Goal: Task Accomplishment & Management: Manage account settings

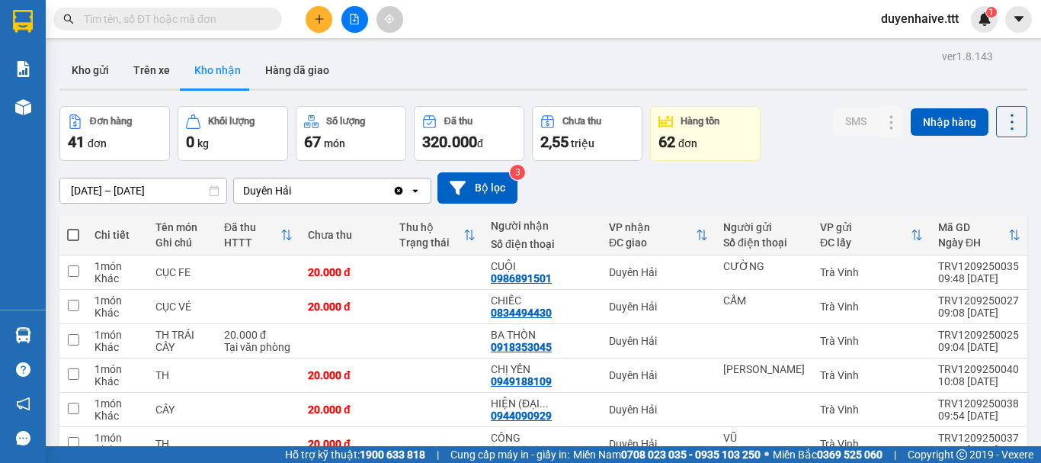
click at [219, 16] on input "text" at bounding box center [174, 19] width 180 height 17
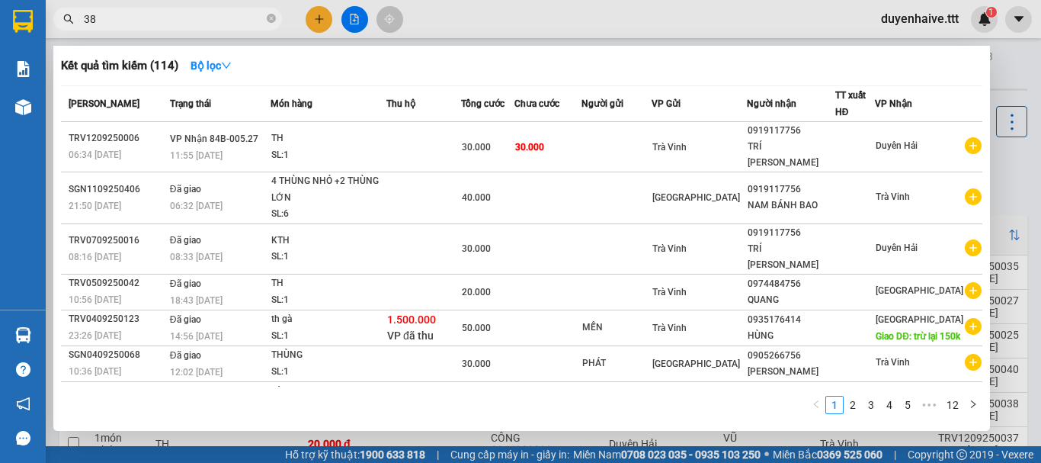
type input "380"
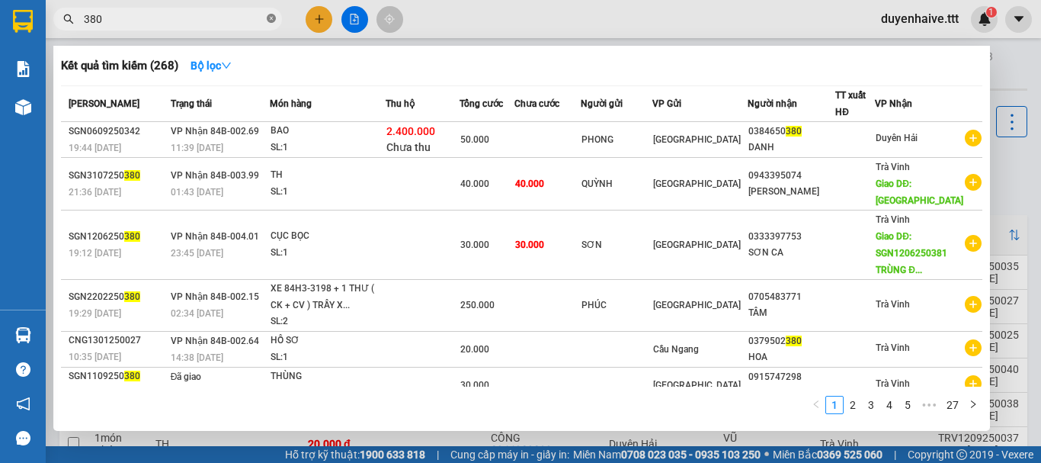
click at [271, 23] on icon "close-circle" at bounding box center [271, 18] width 9 height 9
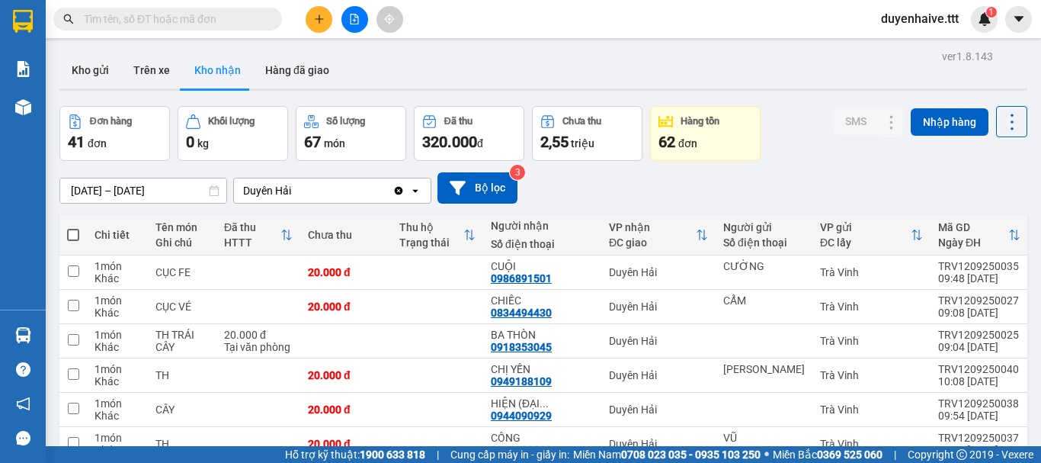
click at [197, 15] on input "text" at bounding box center [174, 19] width 180 height 17
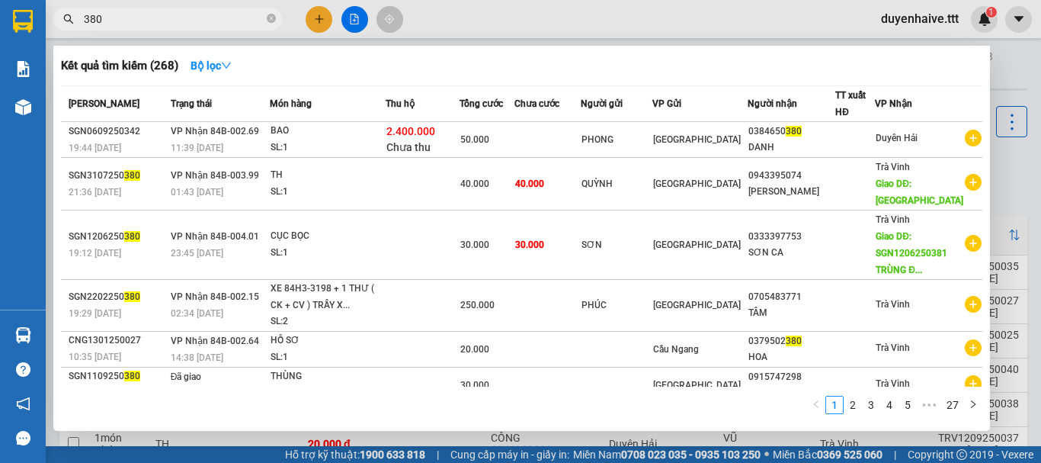
type input "380"
click at [274, 16] on icon "close-circle" at bounding box center [271, 18] width 9 height 9
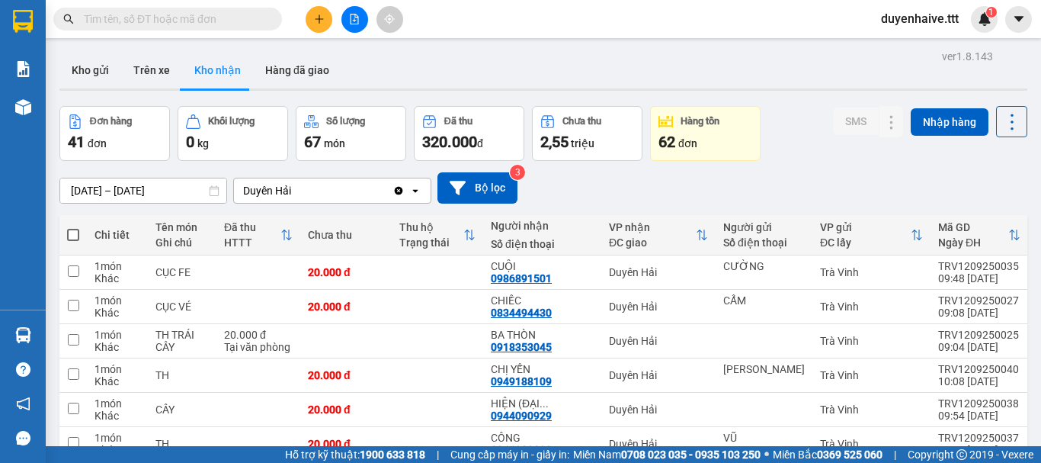
click at [245, 19] on input "text" at bounding box center [174, 19] width 180 height 17
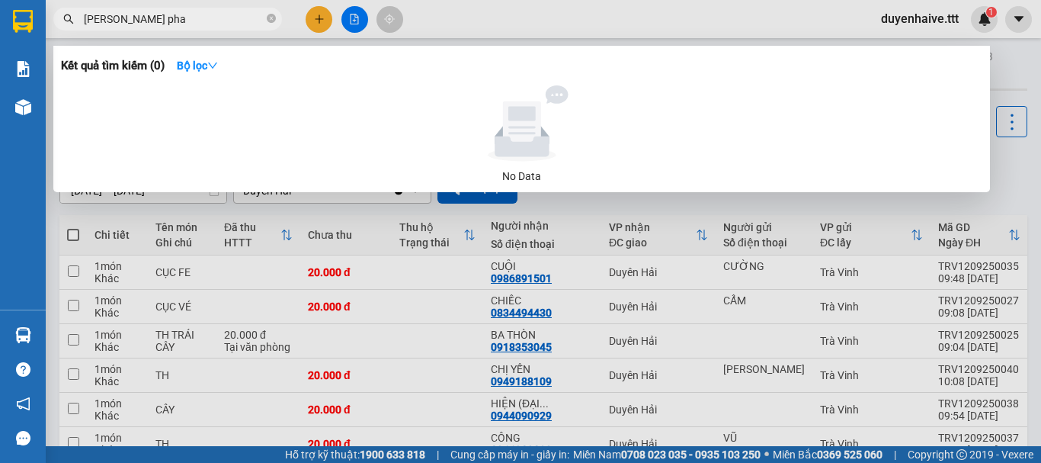
type input "[PERSON_NAME]"
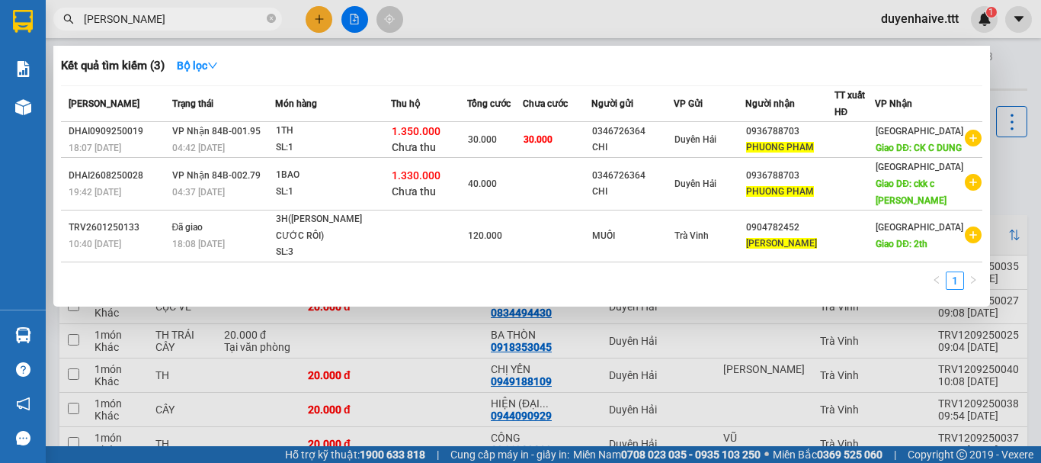
drag, startPoint x: 270, startPoint y: 18, endPoint x: 480, endPoint y: 19, distance: 210.4
click at [297, 18] on div "Kết quả [PERSON_NAME] ( 3 ) Bộ lọc Mã ĐH Trạng thái Món hàng Thu hộ [PERSON_NAM…" at bounding box center [148, 19] width 297 height 27
click at [274, 20] on icon "close-circle" at bounding box center [271, 18] width 9 height 9
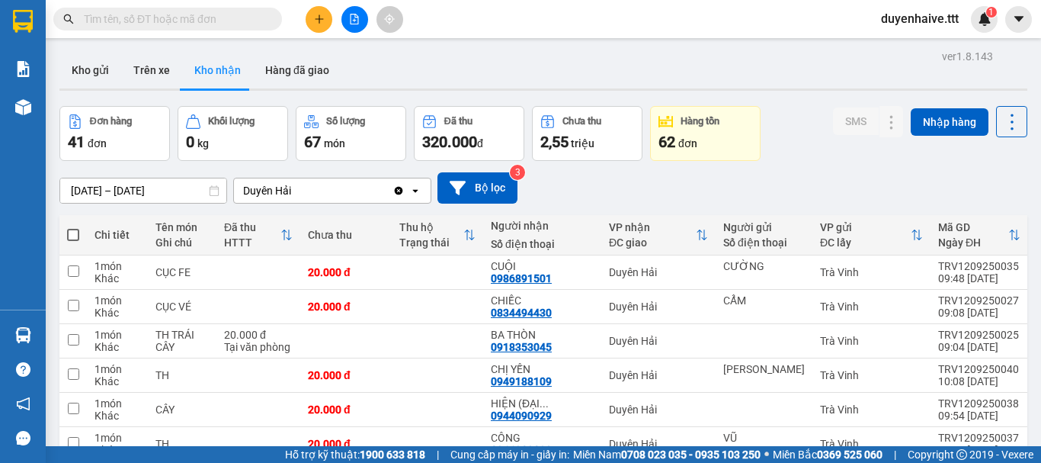
click at [236, 20] on input "text" at bounding box center [174, 19] width 180 height 17
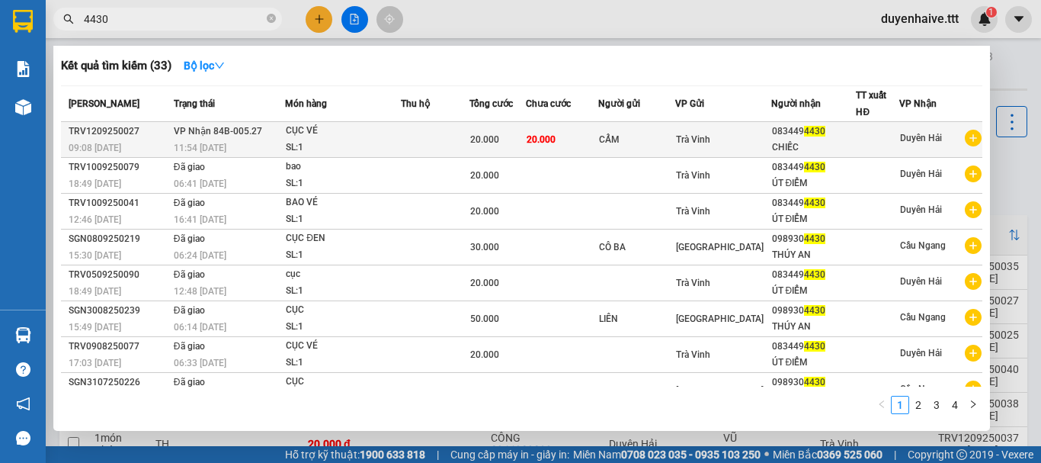
type input "4430"
click at [882, 133] on div at bounding box center [878, 140] width 42 height 16
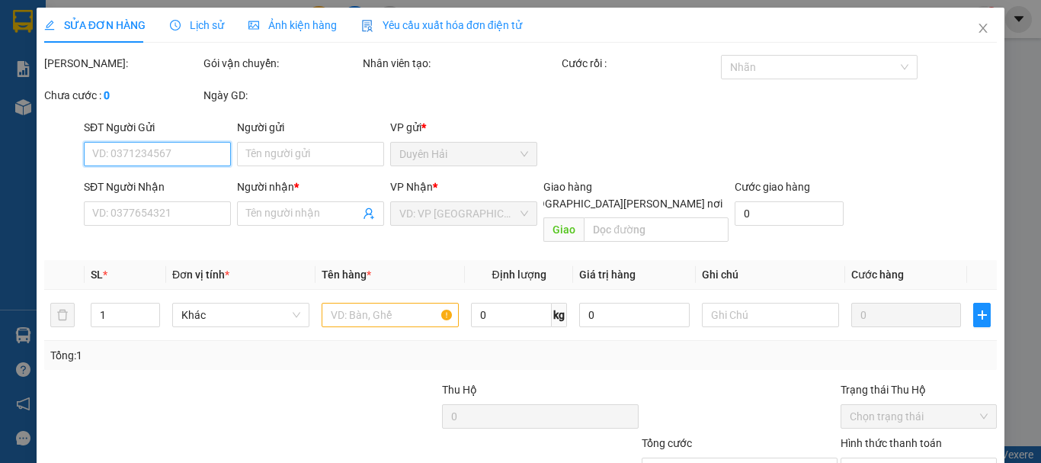
type input "CẨM"
type input "0834494430"
type input "CHIẾC"
type input "20.000"
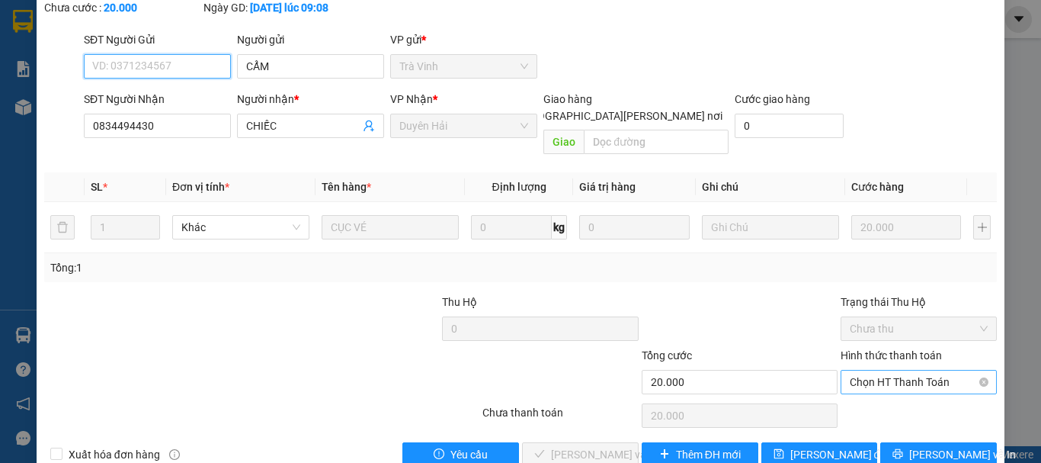
click at [862, 370] on span "Chọn HT Thanh Toán" at bounding box center [919, 381] width 138 height 23
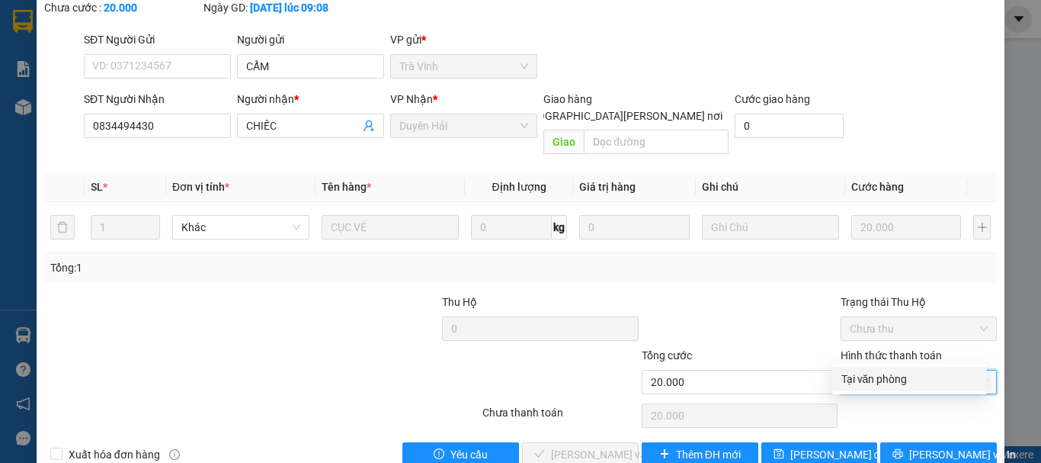
click at [864, 380] on div "Tại văn phòng" at bounding box center [910, 378] width 136 height 17
type input "0"
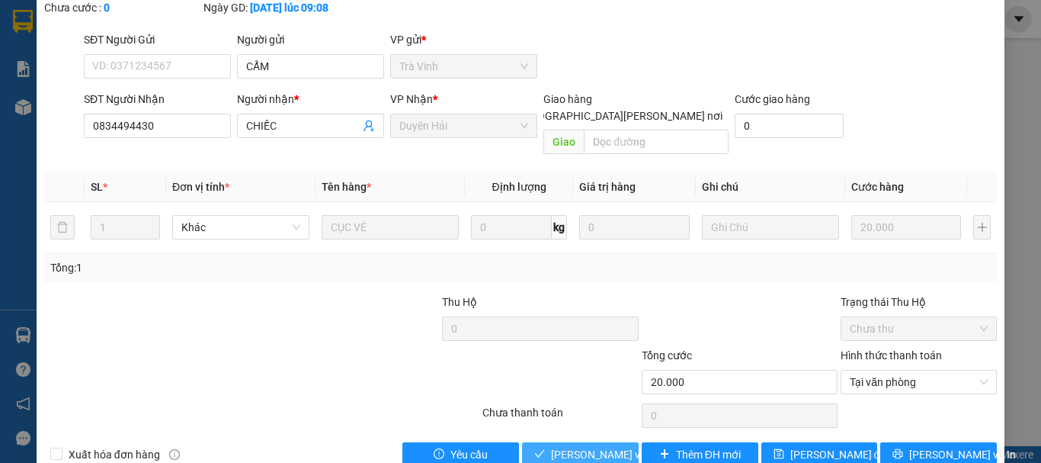
click at [580, 446] on span "[PERSON_NAME] và [PERSON_NAME] hàng" at bounding box center [654, 454] width 206 height 17
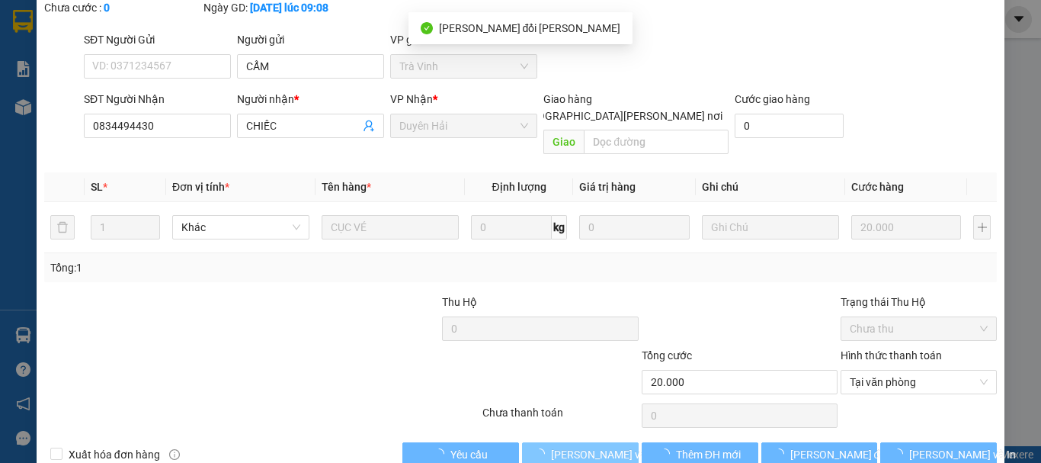
scroll to position [0, 0]
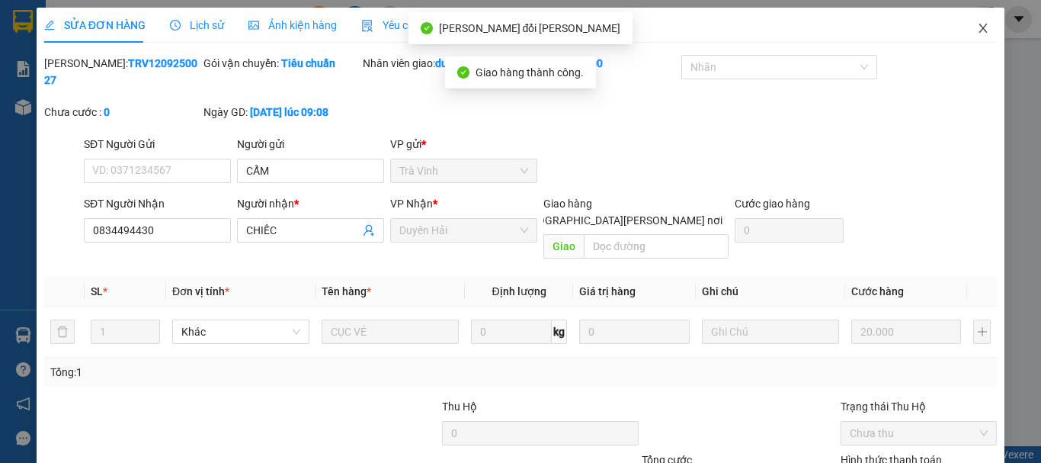
click at [977, 27] on icon "close" at bounding box center [983, 28] width 12 height 12
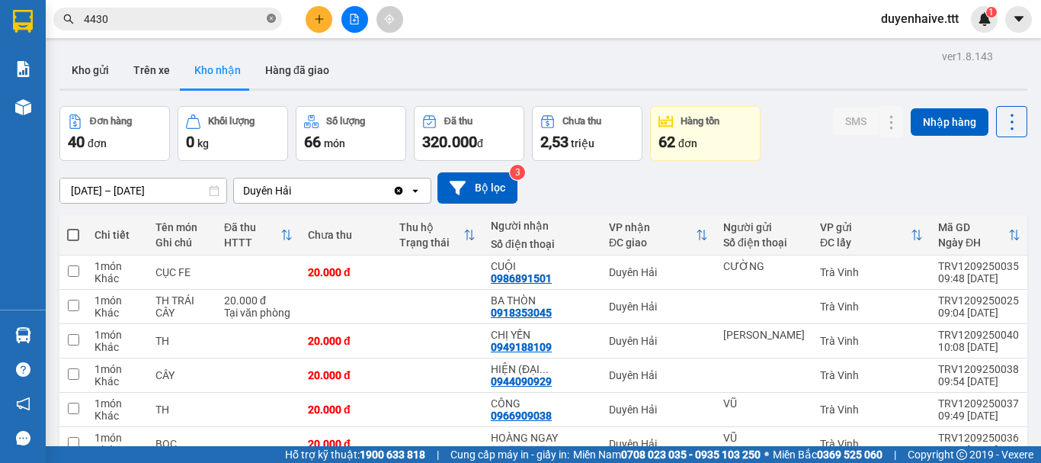
click at [270, 23] on icon "close-circle" at bounding box center [271, 18] width 9 height 9
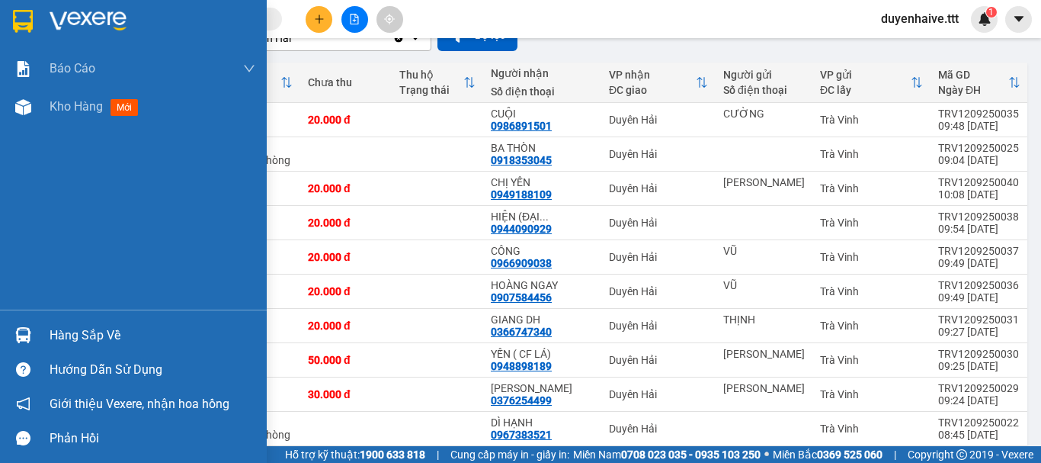
click at [68, 337] on div "Hàng sắp về" at bounding box center [153, 335] width 206 height 23
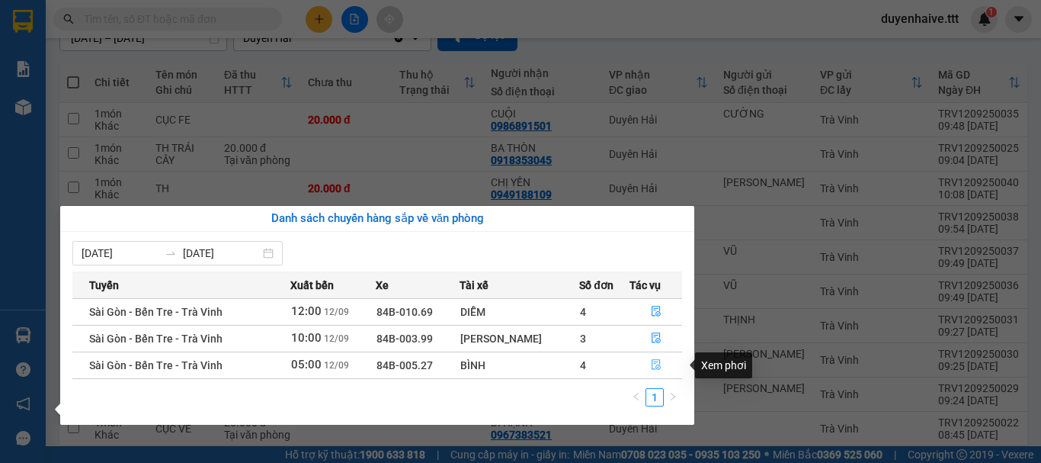
click at [653, 367] on icon "file-done" at bounding box center [656, 364] width 11 height 11
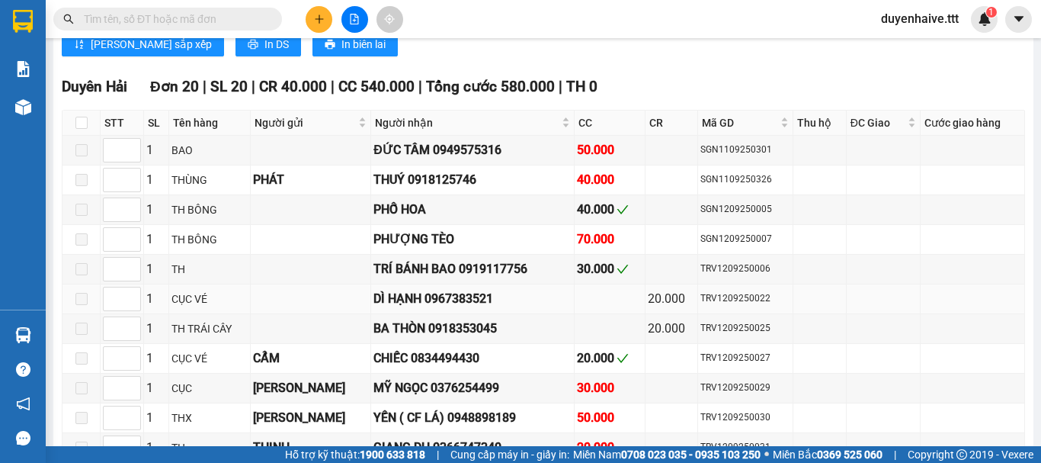
scroll to position [991, 0]
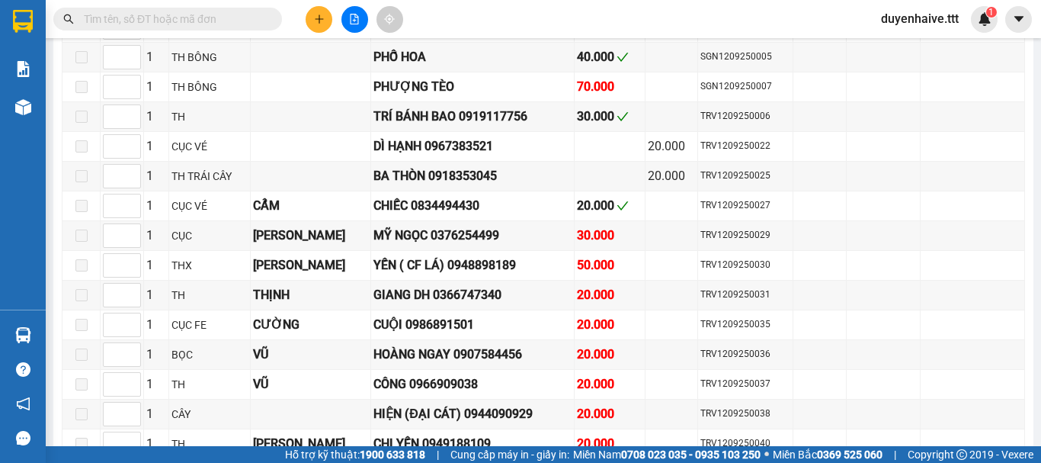
click at [236, 18] on input "text" at bounding box center [174, 19] width 180 height 17
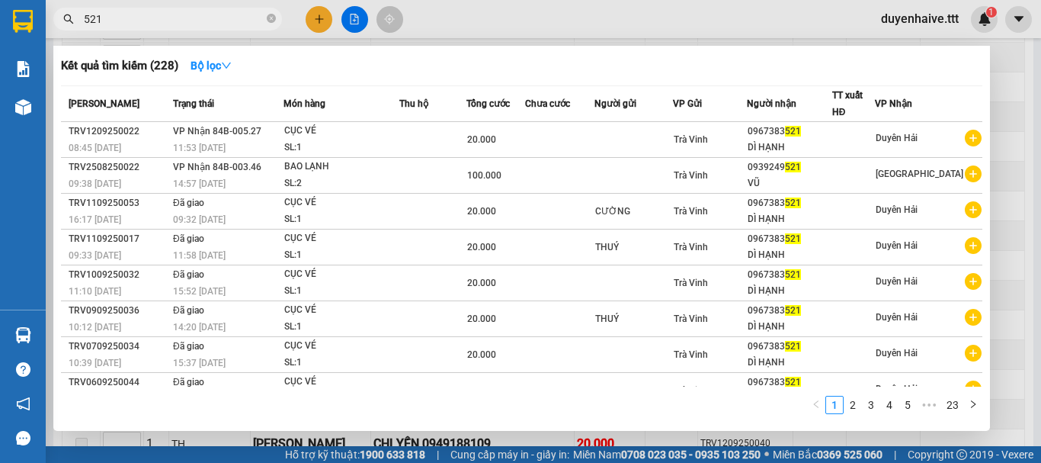
type input "521"
click at [903, 139] on span "Duyên Hải" at bounding box center [897, 138] width 42 height 11
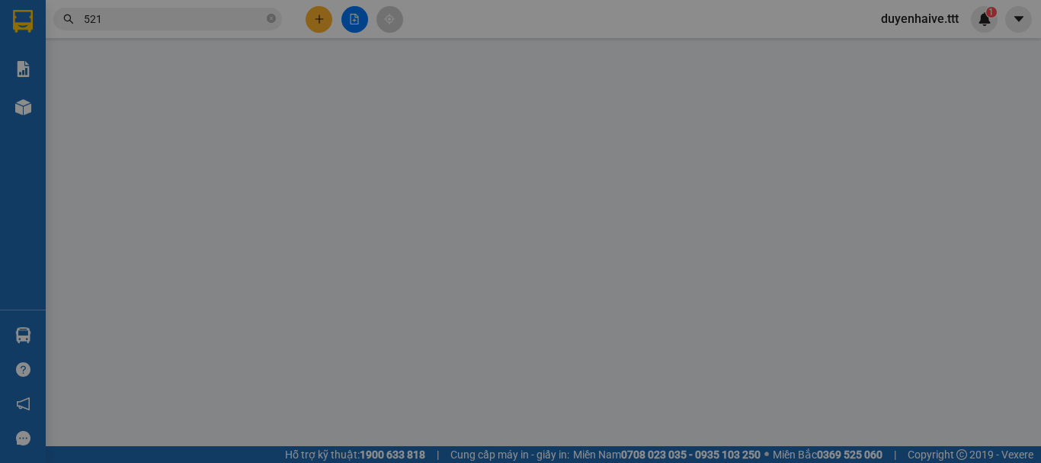
type input "0967383521"
type input "DÌ HẠNH"
type input "20.000"
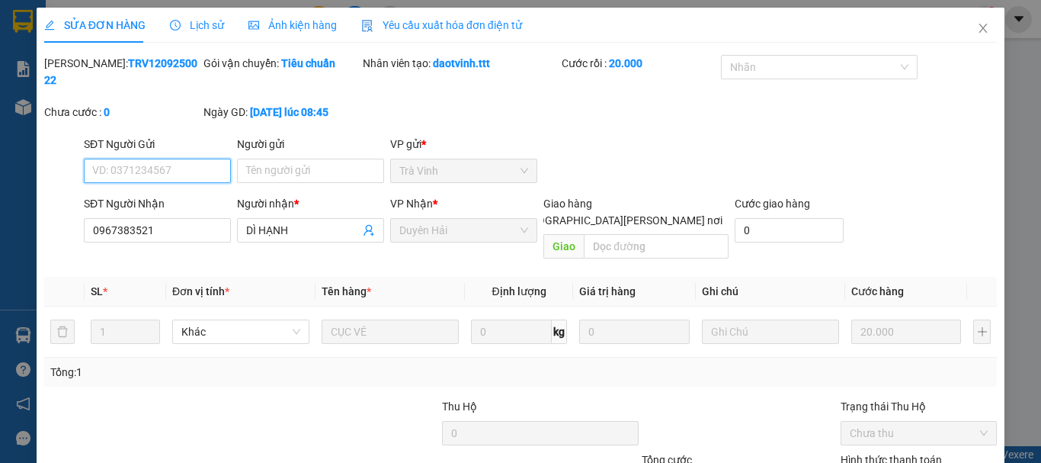
scroll to position [97, 0]
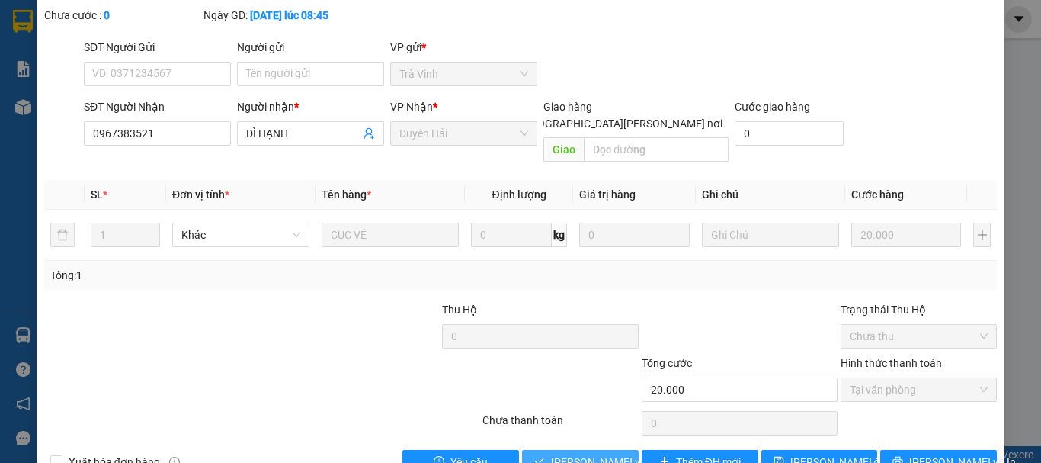
click at [600, 454] on span "[PERSON_NAME] và [PERSON_NAME] hàng" at bounding box center [654, 462] width 206 height 17
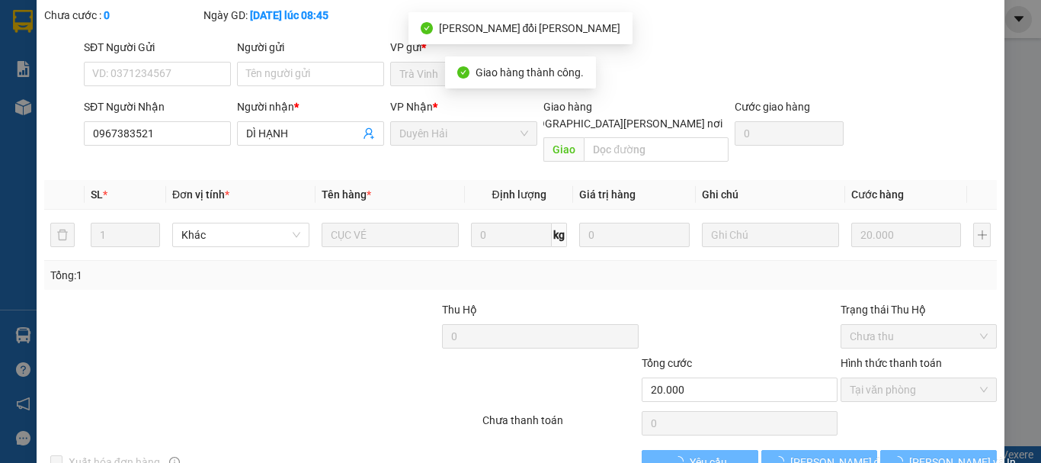
scroll to position [0, 0]
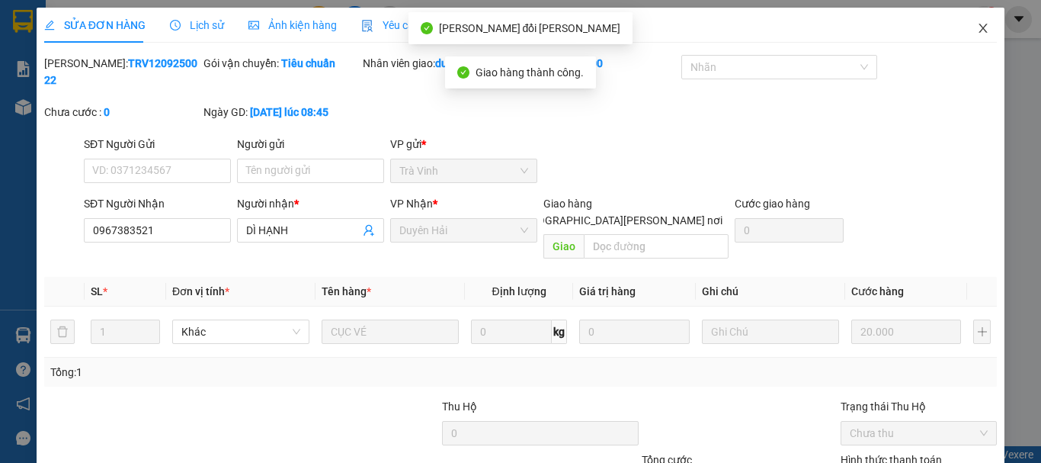
click at [980, 29] on icon "close" at bounding box center [984, 28] width 8 height 9
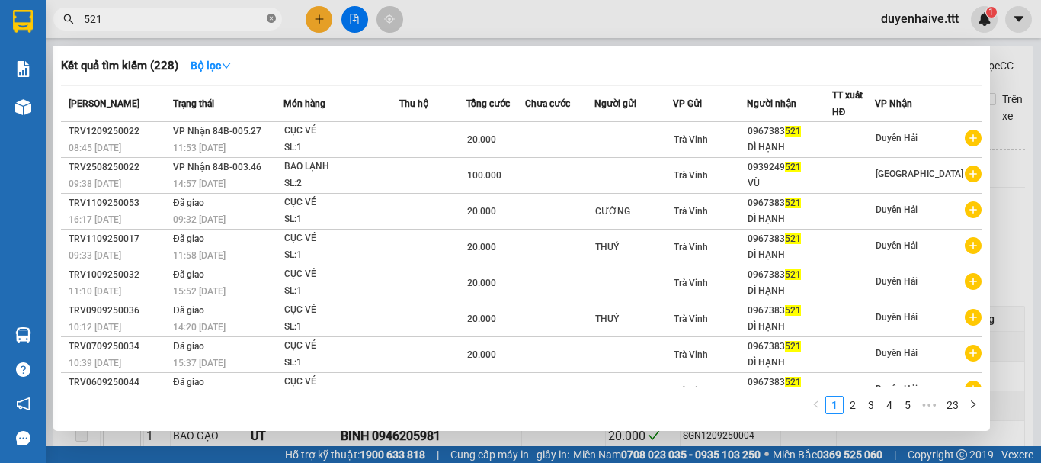
click at [268, 20] on icon "close-circle" at bounding box center [271, 18] width 9 height 9
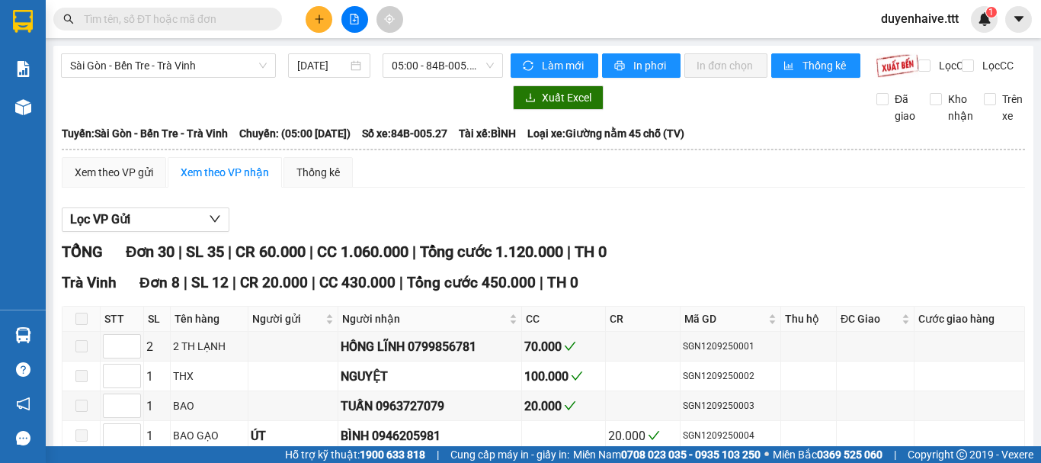
click at [251, 15] on input "text" at bounding box center [174, 19] width 180 height 17
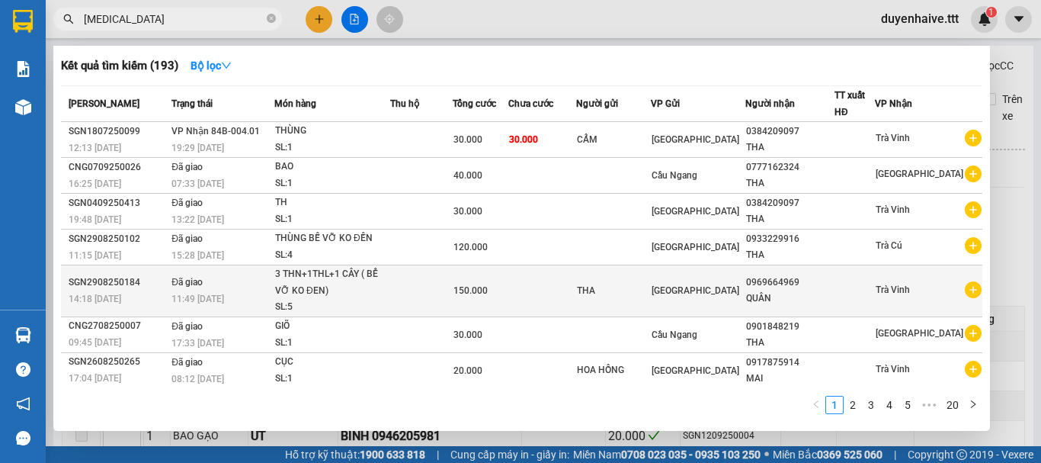
scroll to position [126, 0]
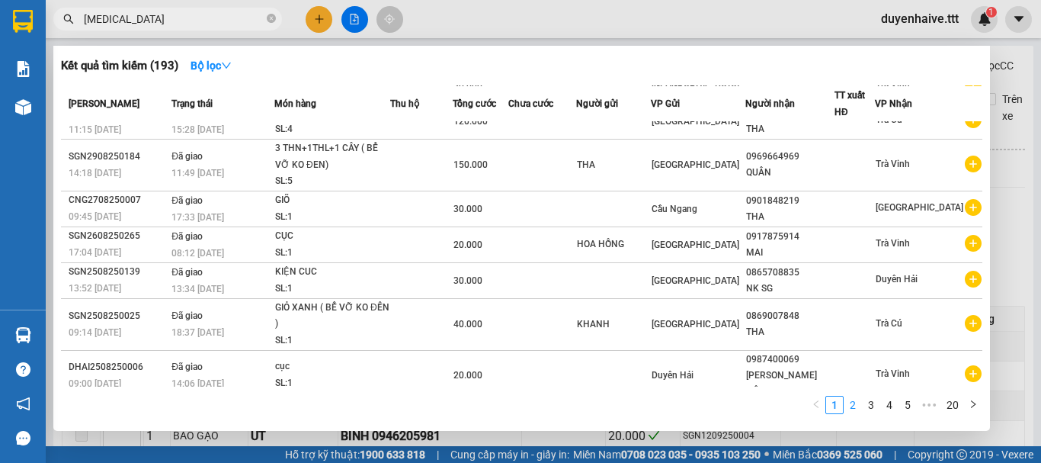
type input "[MEDICAL_DATA]"
click at [861, 407] on link "2" at bounding box center [853, 404] width 17 height 17
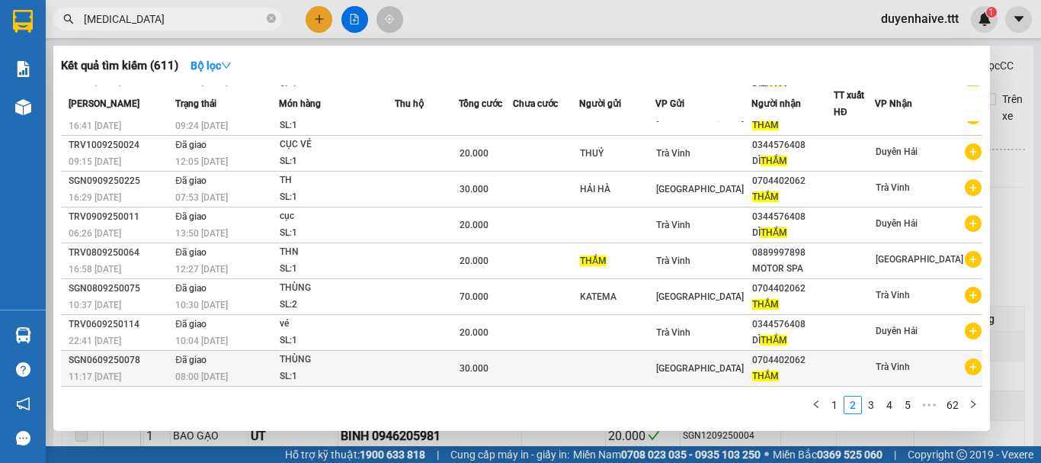
scroll to position [94, 0]
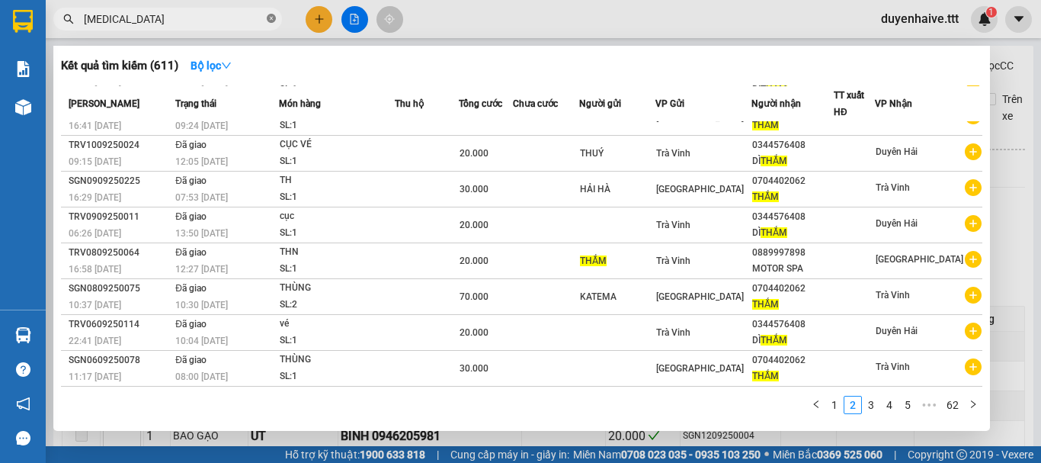
click at [271, 19] on icon "close-circle" at bounding box center [271, 18] width 9 height 9
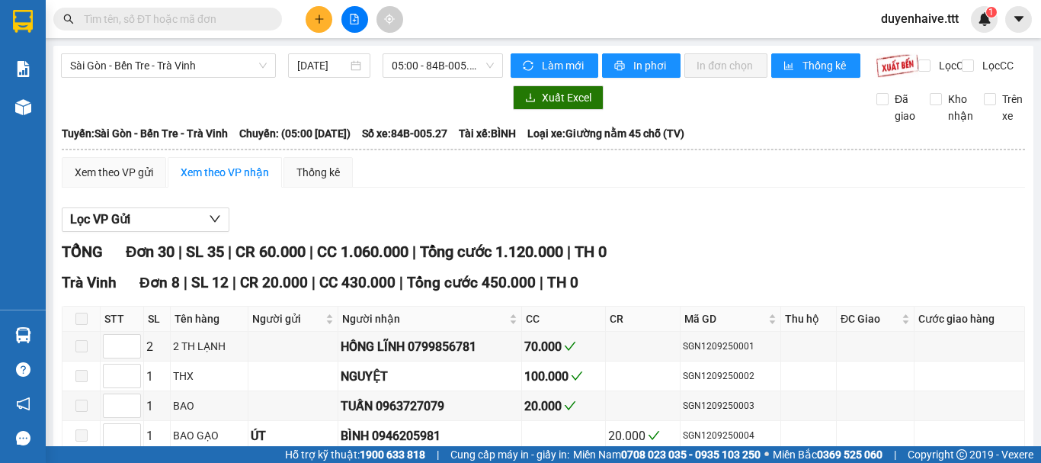
click at [232, 21] on input "text" at bounding box center [174, 19] width 180 height 17
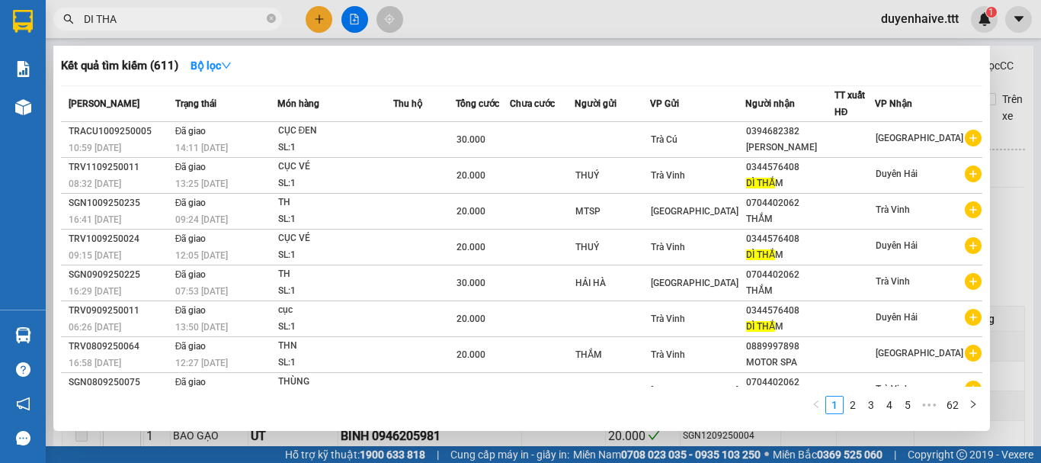
type input "[PERSON_NAME][MEDICAL_DATA]"
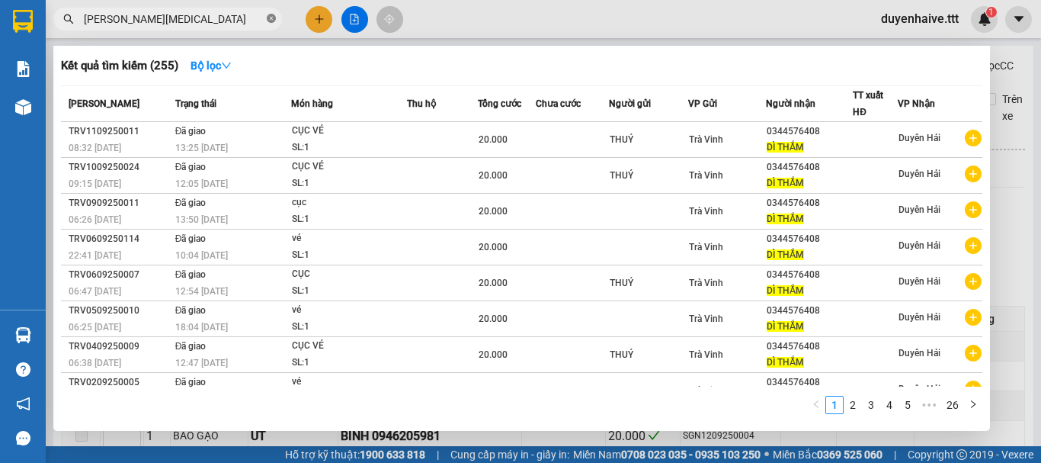
click at [271, 17] on icon "close-circle" at bounding box center [271, 18] width 9 height 9
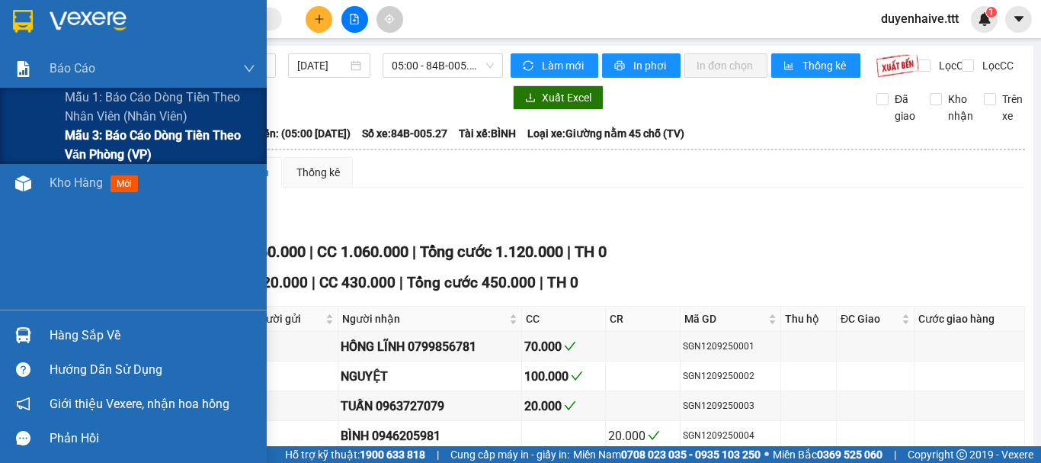
click at [126, 146] on span "Mẫu 3: Báo cáo dòng tiền theo văn phòng (VP)" at bounding box center [160, 145] width 191 height 38
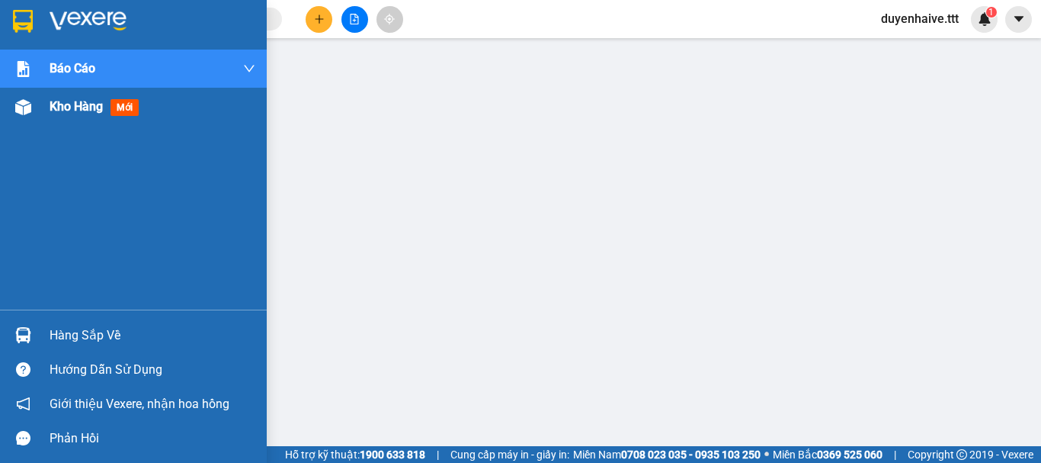
click at [69, 114] on div "Kho hàng mới" at bounding box center [97, 106] width 95 height 19
click at [601, 26] on div "Kết quả [PERSON_NAME] ( 255 ) Bộ lọc Mã ĐH Trạng thái Món hàng Thu hộ [PERSON_N…" at bounding box center [520, 19] width 1041 height 38
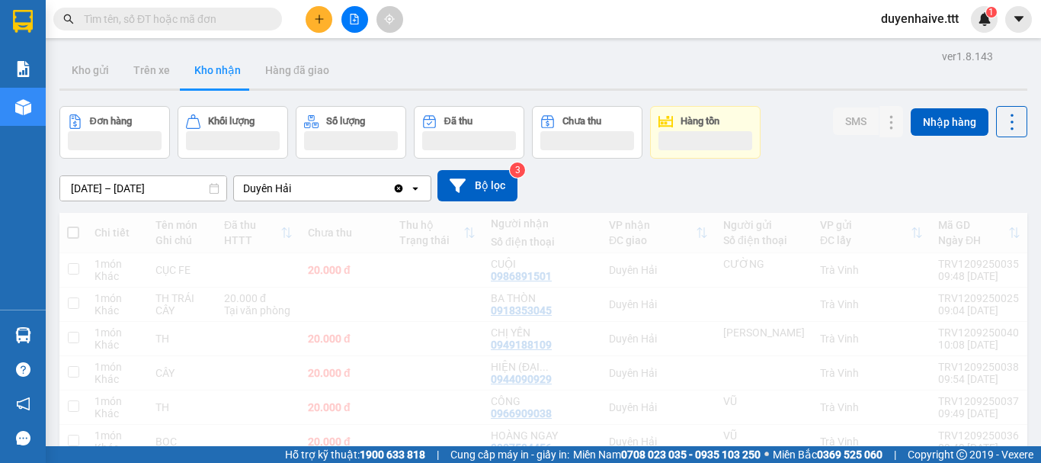
click at [739, 18] on div "Kết quả [PERSON_NAME] ( 255 ) Bộ lọc Mã ĐH Trạng thái Món hàng Thu hộ [PERSON_N…" at bounding box center [520, 19] width 1041 height 38
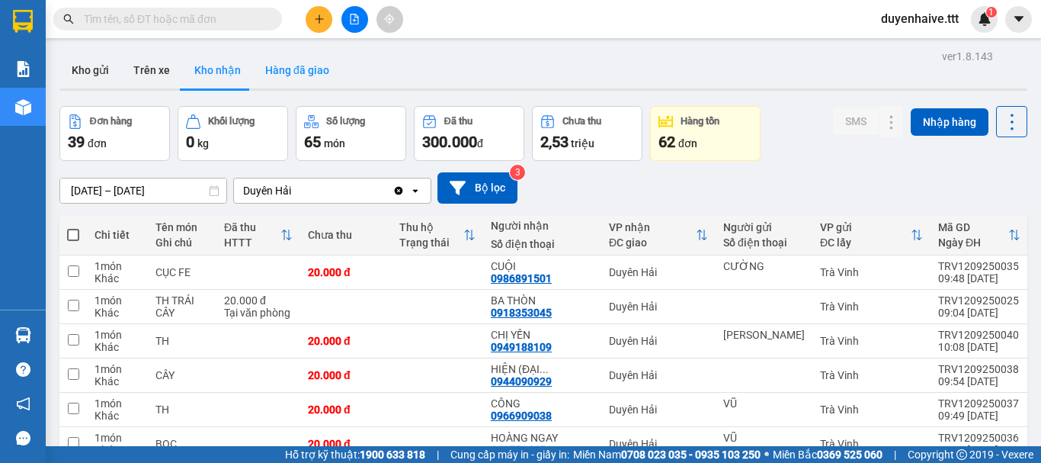
click at [297, 76] on button "Hàng đã giao" at bounding box center [297, 70] width 88 height 37
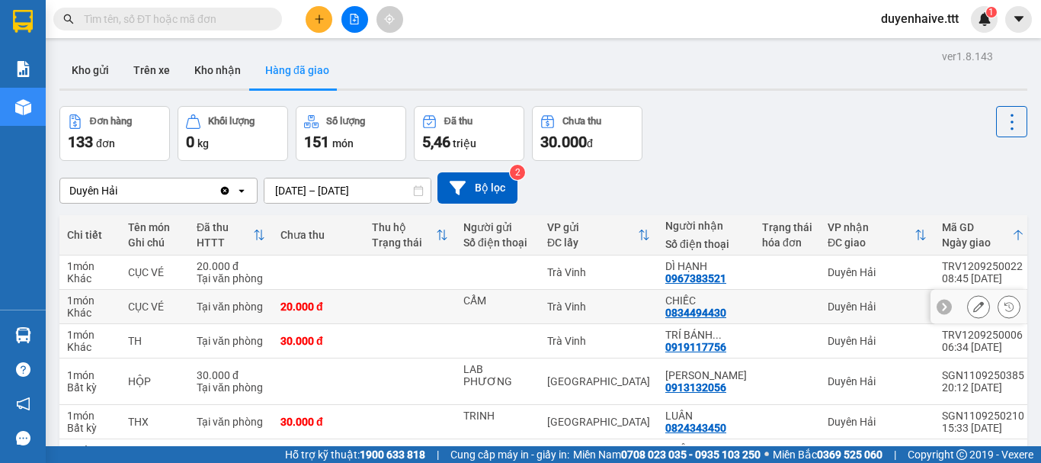
scroll to position [221, 0]
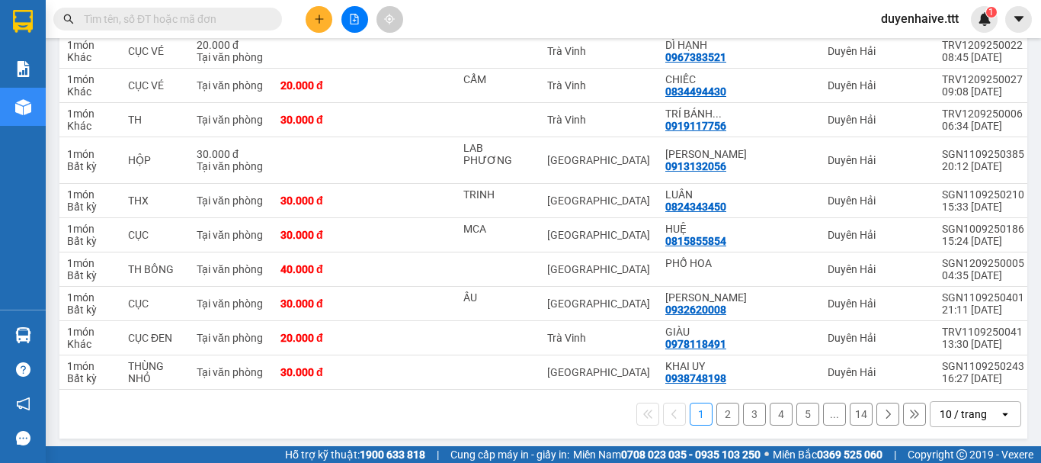
click at [962, 409] on div "10 / trang" at bounding box center [963, 413] width 47 height 15
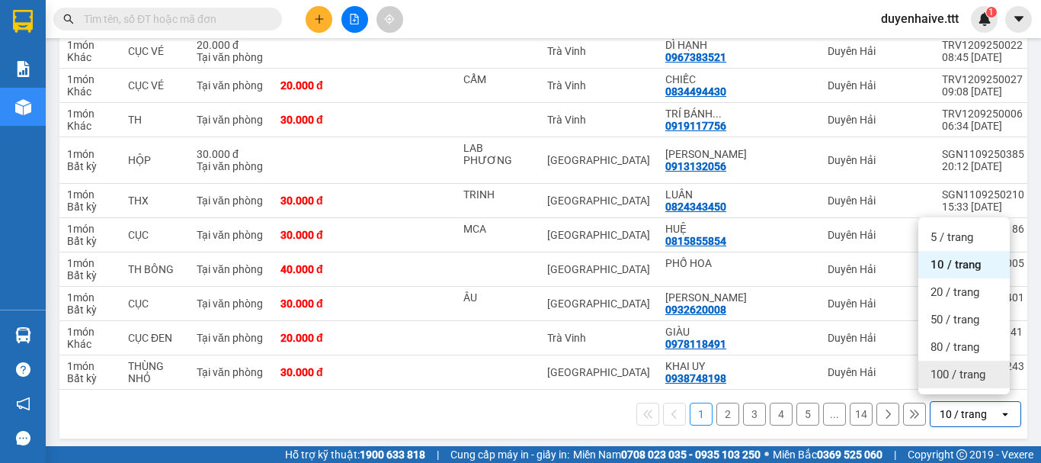
click at [960, 374] on span "100 / trang" at bounding box center [958, 374] width 55 height 15
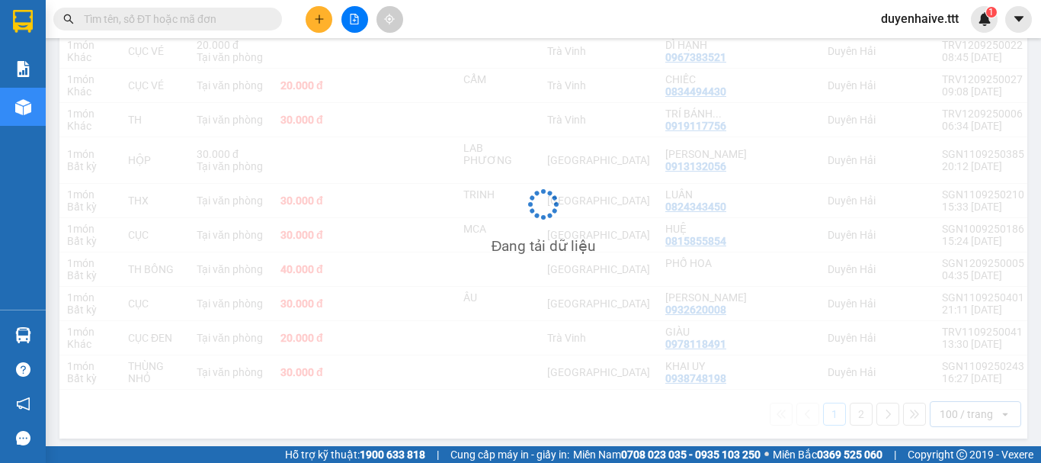
scroll to position [0, 0]
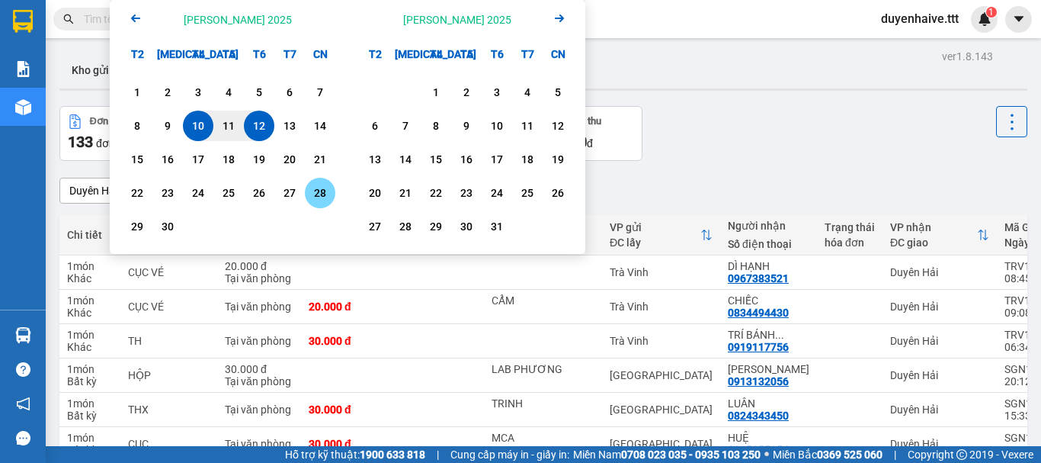
click at [136, 27] on icon "Arrow Left" at bounding box center [136, 18] width 18 height 18
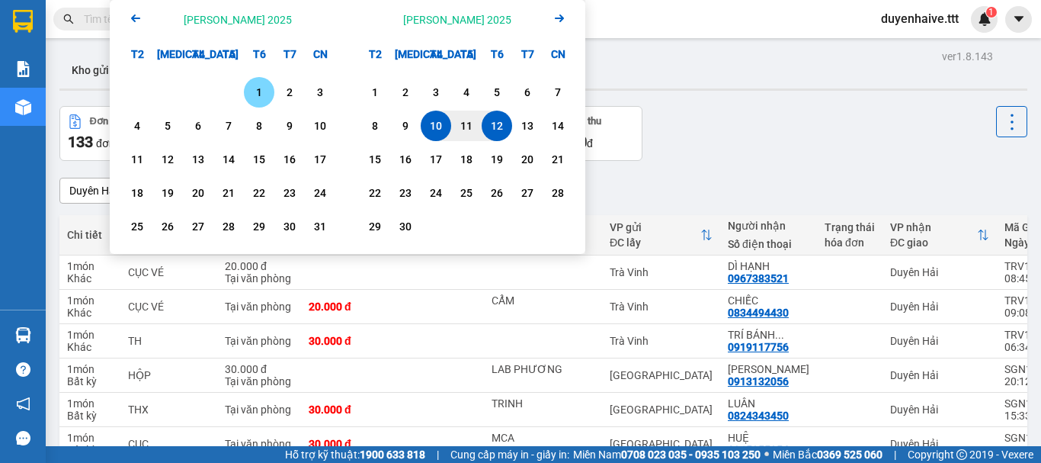
click at [260, 91] on div "1" at bounding box center [259, 92] width 21 height 18
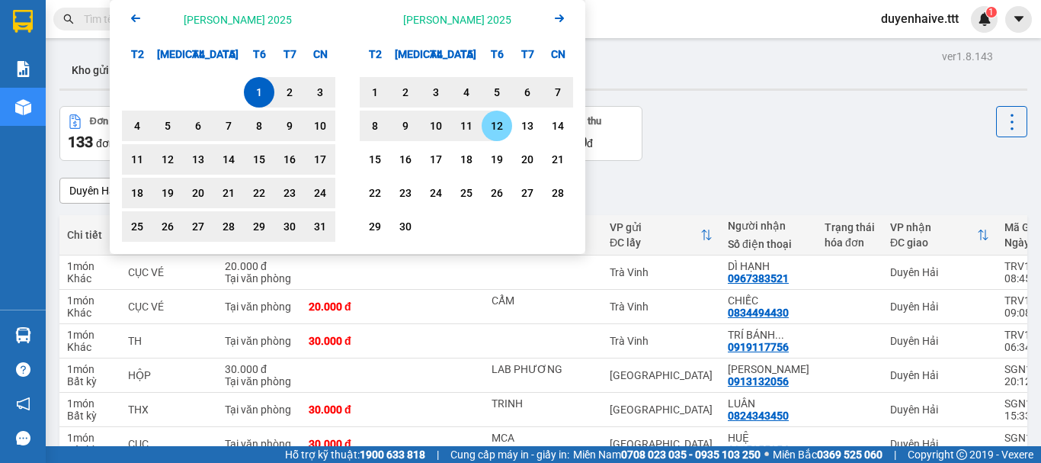
click at [502, 125] on div "12" at bounding box center [496, 126] width 21 height 18
type input "[DATE] – [DATE]"
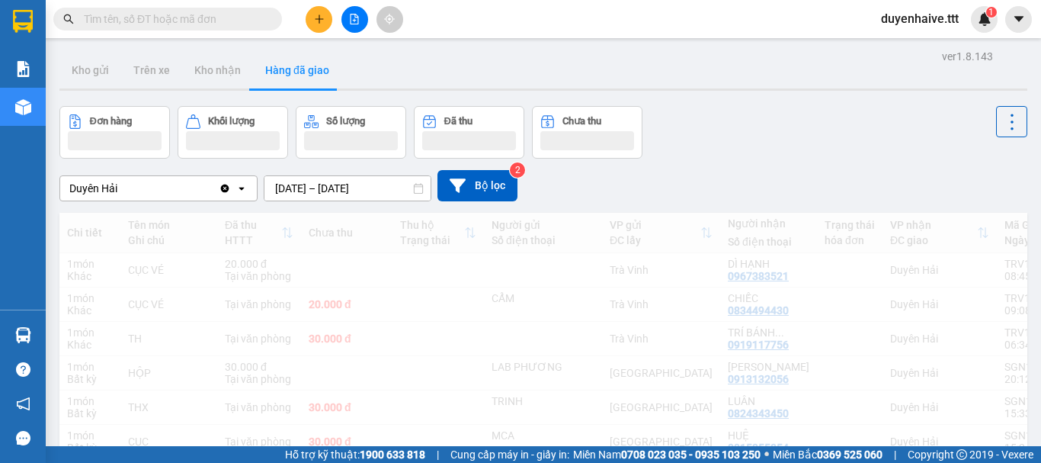
click at [299, 79] on button "Hàng đã giao" at bounding box center [297, 70] width 88 height 37
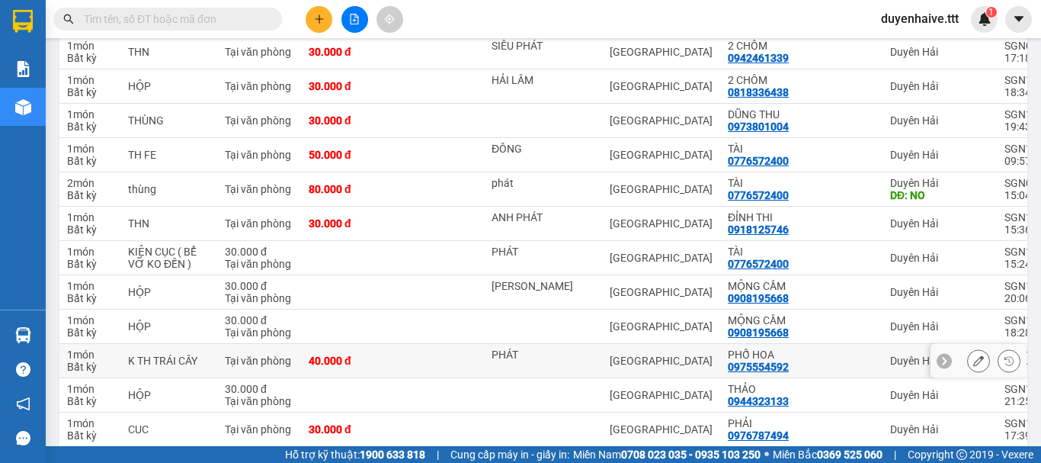
scroll to position [1525, 0]
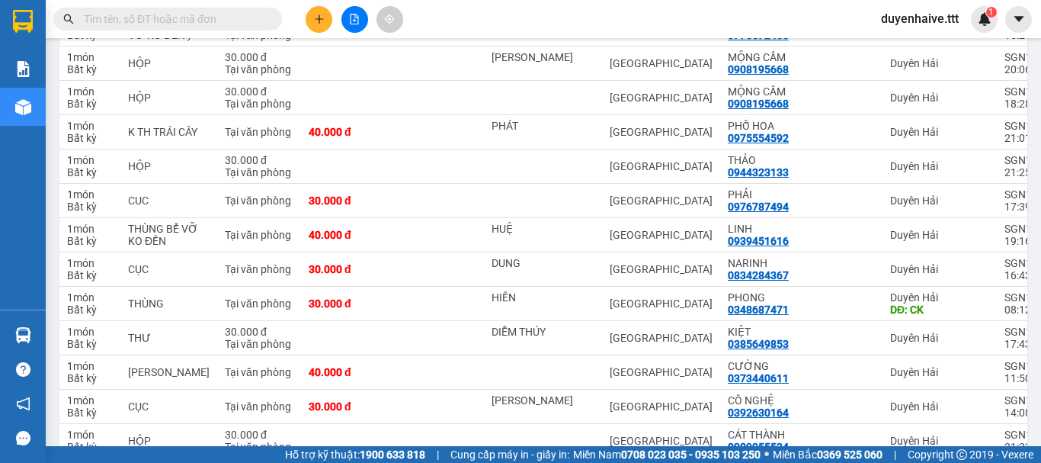
click at [216, 18] on input "text" at bounding box center [174, 19] width 180 height 17
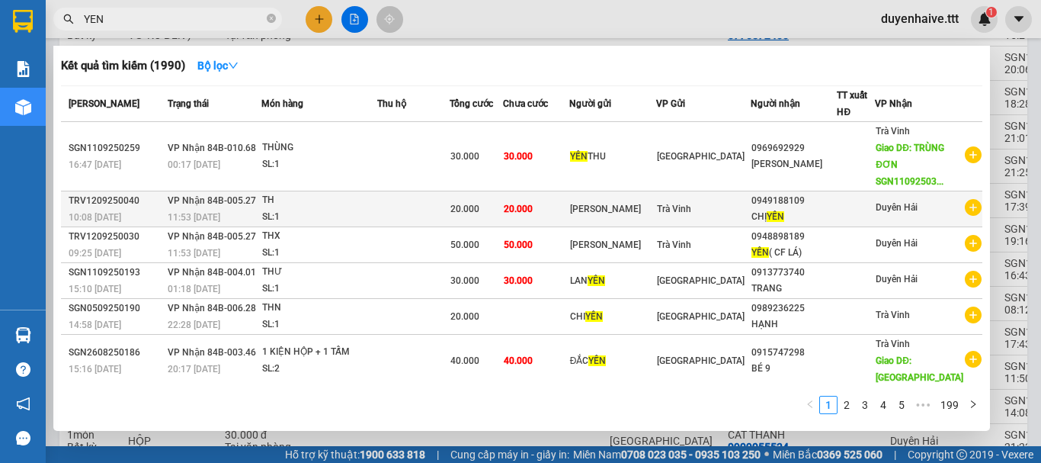
type input "YEN"
click at [800, 215] on div "CHỊ YẾN" at bounding box center [794, 217] width 85 height 16
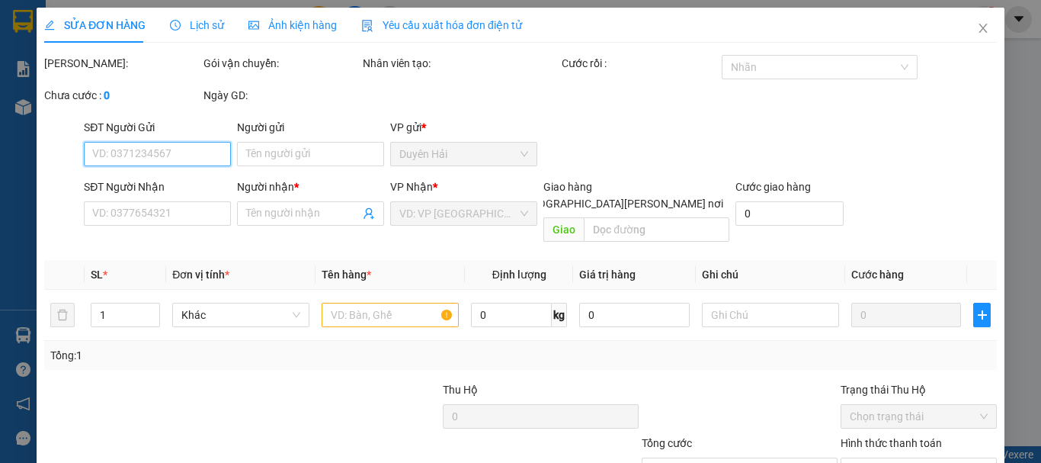
scroll to position [97, 0]
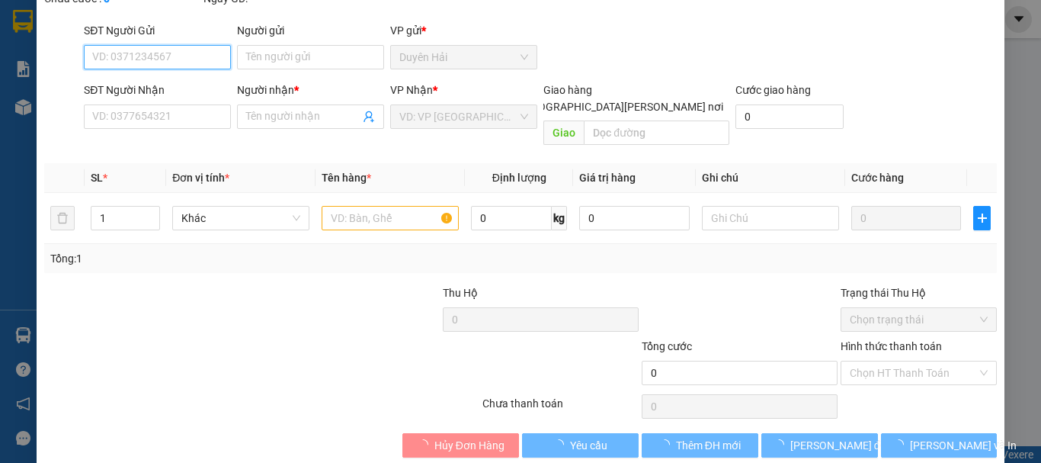
type input "[PERSON_NAME]"
type input "0949188109"
type input "CHỊ YẾN"
type input "20.000"
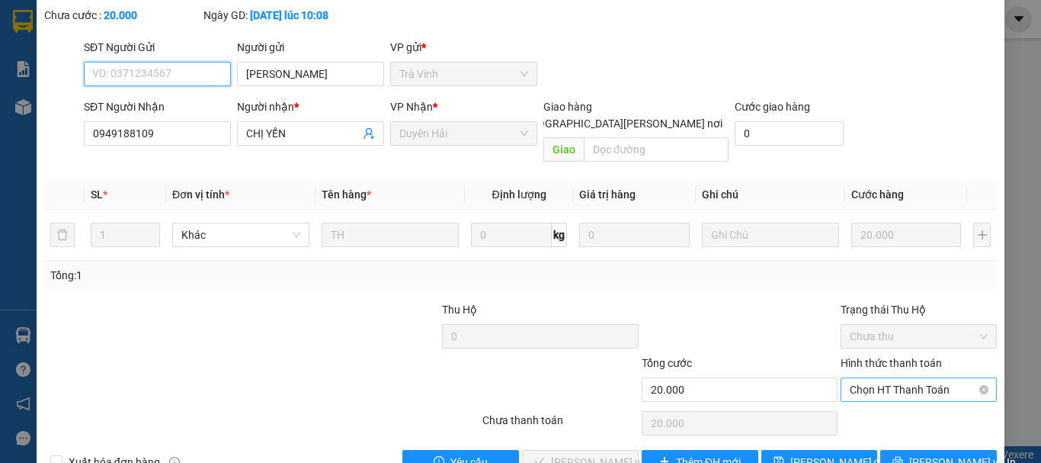
click at [855, 378] on span "Chọn HT Thanh Toán" at bounding box center [919, 389] width 138 height 23
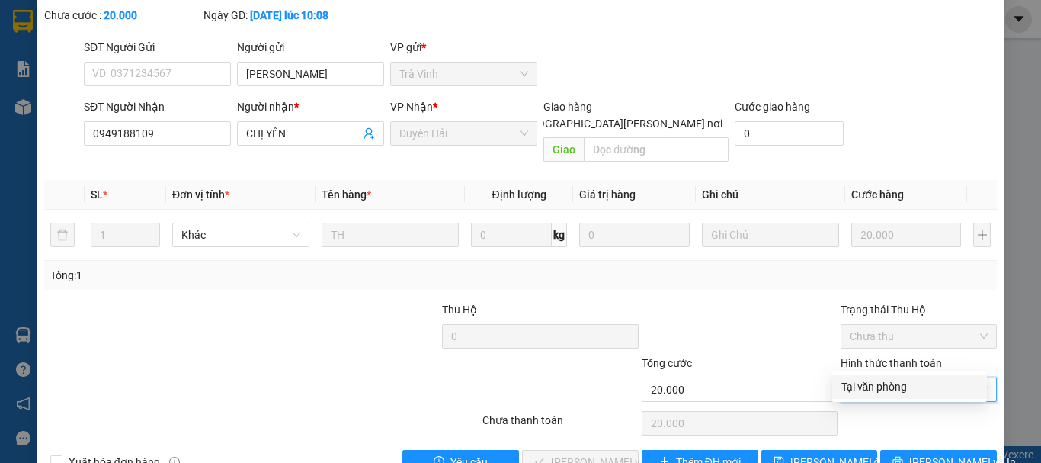
click at [864, 393] on div "Tại văn phòng" at bounding box center [910, 386] width 136 height 17
type input "0"
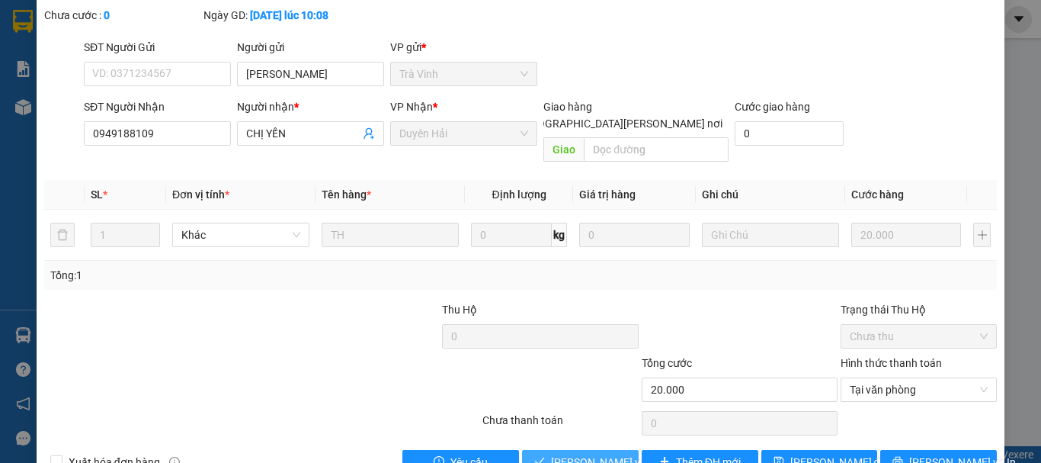
click at [589, 450] on button "[PERSON_NAME] và [PERSON_NAME] hàng" at bounding box center [580, 462] width 117 height 24
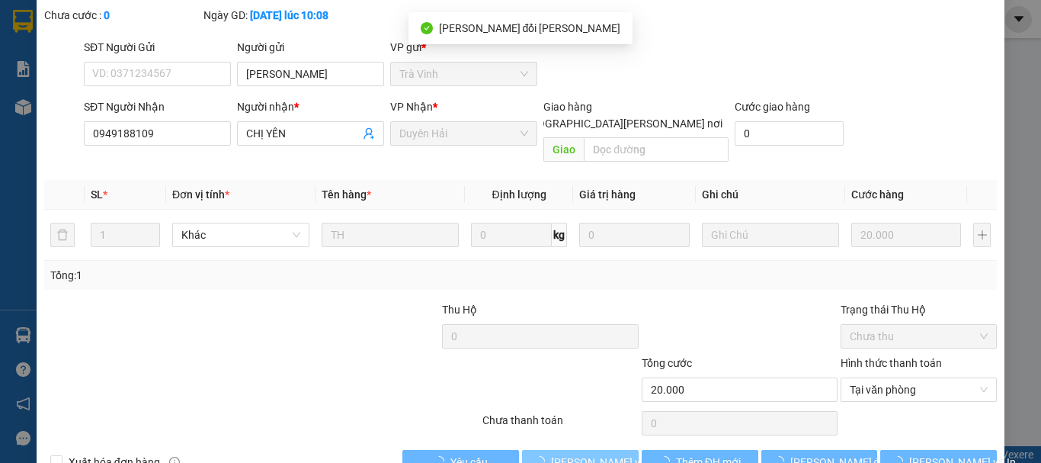
scroll to position [0, 0]
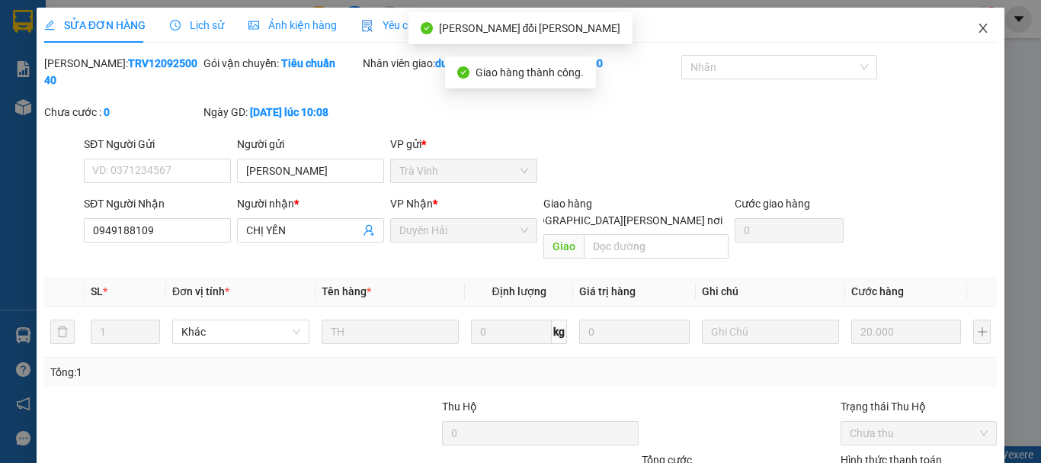
click at [973, 24] on span "Close" at bounding box center [983, 29] width 43 height 43
click at [969, 27] on span "duyenhaive.ttt" at bounding box center [920, 18] width 102 height 19
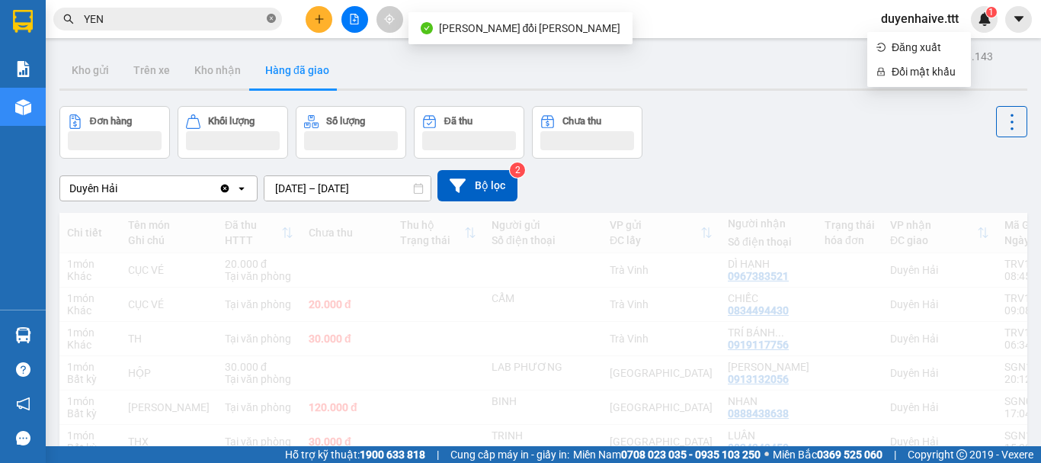
click at [273, 14] on icon "close-circle" at bounding box center [271, 18] width 9 height 9
click at [249, 19] on input "text" at bounding box center [174, 19] width 180 height 17
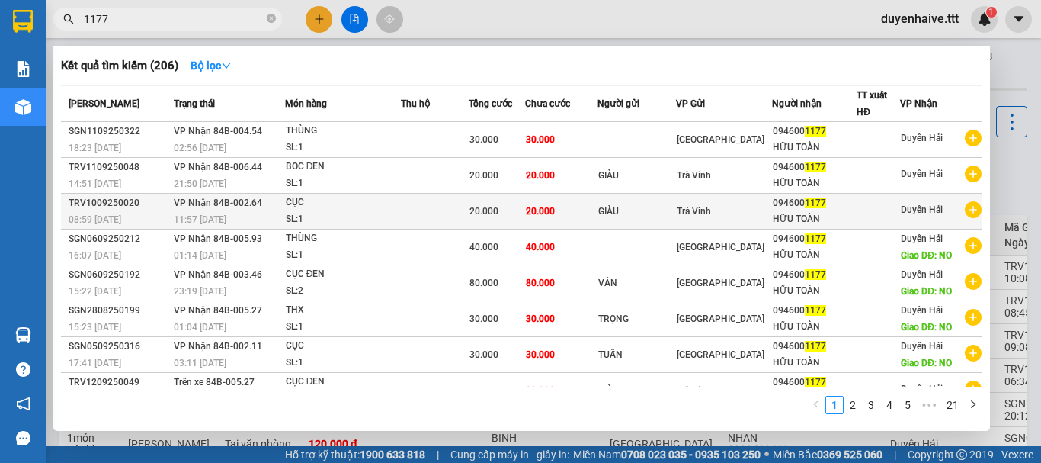
type input "1177"
click at [832, 214] on div "HỮU TOÀN" at bounding box center [815, 219] width 84 height 16
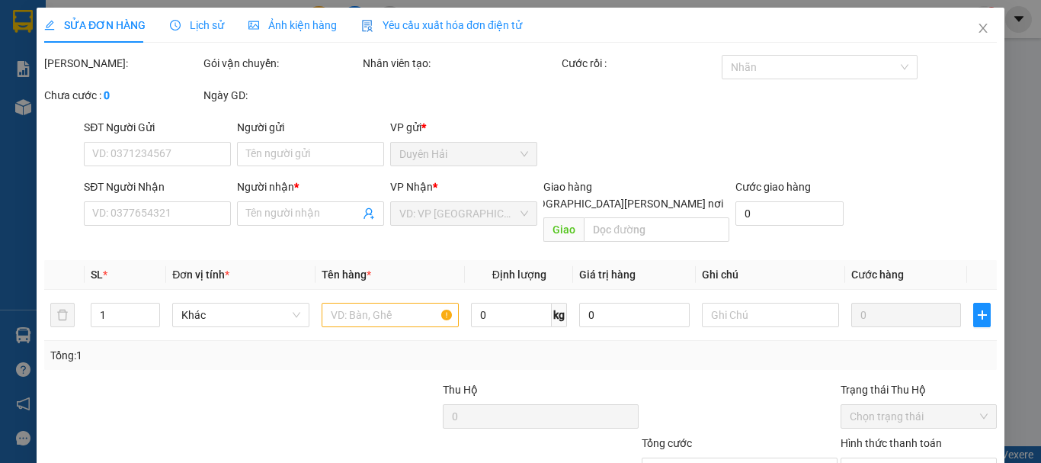
type input "GIÀU"
type input "0946001177"
type input "HỮU TOÀN"
type input "20.000"
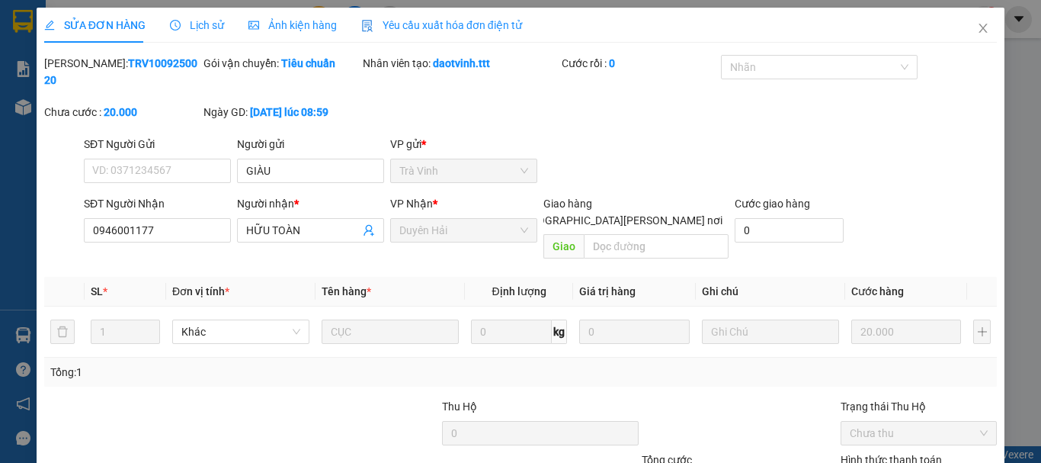
click at [602, 235] on div "Total Paid Fee 0 Total UnPaid Fee 20.000 Cash Collection Total Fee Mã ĐH: TRV10…" at bounding box center [520, 313] width 953 height 516
click at [603, 234] on input "text" at bounding box center [656, 246] width 145 height 24
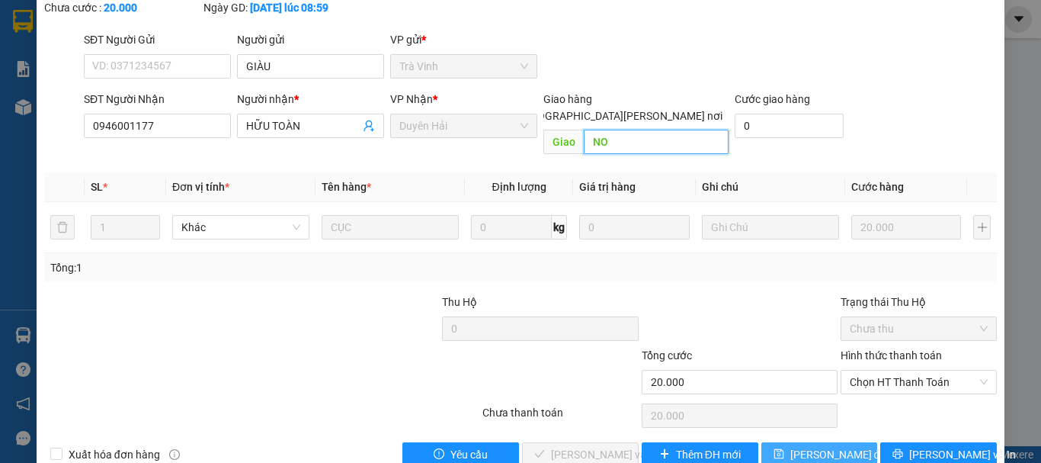
type input "NO"
click at [804, 446] on span "[PERSON_NAME] đổi" at bounding box center [839, 454] width 98 height 17
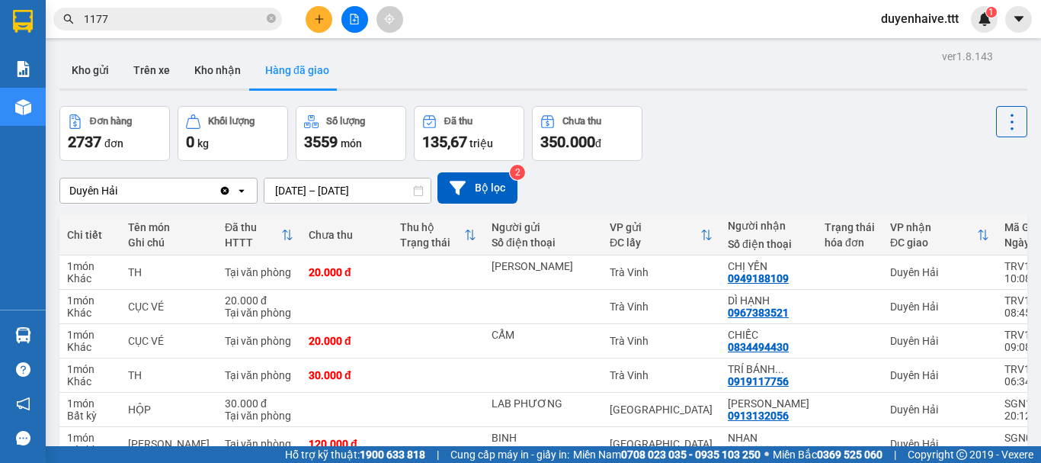
click at [217, 20] on input "1177" at bounding box center [174, 19] width 180 height 17
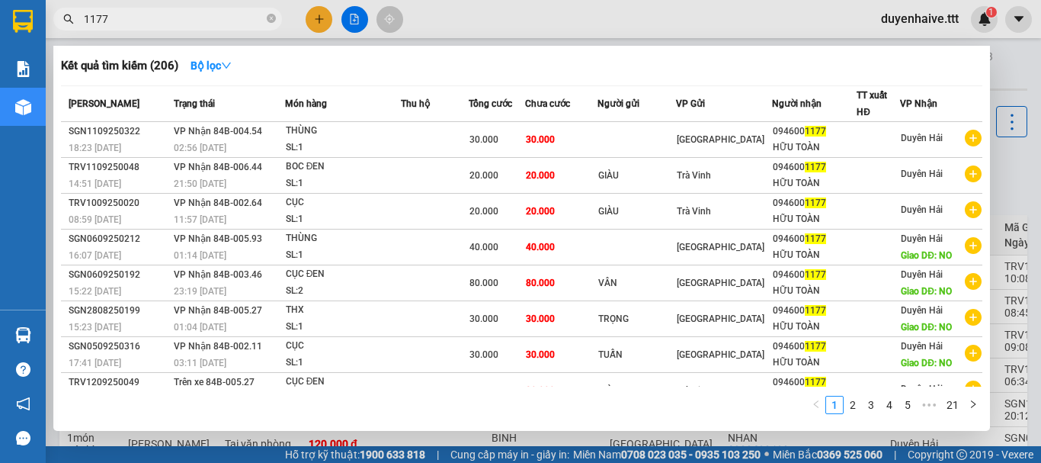
click at [140, 30] on span "1177" at bounding box center [167, 19] width 229 height 23
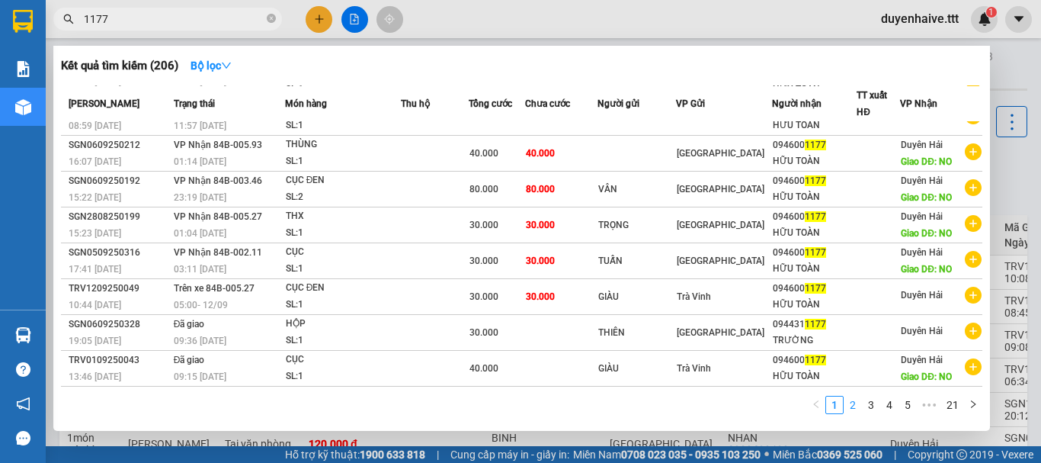
click at [855, 405] on link "2" at bounding box center [853, 404] width 17 height 17
click at [273, 18] on icon "close-circle" at bounding box center [271, 18] width 9 height 9
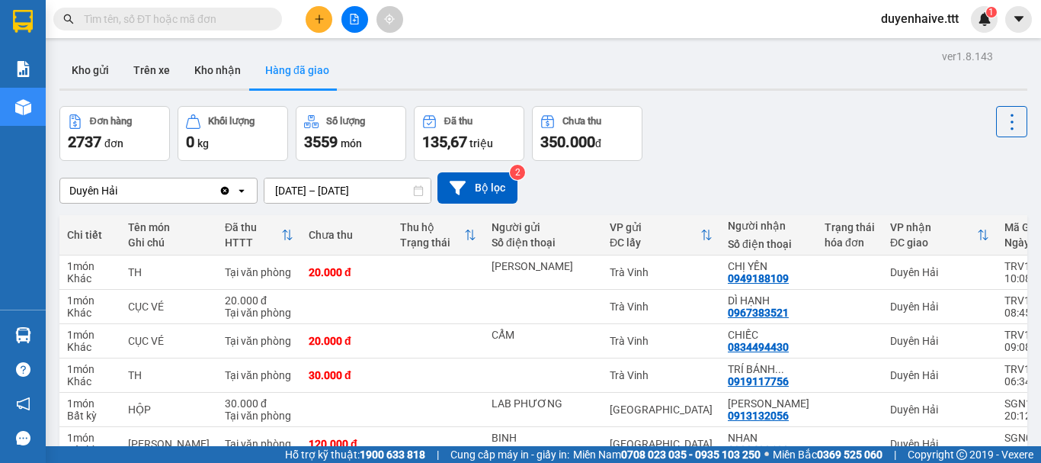
click at [224, 19] on input "text" at bounding box center [174, 19] width 180 height 17
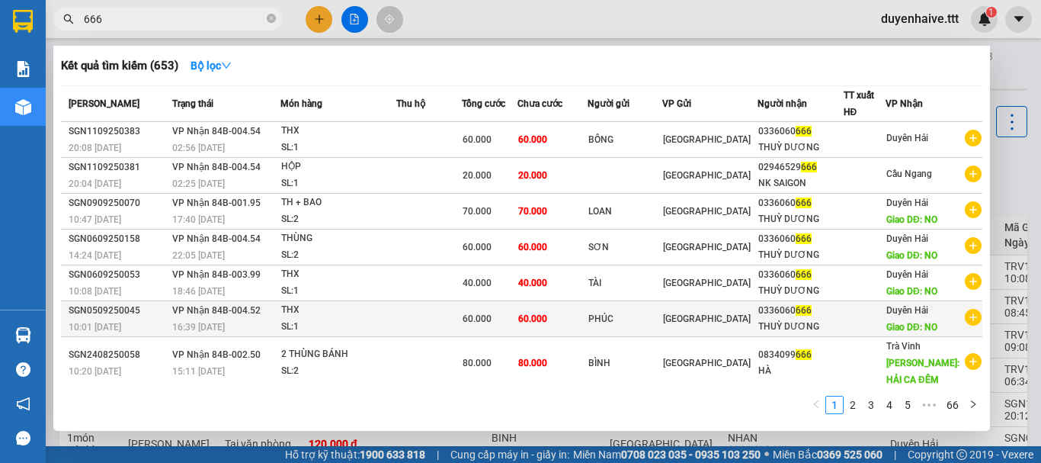
scroll to position [111, 0]
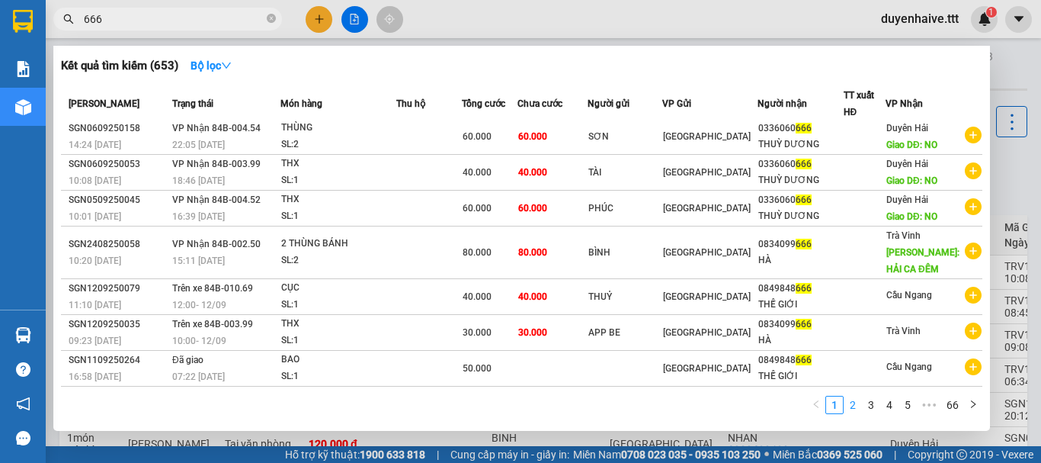
type input "666"
click at [854, 403] on link "2" at bounding box center [853, 404] width 17 height 17
click at [832, 406] on link "1" at bounding box center [834, 404] width 17 height 17
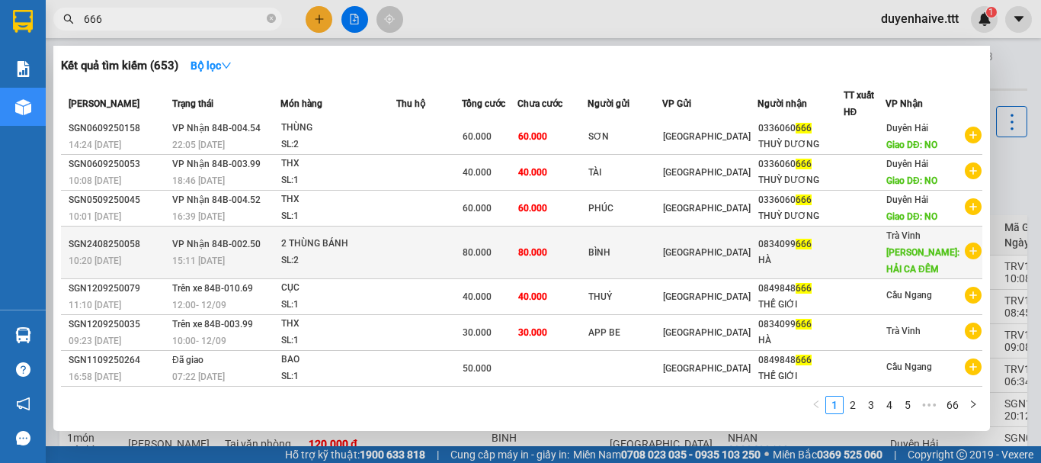
scroll to position [0, 0]
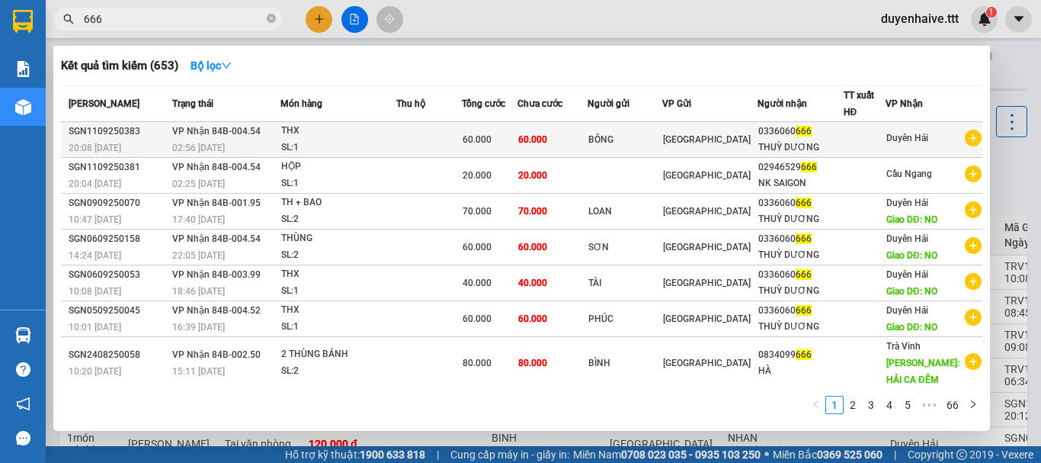
click at [709, 136] on span "[GEOGRAPHIC_DATA]" at bounding box center [707, 139] width 88 height 11
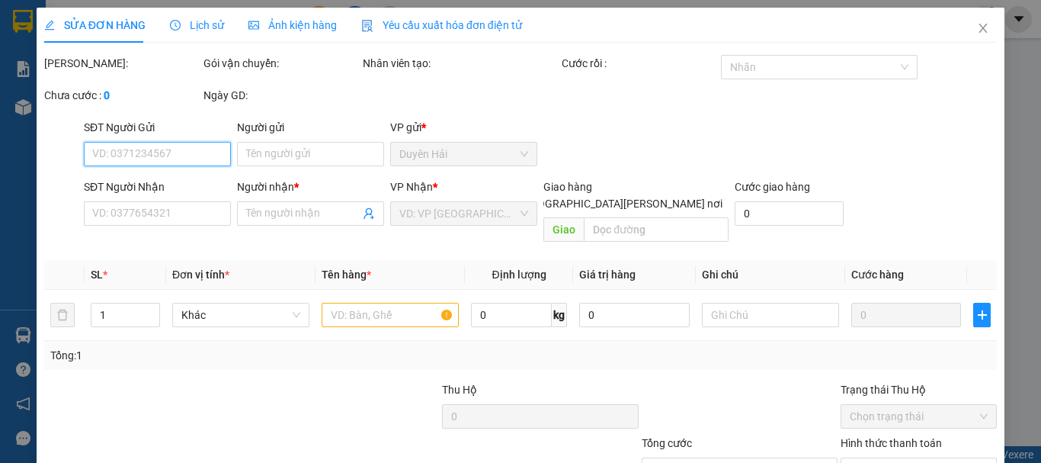
type input "BÔNG"
type input "0336060666"
type input "THUỲ DƯƠNG"
type input "60.000"
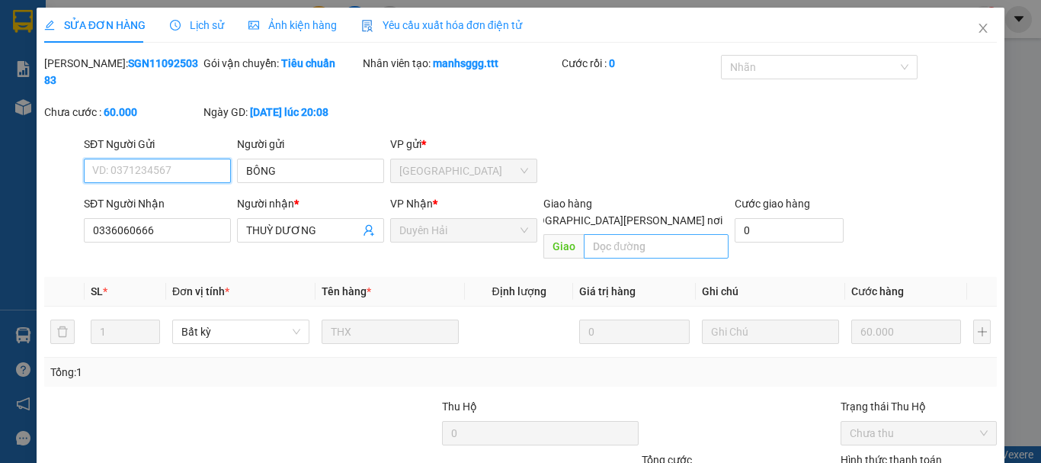
scroll to position [104, 0]
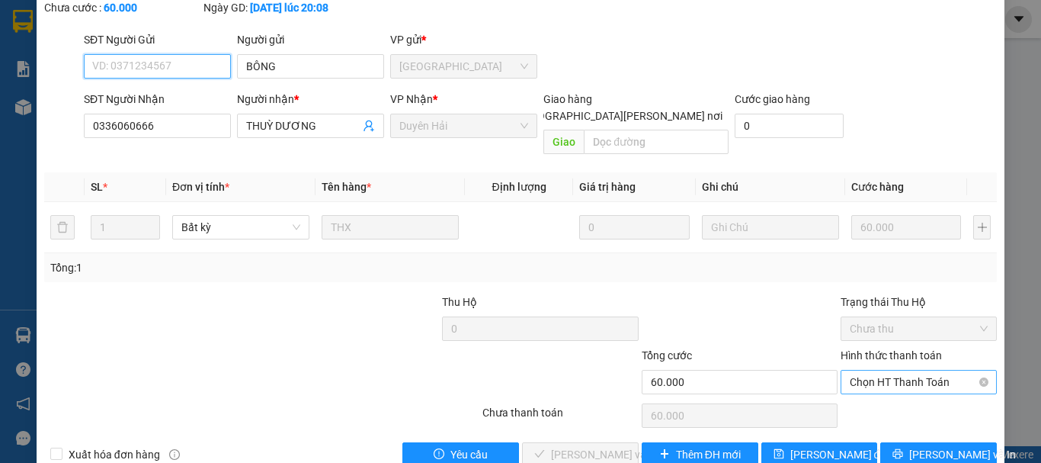
click at [856, 370] on span "Chọn HT Thanh Toán" at bounding box center [919, 381] width 138 height 23
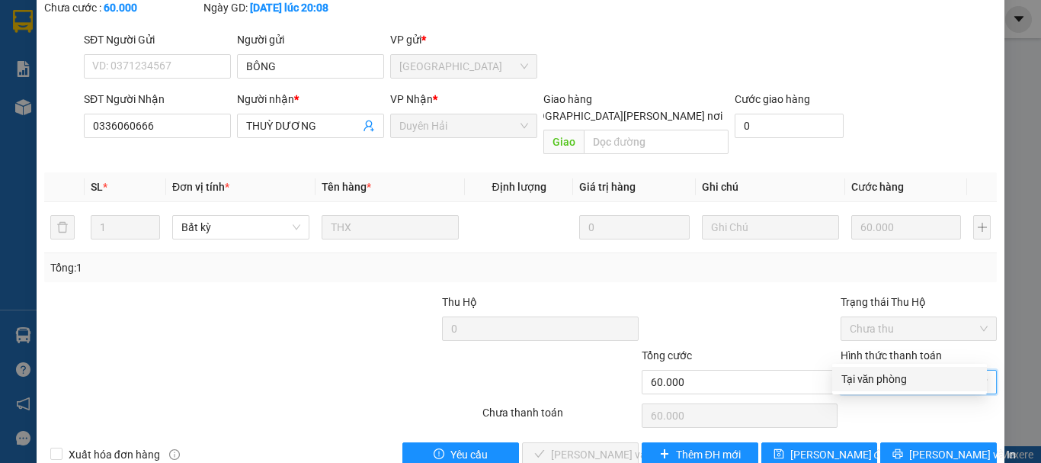
scroll to position [0, 0]
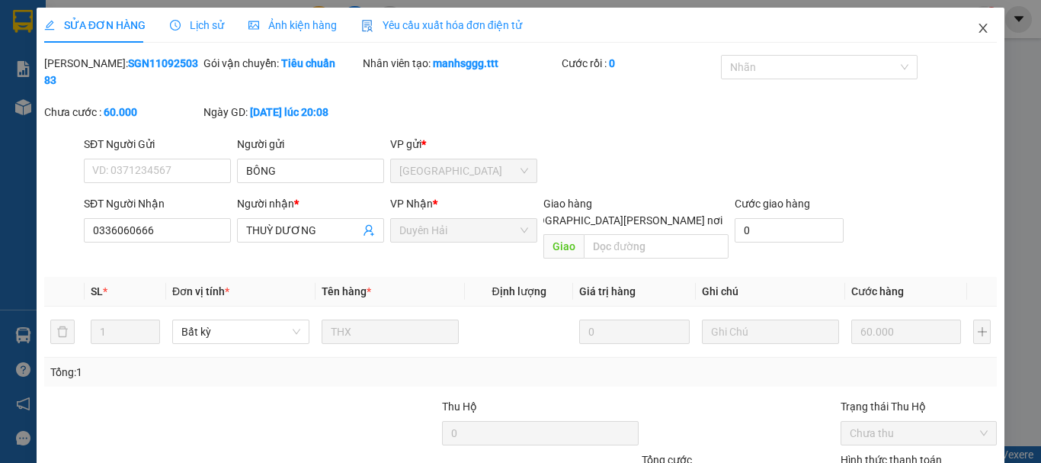
click at [977, 27] on icon "close" at bounding box center [983, 28] width 12 height 12
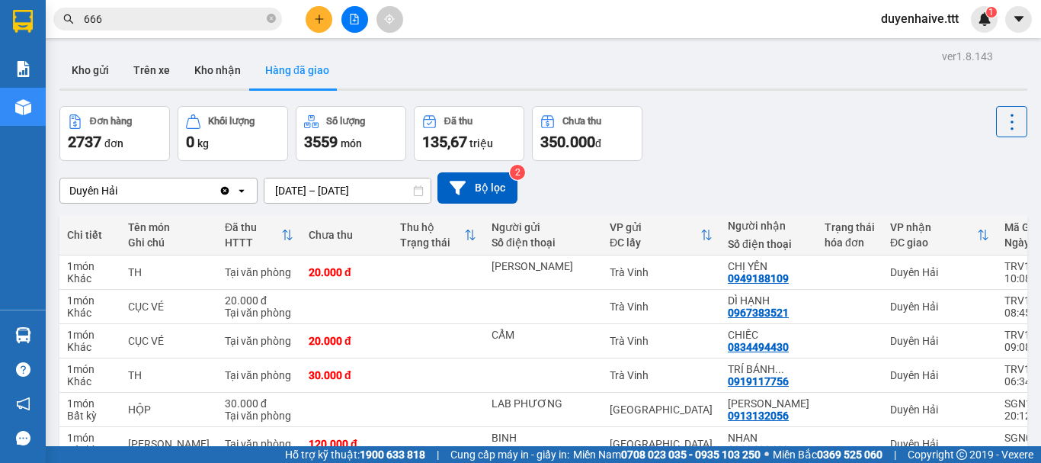
click at [533, 19] on div "Kết quả [PERSON_NAME] ( 653 ) Bộ lọc Mã ĐH Trạng thái Món hàng Thu hộ [PERSON_N…" at bounding box center [520, 19] width 1041 height 38
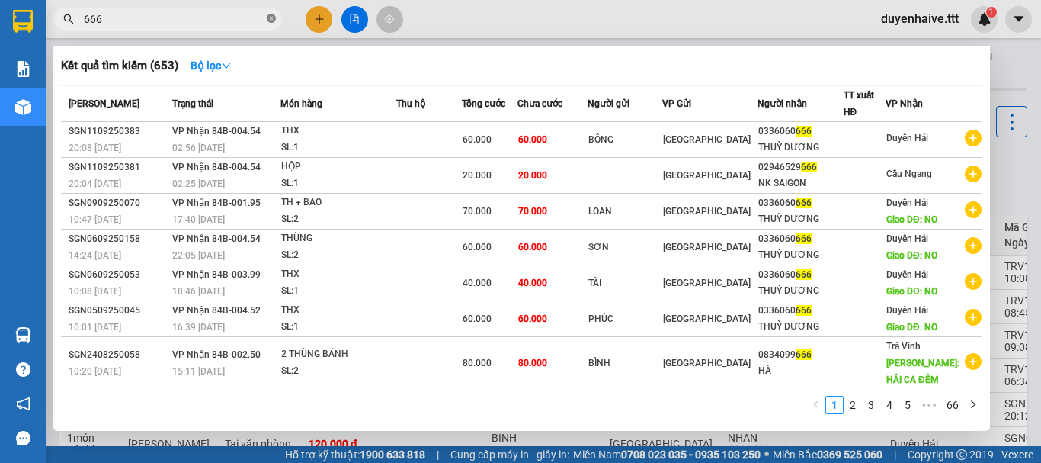
click at [268, 19] on icon "close-circle" at bounding box center [271, 18] width 9 height 9
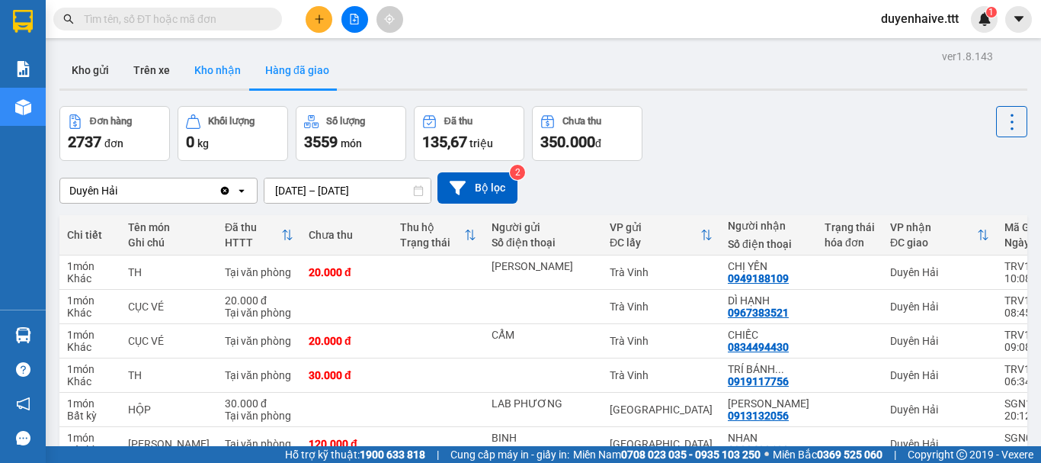
click at [231, 80] on button "Kho nhận" at bounding box center [217, 70] width 71 height 37
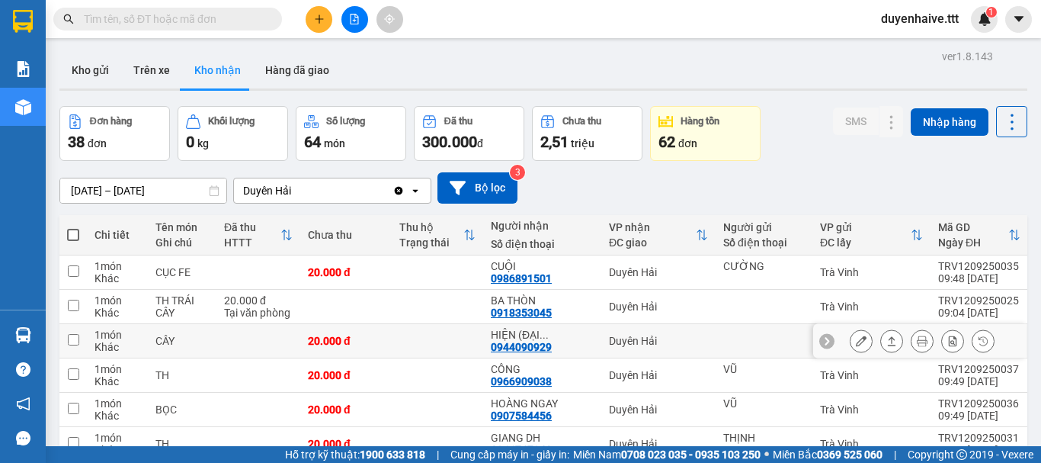
scroll to position [229, 0]
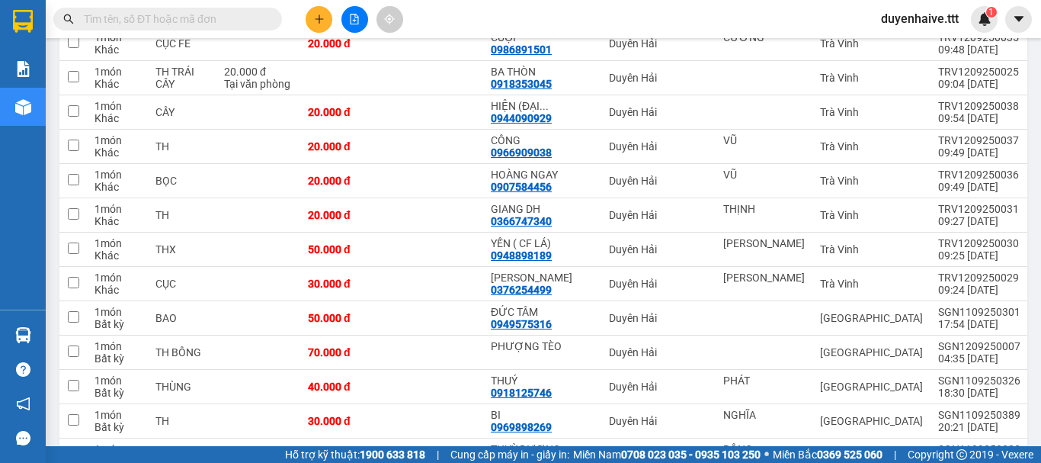
click at [157, 17] on input "text" at bounding box center [174, 19] width 180 height 17
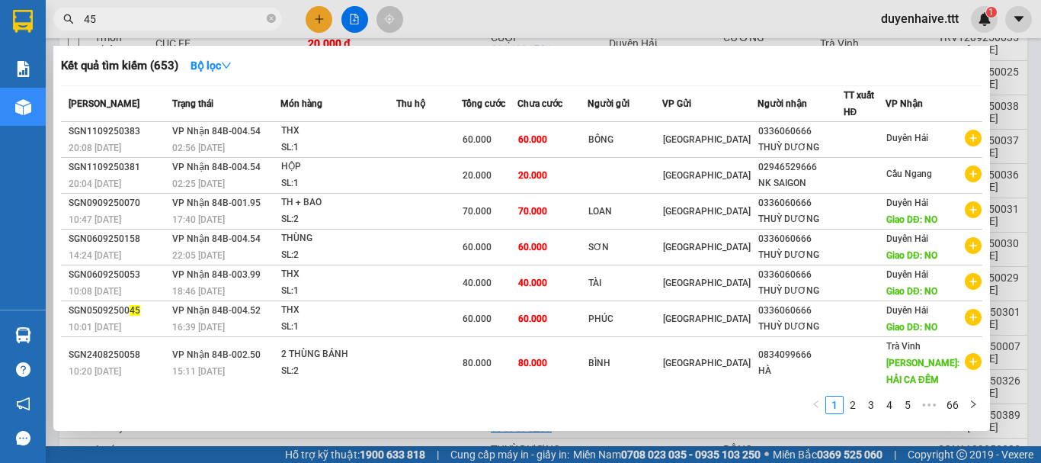
type input "456"
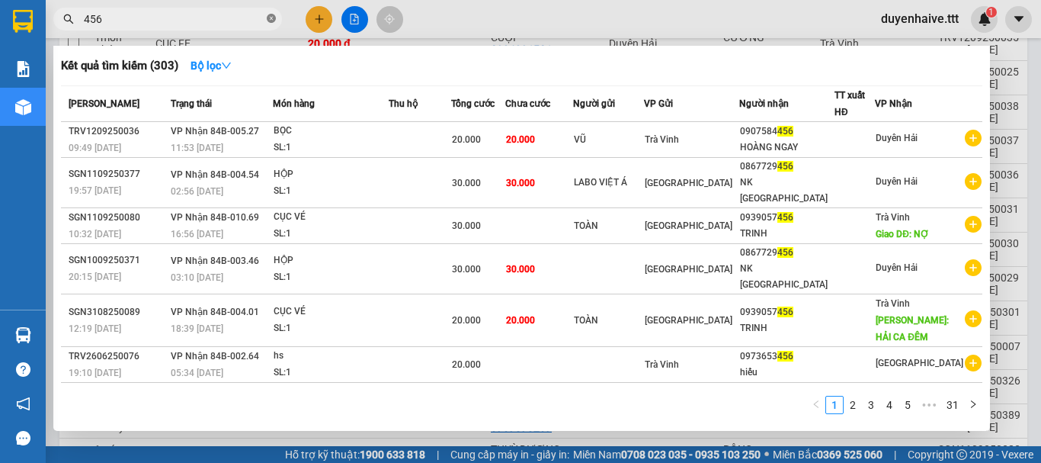
click at [268, 19] on icon "close-circle" at bounding box center [271, 18] width 9 height 9
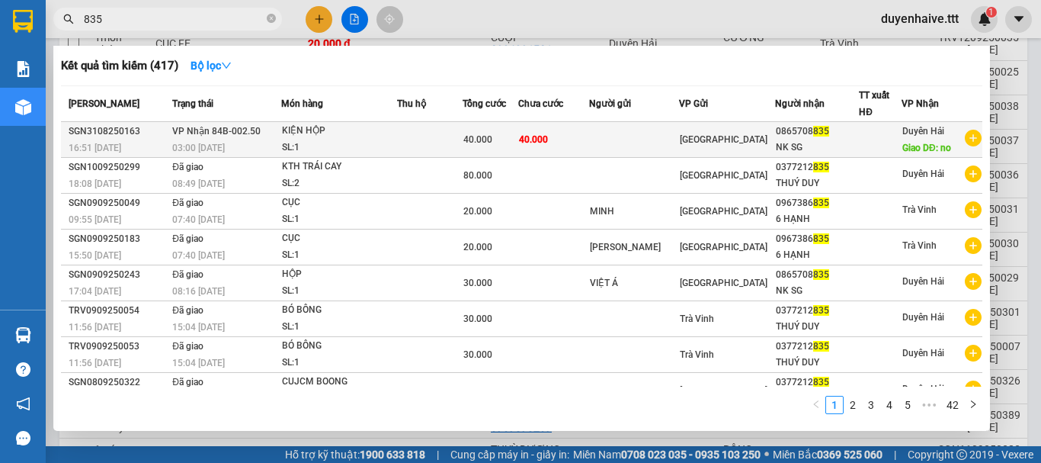
type input "835"
click at [713, 138] on span "[GEOGRAPHIC_DATA]" at bounding box center [724, 139] width 88 height 11
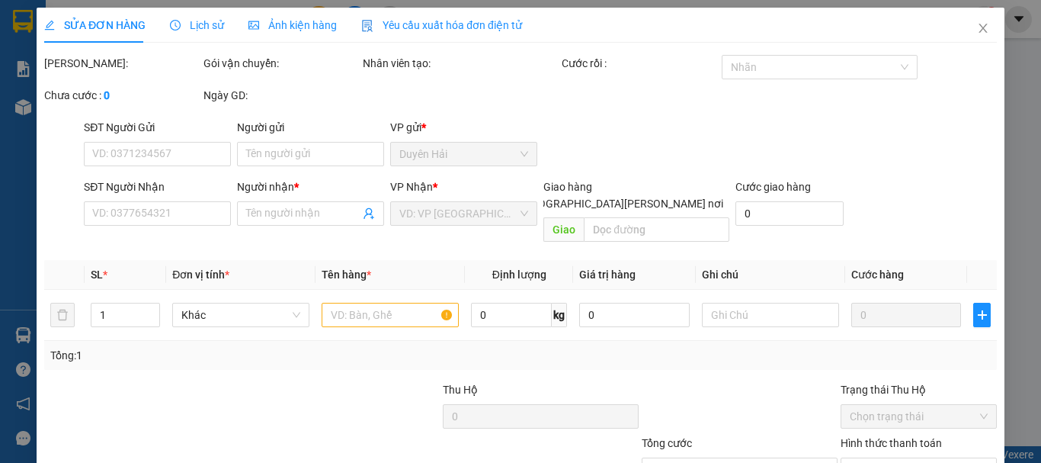
type input "0865708835"
type input "NK SG"
type input "no"
type input "40.000"
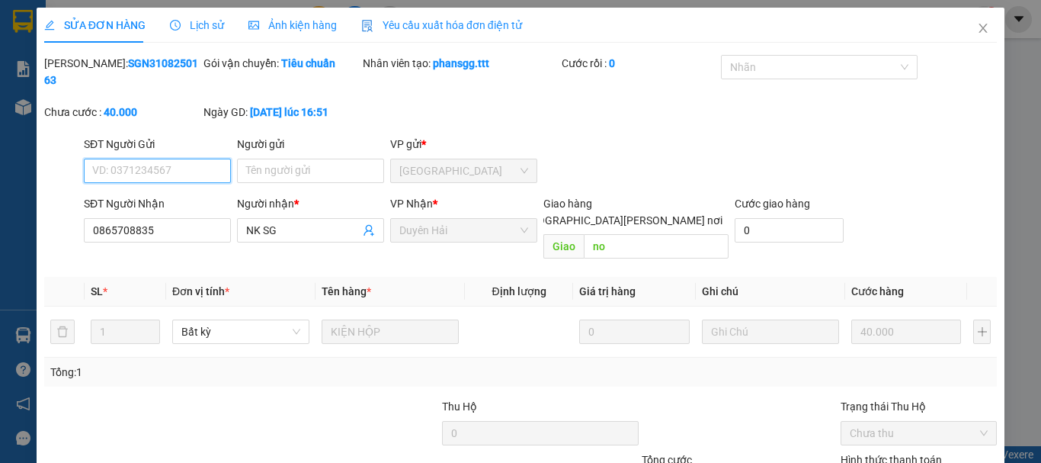
scroll to position [97, 0]
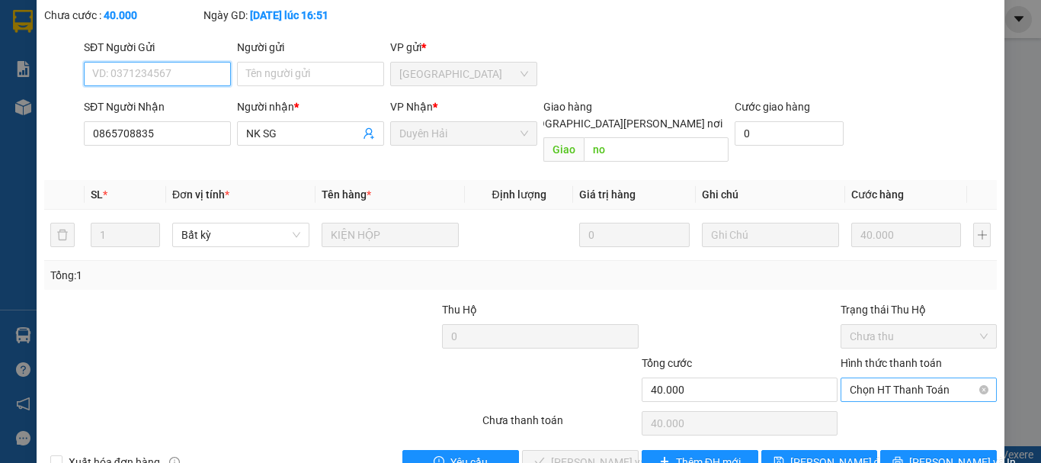
click at [854, 378] on span "Chọn HT Thanh Toán" at bounding box center [919, 389] width 138 height 23
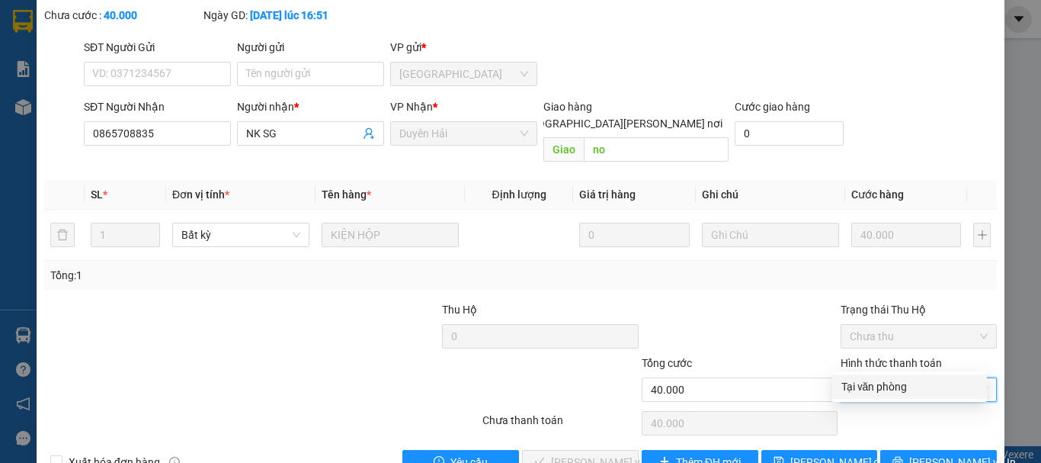
click at [854, 383] on div "Tại văn phòng" at bounding box center [910, 386] width 136 height 17
type input "0"
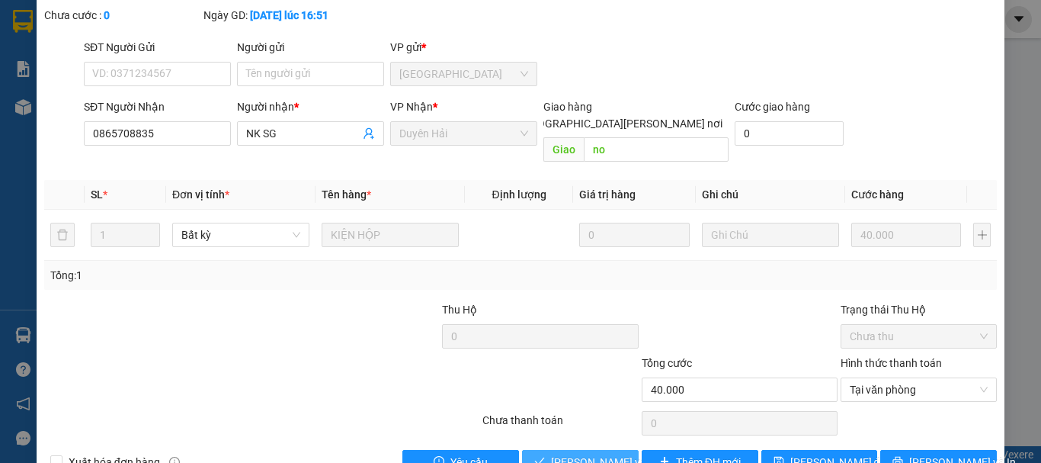
click at [601, 454] on span "[PERSON_NAME] và Giao hàng" at bounding box center [654, 462] width 206 height 17
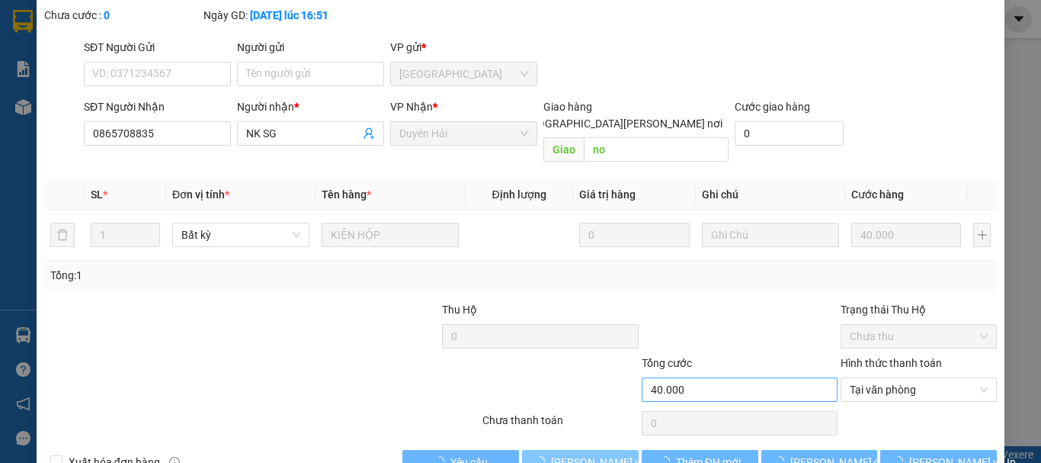
scroll to position [0, 0]
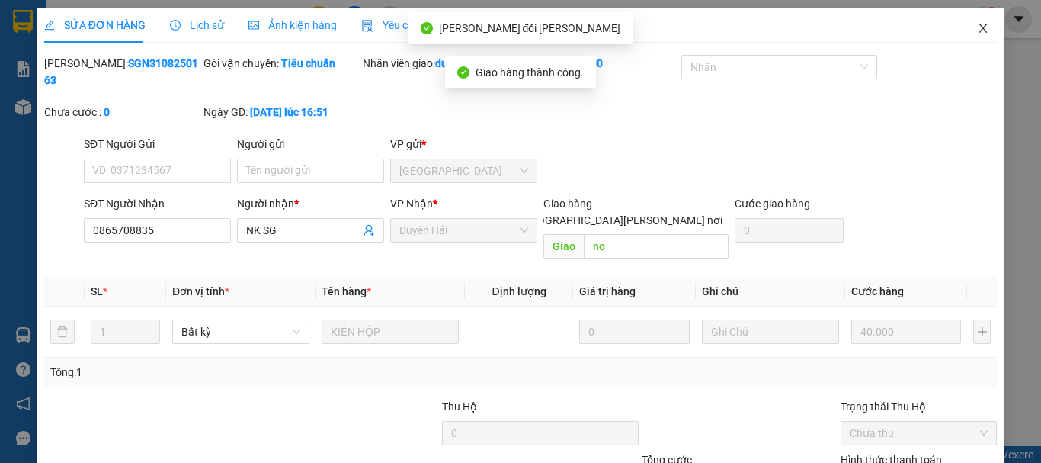
click at [977, 32] on icon "close" at bounding box center [983, 28] width 12 height 12
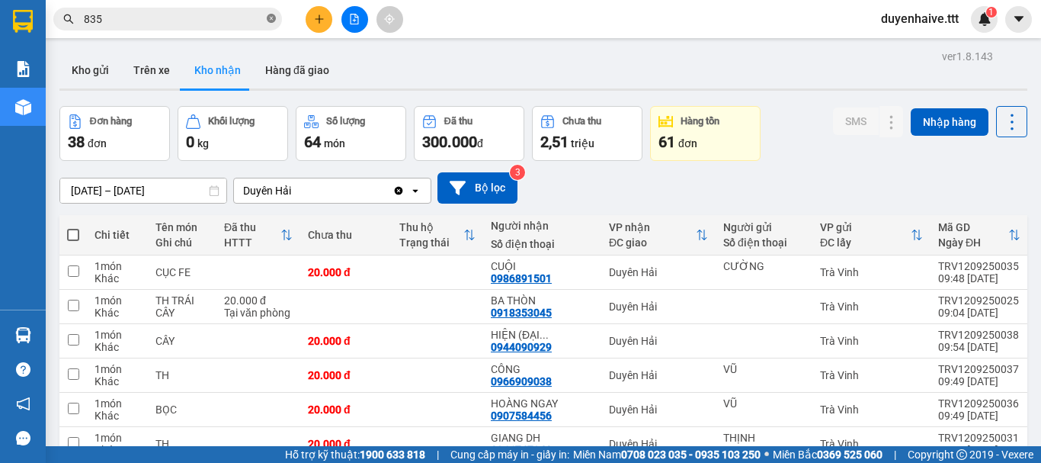
click at [272, 17] on icon "close-circle" at bounding box center [271, 18] width 9 height 9
click at [253, 17] on input "text" at bounding box center [174, 19] width 180 height 17
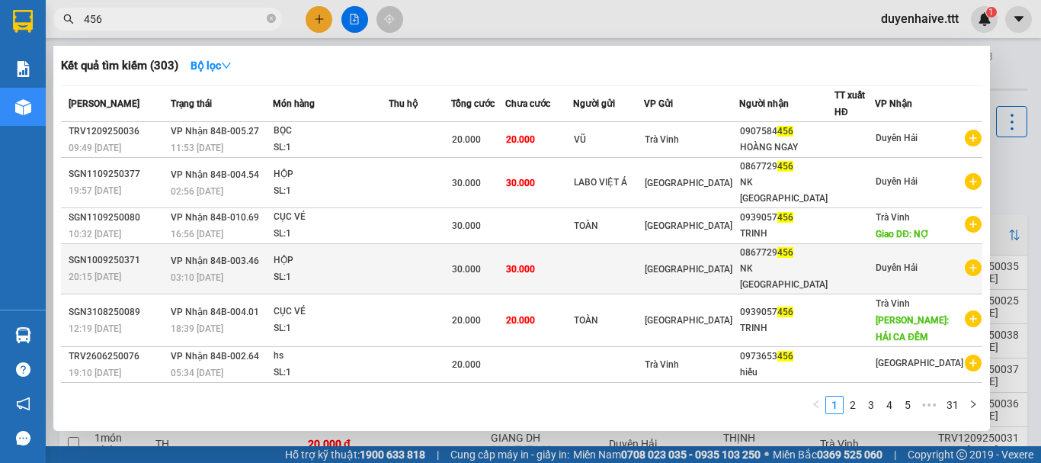
type input "456"
click at [859, 261] on div at bounding box center [854, 269] width 39 height 16
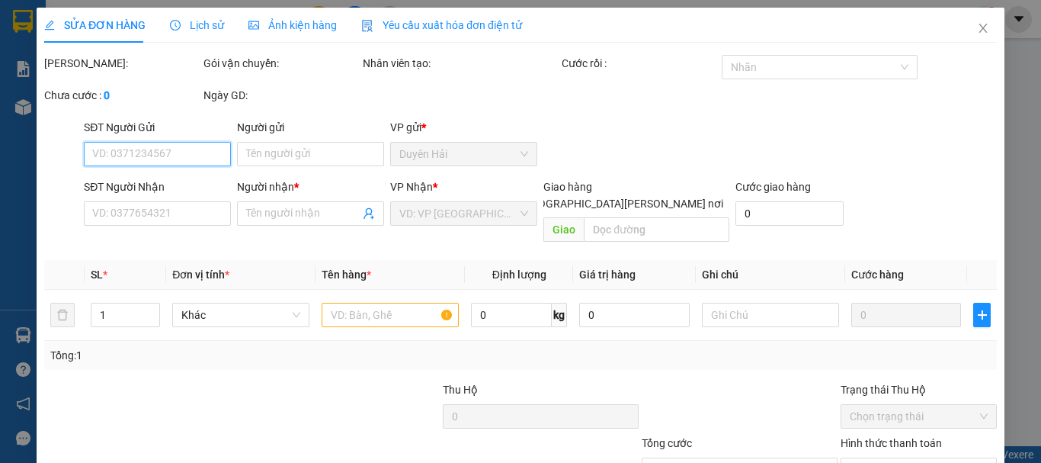
scroll to position [104, 0]
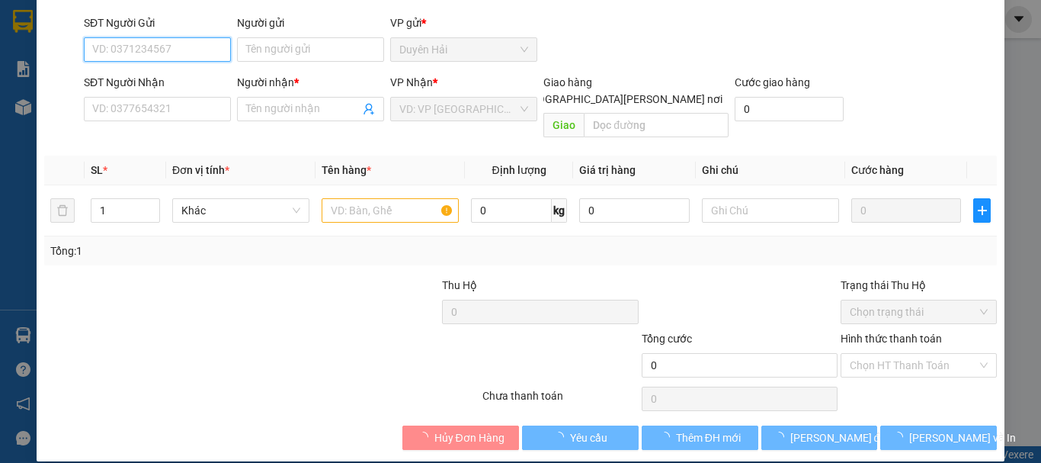
type input "0867729456"
type input "NK SÀI GÒN"
type input "30.000"
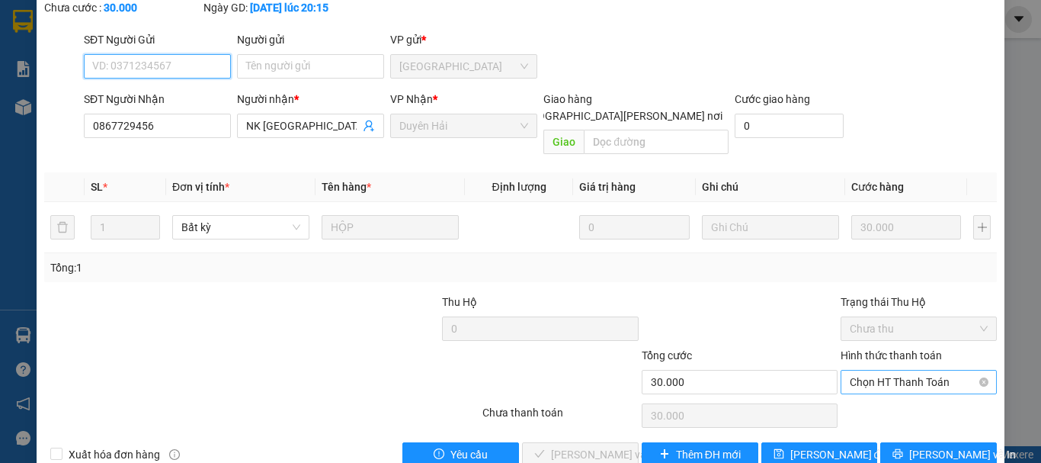
click at [866, 370] on span "Chọn HT Thanh Toán" at bounding box center [919, 381] width 138 height 23
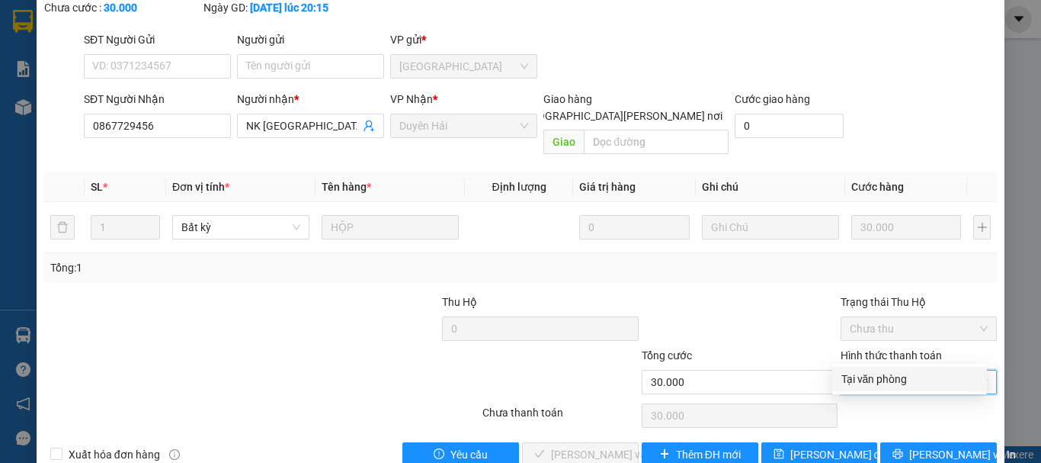
click at [851, 385] on div "Tại văn phòng" at bounding box center [910, 378] width 136 height 17
type input "0"
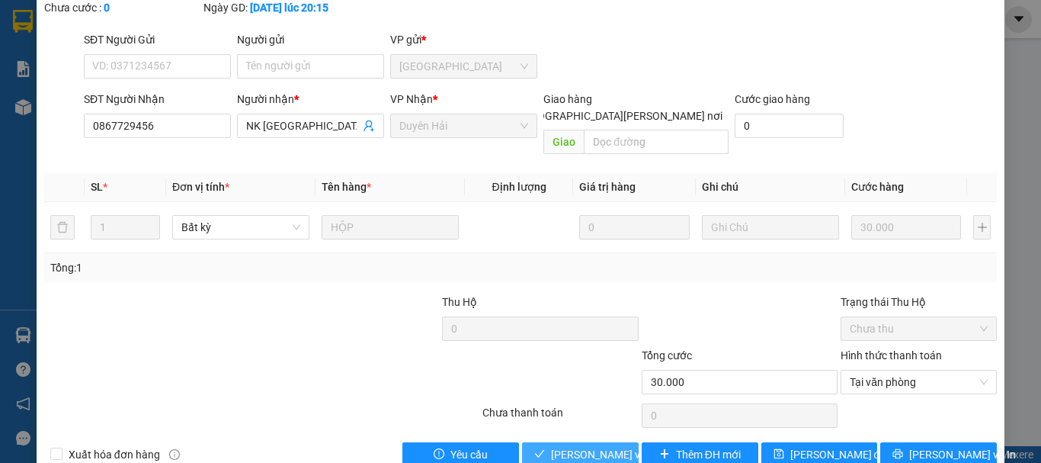
click at [562, 446] on span "[PERSON_NAME] và Giao hàng" at bounding box center [654, 454] width 206 height 17
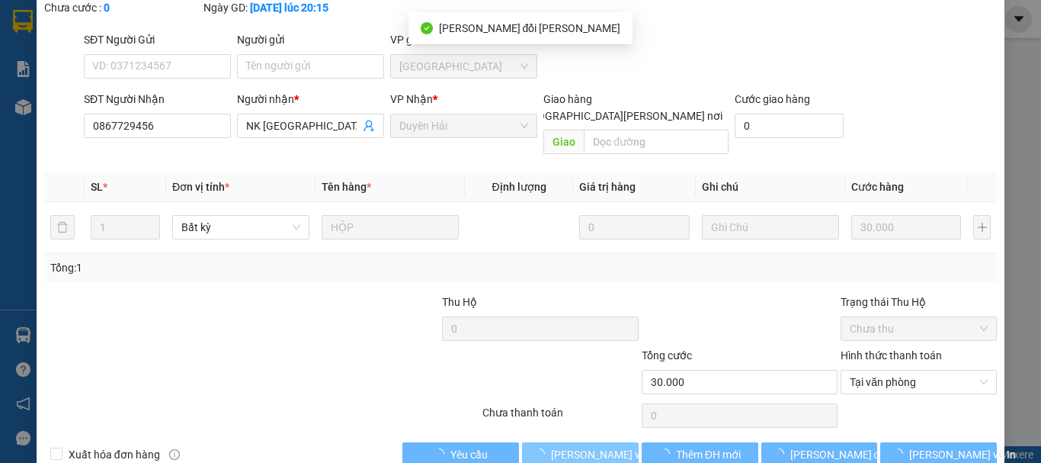
scroll to position [0, 0]
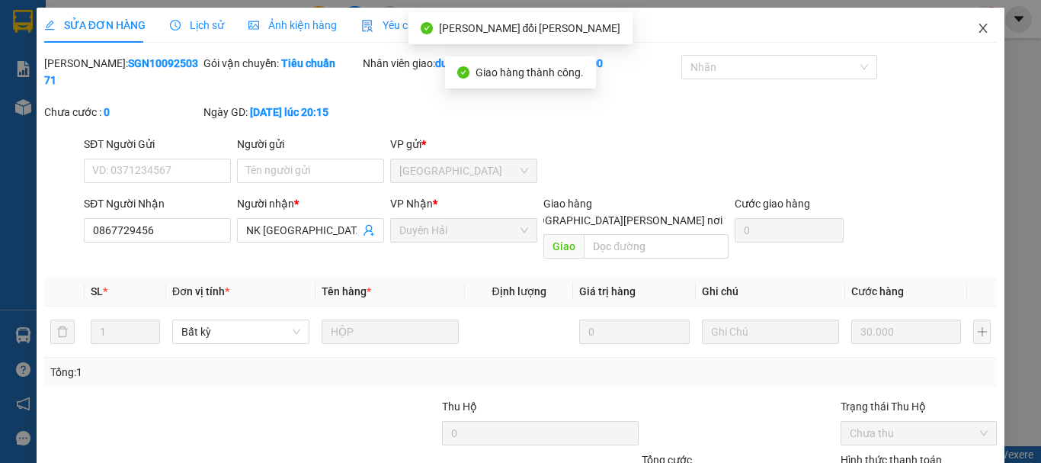
click at [977, 29] on icon "close" at bounding box center [983, 28] width 12 height 12
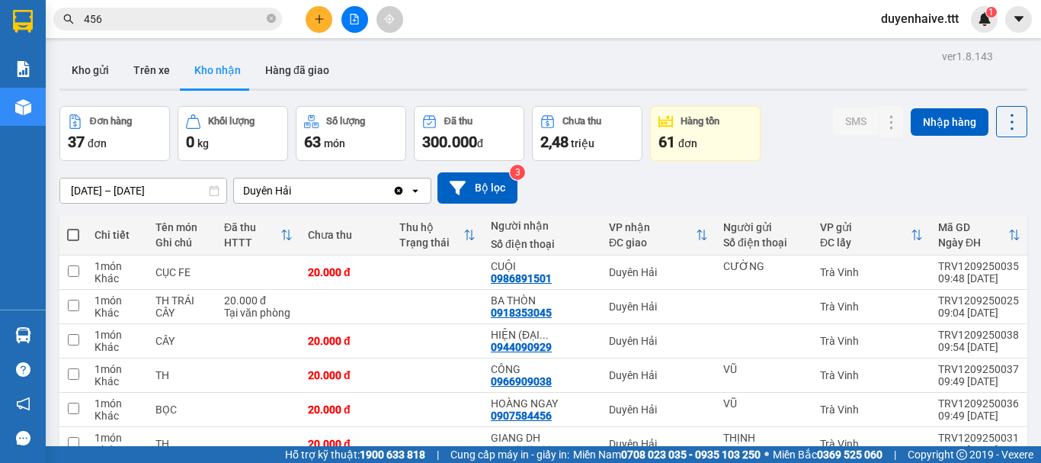
click at [206, 21] on input "456" at bounding box center [174, 19] width 180 height 17
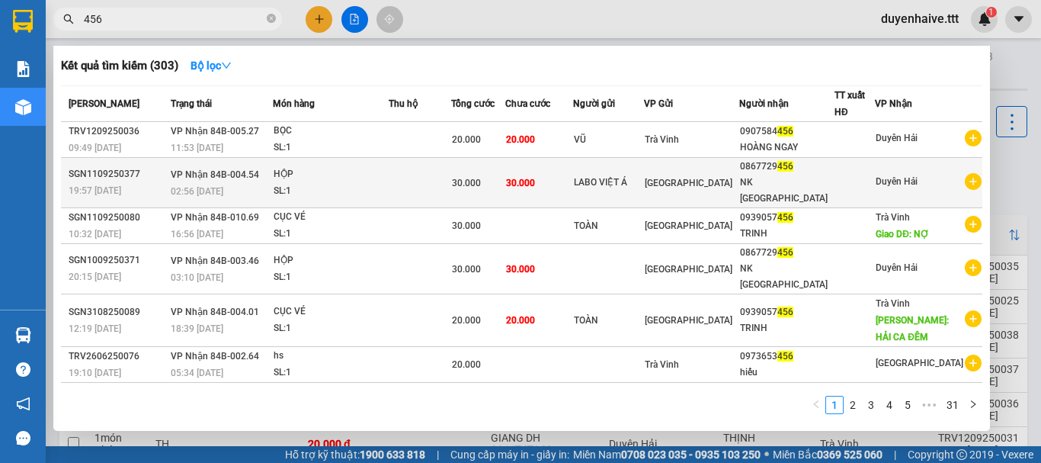
click at [864, 175] on div at bounding box center [854, 183] width 39 height 16
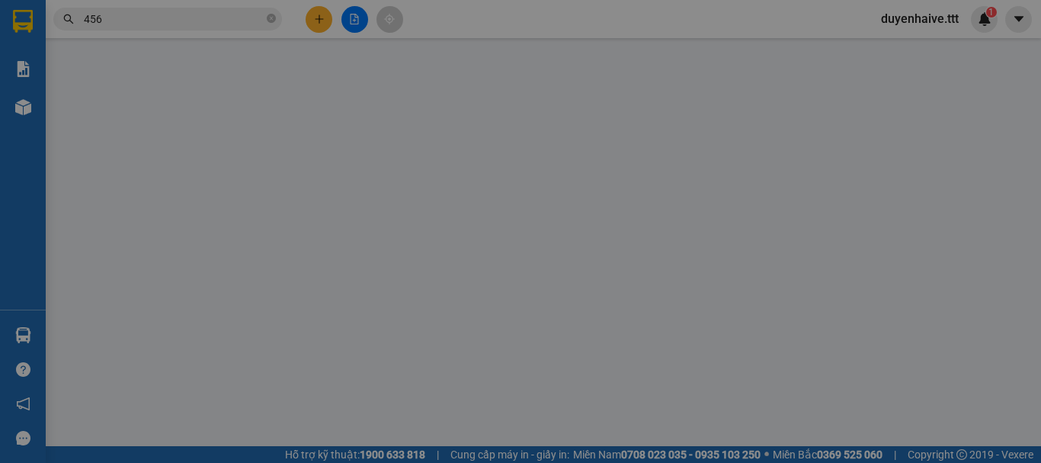
type input "LABO VIỆT Á"
type input "0867729456"
type input "NK SÀI GÒN"
type input "30.000"
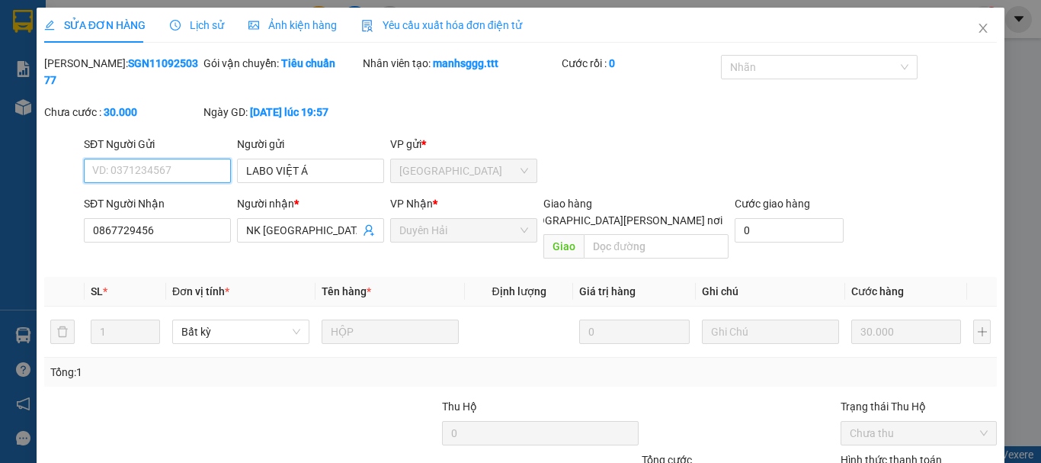
scroll to position [97, 0]
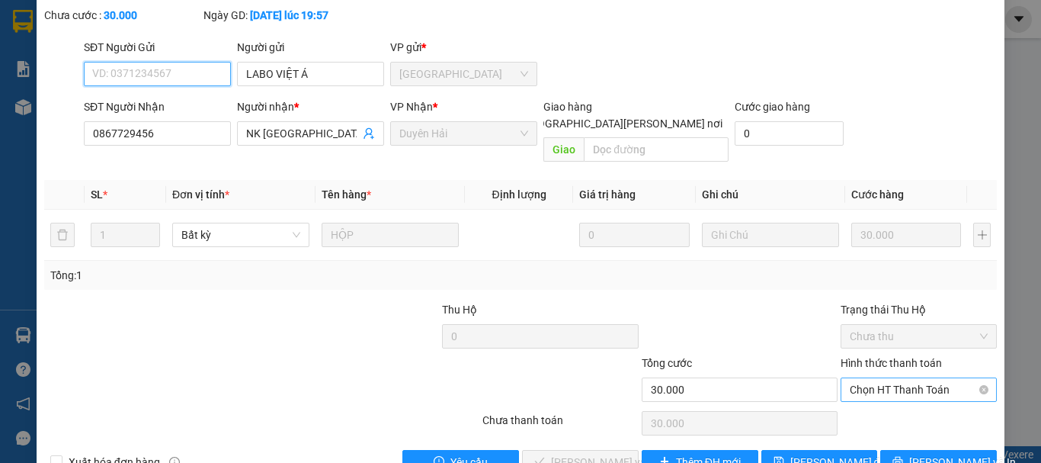
click at [861, 378] on span "Chọn HT Thanh Toán" at bounding box center [919, 389] width 138 height 23
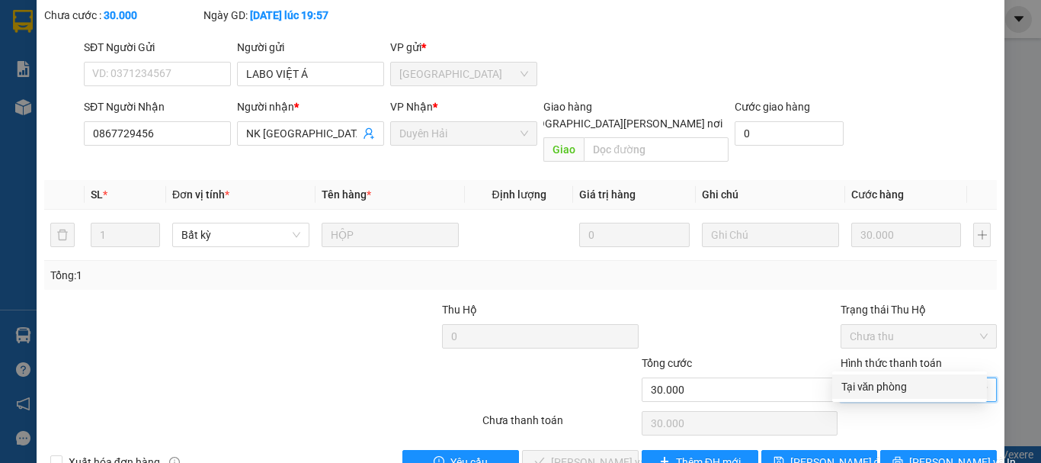
click at [860, 383] on div "Tại văn phòng" at bounding box center [910, 386] width 136 height 17
type input "0"
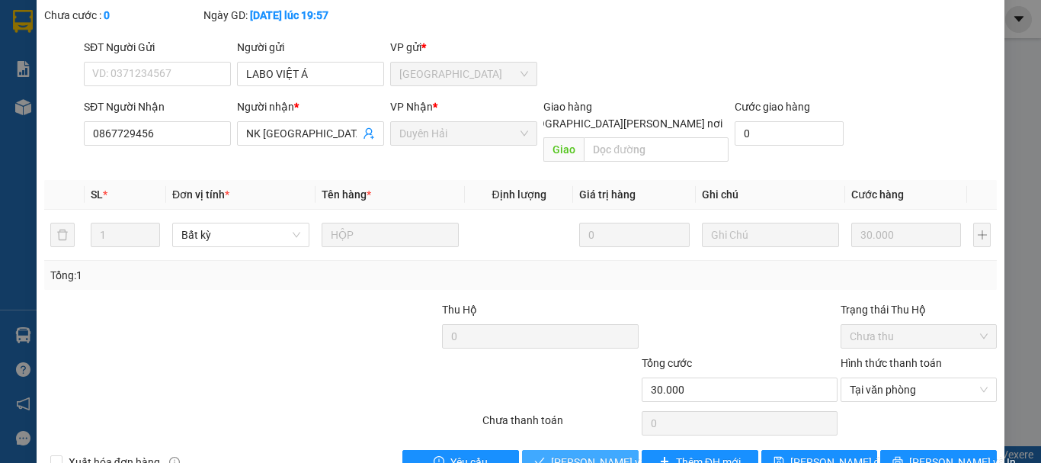
click at [603, 454] on span "[PERSON_NAME] và Giao hàng" at bounding box center [654, 462] width 206 height 17
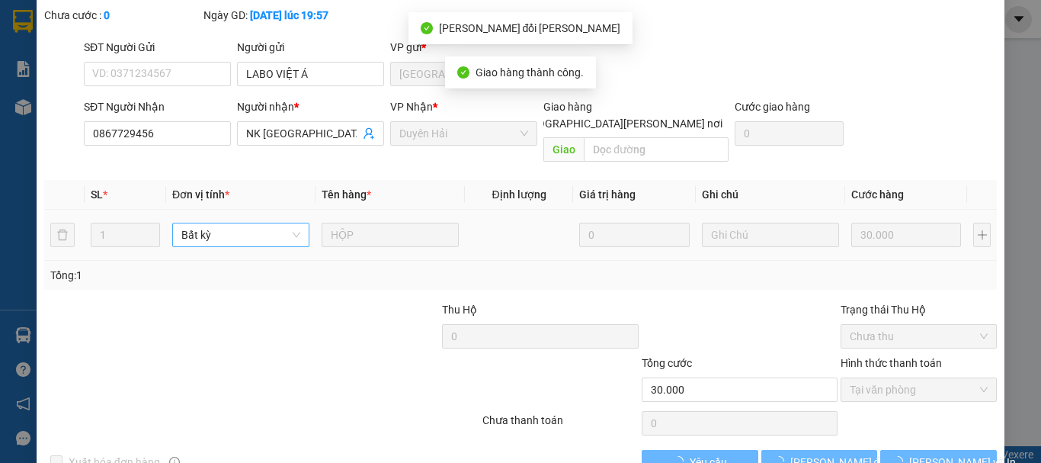
scroll to position [0, 0]
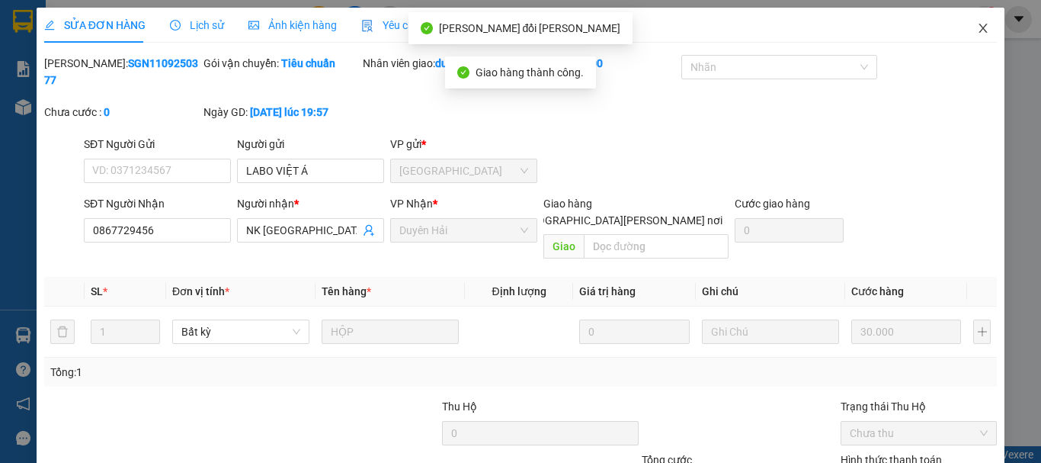
click at [977, 25] on icon "close" at bounding box center [983, 28] width 12 height 12
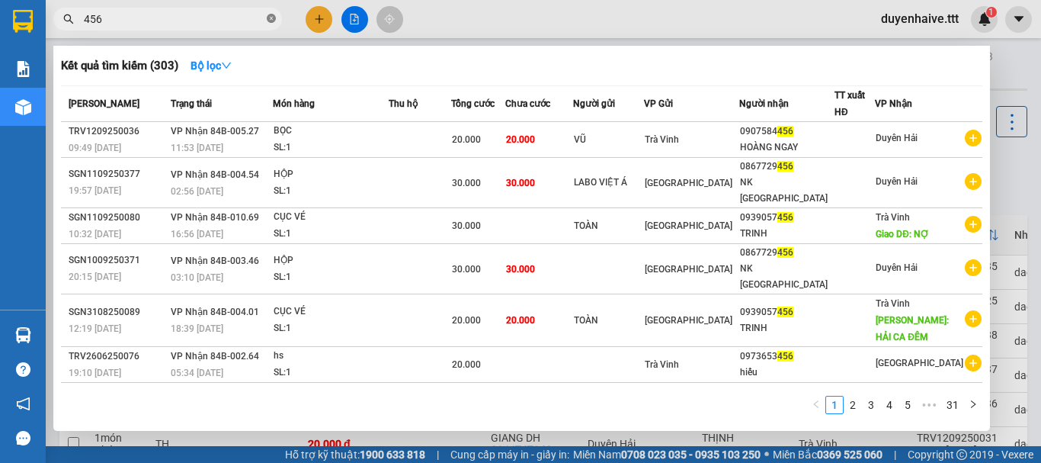
click at [274, 18] on icon "close-circle" at bounding box center [271, 18] width 9 height 9
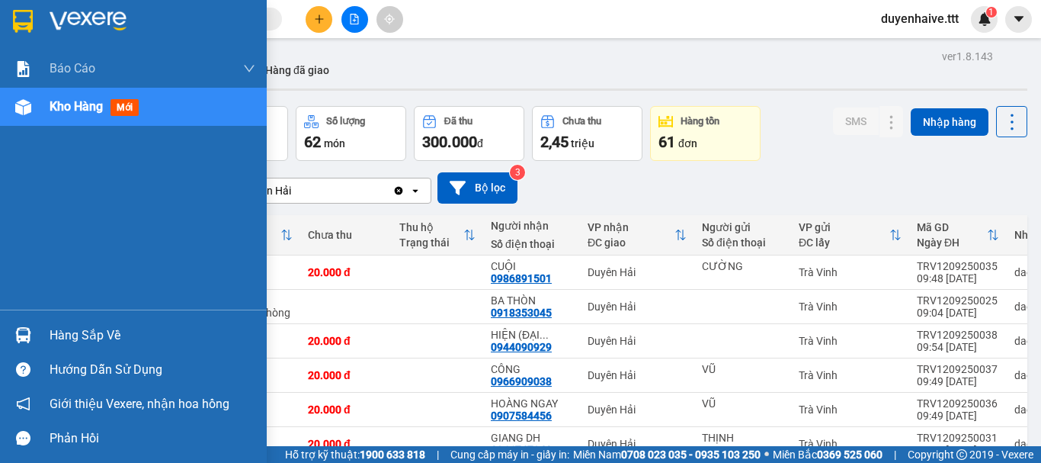
click at [104, 335] on div "Hàng sắp về" at bounding box center [153, 335] width 206 height 23
click at [11, 227] on div "Báo cáo Mẫu 1: Báo cáo dòng tiền theo nhân viên (nhân viên) Mẫu 3: Báo cáo dòng…" at bounding box center [133, 231] width 267 height 463
click at [77, 329] on div "Hàng sắp về" at bounding box center [153, 335] width 206 height 23
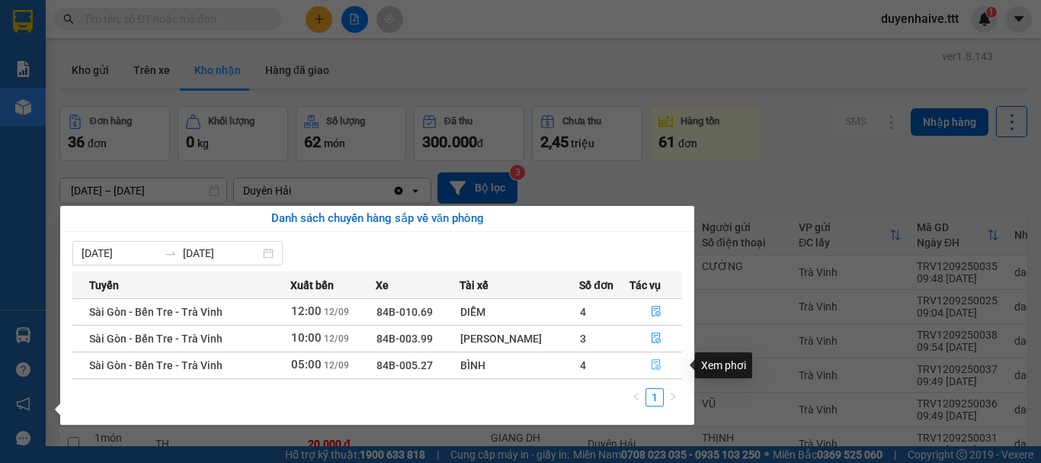
click at [656, 372] on button "button" at bounding box center [655, 365] width 51 height 24
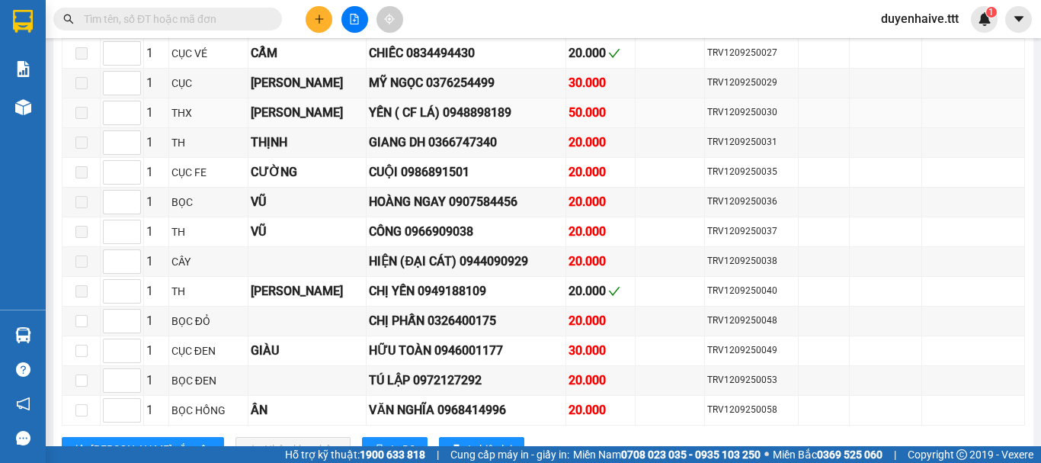
scroll to position [1214, 0]
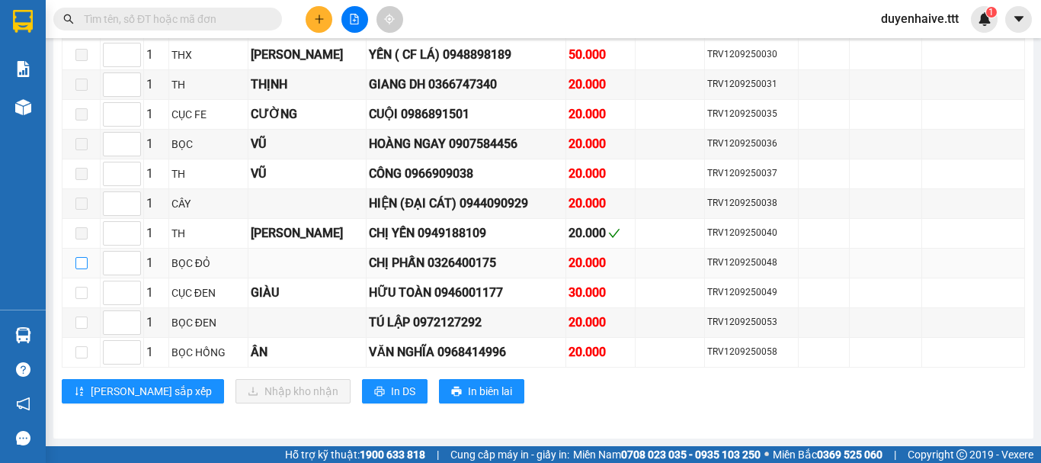
click at [77, 258] on input "checkbox" at bounding box center [81, 263] width 12 height 12
checkbox input "true"
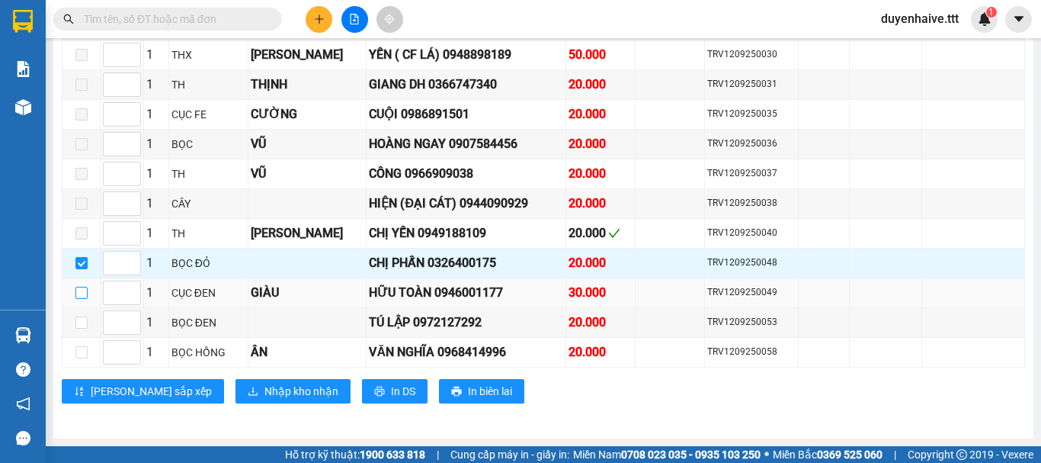
click at [82, 293] on input "checkbox" at bounding box center [81, 293] width 12 height 12
checkbox input "true"
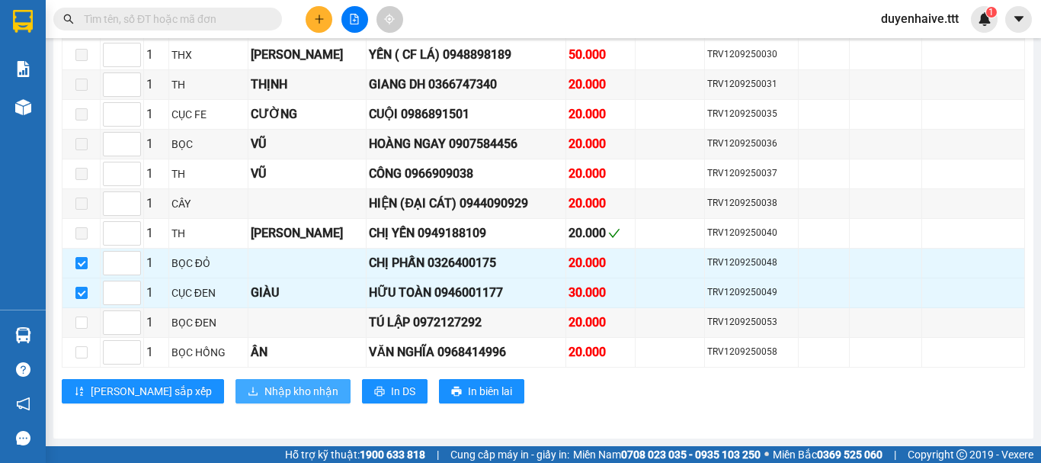
click at [265, 387] on span "Nhập kho nhận" at bounding box center [302, 391] width 74 height 17
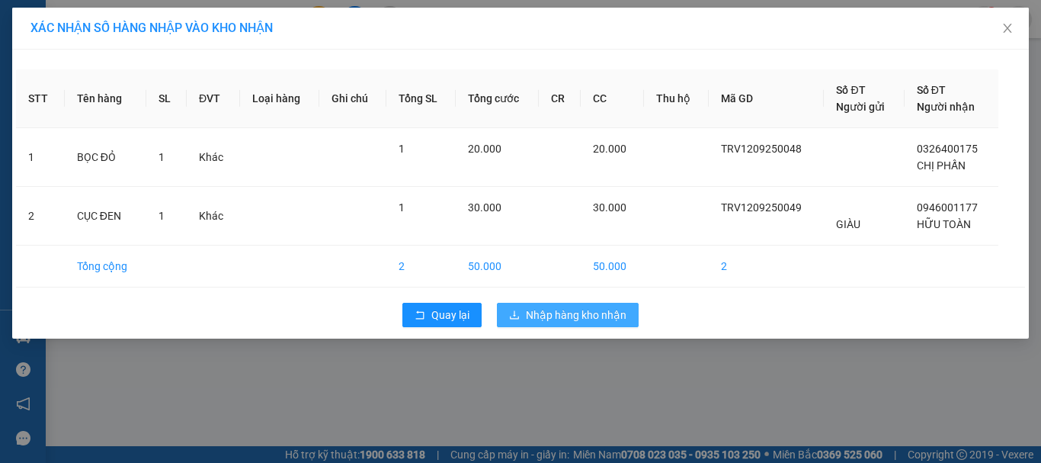
click at [539, 313] on span "Nhập hàng kho nhận" at bounding box center [576, 314] width 101 height 17
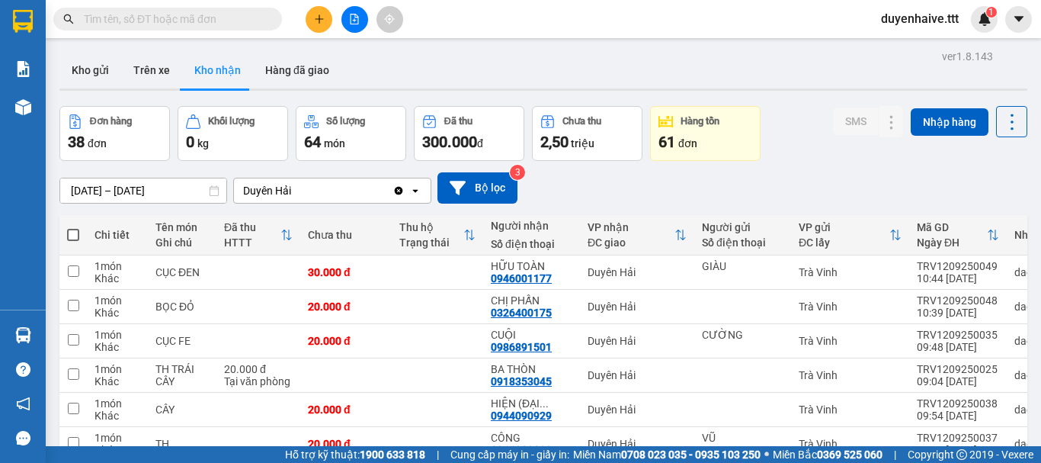
drag, startPoint x: 217, startPoint y: 18, endPoint x: 196, endPoint y: 19, distance: 21.4
click at [216, 18] on input "text" at bounding box center [174, 19] width 180 height 17
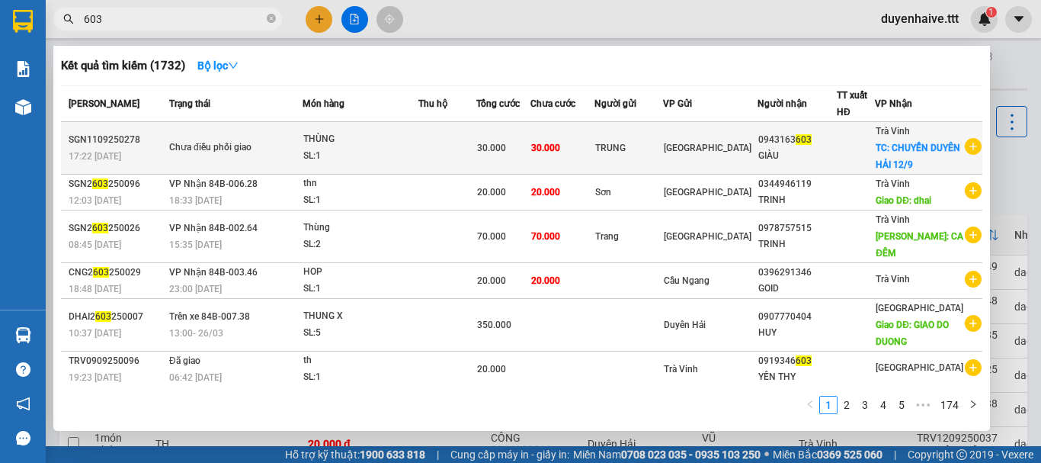
type input "603"
click at [858, 175] on td at bounding box center [856, 148] width 38 height 53
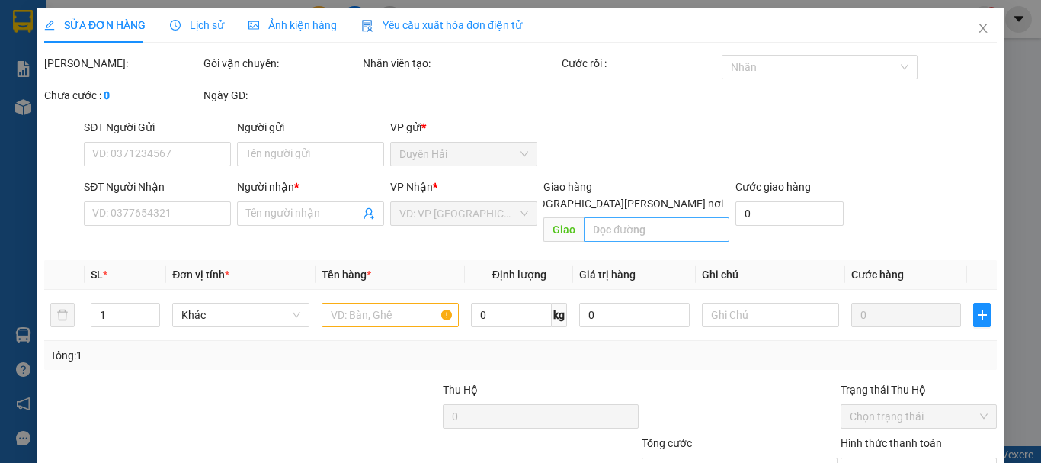
type input "TRUNG"
type input "0943163603"
type input "GIÀU"
checkbox input "true"
type input "CHUYỂN DUYÊN HẢI 12/9"
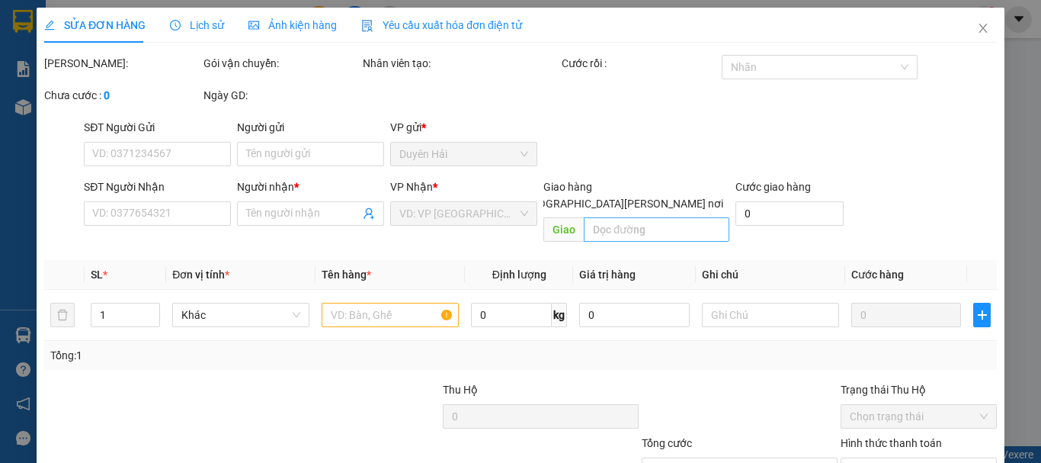
type input "30.000"
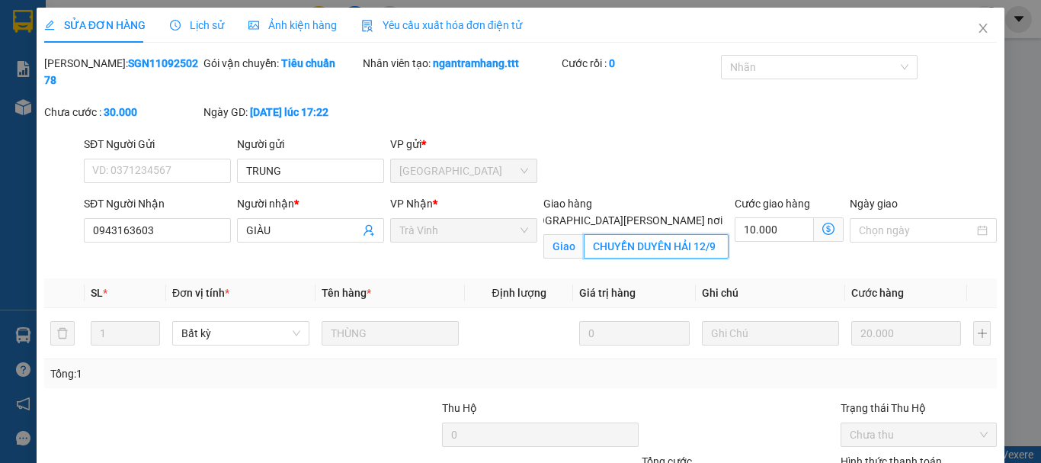
click at [714, 234] on input "CHUYỂN DUYÊN HẢI 12/9" at bounding box center [656, 246] width 145 height 24
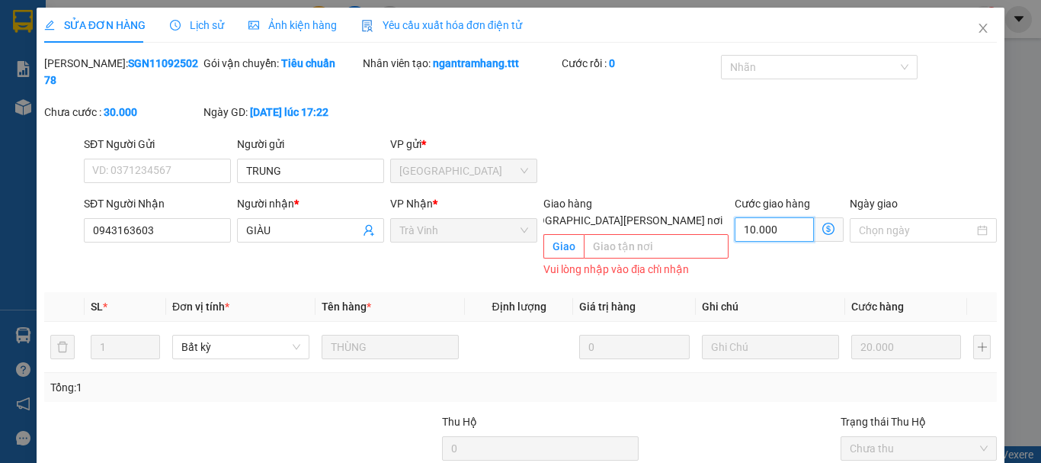
click at [771, 217] on input "10.000" at bounding box center [774, 229] width 79 height 24
type input "20.000"
type input "0"
click at [977, 27] on icon "close" at bounding box center [983, 28] width 12 height 12
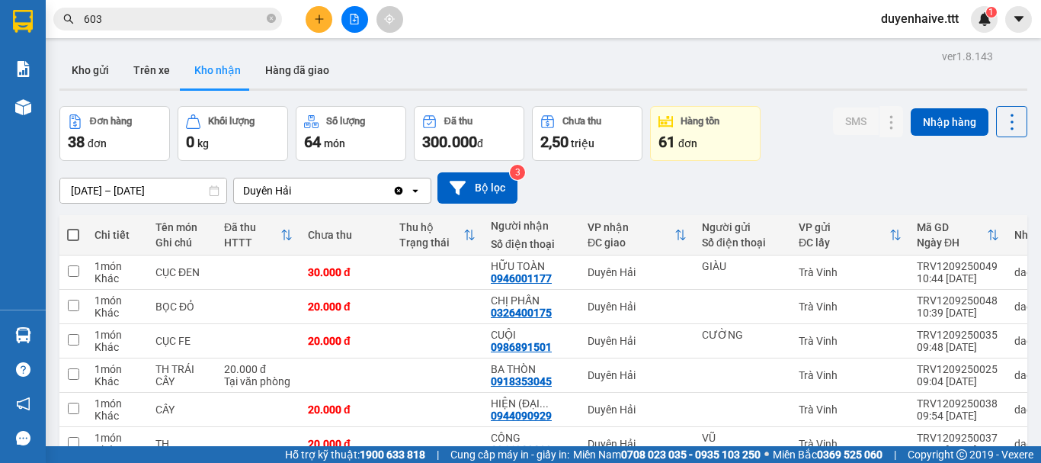
click at [206, 21] on input "603" at bounding box center [174, 19] width 180 height 17
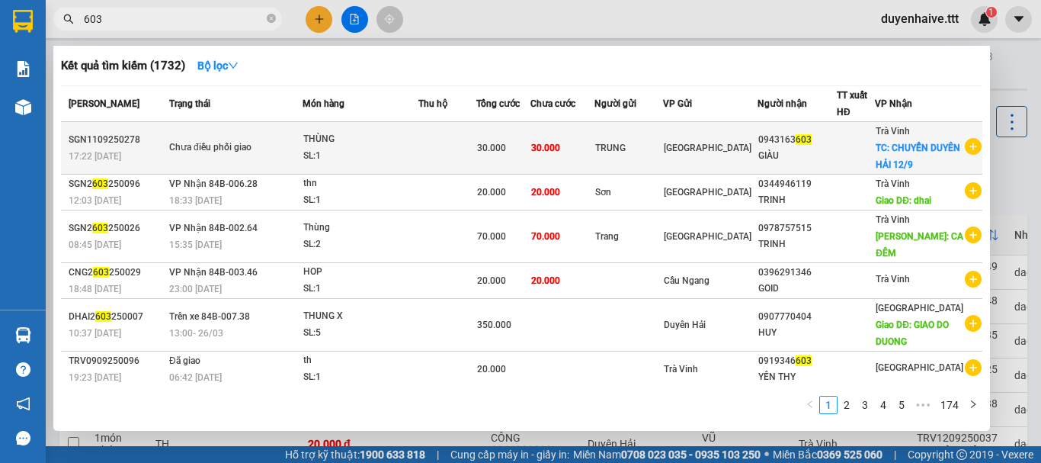
click at [754, 153] on div "[GEOGRAPHIC_DATA]" at bounding box center [710, 147] width 93 height 17
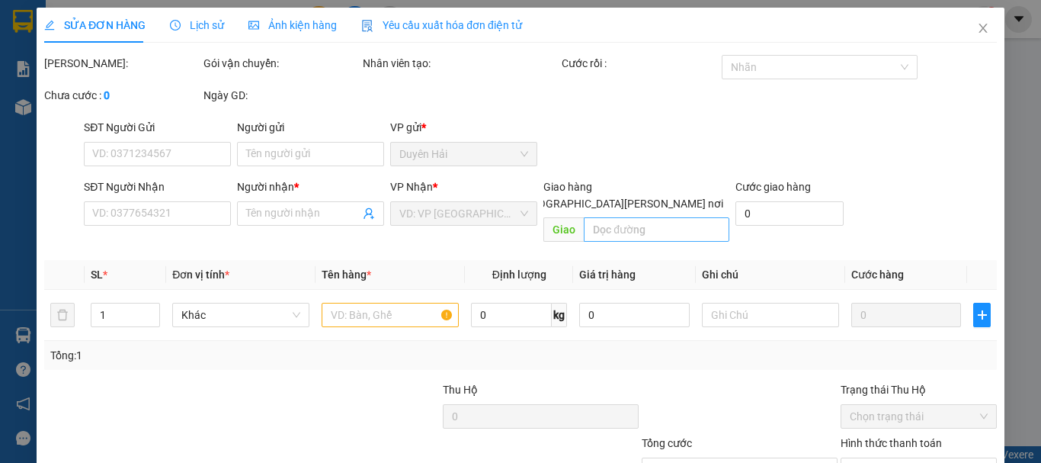
type input "TRUNG"
type input "0943163603"
type input "GIÀU"
checkbox input "true"
type input "CHUYỂN DUYÊN HẢI 12/9"
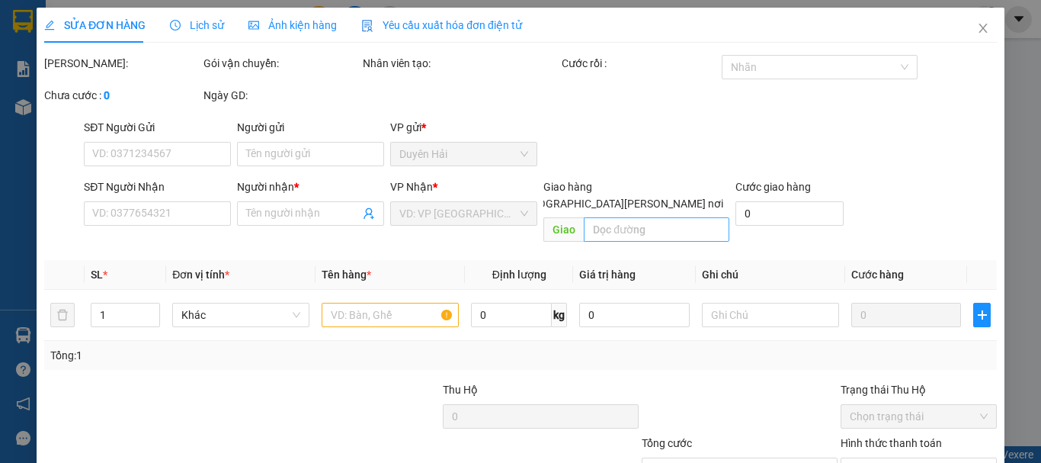
type input "30.000"
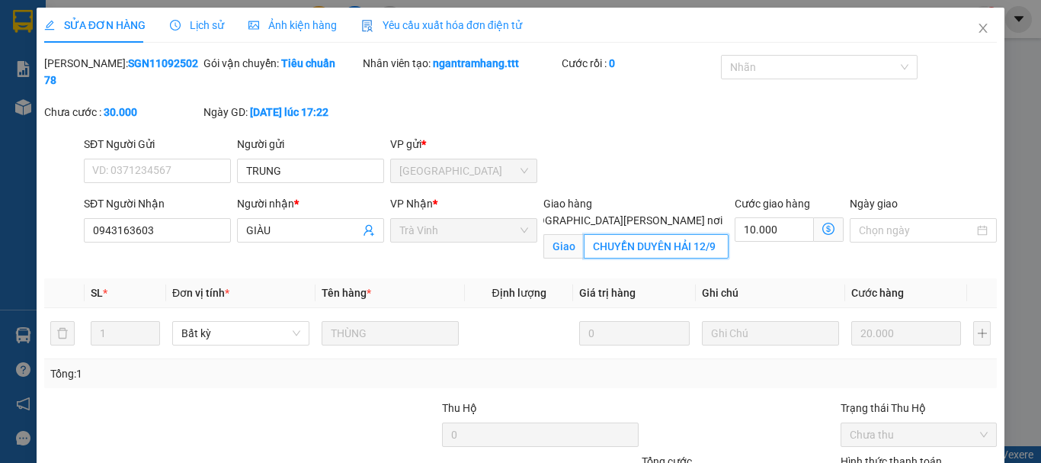
click at [713, 234] on input "CHUYỂN DUYÊN HẢI 12/9" at bounding box center [656, 246] width 145 height 24
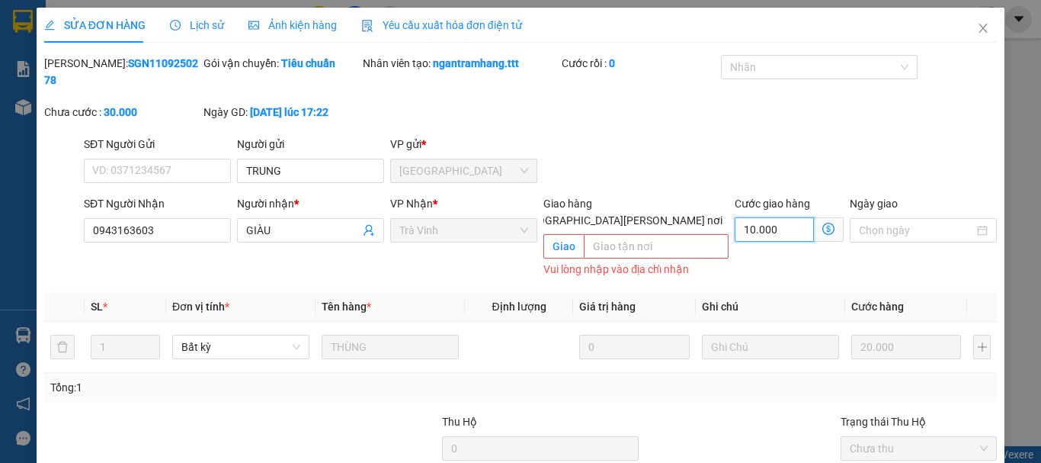
click at [781, 217] on input "10.000" at bounding box center [774, 229] width 79 height 24
type input "20.000"
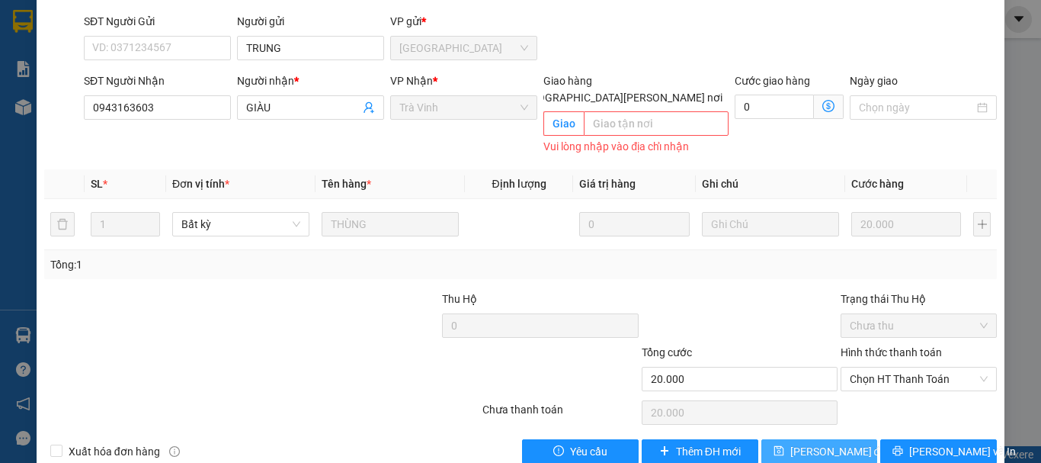
click at [822, 443] on span "[PERSON_NAME] thay đổi" at bounding box center [839, 451] width 98 height 17
click at [829, 443] on span "[PERSON_NAME] thay đổi" at bounding box center [839, 451] width 98 height 17
click at [813, 443] on span "[PERSON_NAME] thay đổi" at bounding box center [839, 451] width 98 height 17
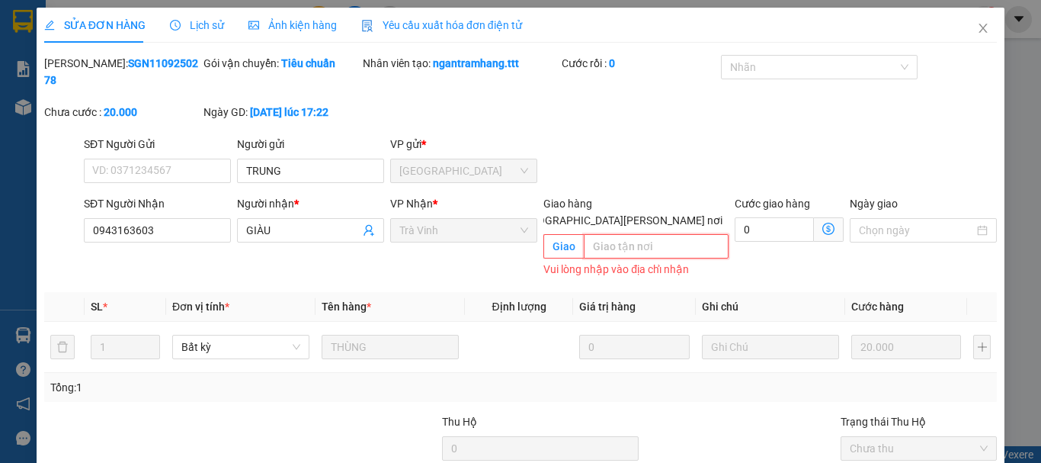
click at [643, 234] on input "text" at bounding box center [656, 246] width 145 height 24
click at [765, 292] on th "Ghi chú" at bounding box center [770, 307] width 149 height 30
click at [782, 245] on div "Cước giao hàng 0" at bounding box center [789, 237] width 115 height 85
click at [488, 256] on div "Total Paid Fee 0 Total UnPaid Fee 30.000 Cash Collection Total Fee Mã ĐH: SGN11…" at bounding box center [520, 320] width 953 height 531
click at [651, 136] on div "SĐT Người Gửi VD: 0371234567 Người gửi TRUNG VP gửi * Sài Gòn" at bounding box center [540, 162] width 919 height 53
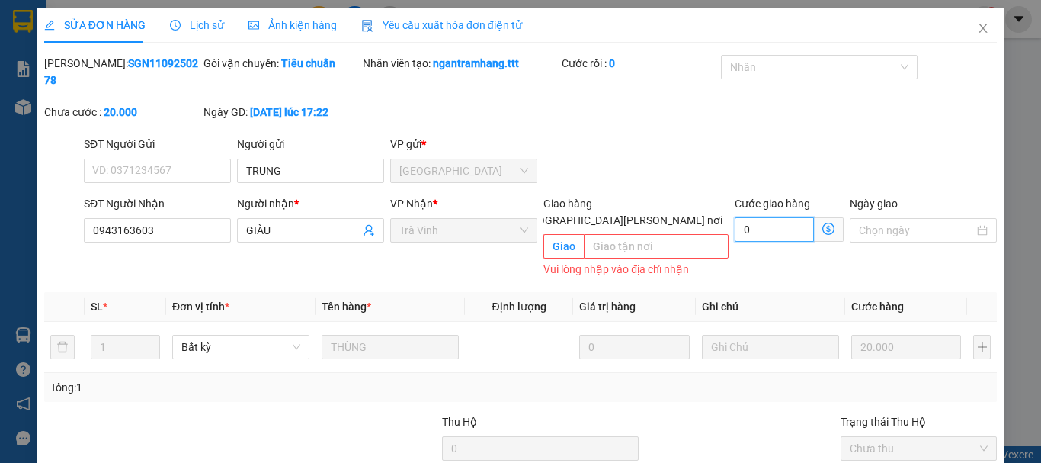
click at [761, 217] on input "0" at bounding box center [774, 229] width 79 height 24
type input "0"
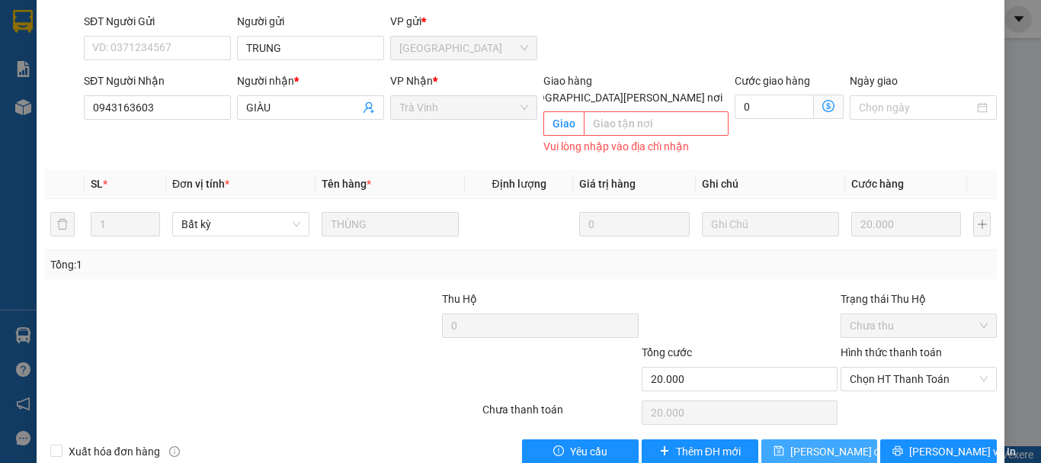
click at [842, 443] on span "[PERSON_NAME] thay đổi" at bounding box center [839, 451] width 98 height 17
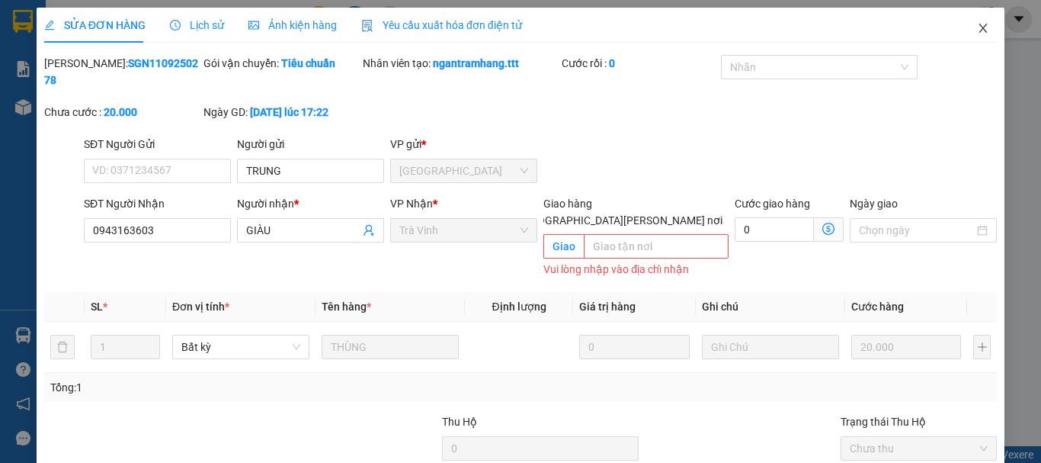
click at [977, 25] on icon "close" at bounding box center [983, 28] width 12 height 12
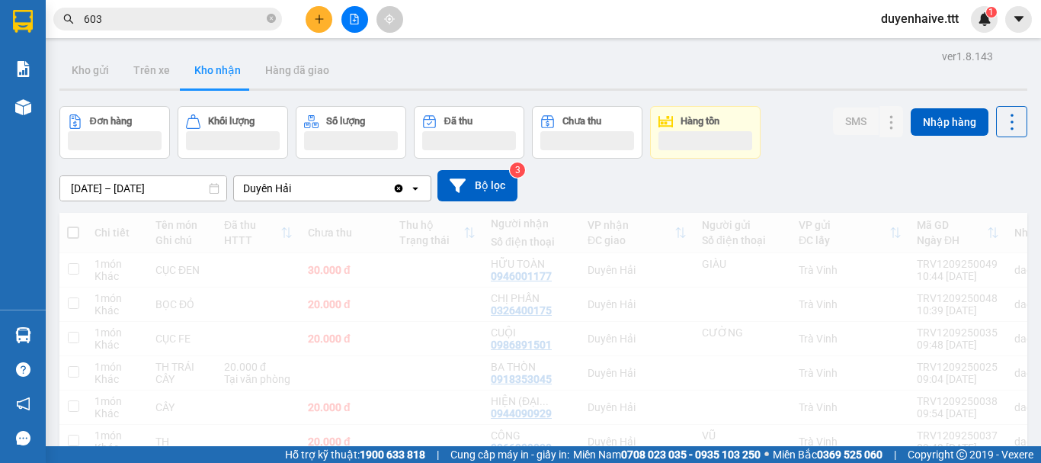
click at [215, 11] on input "603" at bounding box center [174, 19] width 180 height 17
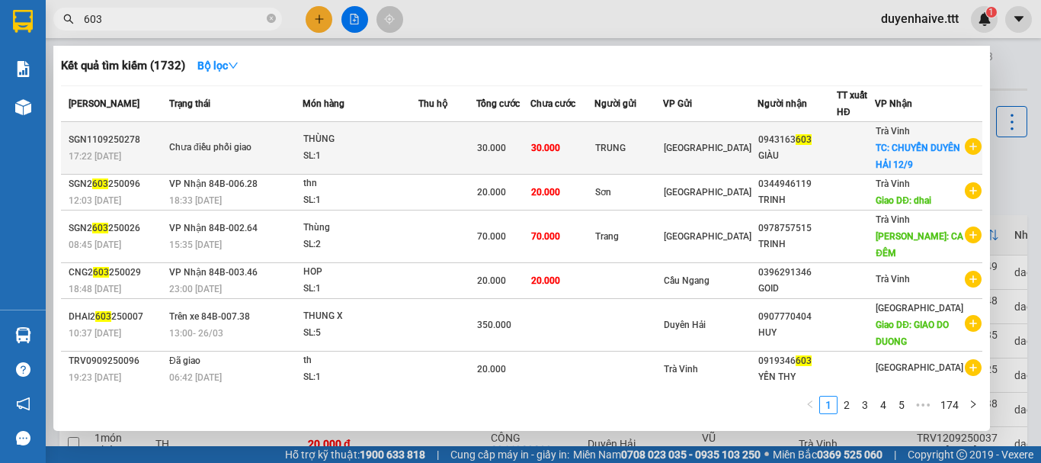
click at [828, 145] on div "0943163 603" at bounding box center [797, 140] width 78 height 16
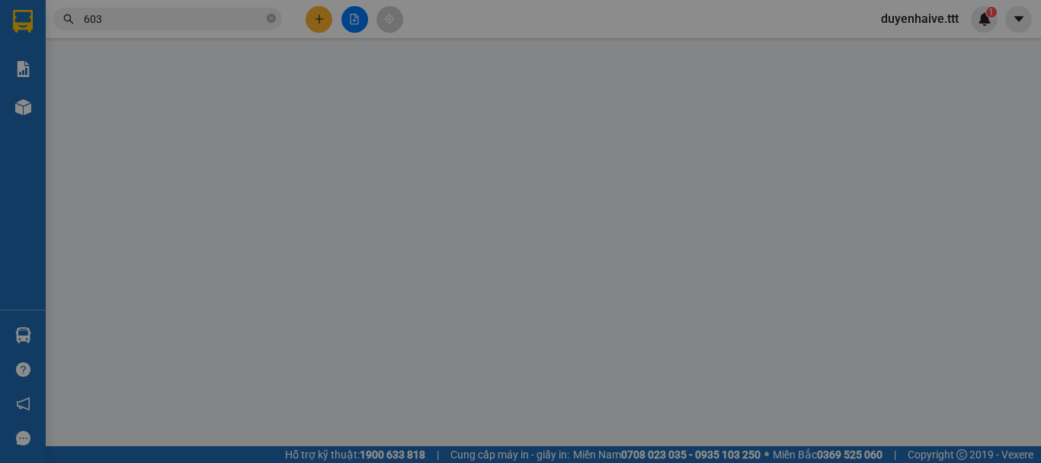
type input "TRUNG"
type input "0943163603"
type input "GIÀU"
checkbox input "true"
type input "CHUYỂN DUYÊN HẢI 12/9"
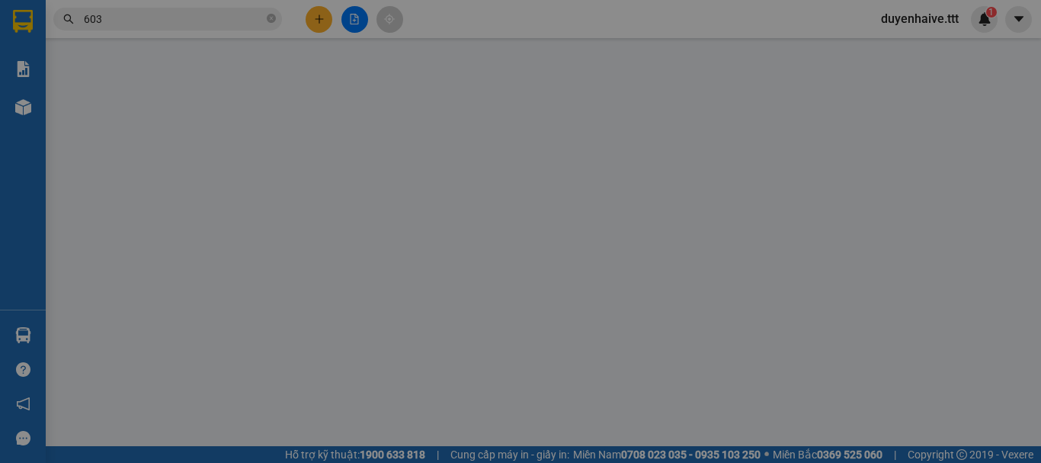
type input "30.000"
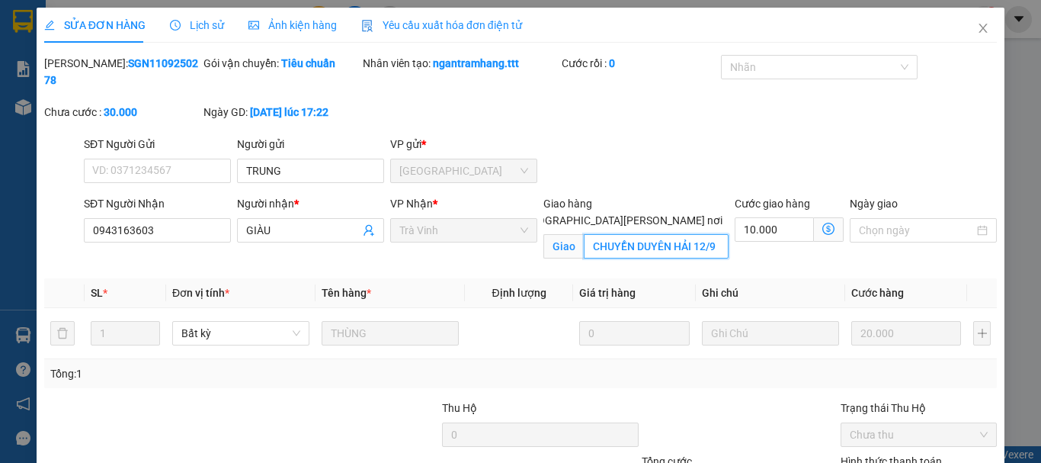
click at [713, 234] on input "CHUYỂN DUYÊN HẢI 12/9" at bounding box center [656, 246] width 145 height 24
click at [513, 214] on input "[GEOGRAPHIC_DATA] tận nơi" at bounding box center [507, 219] width 11 height 11
checkbox input "false"
click at [713, 234] on input "CHUYỂN DUYÊN HẢI 12/9" at bounding box center [656, 246] width 145 height 24
click at [713, 234] on input "CHUYỂN DUYÊN HẢI 1" at bounding box center [656, 246] width 145 height 24
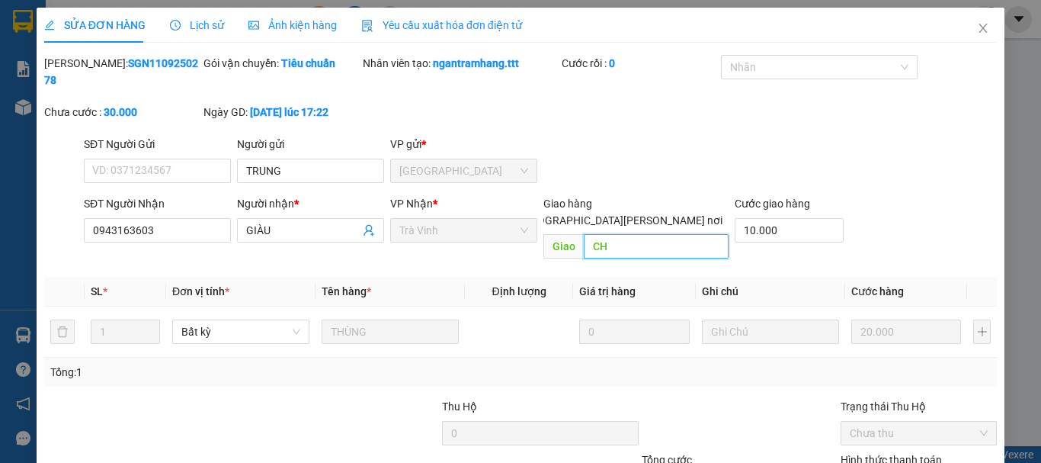
type input "C"
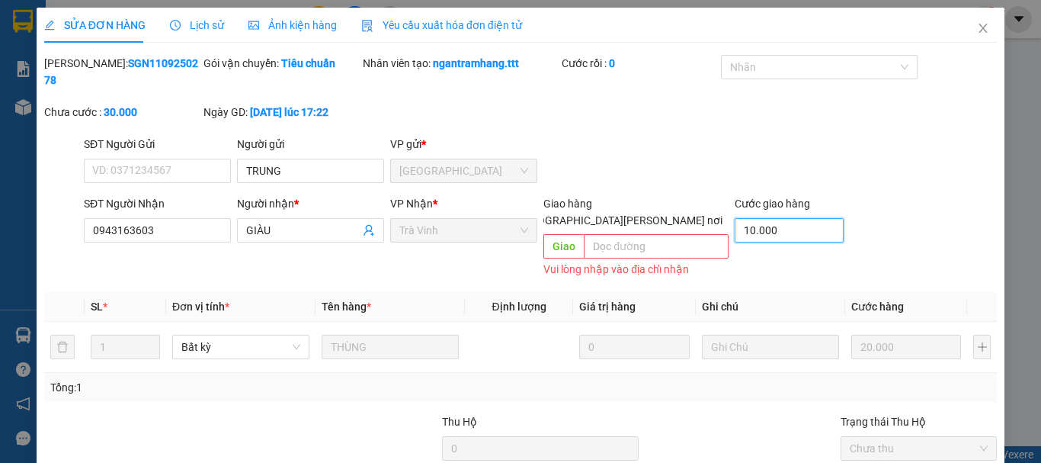
click at [781, 218] on input "10.000" at bounding box center [789, 230] width 109 height 24
type input "20.000"
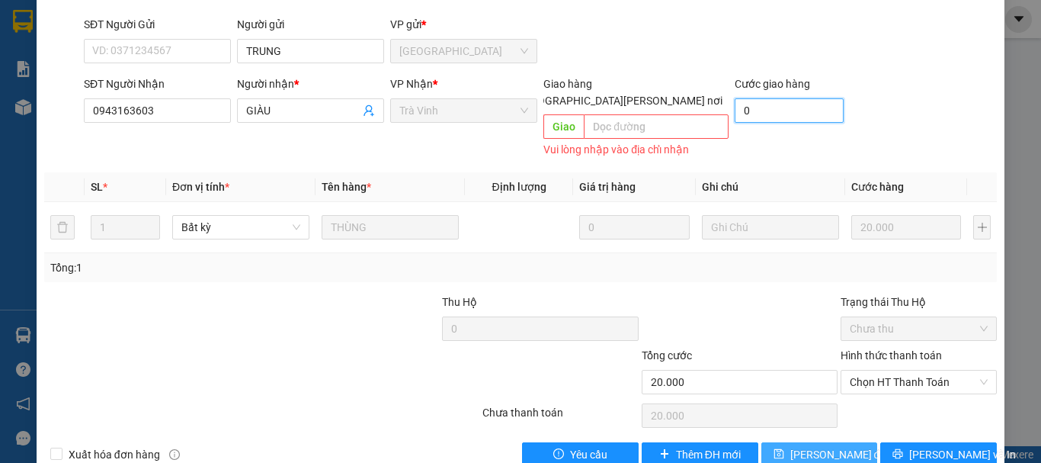
type input "0"
click at [839, 446] on span "[PERSON_NAME] thay đổi" at bounding box center [839, 454] width 98 height 17
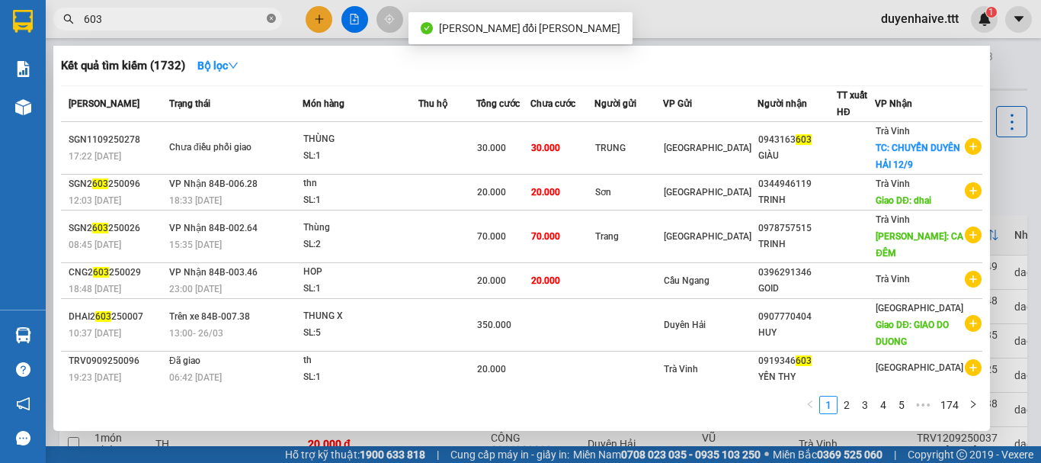
click at [268, 20] on icon "close-circle" at bounding box center [271, 18] width 9 height 9
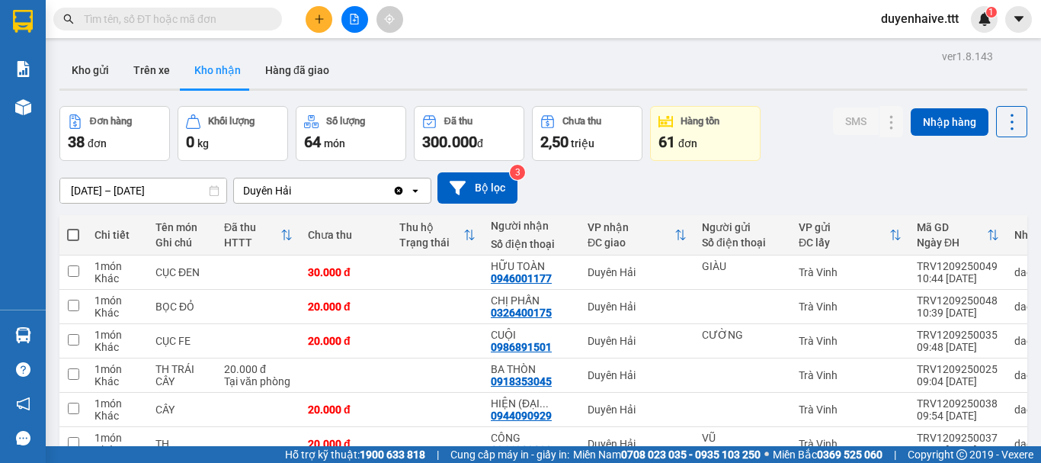
click at [220, 11] on input "text" at bounding box center [174, 19] width 180 height 17
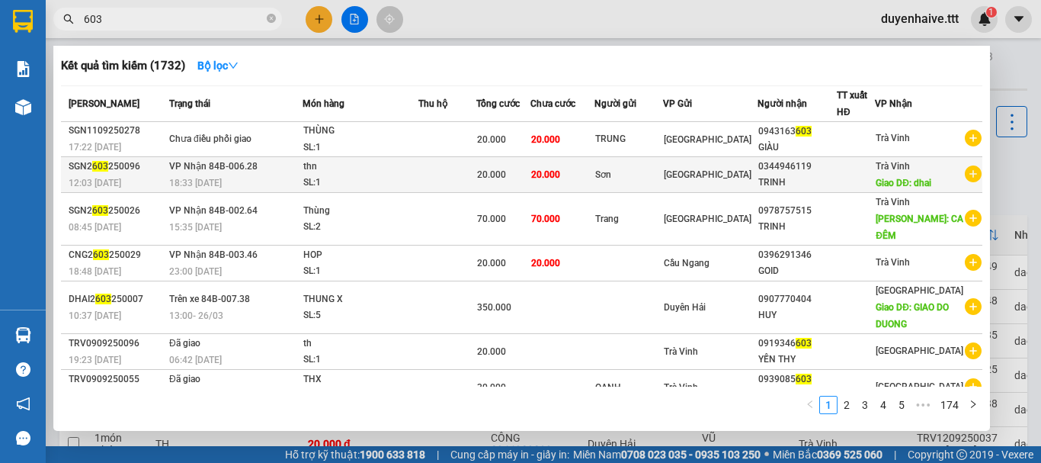
type input "603"
click at [874, 172] on div at bounding box center [856, 175] width 37 height 16
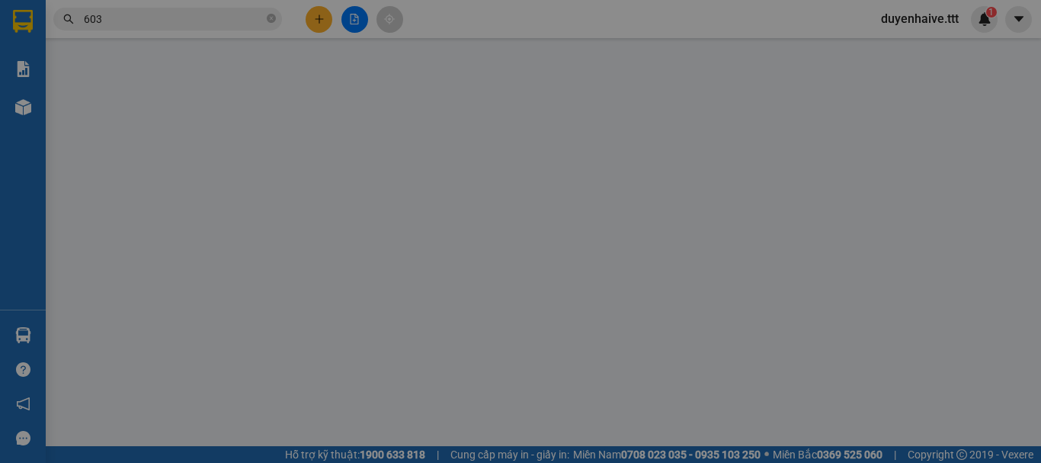
type input "Sơn"
type input "0344946119"
type input "TRINH"
type input "dhai"
type input "20.000"
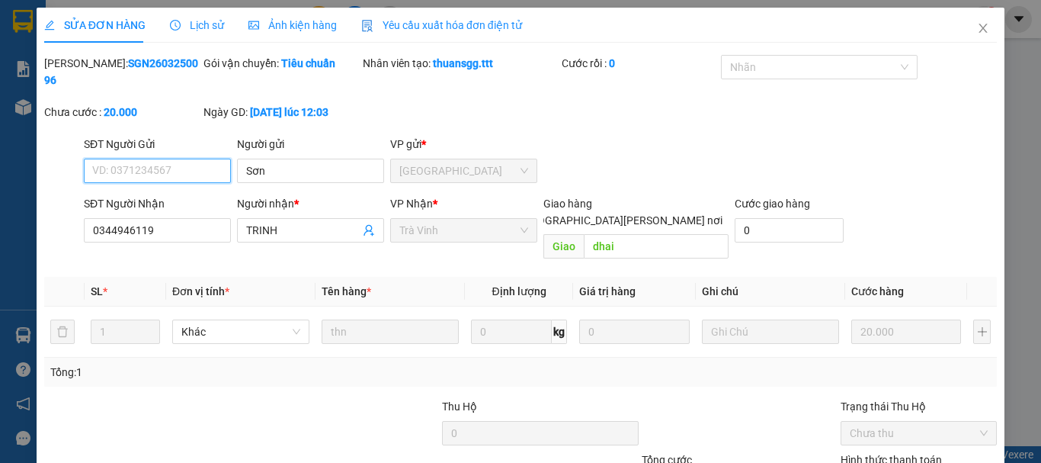
scroll to position [104, 0]
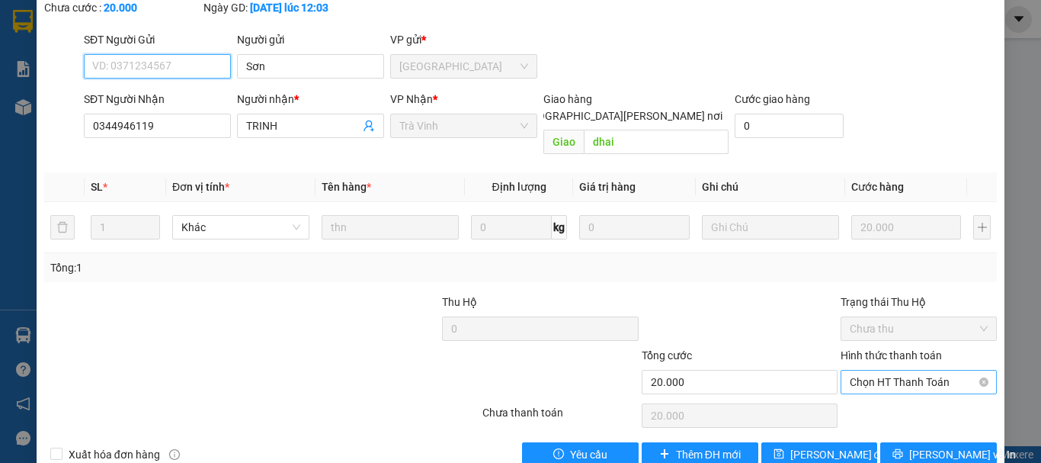
click at [912, 370] on span "Chọn HT Thanh Toán" at bounding box center [919, 381] width 138 height 23
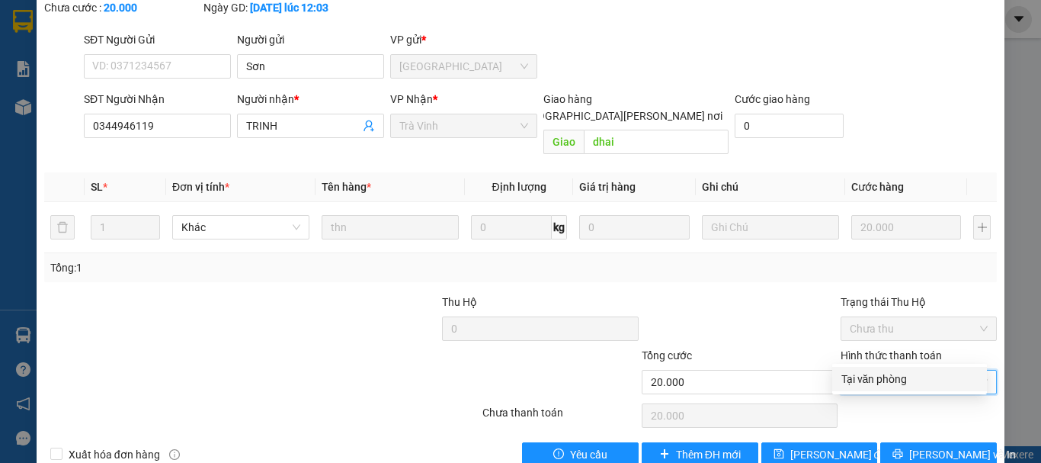
click at [896, 374] on div "Tại văn phòng" at bounding box center [910, 378] width 136 height 17
type input "0"
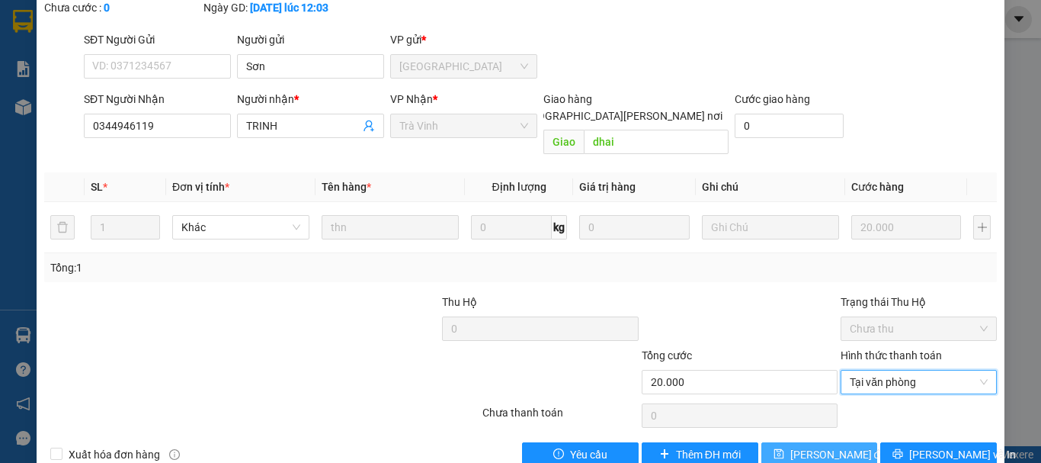
click at [827, 446] on span "[PERSON_NAME] thay đổi" at bounding box center [839, 454] width 98 height 17
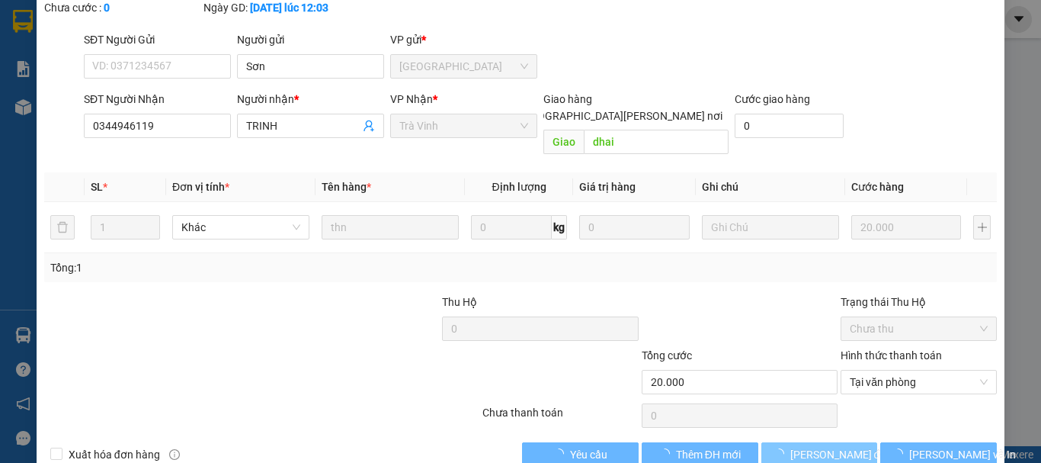
scroll to position [0, 0]
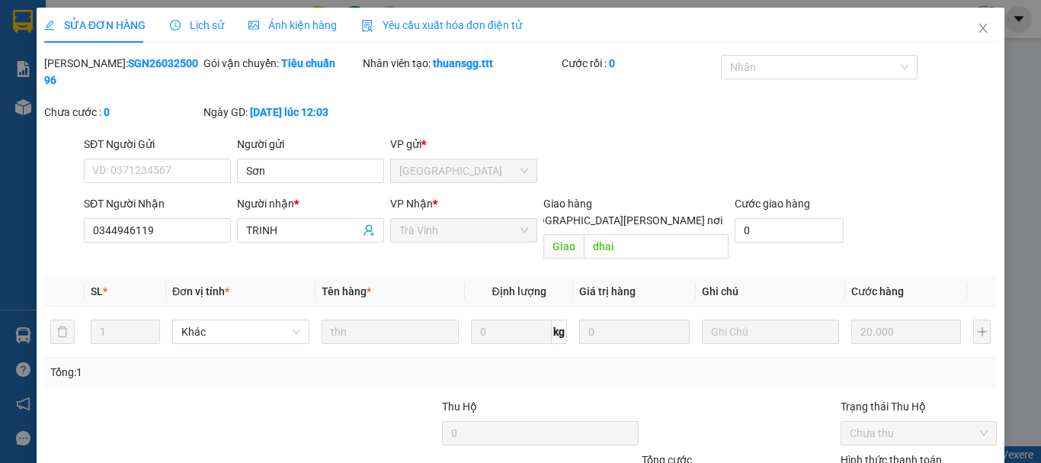
click at [974, 29] on div "duyenhaive.ttt 1" at bounding box center [933, 19] width 129 height 27
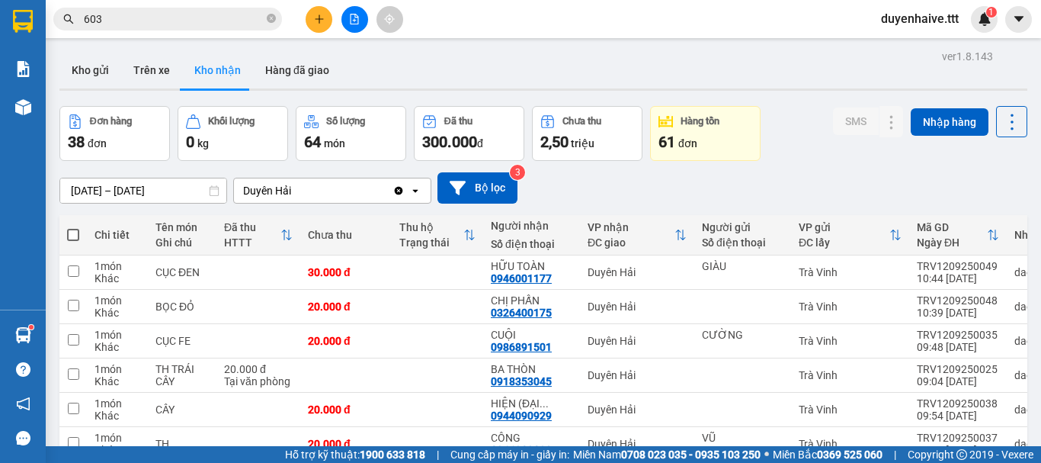
drag, startPoint x: 601, startPoint y: 17, endPoint x: 608, endPoint y: 3, distance: 15.0
click at [608, 3] on div "Kết quả tìm kiếm ( 1732 ) Bộ lọc Mã ĐH Trạng thái Món hàng Thu hộ Tổng cước Chư…" at bounding box center [520, 19] width 1041 height 38
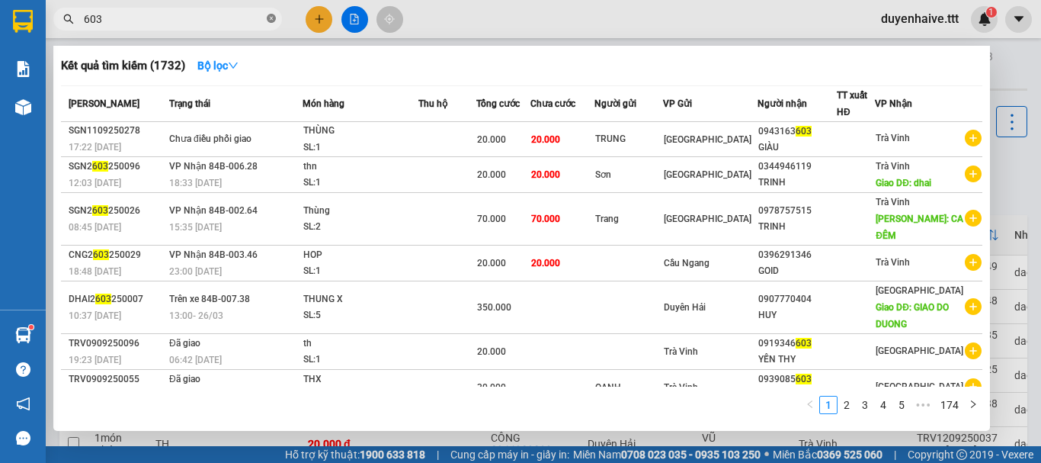
click at [270, 16] on icon "close-circle" at bounding box center [271, 18] width 9 height 9
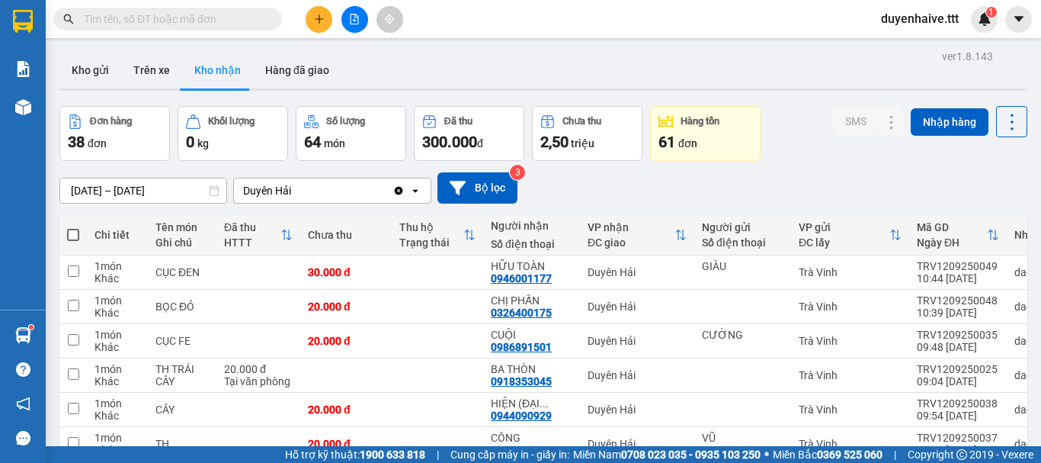
click at [225, 19] on input "text" at bounding box center [174, 19] width 180 height 17
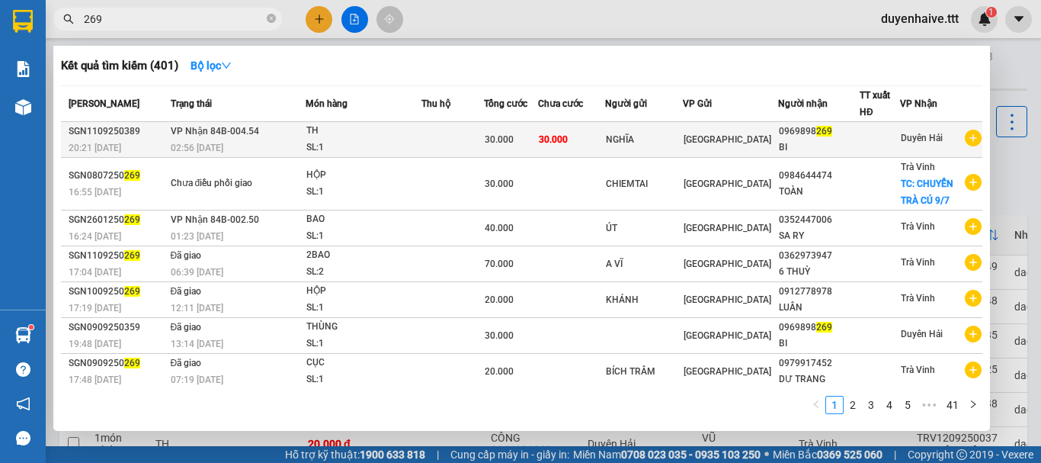
type input "269"
click at [816, 140] on div "BI" at bounding box center [819, 147] width 80 height 16
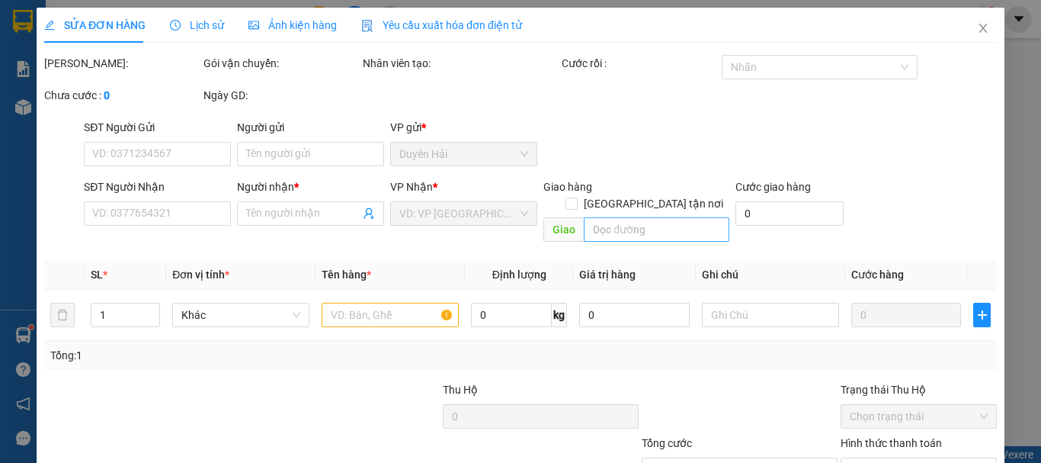
type input "NGHĨA"
type input "0969898269"
type input "BI"
type input "30.000"
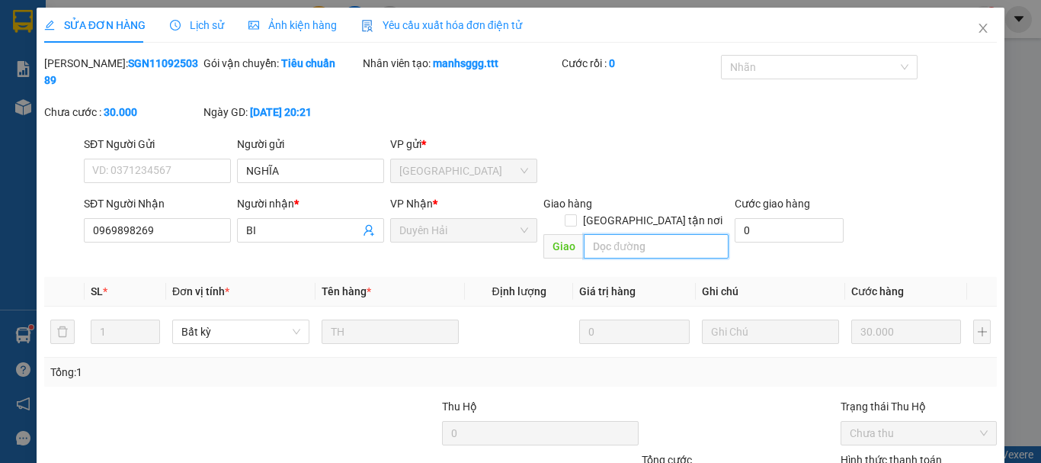
click at [601, 234] on input "text" at bounding box center [656, 246] width 145 height 24
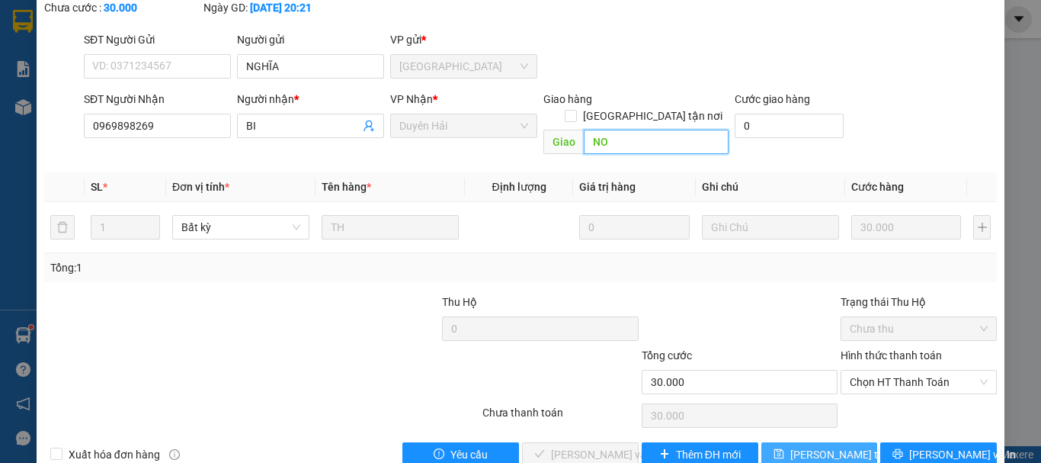
type input "NO"
drag, startPoint x: 822, startPoint y: 418, endPoint x: 821, endPoint y: 405, distance: 13.0
click at [822, 446] on span "[PERSON_NAME] đổi" at bounding box center [851, 454] width 122 height 17
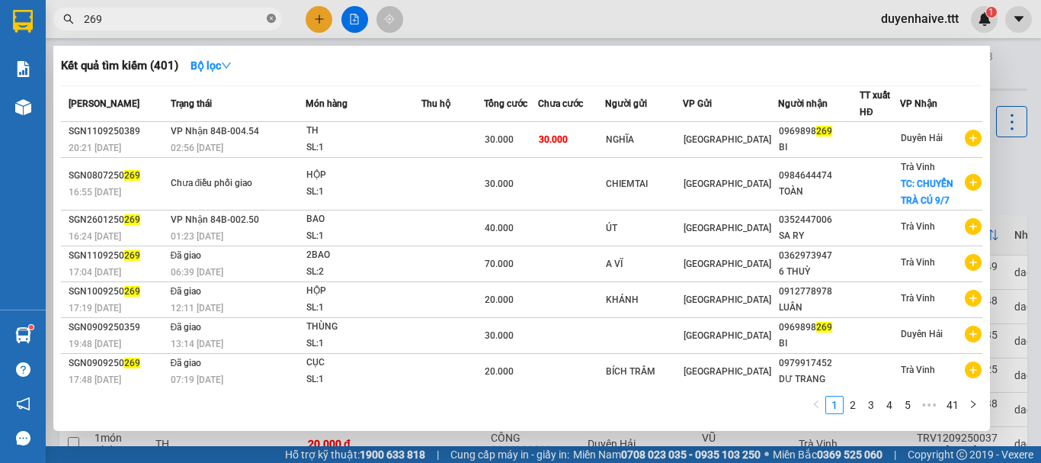
click at [271, 19] on icon "close-circle" at bounding box center [271, 18] width 9 height 9
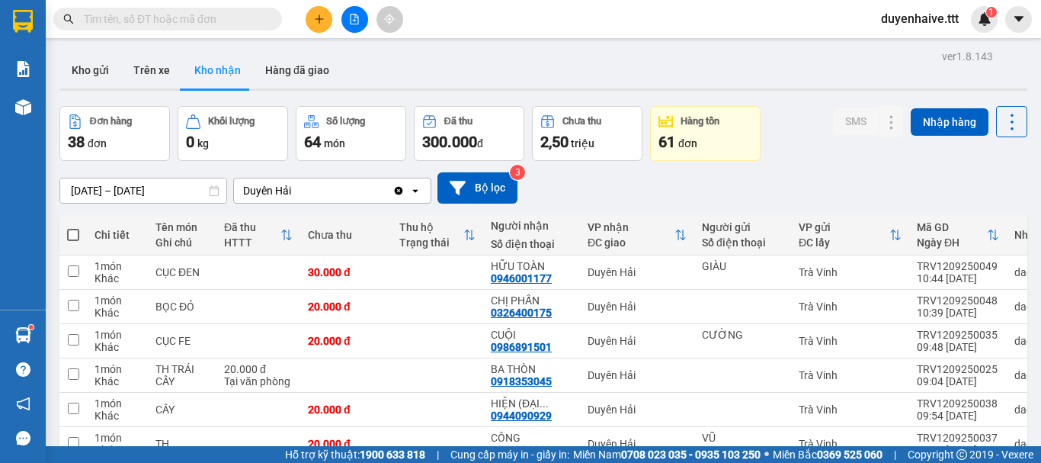
click at [230, 17] on input "text" at bounding box center [174, 19] width 180 height 17
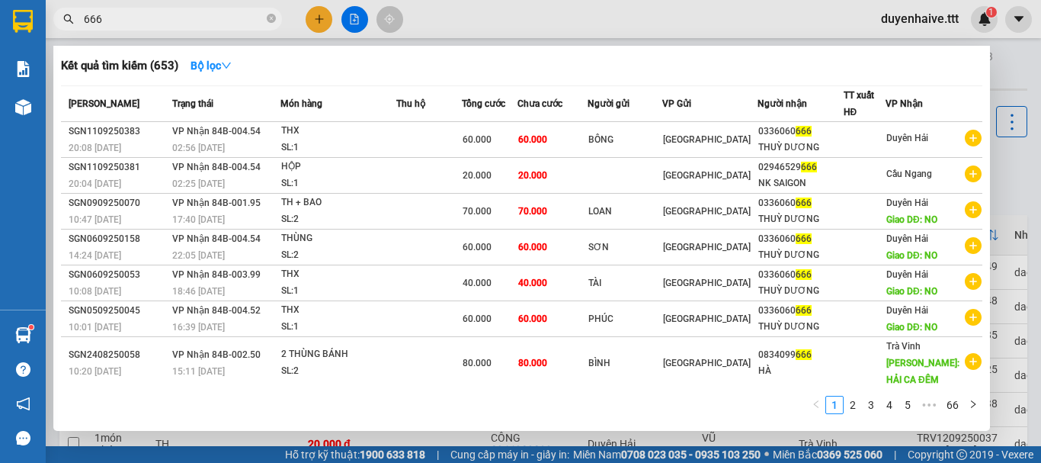
scroll to position [111, 0]
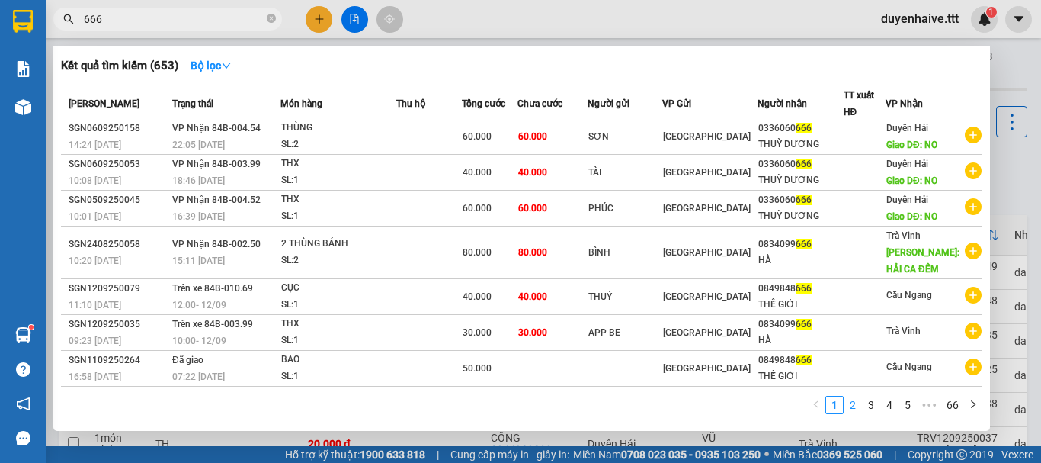
type input "666"
click at [851, 413] on link "2" at bounding box center [853, 404] width 17 height 17
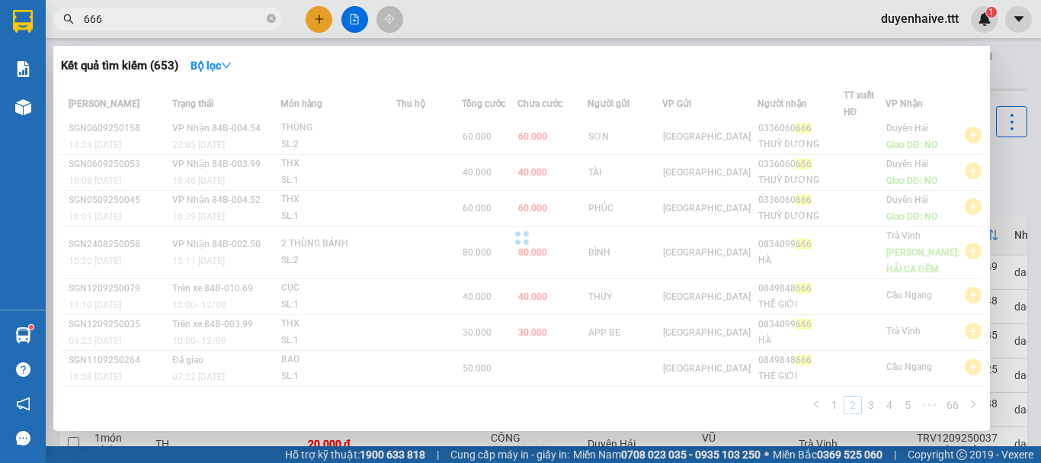
scroll to position [110, 0]
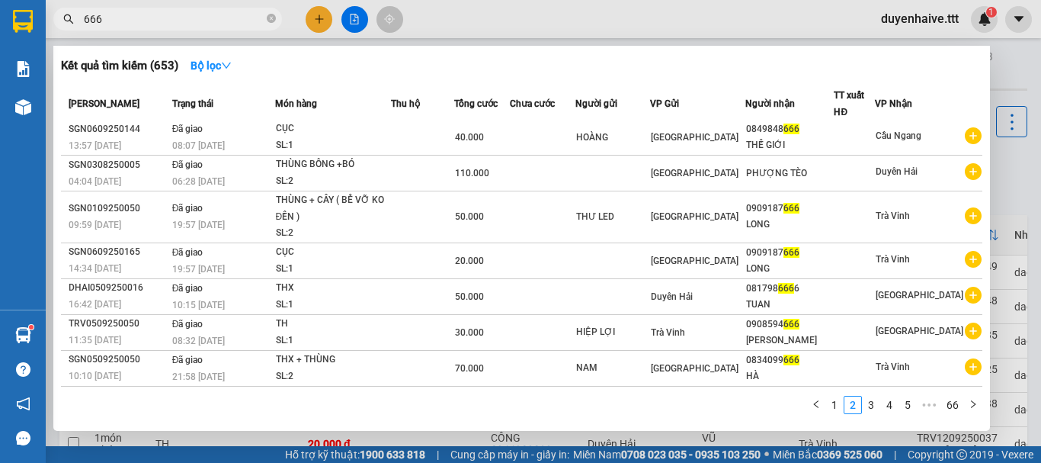
click at [874, 408] on link "3" at bounding box center [871, 404] width 17 height 17
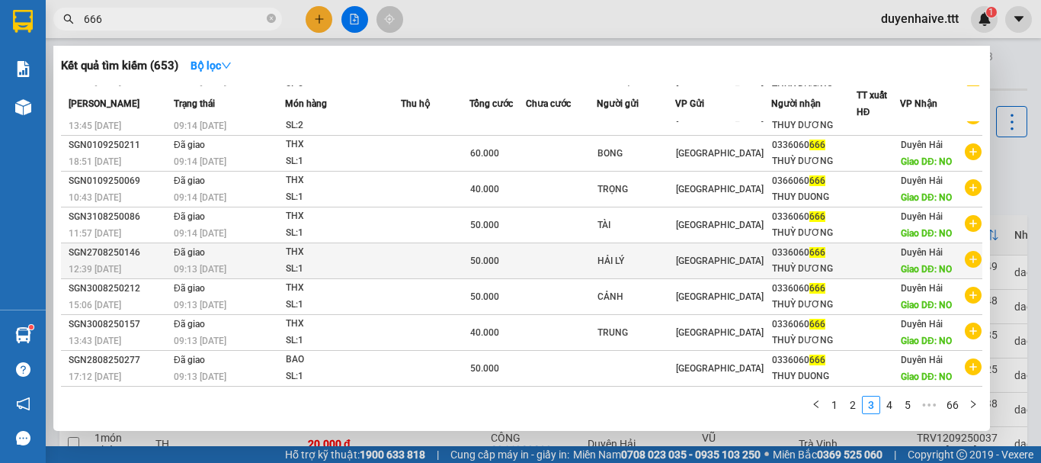
scroll to position [0, 0]
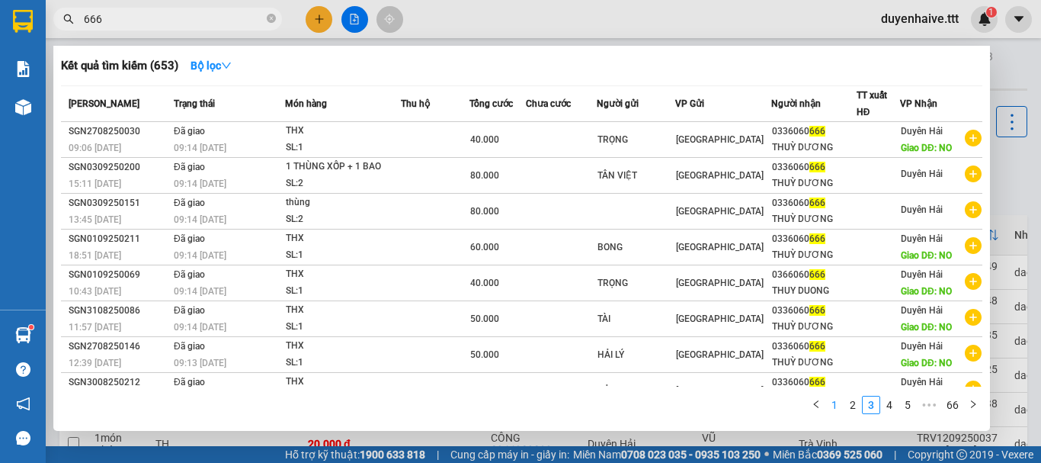
click at [838, 402] on link "1" at bounding box center [834, 404] width 17 height 17
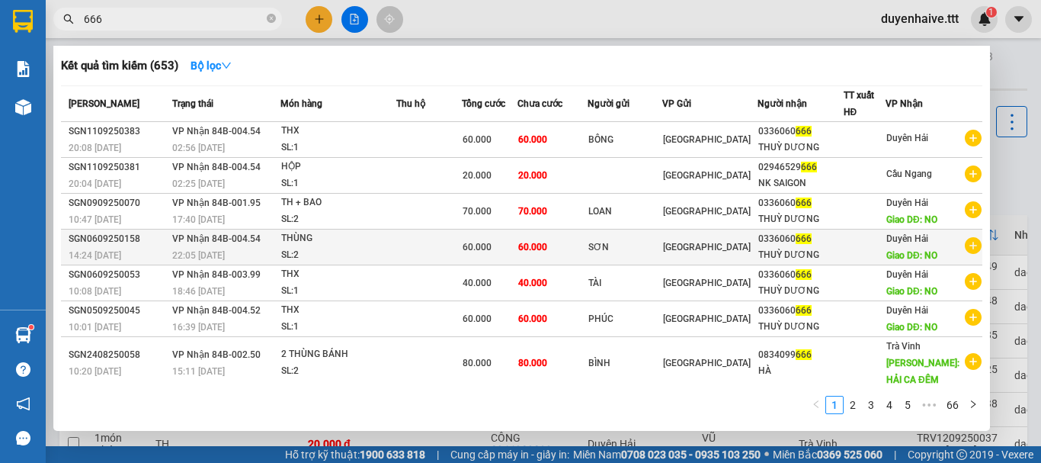
click at [854, 243] on div at bounding box center [865, 247] width 41 height 16
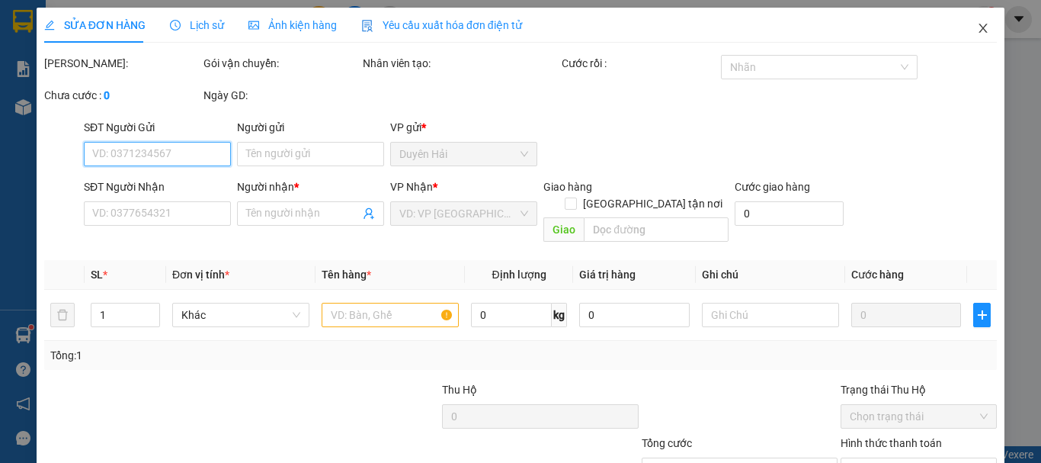
type input "SƠN"
type input "0336060666"
type input "THUỲ DƯƠNG"
type input "NO"
type input "60.000"
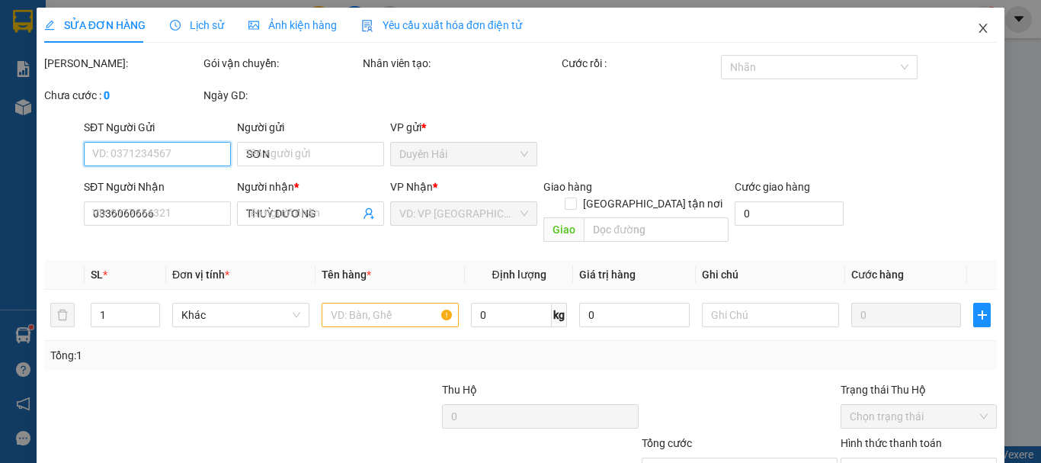
type input "60.000"
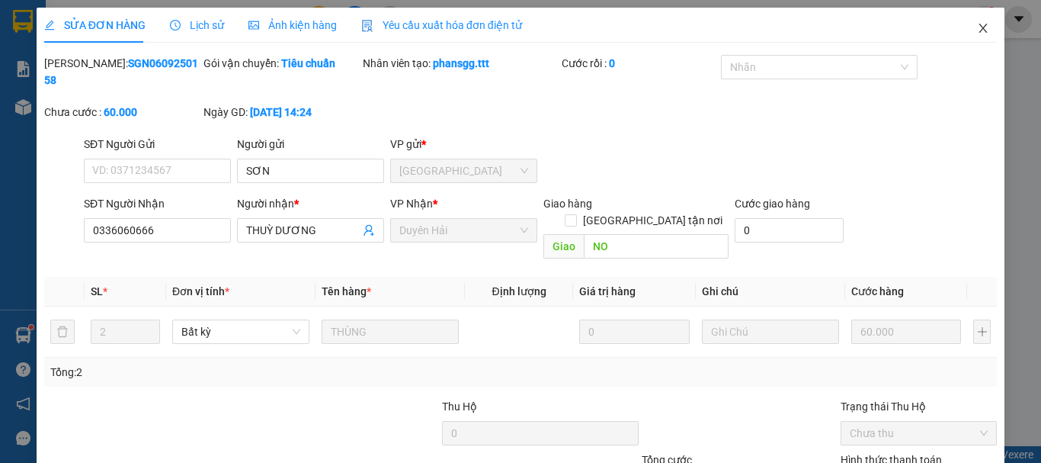
click at [972, 41] on span "Close" at bounding box center [983, 29] width 43 height 43
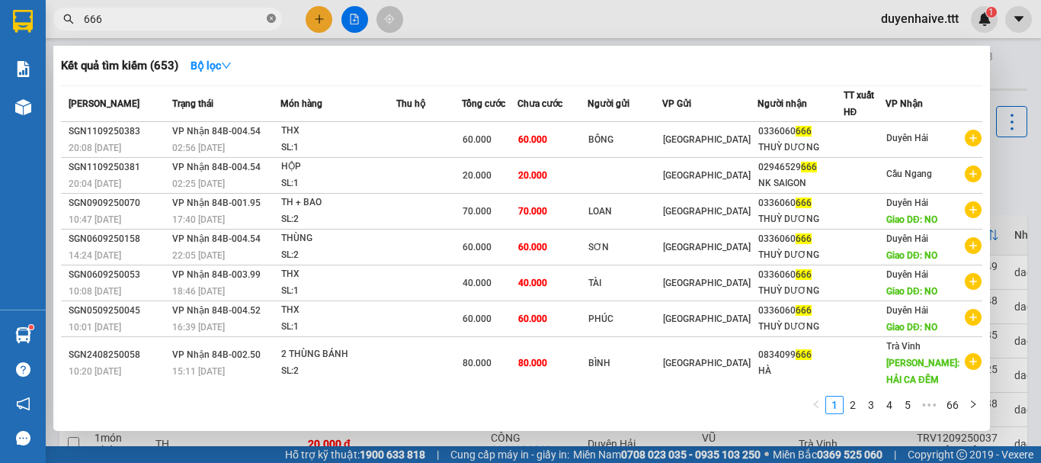
click at [268, 18] on icon "close-circle" at bounding box center [271, 18] width 9 height 9
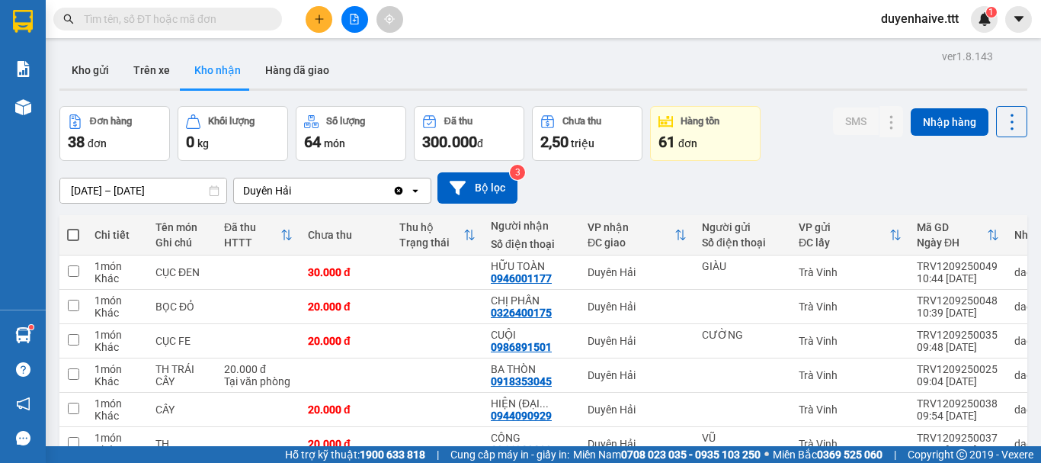
click at [212, 17] on input "text" at bounding box center [174, 19] width 180 height 17
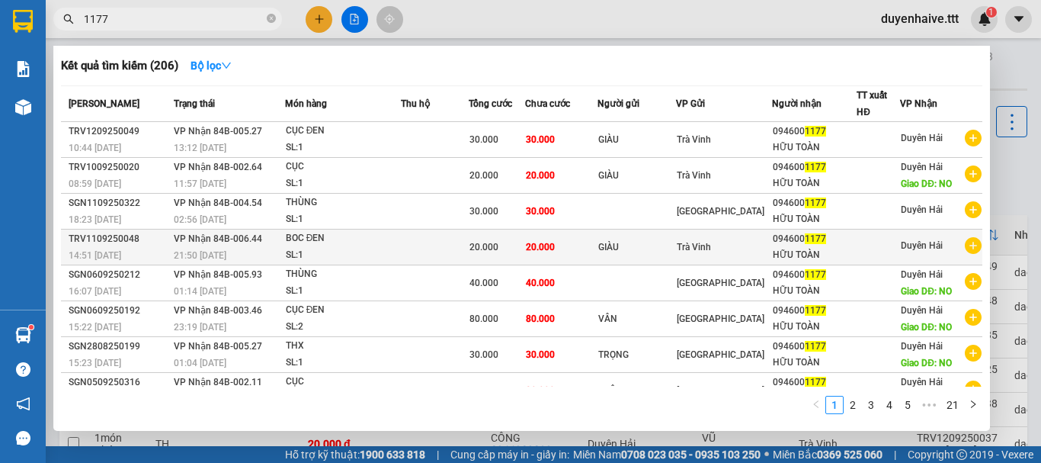
type input "1177"
click at [900, 246] on td "Duyên Hải" at bounding box center [941, 247] width 82 height 36
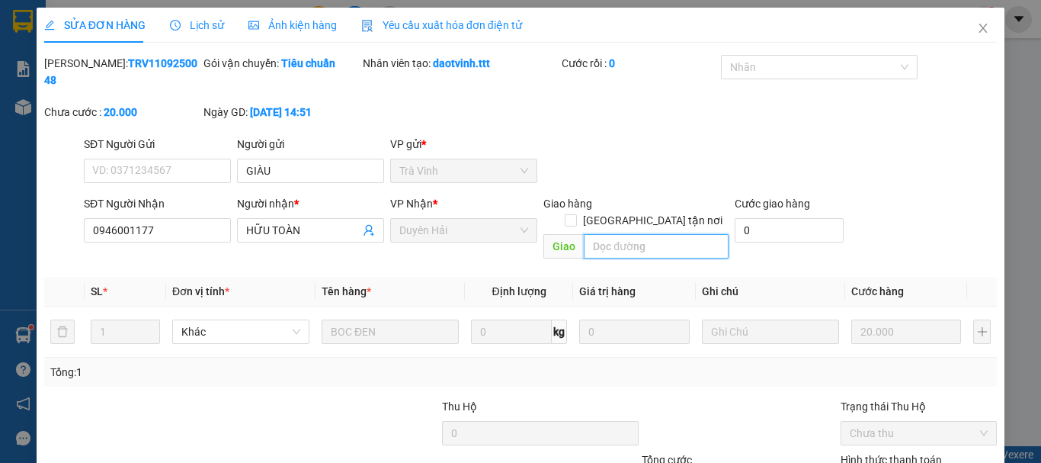
type input "GIÀU"
type input "0946001177"
type input "HỮU TOÀN"
type input "20.000"
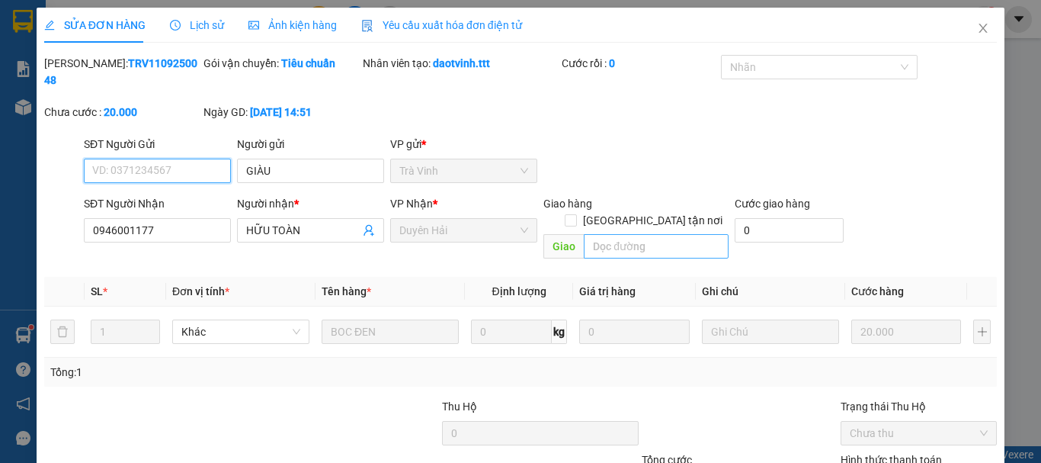
click at [605, 234] on input "text" at bounding box center [656, 246] width 145 height 24
click at [620, 234] on input "text" at bounding box center [656, 246] width 145 height 24
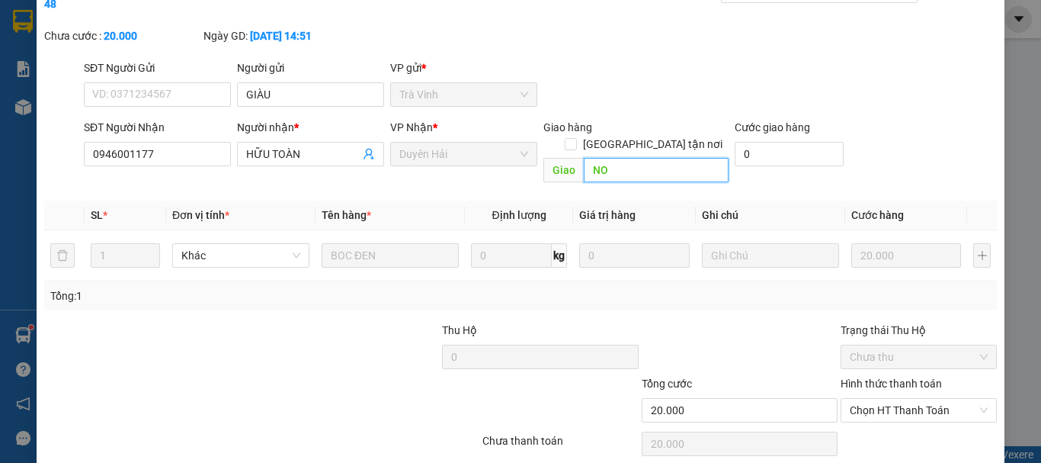
type input "NO"
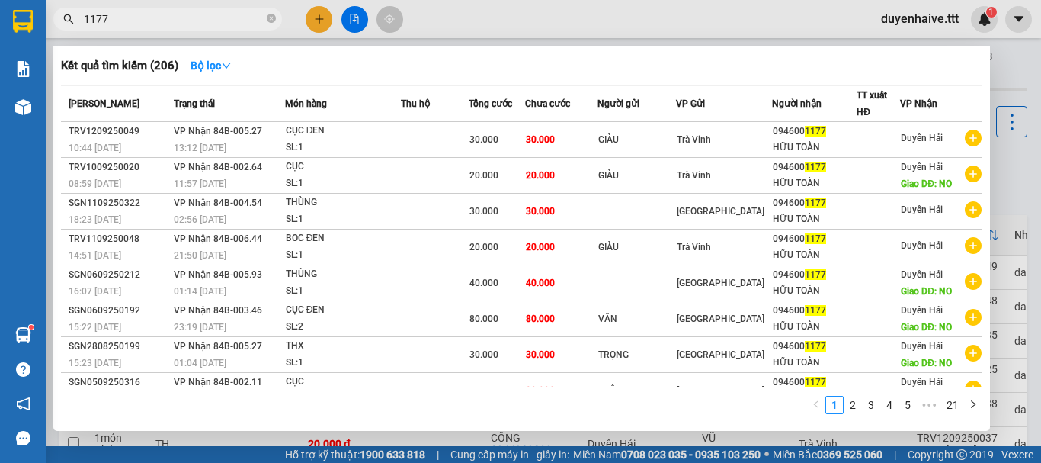
click at [223, 19] on input "1177" at bounding box center [174, 19] width 180 height 17
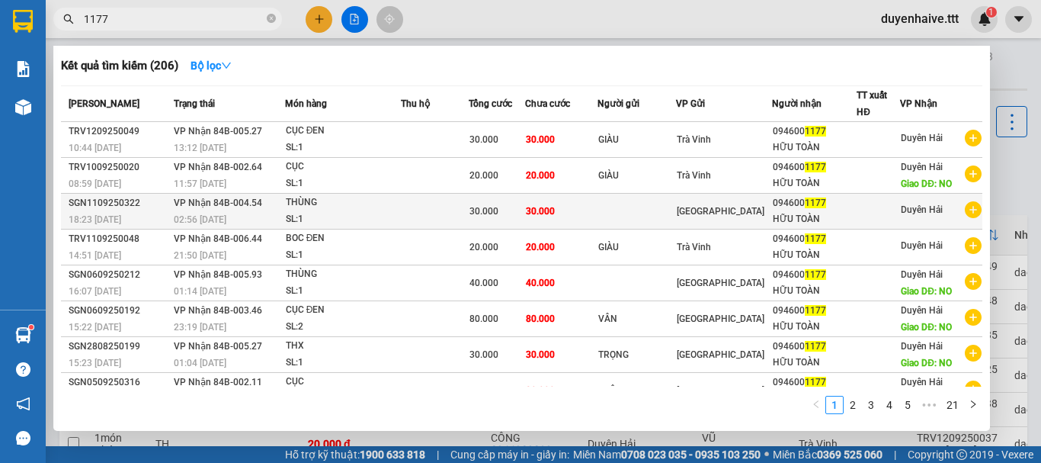
click at [776, 208] on div "094600 1177" at bounding box center [815, 203] width 84 height 16
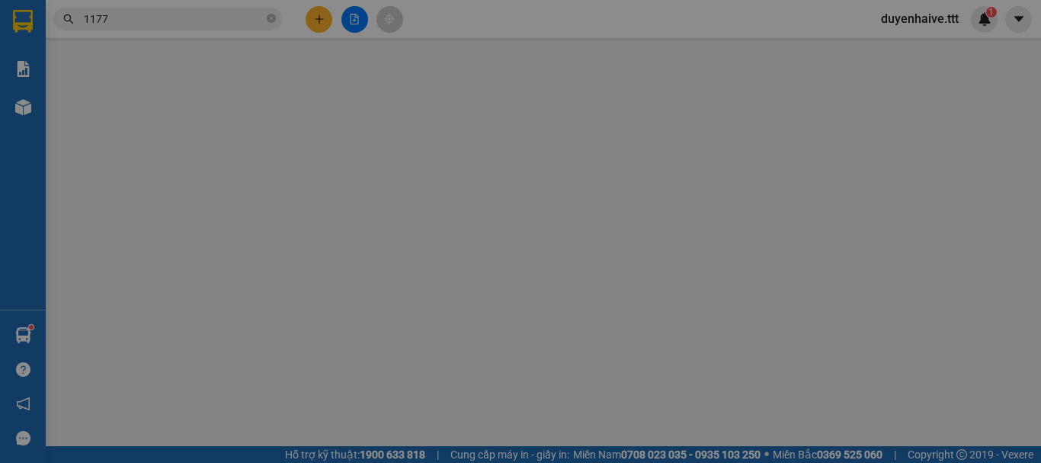
type input "0946001177"
type input "HỮU TOÀN"
type input "30.000"
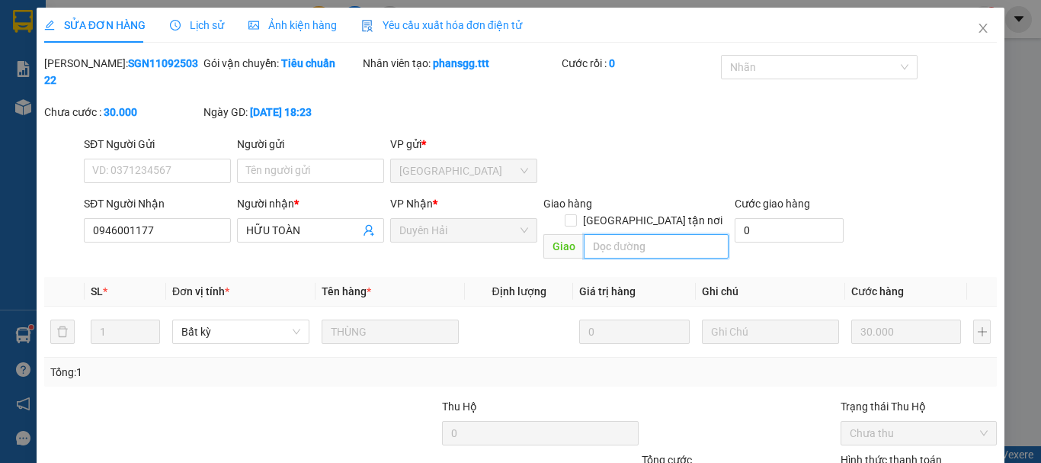
click at [604, 234] on input "text" at bounding box center [656, 246] width 145 height 24
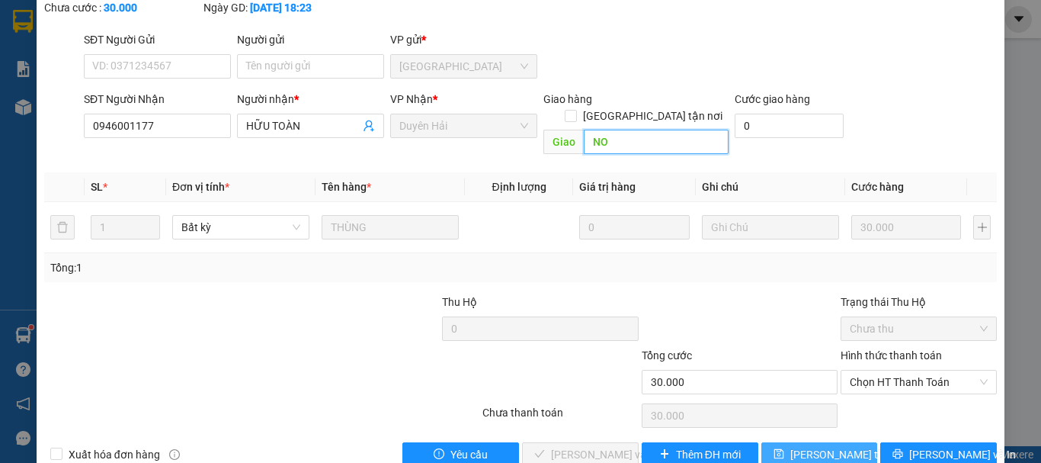
type input "NO"
click at [813, 446] on span "[PERSON_NAME] đổi" at bounding box center [851, 454] width 122 height 17
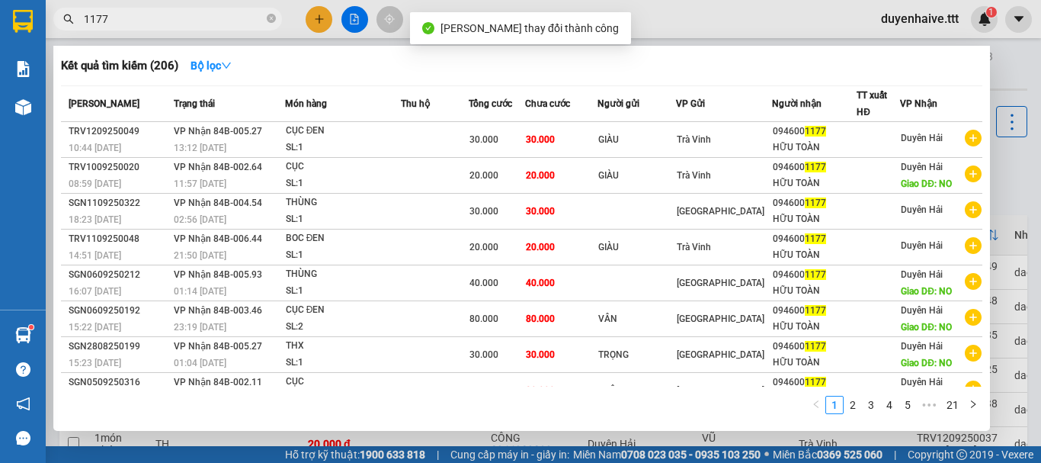
click at [243, 23] on input "1177" at bounding box center [174, 19] width 180 height 17
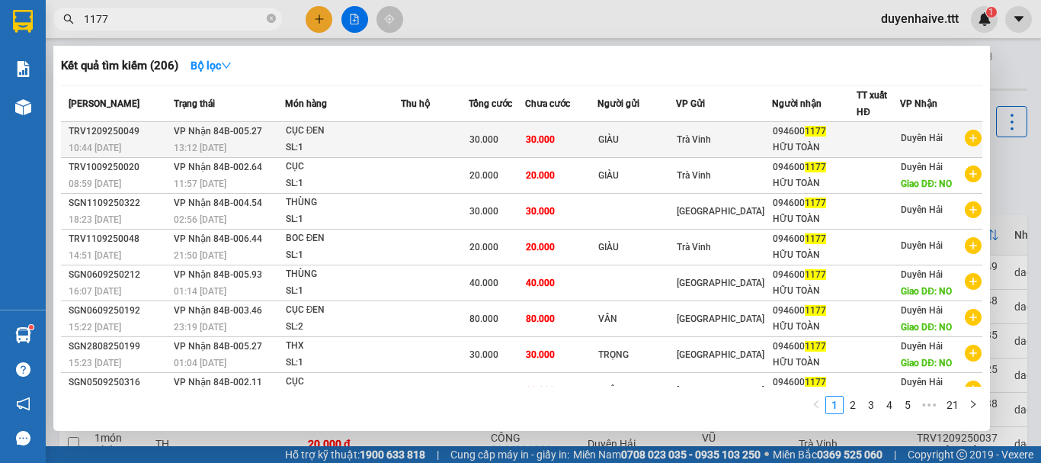
click at [800, 143] on div "HỮU TOÀN" at bounding box center [815, 147] width 84 height 16
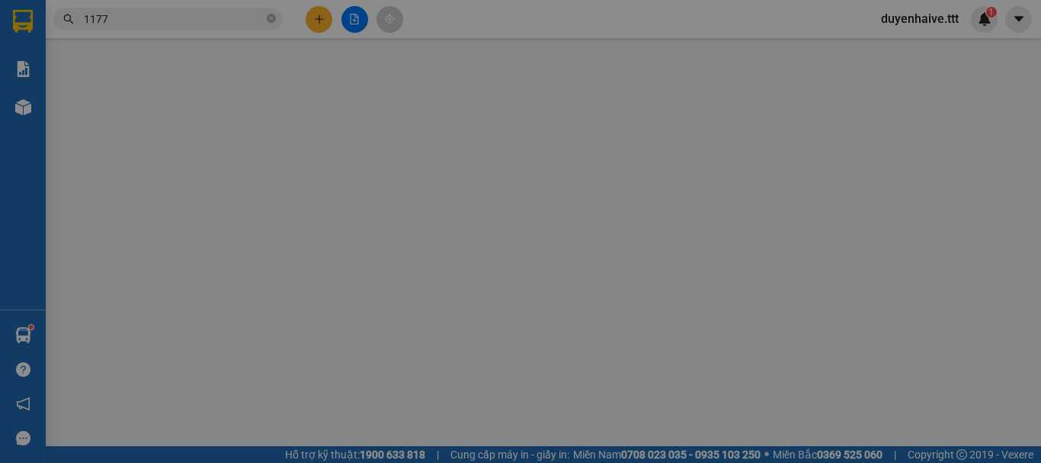
type input "GIÀU"
type input "0946001177"
type input "HỮU TOÀN"
type input "30.000"
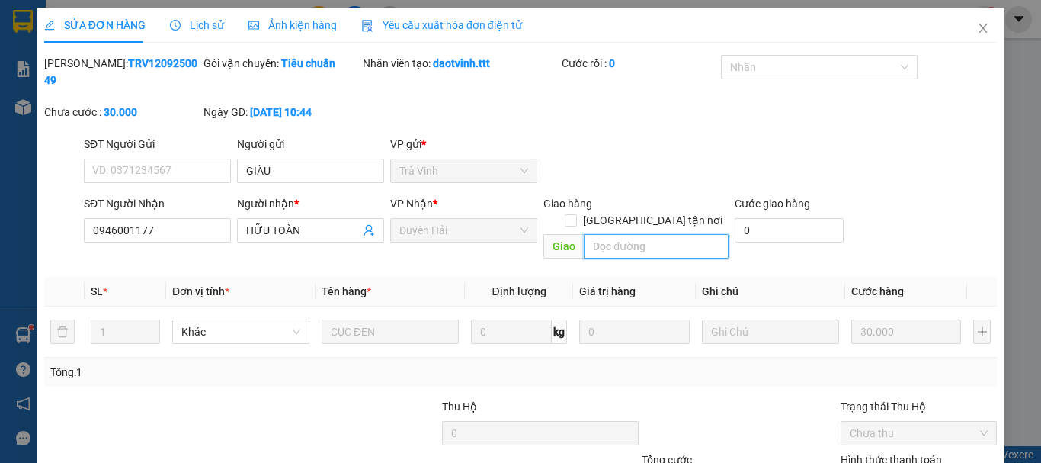
click at [624, 234] on input "text" at bounding box center [656, 246] width 145 height 24
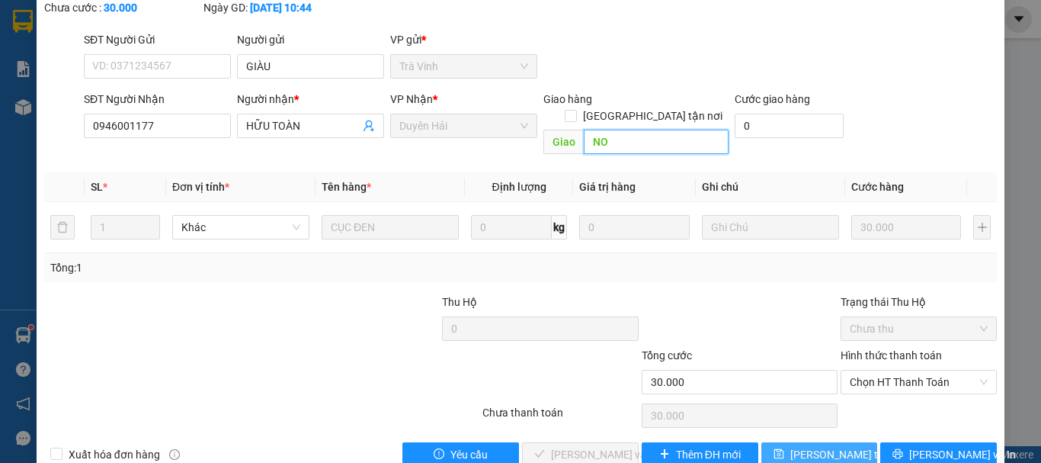
type input "NO"
click at [799, 446] on span "[PERSON_NAME] đổi" at bounding box center [851, 454] width 122 height 17
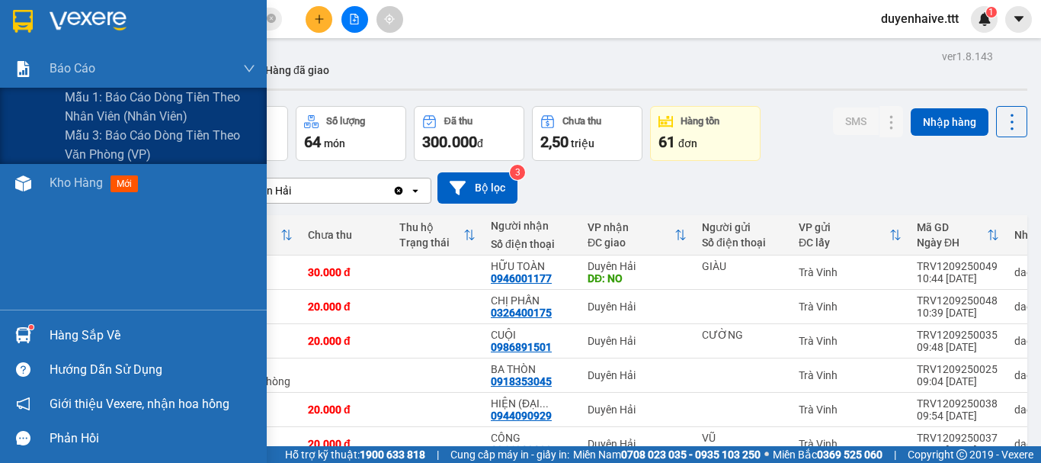
drag, startPoint x: 0, startPoint y: 99, endPoint x: 11, endPoint y: 165, distance: 66.4
click at [0, 127] on div "Mẫu 1: Báo cáo dòng tiền theo nhân viên (nhân viên) Mẫu 3: Báo cáo dòng tiền th…" at bounding box center [133, 126] width 267 height 76
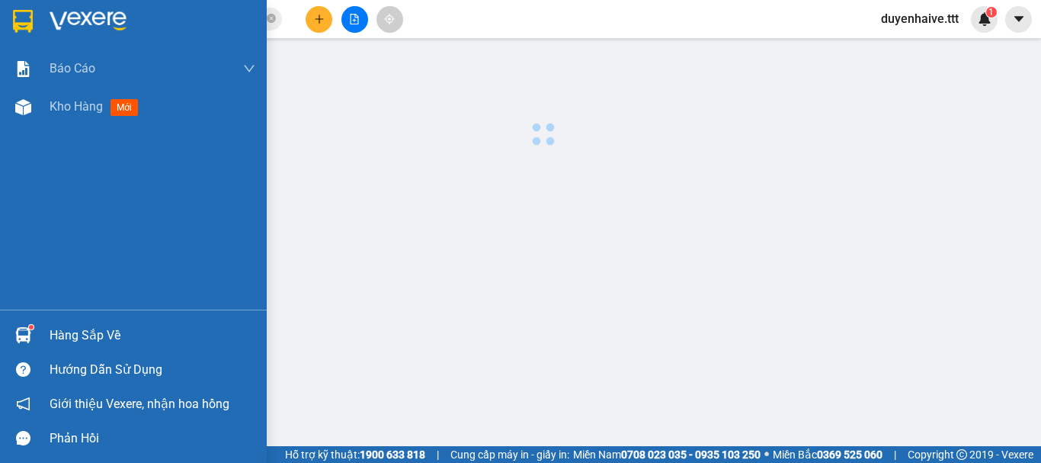
click at [11, 165] on div "Báo cáo Mẫu 1: Báo cáo dòng tiền theo nhân viên (nhân viên) Mẫu 3: Báo cáo dòng…" at bounding box center [133, 180] width 267 height 260
click at [234, 214] on div "Báo cáo Mẫu 1: Báo cáo dòng tiền theo nhân viên (nhân viên) Mẫu 3: Báo cáo dòng…" at bounding box center [133, 180] width 267 height 260
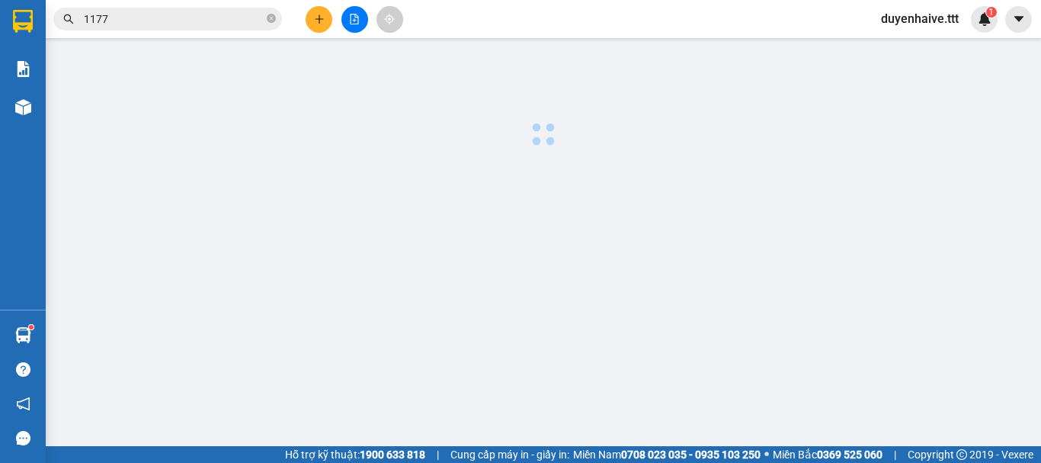
click at [263, 0] on html "Kết quả tìm kiếm ( 206 ) Bộ lọc Mã ĐH Trạng thái Món hàng Thu hộ Tổng cước Chưa…" at bounding box center [520, 231] width 1041 height 463
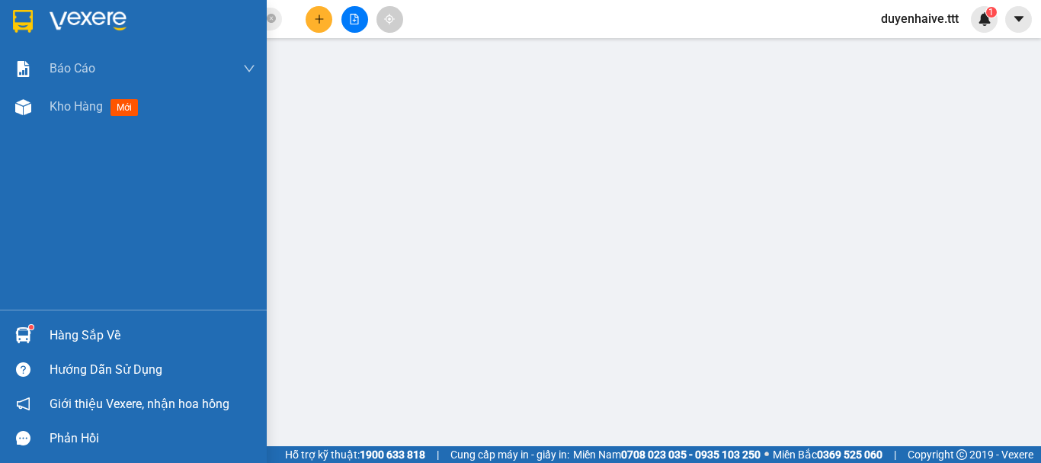
click at [69, 339] on div "Hàng sắp về" at bounding box center [153, 335] width 206 height 23
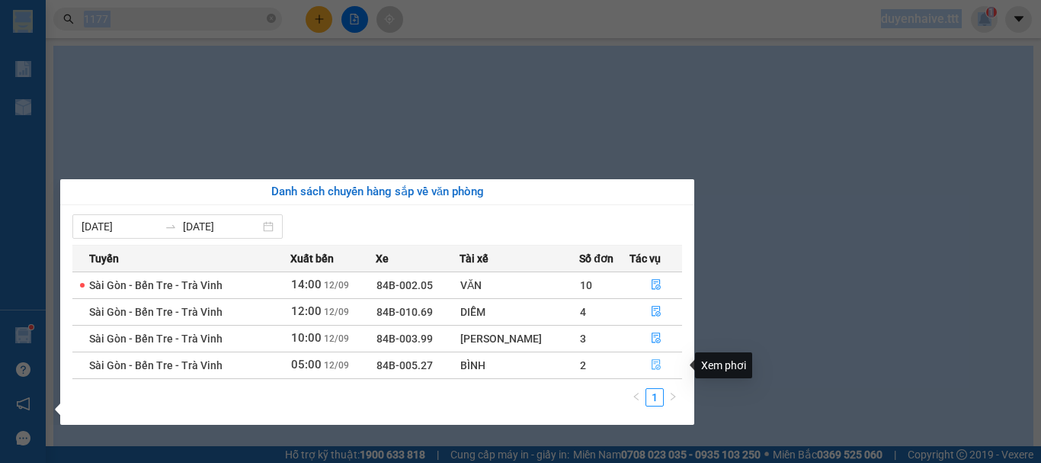
click at [646, 370] on button "button" at bounding box center [655, 365] width 51 height 24
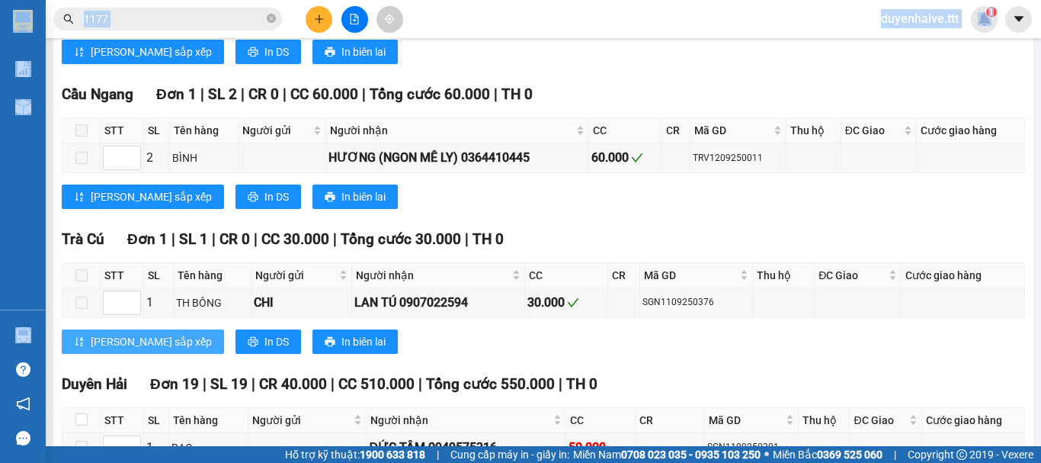
scroll to position [915, 0]
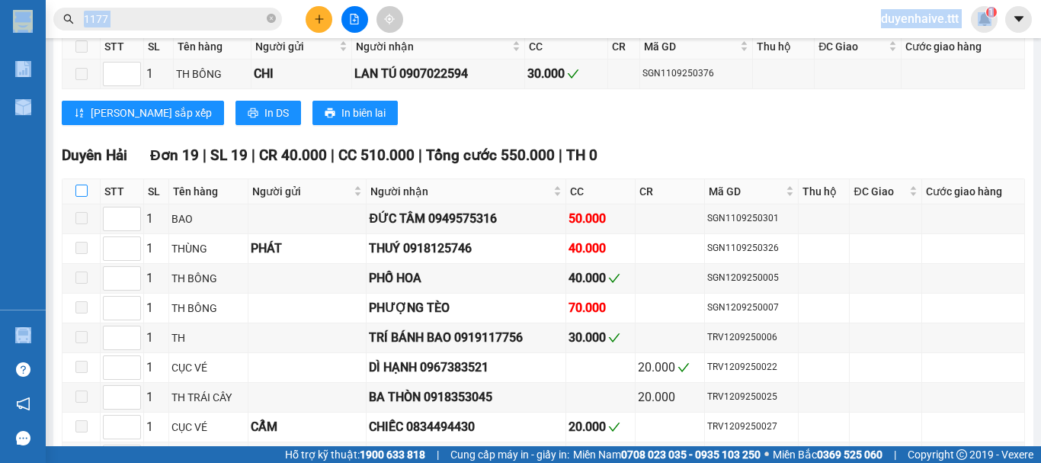
click at [87, 197] on input "checkbox" at bounding box center [81, 190] width 12 height 12
checkbox input "true"
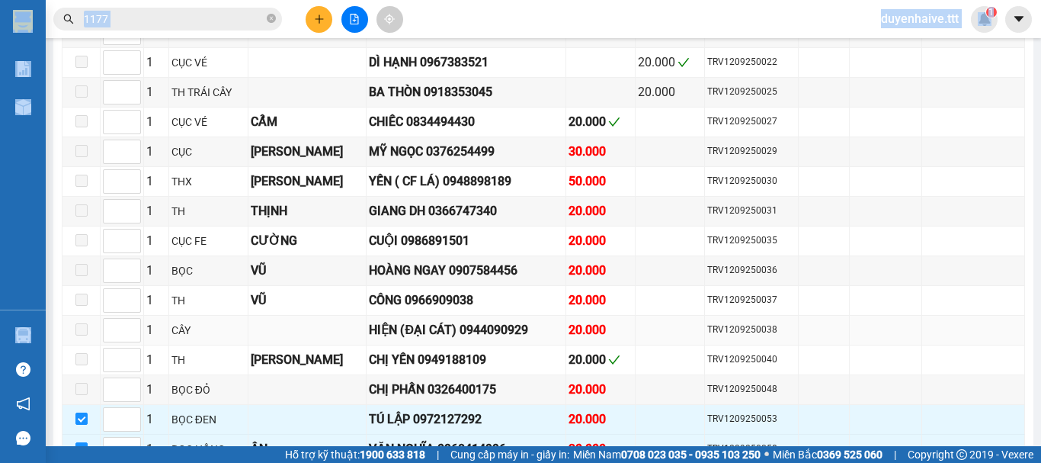
scroll to position [1329, 0]
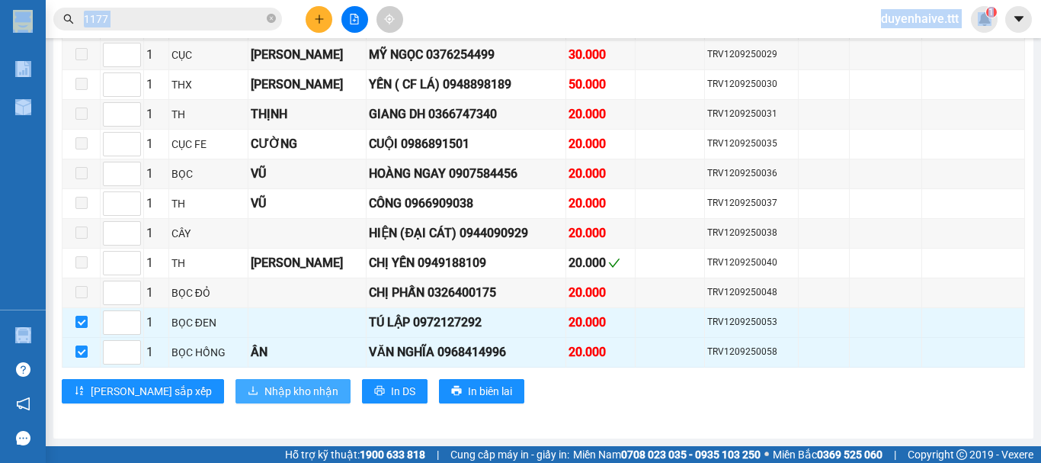
click at [265, 394] on span "Nhập kho nhận" at bounding box center [302, 391] width 74 height 17
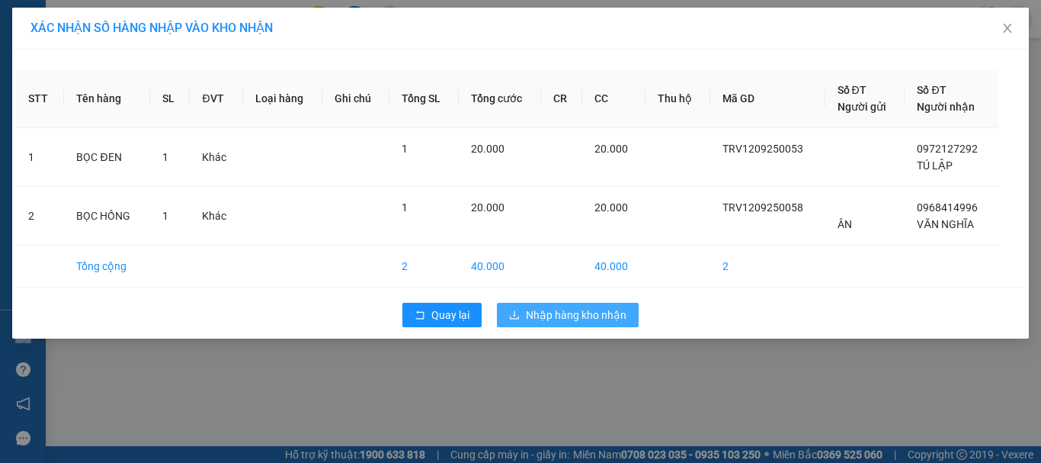
click at [584, 307] on span "Nhập hàng kho nhận" at bounding box center [576, 314] width 101 height 17
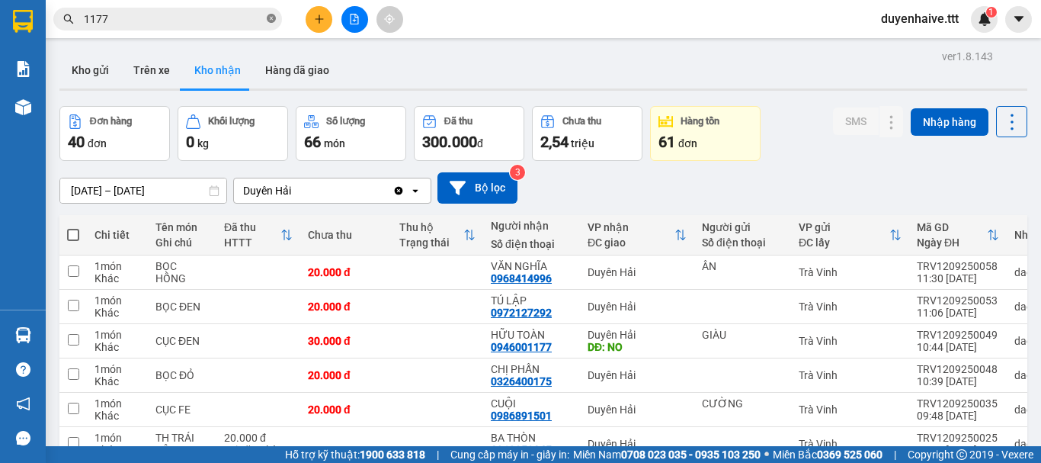
click at [270, 18] on icon "close-circle" at bounding box center [271, 18] width 9 height 9
click at [209, 16] on input "text" at bounding box center [174, 19] width 180 height 17
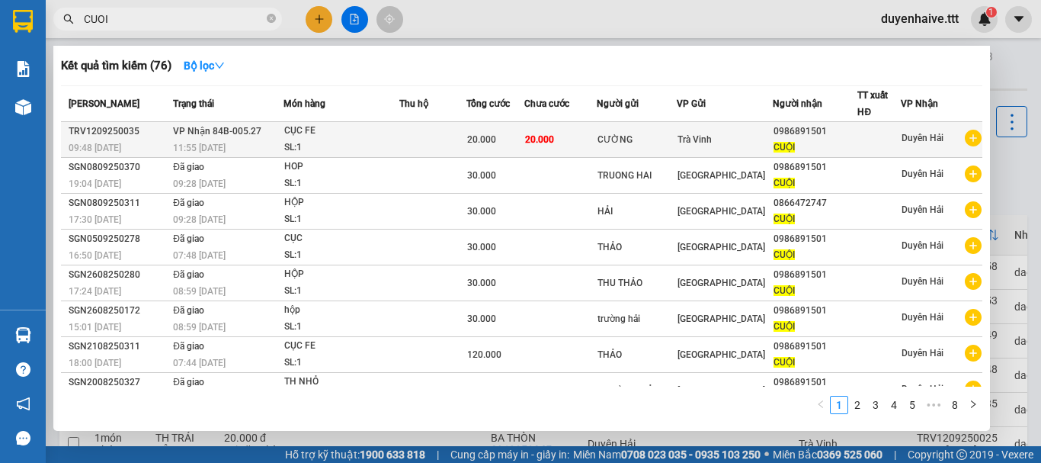
type input "CUOI"
click at [864, 146] on div at bounding box center [879, 140] width 42 height 16
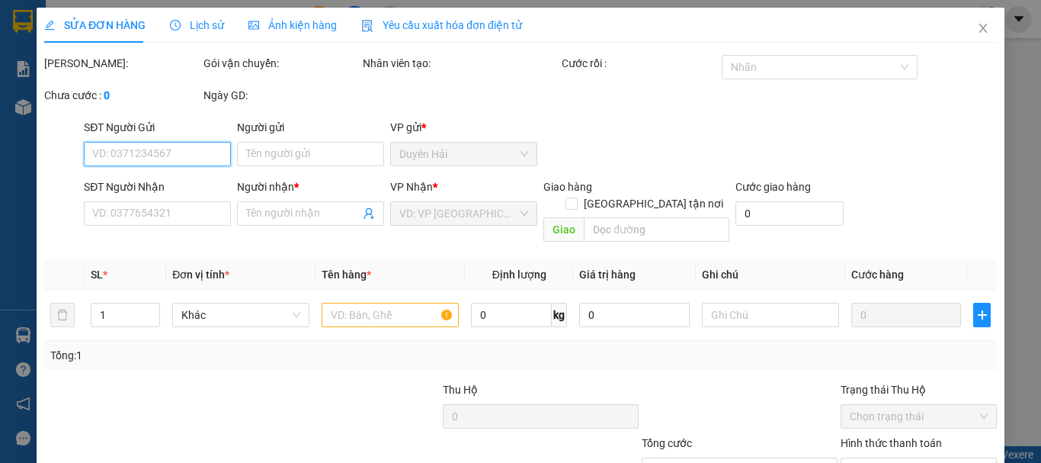
type input "CƯỜNG"
type input "0986891501"
type input "CUỘI"
type input "20.000"
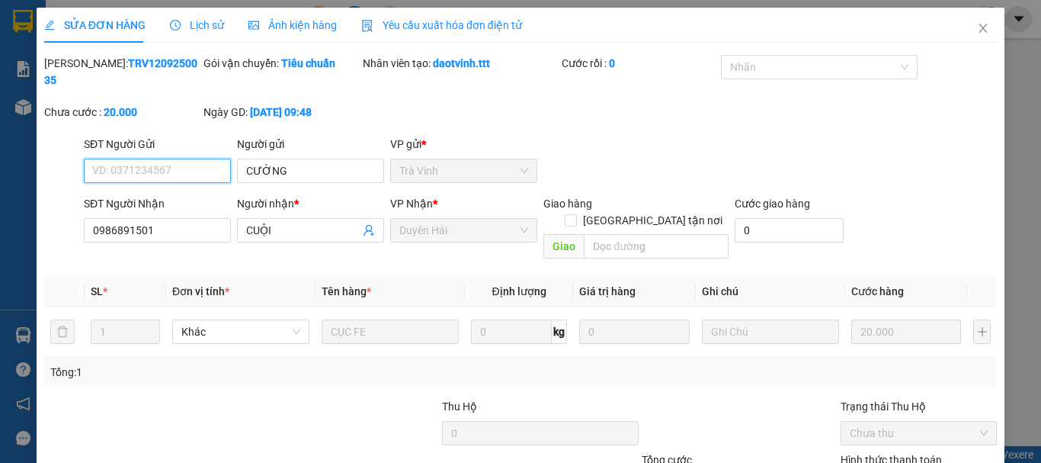
scroll to position [104, 0]
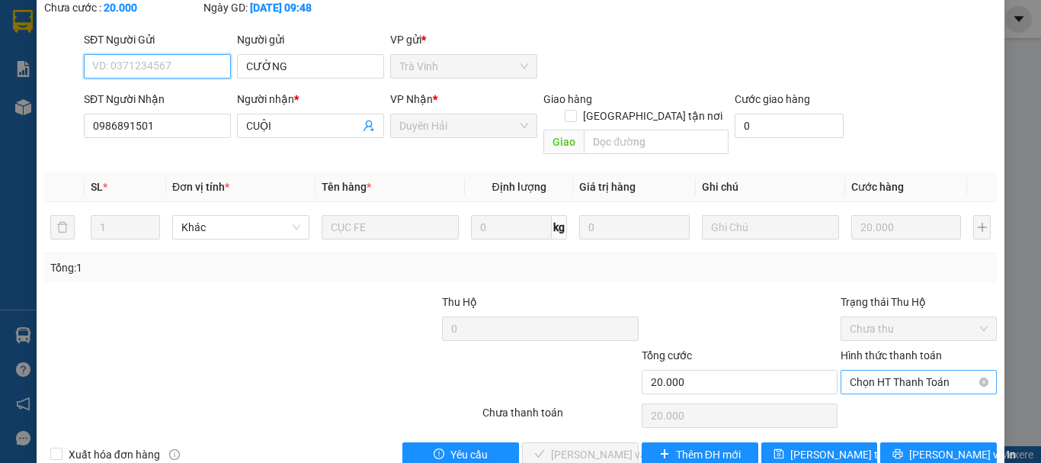
click at [871, 370] on span "Chọn HT Thanh Toán" at bounding box center [919, 381] width 138 height 23
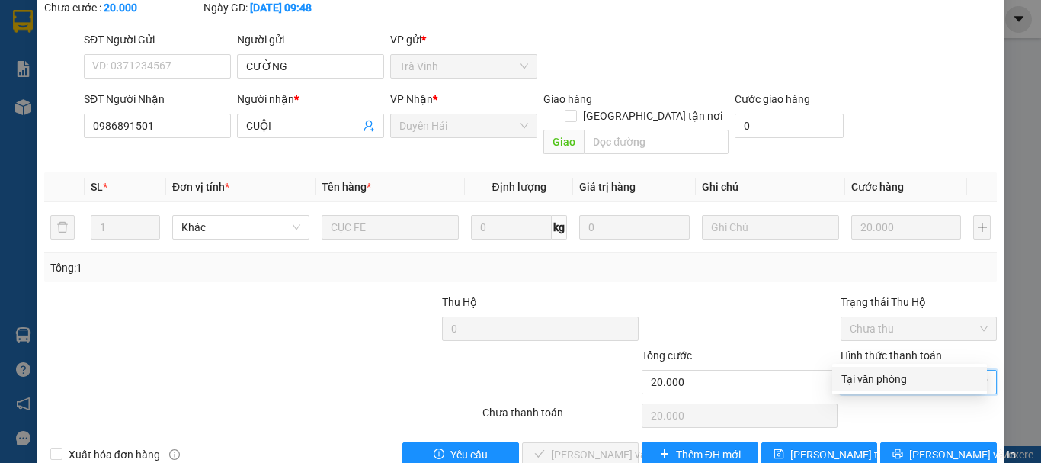
click at [867, 374] on div "Tại văn phòng" at bounding box center [910, 378] width 136 height 17
type input "0"
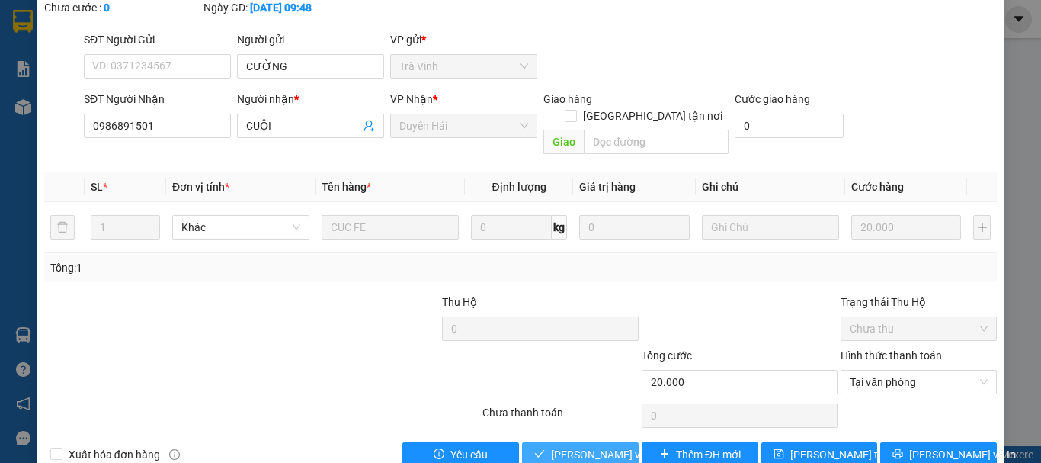
click at [586, 446] on span "[PERSON_NAME] và [PERSON_NAME] hàng" at bounding box center [624, 454] width 146 height 17
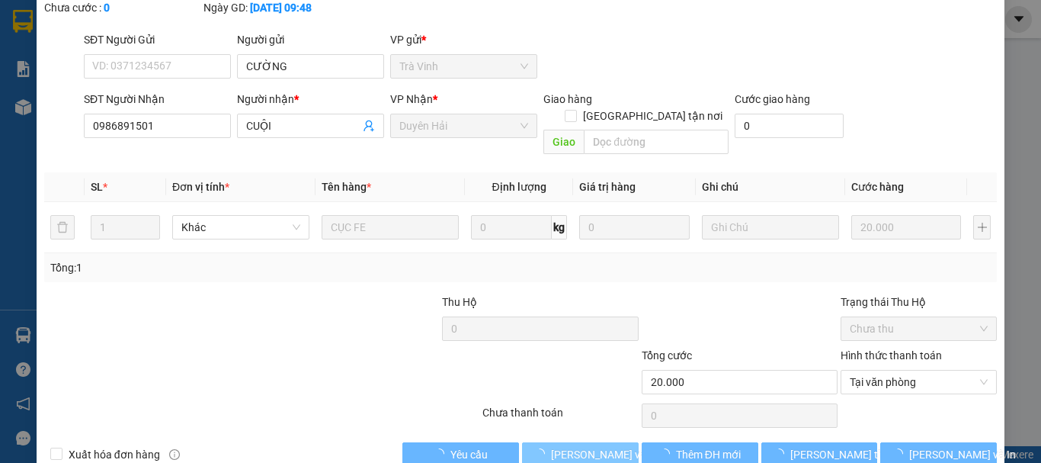
scroll to position [0, 0]
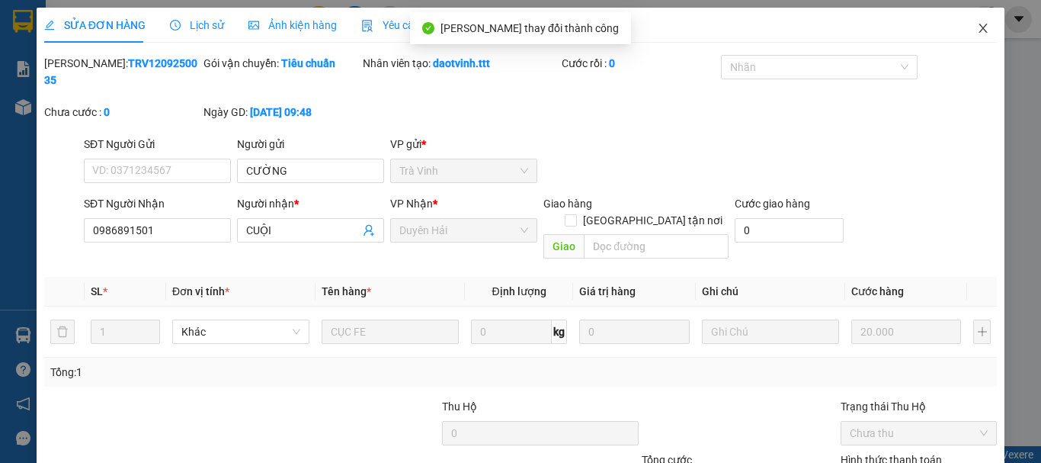
click at [977, 25] on icon "close" at bounding box center [983, 28] width 12 height 12
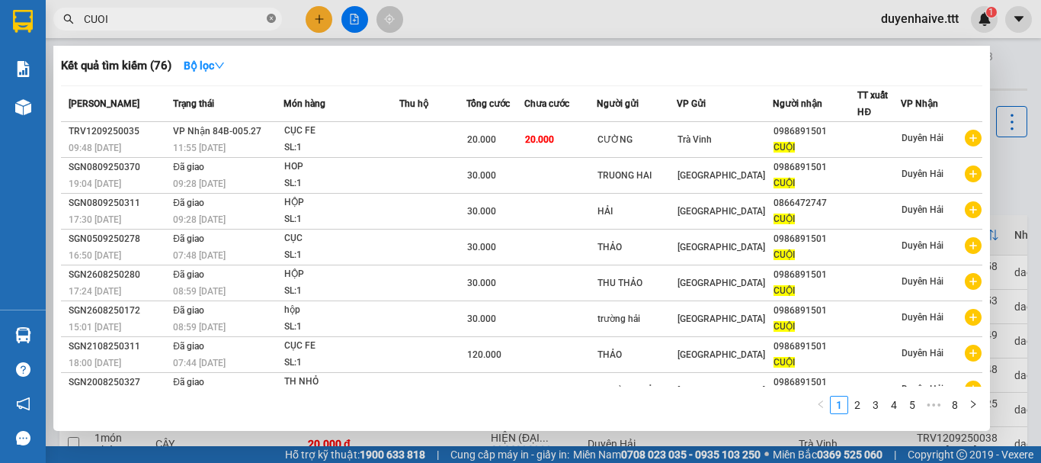
click at [271, 14] on span at bounding box center [271, 19] width 9 height 14
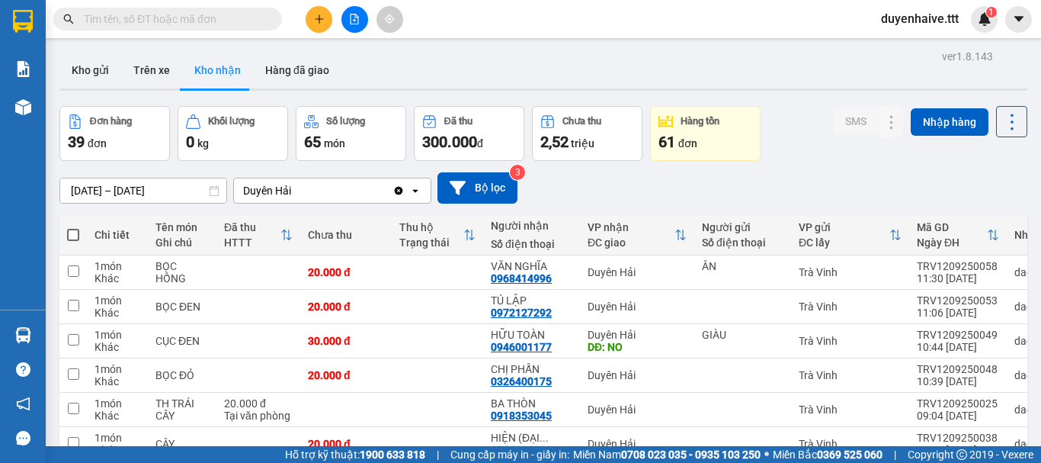
click at [220, 18] on input "text" at bounding box center [174, 19] width 180 height 17
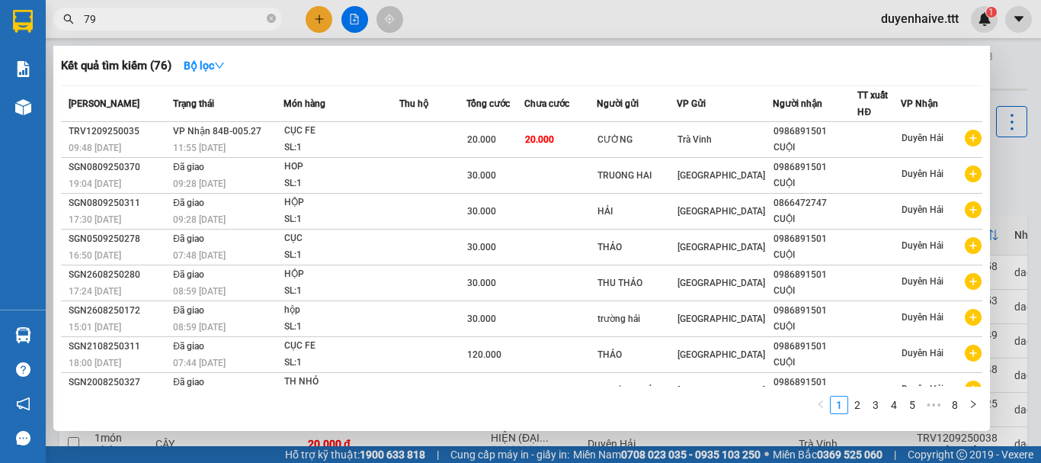
type input "796"
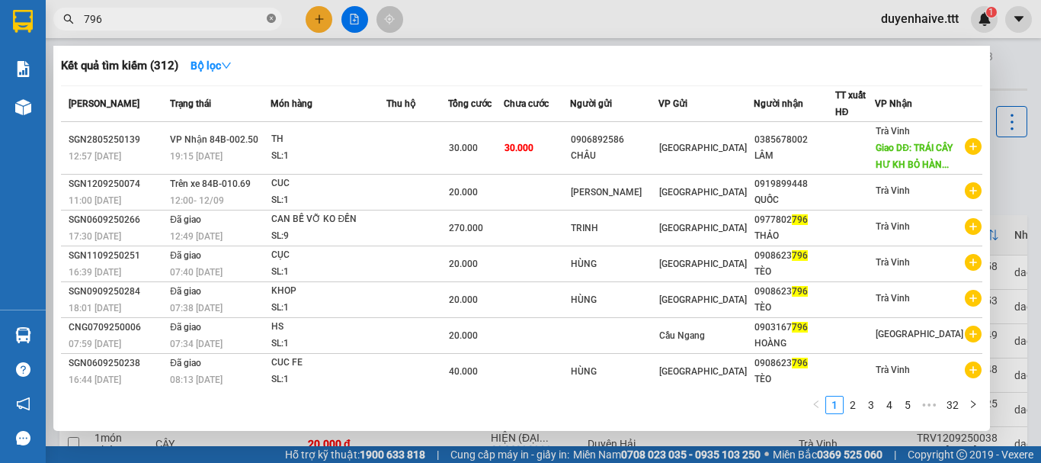
click at [274, 18] on icon "close-circle" at bounding box center [271, 18] width 9 height 9
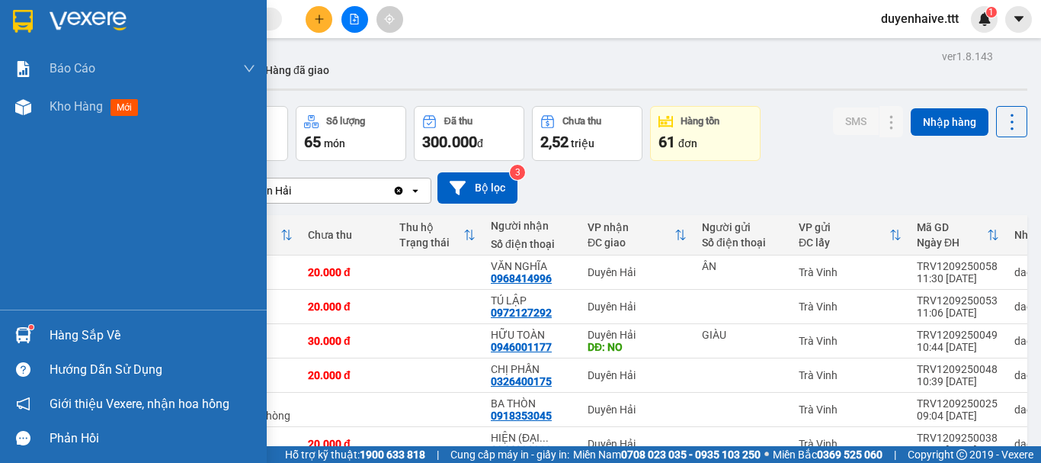
click at [50, 338] on div "Hàng sắp về" at bounding box center [153, 335] width 206 height 23
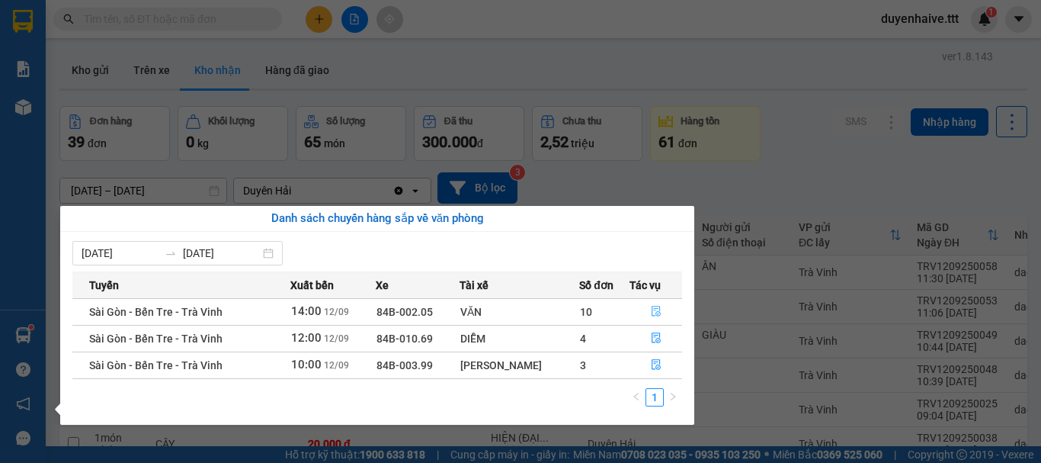
click at [658, 312] on icon "file-done" at bounding box center [656, 311] width 11 height 11
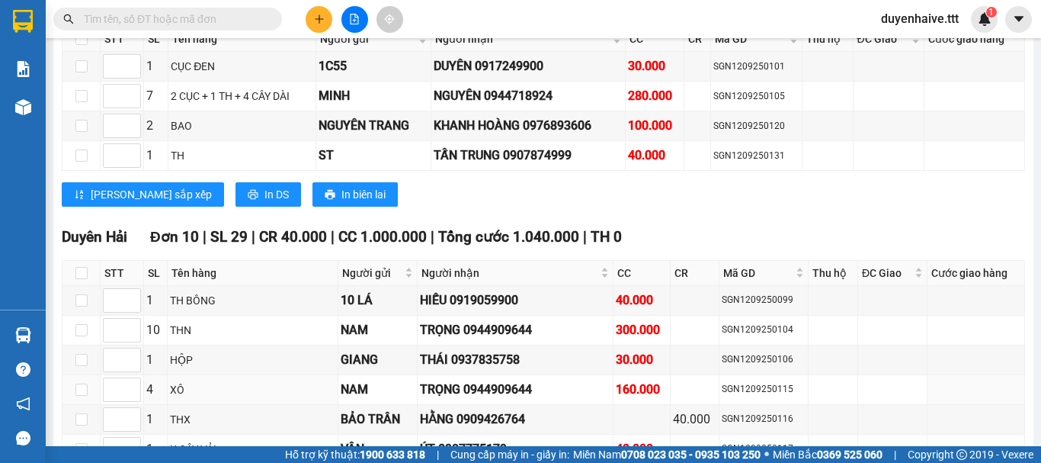
scroll to position [1435, 0]
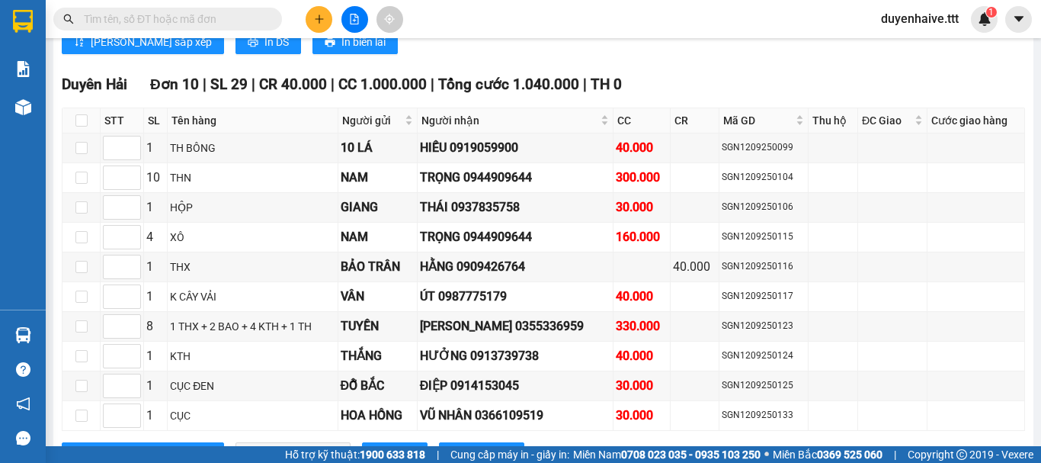
click at [240, 21] on input "text" at bounding box center [174, 19] width 180 height 17
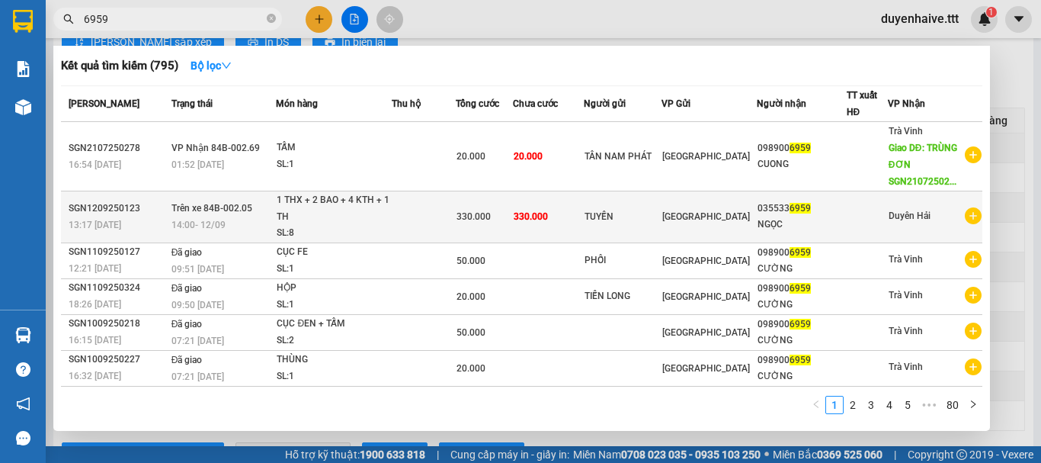
type input "6959"
click at [758, 223] on div "NGỌC" at bounding box center [802, 224] width 88 height 16
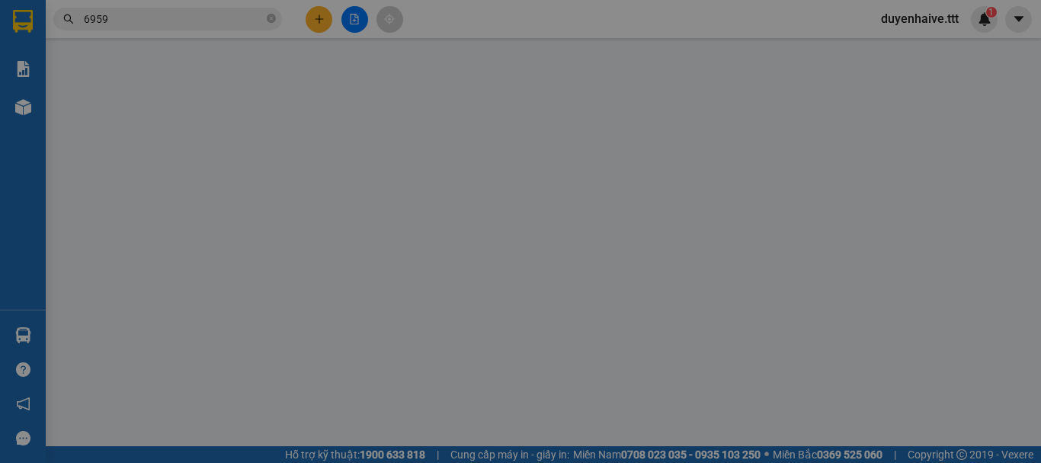
type input "TUYỀN"
type input "0355336959"
type input "NGỌC"
type input "330.000"
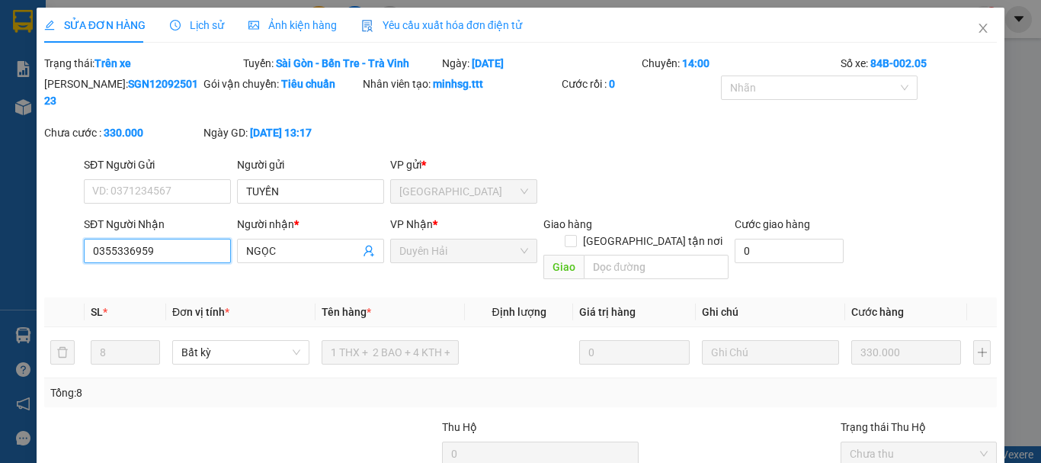
click at [115, 239] on input "0355336959" at bounding box center [157, 251] width 147 height 24
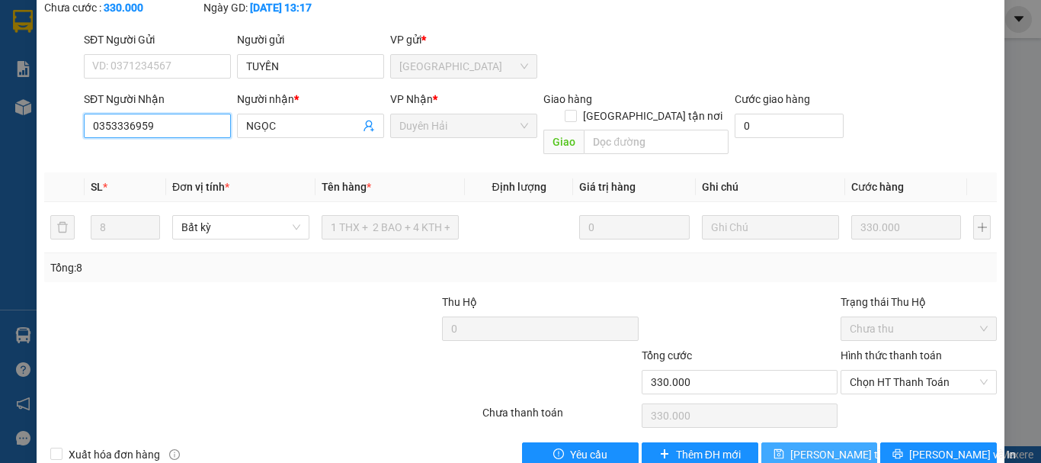
type input "0353336959"
click at [817, 442] on button "[PERSON_NAME] đổi" at bounding box center [820, 454] width 117 height 24
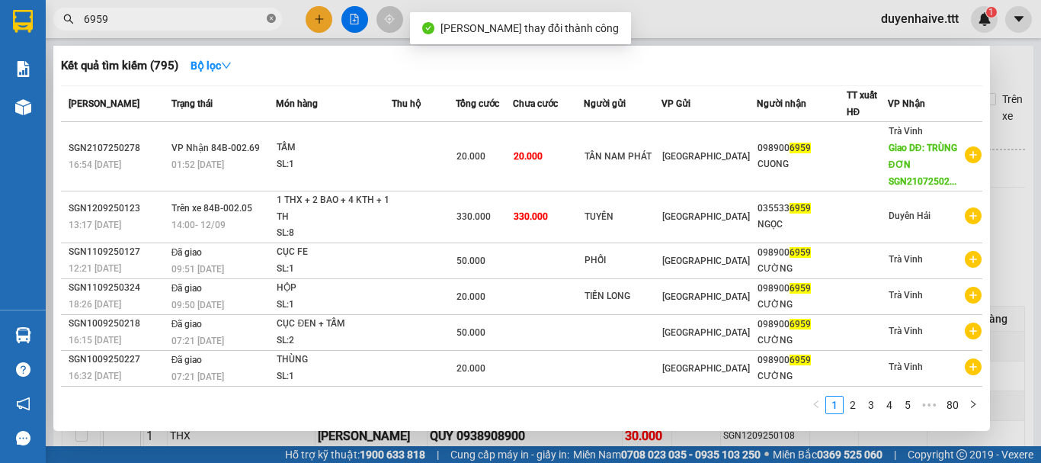
click at [275, 18] on icon "close-circle" at bounding box center [271, 18] width 9 height 9
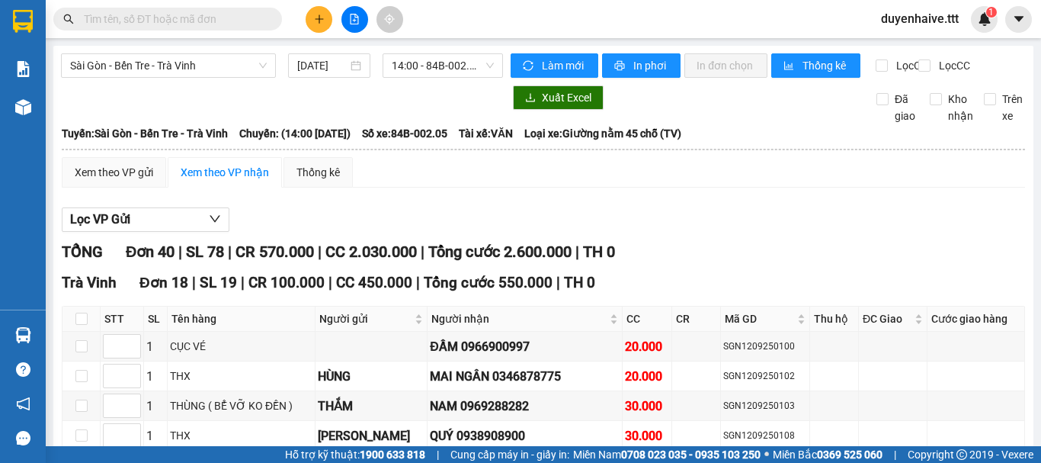
click at [170, 18] on input "text" at bounding box center [174, 19] width 180 height 17
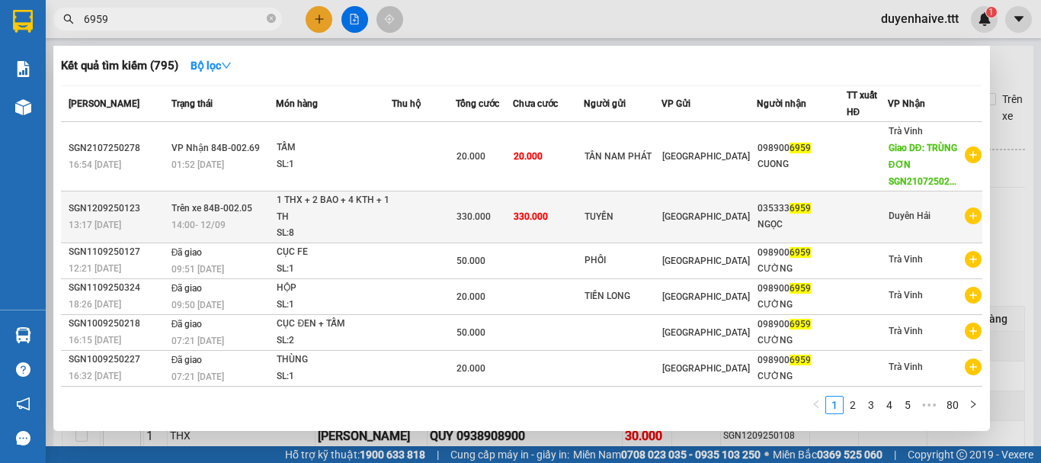
type input "6959"
click at [652, 223] on div "TUYỀN" at bounding box center [623, 217] width 76 height 16
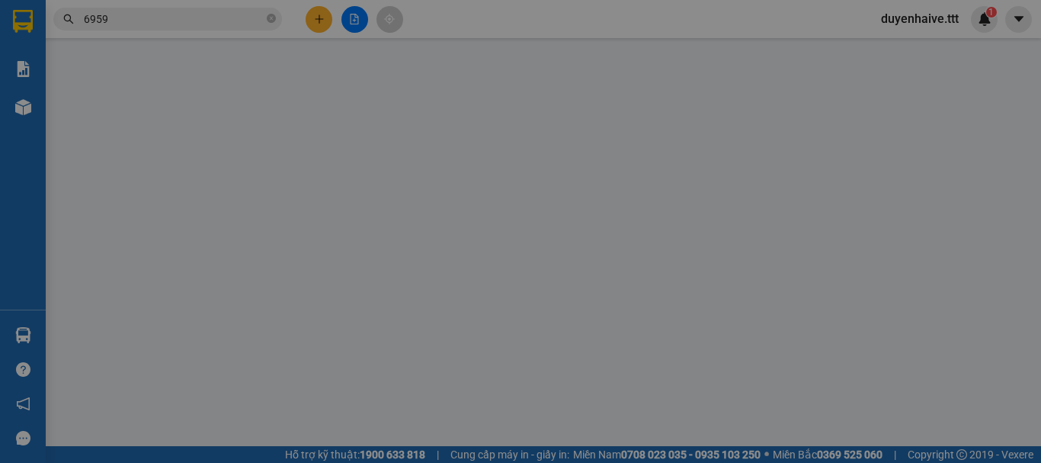
type input "TUYỀN"
type input "0353336959"
type input "NGỌC"
type input "330.000"
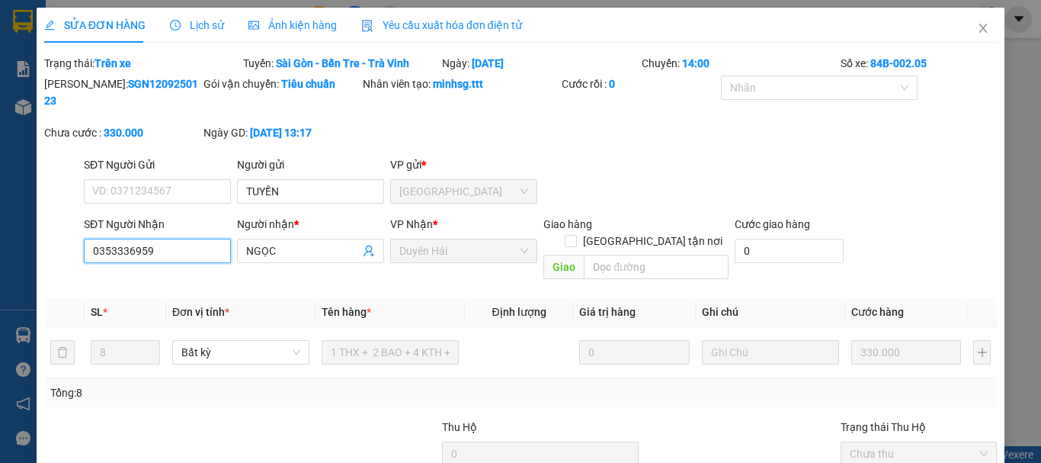
click at [117, 239] on input "0353336959" at bounding box center [157, 251] width 147 height 24
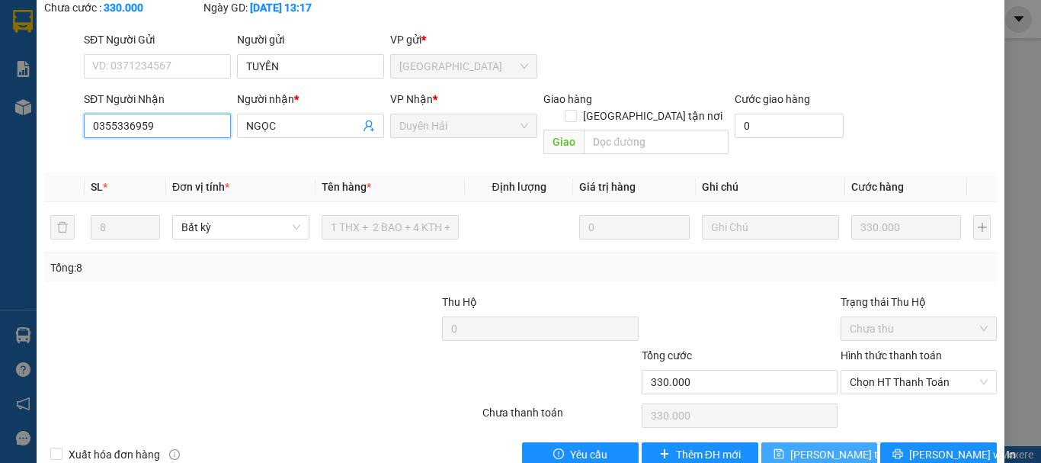
type input "0355336959"
click at [830, 446] on span "[PERSON_NAME] đổi" at bounding box center [851, 454] width 122 height 17
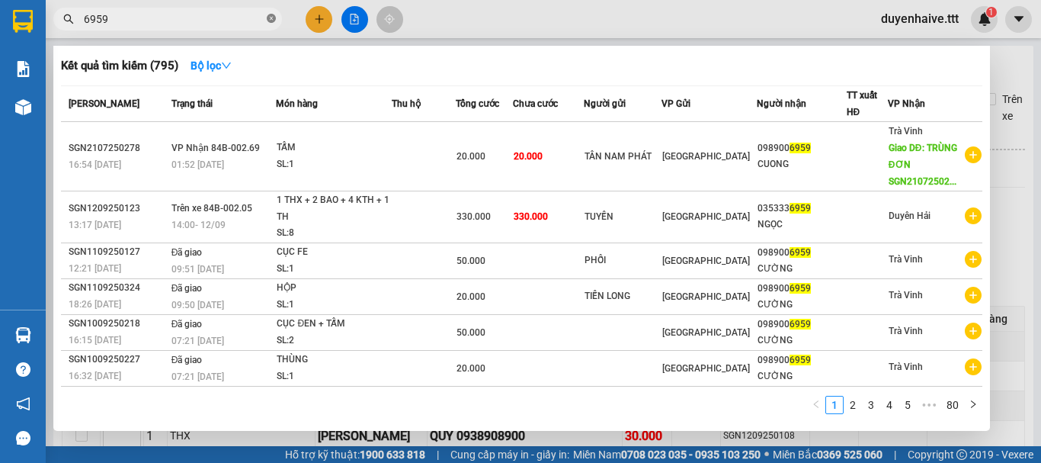
click at [272, 17] on icon "close-circle" at bounding box center [271, 18] width 9 height 9
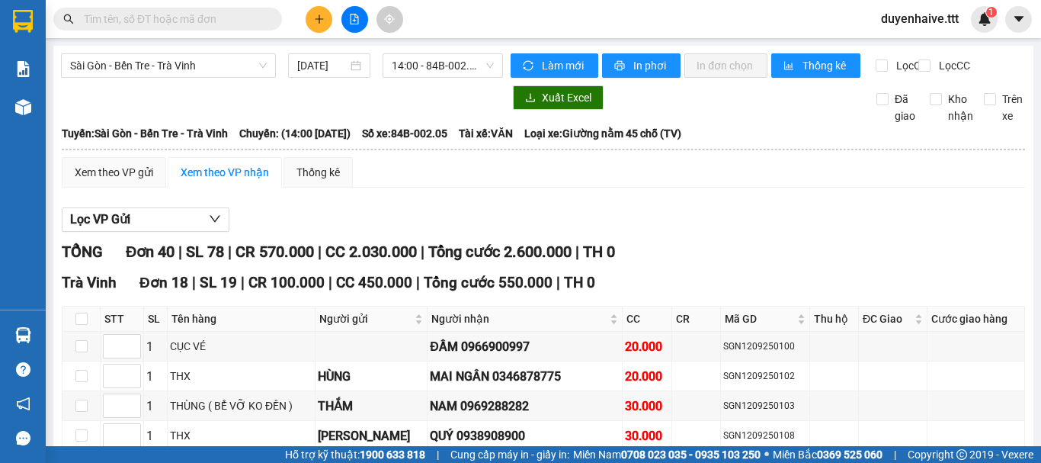
click at [225, 20] on input "text" at bounding box center [174, 19] width 180 height 17
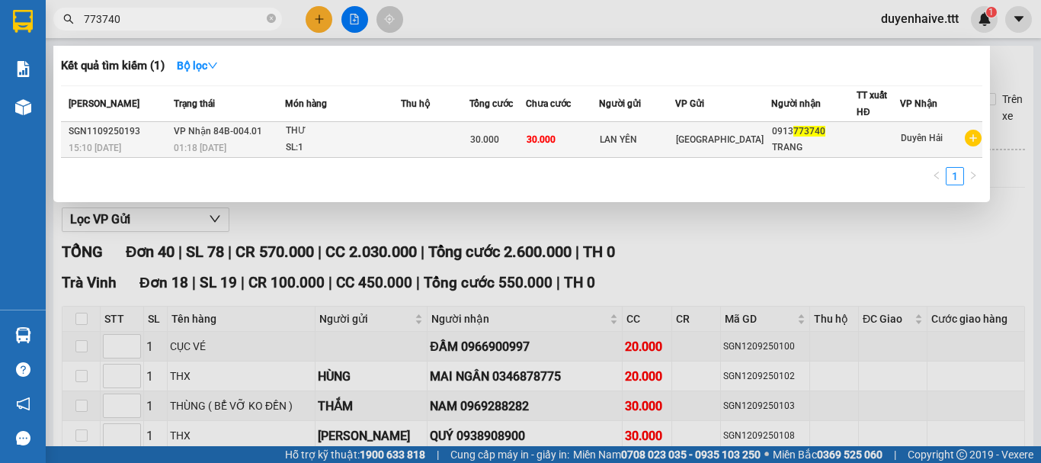
type input "773740"
click at [793, 139] on div "TRANG" at bounding box center [814, 147] width 84 height 16
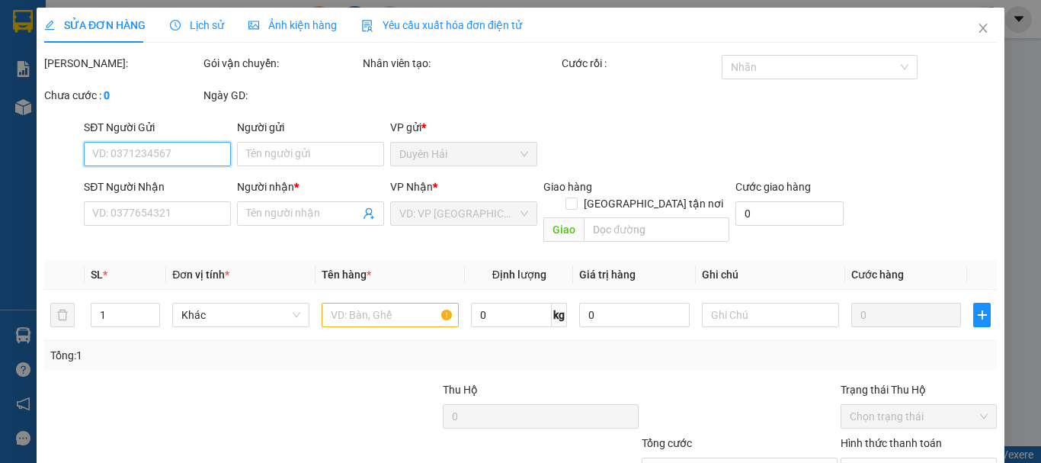
scroll to position [104, 0]
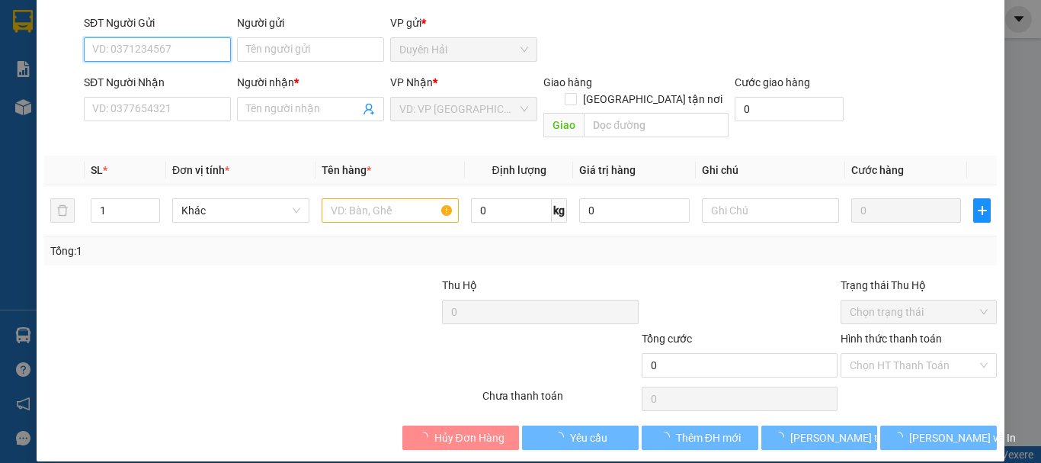
type input "LAN YÊN"
type input "0913773740"
type input "TRANG"
type input "30.000"
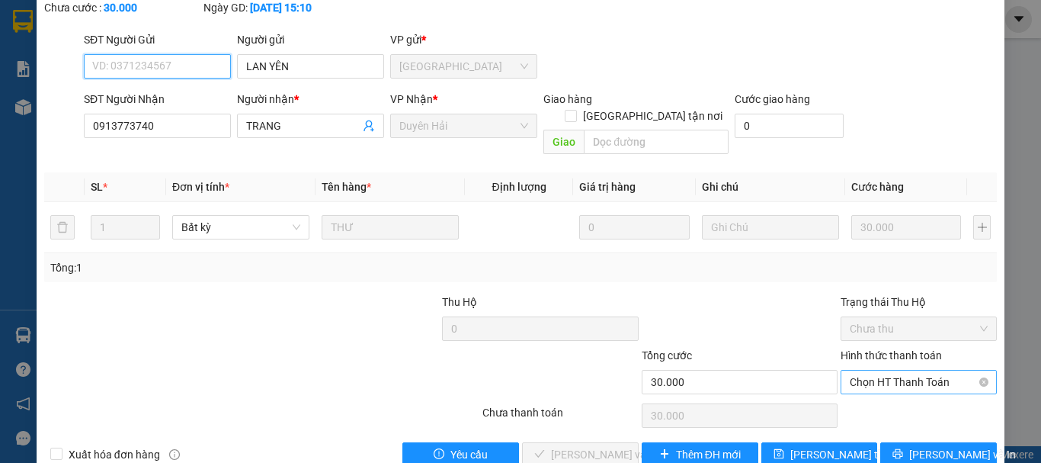
click at [880, 370] on span "Chọn HT Thanh Toán" at bounding box center [919, 381] width 138 height 23
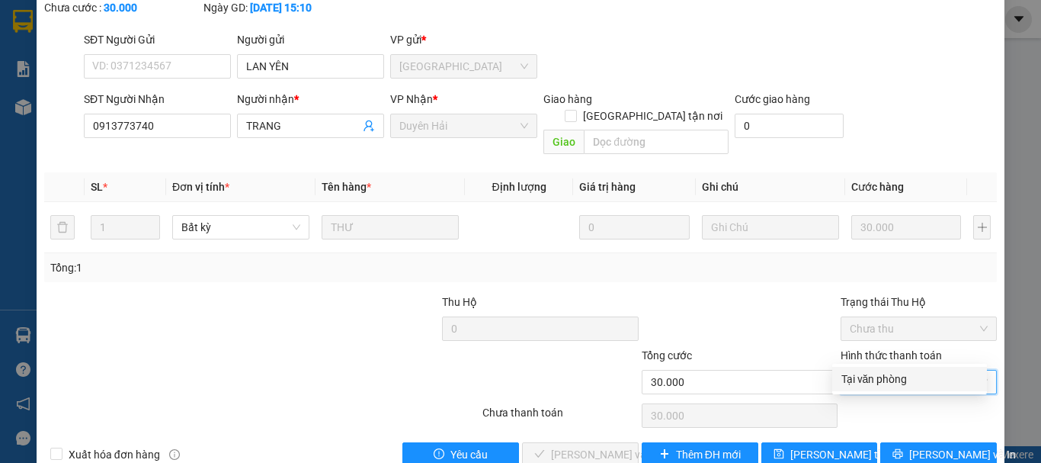
click at [856, 383] on div "Tại văn phòng" at bounding box center [910, 378] width 136 height 17
type input "0"
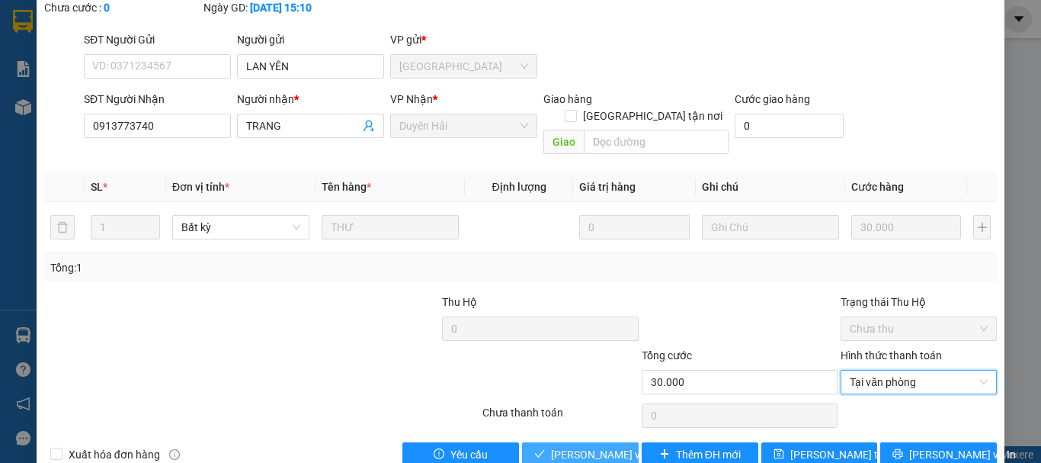
click at [592, 446] on span "[PERSON_NAME] và [PERSON_NAME] hàng" at bounding box center [624, 454] width 146 height 17
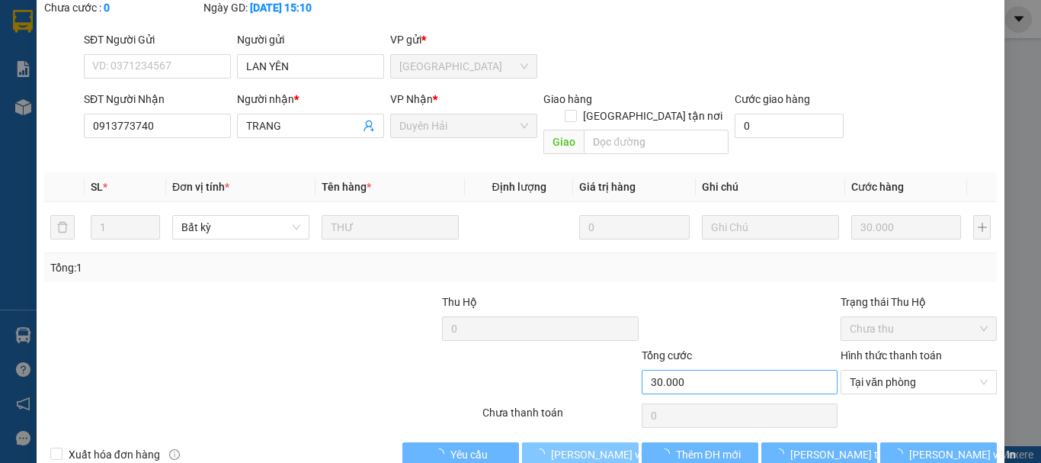
scroll to position [0, 0]
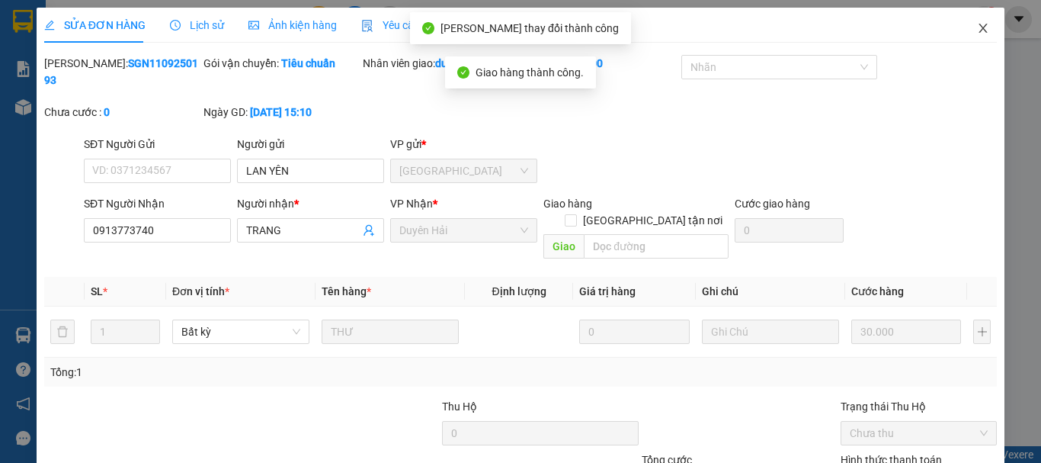
click at [977, 30] on icon "close" at bounding box center [983, 28] width 12 height 12
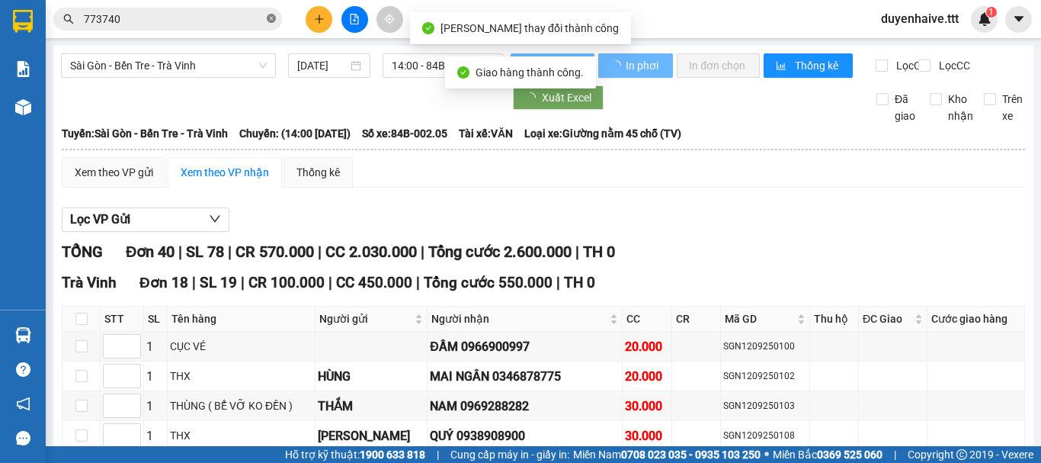
click at [272, 20] on icon "close-circle" at bounding box center [271, 18] width 9 height 9
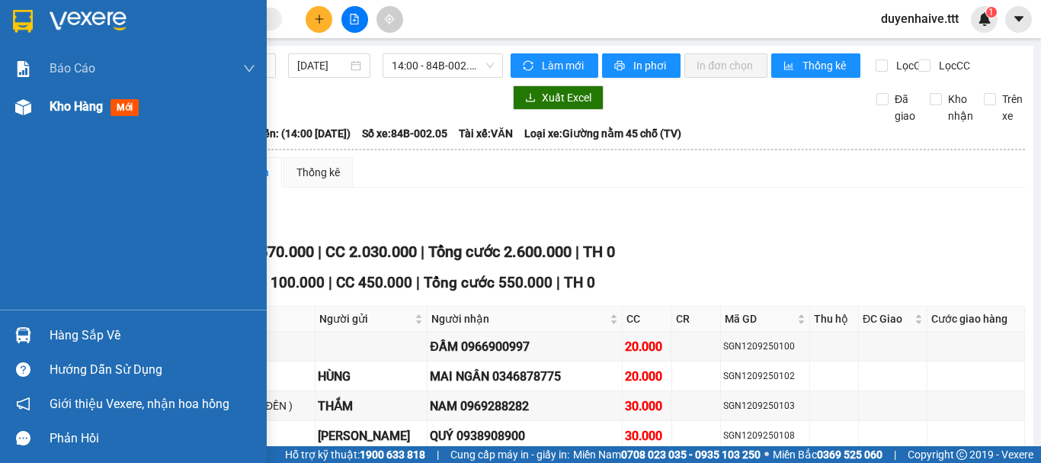
click at [77, 111] on span "Kho hàng" at bounding box center [76, 106] width 53 height 14
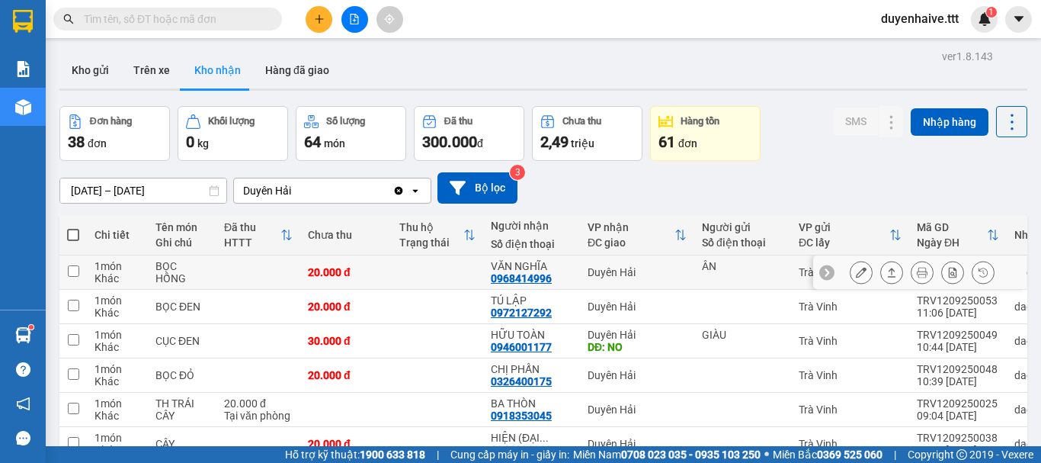
click at [412, 274] on td at bounding box center [437, 272] width 91 height 34
checkbox input "true"
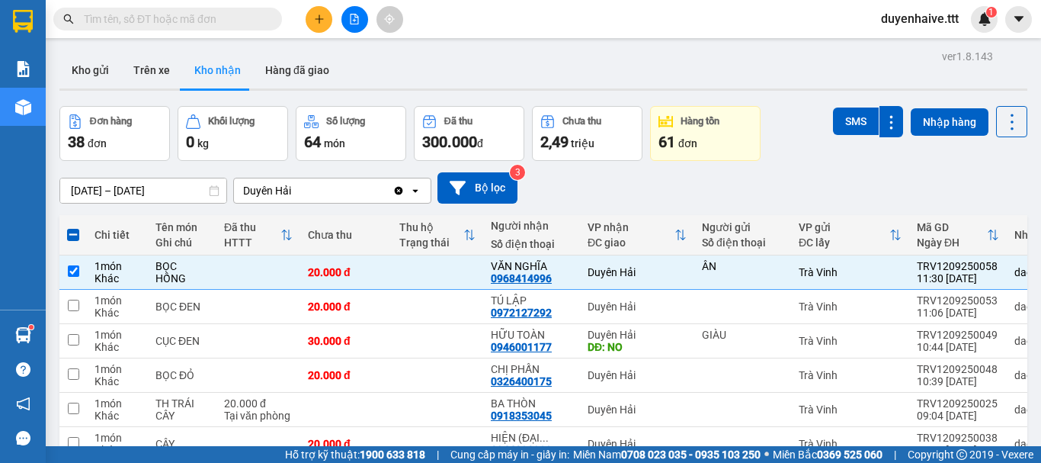
click at [446, 21] on div "Kết quả tìm kiếm ( 1 ) Bộ lọc Mã ĐH Trạng thái Món hàng Thu hộ Tổng cước Chưa c…" at bounding box center [520, 19] width 1041 height 38
click at [399, 300] on td at bounding box center [437, 307] width 91 height 34
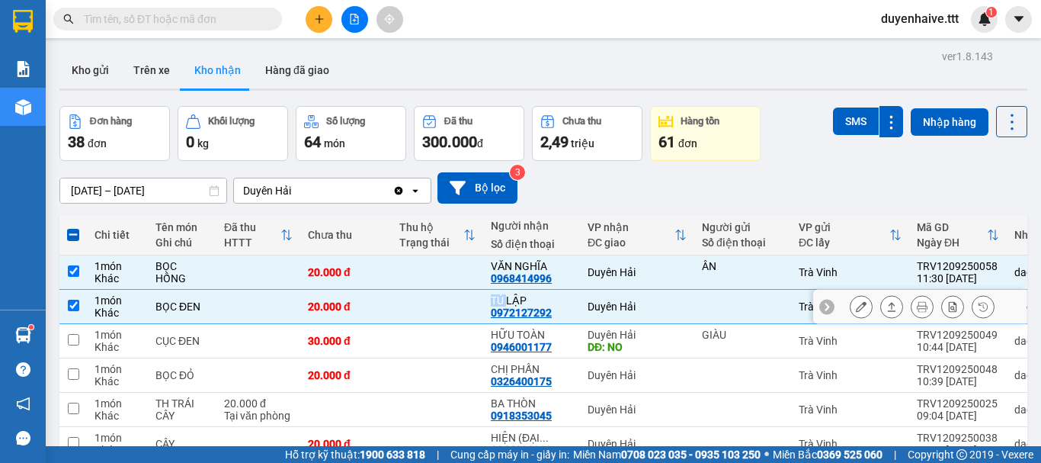
click at [399, 300] on td at bounding box center [437, 307] width 91 height 34
checkbox input "false"
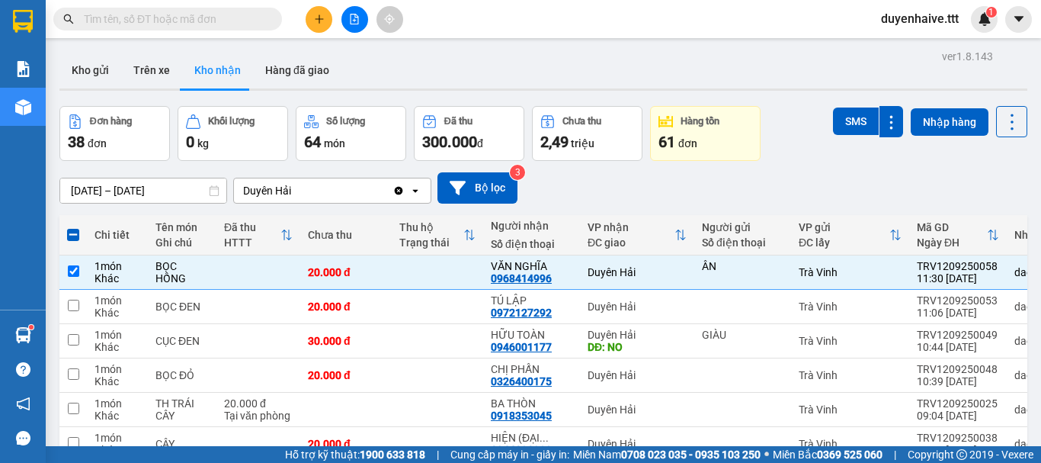
click at [199, 15] on input "text" at bounding box center [174, 19] width 180 height 17
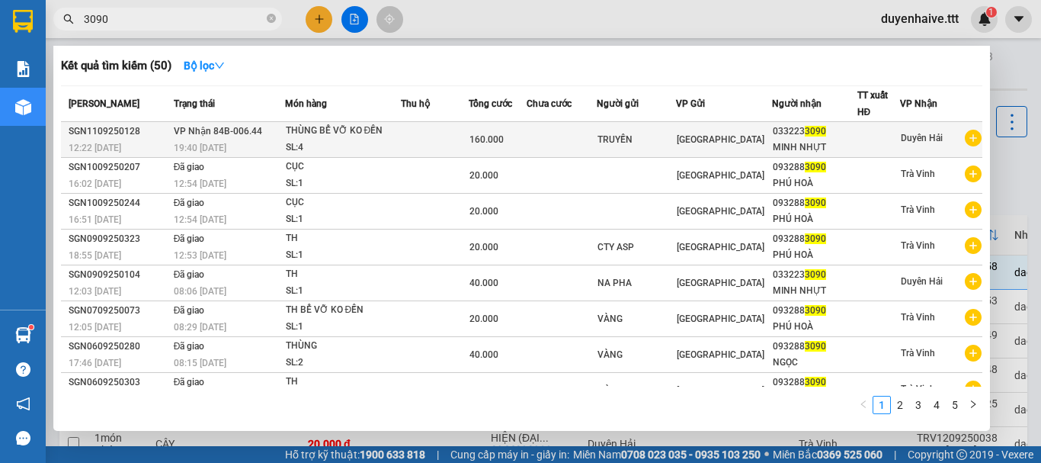
type input "3090"
click at [877, 137] on div at bounding box center [879, 140] width 42 height 16
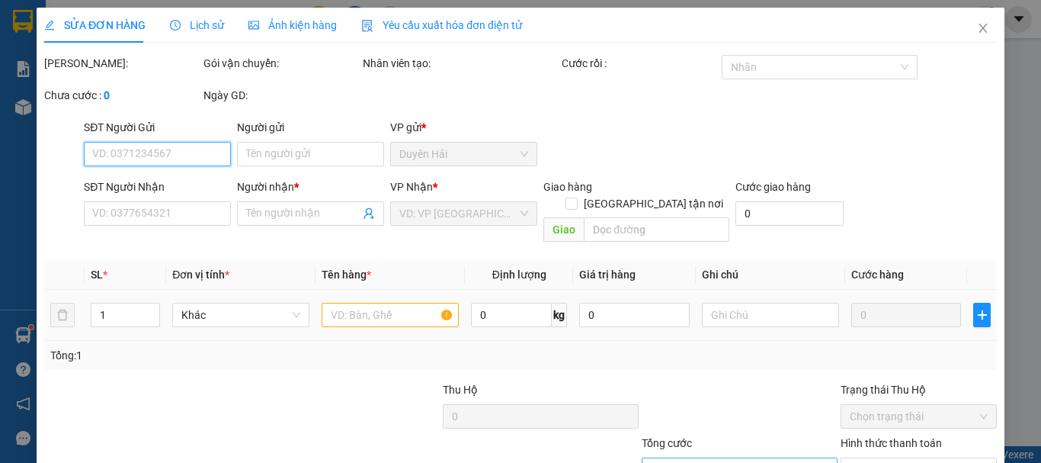
type input "TRUYỀN"
type input "0332233090"
type input "MINH NHỰT"
type input "160.000"
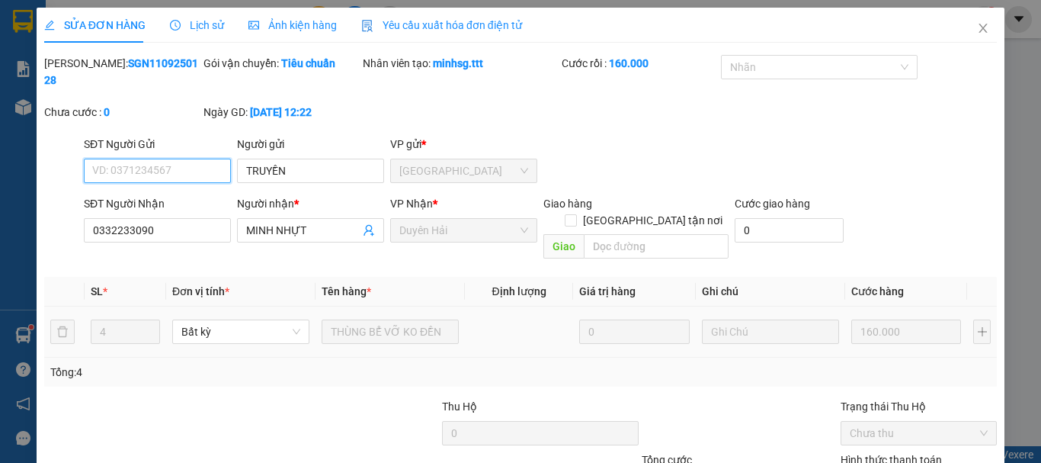
scroll to position [104, 0]
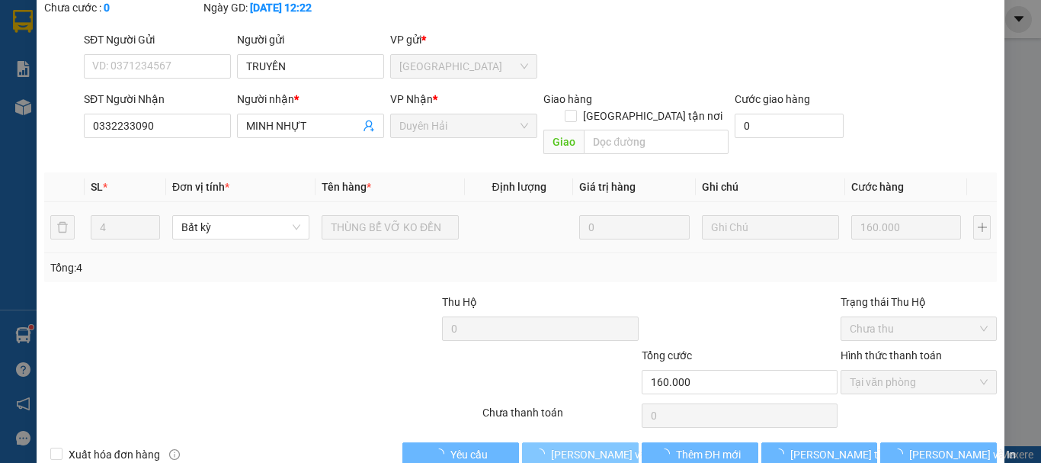
drag, startPoint x: 585, startPoint y: 416, endPoint x: 1016, endPoint y: 492, distance: 438.1
click at [1016, 462] on html "Kết quả tìm kiếm ( 50 ) Bộ lọc Mã ĐH Trạng thái Món hàng Thu hộ Tổng cước Chưa …" at bounding box center [520, 231] width 1041 height 463
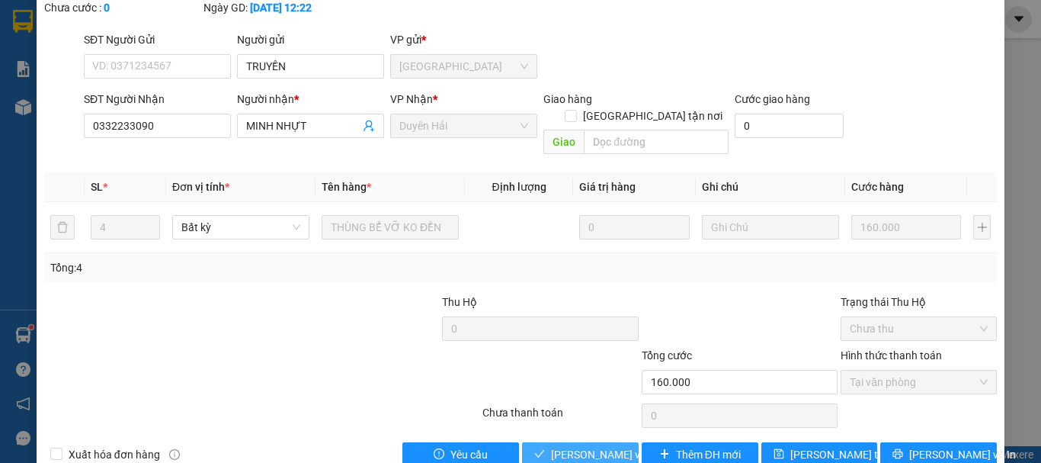
click at [598, 446] on span "[PERSON_NAME] và [PERSON_NAME] hàng" at bounding box center [624, 454] width 146 height 17
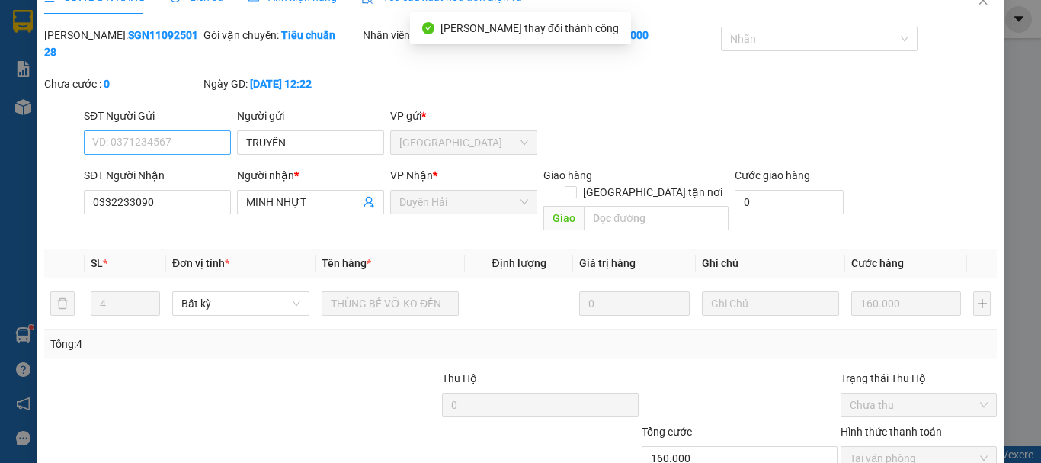
scroll to position [0, 0]
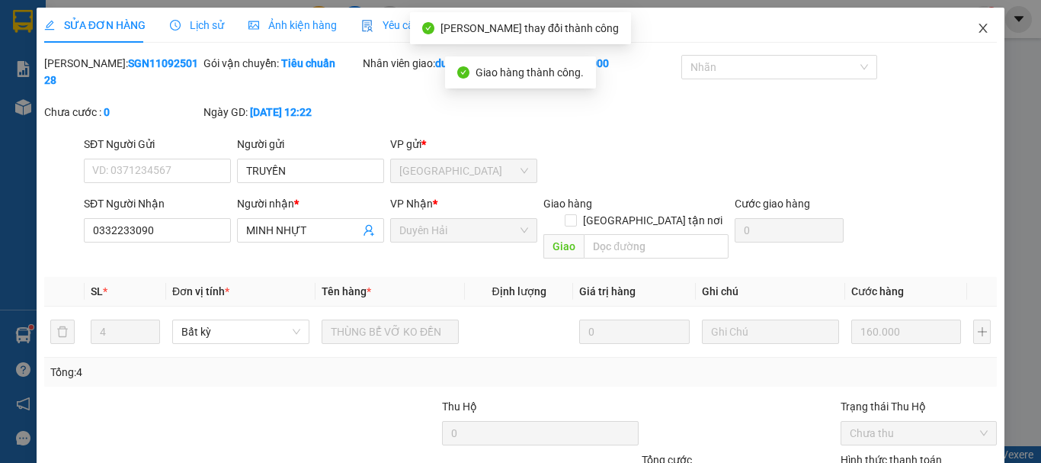
click at [980, 27] on icon "close" at bounding box center [984, 28] width 8 height 9
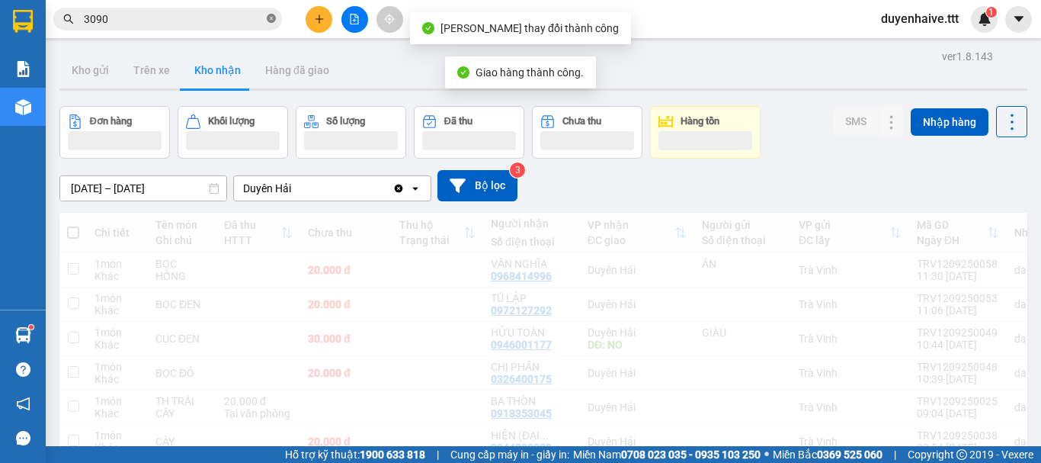
click at [272, 18] on icon "close-circle" at bounding box center [271, 18] width 9 height 9
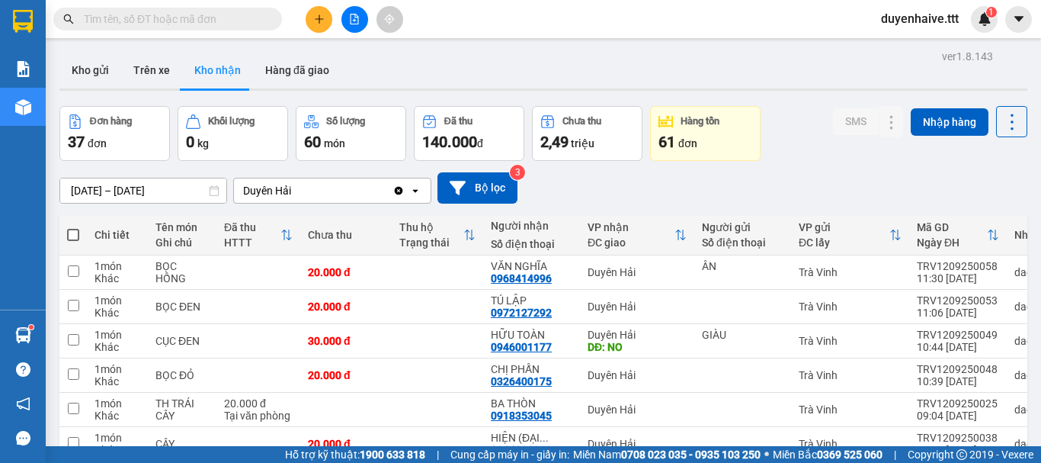
click at [228, 18] on input "text" at bounding box center [174, 19] width 180 height 17
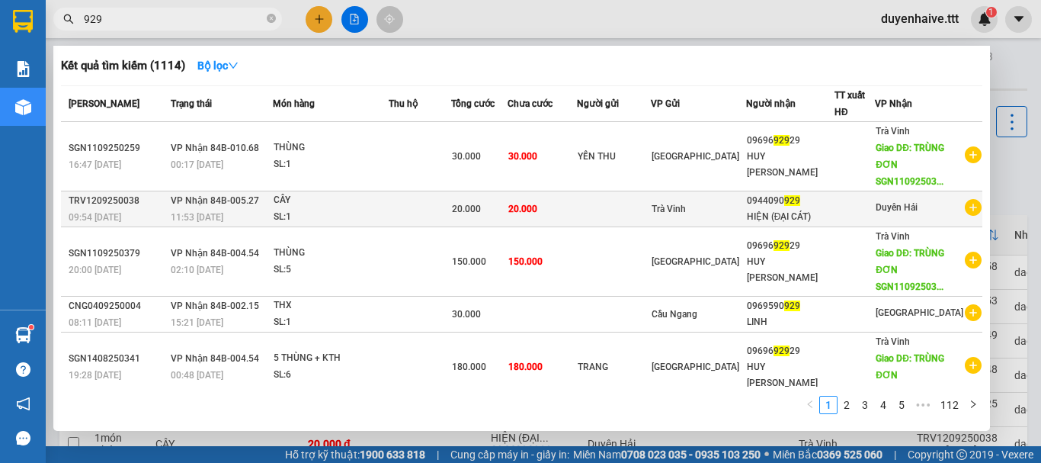
type input "929"
click at [794, 196] on span "929" at bounding box center [792, 200] width 16 height 11
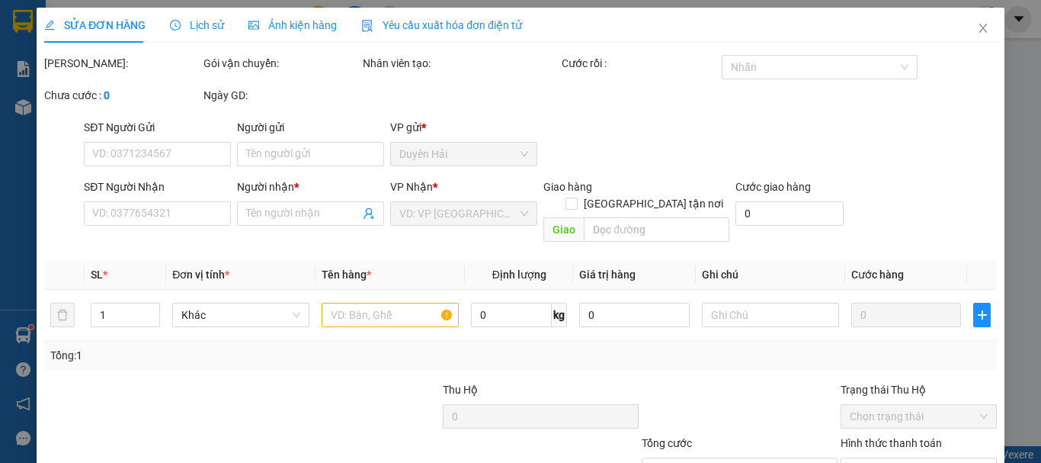
type input "0944090929"
type input "HIỆN (ĐẠI CÁT)"
type input "20.000"
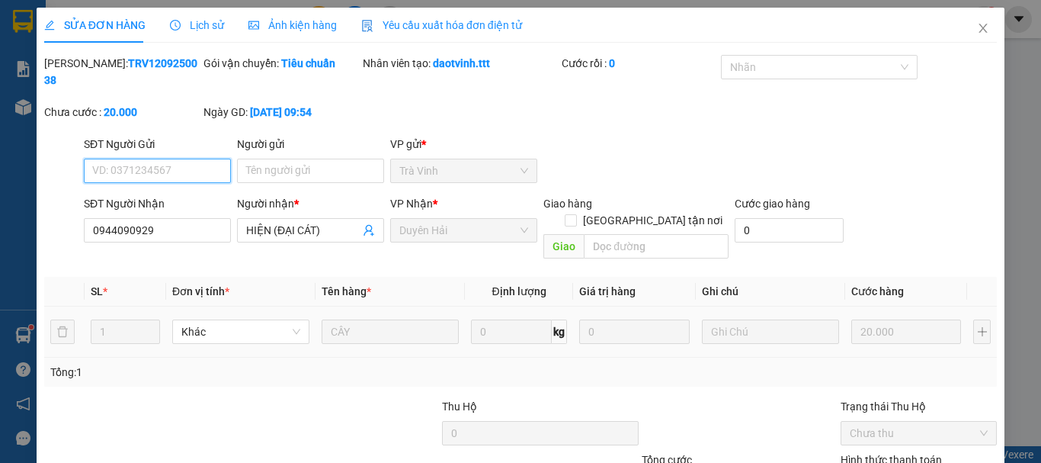
scroll to position [104, 0]
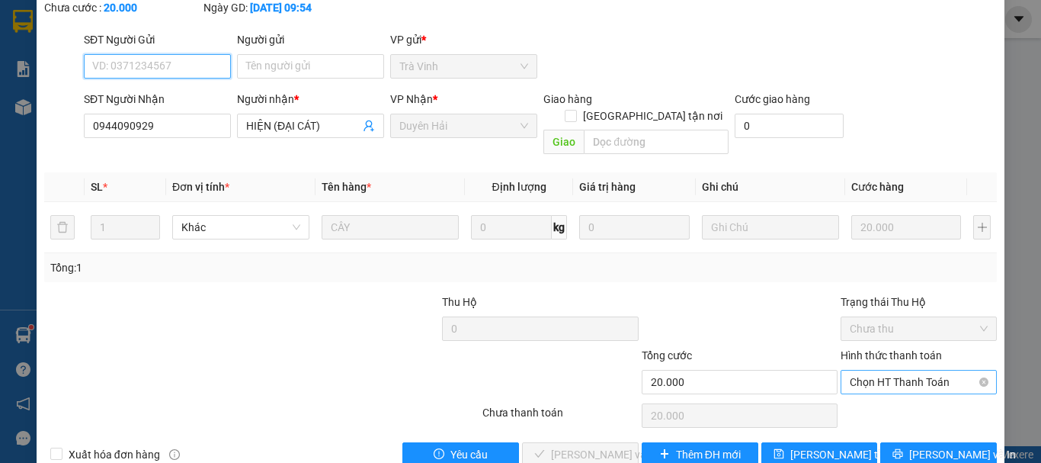
click at [867, 370] on span "Chọn HT Thanh Toán" at bounding box center [919, 381] width 138 height 23
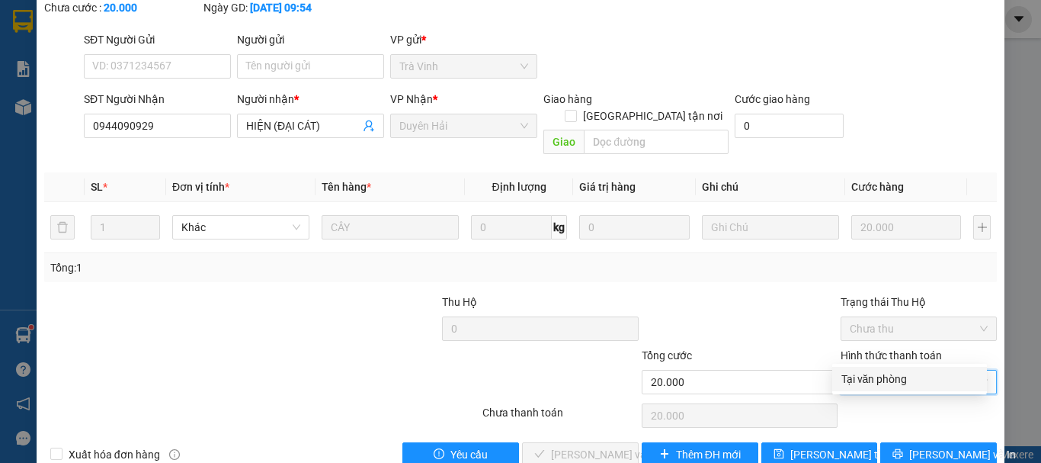
click at [871, 371] on div "Tại văn phòng" at bounding box center [910, 378] width 136 height 17
type input "0"
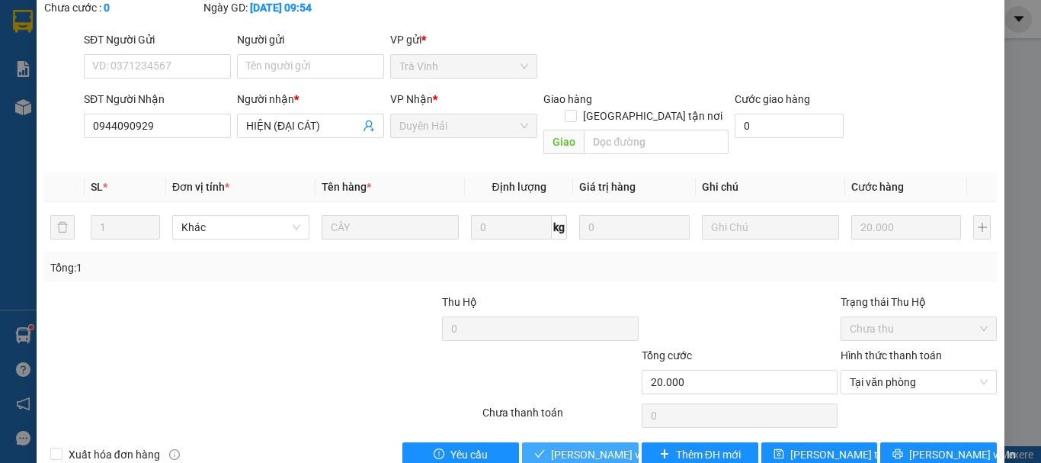
click at [581, 446] on span "[PERSON_NAME] và [PERSON_NAME] hàng" at bounding box center [624, 454] width 146 height 17
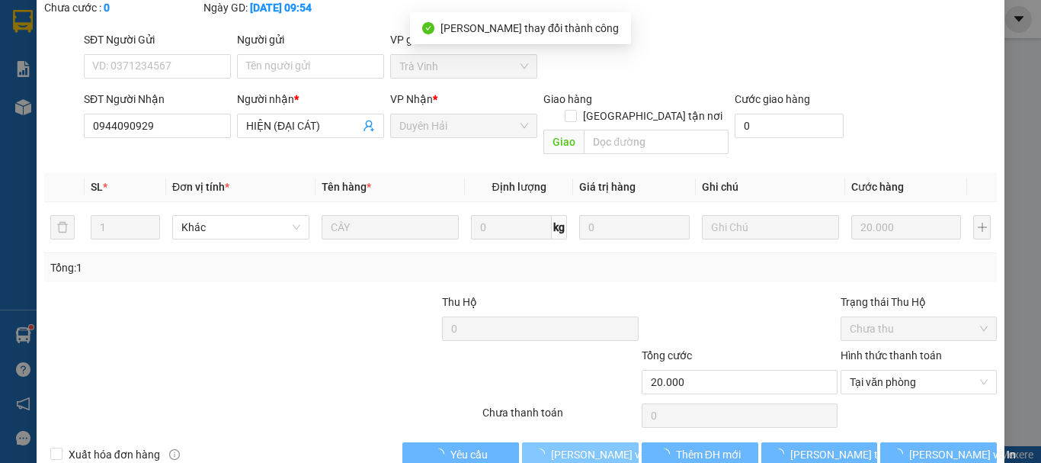
scroll to position [0, 0]
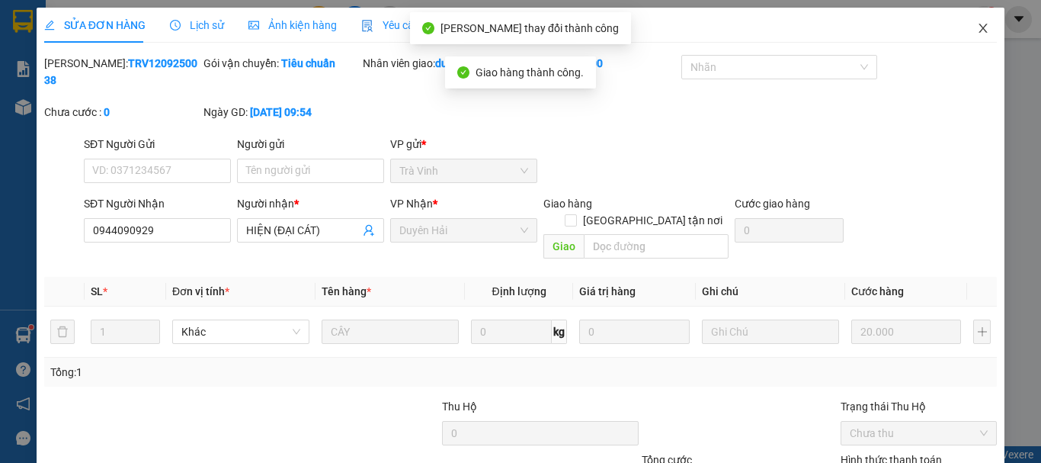
click at [977, 28] on icon "close" at bounding box center [983, 28] width 12 height 12
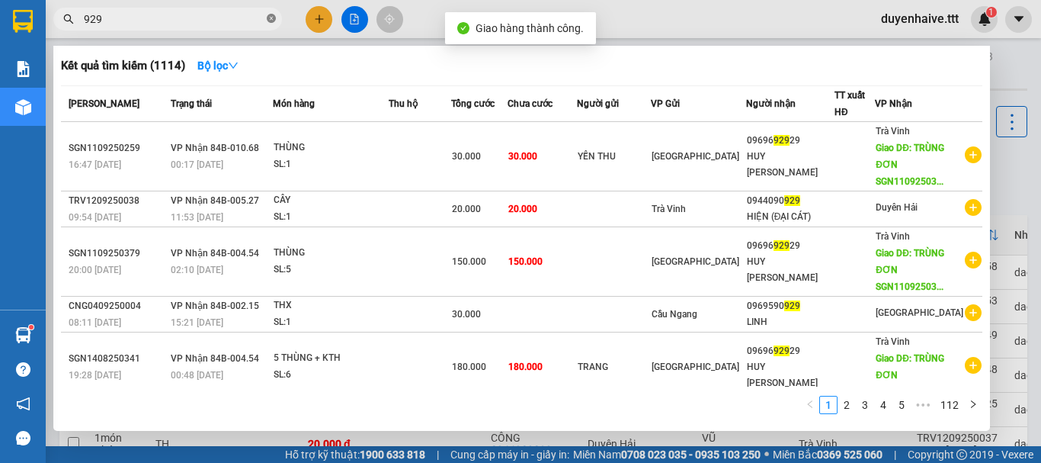
click at [270, 23] on icon "close-circle" at bounding box center [271, 18] width 9 height 9
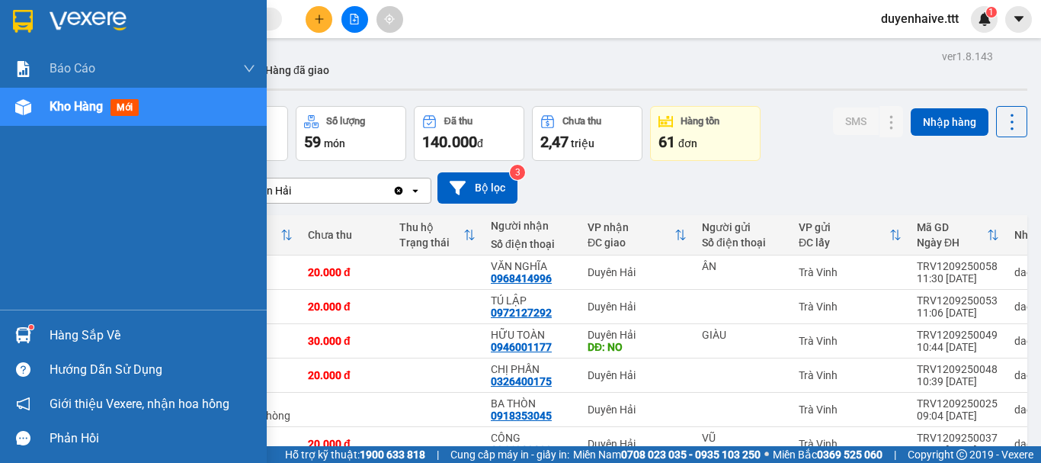
drag, startPoint x: 6, startPoint y: 342, endPoint x: 17, endPoint y: 355, distance: 17.4
click at [12, 350] on div "Hàng sắp về" at bounding box center [133, 335] width 267 height 34
drag, startPoint x: 17, startPoint y: 355, endPoint x: 0, endPoint y: 268, distance: 89.3
click at [18, 350] on div "Báo cáo Mẫu 1: Báo cáo dòng tiền theo nhân viên (nhân viên) Mẫu 3: Báo cáo dòng…" at bounding box center [133, 231] width 267 height 463
drag, startPoint x: 0, startPoint y: 264, endPoint x: 96, endPoint y: 325, distance: 114.2
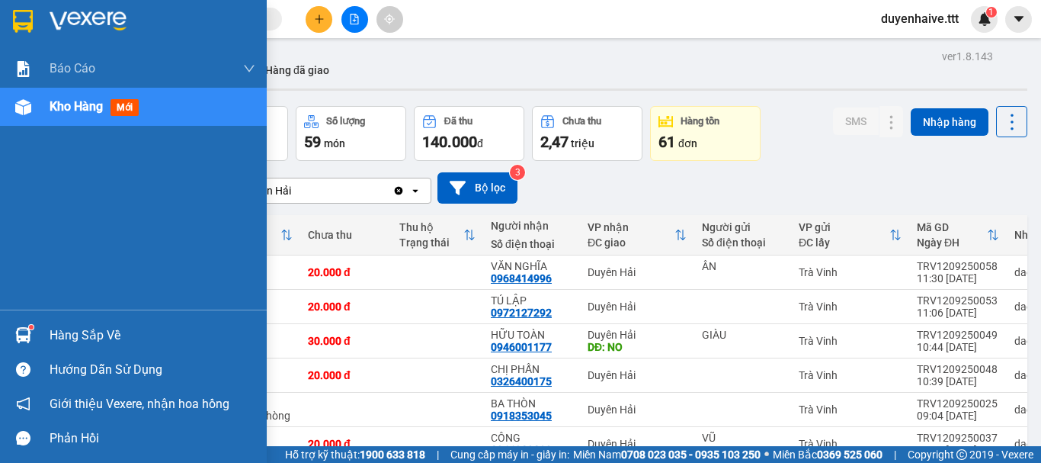
click at [58, 311] on div "Báo cáo Mẫu 1: Báo cáo dòng tiền theo nhân viên (nhân viên) Mẫu 3: Báo cáo dòng…" at bounding box center [133, 231] width 267 height 463
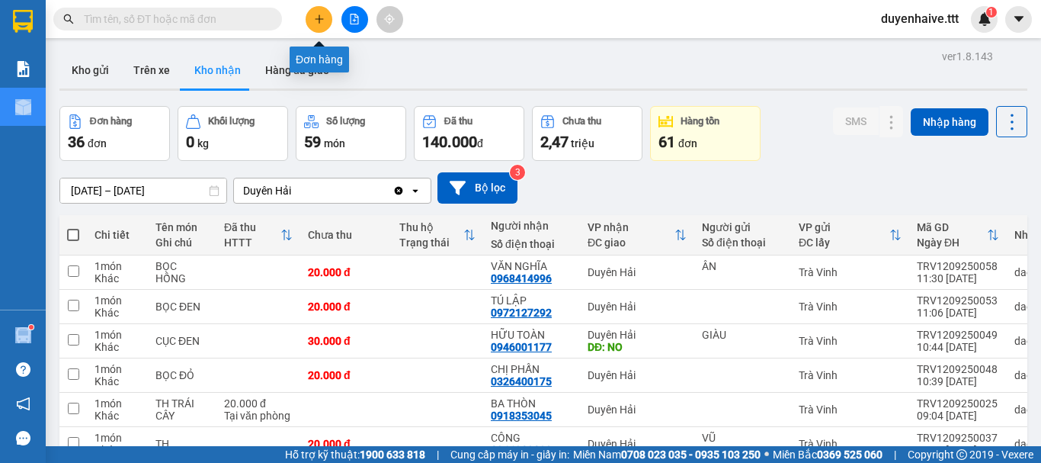
click at [319, 17] on icon "plus" at bounding box center [319, 19] width 11 height 11
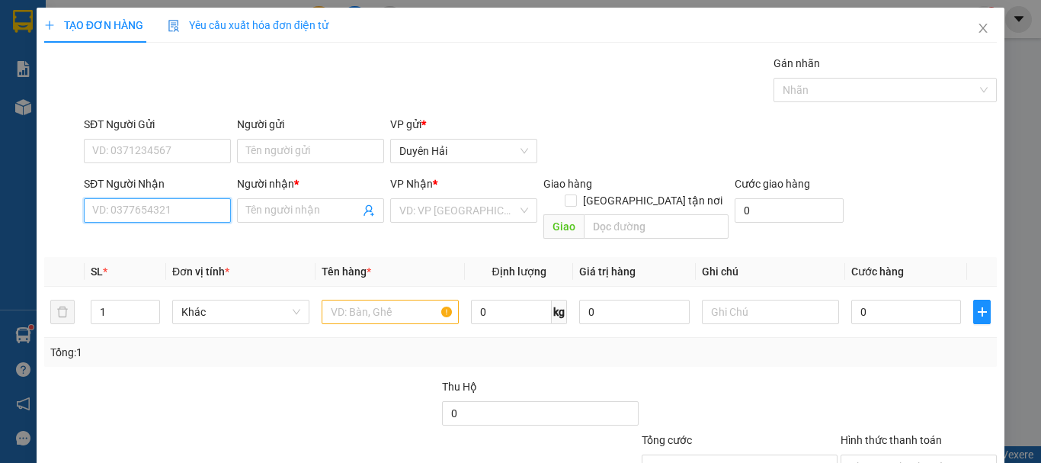
click at [139, 215] on input "SĐT Người Nhận" at bounding box center [157, 210] width 147 height 24
type input "0909810001"
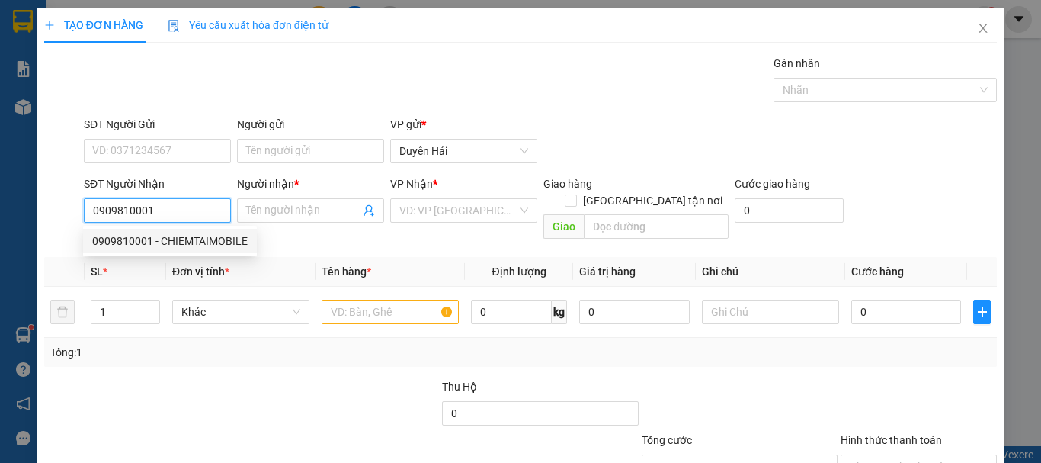
click at [215, 236] on div "0909810001 - CHIEMTAIMOBILE" at bounding box center [170, 240] width 156 height 17
type input "CHIEMTAIMOBILE"
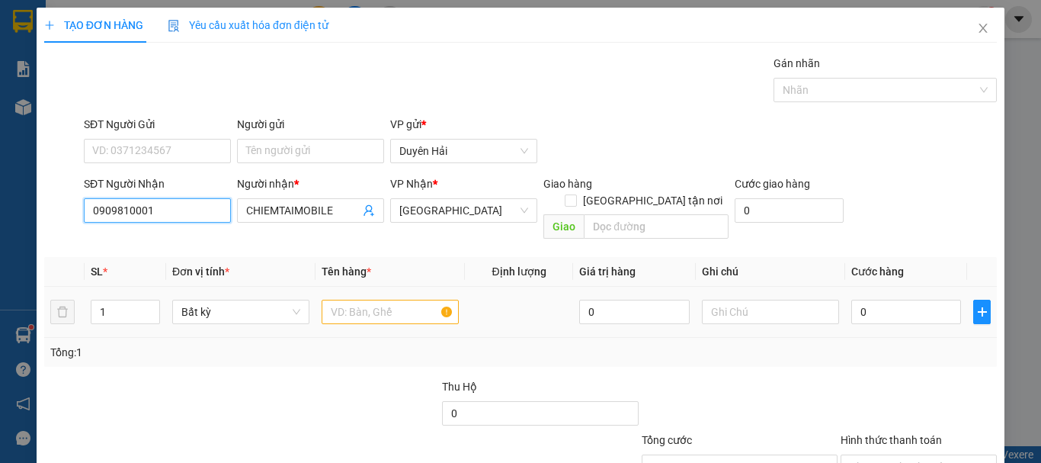
type input "0909810001"
click at [354, 300] on input "text" at bounding box center [390, 312] width 137 height 24
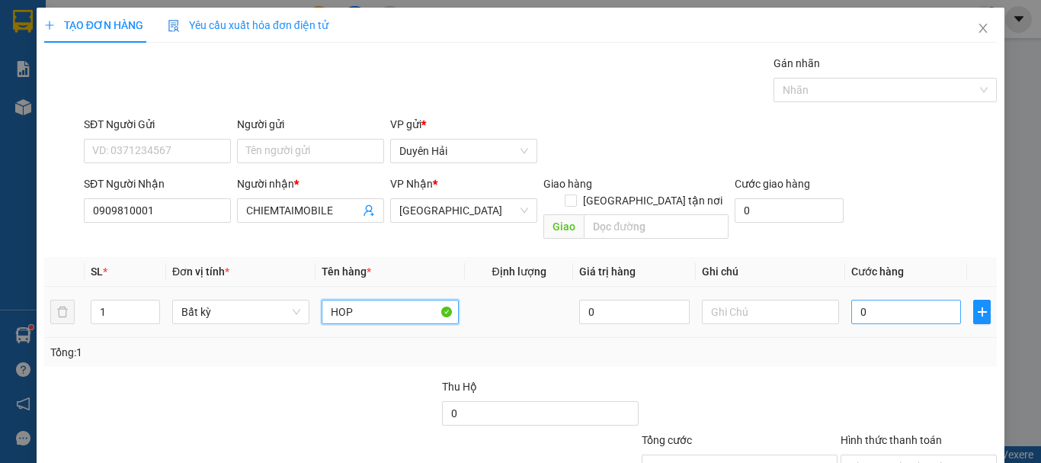
type input "HOP"
click at [858, 300] on input "0" at bounding box center [906, 312] width 110 height 24
type input "3"
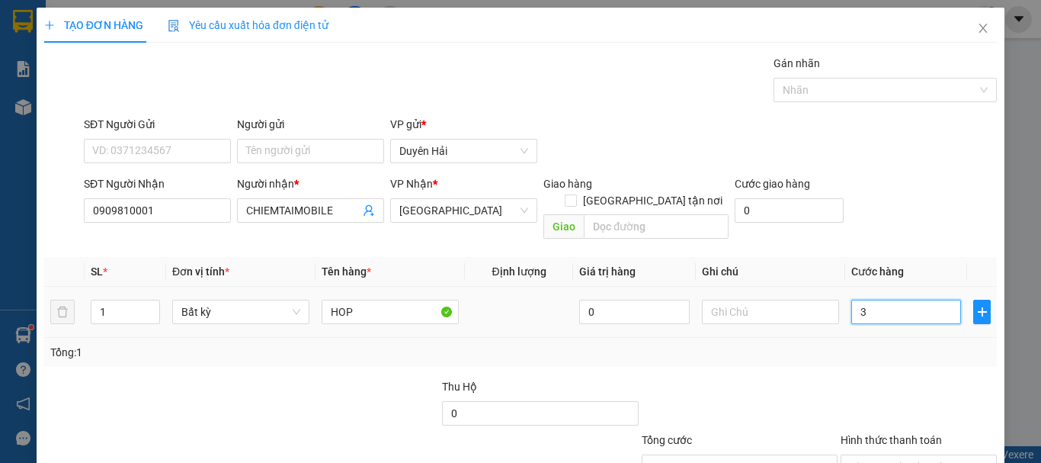
type input "30"
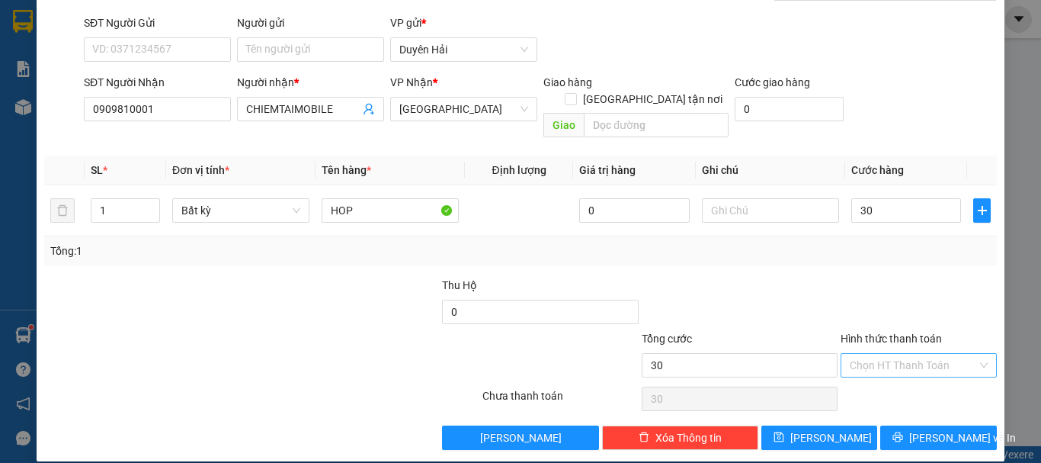
type input "30.000"
click at [864, 354] on input "Hình thức thanh toán" at bounding box center [913, 365] width 127 height 23
click at [867, 374] on div "Tại văn phòng" at bounding box center [910, 378] width 136 height 17
type input "0"
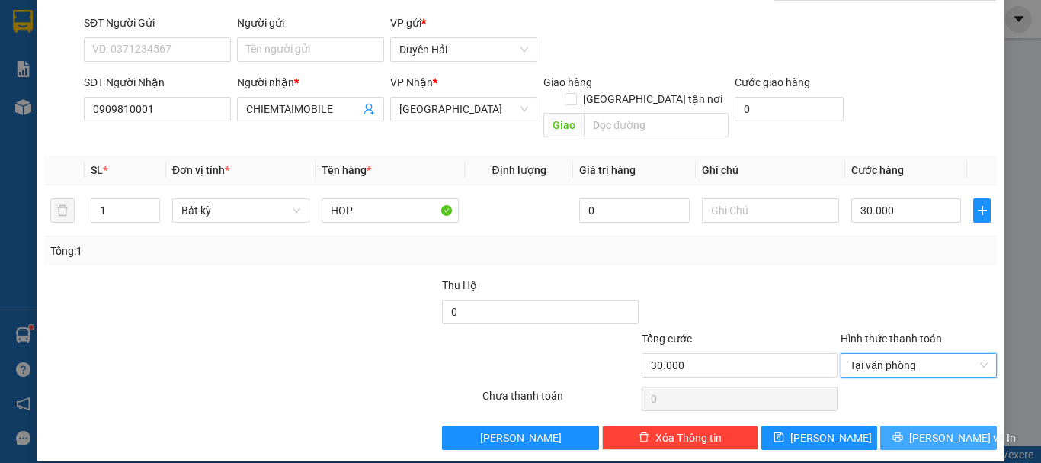
click at [897, 425] on button "[PERSON_NAME] và In" at bounding box center [938, 437] width 117 height 24
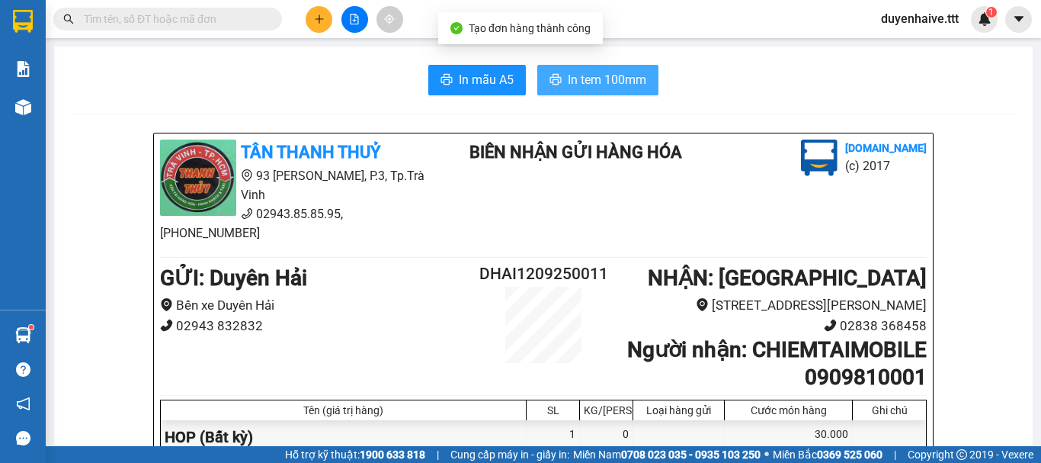
click at [632, 81] on span "In tem 100mm" at bounding box center [607, 79] width 79 height 19
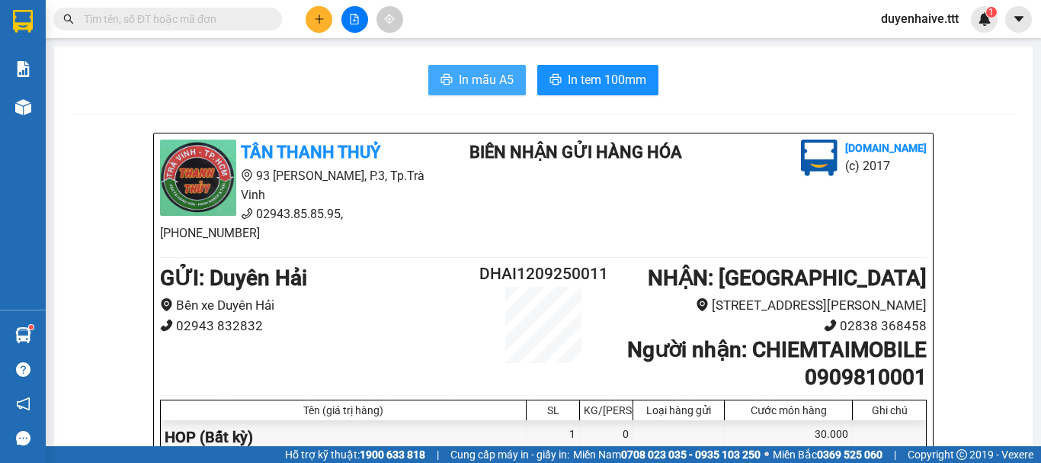
click at [472, 83] on span "In mẫu A5" at bounding box center [486, 79] width 55 height 19
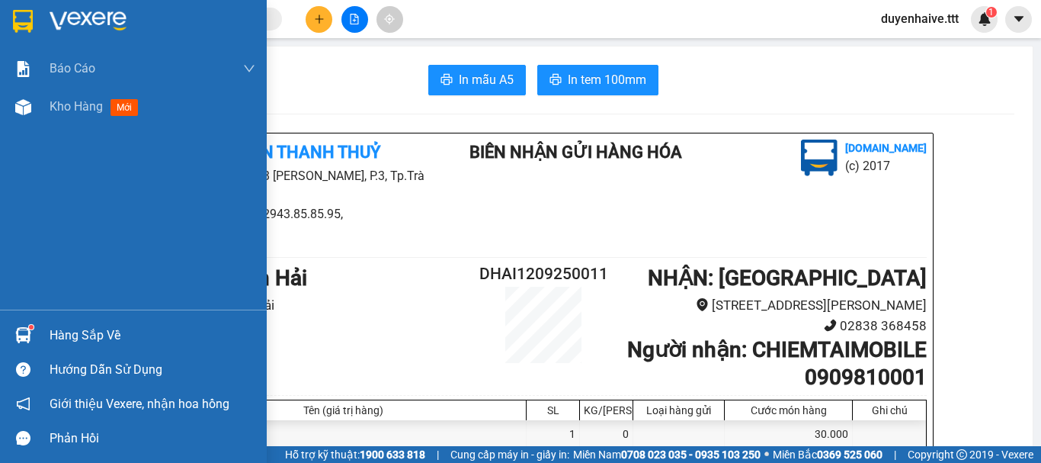
drag, startPoint x: 79, startPoint y: 104, endPoint x: 183, endPoint y: 174, distance: 125.2
click at [84, 101] on span "Kho hàng" at bounding box center [76, 106] width 53 height 14
click at [601, 33] on div "Kết quả tìm kiếm ( 1114 ) Bộ lọc Mã ĐH Trạng thái Món hàng Thu hộ Tổng cước Chư…" at bounding box center [520, 19] width 1041 height 38
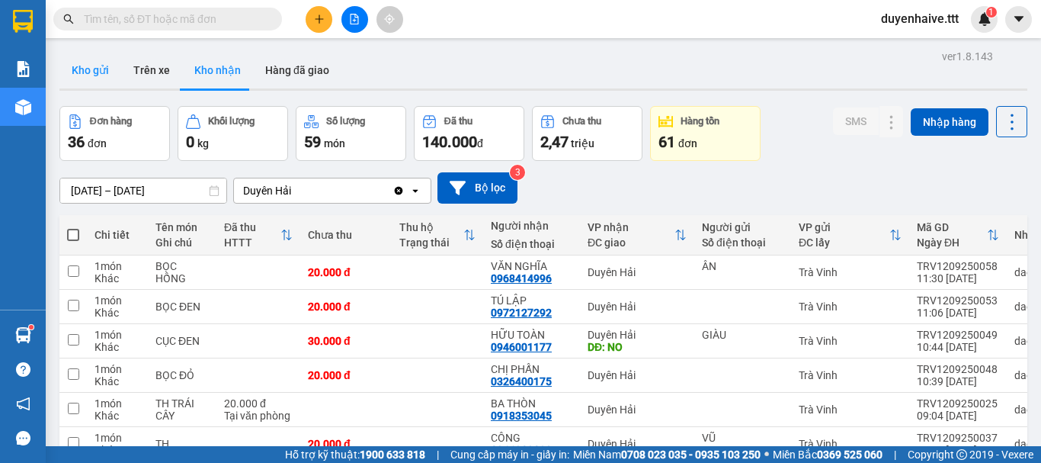
click at [90, 72] on button "Kho gửi" at bounding box center [90, 70] width 62 height 37
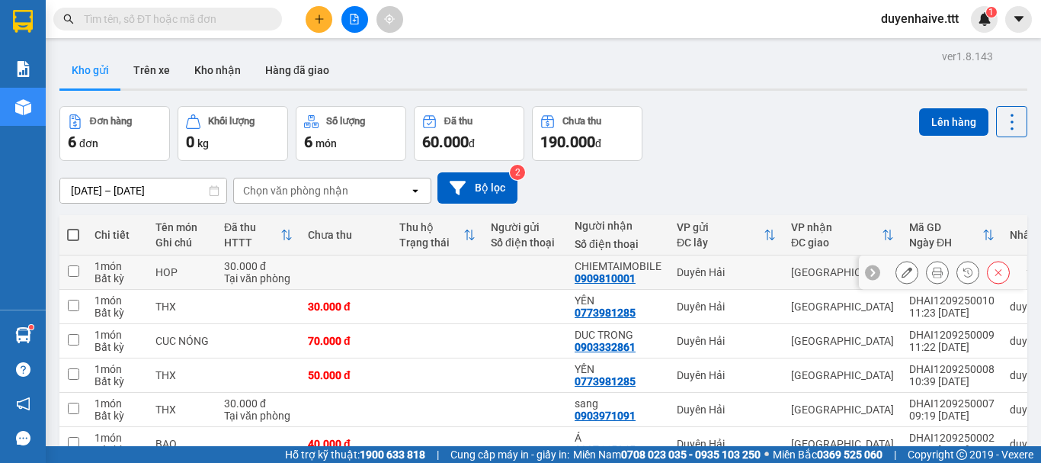
scroll to position [84, 0]
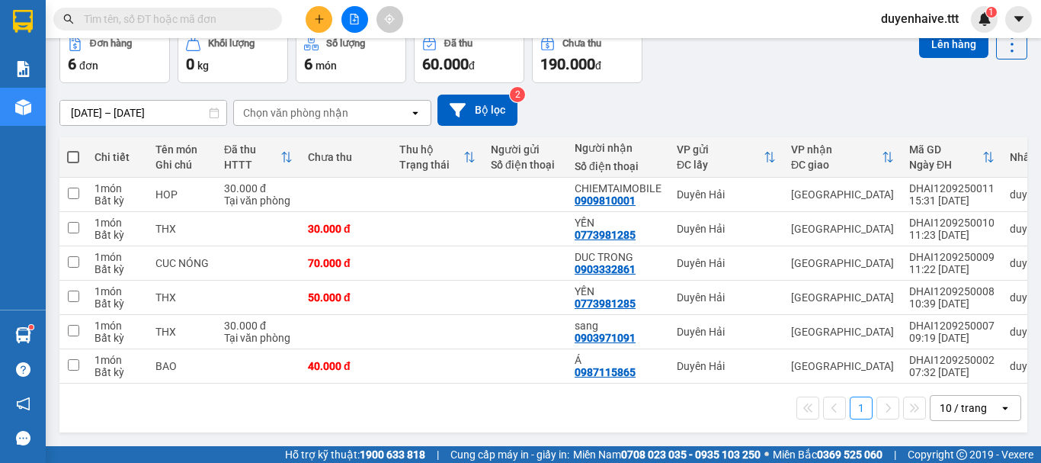
click at [72, 151] on span at bounding box center [73, 157] width 12 height 12
click at [73, 149] on input "checkbox" at bounding box center [73, 149] width 0 height 0
checkbox input "true"
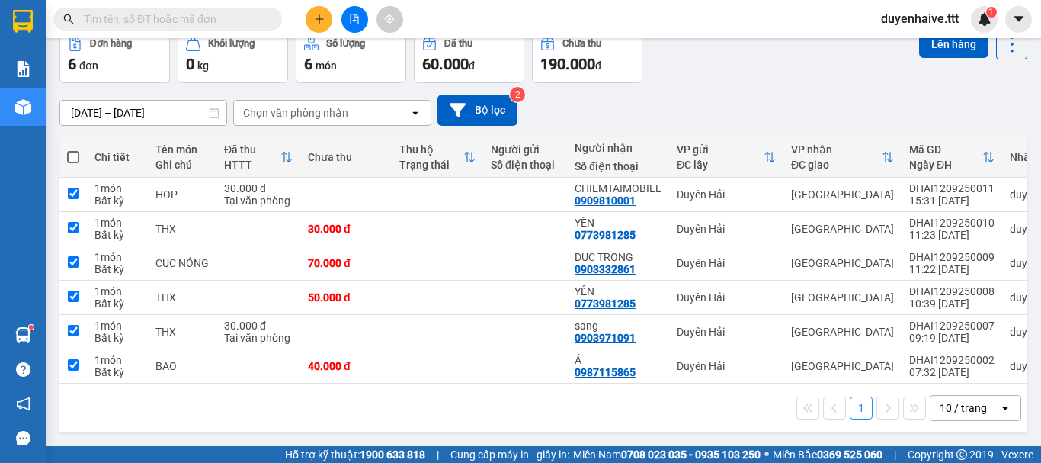
checkbox input "true"
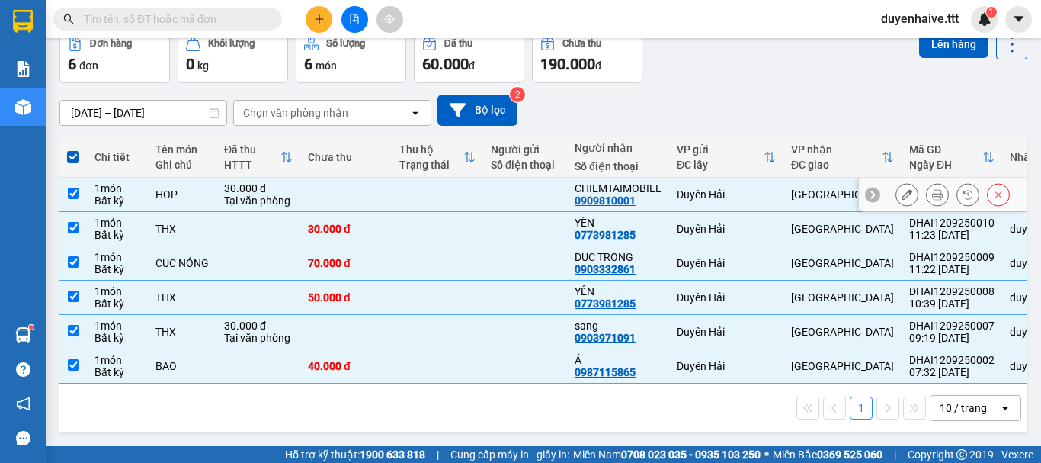
click at [75, 188] on input "checkbox" at bounding box center [73, 193] width 11 height 11
checkbox input "false"
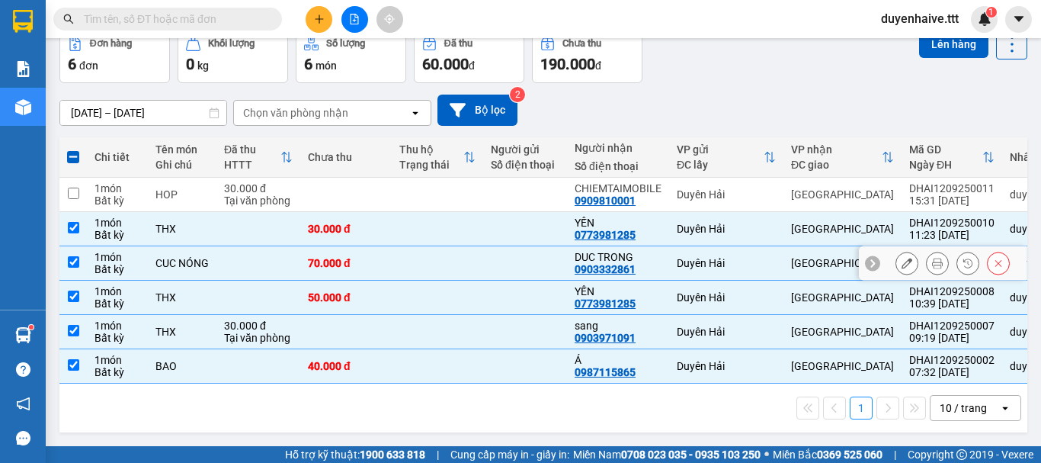
click at [74, 256] on input "checkbox" at bounding box center [73, 261] width 11 height 11
checkbox input "false"
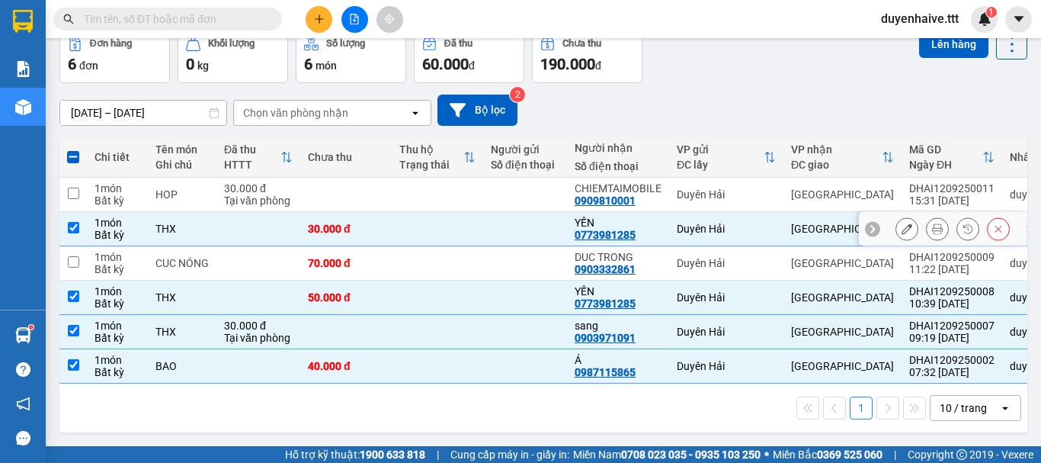
click at [74, 222] on input "checkbox" at bounding box center [73, 227] width 11 height 11
checkbox input "false"
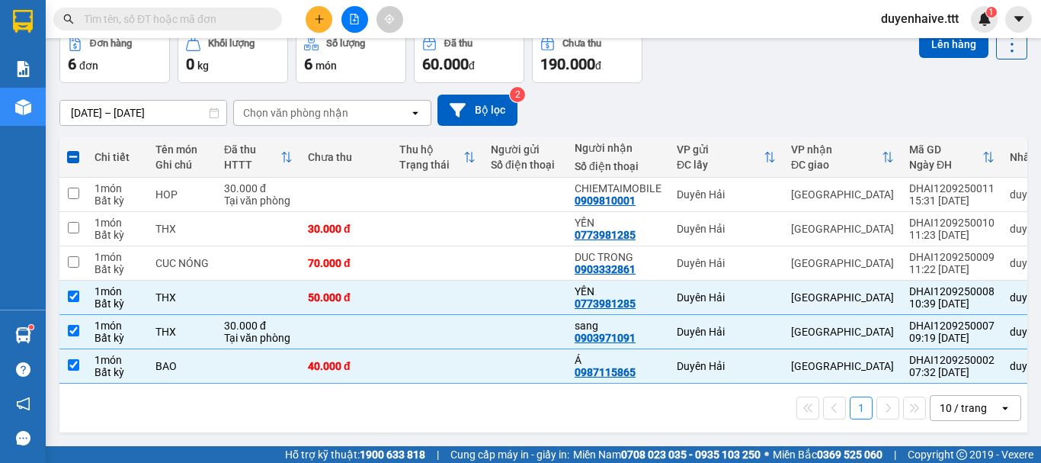
scroll to position [0, 0]
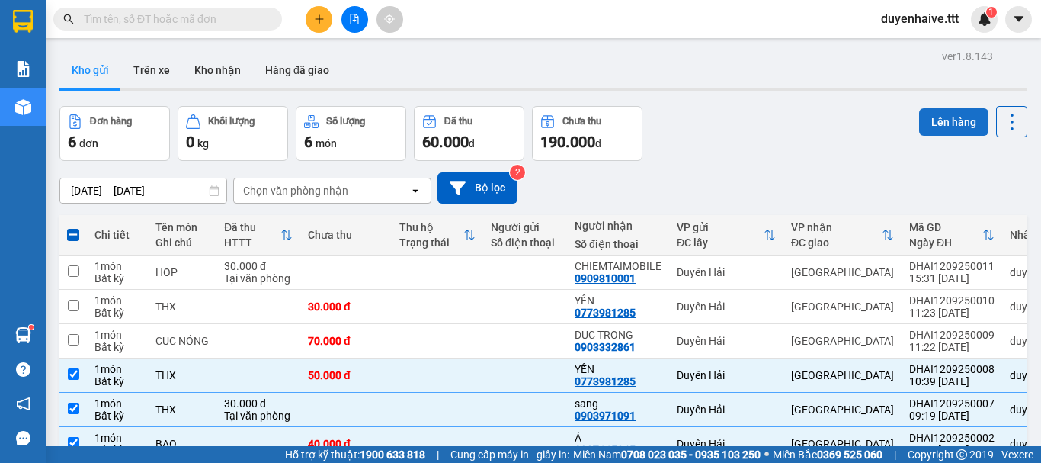
click at [930, 112] on button "Lên hàng" at bounding box center [953, 121] width 69 height 27
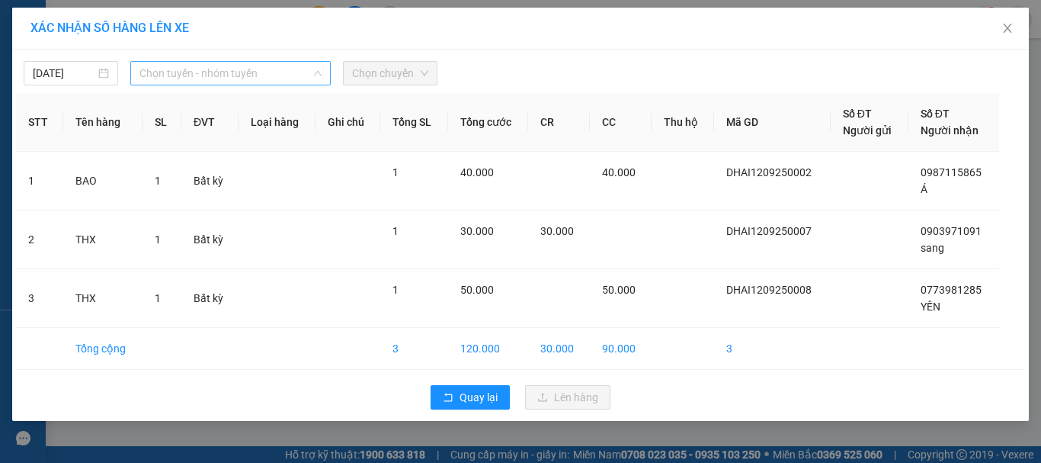
click at [159, 71] on span "Chọn tuyến - nhóm tuyến" at bounding box center [230, 73] width 182 height 23
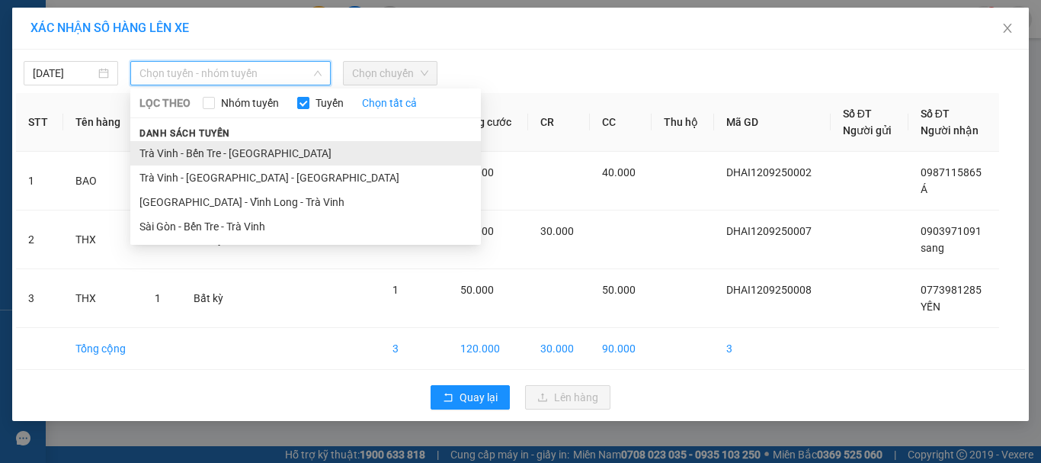
click at [150, 149] on li "Trà Vinh - Bến Tre - Sài Gòn" at bounding box center [305, 153] width 351 height 24
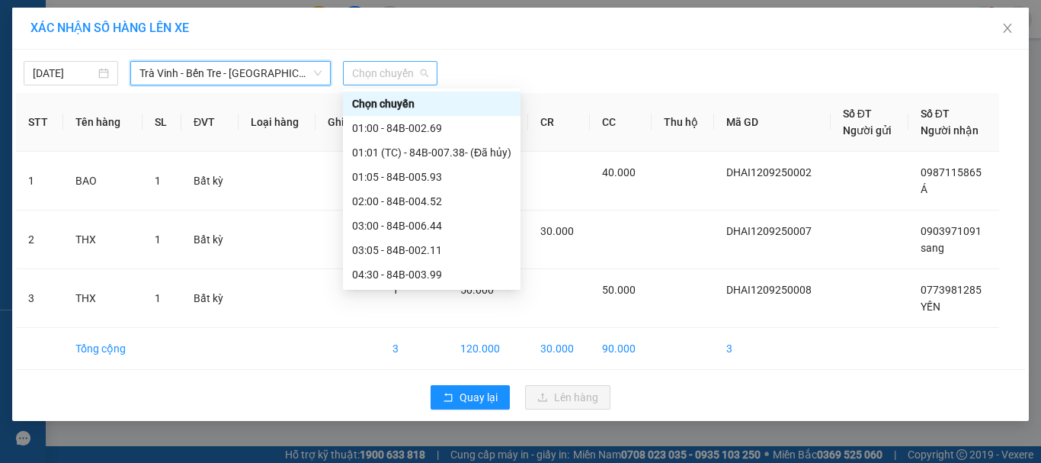
click at [372, 78] on span "Chọn chuyến" at bounding box center [390, 73] width 76 height 23
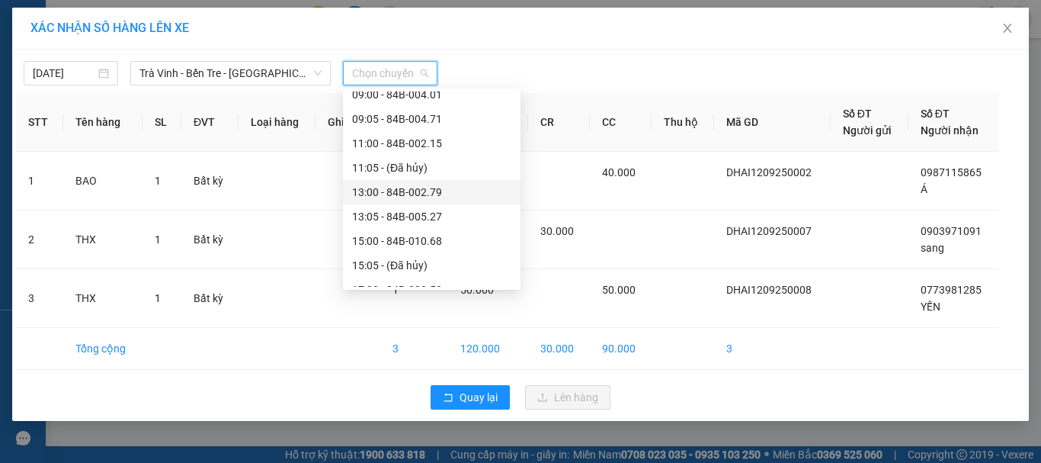
click at [410, 196] on div "13:00 - 84B-002.79" at bounding box center [431, 192] width 159 height 17
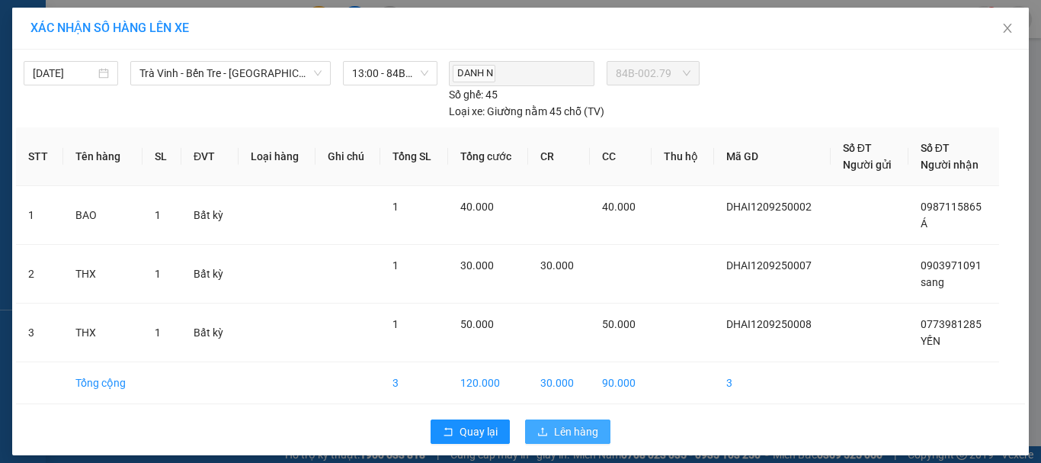
click at [581, 434] on span "Lên hàng" at bounding box center [576, 431] width 44 height 17
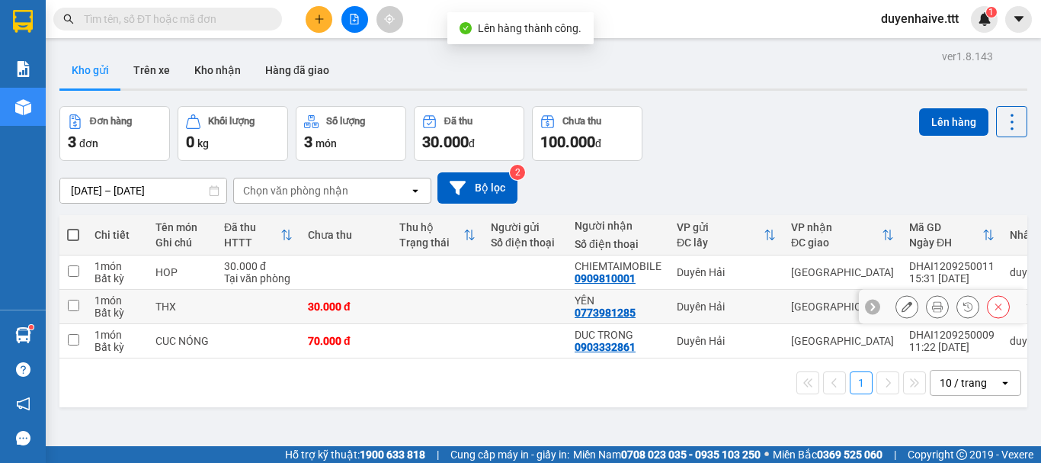
click at [77, 306] on input "checkbox" at bounding box center [73, 305] width 11 height 11
checkbox input "true"
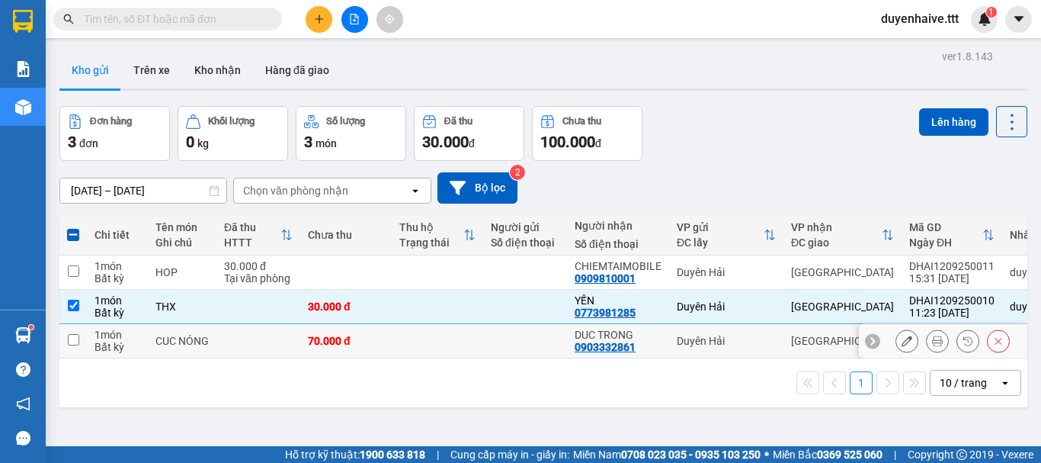
click at [70, 342] on input "checkbox" at bounding box center [73, 339] width 11 height 11
checkbox input "true"
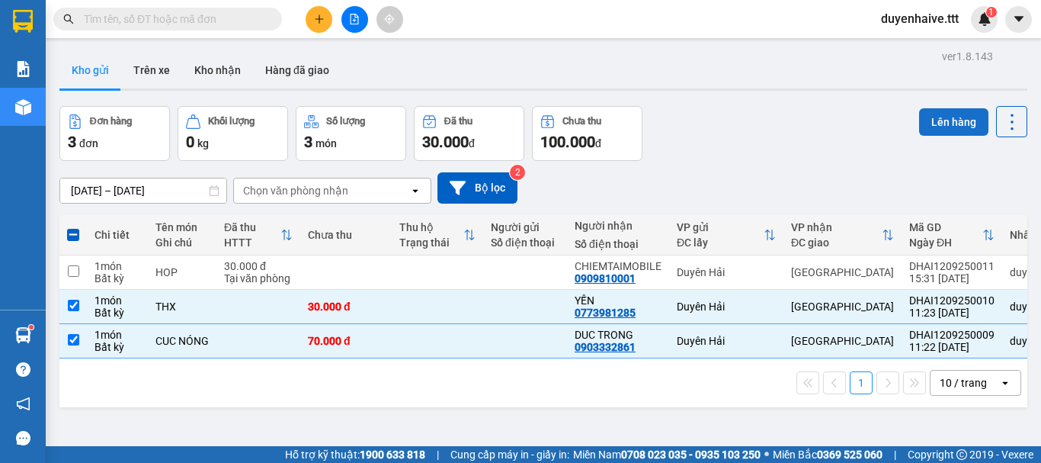
click at [961, 122] on button "Lên hàng" at bounding box center [953, 121] width 69 height 27
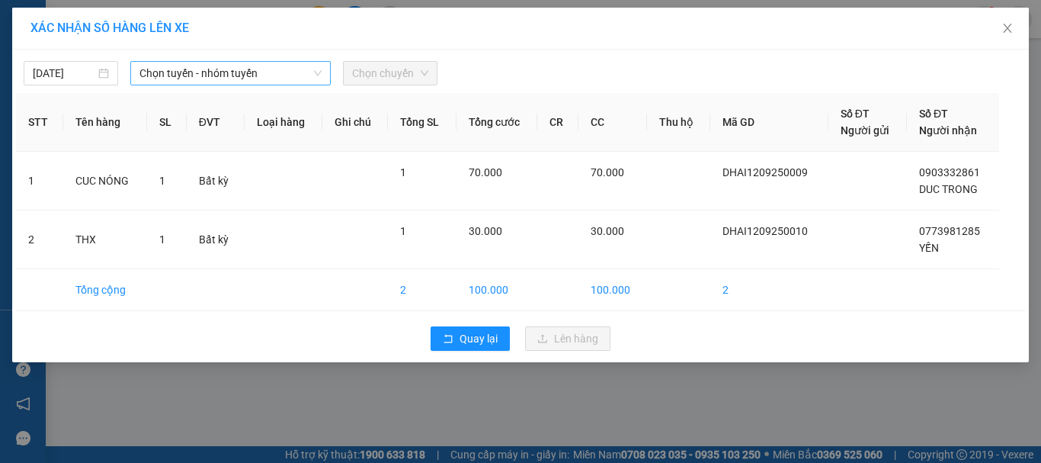
click at [235, 69] on span "Chọn tuyến - nhóm tuyến" at bounding box center [230, 73] width 182 height 23
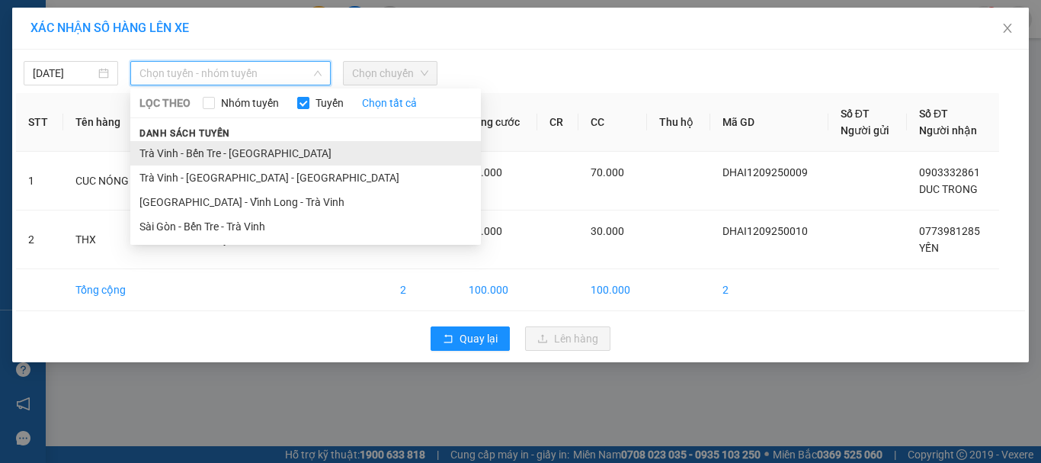
click at [187, 154] on li "Trà Vinh - Bến Tre - Sài Gòn" at bounding box center [305, 153] width 351 height 24
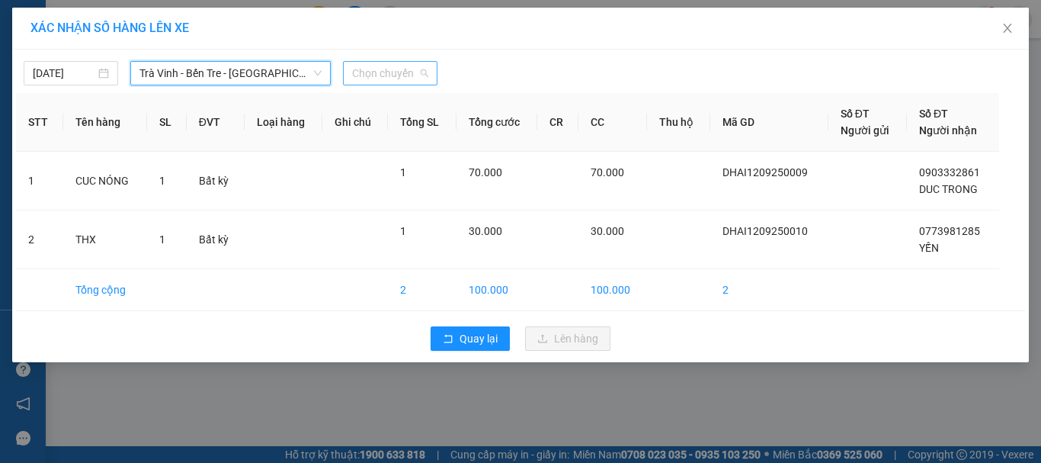
click at [395, 75] on span "Chọn chuyến" at bounding box center [390, 73] width 76 height 23
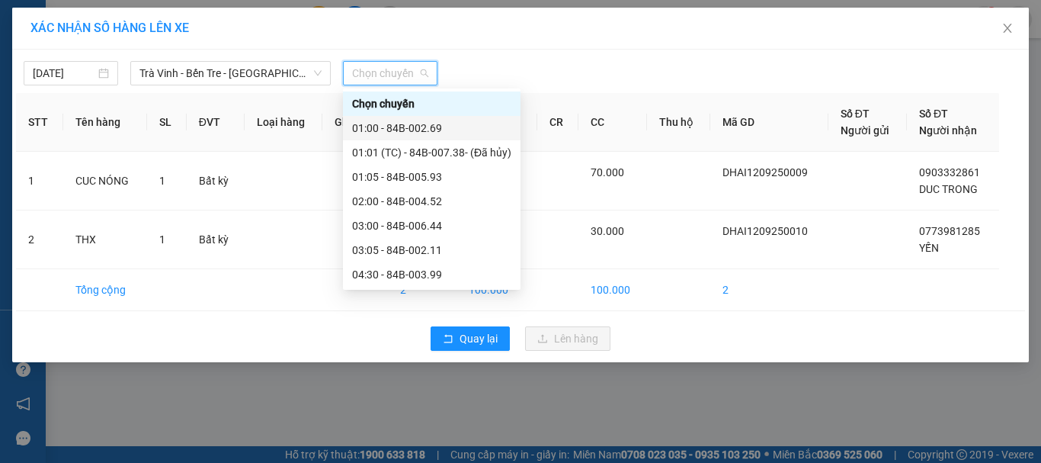
scroll to position [229, 0]
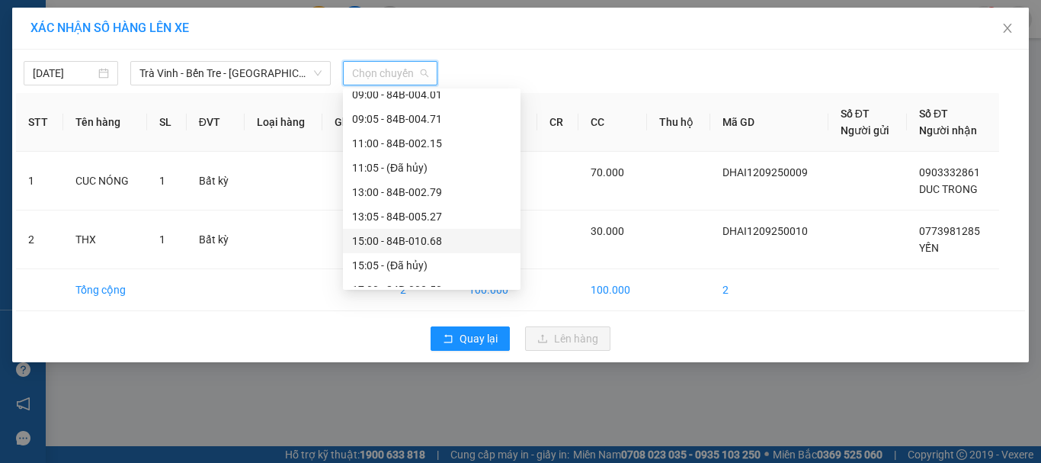
click at [399, 240] on div "15:00 - 84B-010.68" at bounding box center [431, 240] width 159 height 17
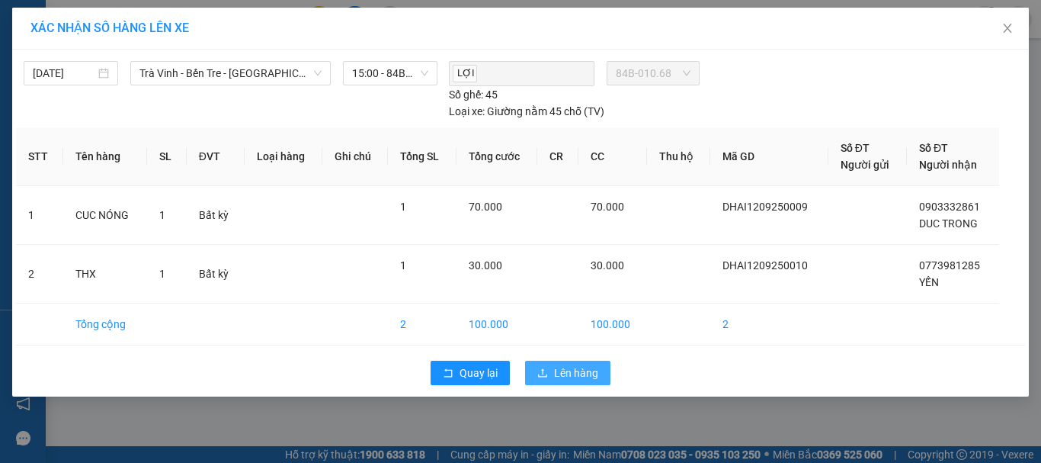
click at [558, 375] on span "Lên hàng" at bounding box center [576, 372] width 44 height 17
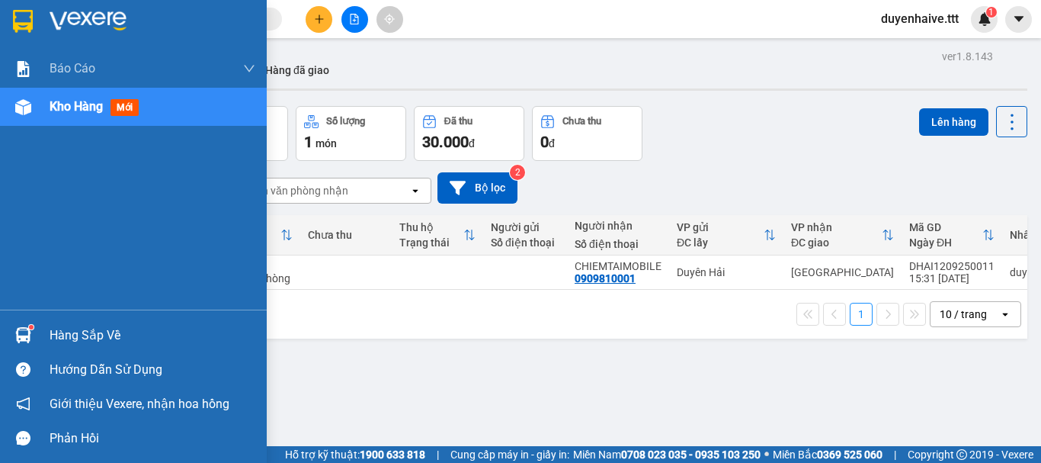
click at [82, 338] on div "Hàng sắp về" at bounding box center [153, 335] width 206 height 23
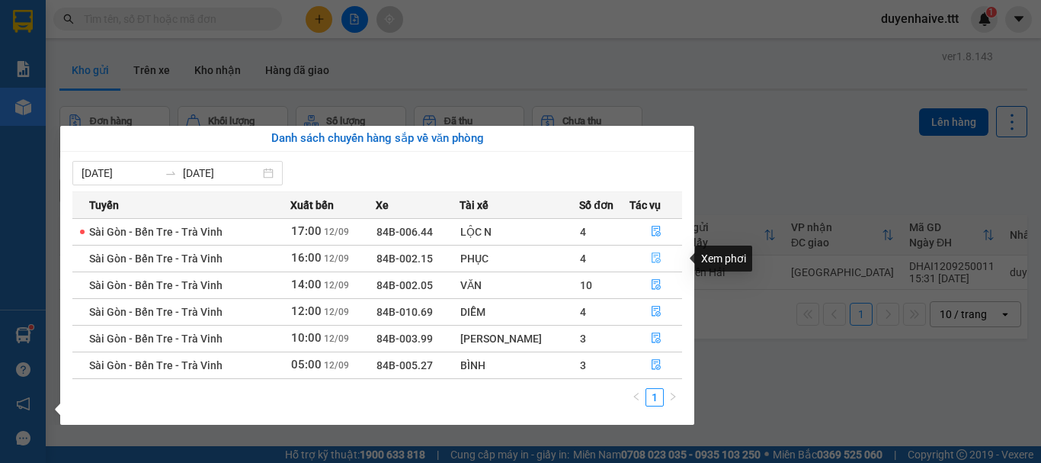
click at [646, 262] on button "button" at bounding box center [655, 258] width 51 height 24
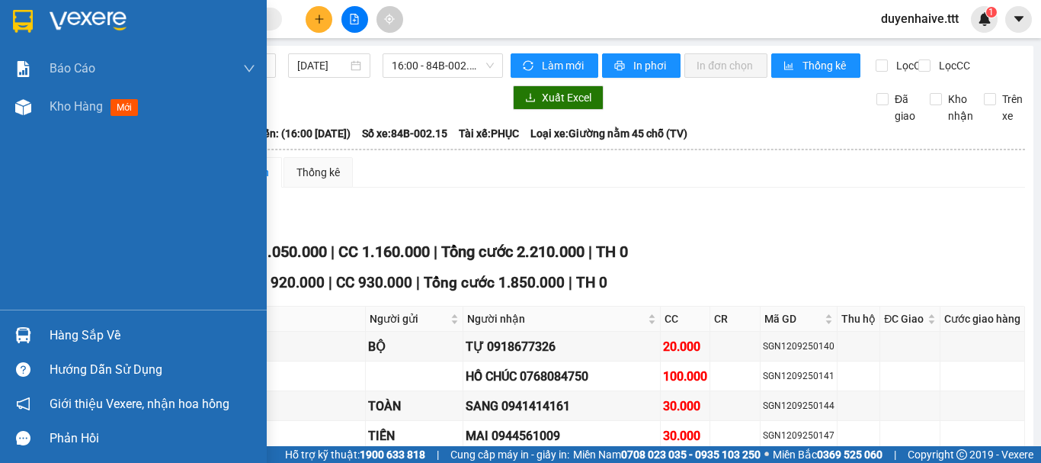
click at [59, 338] on div "Hàng sắp về" at bounding box center [153, 335] width 206 height 23
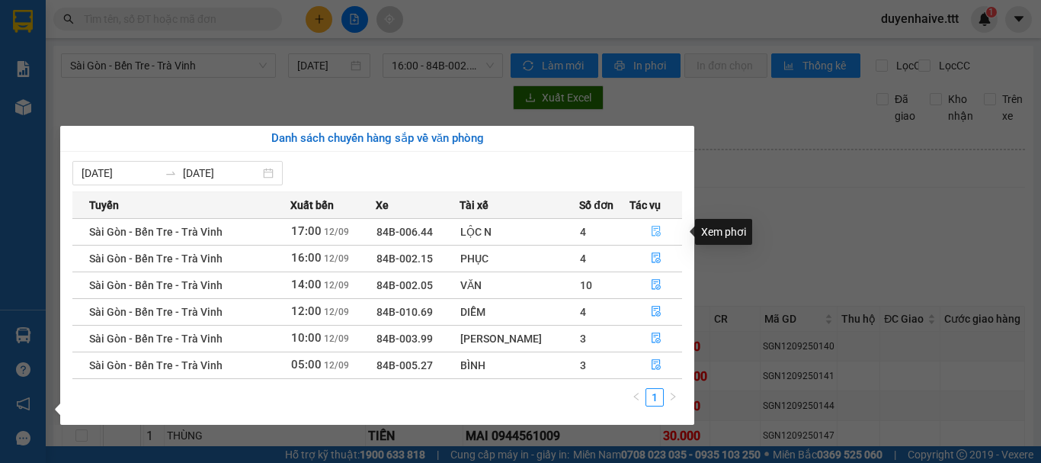
click at [652, 235] on icon "file-done" at bounding box center [656, 231] width 9 height 11
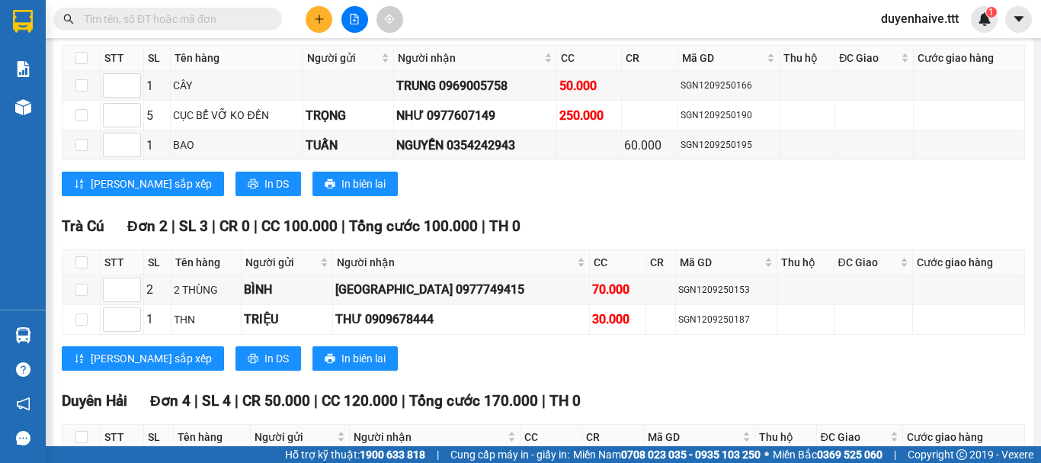
scroll to position [976, 0]
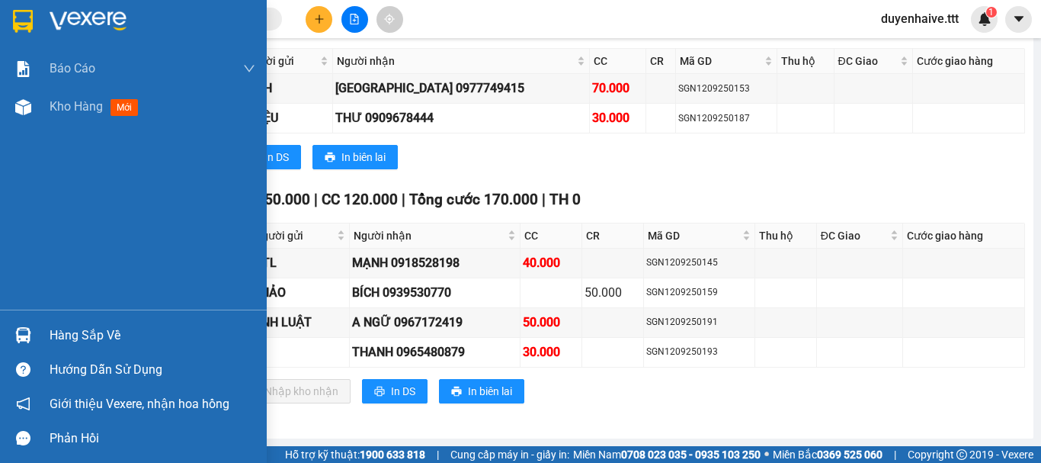
click at [89, 338] on div "Hàng sắp về" at bounding box center [153, 335] width 206 height 23
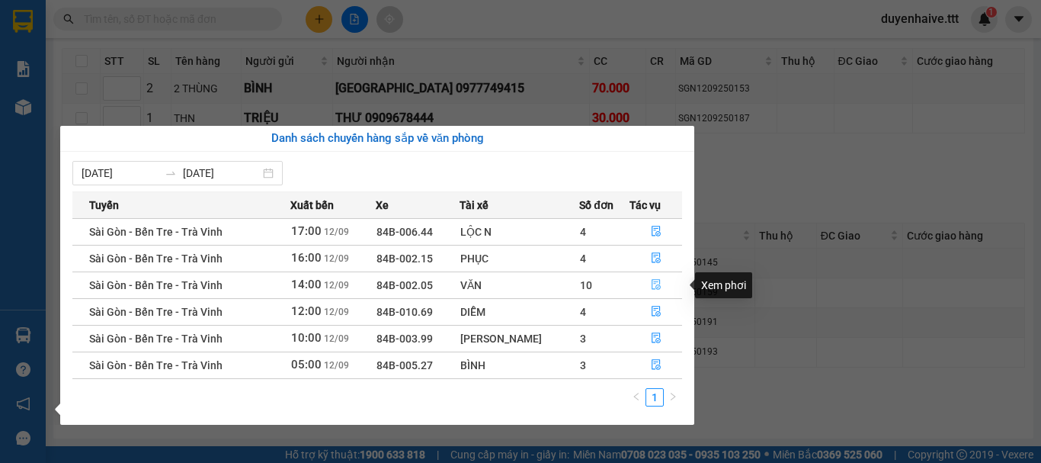
click at [653, 284] on icon "file-done" at bounding box center [656, 284] width 11 height 11
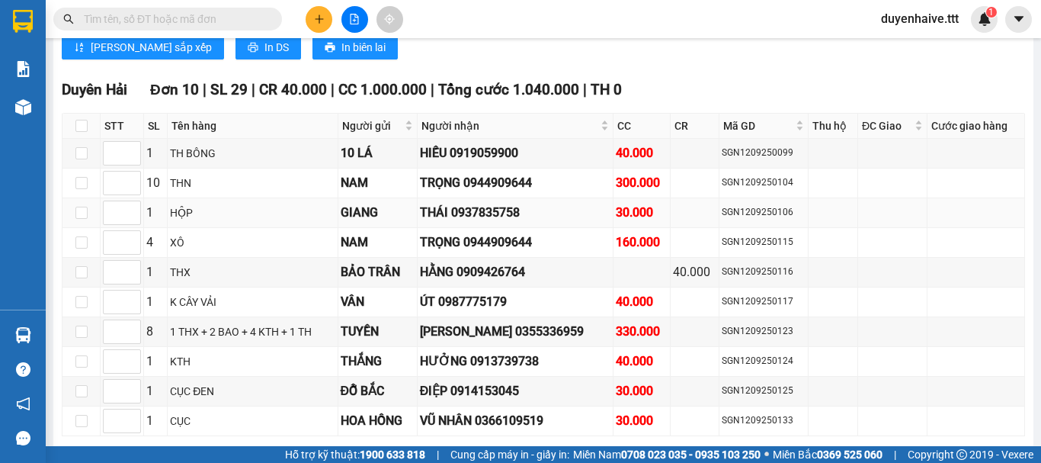
scroll to position [1512, 0]
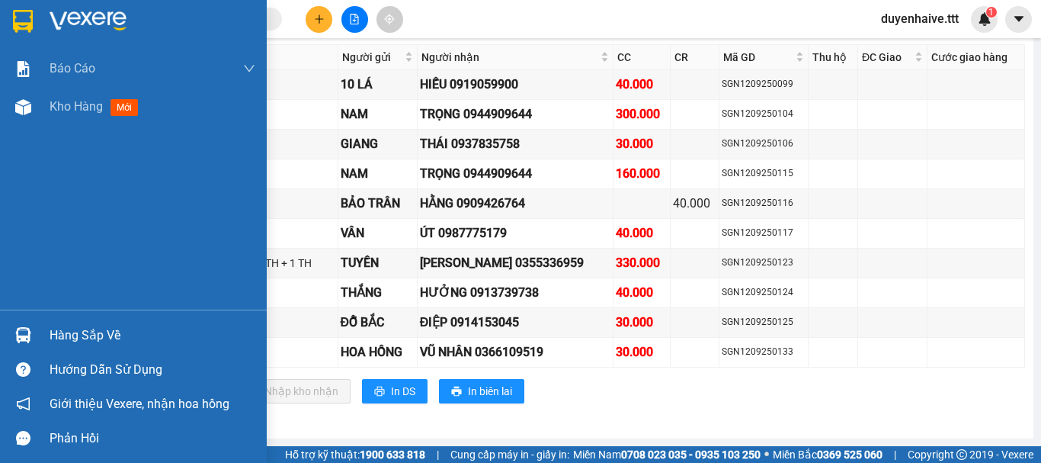
click at [87, 341] on div "Hàng sắp về" at bounding box center [153, 335] width 206 height 23
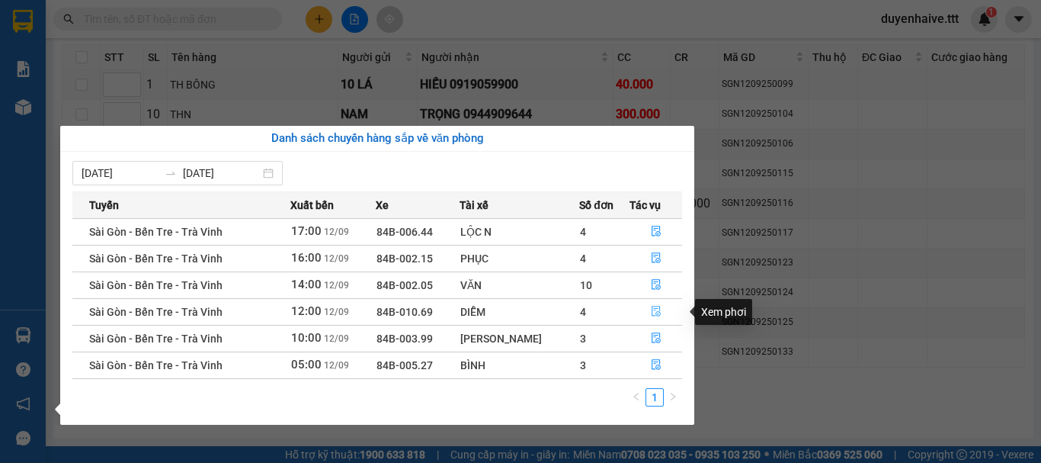
click at [656, 309] on icon "file-done" at bounding box center [656, 311] width 11 height 11
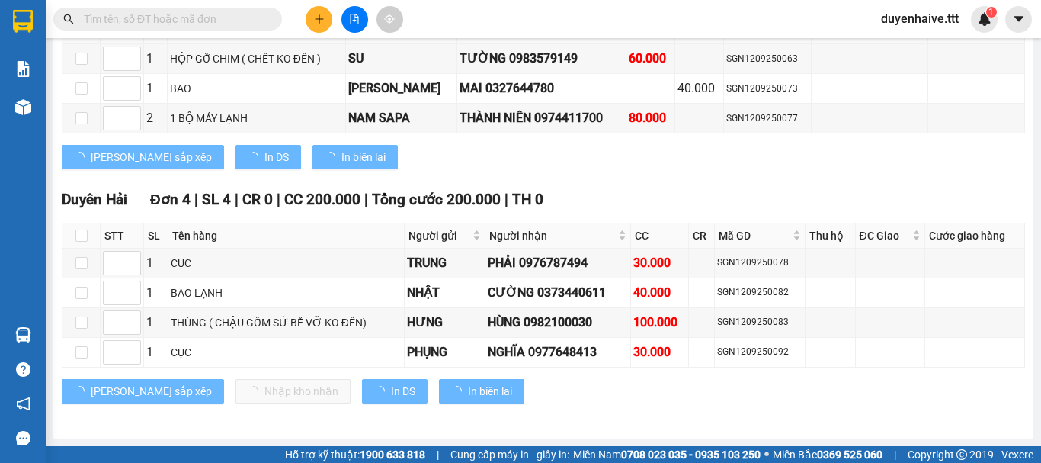
scroll to position [1452, 0]
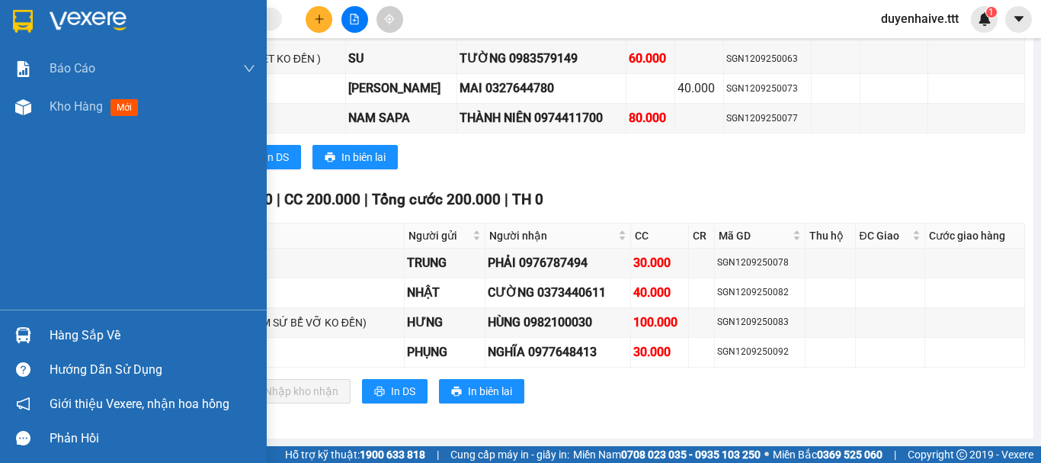
click at [75, 329] on div "Hàng sắp về" at bounding box center [153, 335] width 206 height 23
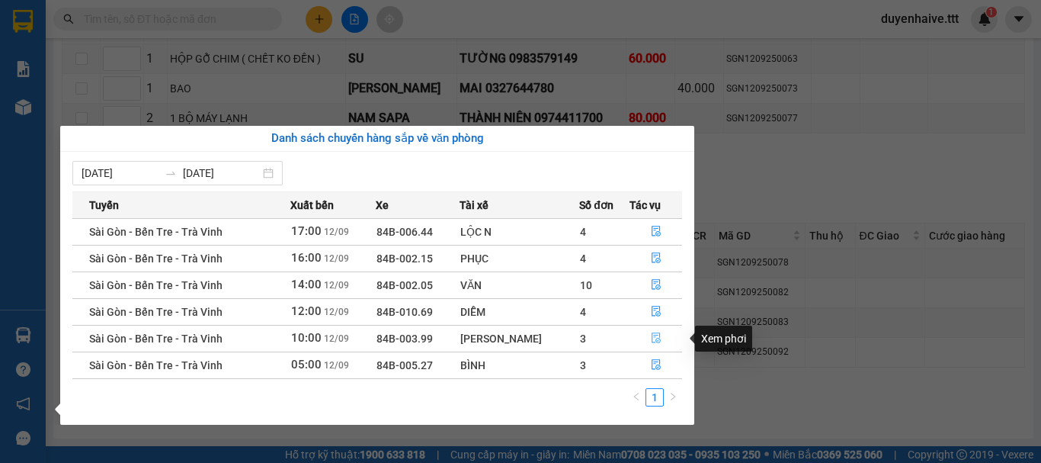
click at [652, 342] on icon "file-done" at bounding box center [656, 338] width 9 height 11
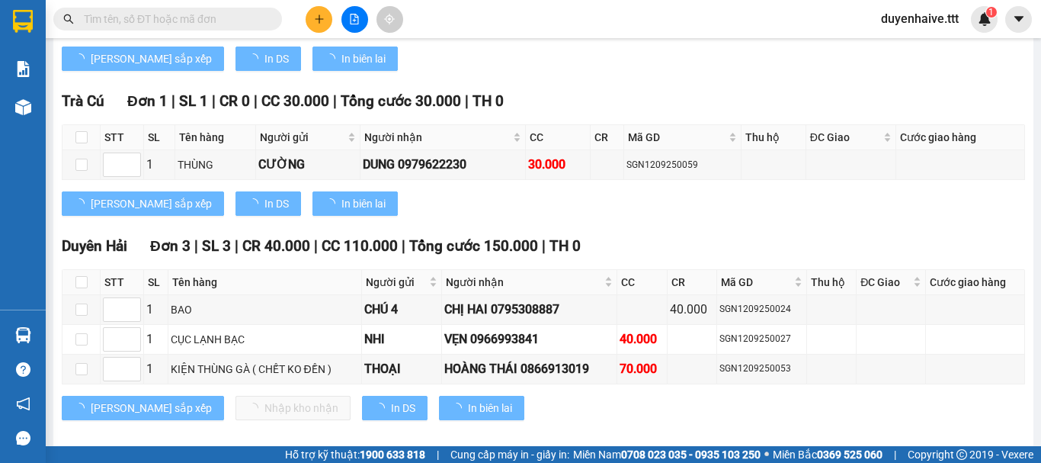
scroll to position [1482, 0]
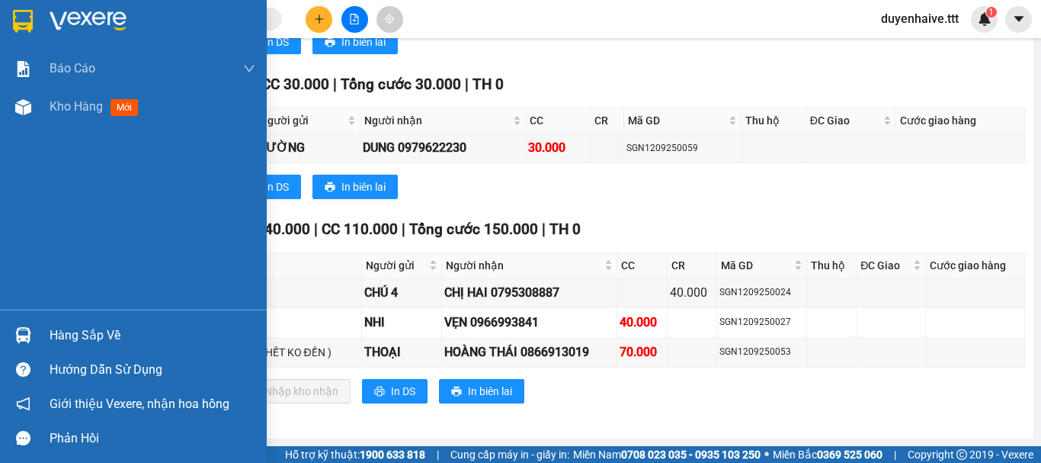
click at [91, 332] on div "Hàng sắp về" at bounding box center [153, 335] width 206 height 23
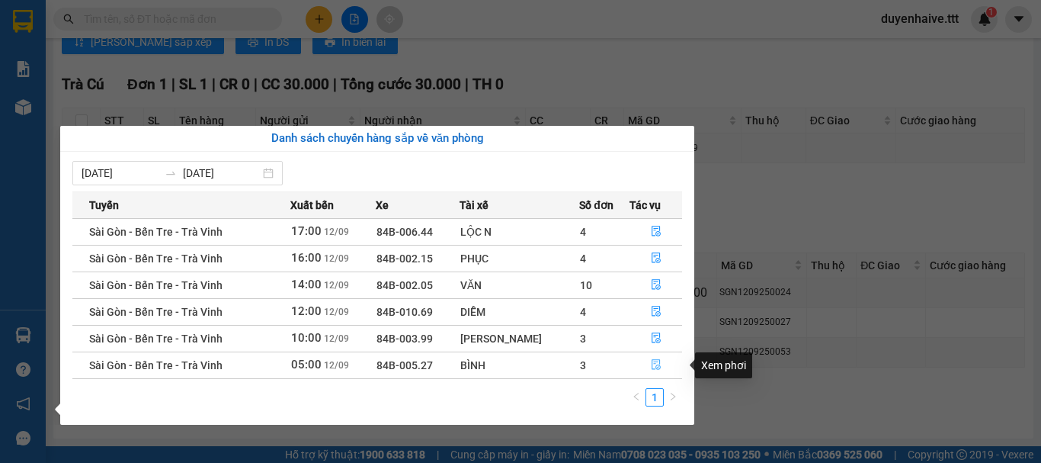
click at [656, 365] on icon "file-done" at bounding box center [656, 365] width 9 height 11
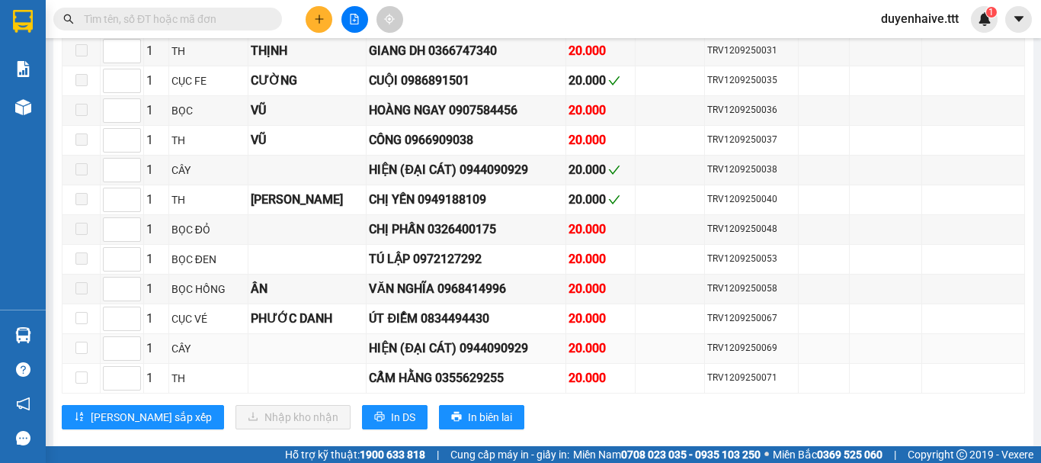
scroll to position [1419, 0]
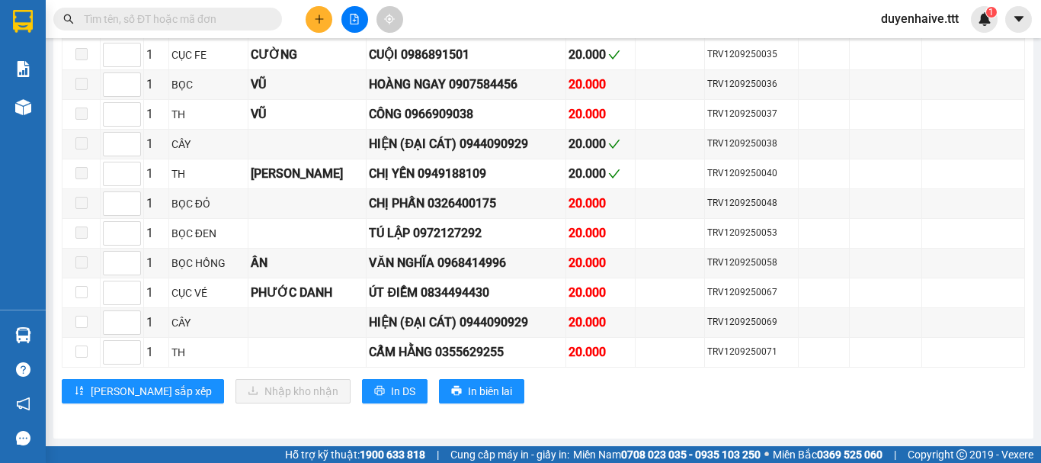
click at [244, 18] on input "text" at bounding box center [174, 19] width 180 height 17
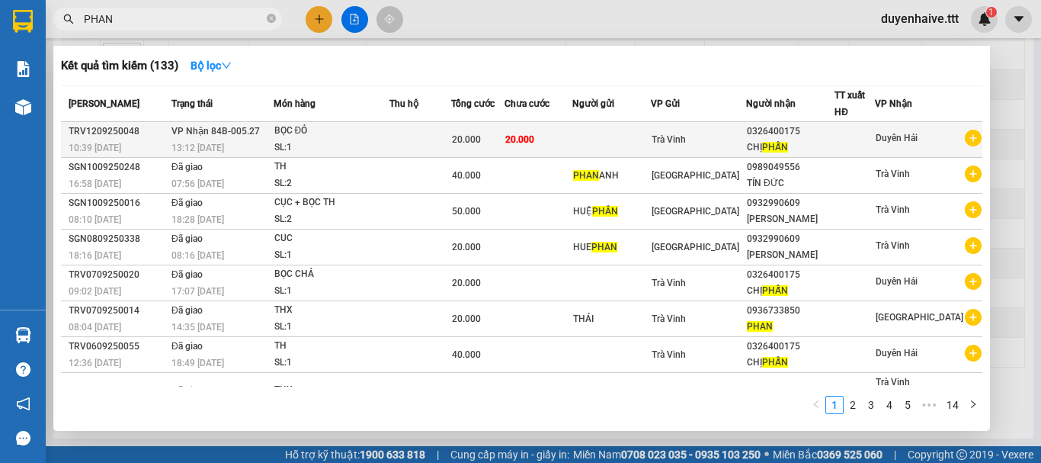
type input "PHAN"
click at [848, 139] on div at bounding box center [854, 140] width 39 height 16
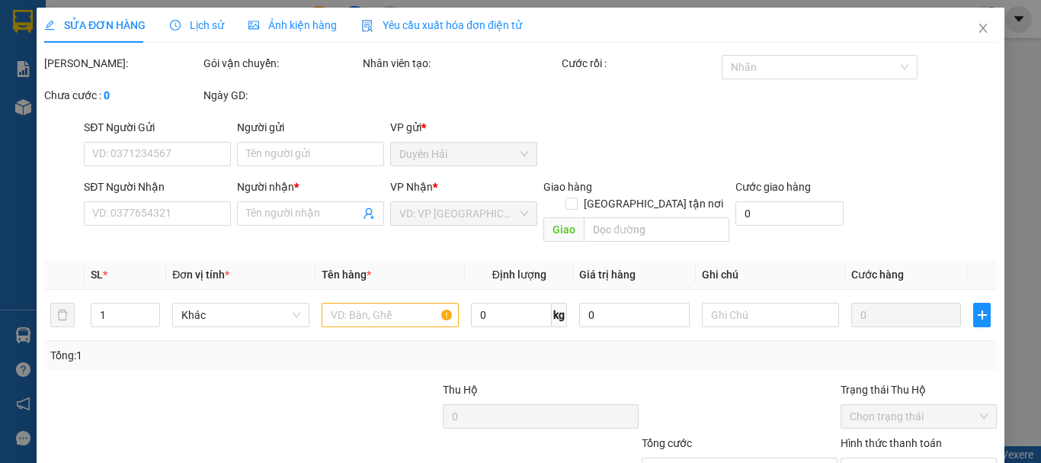
type input "0326400175"
type input "CHỊ PHẤN"
type input "20.000"
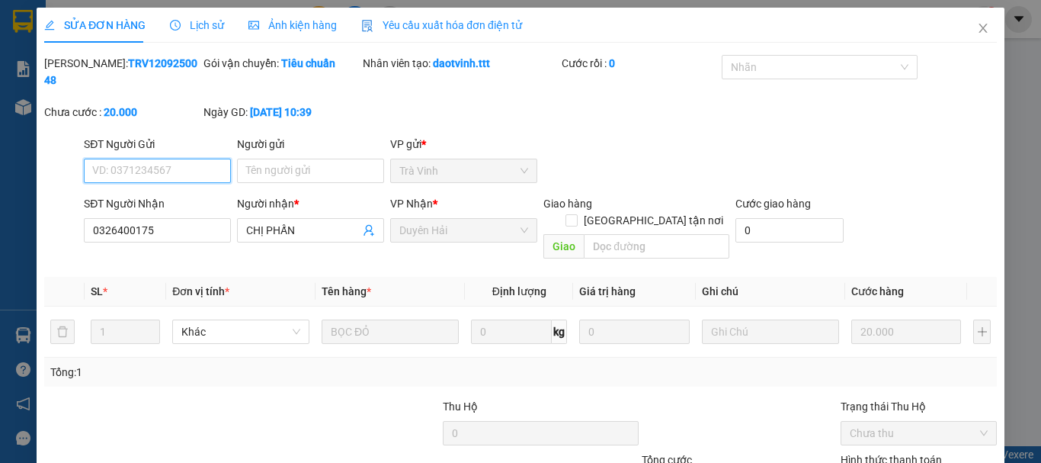
scroll to position [97, 0]
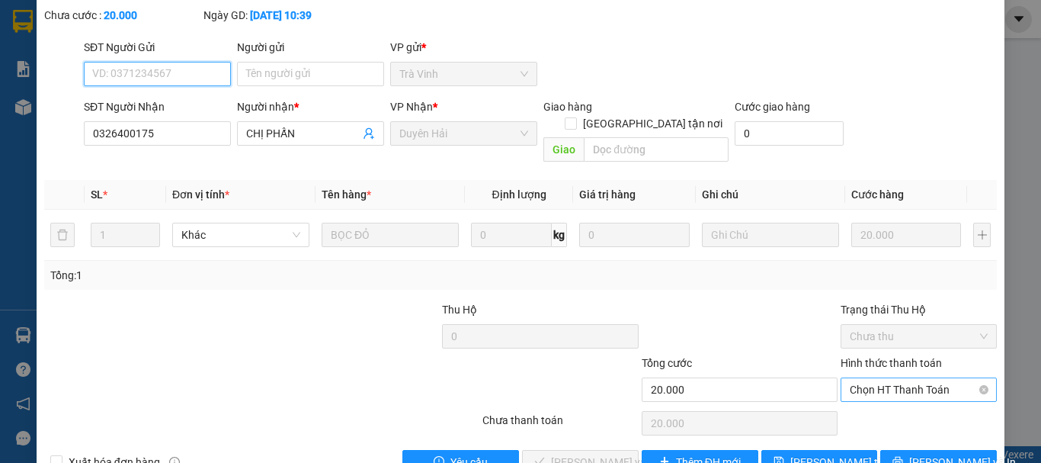
click at [858, 378] on span "Chọn HT Thanh Toán" at bounding box center [919, 389] width 138 height 23
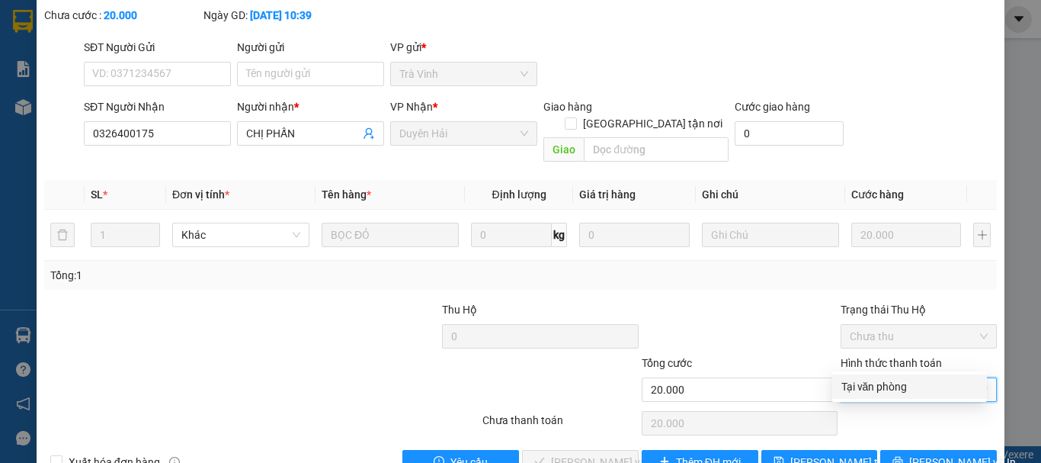
click at [874, 391] on div "Tại văn phòng" at bounding box center [910, 386] width 136 height 17
type input "0"
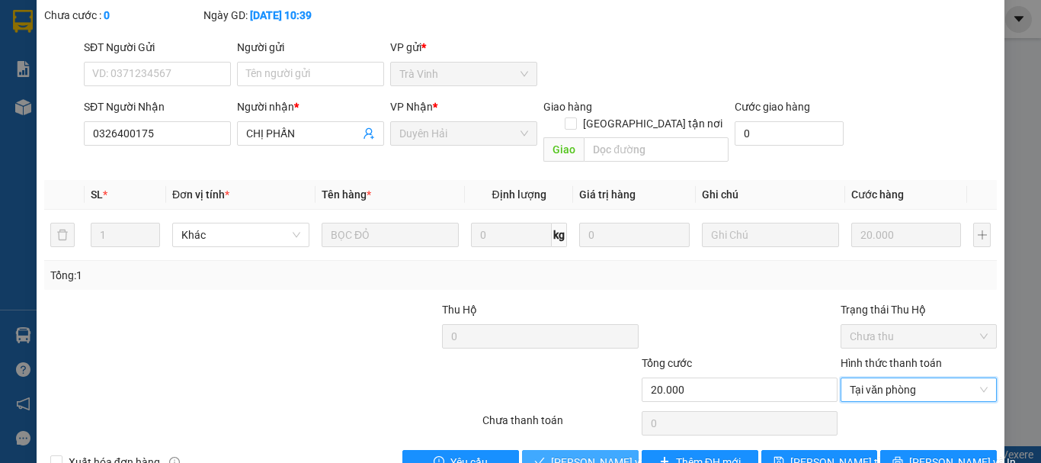
click at [589, 454] on span "[PERSON_NAME] và [PERSON_NAME] hàng" at bounding box center [624, 462] width 146 height 17
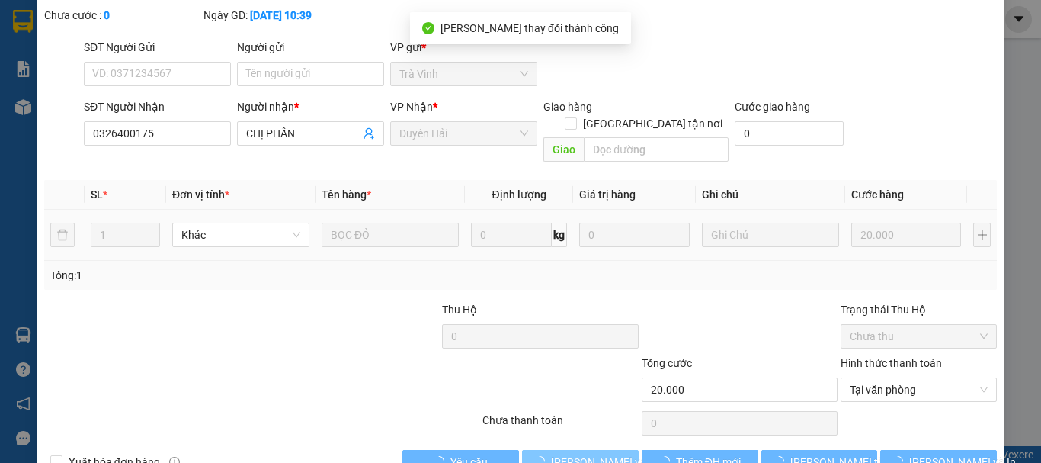
scroll to position [0, 0]
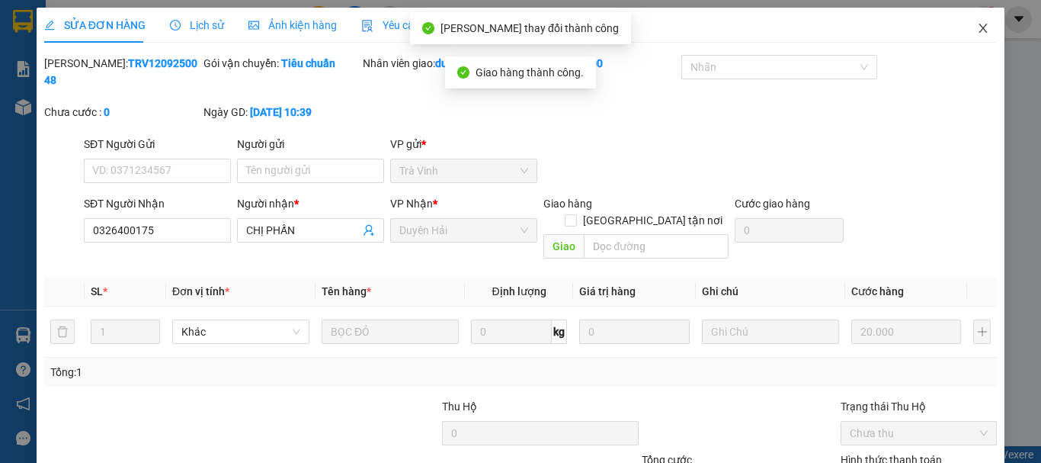
click at [977, 33] on icon "close" at bounding box center [983, 28] width 12 height 12
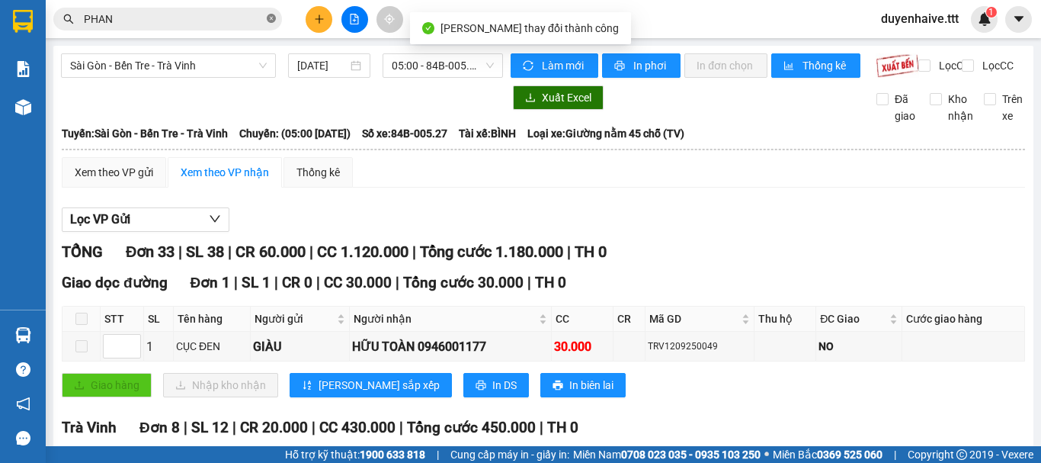
click at [271, 21] on icon "close-circle" at bounding box center [271, 18] width 9 height 9
click at [197, 32] on div "Kết quả tìm kiếm ( 133 ) Bộ lọc Mã ĐH Trạng thái Món hàng Thu hộ Tổng cước Chưa…" at bounding box center [148, 19] width 297 height 27
click at [202, 10] on span at bounding box center [167, 19] width 229 height 23
click at [220, 18] on input "text" at bounding box center [174, 19] width 180 height 17
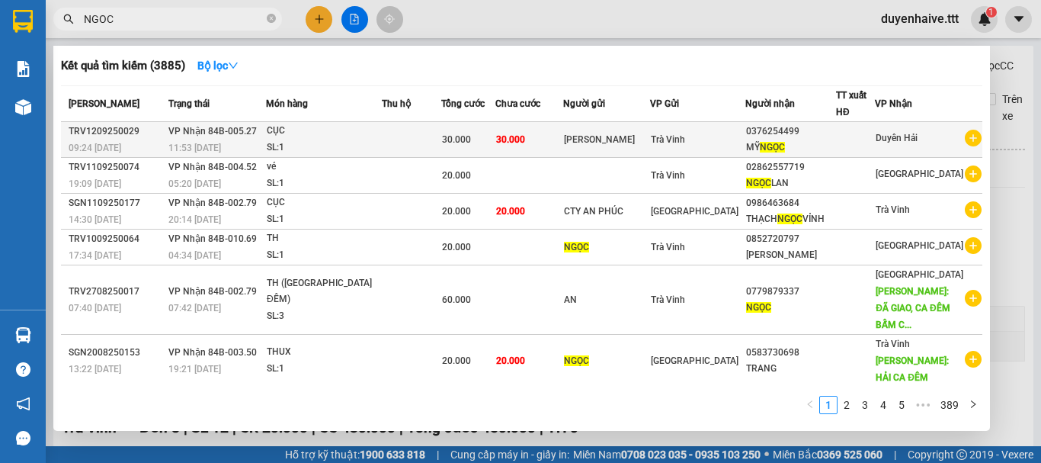
type input "NGOC"
click at [858, 139] on div at bounding box center [855, 140] width 37 height 16
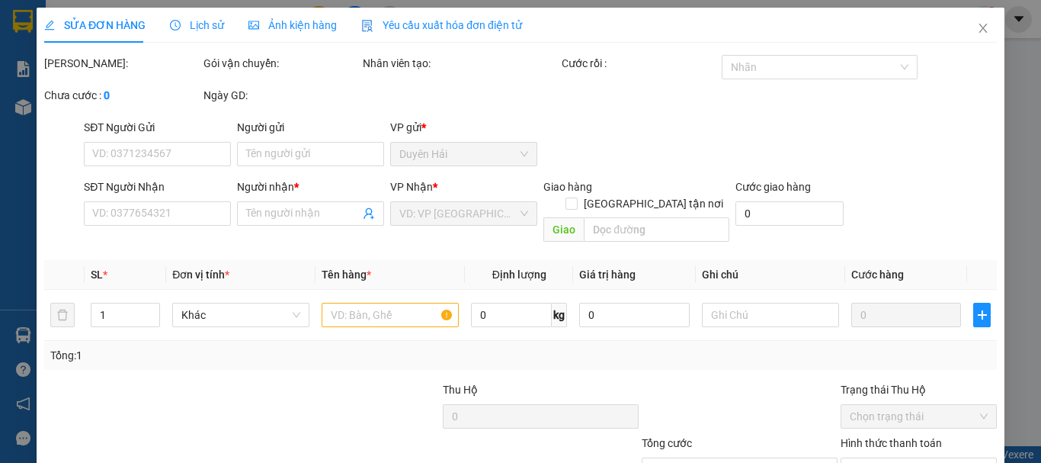
type input "[PERSON_NAME]"
type input "0376254499"
type input "[PERSON_NAME]"
type input "30.000"
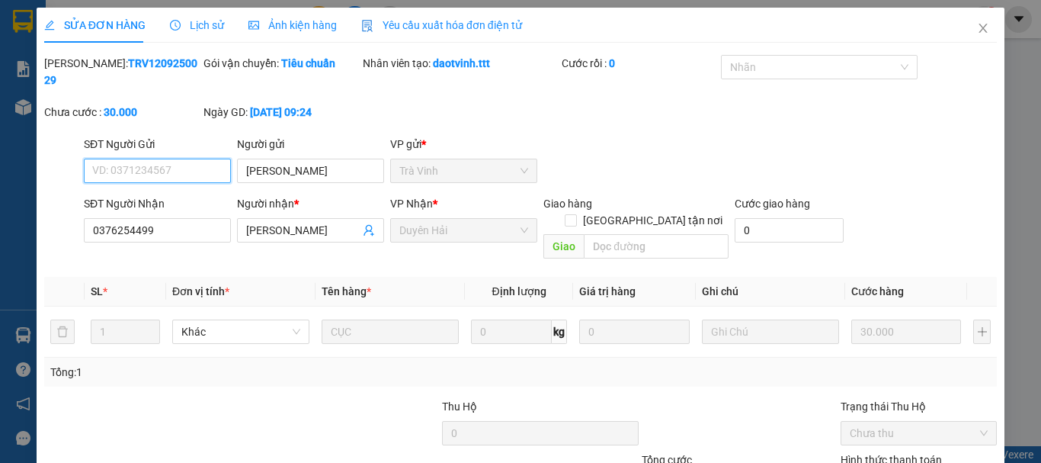
scroll to position [104, 0]
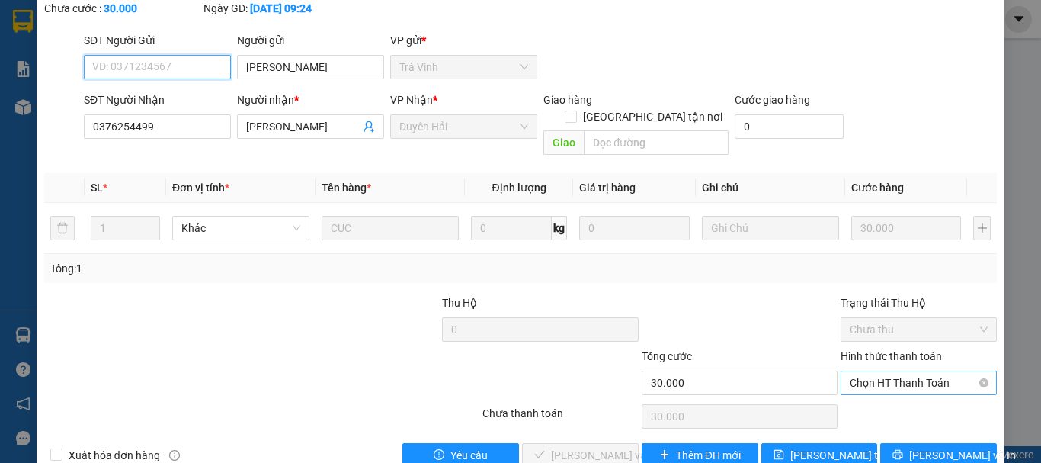
click at [851, 371] on span "Chọn HT Thanh Toán" at bounding box center [919, 382] width 138 height 23
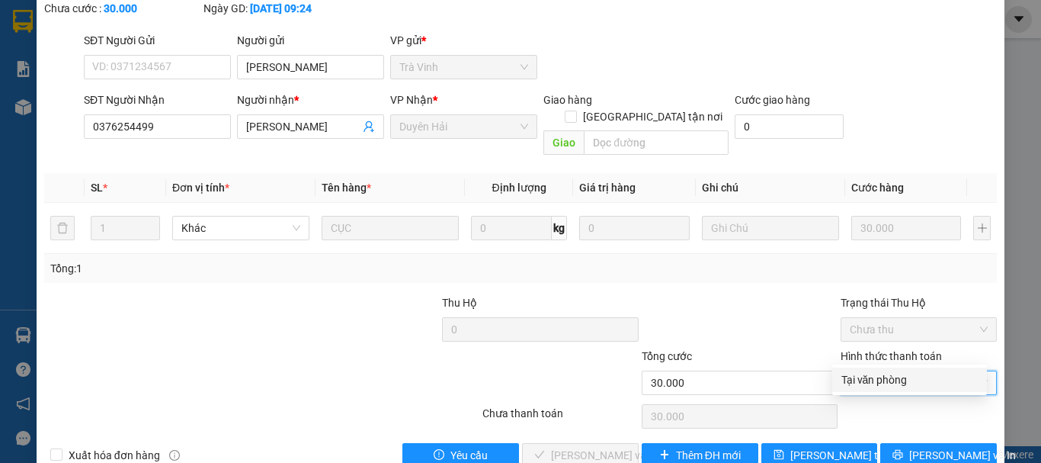
click at [848, 377] on div "Tại văn phòng" at bounding box center [910, 379] width 136 height 17
type input "0"
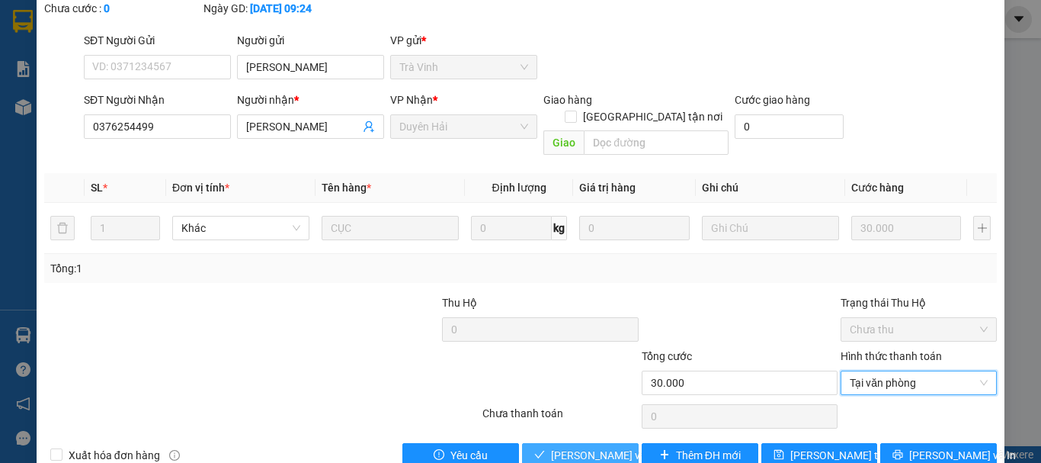
click at [598, 447] on span "[PERSON_NAME] và [PERSON_NAME] hàng" at bounding box center [624, 455] width 146 height 17
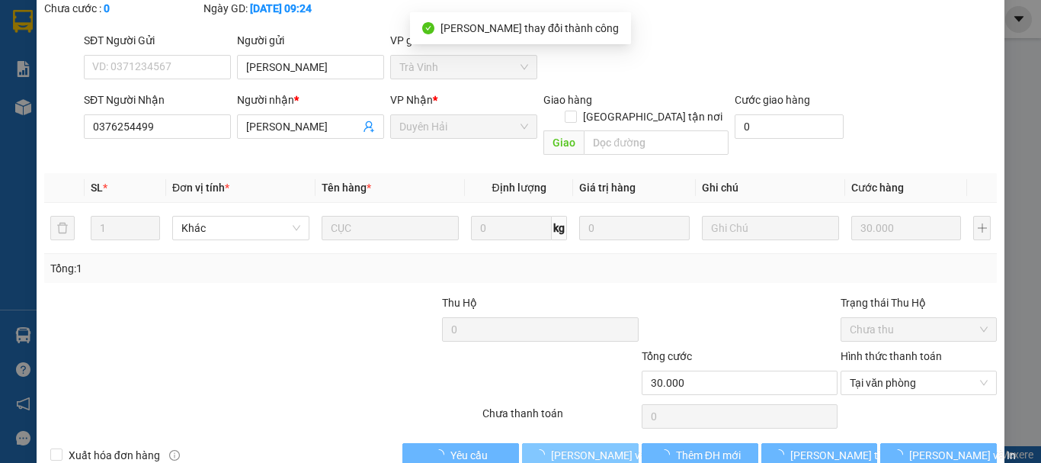
scroll to position [0, 0]
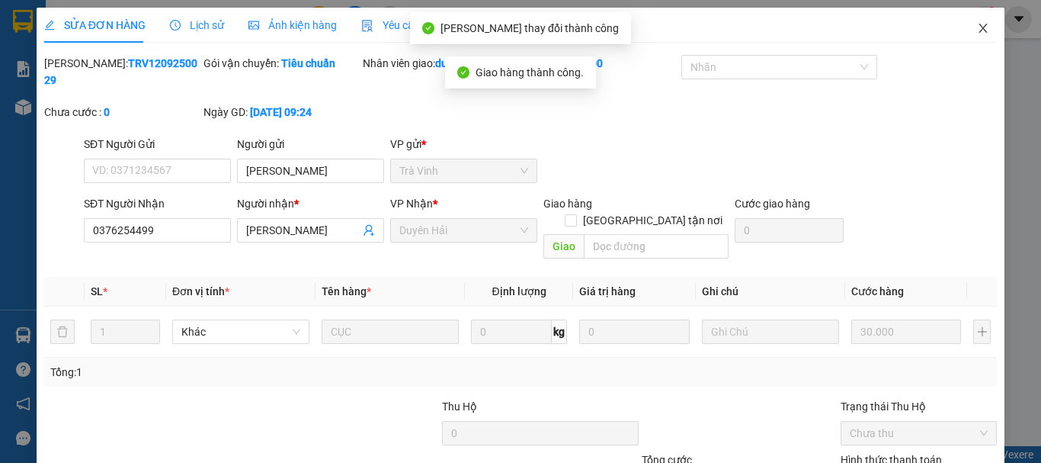
click at [977, 27] on icon "close" at bounding box center [983, 28] width 12 height 12
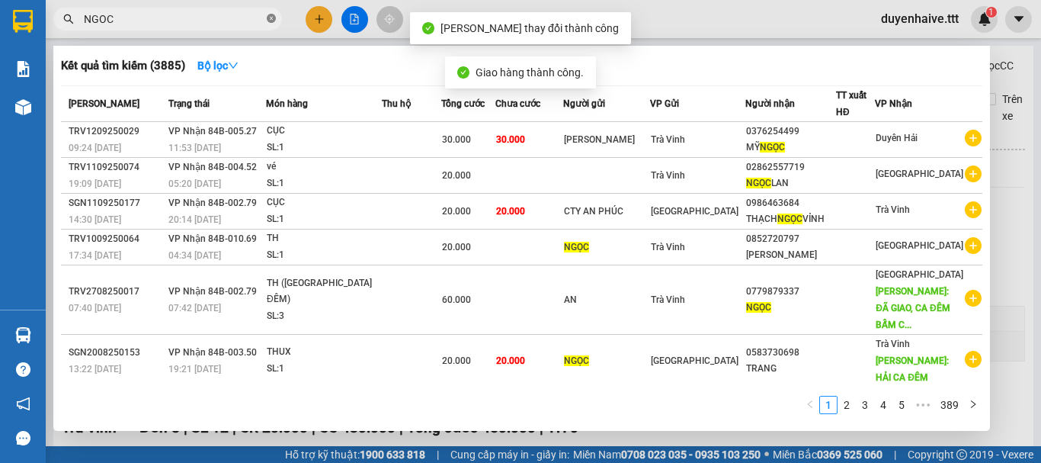
click at [271, 19] on icon "close-circle" at bounding box center [271, 18] width 9 height 9
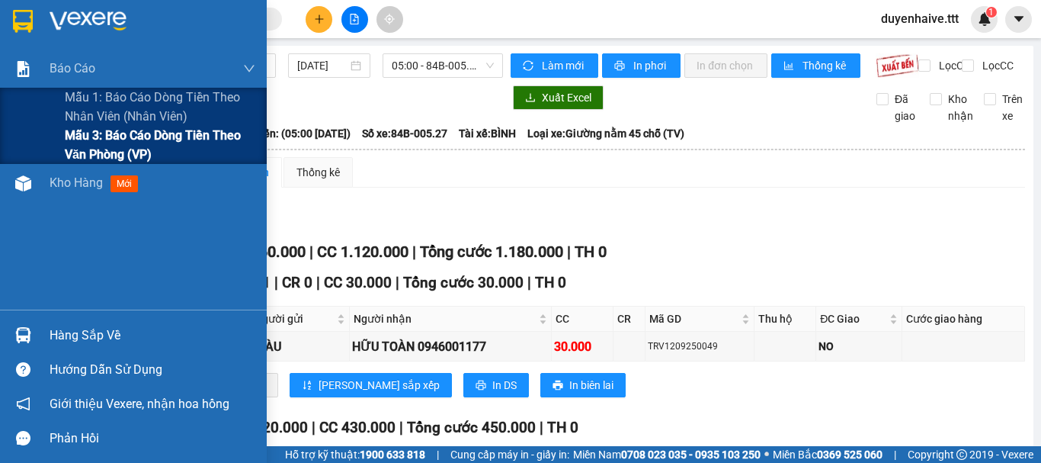
click at [92, 146] on span "Mẫu 3: Báo cáo dòng tiền theo văn phòng (VP)" at bounding box center [160, 145] width 191 height 38
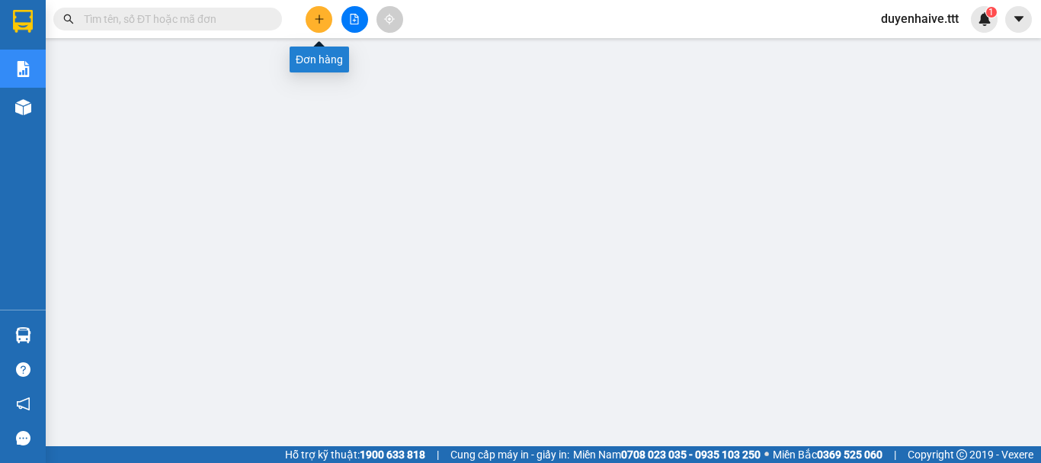
click at [316, 18] on icon "plus" at bounding box center [319, 19] width 11 height 11
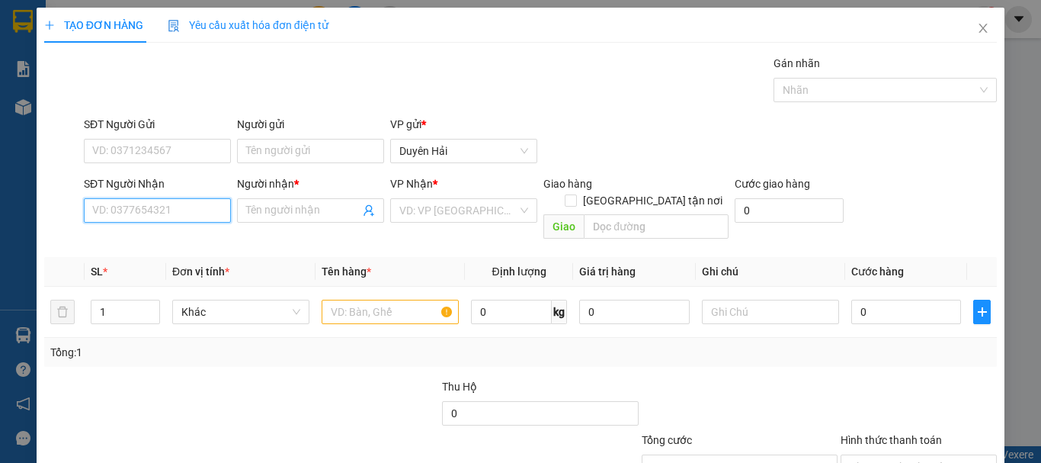
click at [144, 212] on input "SĐT Người Nhận" at bounding box center [157, 210] width 147 height 24
click at [139, 206] on input "039" at bounding box center [157, 210] width 147 height 24
click at [91, 211] on input "039" at bounding box center [157, 210] width 147 height 24
click at [135, 239] on div "0912938039 - CÚC" at bounding box center [155, 240] width 127 height 17
type input "0912938039"
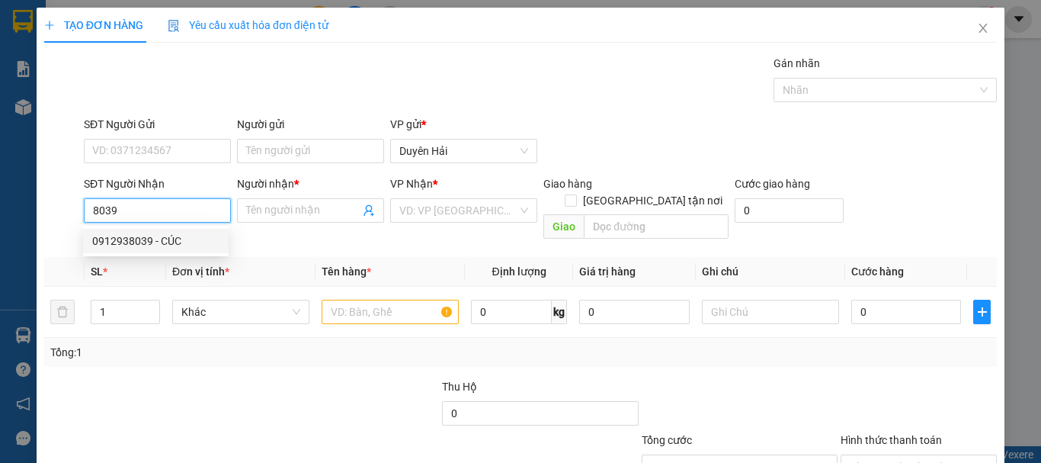
type input "CÚC"
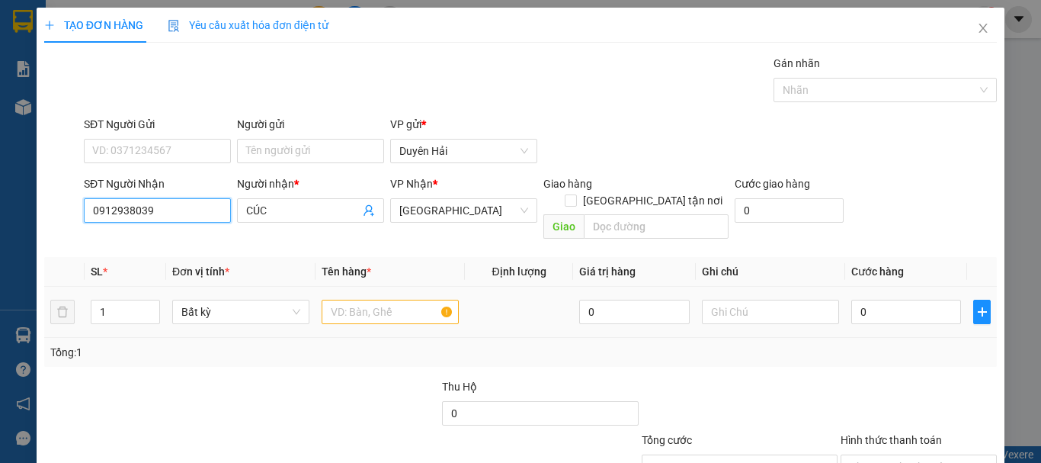
type input "0912938039"
click at [370, 300] on input "text" at bounding box center [390, 312] width 137 height 24
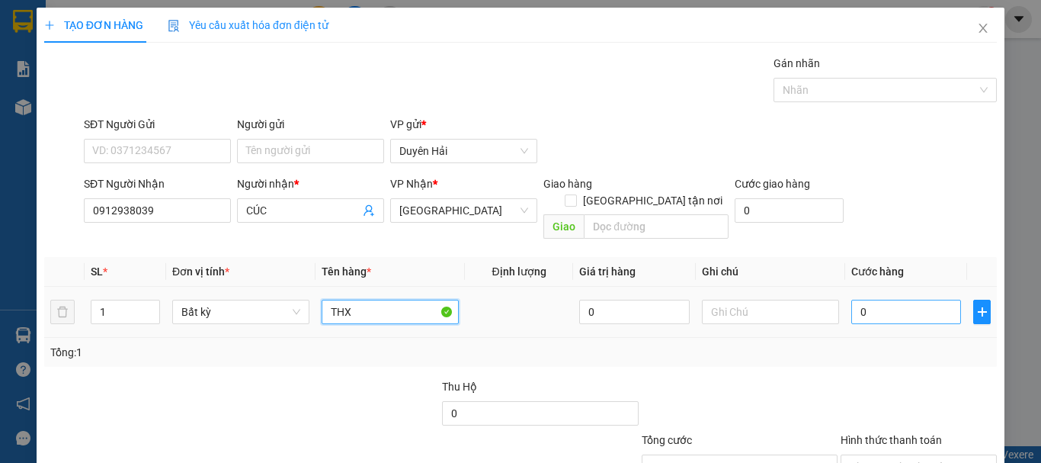
type input "THX"
click at [892, 300] on input "0" at bounding box center [906, 312] width 110 height 24
type input "4"
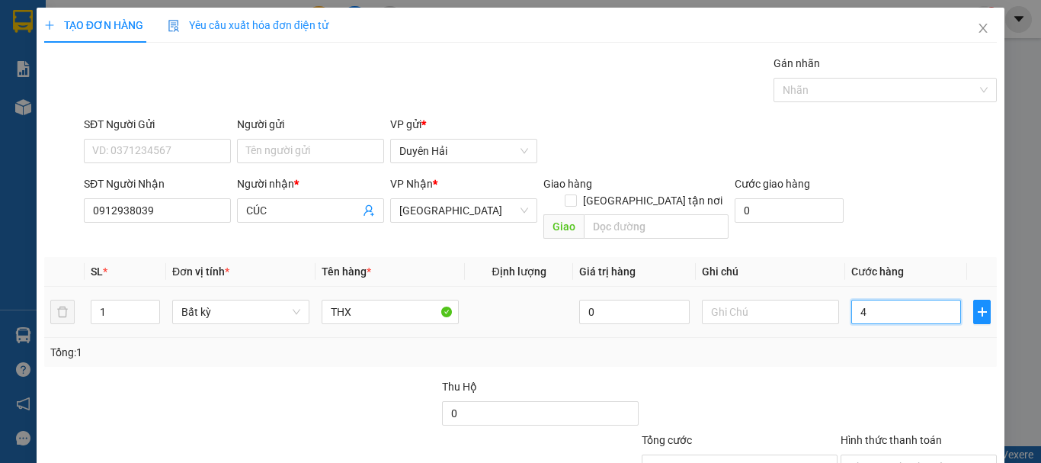
type input "40"
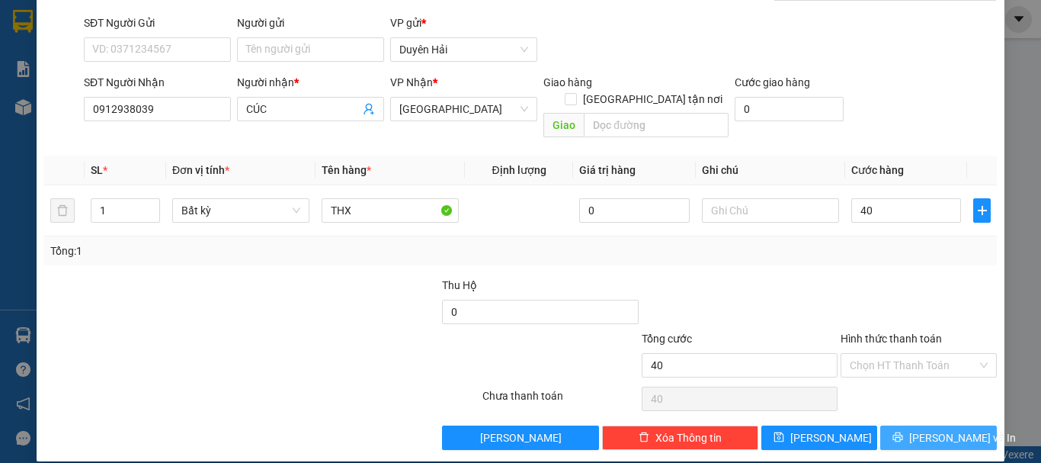
type input "40.000"
click at [897, 425] on button "[PERSON_NAME] và In" at bounding box center [938, 437] width 117 height 24
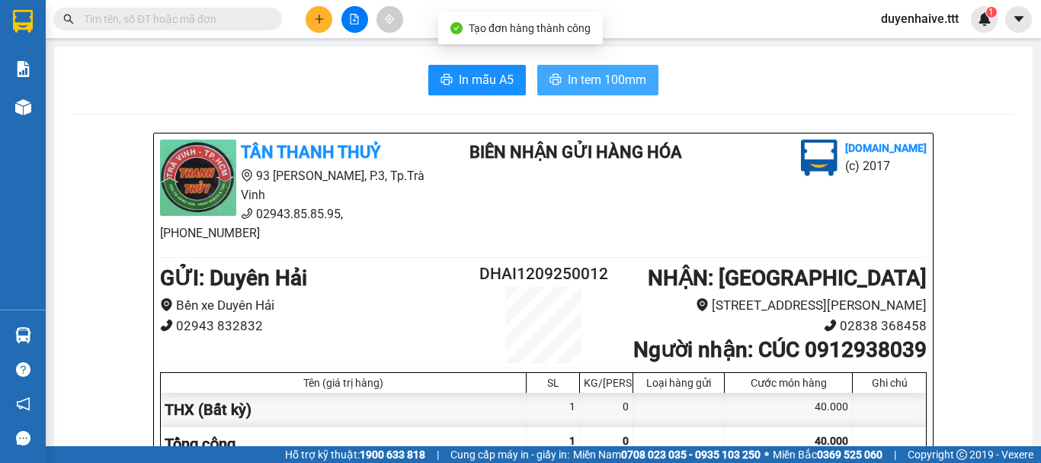
click at [594, 77] on span "In tem 100mm" at bounding box center [607, 79] width 79 height 19
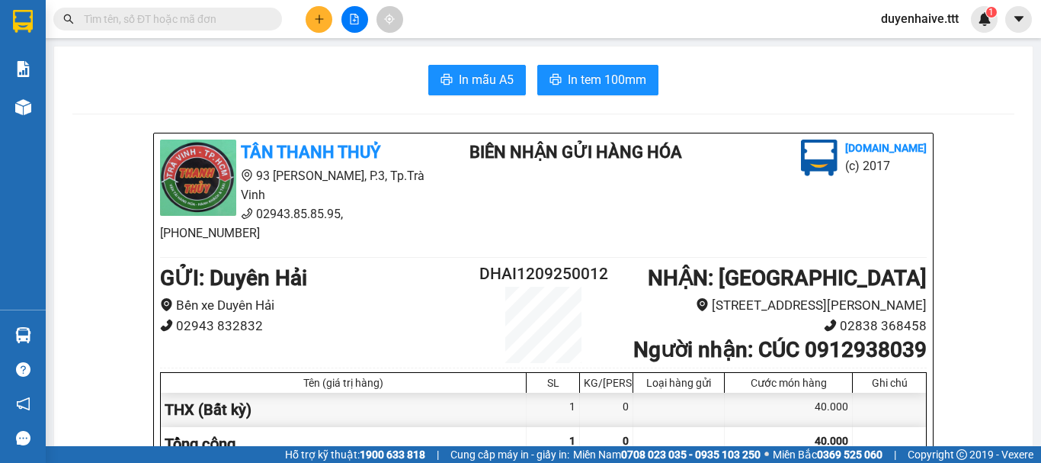
drag, startPoint x: 584, startPoint y: 24, endPoint x: 310, endPoint y: 101, distance: 284.1
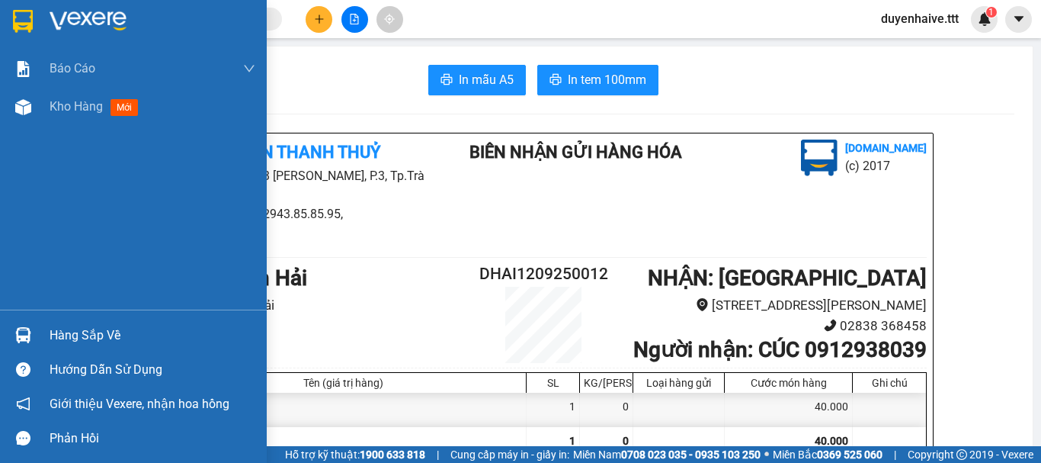
click at [66, 336] on div "Hàng sắp về" at bounding box center [153, 335] width 206 height 23
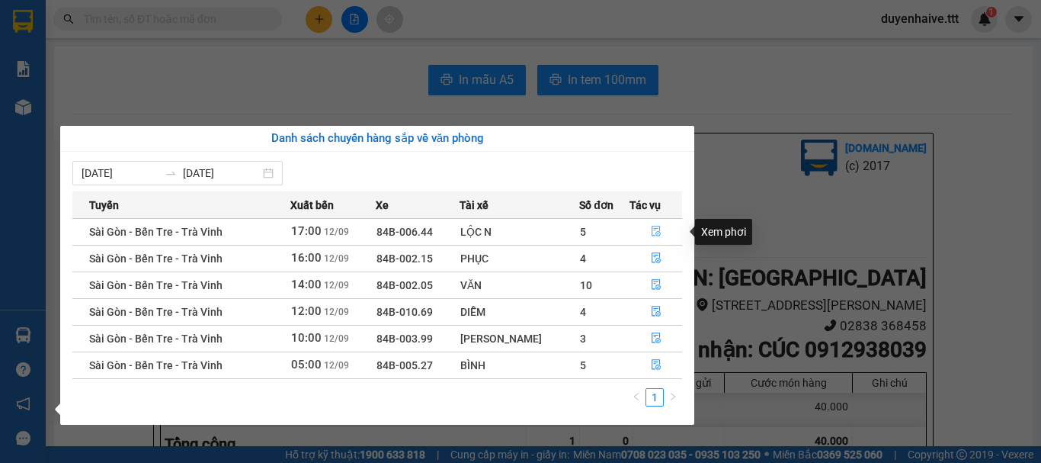
click at [653, 234] on icon "file-done" at bounding box center [656, 231] width 11 height 11
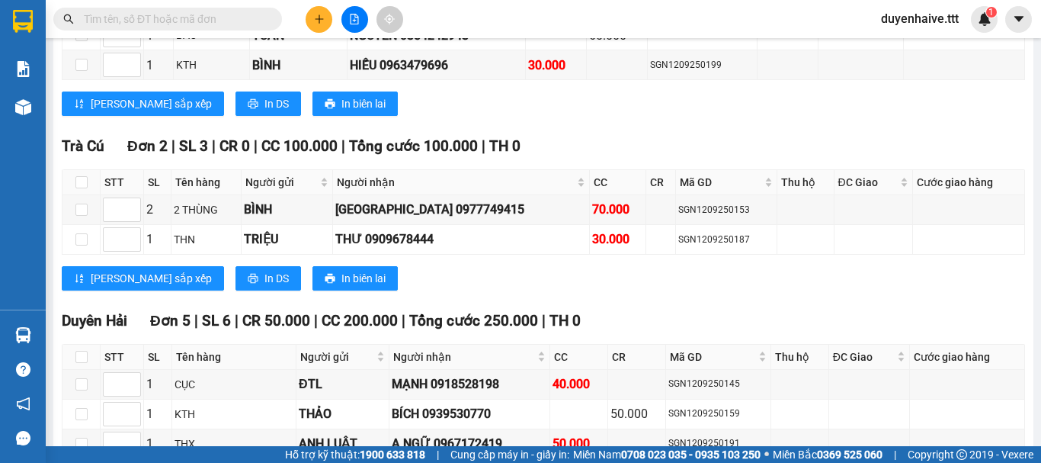
scroll to position [1155, 0]
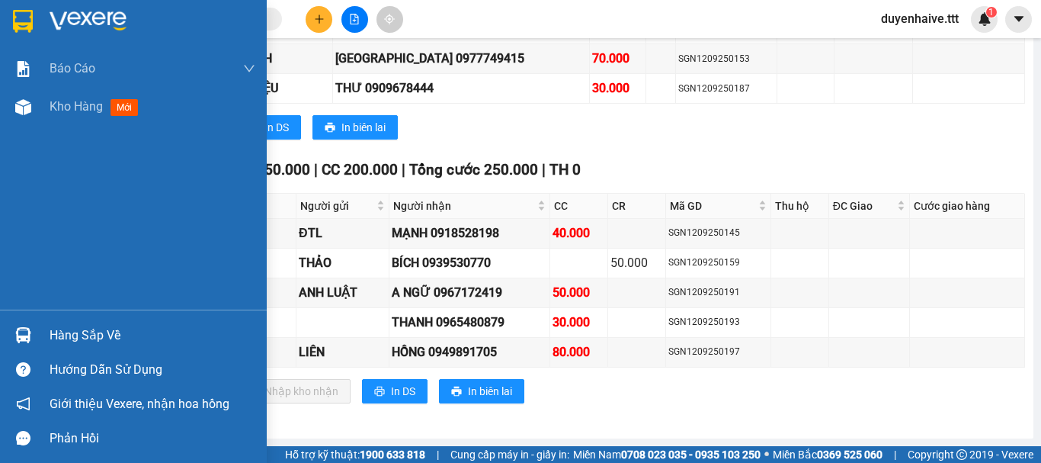
click at [82, 332] on div "Hàng sắp về" at bounding box center [153, 335] width 206 height 23
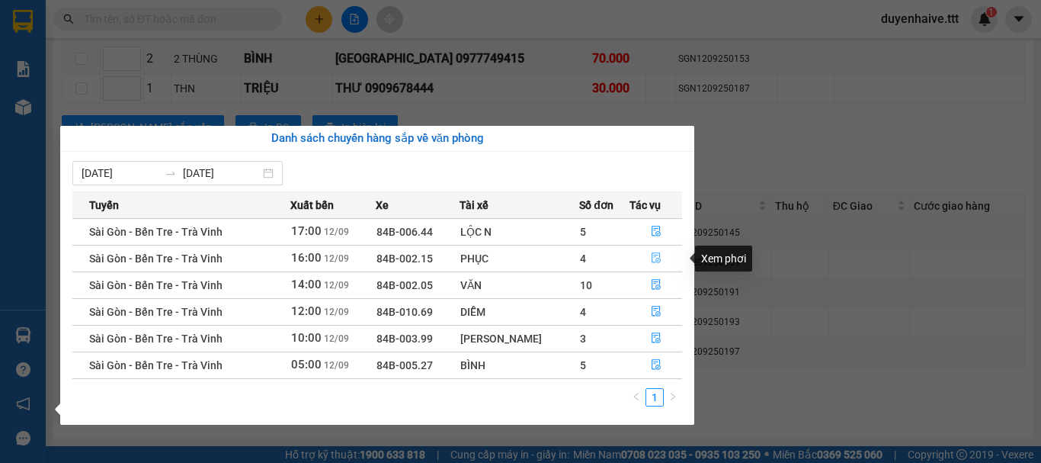
click at [652, 259] on icon "file-done" at bounding box center [656, 257] width 11 height 11
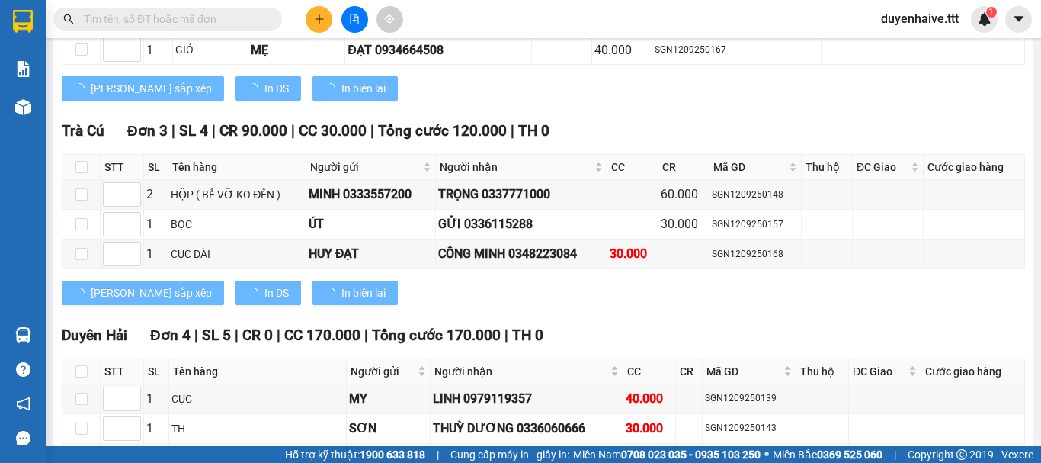
scroll to position [1304, 0]
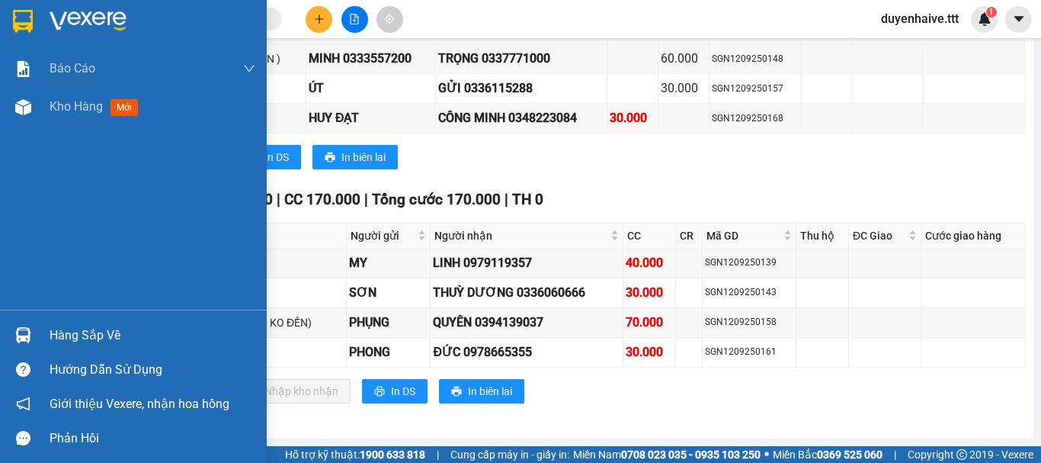
click at [86, 342] on div "Hàng sắp về" at bounding box center [153, 335] width 206 height 23
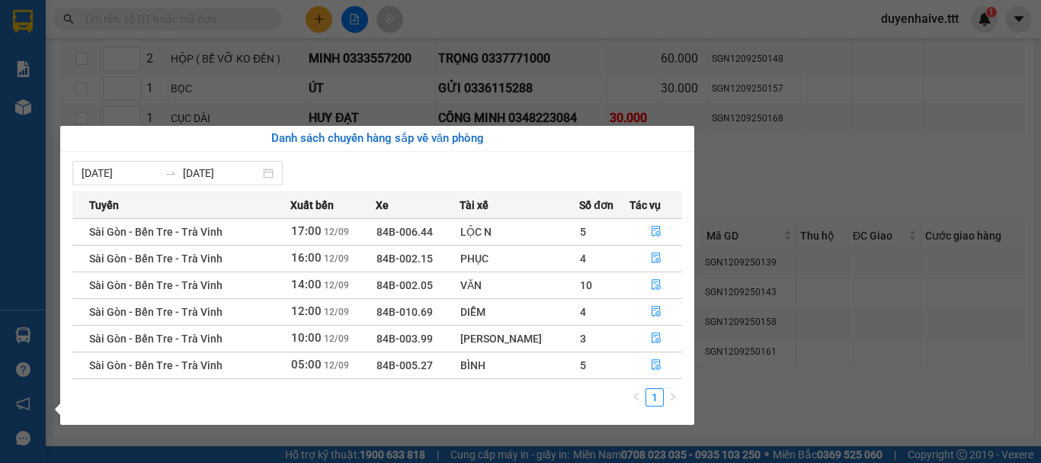
click at [12, 235] on div "[PERSON_NAME] [PERSON_NAME] 1: [PERSON_NAME] dòng [PERSON_NAME] [PERSON_NAME] (…" at bounding box center [23, 231] width 46 height 463
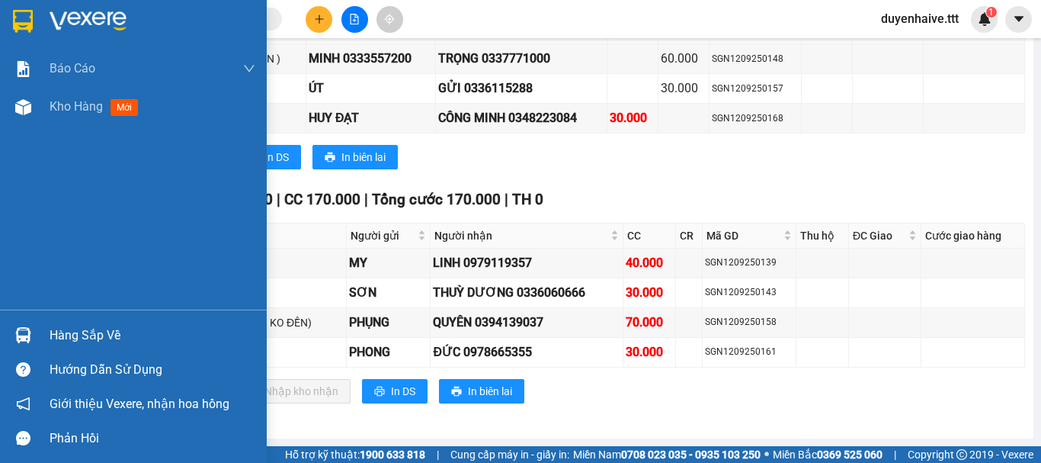
click at [69, 339] on div "Hàng sắp về" at bounding box center [153, 335] width 206 height 23
click at [14, 207] on div "[PERSON_NAME] [PERSON_NAME] 1: [PERSON_NAME] dòng [PERSON_NAME] [PERSON_NAME] (…" at bounding box center [133, 231] width 267 height 463
click at [89, 339] on div "Hàng sắp về" at bounding box center [153, 335] width 206 height 23
click at [27, 195] on div "[PERSON_NAME] [PERSON_NAME] 1: [PERSON_NAME] dòng [PERSON_NAME] [PERSON_NAME] (…" at bounding box center [133, 231] width 267 height 463
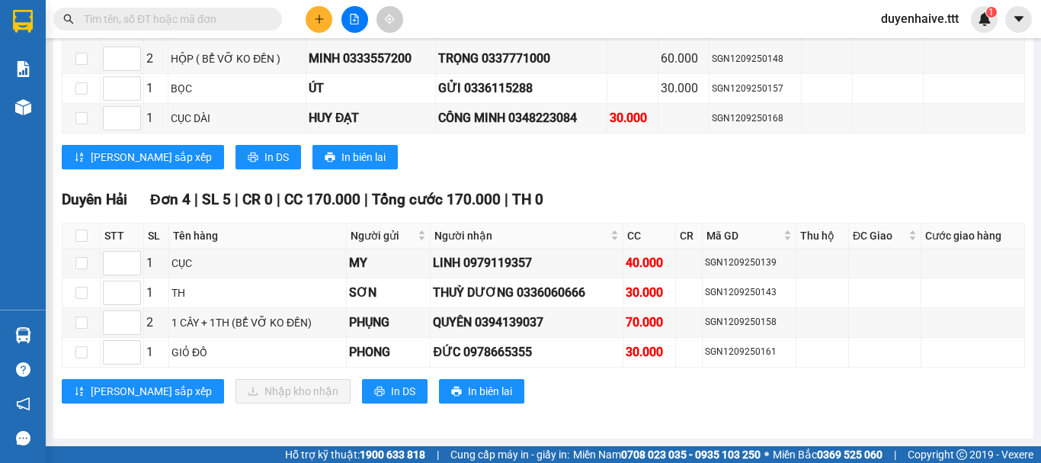
click at [490, 24] on div "Kết quả tìm kiếm ( 3885 ) Bộ lọc Mã ĐH Trạng thái Món hàng Thu hộ Tổng cước Chư…" at bounding box center [520, 19] width 1041 height 38
click at [207, 20] on input "text" at bounding box center [174, 19] width 180 height 17
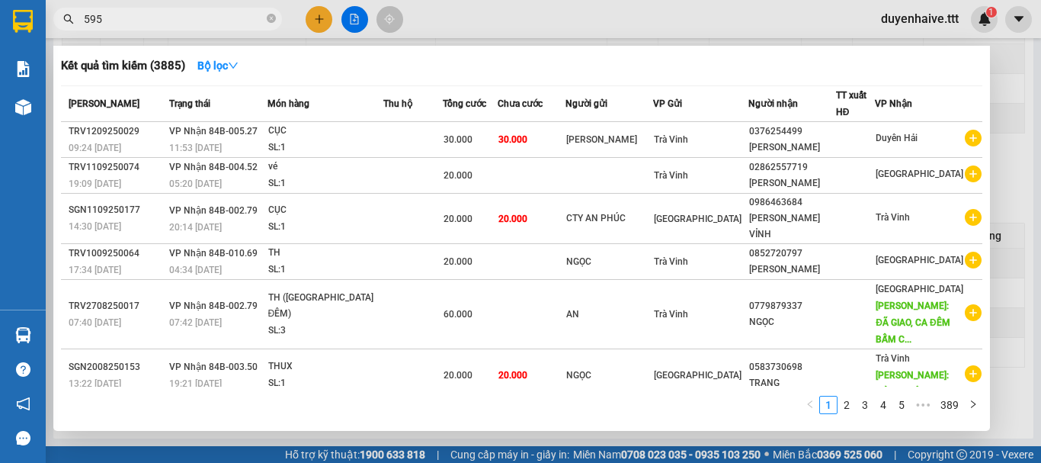
type input "5959"
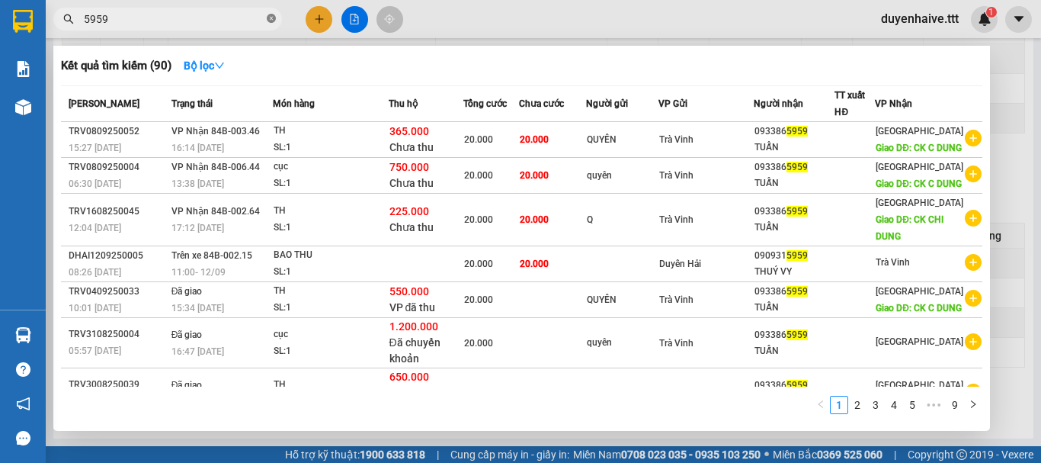
click at [271, 18] on icon "close-circle" at bounding box center [271, 18] width 9 height 9
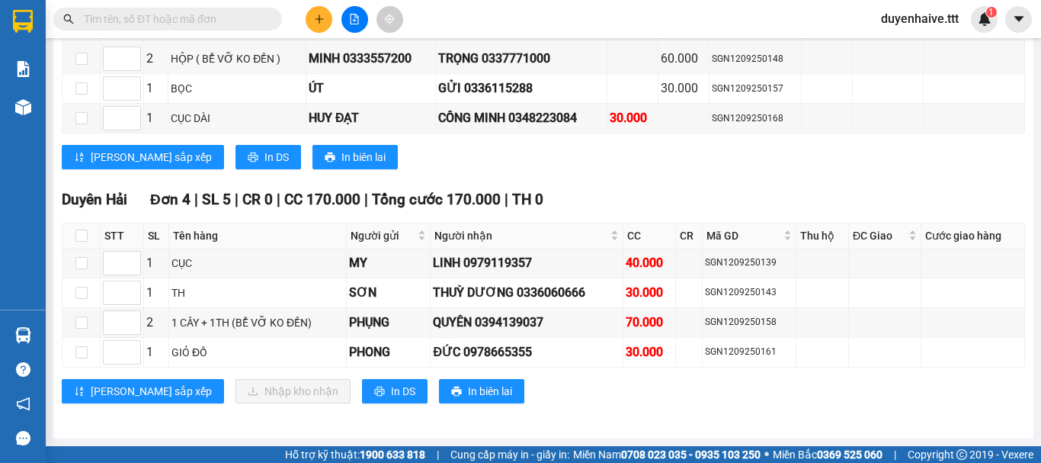
click at [474, 20] on div "Kết quả tìm kiếm ( 90 ) Bộ lọc Mã ĐH Trạng thái Món hàng Thu hộ Tổng cước Chưa …" at bounding box center [520, 19] width 1041 height 38
click at [465, 20] on div "Kết quả tìm kiếm ( 90 ) Bộ lọc Mã ĐH Trạng thái Món hàng Thu hộ Tổng cước Chưa …" at bounding box center [520, 19] width 1041 height 38
click at [213, 20] on input "text" at bounding box center [174, 19] width 180 height 17
click at [325, 21] on button at bounding box center [319, 19] width 27 height 27
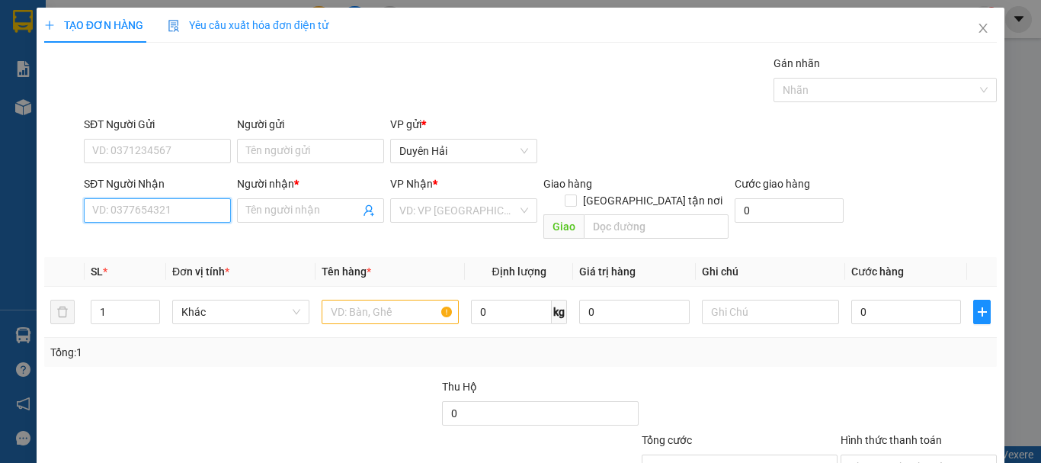
click at [149, 208] on input "SĐT Người Nhận" at bounding box center [157, 210] width 147 height 24
click at [149, 208] on input "7676" at bounding box center [157, 210] width 147 height 24
click at [160, 240] on div "0908447676 - NGHỊ" at bounding box center [155, 240] width 127 height 17
type input "0908447676"
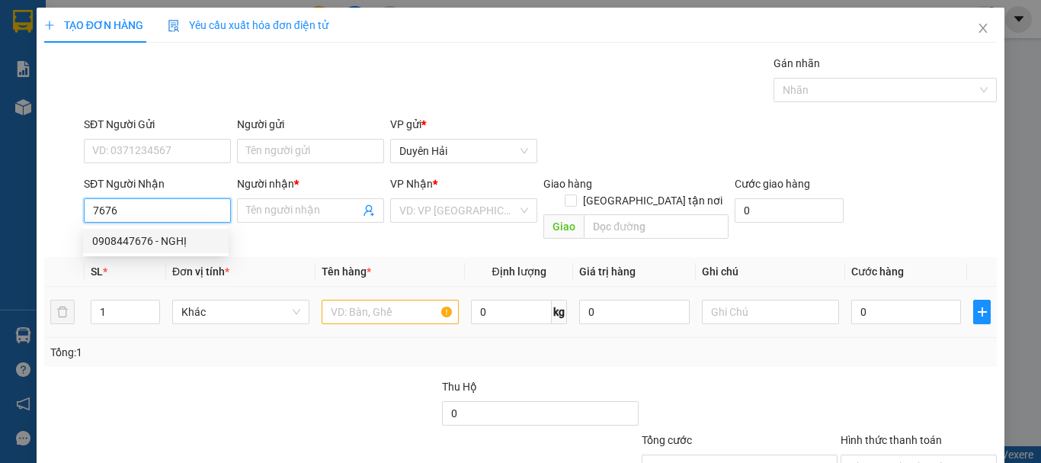
type input "NGHỊ"
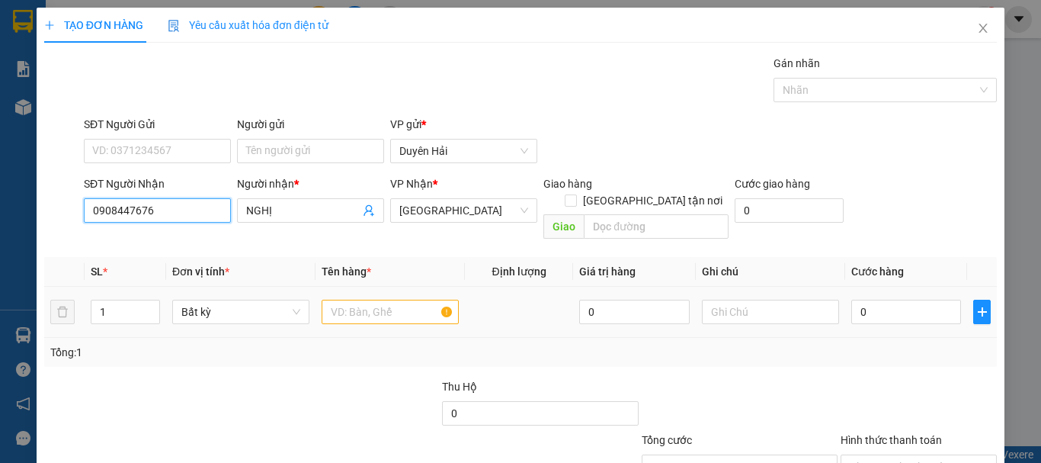
type input "0908447676"
click at [337, 301] on input "text" at bounding box center [390, 312] width 137 height 24
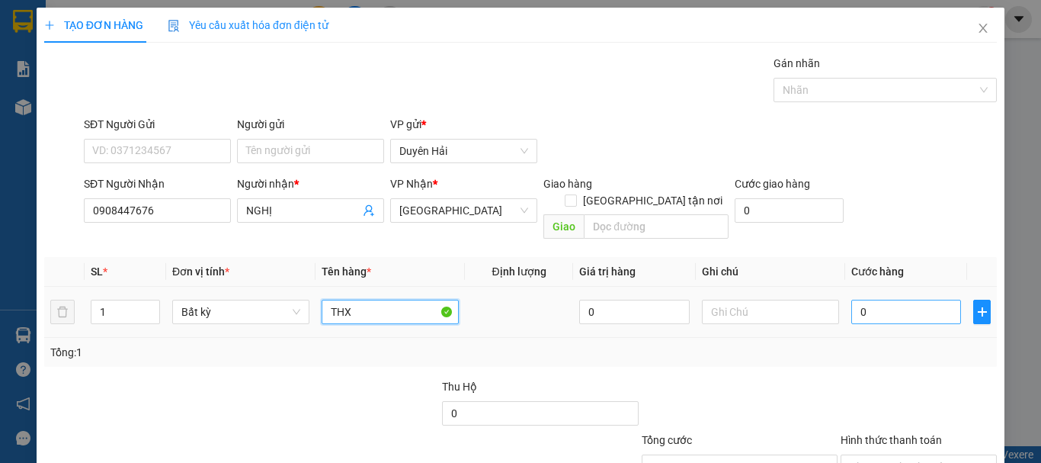
type input "THX"
click at [875, 300] on input "0" at bounding box center [906, 312] width 110 height 24
type input "6"
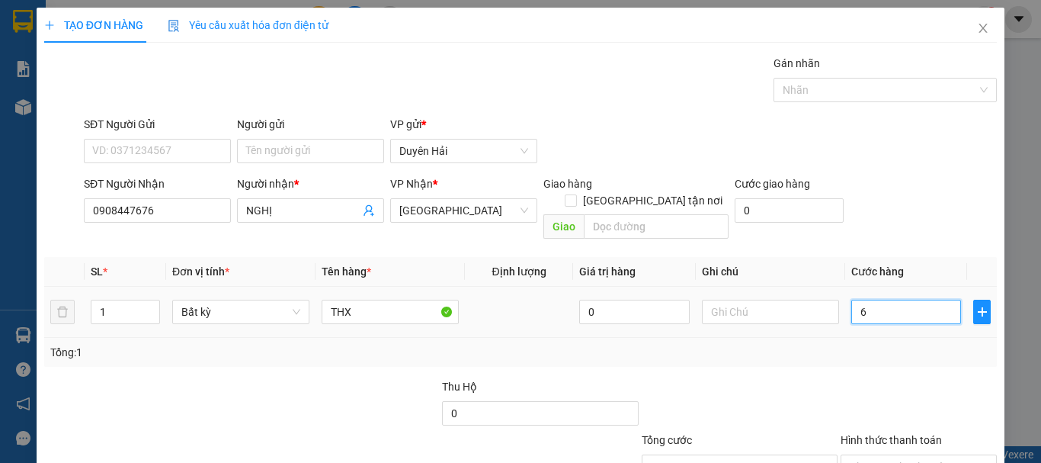
type input "60"
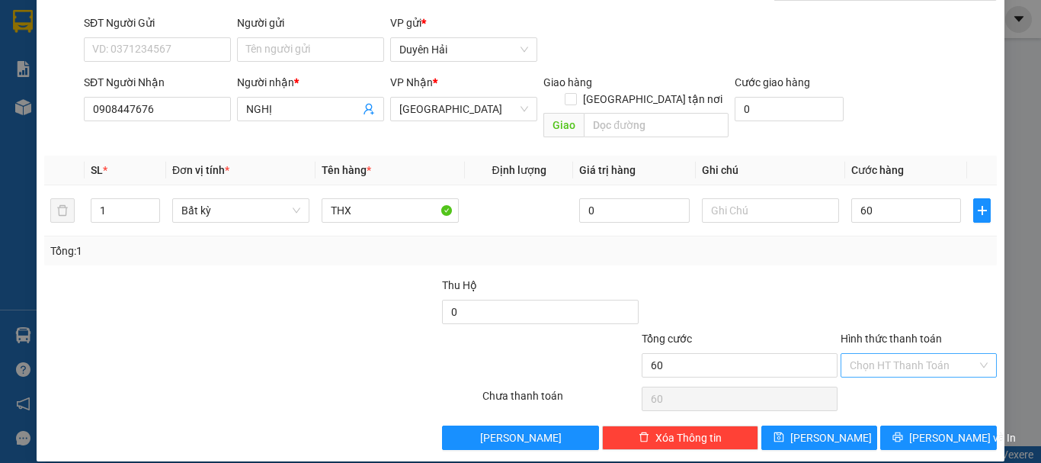
type input "60.000"
click at [867, 354] on input "Hình thức thanh toán" at bounding box center [913, 365] width 127 height 23
click at [879, 379] on div "Tại văn phòng" at bounding box center [910, 378] width 136 height 17
type input "0"
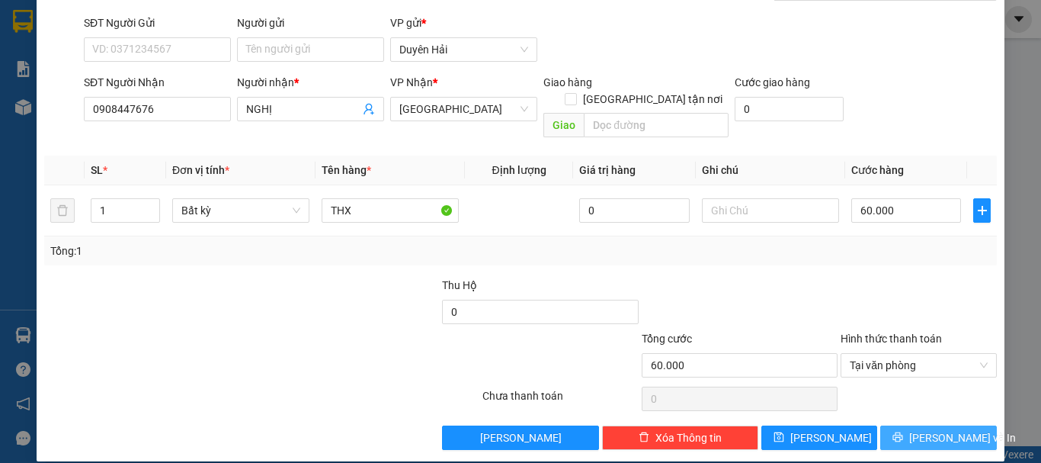
click at [903, 432] on icon "printer" at bounding box center [898, 437] width 10 height 10
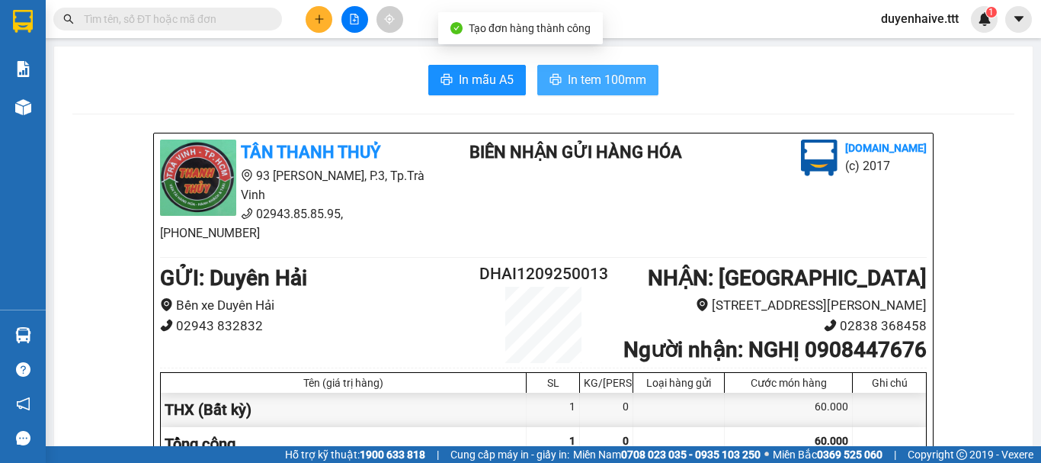
click at [618, 83] on span "In tem 100mm" at bounding box center [607, 79] width 79 height 19
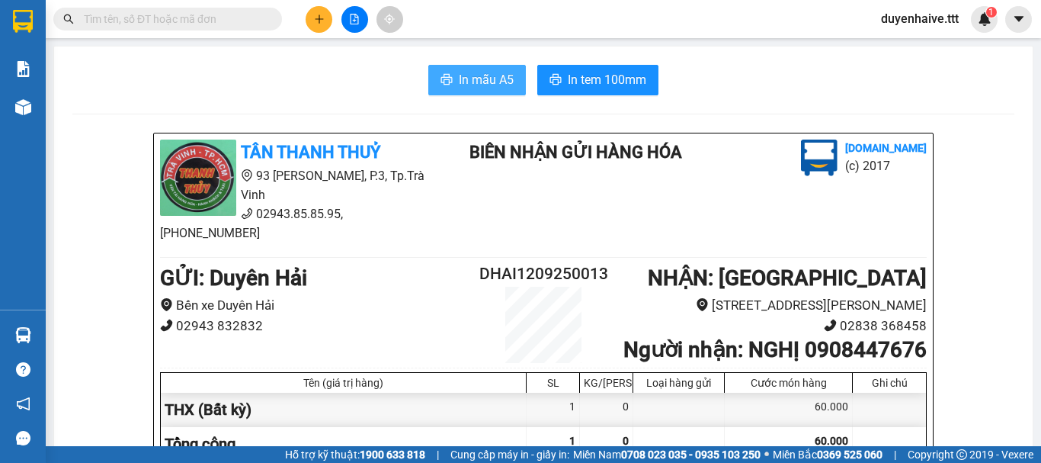
click at [483, 75] on span "In mẫu A5" at bounding box center [486, 79] width 55 height 19
click at [249, 20] on input "text" at bounding box center [174, 19] width 180 height 17
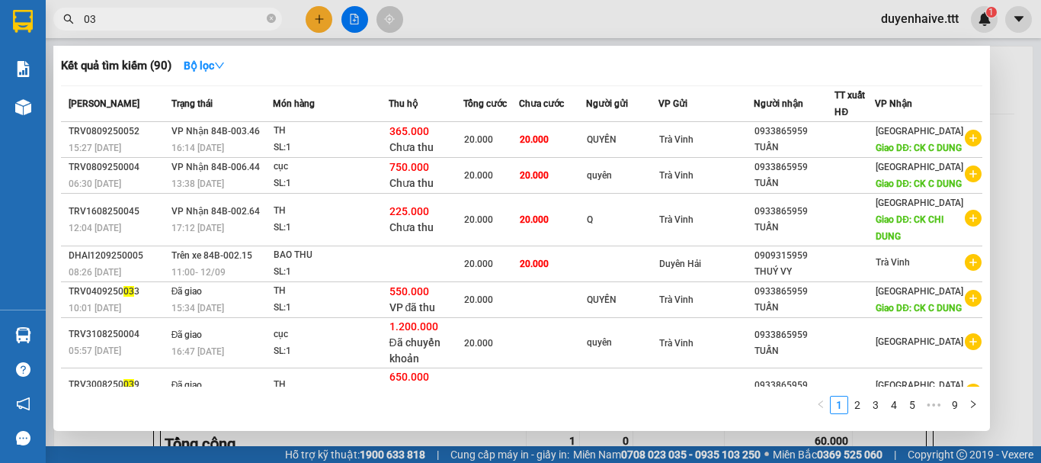
type input "038"
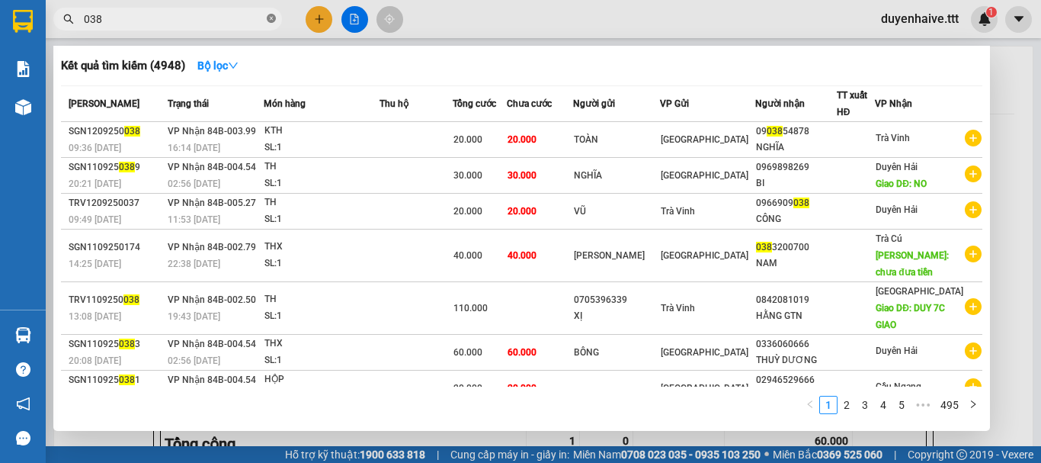
click at [271, 20] on icon "close-circle" at bounding box center [271, 18] width 9 height 9
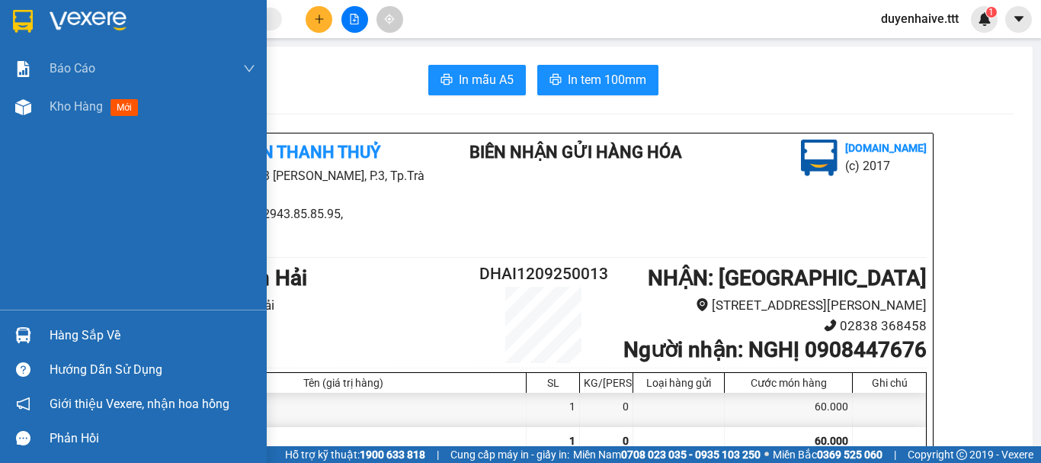
click at [116, 332] on div "Hàng sắp về" at bounding box center [153, 335] width 206 height 23
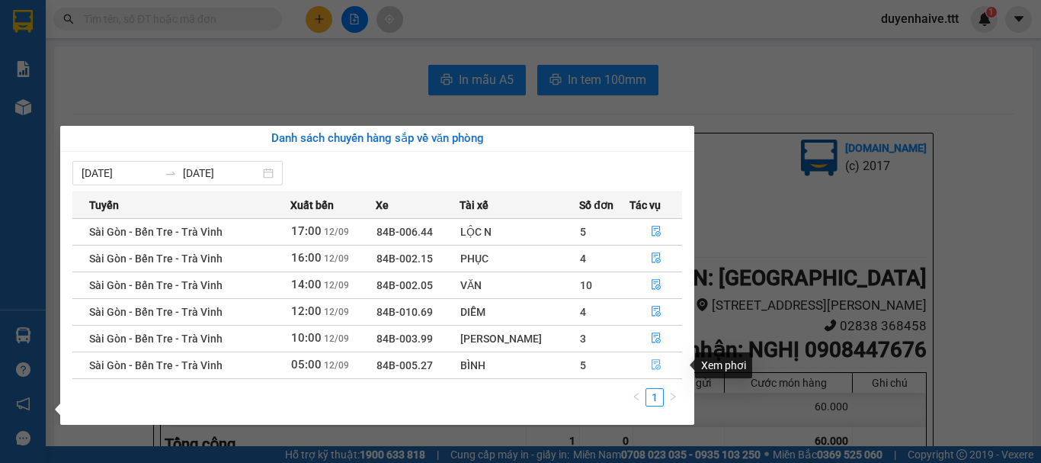
click at [651, 367] on icon "file-done" at bounding box center [656, 364] width 11 height 11
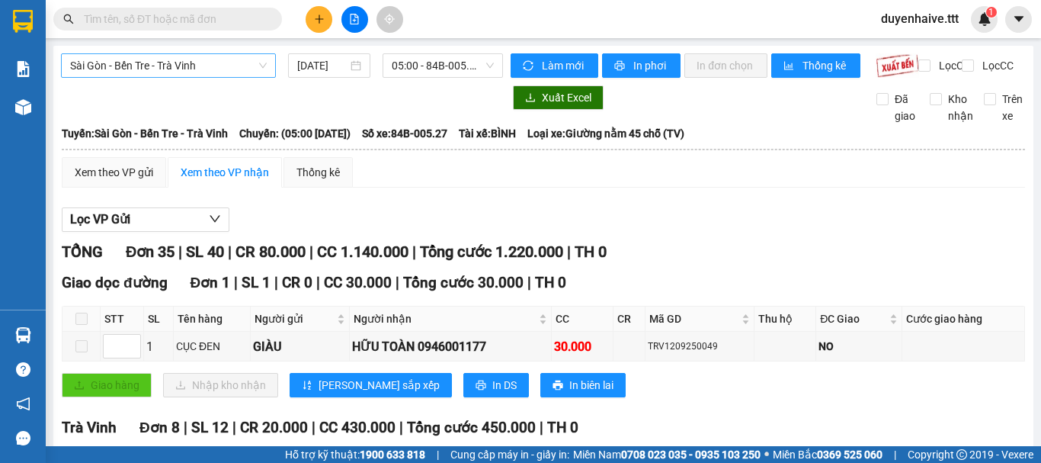
click at [198, 63] on span "Sài Gòn - Bến Tre - Trà Vinh" at bounding box center [168, 65] width 197 height 23
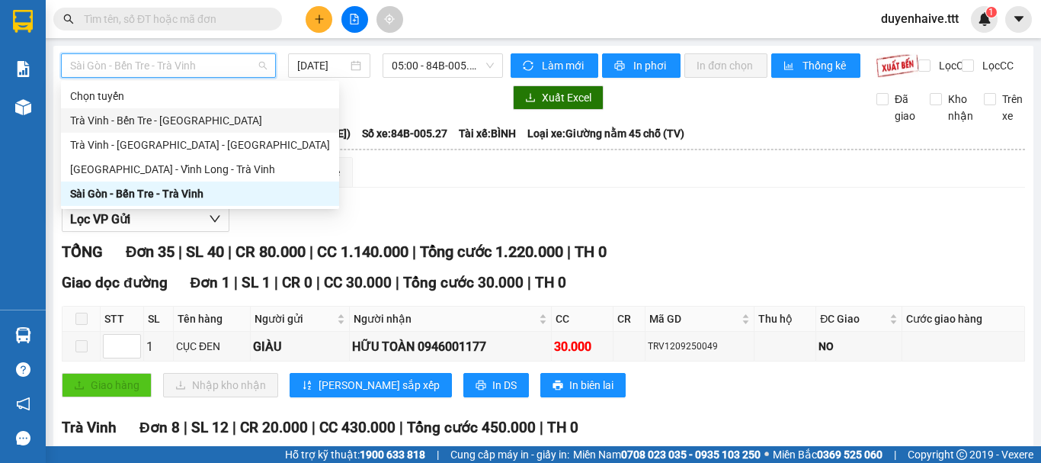
click at [128, 123] on div "Trà Vinh - Bến Tre - Sài Gòn" at bounding box center [200, 120] width 260 height 17
type input "[DATE]"
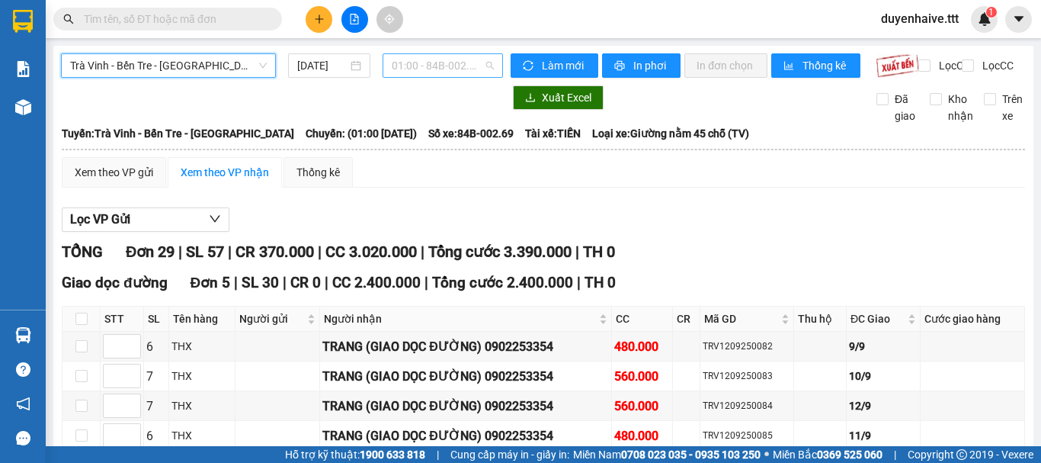
click at [405, 70] on span "01:00 - 84B-002.69" at bounding box center [443, 65] width 102 height 23
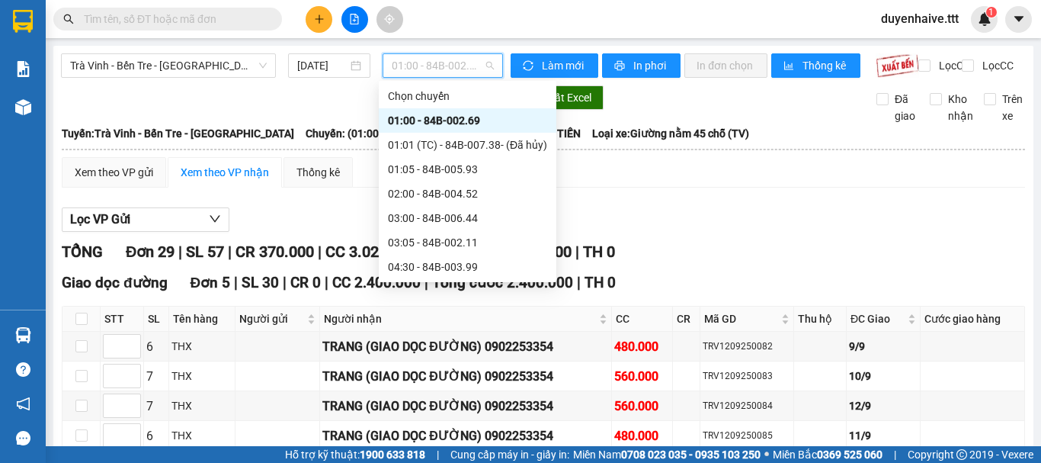
scroll to position [152, 0]
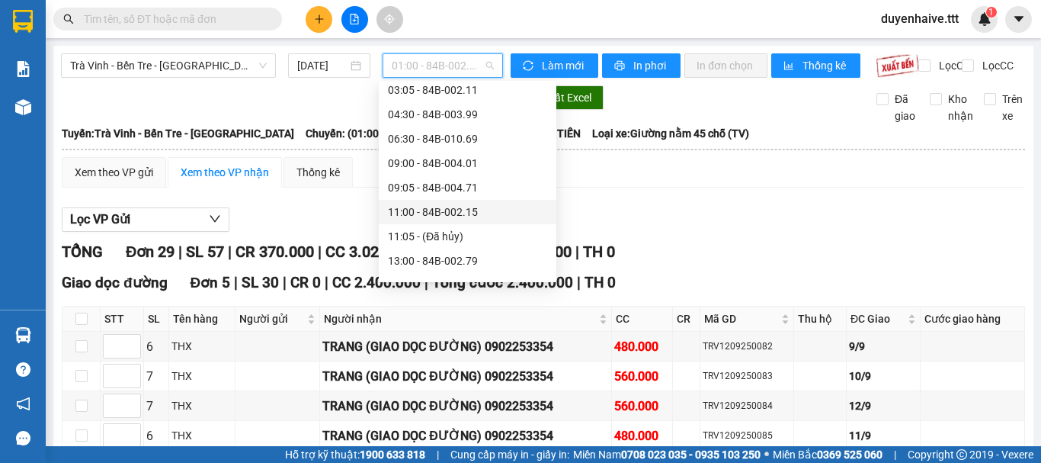
click at [422, 209] on div "11:00 - 84B-002.15" at bounding box center [467, 212] width 159 height 17
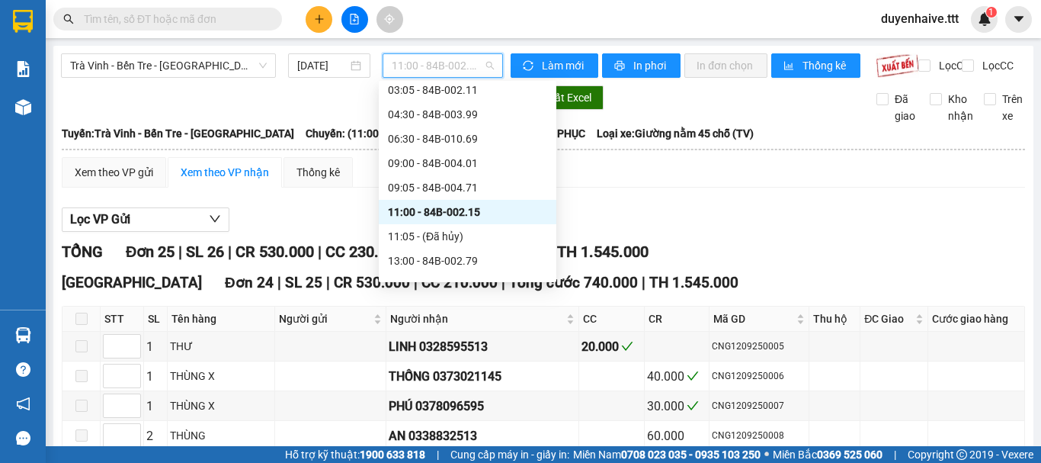
click at [432, 64] on span "11:00 - 84B-002.15" at bounding box center [443, 65] width 102 height 23
click at [425, 262] on div "13:00 - 84B-002.79" at bounding box center [467, 260] width 159 height 17
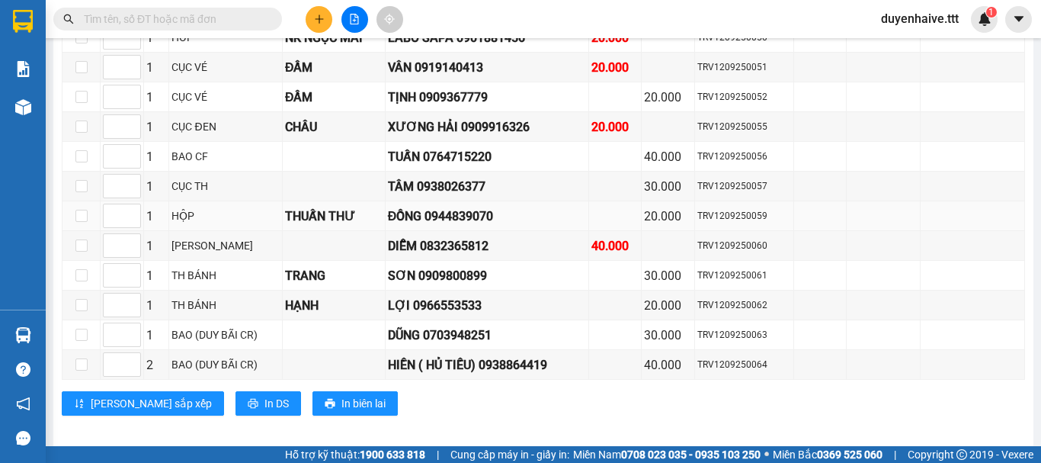
scroll to position [229, 0]
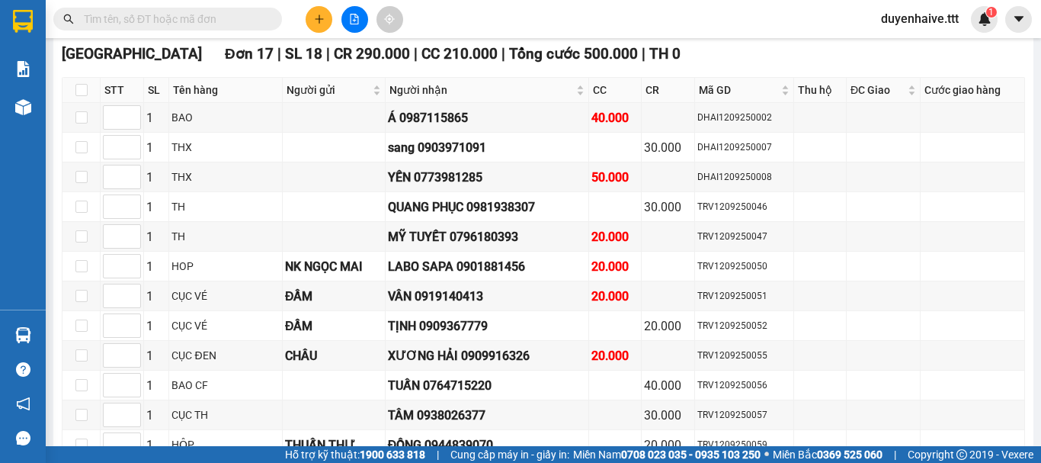
click at [511, 21] on div "Kết quả tìm kiếm ( 4948 ) Bộ lọc Mã ĐH Trạng thái Món hàng Thu hộ Tổng cước Chư…" at bounding box center [520, 19] width 1041 height 38
click at [440, 14] on div "Kết quả tìm kiếm ( 4948 ) Bộ lọc Mã ĐH Trạng thái Món hàng Thu hộ Tổng cước Chư…" at bounding box center [520, 19] width 1041 height 38
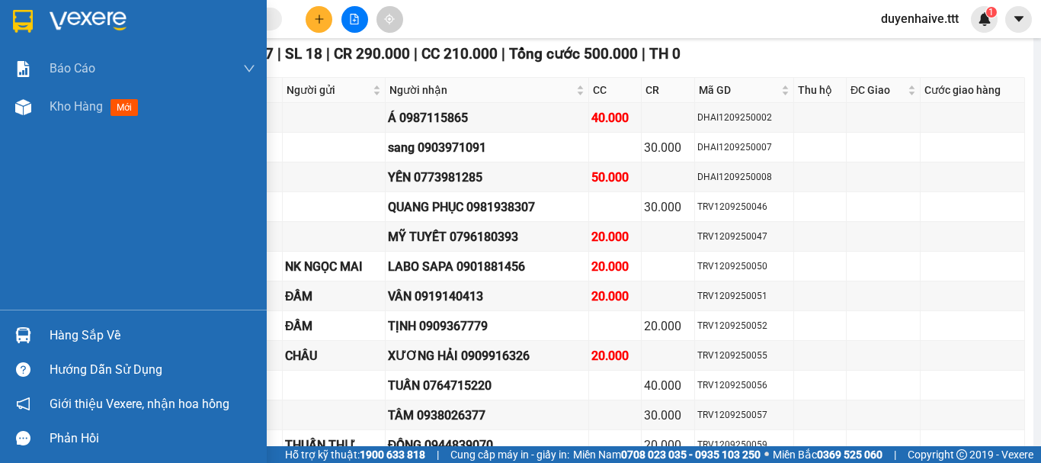
click at [91, 342] on div "Hàng sắp về" at bounding box center [153, 335] width 206 height 23
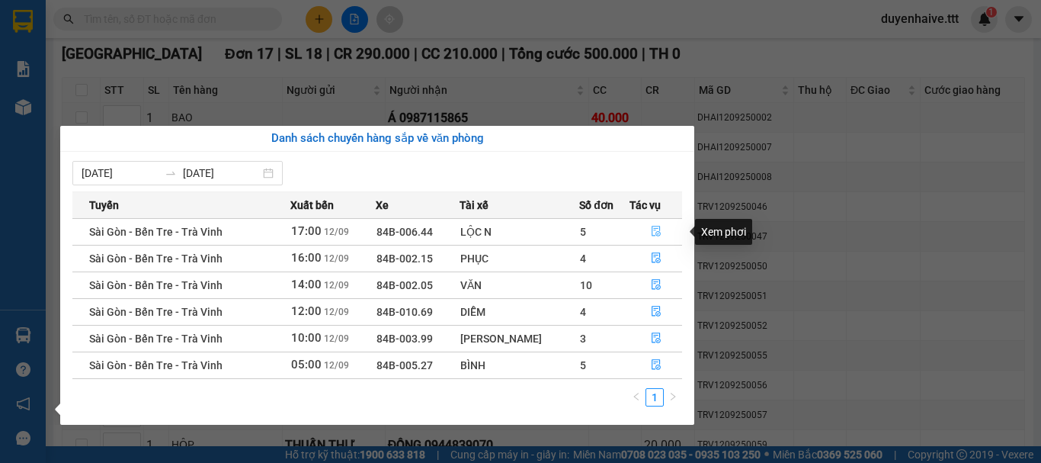
click at [652, 235] on icon "file-done" at bounding box center [656, 231] width 9 height 11
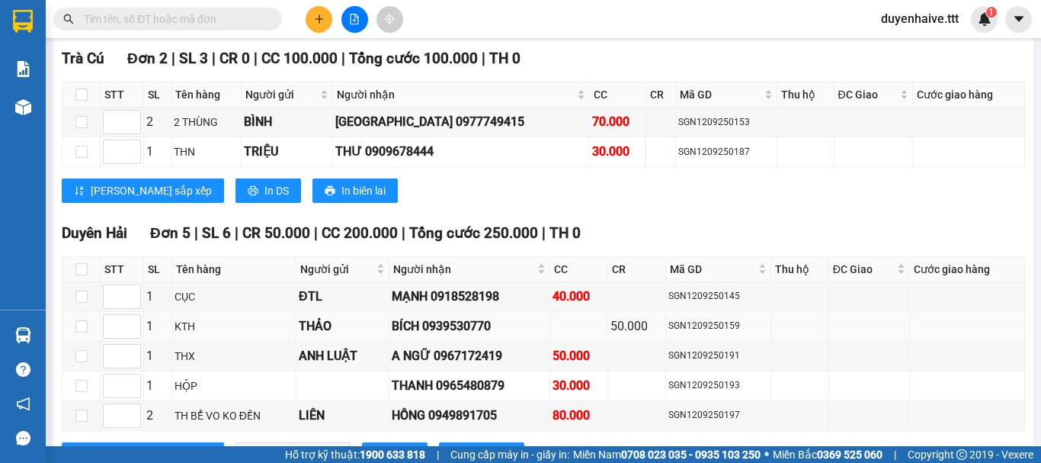
scroll to position [1155, 0]
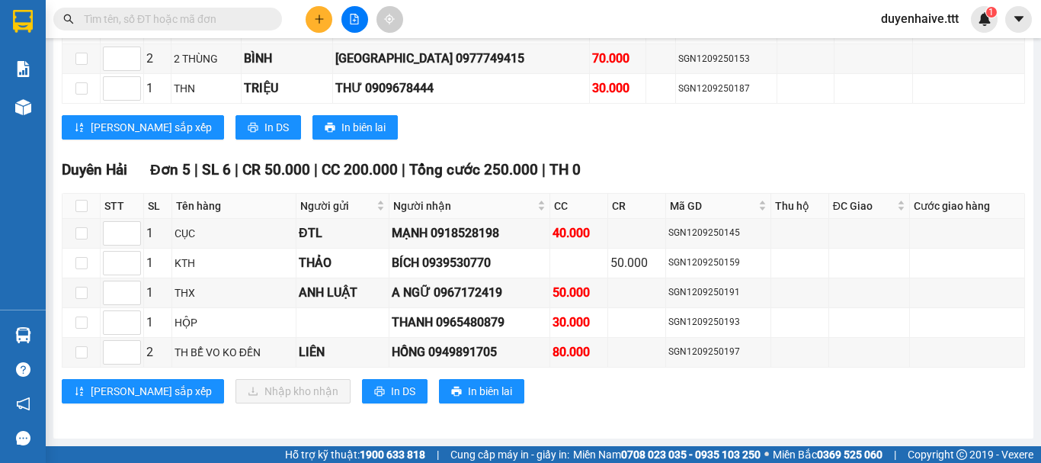
click at [649, 129] on div "Lưu sắp xếp In DS In biên lai" at bounding box center [544, 127] width 964 height 24
click at [467, 16] on div "Kết quả tìm kiếm ( 4948 ) Bộ lọc Mã ĐH Trạng thái Món hàng Thu hộ Tổng cước Chư…" at bounding box center [520, 19] width 1041 height 38
click at [188, 14] on input "text" at bounding box center [174, 19] width 180 height 17
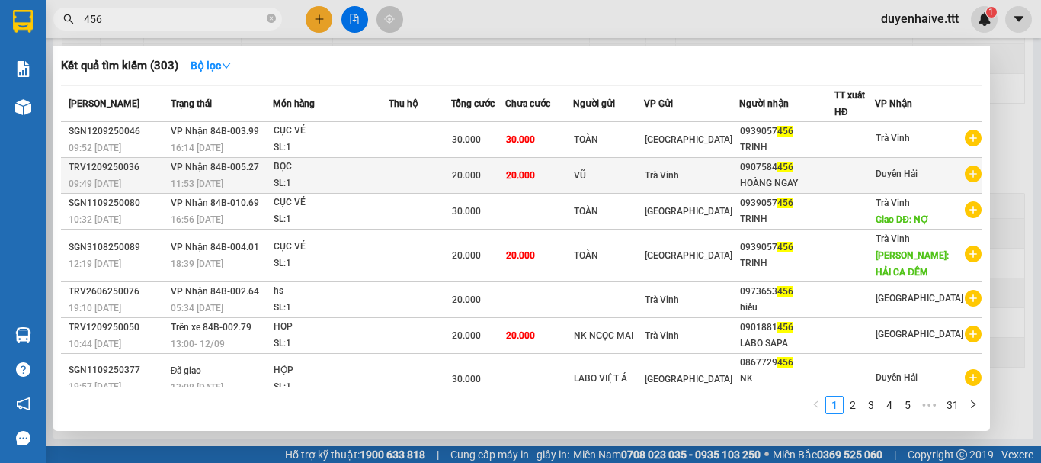
type input "456"
click at [866, 179] on div at bounding box center [854, 176] width 39 height 16
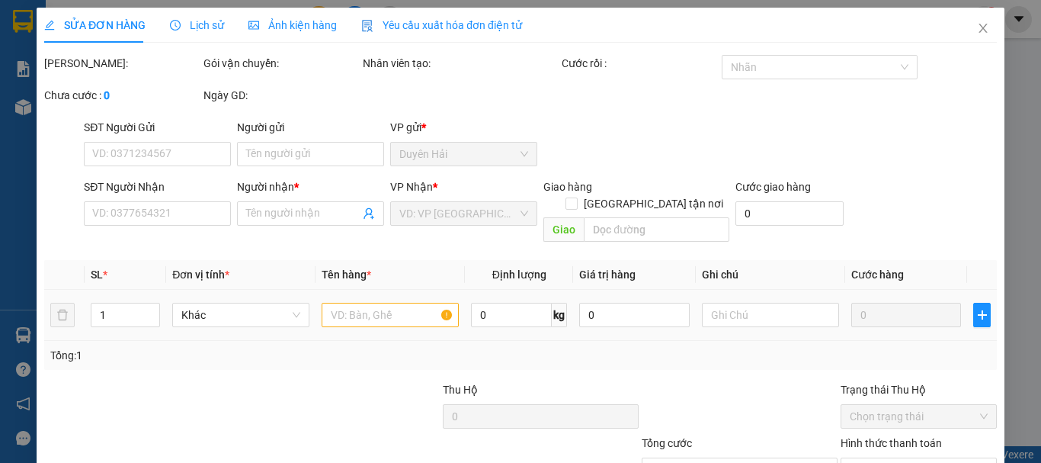
type input "VŨ"
type input "0907584456"
type input "HOÀNG NGAY"
type input "20.000"
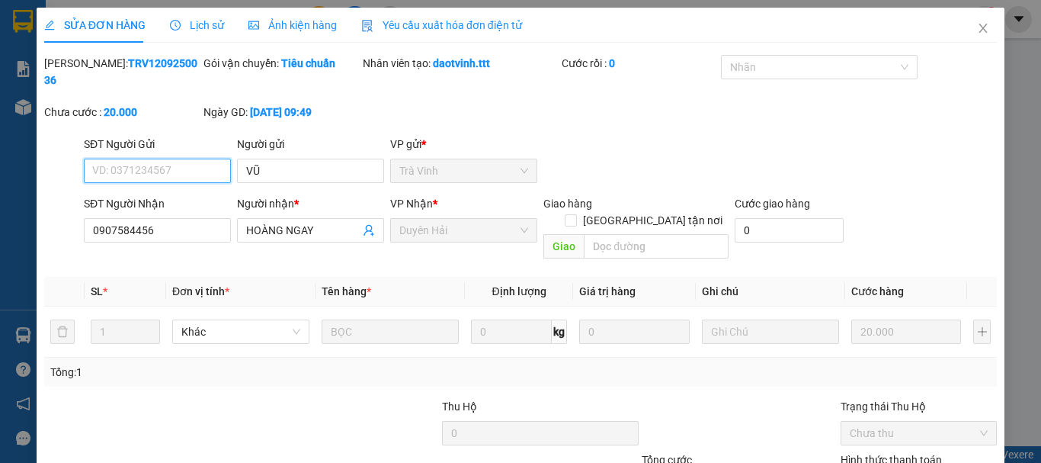
scroll to position [97, 0]
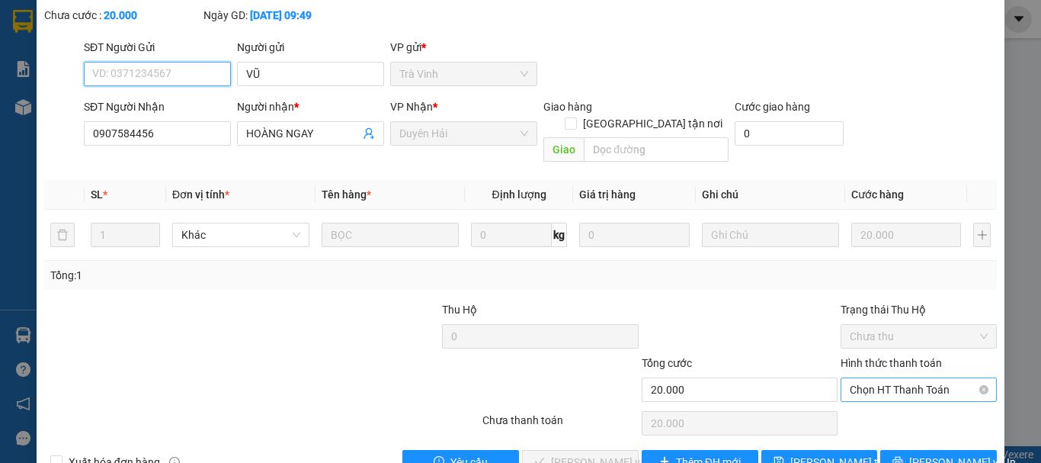
click at [856, 378] on span "Chọn HT Thanh Toán" at bounding box center [919, 389] width 138 height 23
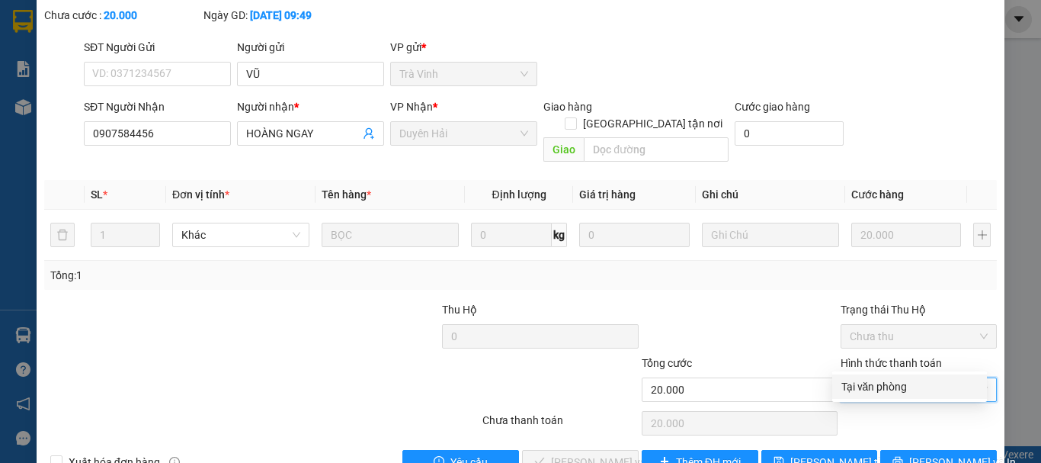
click at [890, 408] on div "Chọn HT Thanh Toán" at bounding box center [918, 423] width 159 height 30
click at [851, 378] on span "Chọn HT Thanh Toán" at bounding box center [919, 389] width 138 height 23
click at [855, 386] on div "Tại văn phòng" at bounding box center [910, 386] width 136 height 17
type input "0"
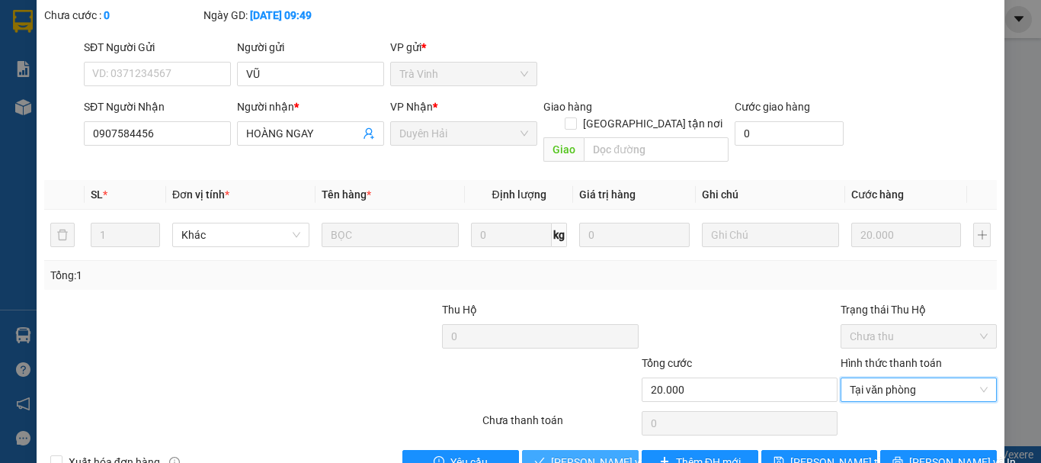
click at [586, 454] on span "[PERSON_NAME] và [PERSON_NAME] hàng" at bounding box center [624, 462] width 146 height 17
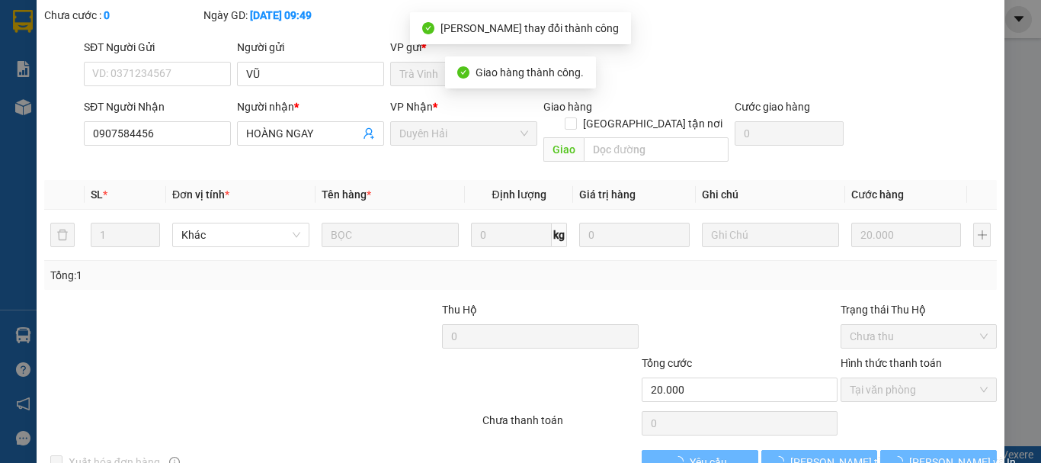
scroll to position [0, 0]
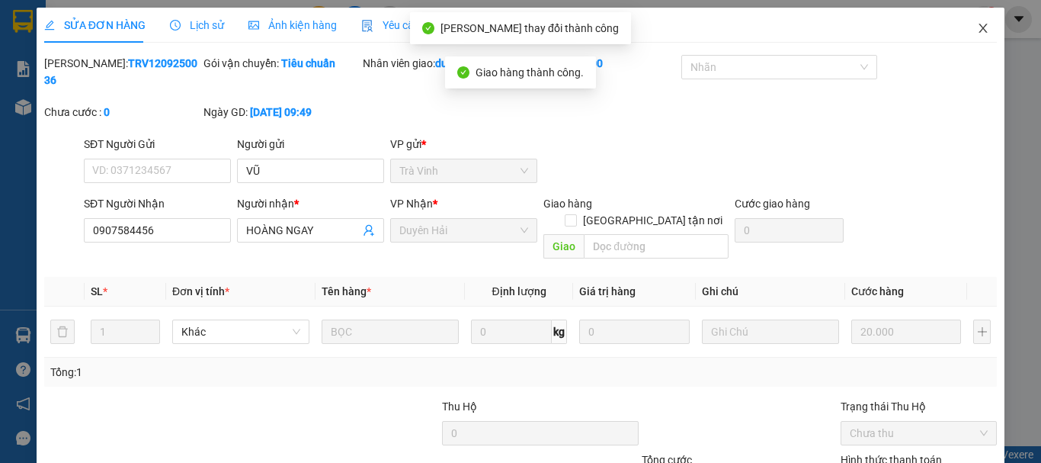
click at [980, 28] on icon "close" at bounding box center [984, 28] width 8 height 9
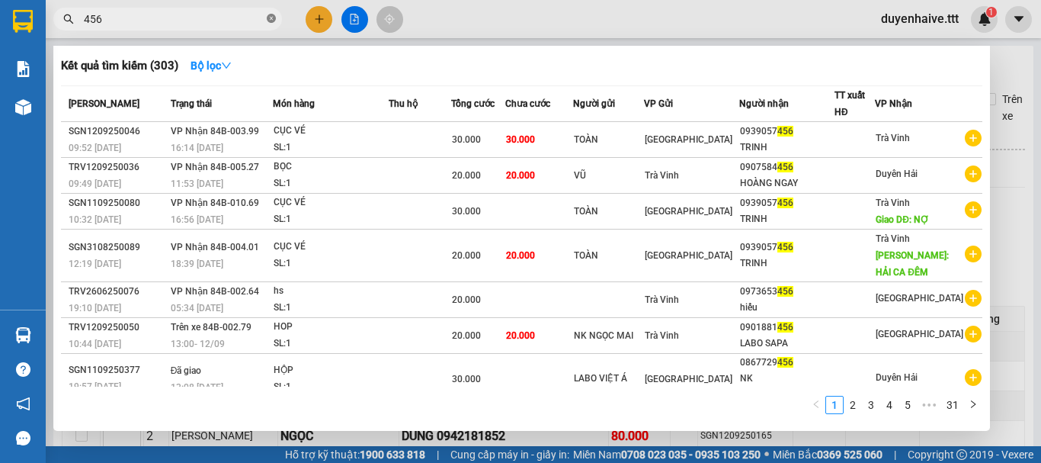
click at [269, 16] on icon "close-circle" at bounding box center [271, 18] width 9 height 9
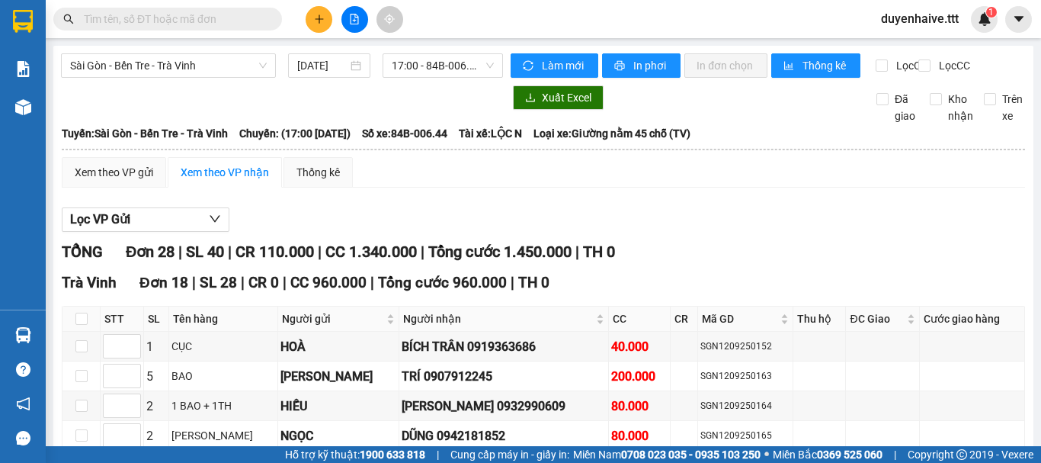
click at [457, 15] on div "Kết quả tìm kiếm ( 303 ) Bộ lọc Mã ĐH Trạng thái Món hàng Thu hộ Tổng cước Chưa…" at bounding box center [520, 19] width 1041 height 38
click at [168, 25] on input "text" at bounding box center [174, 19] width 180 height 17
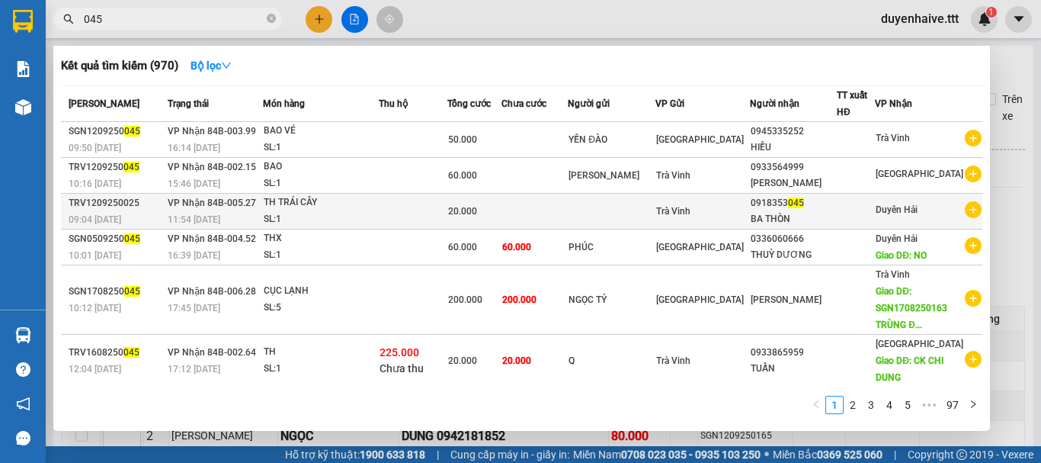
type input "045"
click at [816, 215] on div "BA THÒN" at bounding box center [793, 219] width 85 height 16
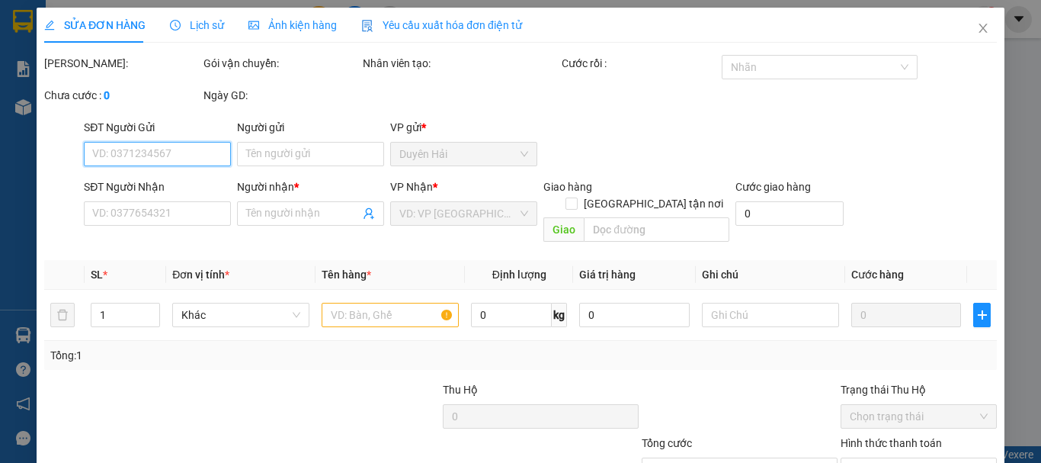
type input "0918353045"
type input "BA THÒN"
type input "20.000"
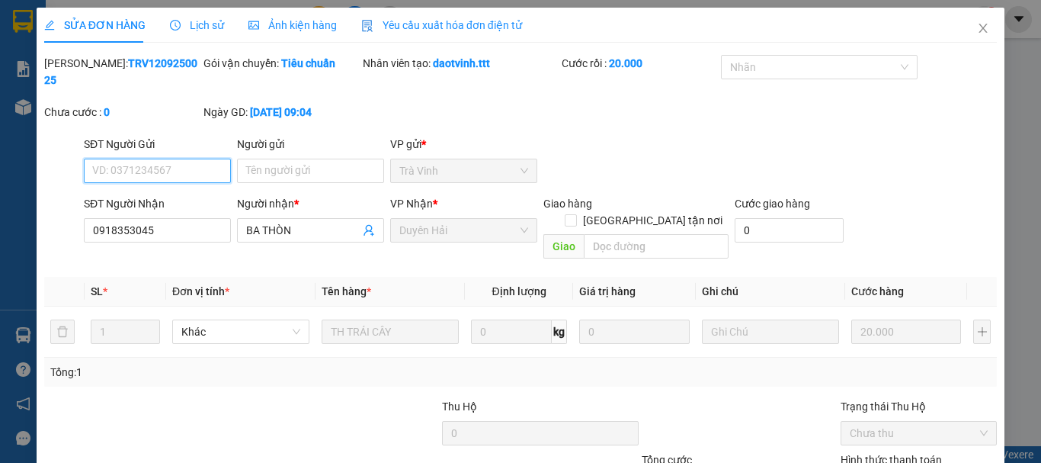
scroll to position [104, 0]
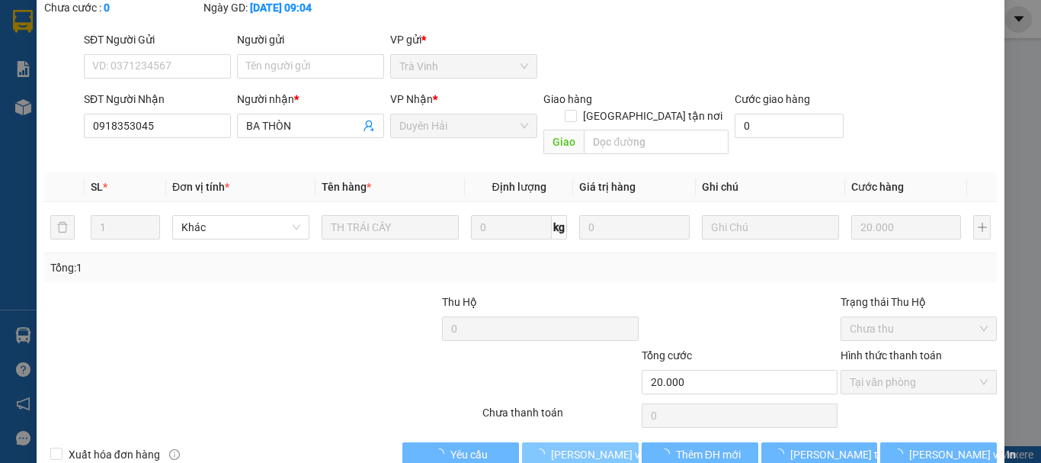
click at [583, 446] on span "[PERSON_NAME] và [PERSON_NAME] hàng" at bounding box center [624, 454] width 146 height 17
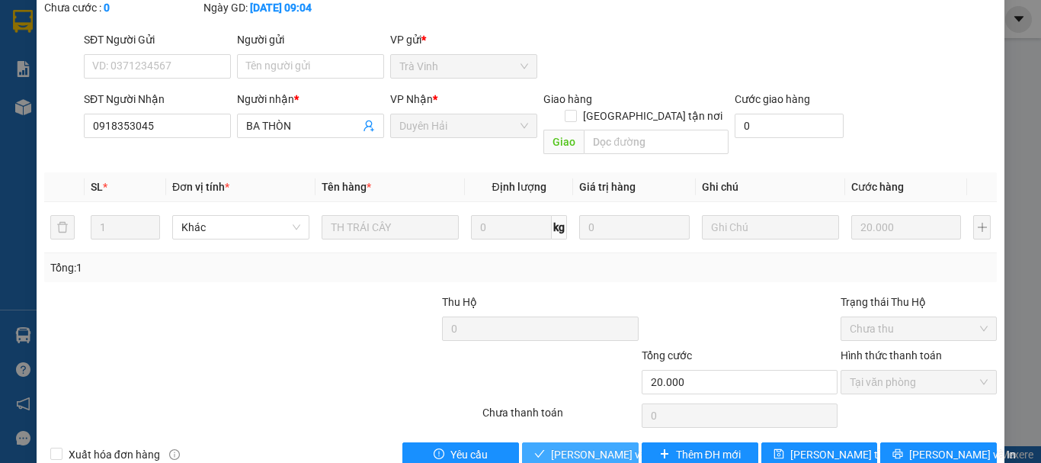
click at [557, 446] on span "[PERSON_NAME] và [PERSON_NAME] hàng" at bounding box center [624, 454] width 146 height 17
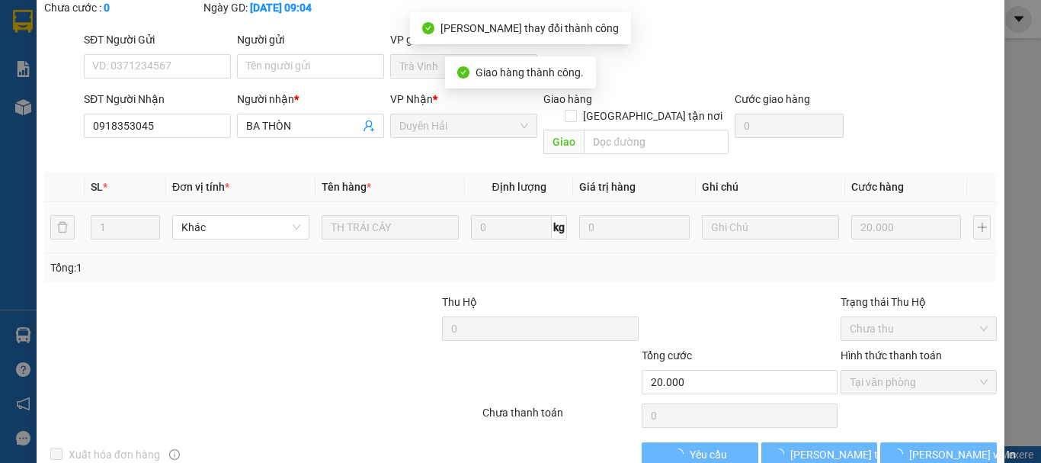
scroll to position [0, 0]
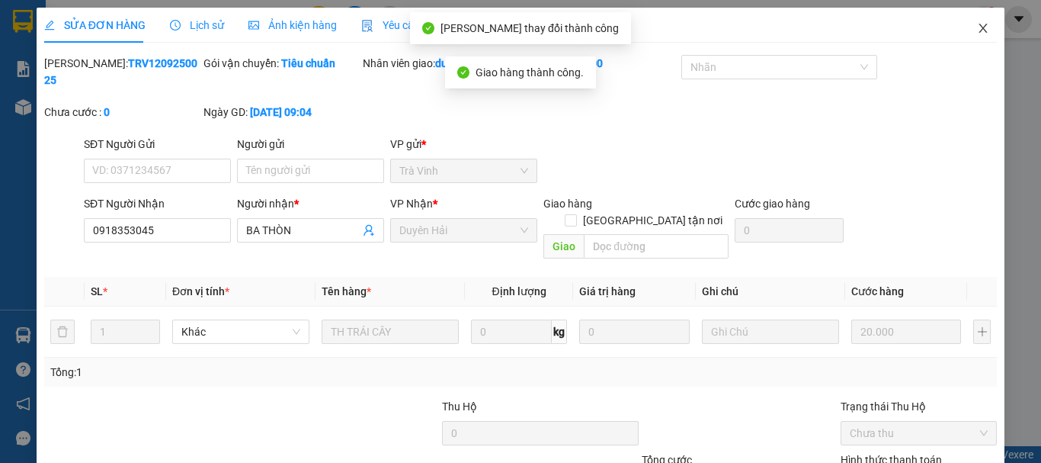
click at [977, 29] on icon "close" at bounding box center [983, 28] width 12 height 12
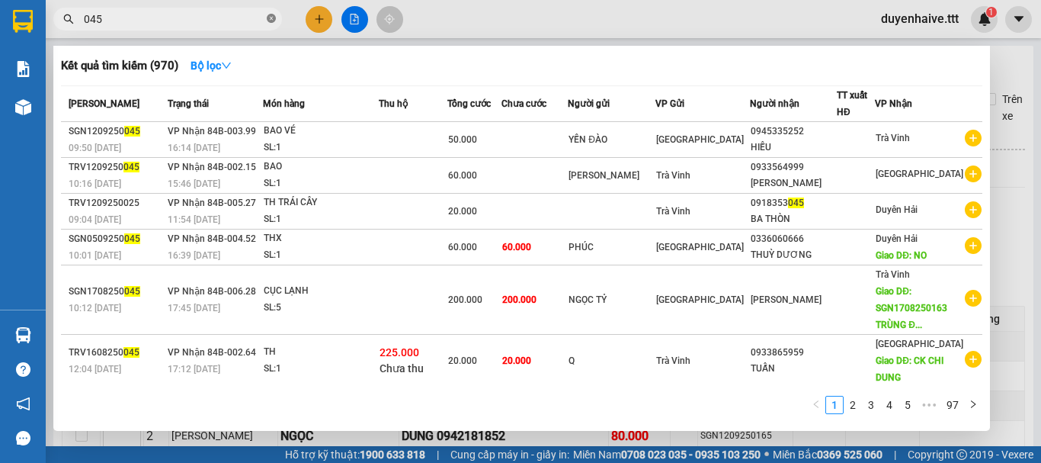
click at [271, 14] on icon "close-circle" at bounding box center [271, 18] width 9 height 9
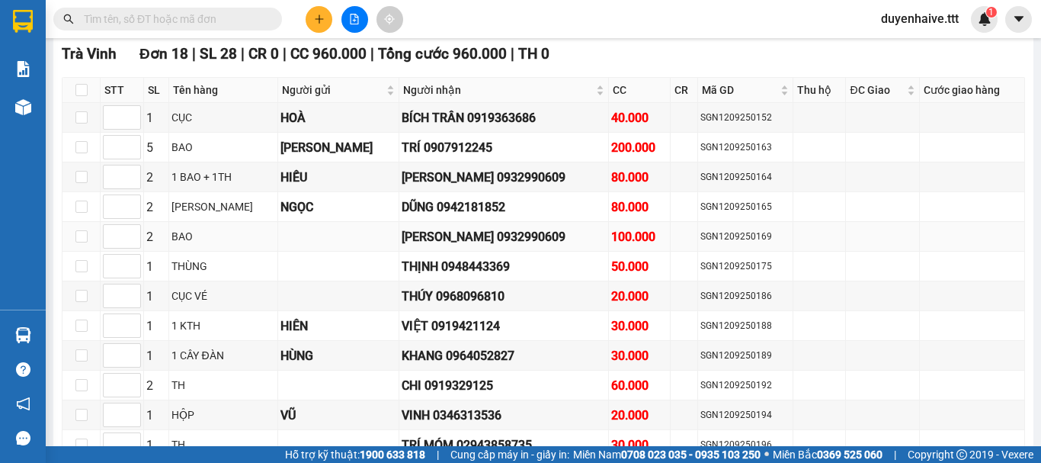
scroll to position [305, 0]
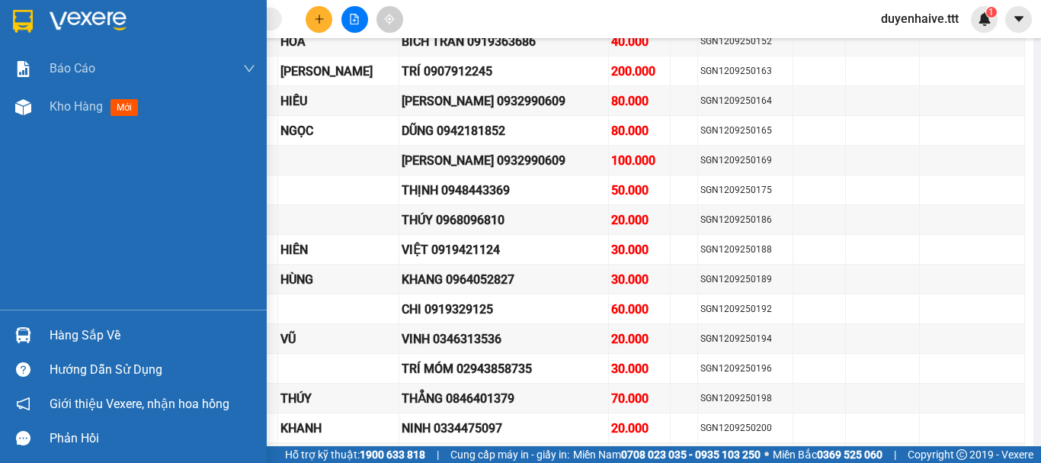
click at [88, 337] on div "Hàng sắp về" at bounding box center [153, 335] width 206 height 23
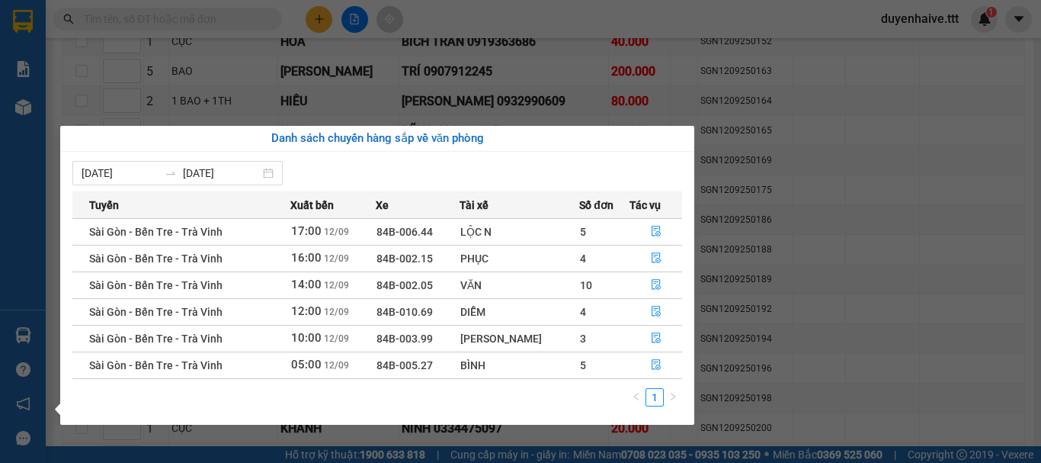
click at [10, 203] on div "Báo cáo Mẫu 1: Báo cáo dòng tiền theo nhân viên (nhân viên) Mẫu 3: Báo cáo dòng…" at bounding box center [23, 231] width 46 height 463
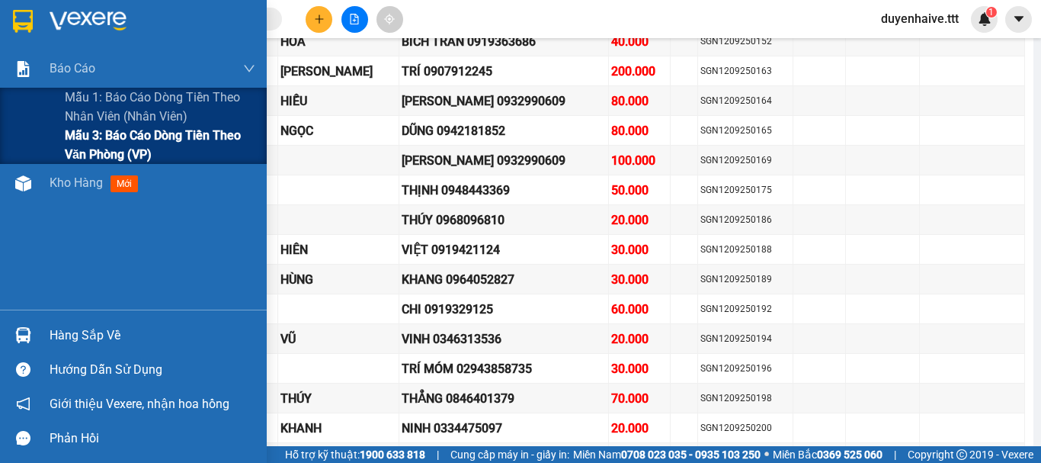
click at [105, 141] on span "Mẫu 3: Báo cáo dòng tiền theo văn phòng (VP)" at bounding box center [160, 145] width 191 height 38
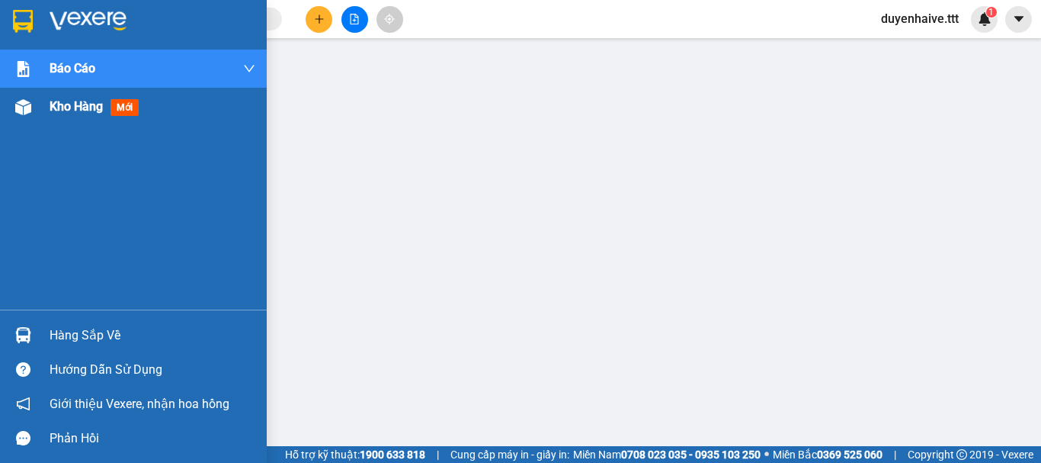
click at [65, 106] on span "Kho hàng" at bounding box center [76, 106] width 53 height 14
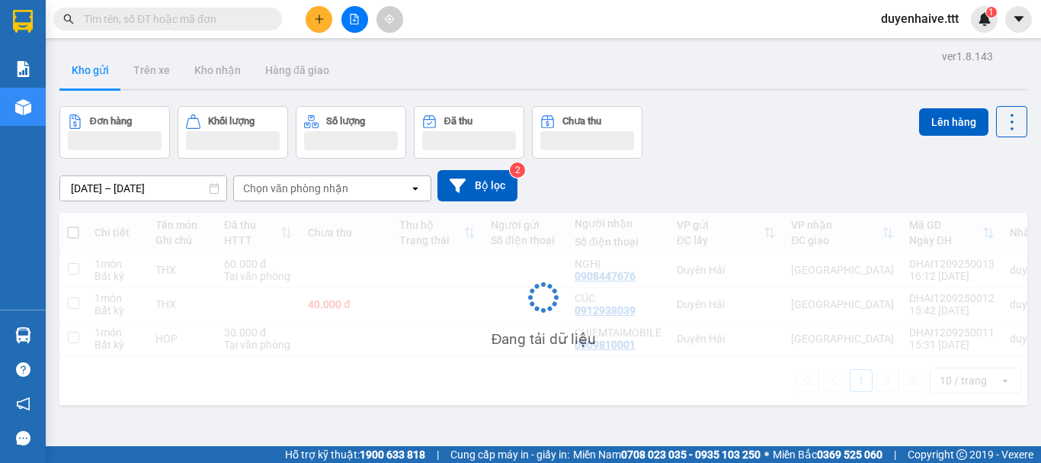
click at [633, 28] on div "Kết quả tìm kiếm ( 970 ) Bộ lọc Mã ĐH Trạng thái Món hàng Thu hộ Tổng cước Chưa…" at bounding box center [520, 19] width 1041 height 38
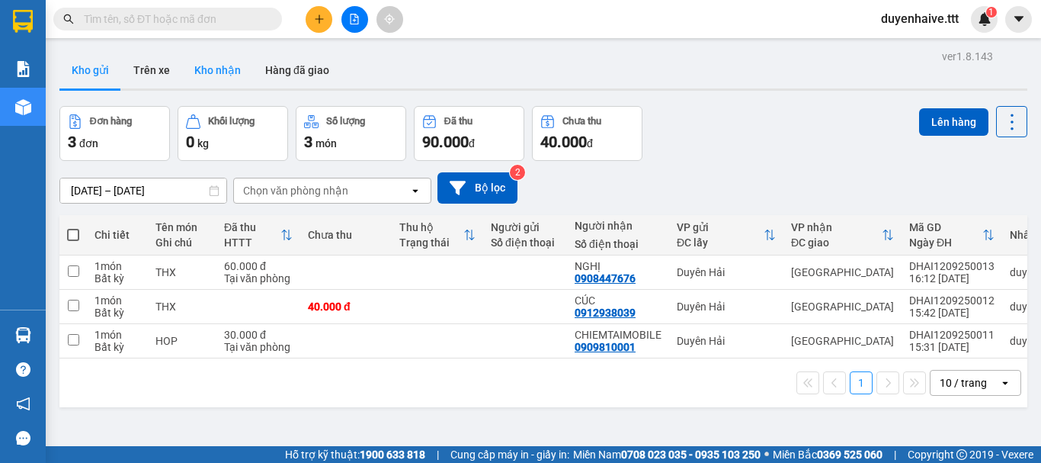
click at [222, 78] on button "Kho nhận" at bounding box center [217, 70] width 71 height 37
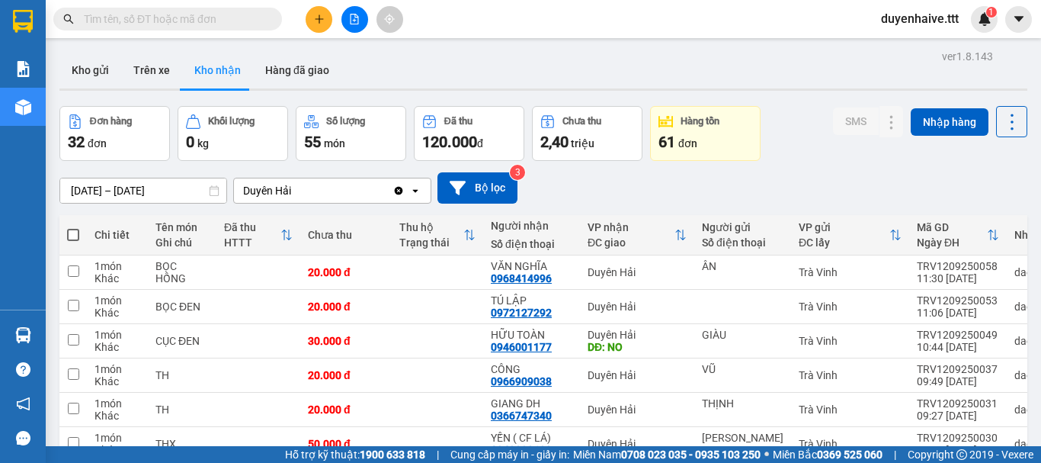
click at [232, 23] on input "text" at bounding box center [174, 19] width 180 height 17
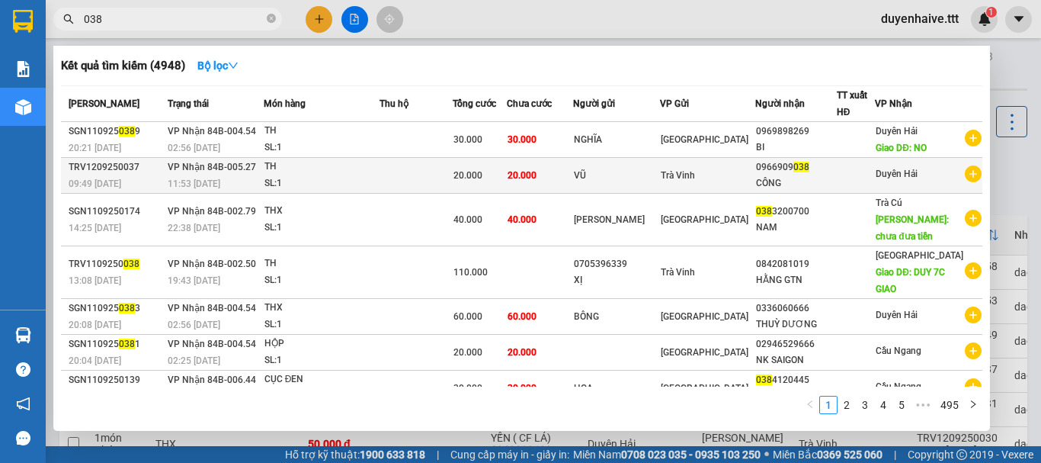
type input "038"
click at [857, 171] on div at bounding box center [856, 176] width 37 height 16
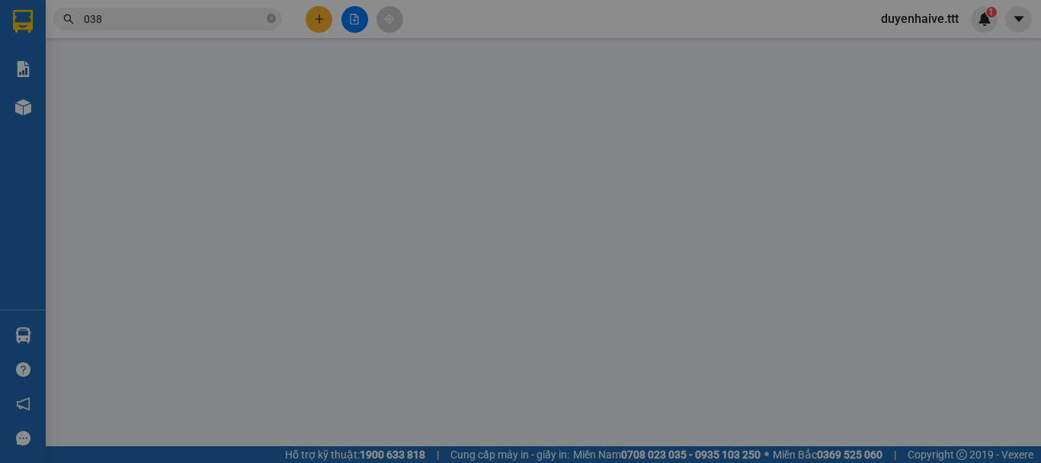
type input "VŨ"
type input "0966909038"
type input "CÔNG"
type input "20.000"
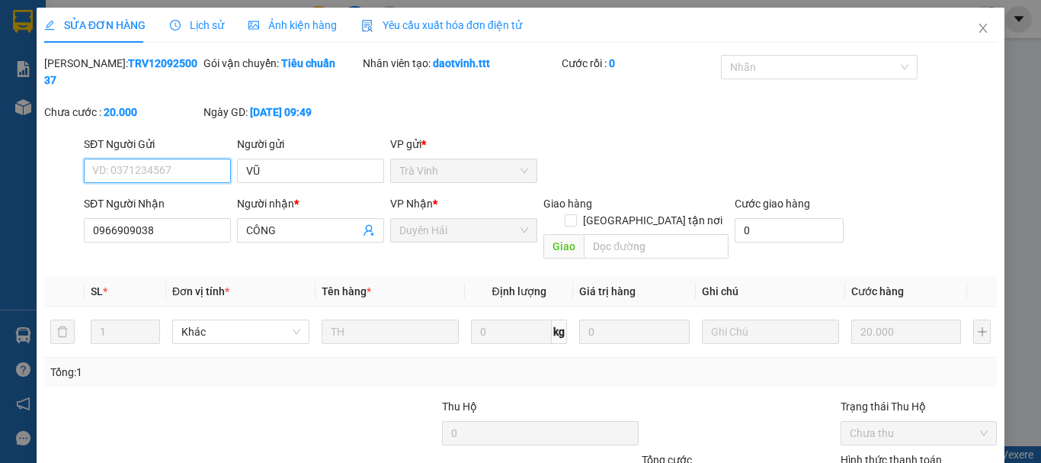
scroll to position [104, 0]
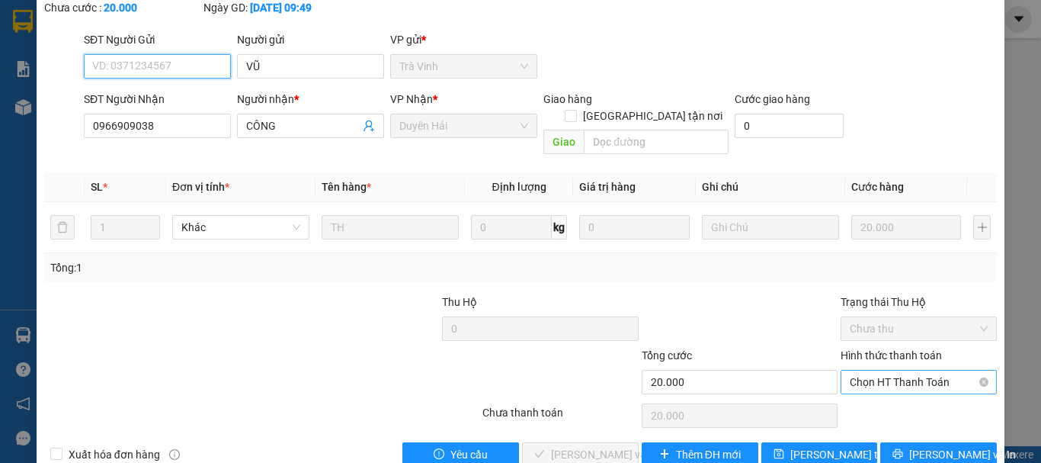
click at [853, 370] on span "Chọn HT Thanh Toán" at bounding box center [919, 381] width 138 height 23
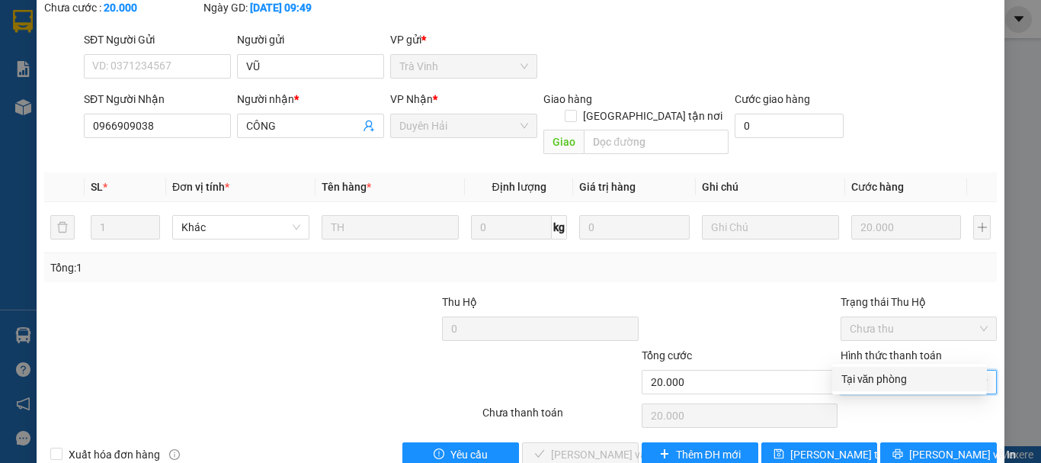
click at [851, 383] on div "Tại văn phòng" at bounding box center [910, 378] width 136 height 17
type input "0"
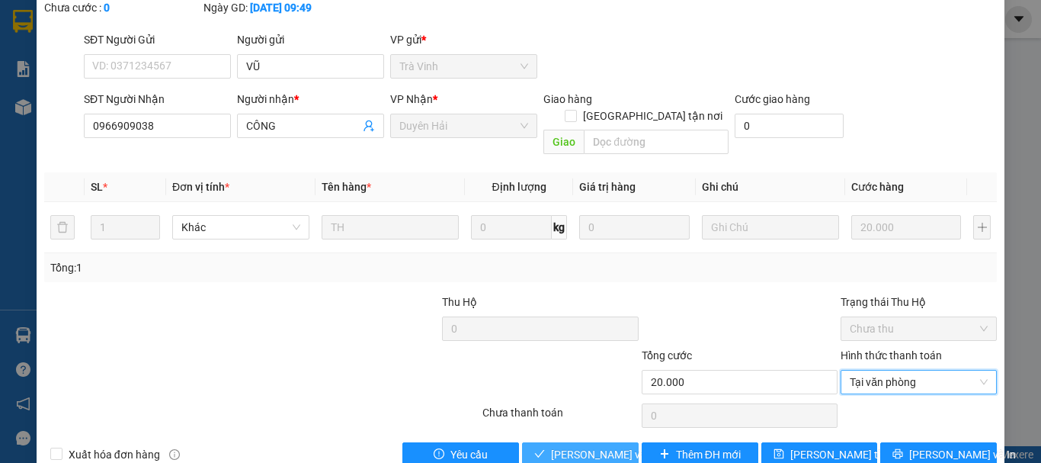
click at [554, 446] on span "[PERSON_NAME] và Giao hàng" at bounding box center [624, 454] width 146 height 17
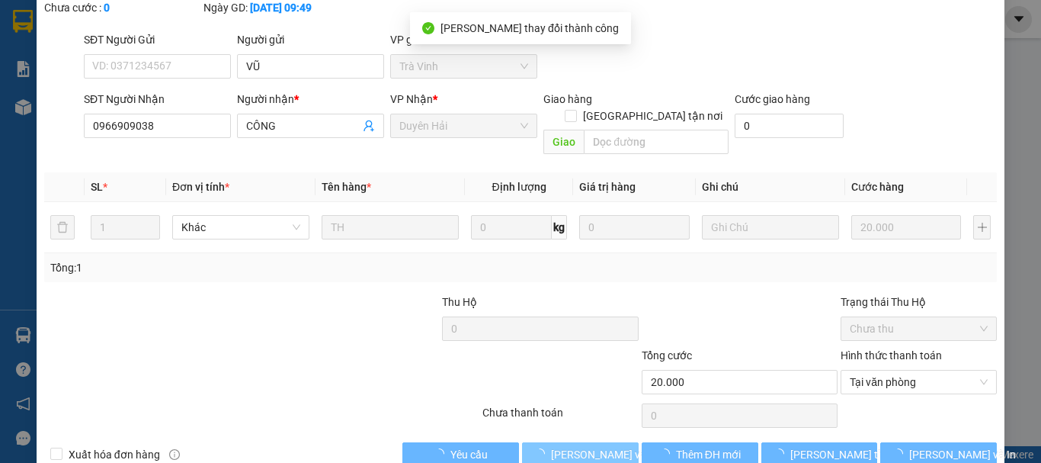
scroll to position [0, 0]
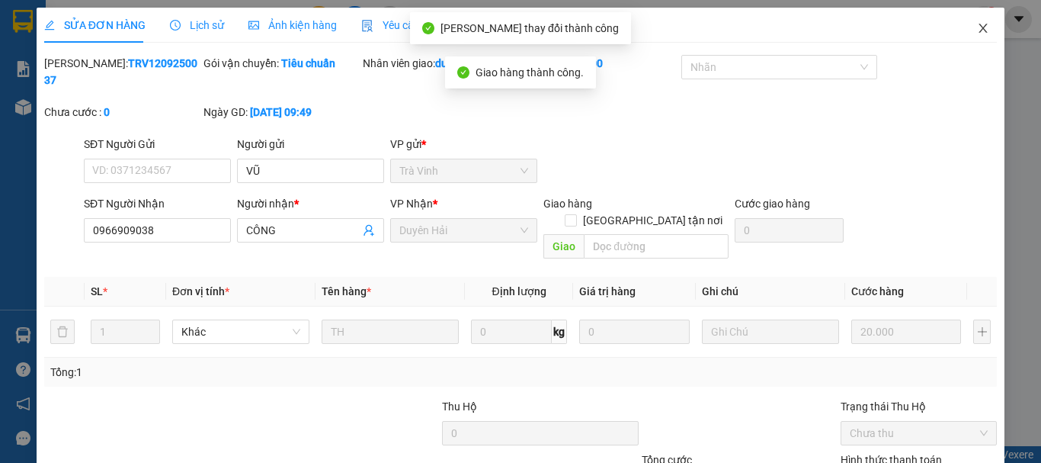
click at [964, 27] on span "Close" at bounding box center [983, 29] width 43 height 43
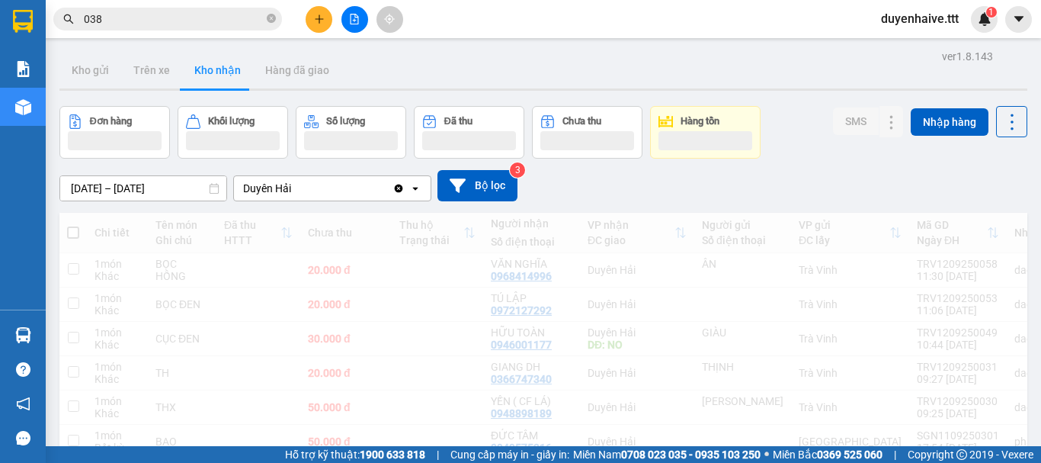
click at [271, 18] on icon "close-circle" at bounding box center [271, 18] width 9 height 9
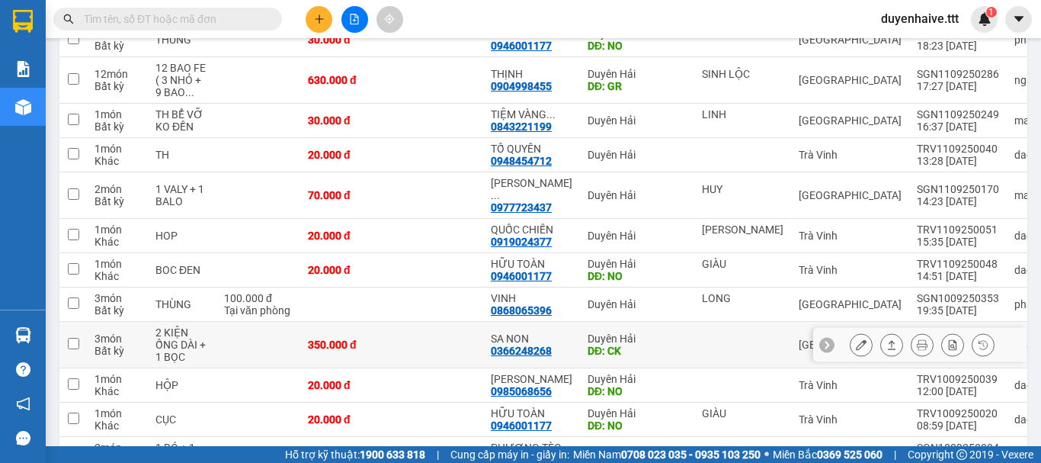
scroll to position [762, 0]
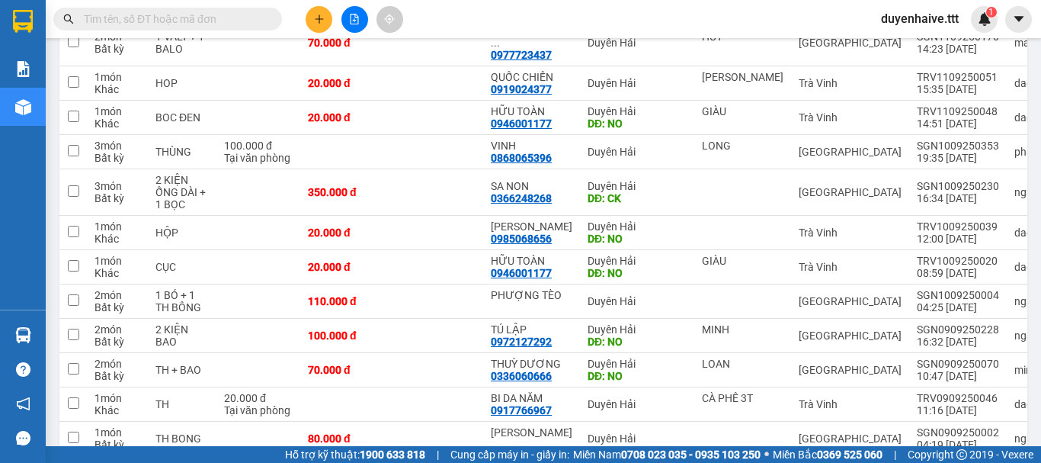
click at [236, 21] on input "text" at bounding box center [174, 19] width 180 height 17
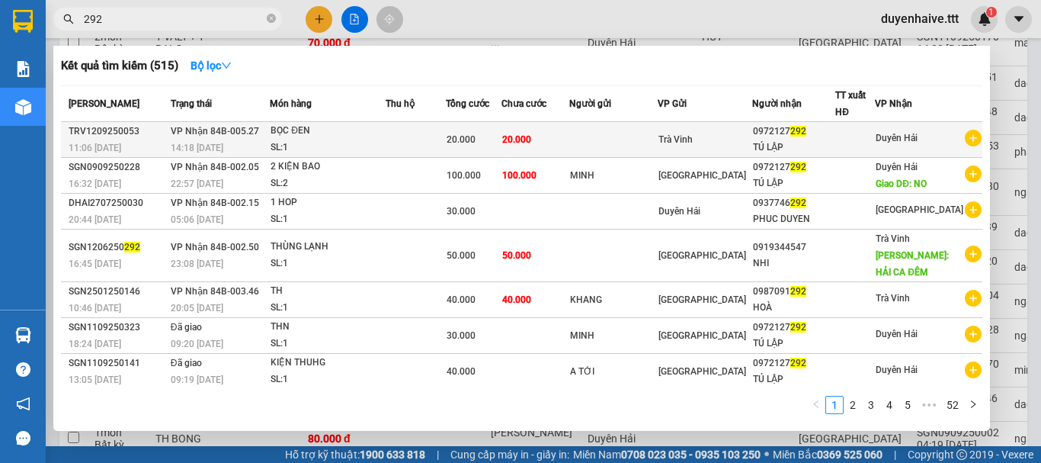
type input "292"
click at [813, 142] on div "TÚ LẬP" at bounding box center [794, 147] width 82 height 16
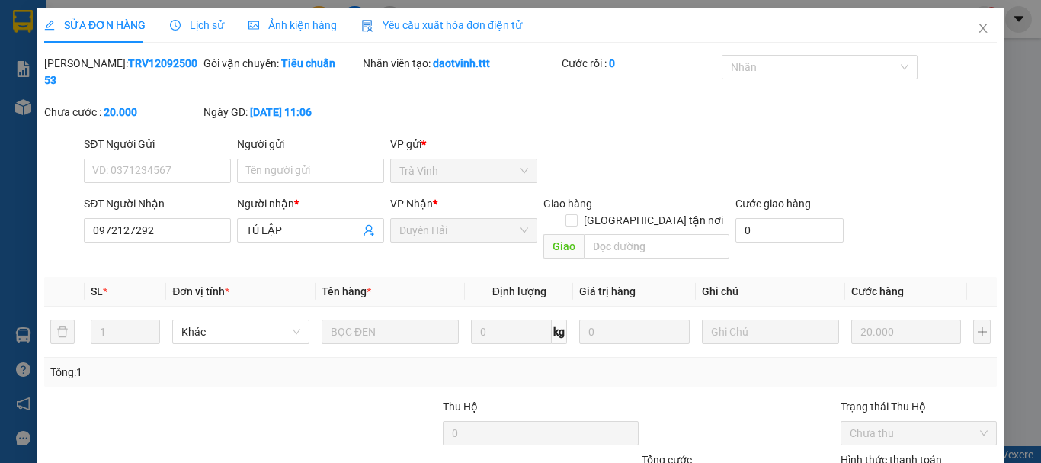
type input "0972127292"
type input "TÚ LẬP"
type input "20.000"
click at [158, 218] on input "0972127292" at bounding box center [157, 230] width 147 height 24
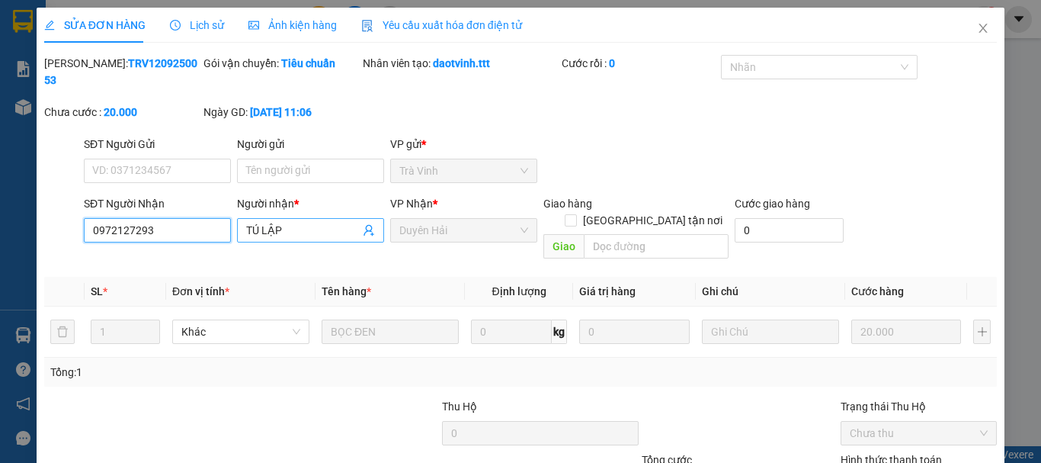
type input "0972127293"
click at [289, 222] on input "TÚ LẬP" at bounding box center [303, 230] width 114 height 17
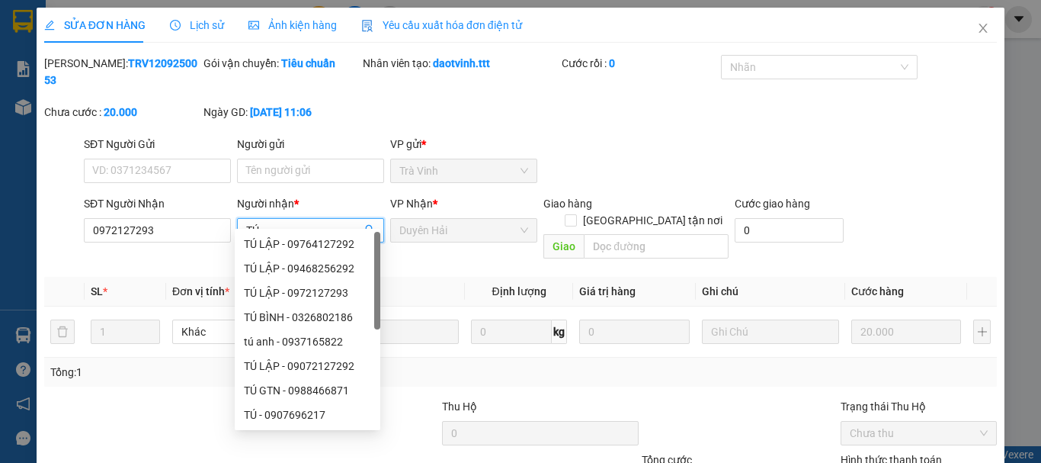
scroll to position [104, 0]
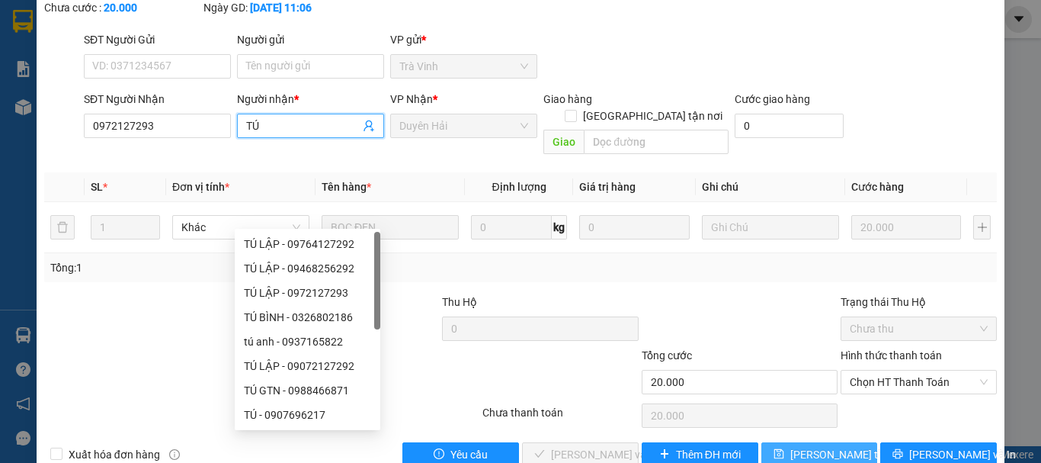
type input "TÚ"
click at [804, 446] on span "[PERSON_NAME] thay đổi" at bounding box center [851, 454] width 122 height 17
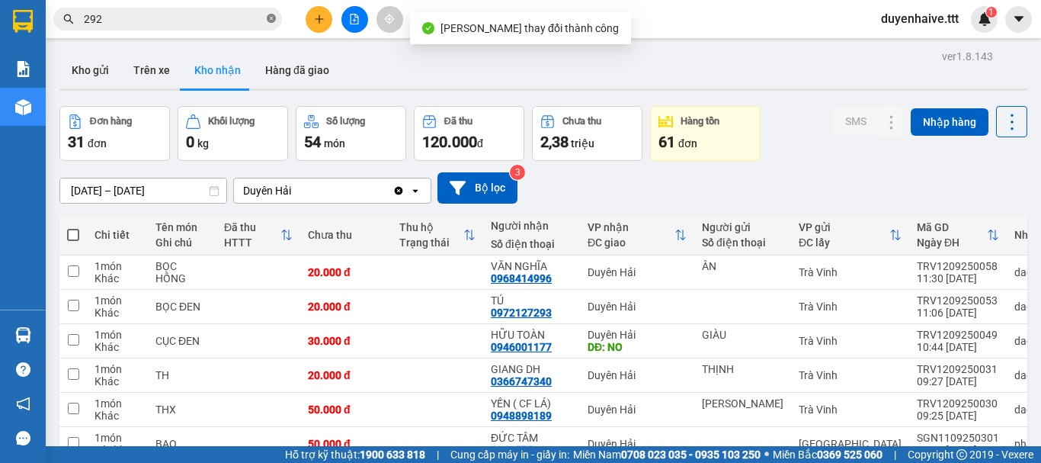
click at [271, 16] on icon "close-circle" at bounding box center [271, 18] width 9 height 9
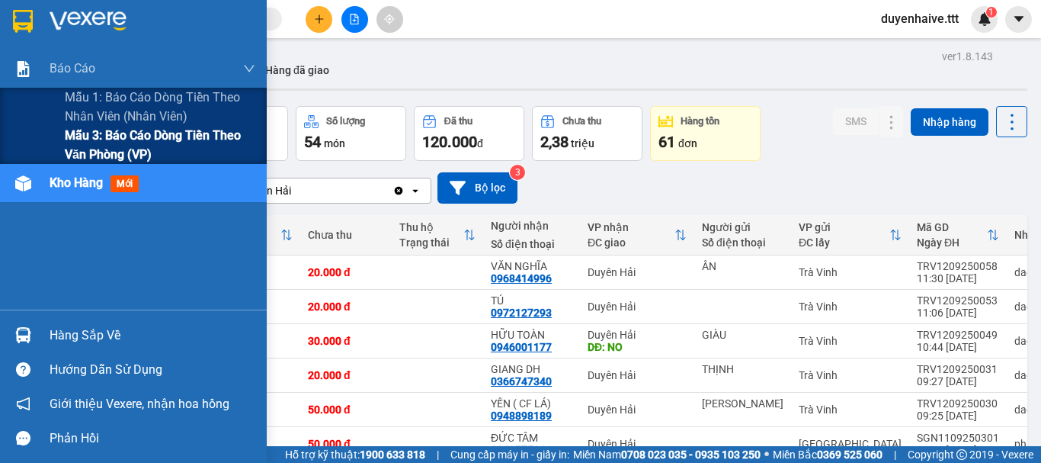
click at [88, 137] on span "Mẫu 3: Báo cáo dòng tiền theo văn phòng (VP)" at bounding box center [160, 145] width 191 height 38
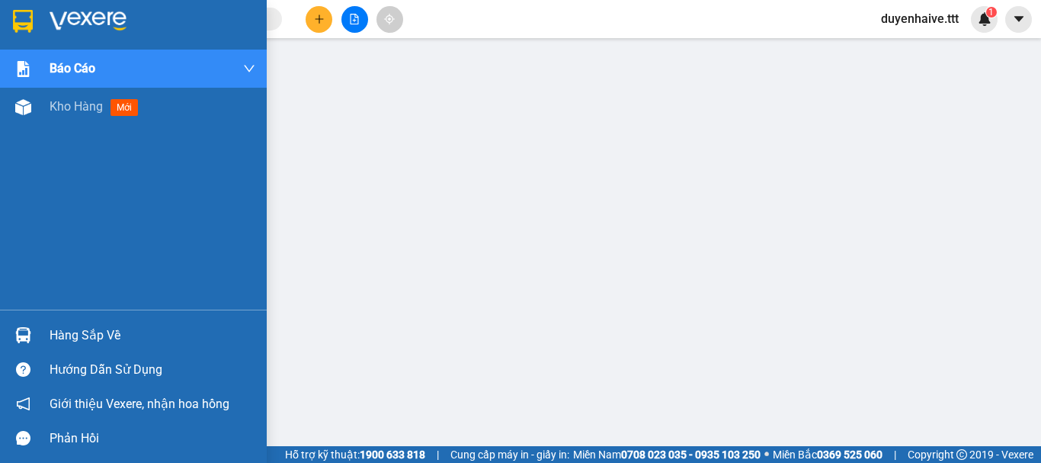
click at [83, 335] on div "Hàng sắp về" at bounding box center [153, 335] width 206 height 23
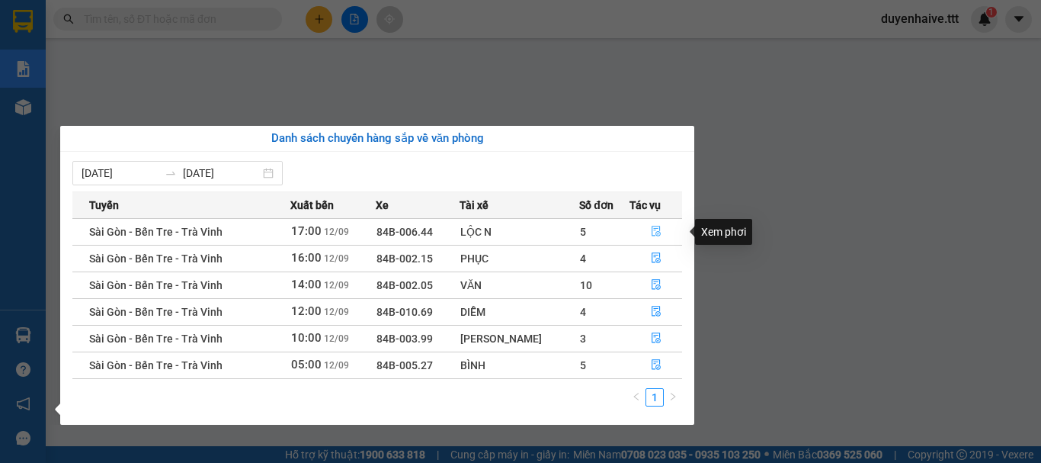
click at [652, 228] on icon "file-done" at bounding box center [656, 231] width 9 height 11
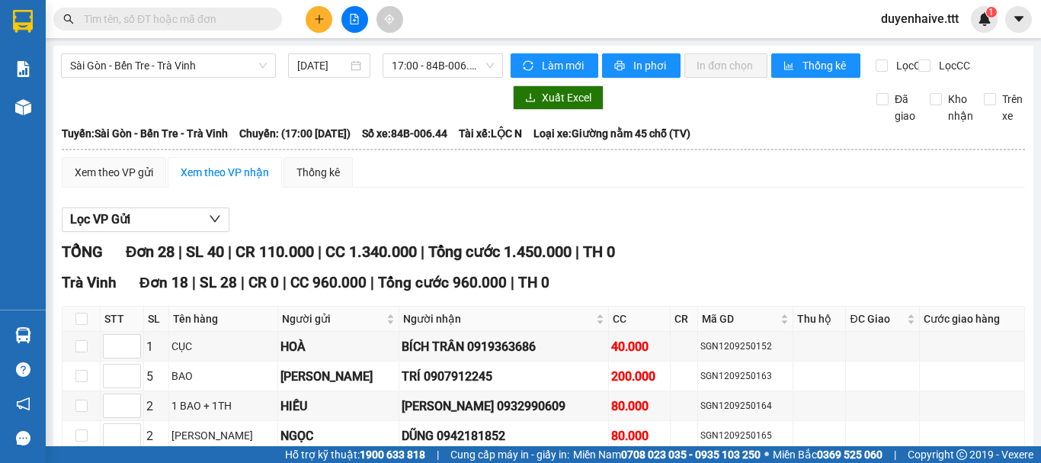
click at [215, 24] on input "text" at bounding box center [174, 19] width 180 height 17
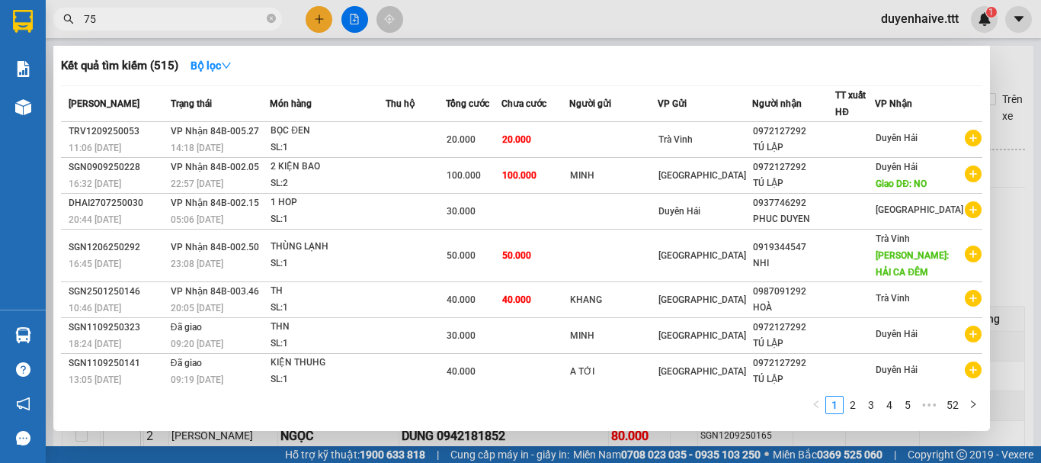
type input "758"
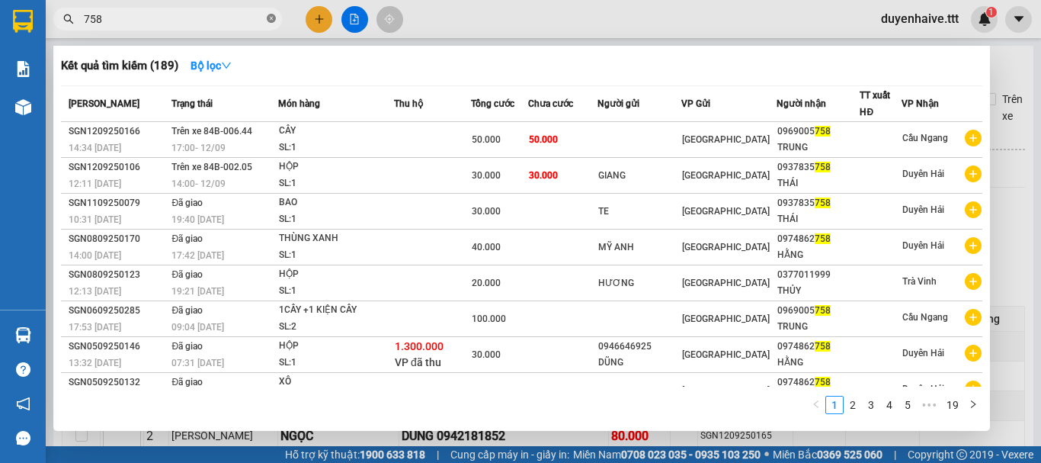
click at [272, 18] on icon "close-circle" at bounding box center [271, 18] width 9 height 9
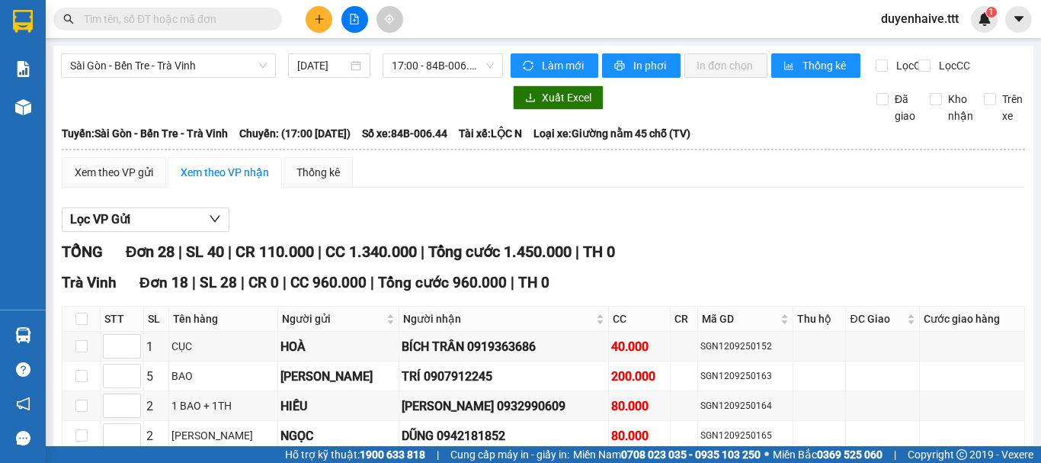
click at [219, 21] on input "text" at bounding box center [174, 19] width 180 height 17
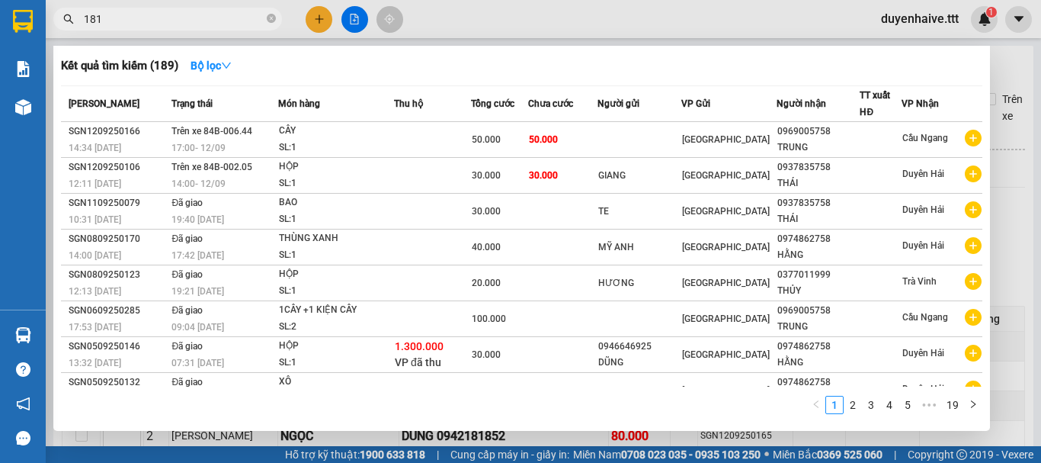
type input "1818"
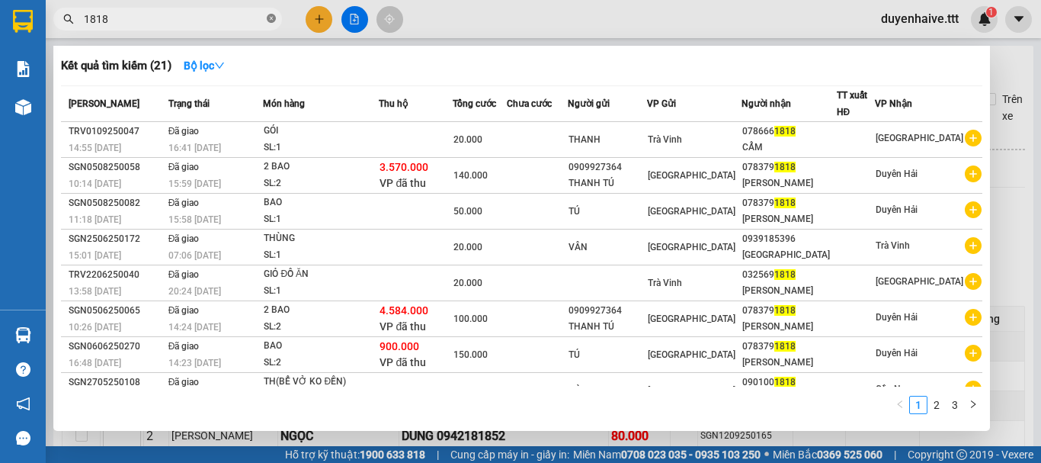
click at [271, 16] on icon "close-circle" at bounding box center [271, 18] width 9 height 9
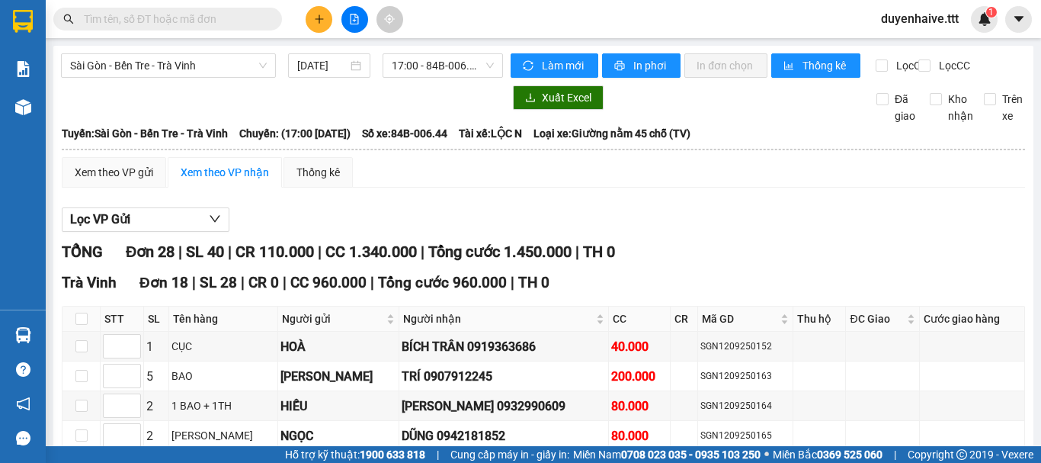
click at [245, 17] on input "text" at bounding box center [174, 19] width 180 height 17
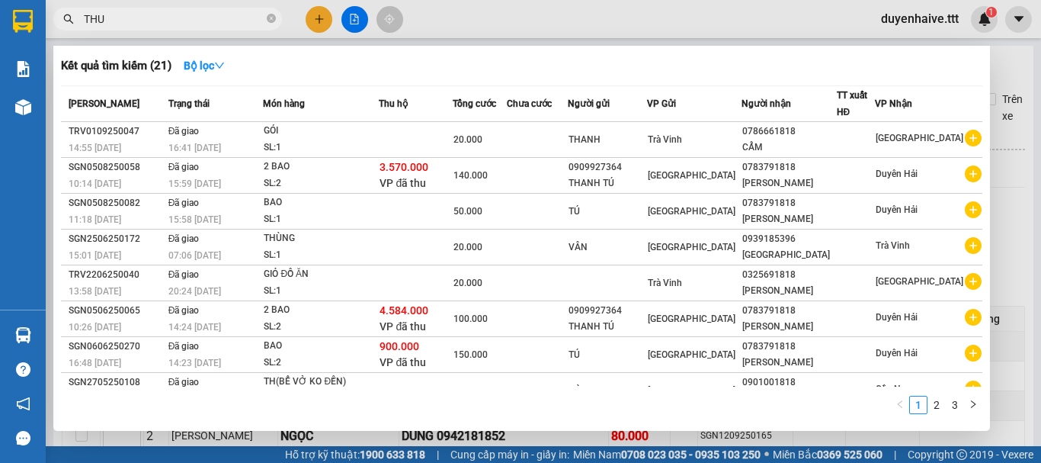
type input "THUY"
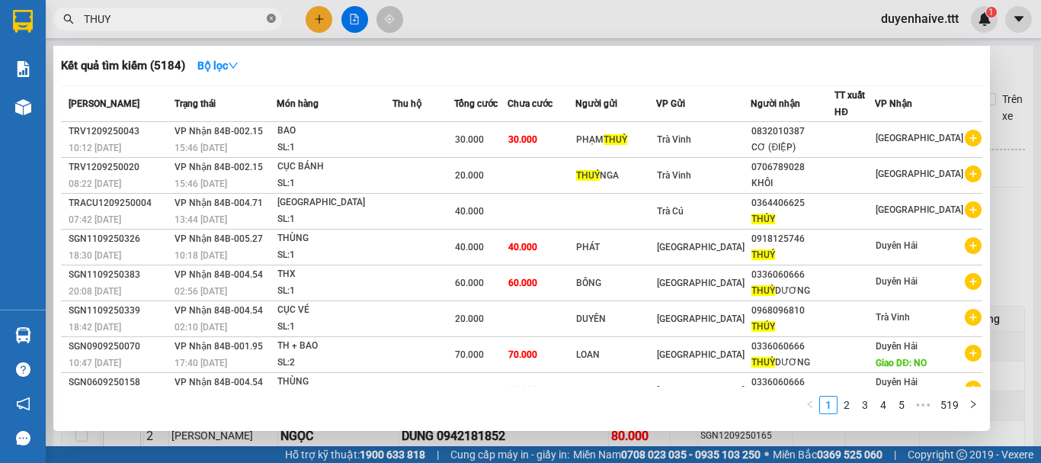
click at [274, 20] on icon "close-circle" at bounding box center [271, 18] width 9 height 9
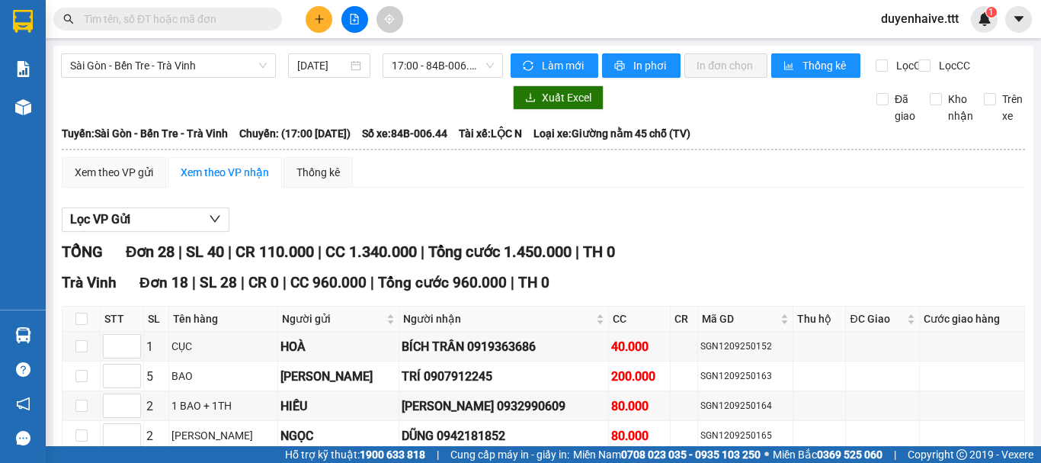
click at [250, 20] on input "text" at bounding box center [174, 19] width 180 height 17
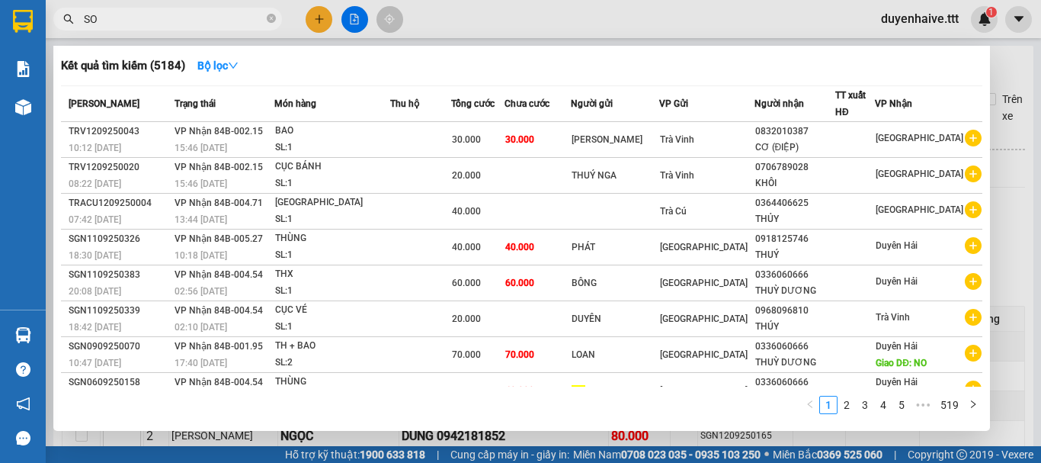
type input "SON"
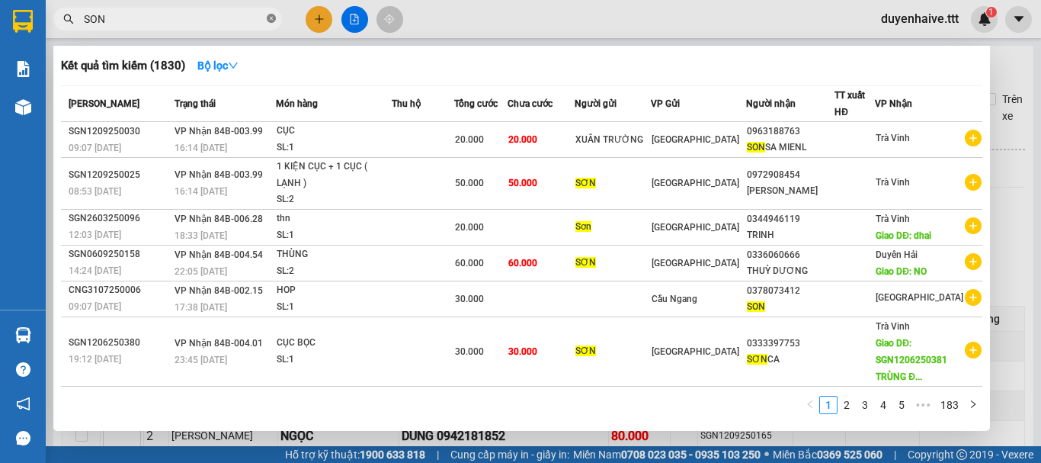
click at [271, 18] on icon "close-circle" at bounding box center [271, 18] width 9 height 9
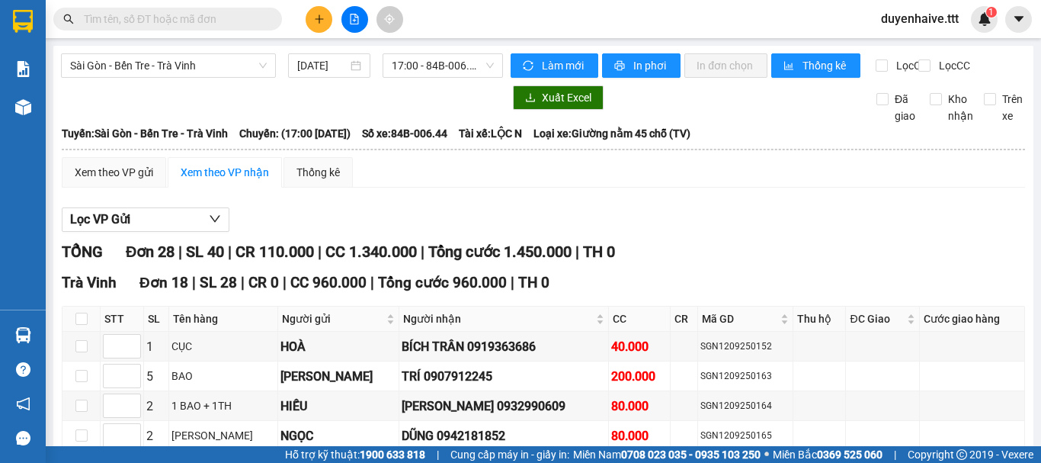
click at [239, 20] on input "text" at bounding box center [174, 19] width 180 height 17
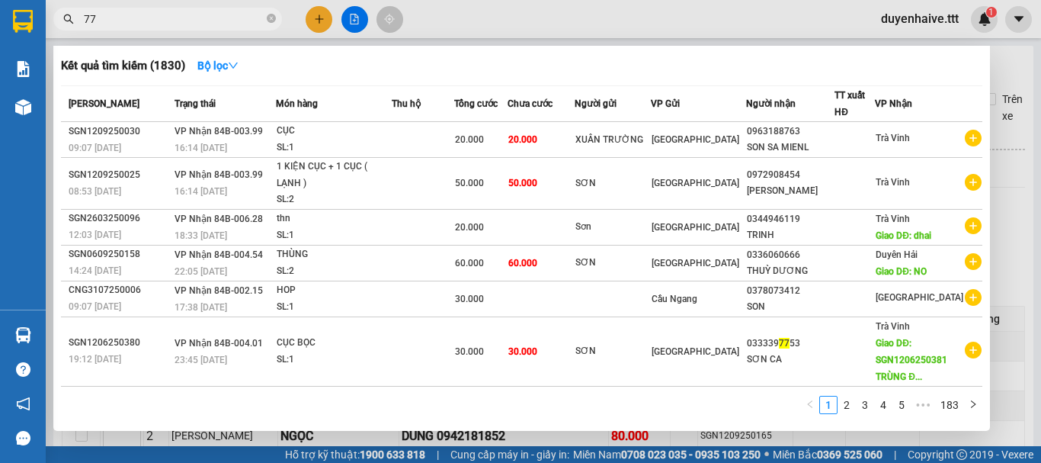
type input "779"
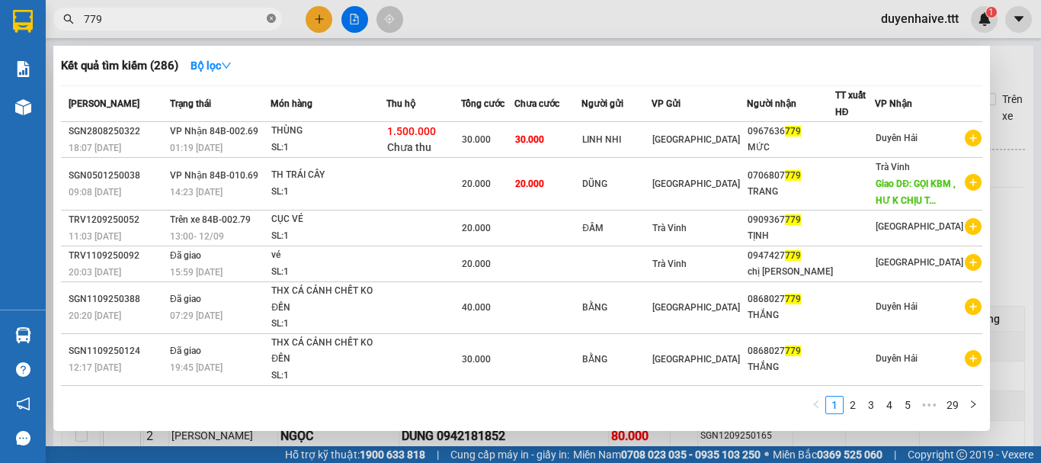
click at [272, 23] on icon "close-circle" at bounding box center [271, 18] width 9 height 9
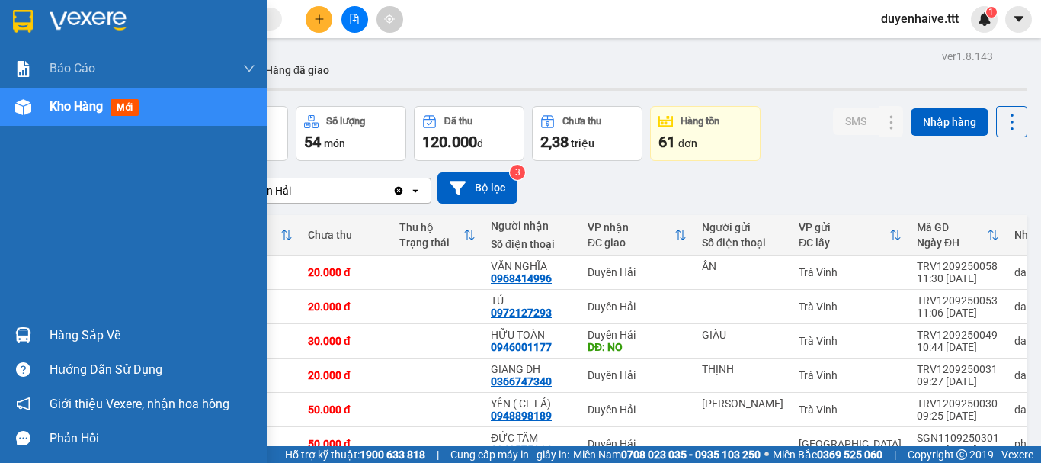
click at [79, 348] on div "Hàng sắp về" at bounding box center [133, 335] width 267 height 34
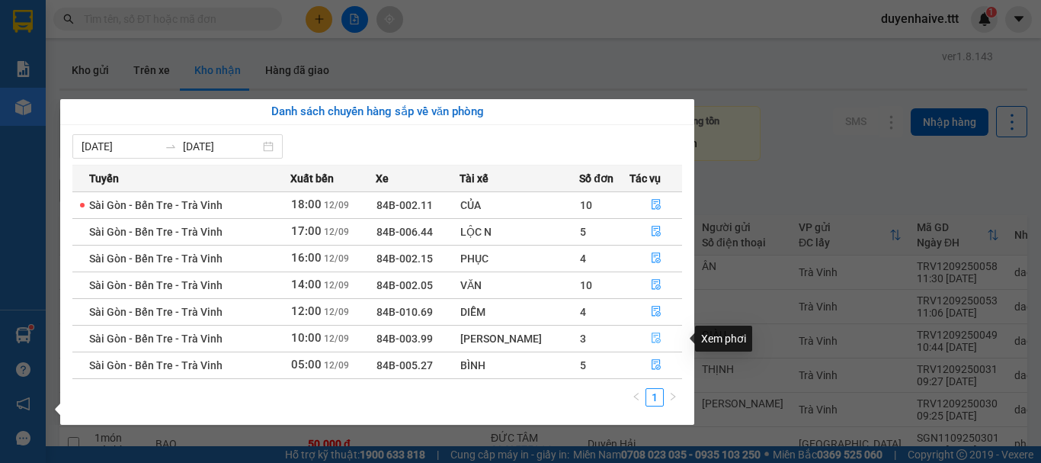
click at [654, 335] on icon "file-done" at bounding box center [656, 337] width 11 height 11
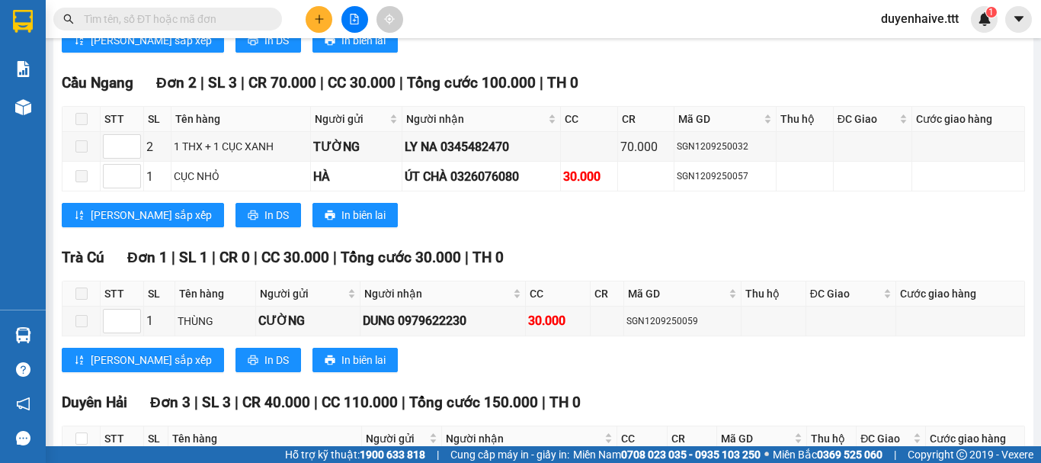
scroll to position [1482, 0]
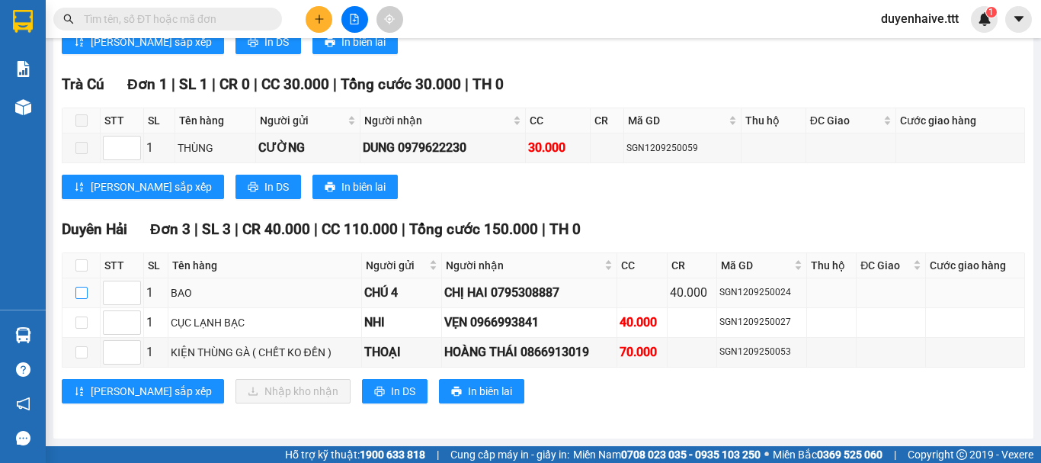
click at [79, 293] on input "checkbox" at bounding box center [81, 293] width 12 height 12
checkbox input "true"
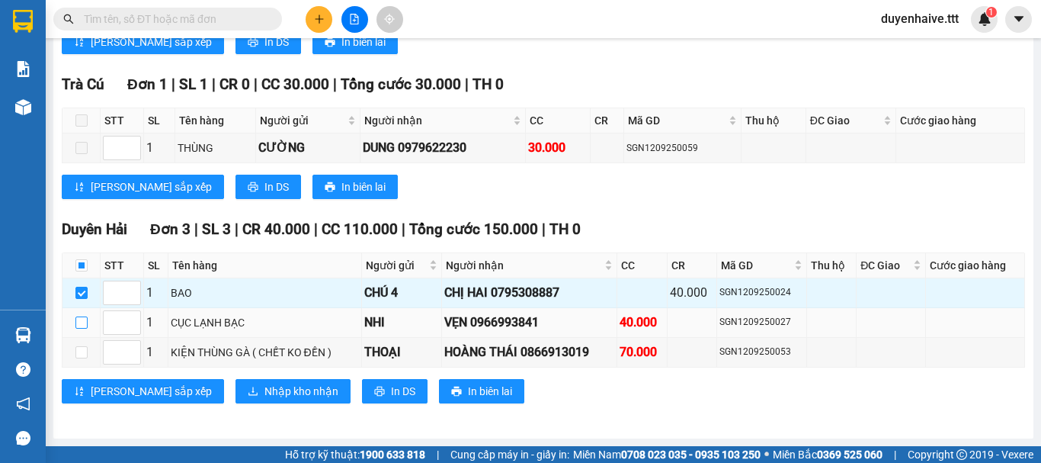
click at [83, 320] on input "checkbox" at bounding box center [81, 322] width 12 height 12
checkbox input "true"
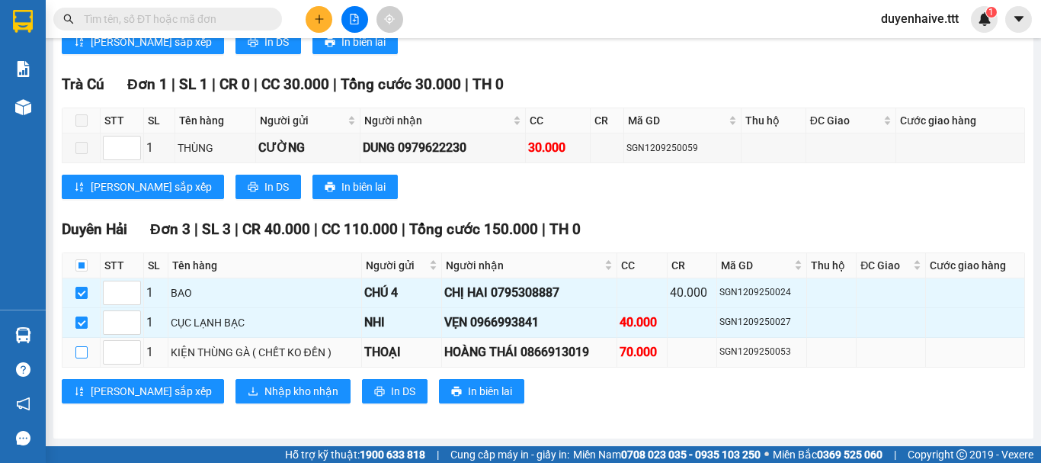
click at [83, 351] on input "checkbox" at bounding box center [81, 352] width 12 height 12
checkbox input "true"
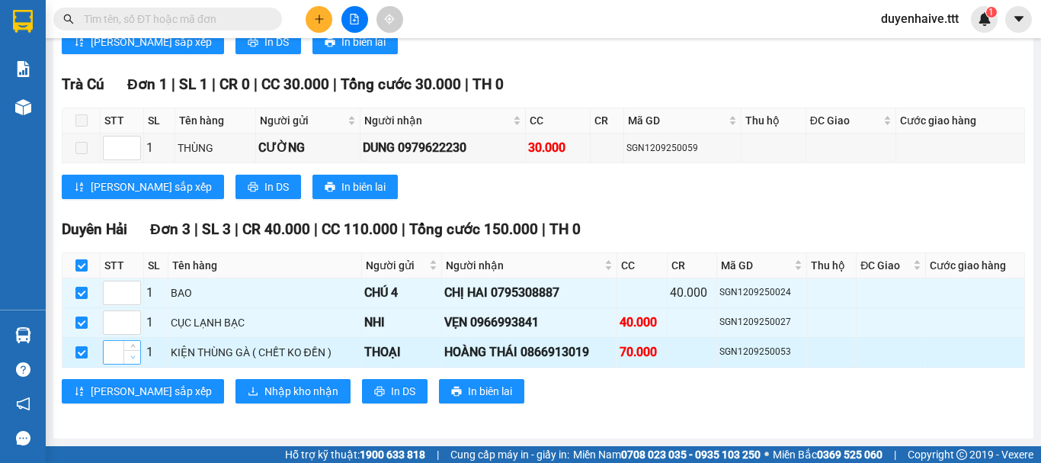
checkbox input "true"
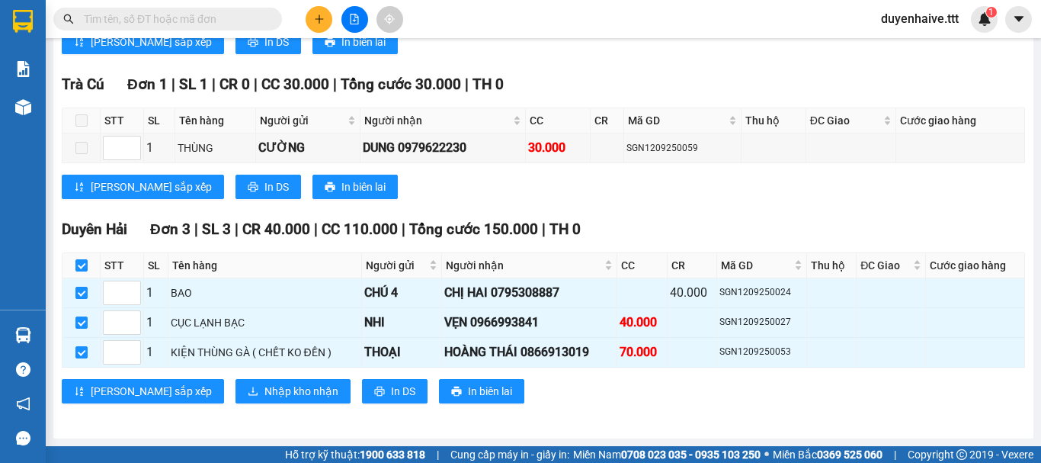
click at [209, 403] on div "Duyên Hải Đơn 3 | SL 3 | CR 40.000 | CC 110.000 | Tổng cước 150.000 | TH 0 STT …" at bounding box center [544, 316] width 964 height 197
click at [265, 389] on span "Nhập kho nhận" at bounding box center [302, 391] width 74 height 17
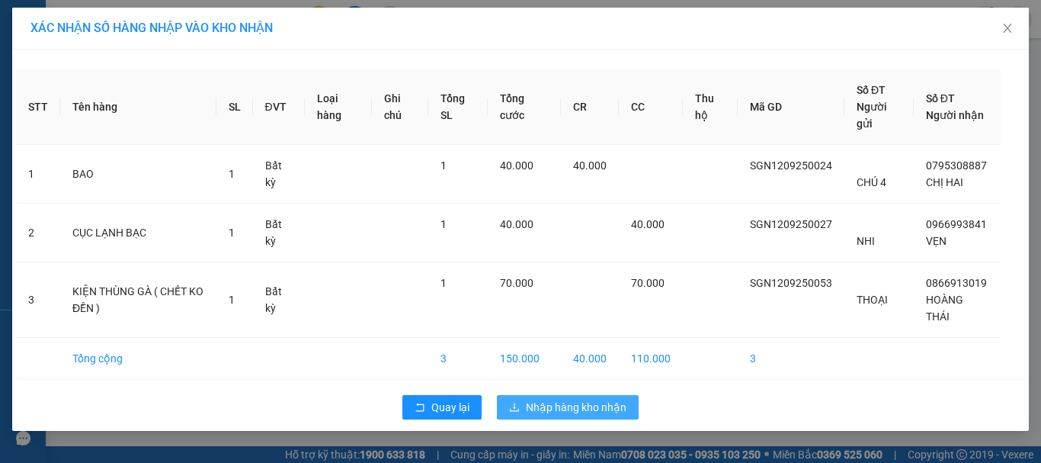
click at [568, 406] on span "Nhập hàng kho nhận" at bounding box center [576, 407] width 101 height 17
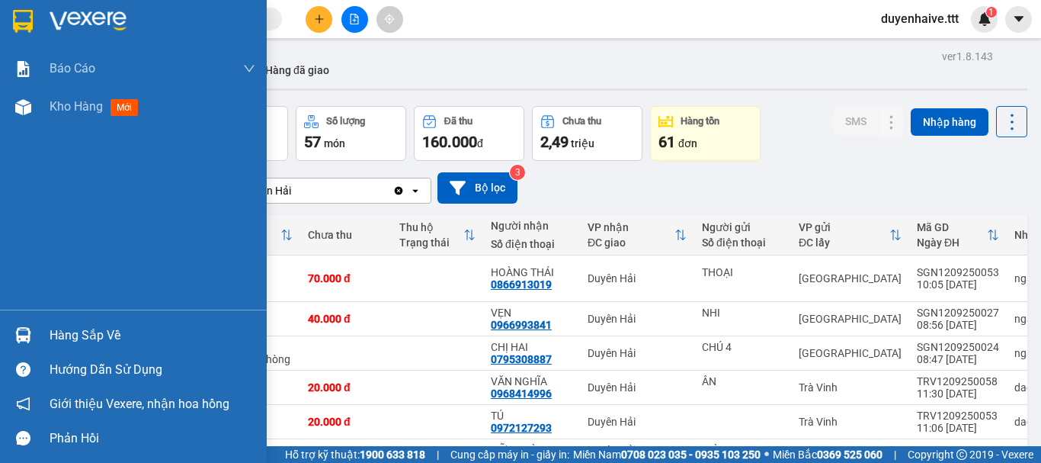
drag, startPoint x: 87, startPoint y: 328, endPoint x: 112, endPoint y: 326, distance: 25.2
click at [88, 328] on div "Hàng sắp về" at bounding box center [153, 335] width 206 height 23
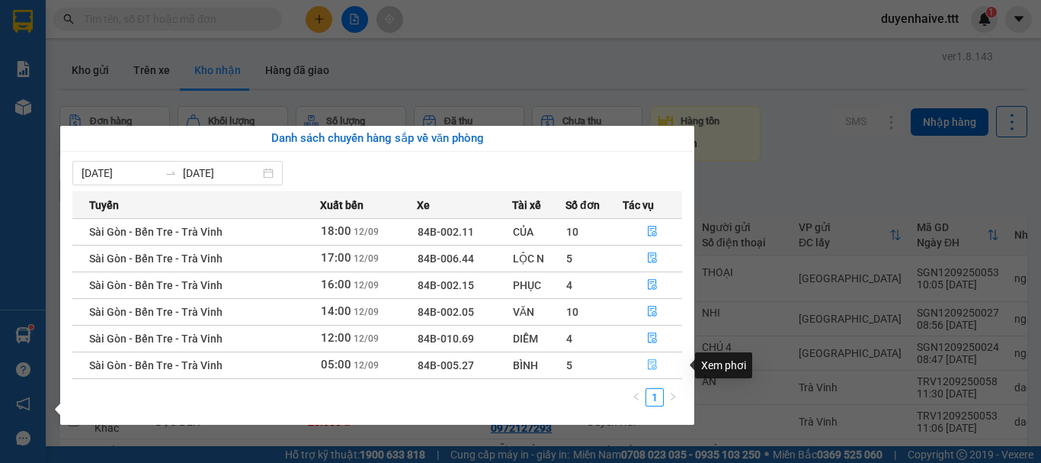
click at [653, 363] on icon "file-done" at bounding box center [652, 364] width 11 height 11
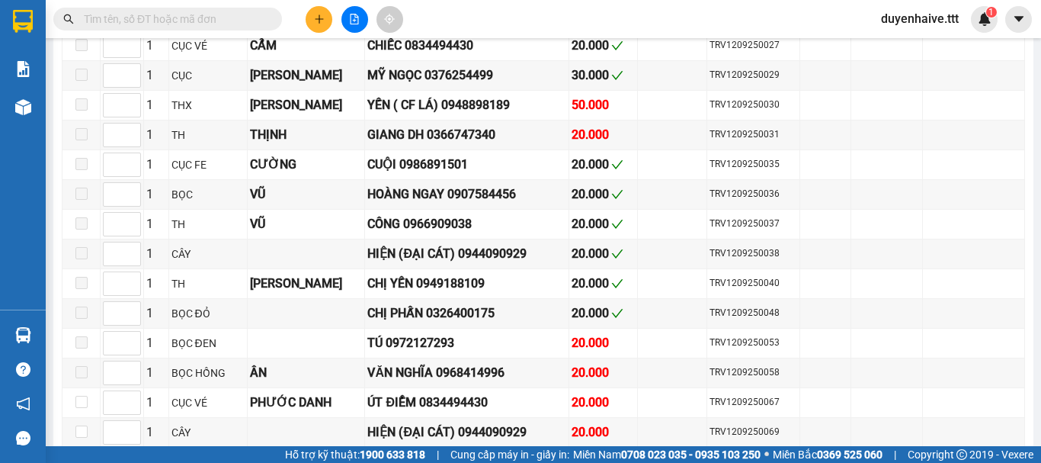
scroll to position [1478, 0]
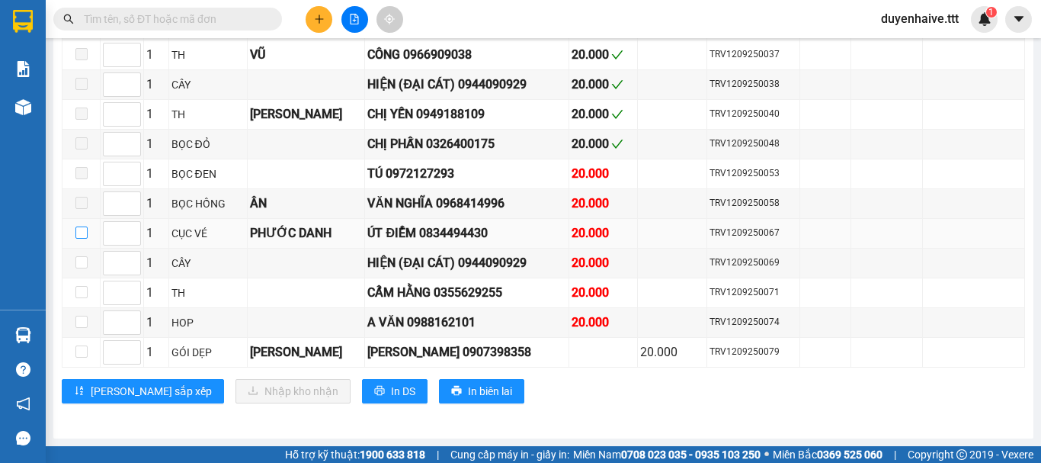
click at [85, 226] on input "checkbox" at bounding box center [81, 232] width 12 height 12
checkbox input "true"
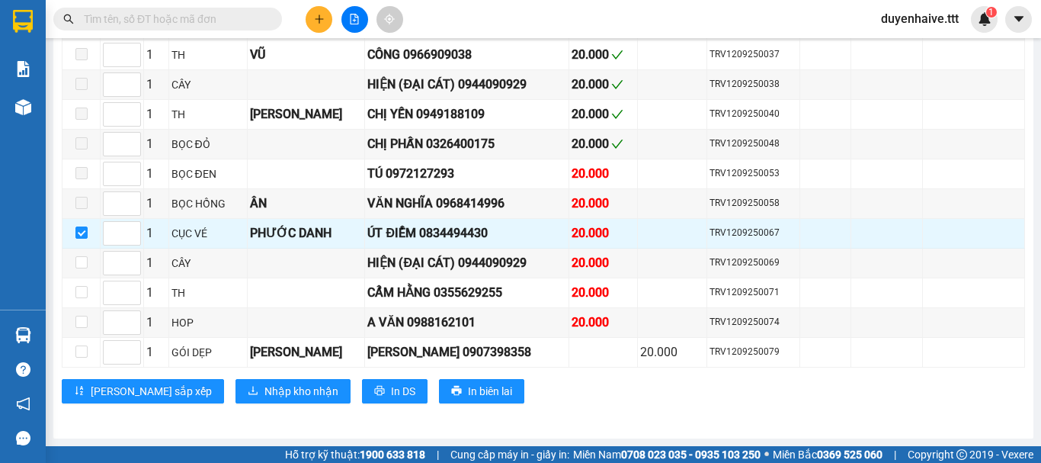
click at [171, 20] on input "text" at bounding box center [174, 19] width 180 height 17
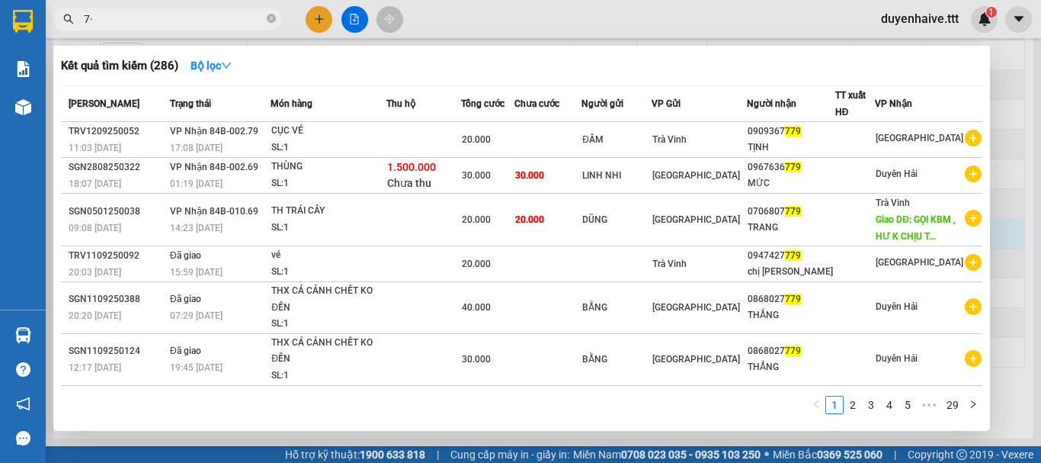
type input "7"
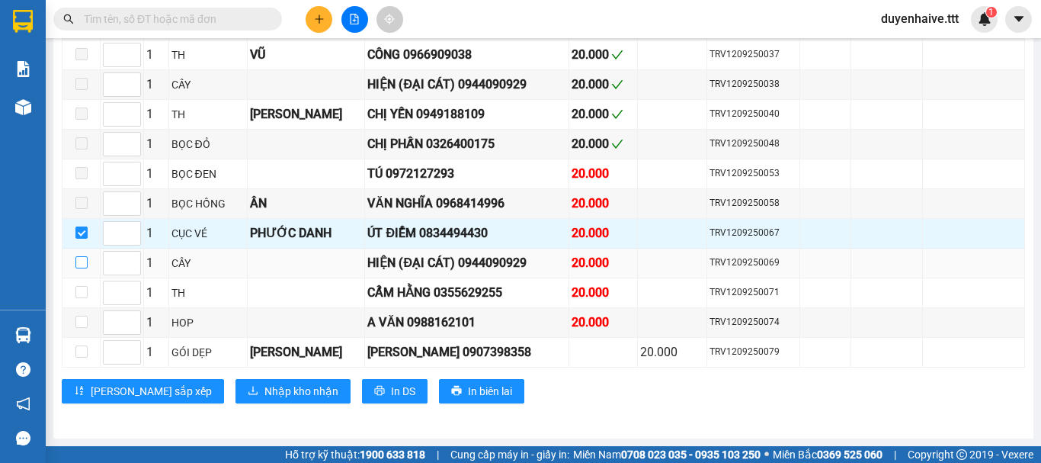
click at [79, 265] on input "checkbox" at bounding box center [81, 262] width 12 height 12
checkbox input "true"
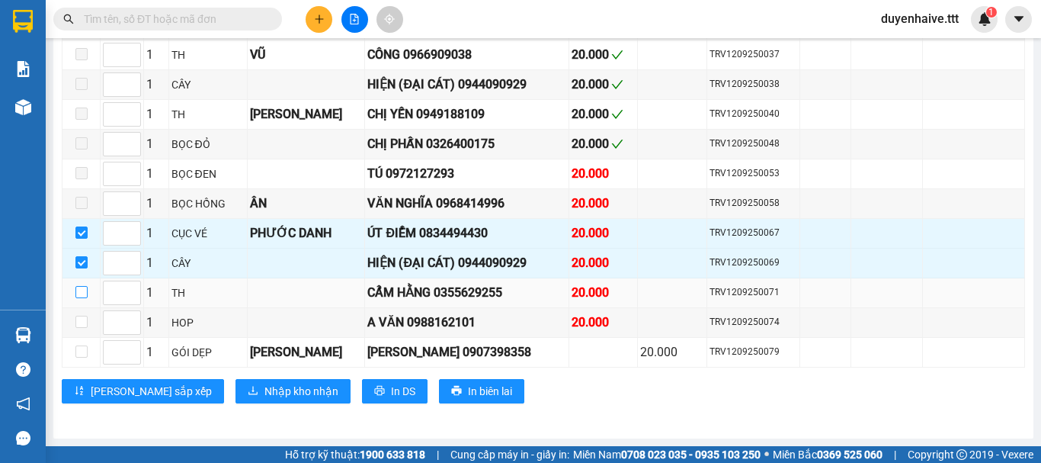
click at [82, 290] on input "checkbox" at bounding box center [81, 292] width 12 height 12
checkbox input "true"
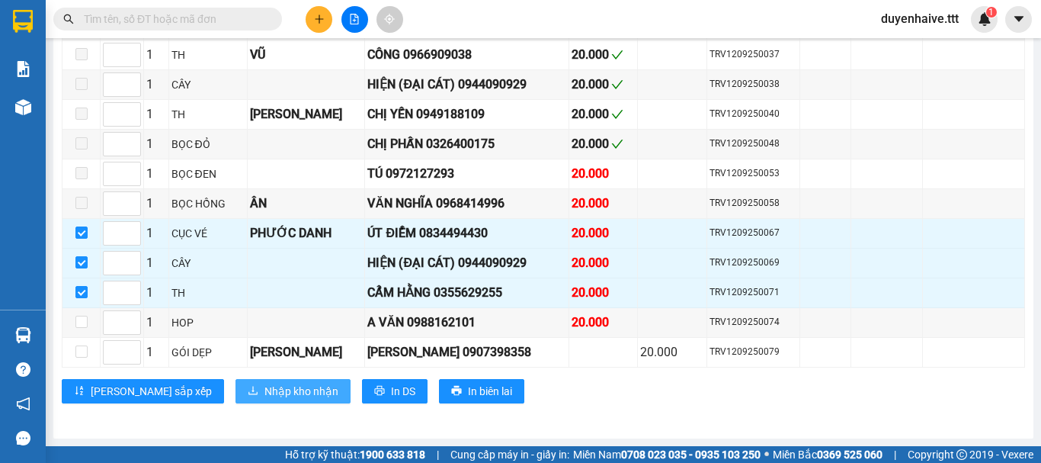
click at [265, 397] on span "Nhập kho nhận" at bounding box center [302, 391] width 74 height 17
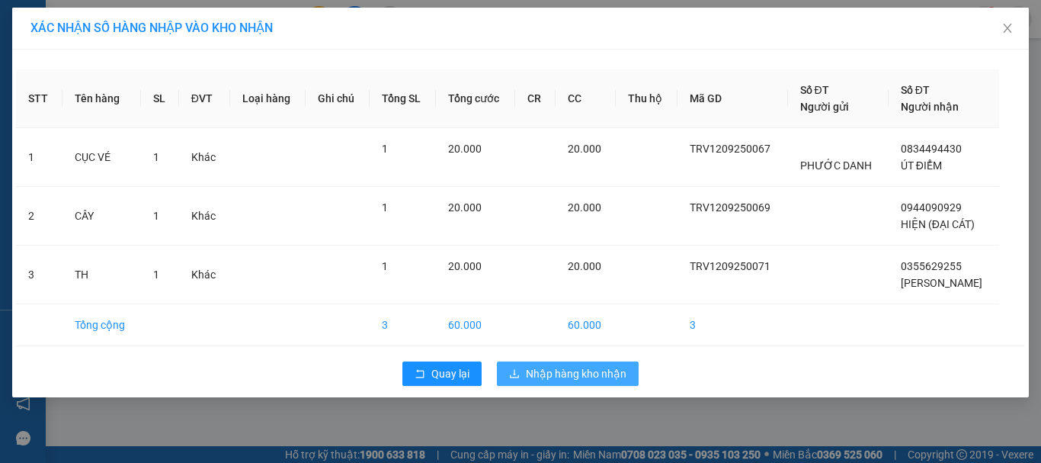
drag, startPoint x: 567, startPoint y: 377, endPoint x: 576, endPoint y: 377, distance: 8.4
click at [571, 380] on span "Nhập hàng kho nhận" at bounding box center [576, 373] width 101 height 17
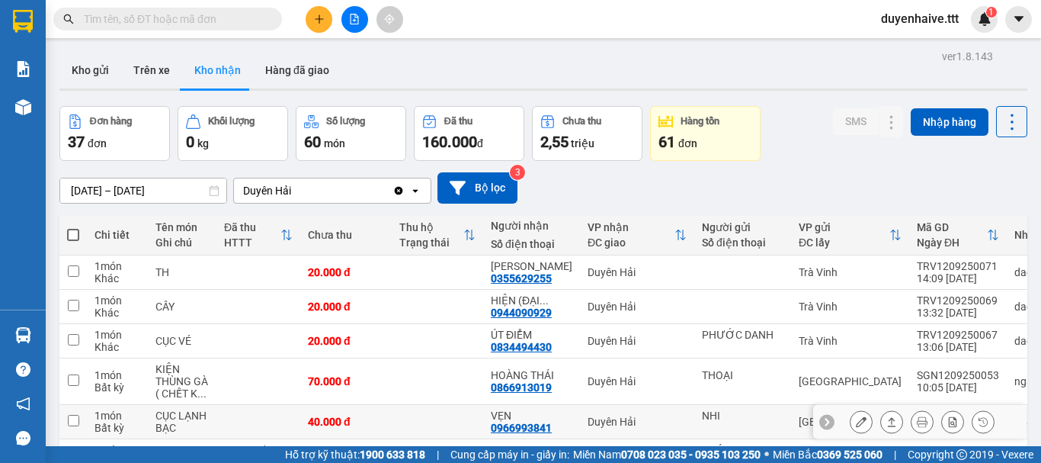
scroll to position [76, 0]
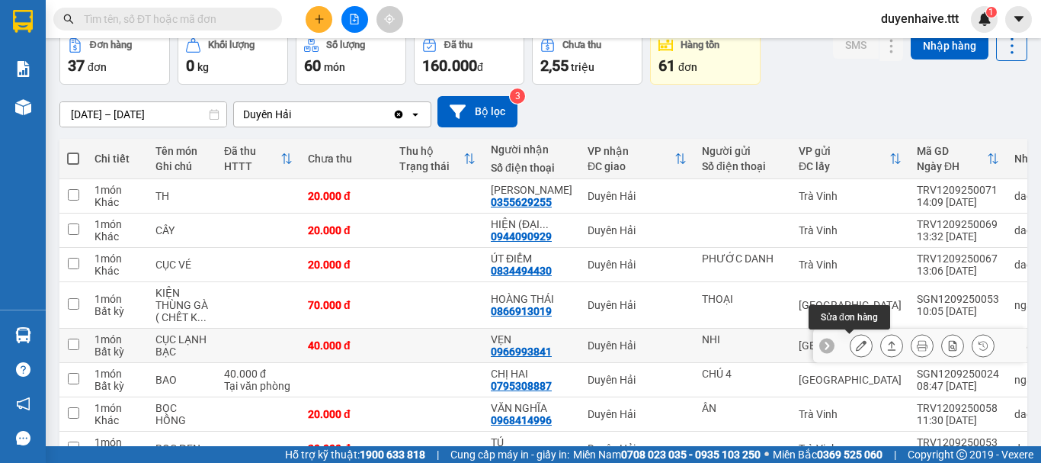
click at [856, 344] on icon at bounding box center [861, 345] width 11 height 11
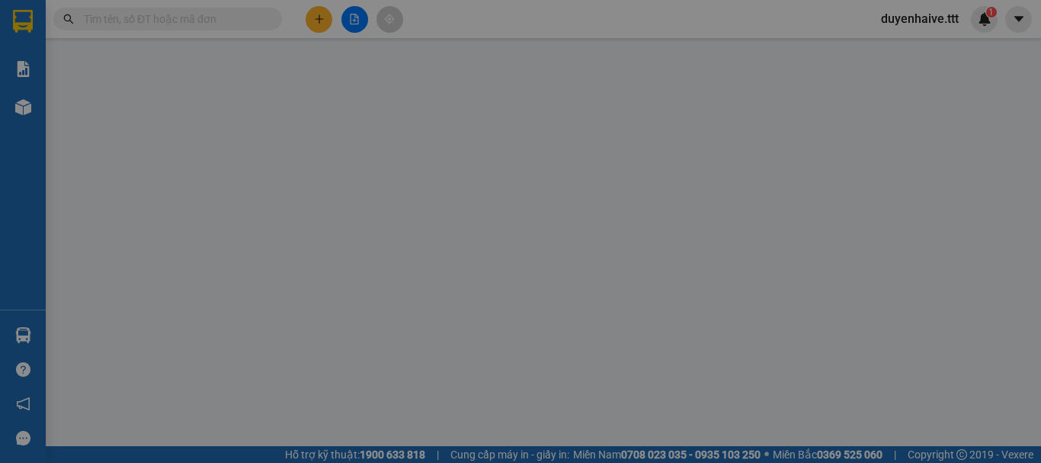
type input "NHI"
type input "0966993841"
type input "VẸN"
type input "40.000"
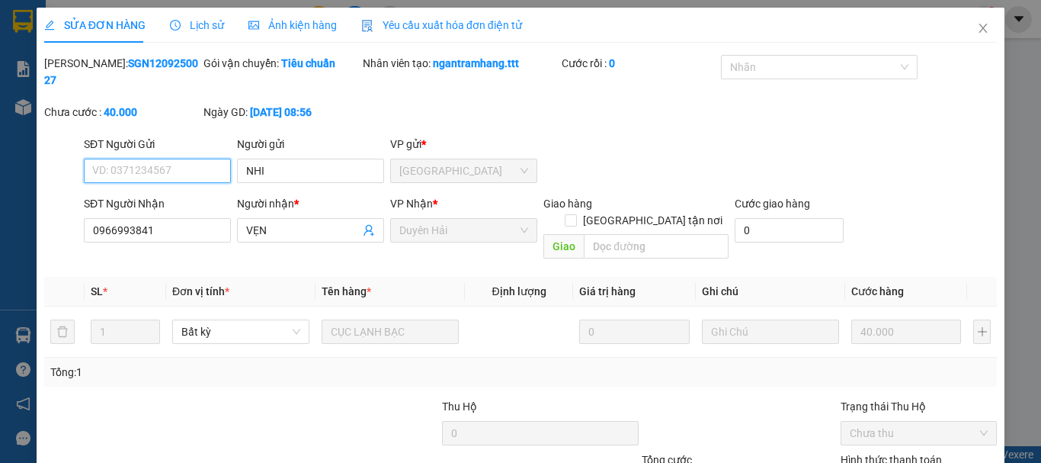
scroll to position [104, 0]
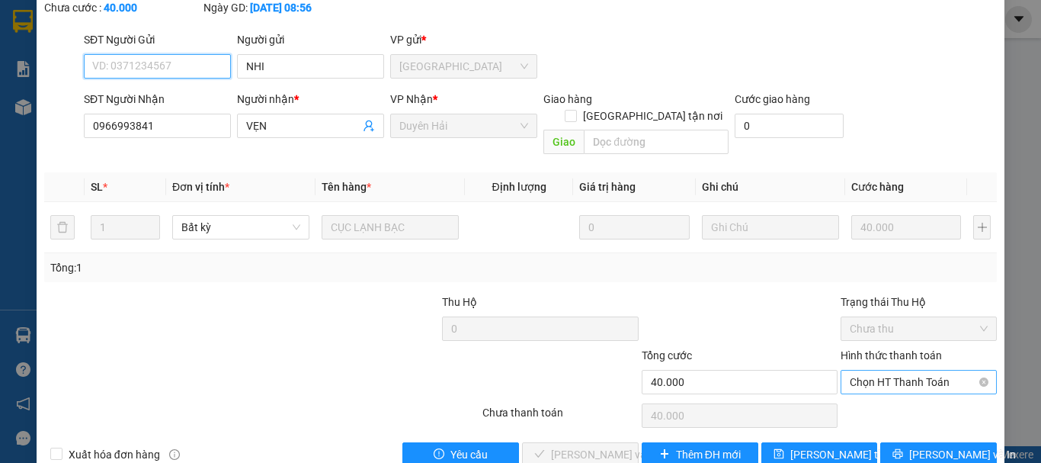
click at [898, 370] on span "Chọn HT Thanh Toán" at bounding box center [919, 381] width 138 height 23
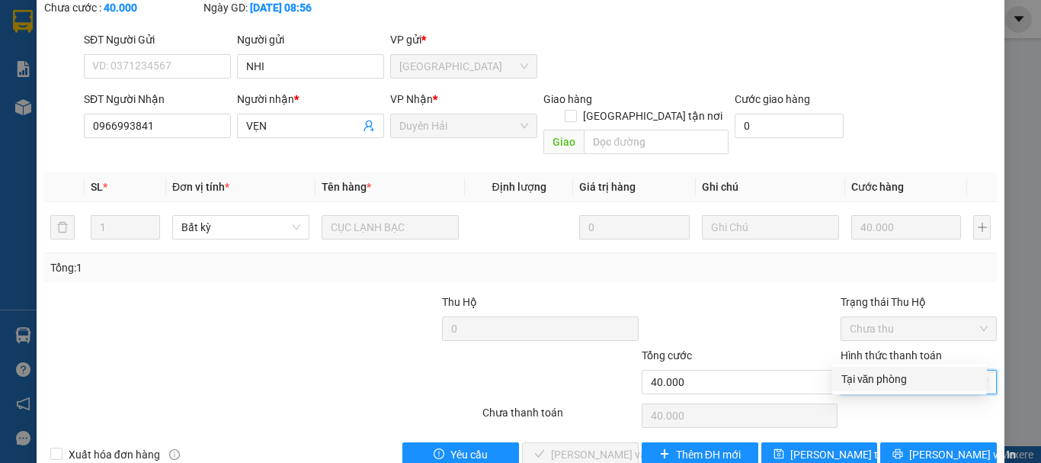
click at [902, 386] on div "Tại văn phòng" at bounding box center [910, 378] width 136 height 17
type input "0"
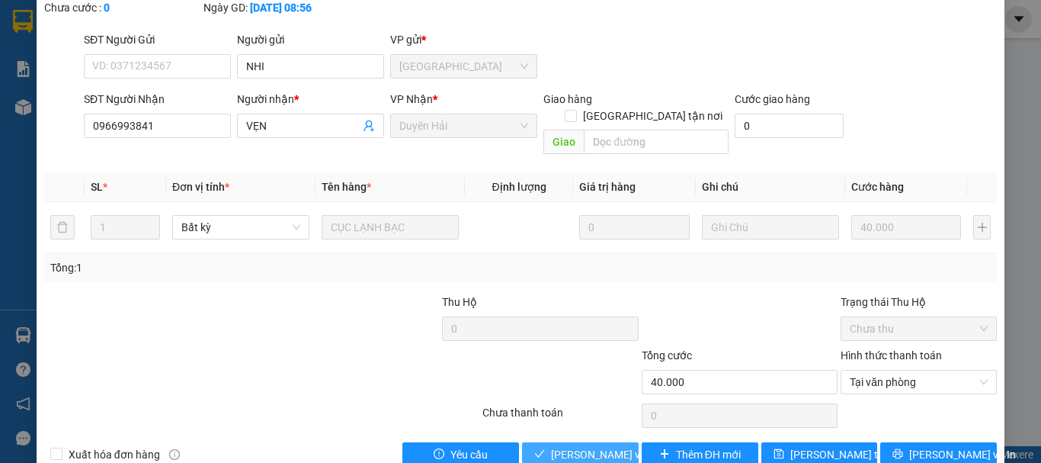
drag, startPoint x: 553, startPoint y: 420, endPoint x: 563, endPoint y: 421, distance: 10.7
click at [553, 446] on span "[PERSON_NAME] và Giao hàng" at bounding box center [624, 454] width 146 height 17
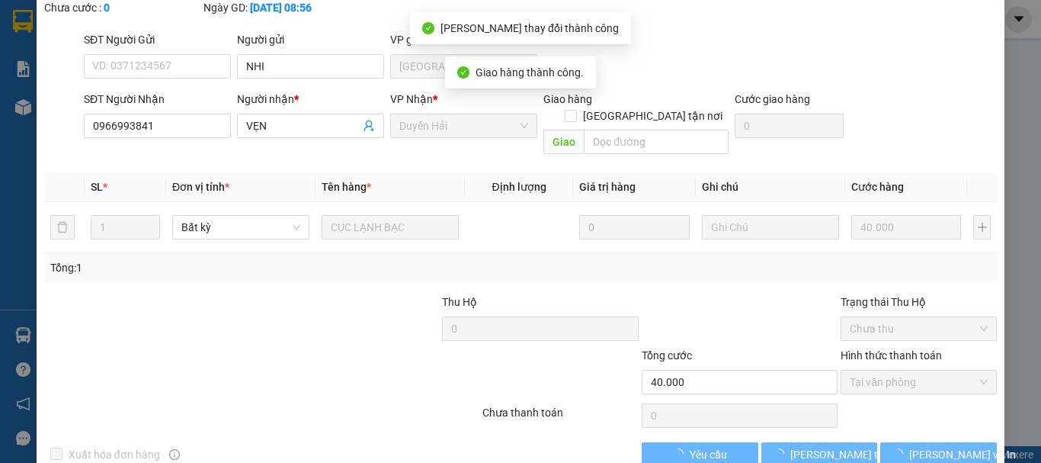
scroll to position [0, 0]
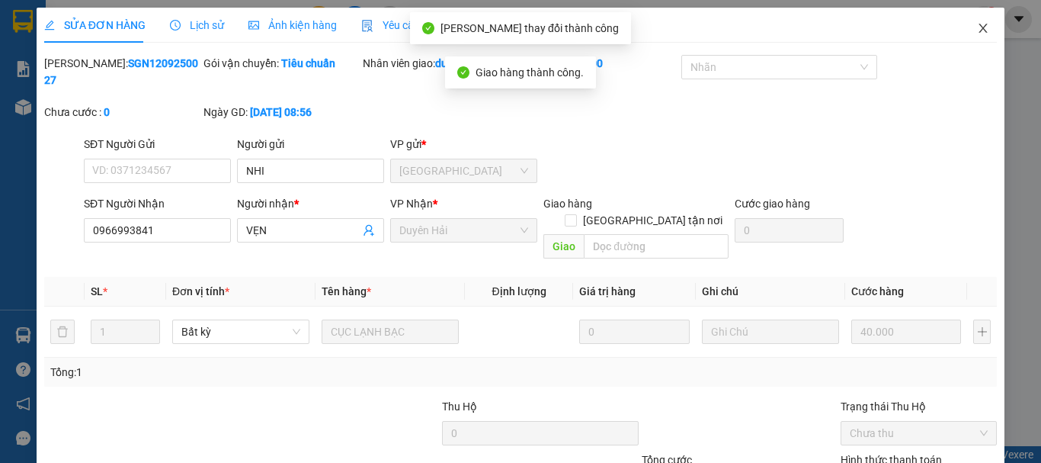
click at [977, 29] on icon "close" at bounding box center [983, 28] width 12 height 12
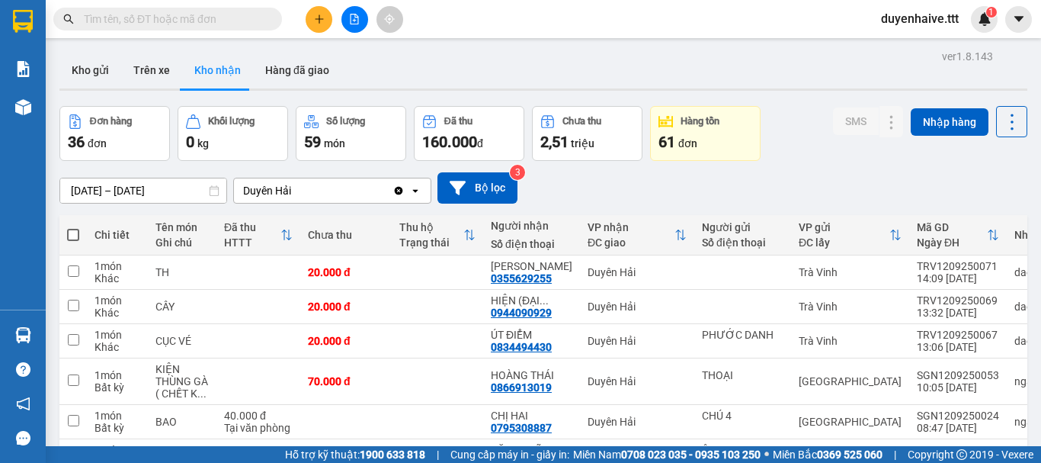
click at [216, 18] on input "text" at bounding box center [174, 19] width 180 height 17
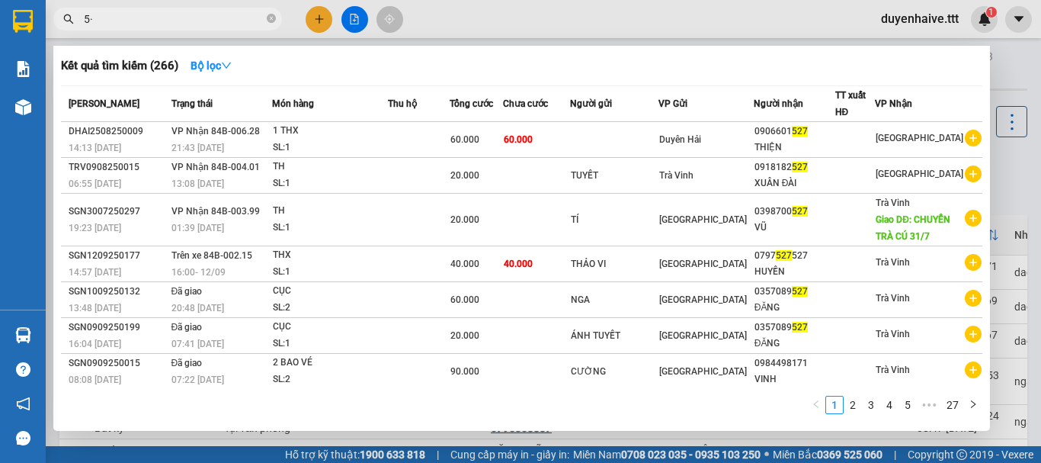
type input "5"
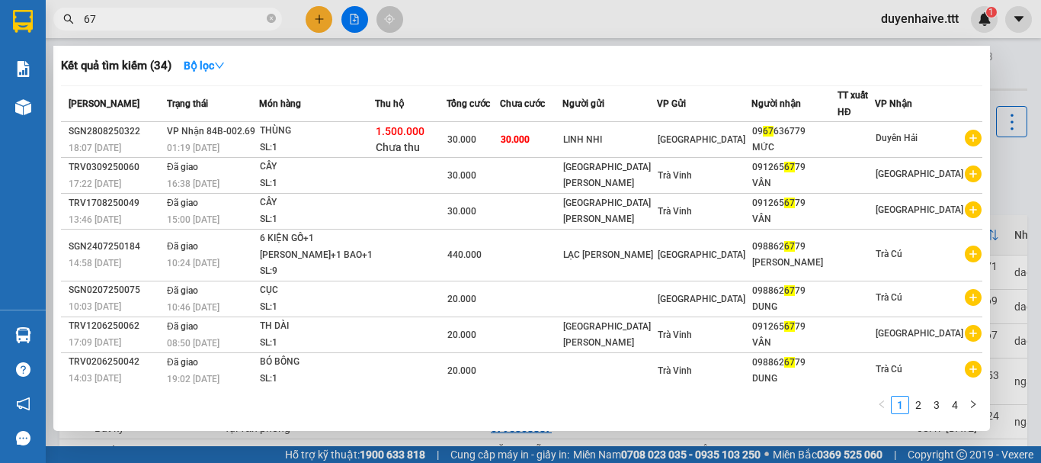
type input "6"
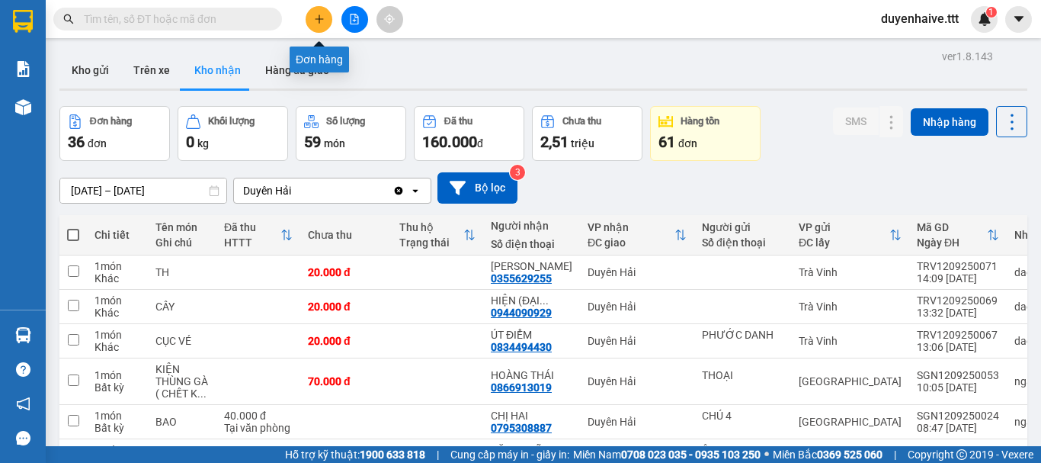
click at [320, 20] on icon "plus" at bounding box center [319, 19] width 11 height 11
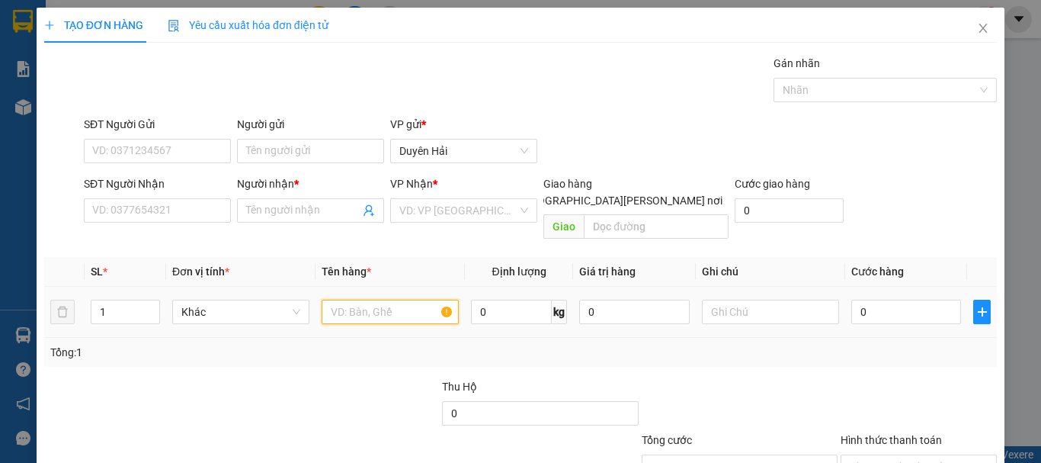
click at [383, 300] on input "text" at bounding box center [390, 312] width 137 height 24
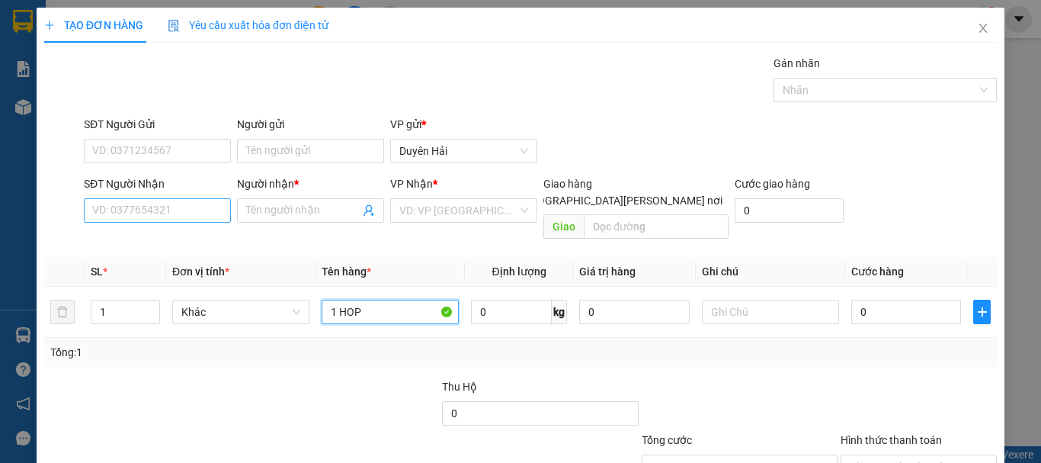
type input "1 HOP"
click at [120, 217] on input "SĐT Người Nhận" at bounding box center [157, 210] width 147 height 24
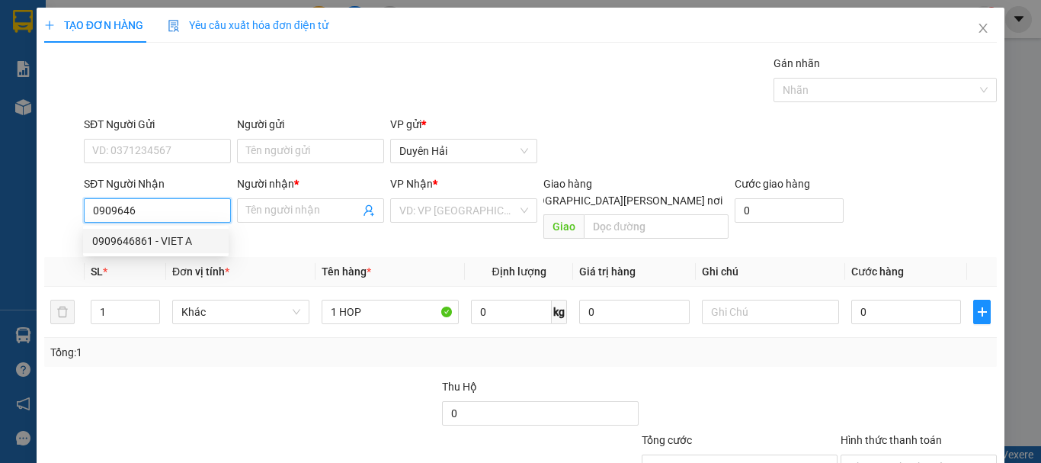
click at [151, 239] on div "0909646861 - VIET A" at bounding box center [155, 240] width 127 height 17
type input "0909646861"
type input "VIET A"
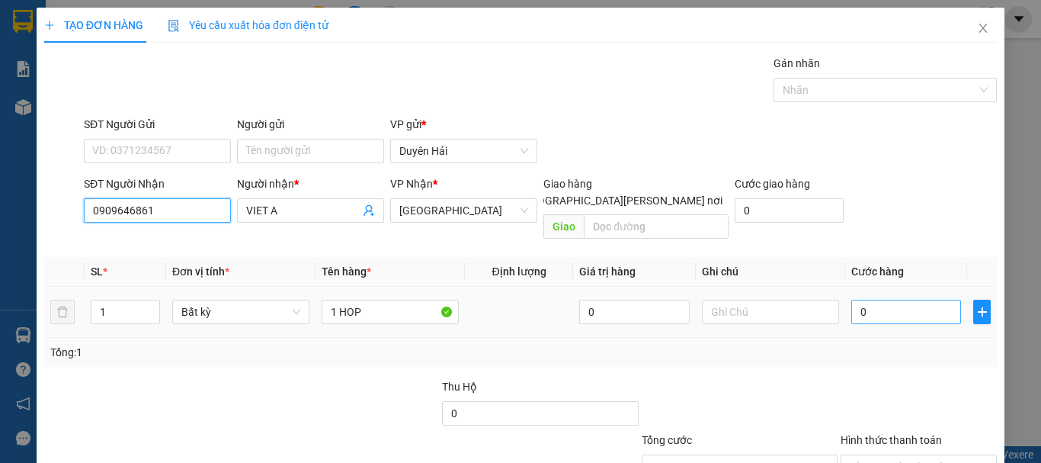
type input "0909646861"
click at [880, 300] on input "0" at bounding box center [906, 312] width 110 height 24
type input "3"
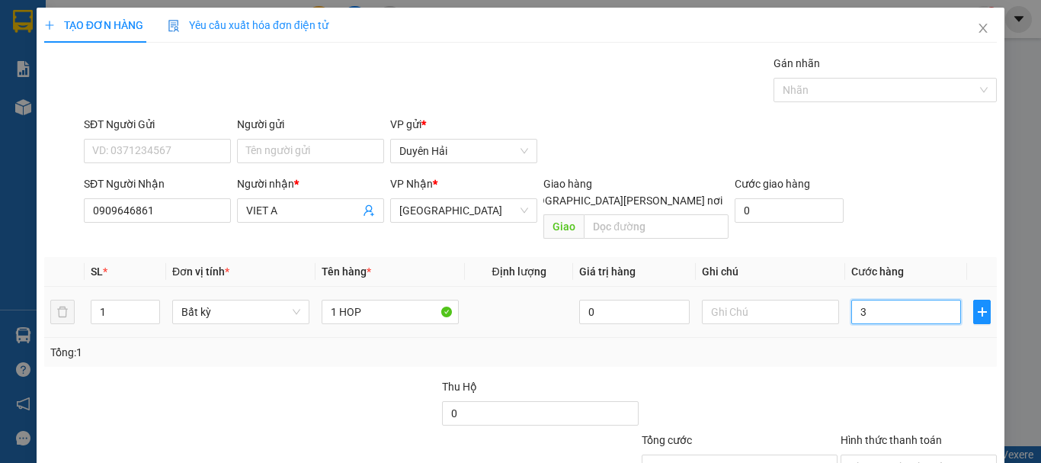
type input "30"
type input "30.000"
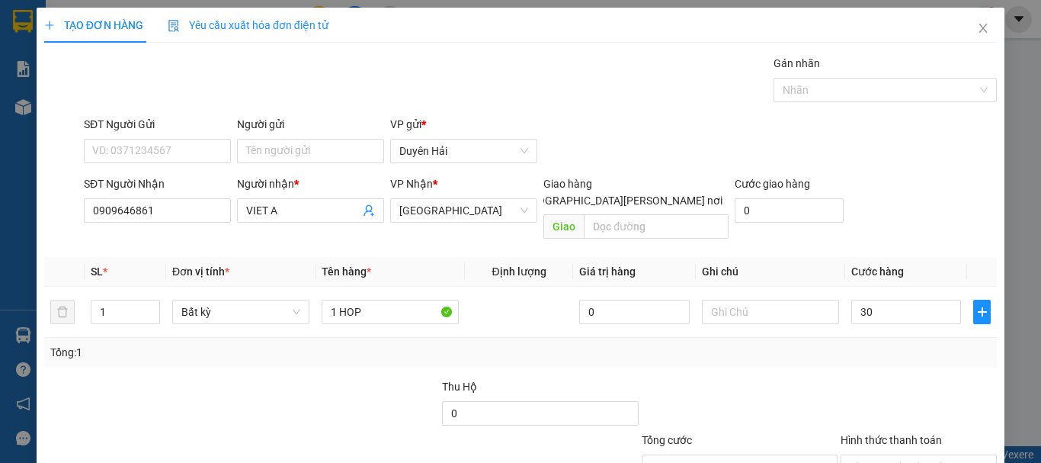
type input "30.000"
click at [879, 344] on div "Tổng: 1" at bounding box center [520, 352] width 941 height 17
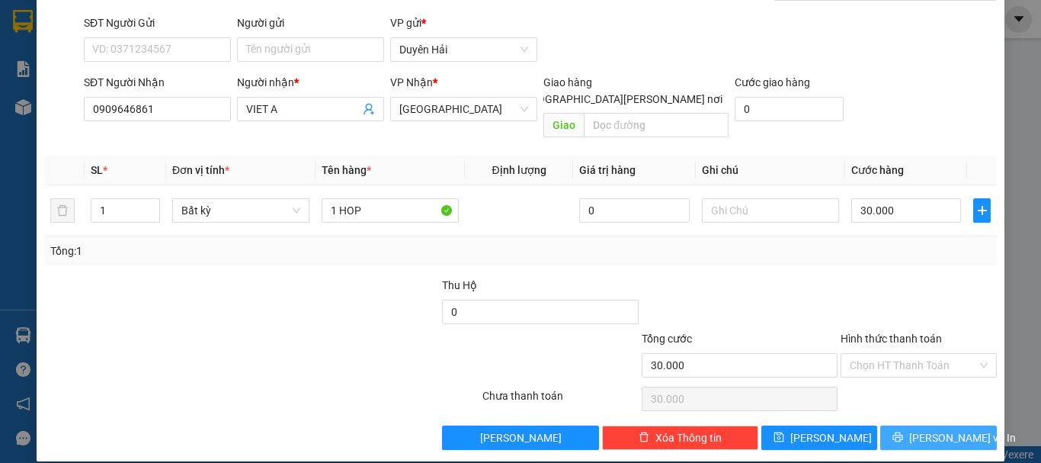
click at [915, 425] on button "[PERSON_NAME] và In" at bounding box center [938, 437] width 117 height 24
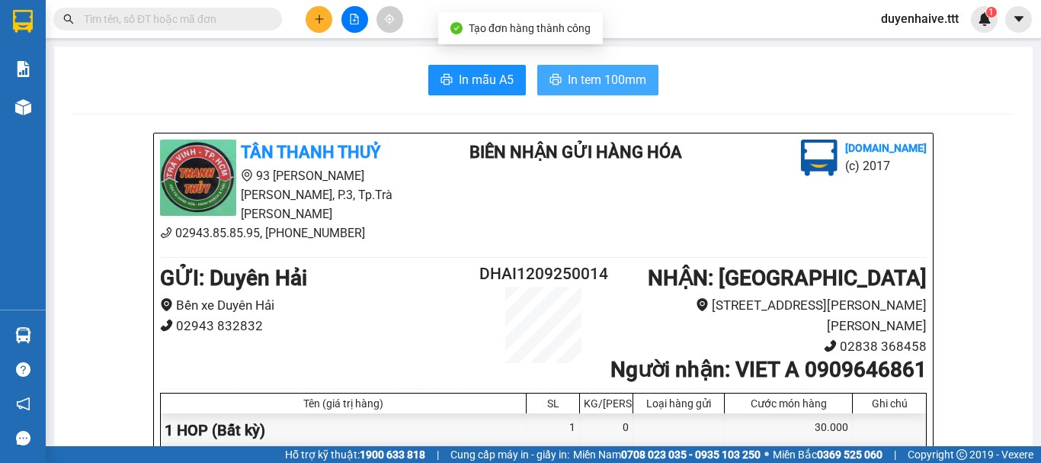
click at [583, 77] on span "In tem 100mm" at bounding box center [607, 79] width 79 height 19
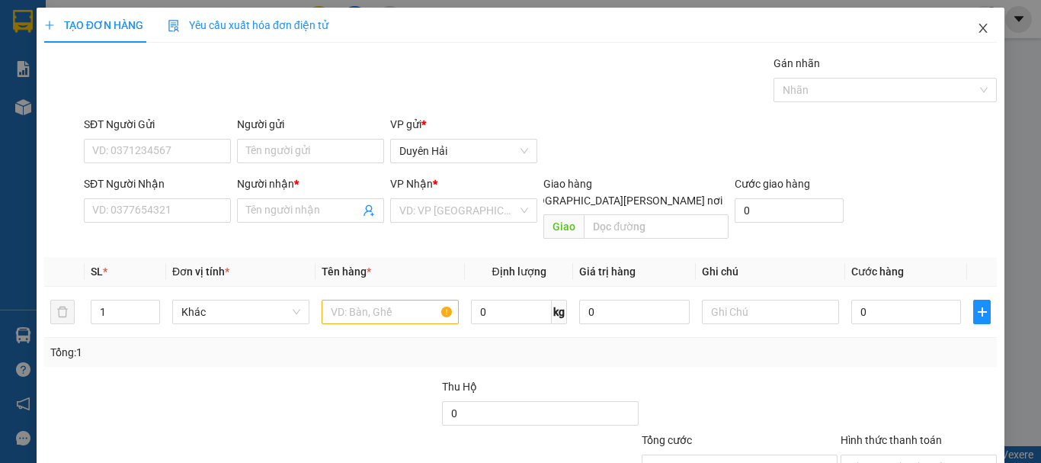
click at [977, 27] on icon "close" at bounding box center [983, 28] width 12 height 12
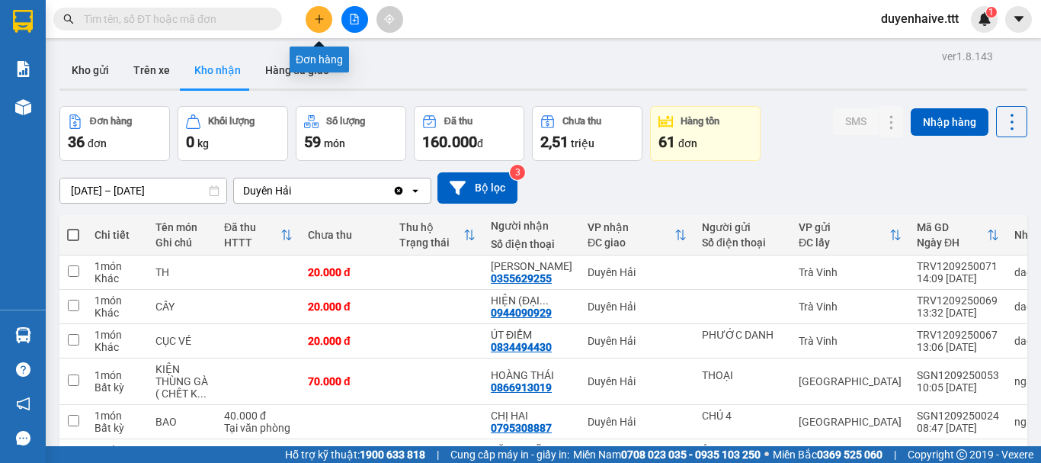
click at [316, 18] on icon "plus" at bounding box center [319, 19] width 11 height 11
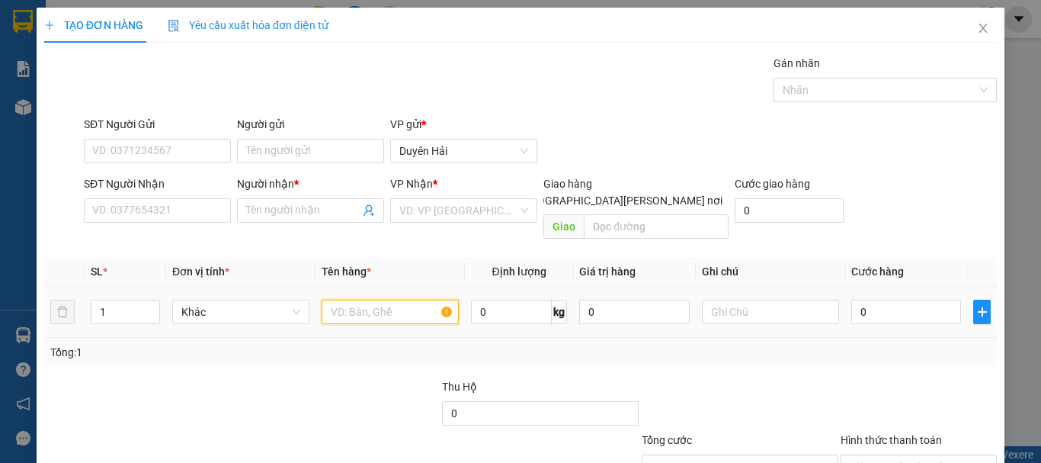
click at [361, 300] on input "text" at bounding box center [390, 312] width 137 height 24
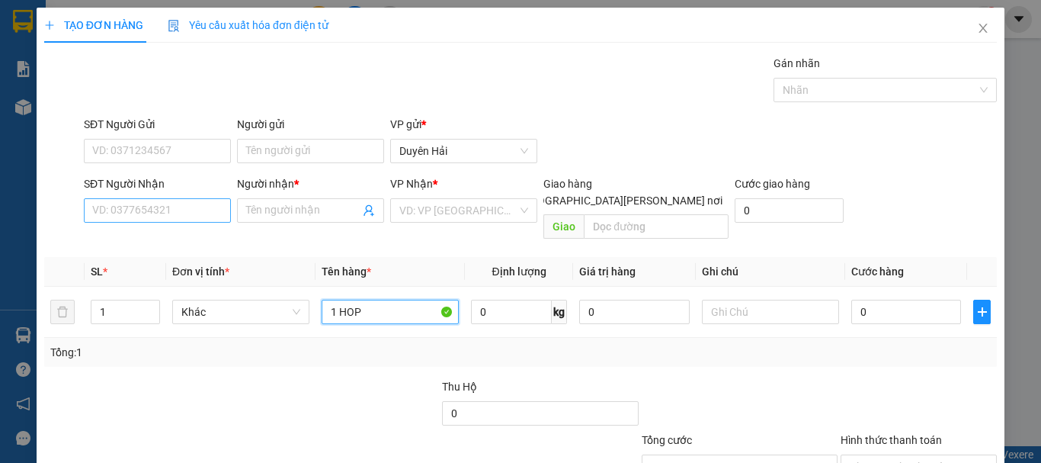
type input "1 HOP"
click at [158, 202] on input "SĐT Người Nhận" at bounding box center [157, 210] width 147 height 24
type input "0944113406"
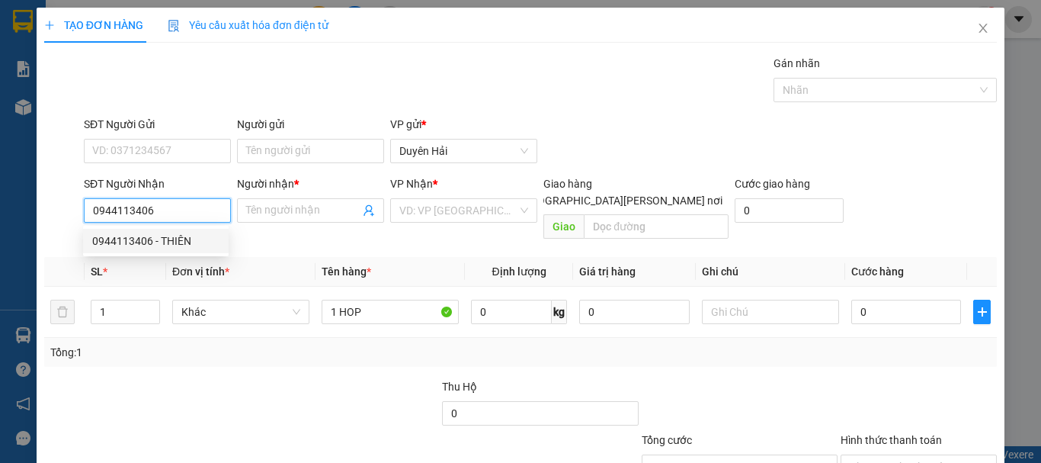
click at [141, 240] on div "0944113406 - THIÊN" at bounding box center [155, 240] width 127 height 17
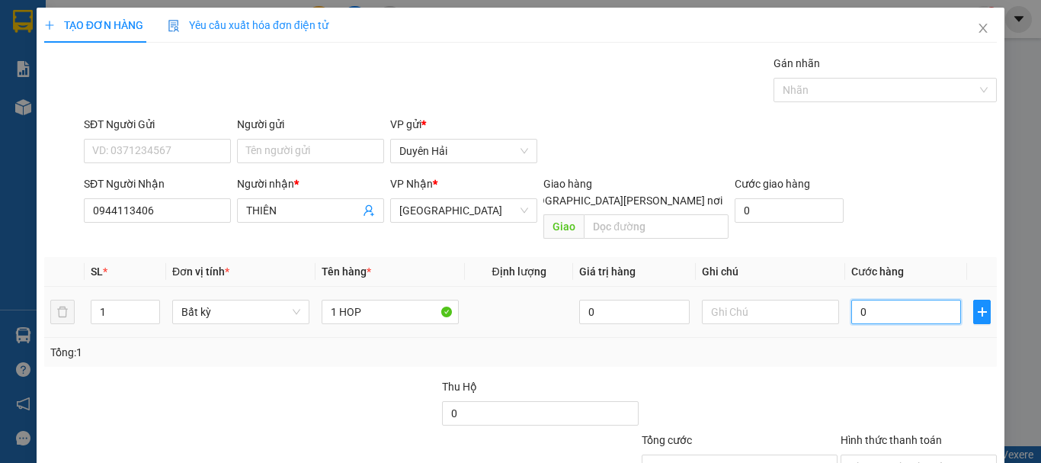
click at [902, 300] on input "0" at bounding box center [906, 312] width 110 height 24
click at [903, 344] on div "Tổng: 1" at bounding box center [520, 352] width 941 height 17
drag, startPoint x: 892, startPoint y: 350, endPoint x: 902, endPoint y: 363, distance: 16.3
click at [892, 455] on input "Hình thức thanh toán" at bounding box center [913, 466] width 127 height 23
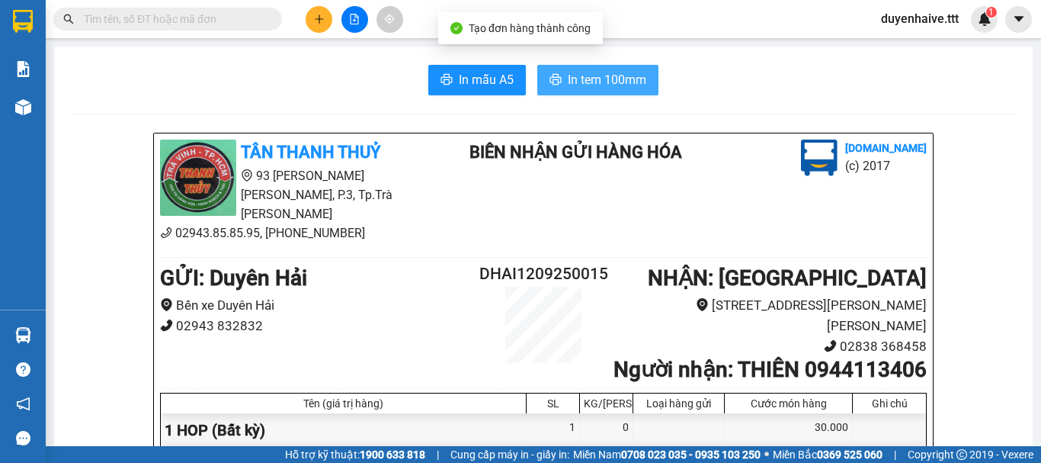
click at [598, 83] on span "In tem 100mm" at bounding box center [607, 79] width 79 height 19
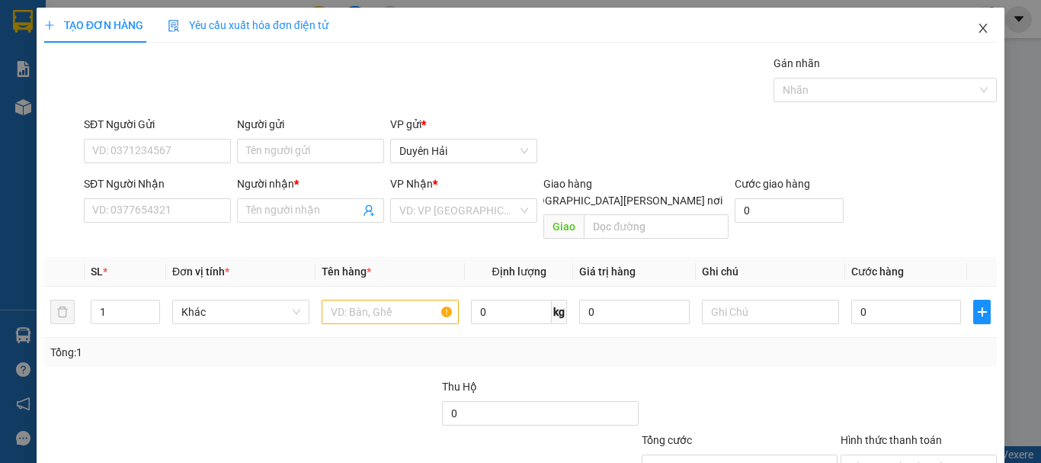
click at [977, 28] on icon "close" at bounding box center [983, 28] width 12 height 12
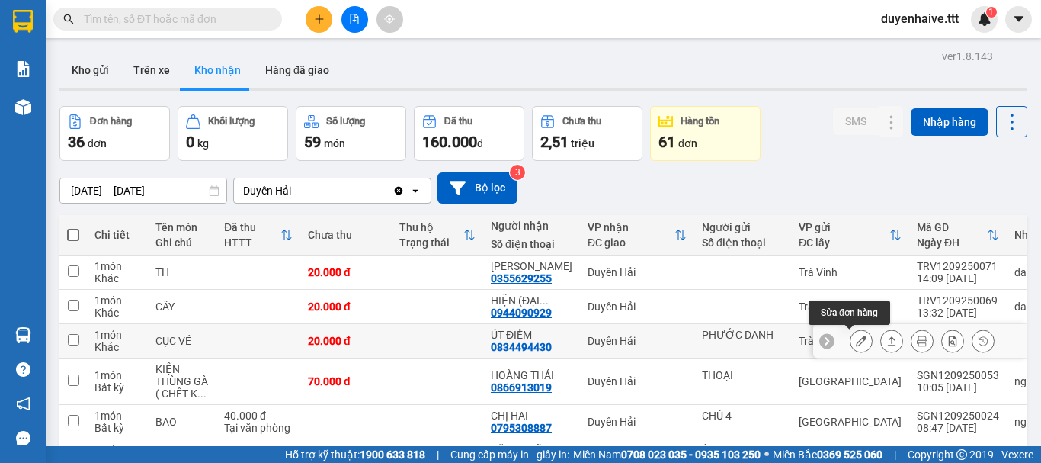
click at [856, 337] on icon at bounding box center [861, 340] width 11 height 11
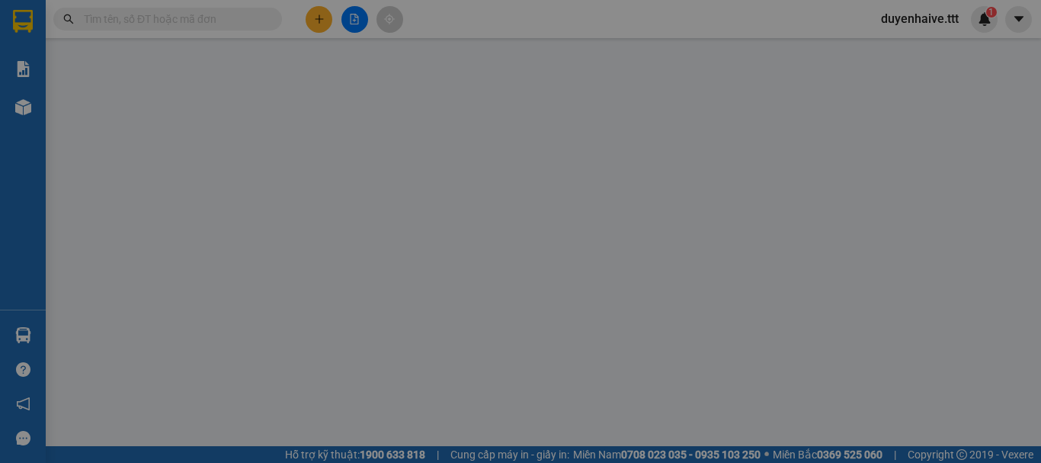
type input "PHƯỚC DANH"
type input "0834494430"
type input "ÚT ĐIỂM"
type input "20.000"
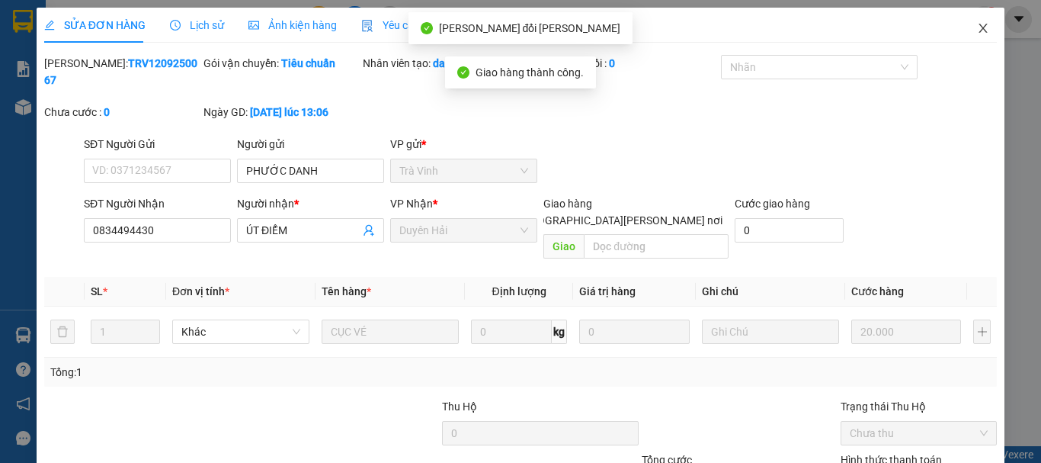
click at [977, 27] on icon "close" at bounding box center [983, 28] width 12 height 12
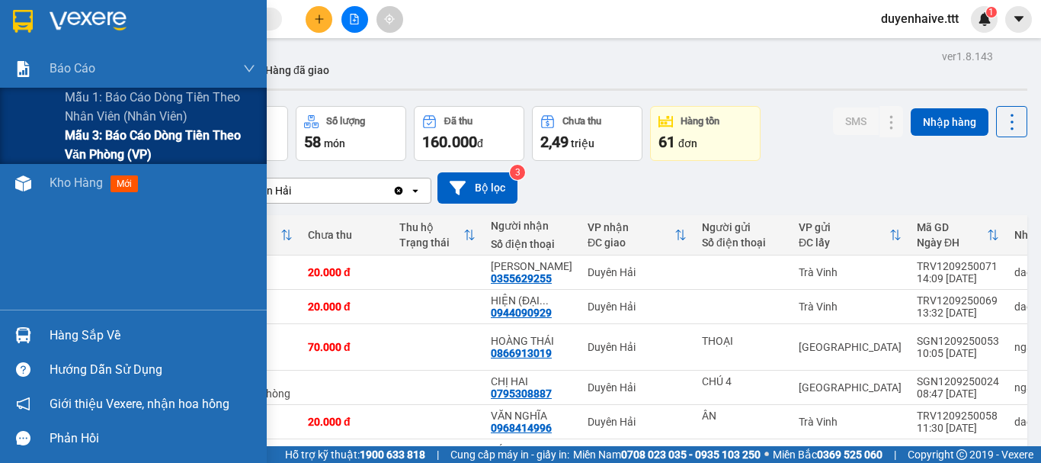
click at [137, 153] on span "Mẫu 3: Báo cáo dòng tiền theo văn phòng (VP)" at bounding box center [160, 145] width 191 height 38
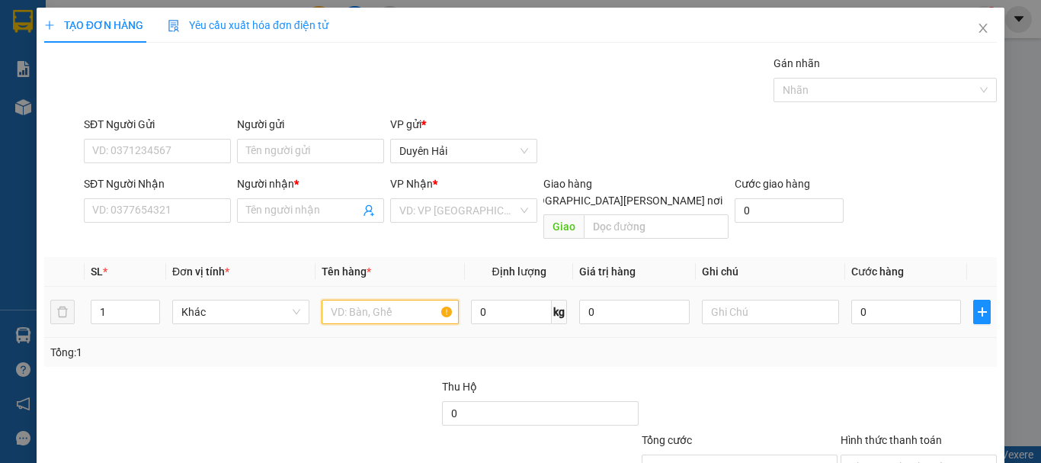
click at [359, 300] on input "text" at bounding box center [390, 312] width 137 height 24
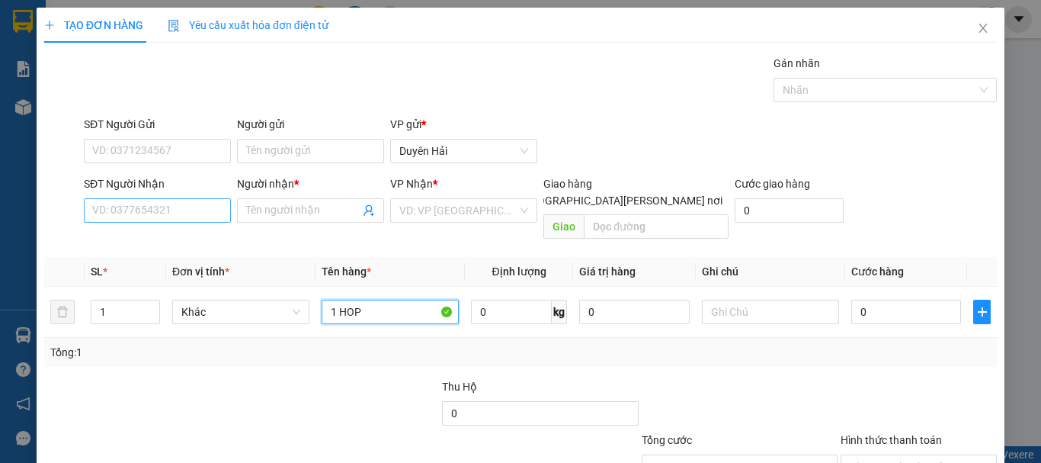
type input "1 HOP"
click at [171, 204] on input "SĐT Người Nhận" at bounding box center [157, 210] width 147 height 24
type input "0777121222"
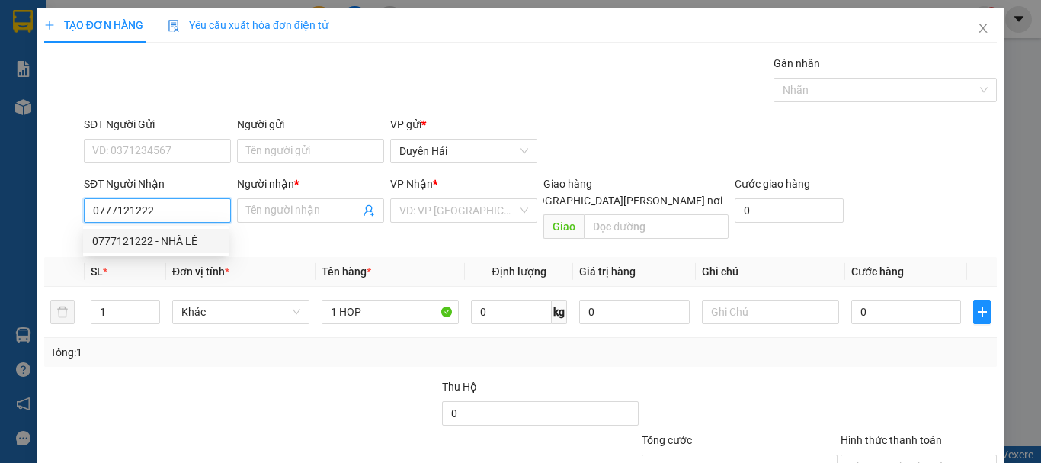
click at [167, 238] on div "0777121222 - NHÃ LÊ" at bounding box center [155, 240] width 127 height 17
type input "NHÃ LÊ"
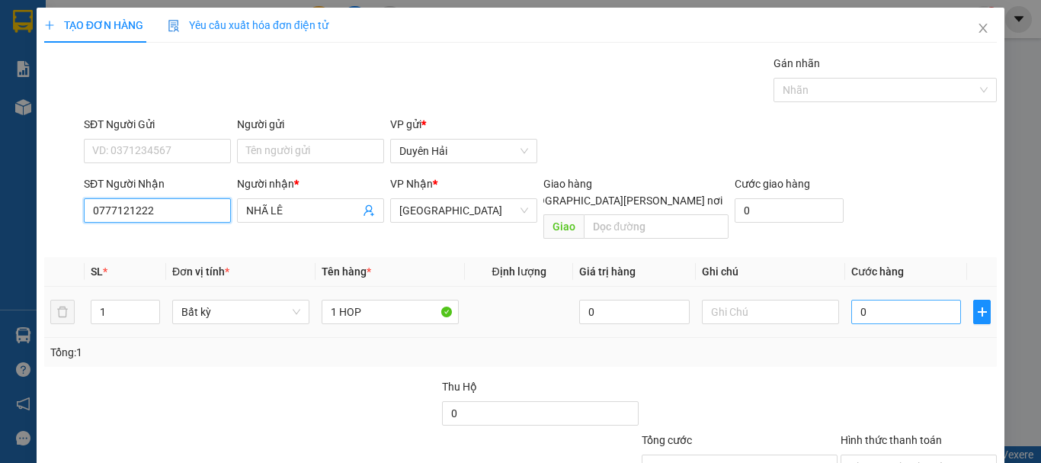
type input "0777121222"
click at [915, 300] on input "0" at bounding box center [906, 312] width 110 height 24
type input "3"
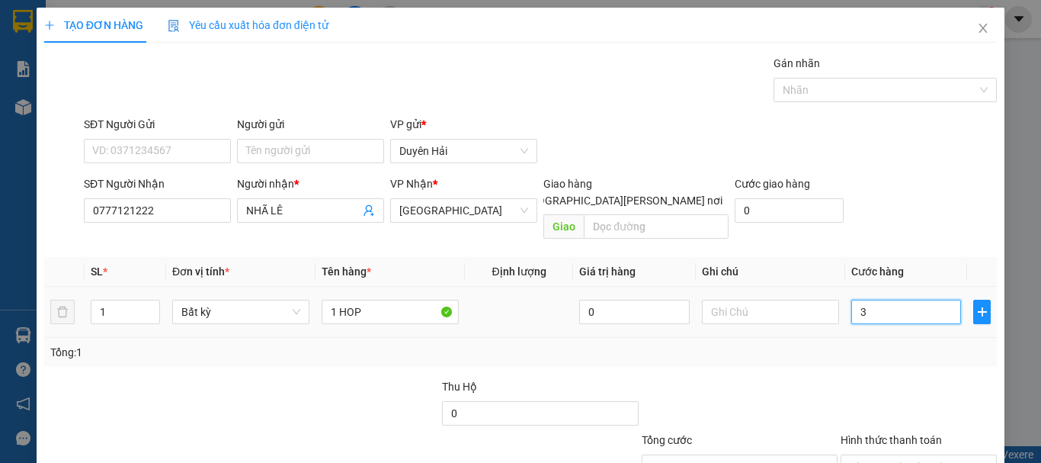
type input "30"
type input "30.000"
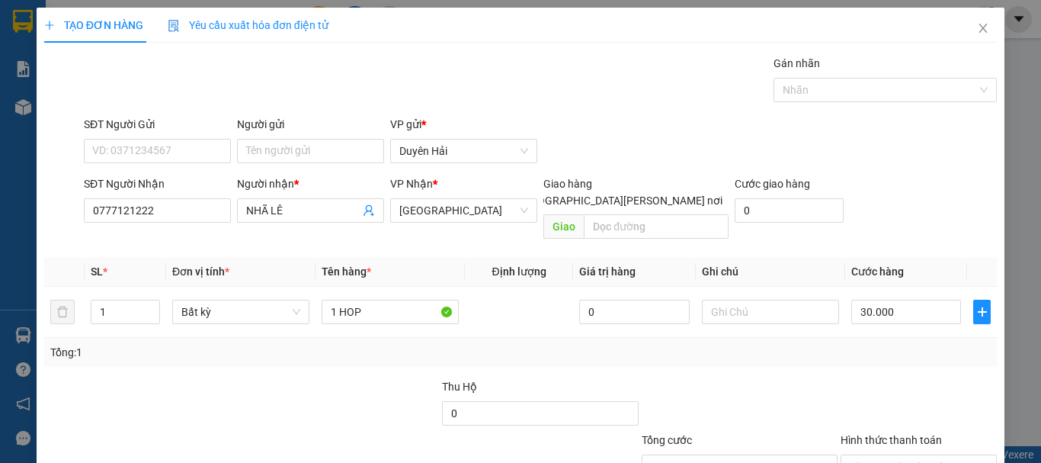
click at [906, 344] on div "Tổng: 1" at bounding box center [520, 352] width 941 height 17
drag, startPoint x: 903, startPoint y: 344, endPoint x: 910, endPoint y: 357, distance: 15.0
click at [908, 455] on input "Hình thức thanh toán" at bounding box center [913, 466] width 127 height 23
type input "0"
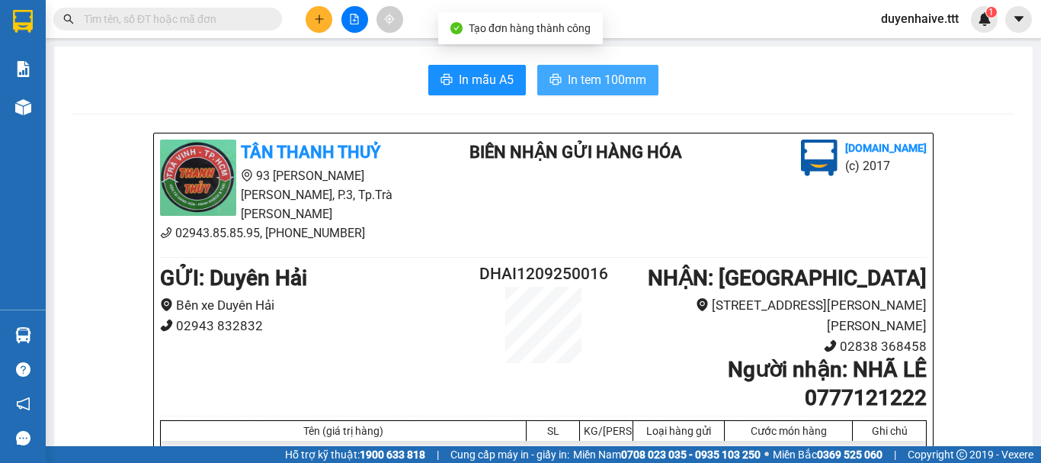
click at [579, 80] on span "In tem 100mm" at bounding box center [607, 79] width 79 height 19
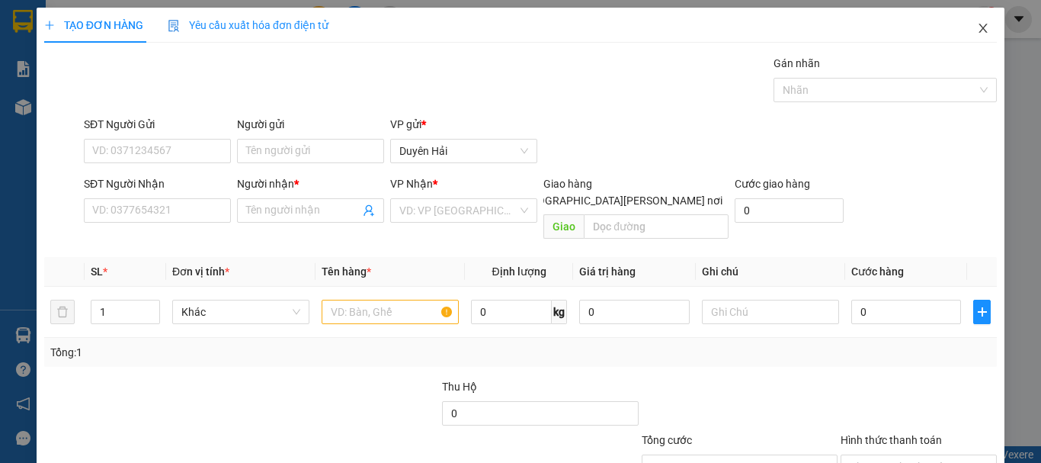
click at [977, 32] on icon "close" at bounding box center [983, 28] width 12 height 12
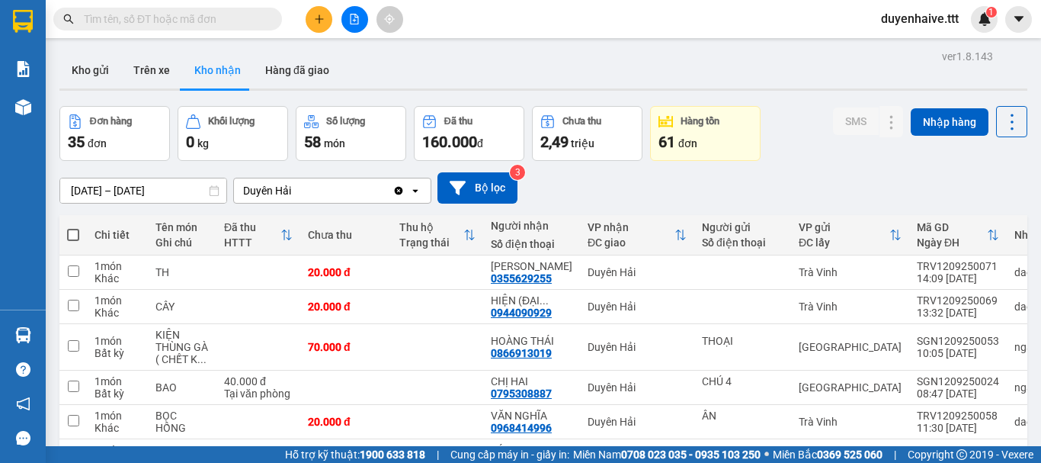
click at [201, 16] on input "text" at bounding box center [174, 19] width 180 height 17
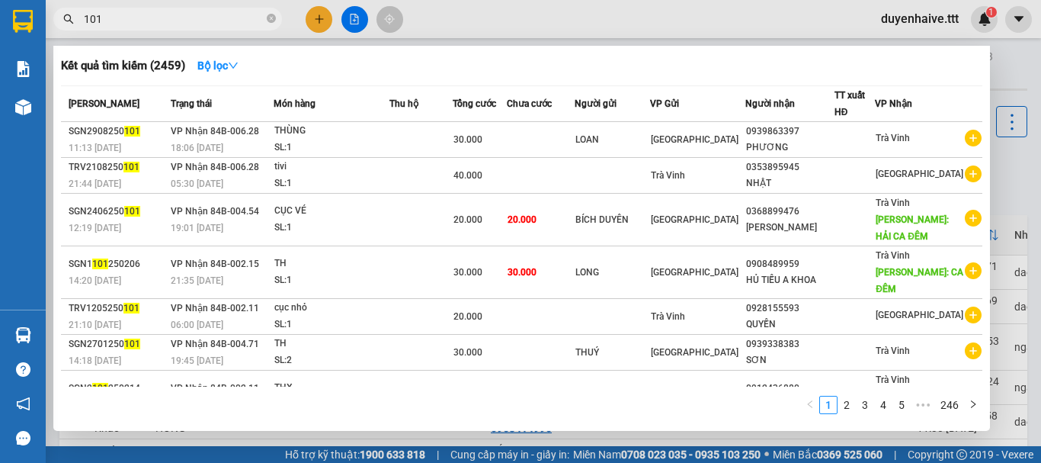
click at [86, 17] on input "101" at bounding box center [174, 19] width 180 height 17
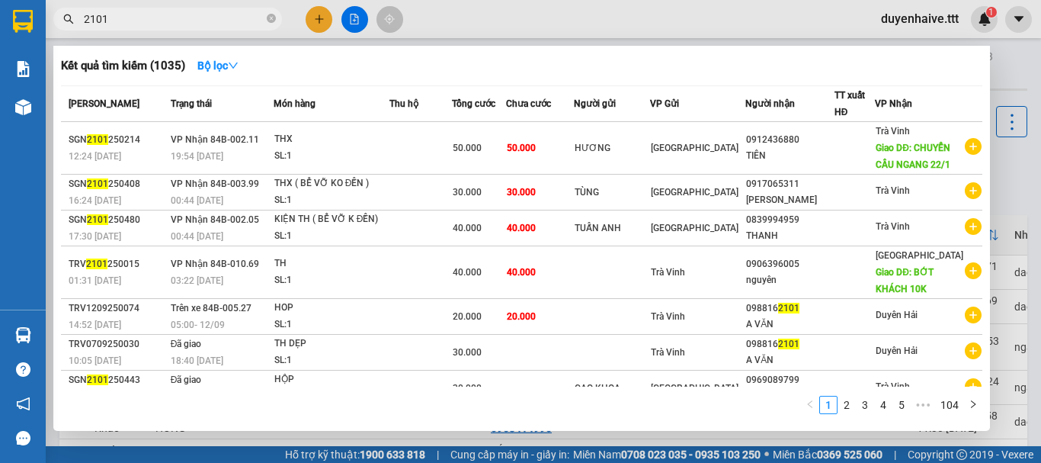
click at [193, 10] on span "2101" at bounding box center [167, 19] width 229 height 23
click at [192, 14] on input "2101" at bounding box center [174, 19] width 180 height 17
type input "2"
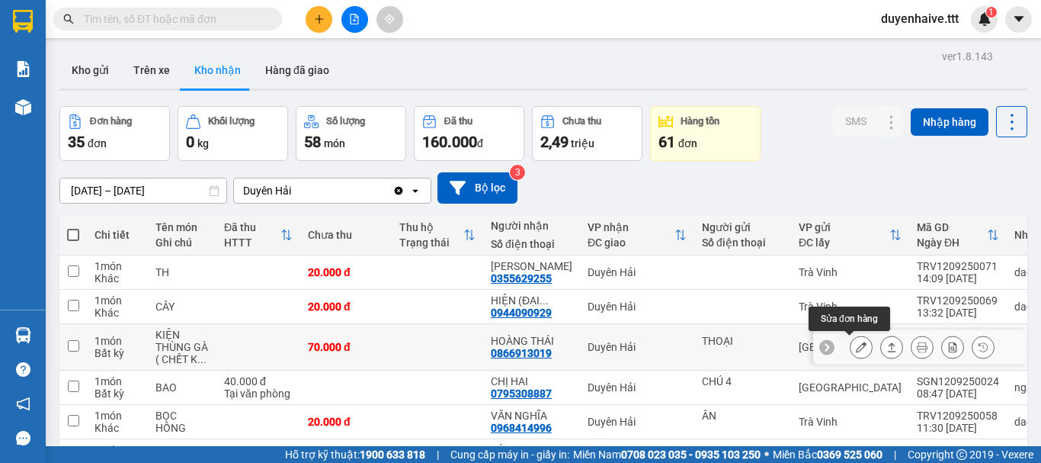
click at [856, 351] on icon at bounding box center [861, 347] width 11 height 11
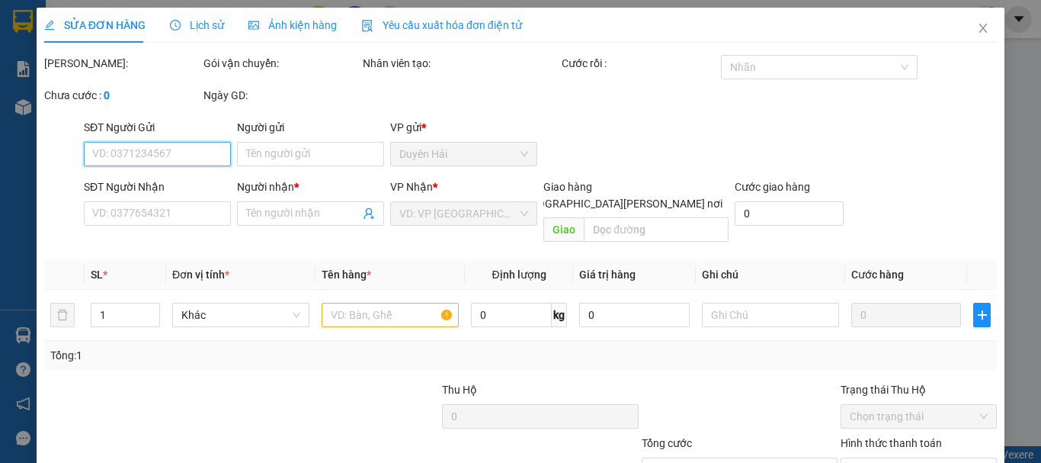
type input "THOẠI"
type input "0866913019"
type input "HOÀNG THÁI"
type input "70.000"
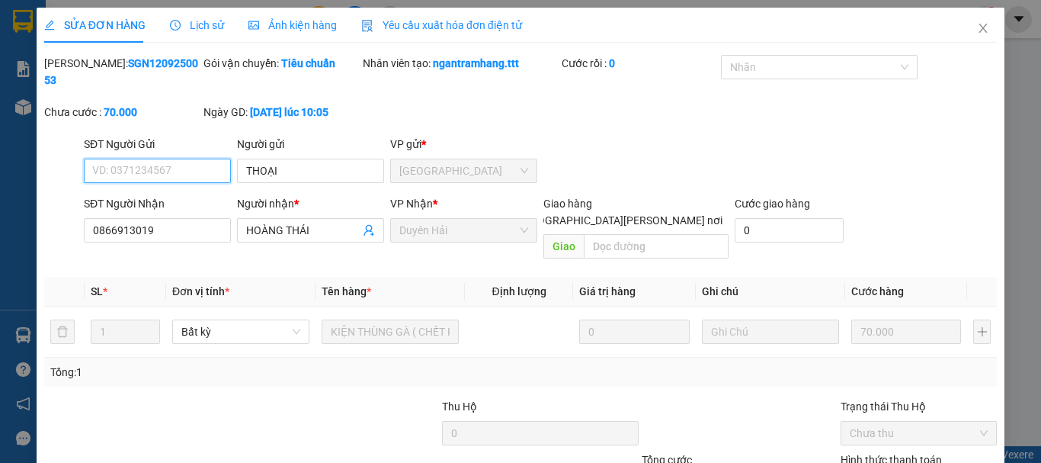
drag, startPoint x: 899, startPoint y: 373, endPoint x: 850, endPoint y: 393, distance: 53.7
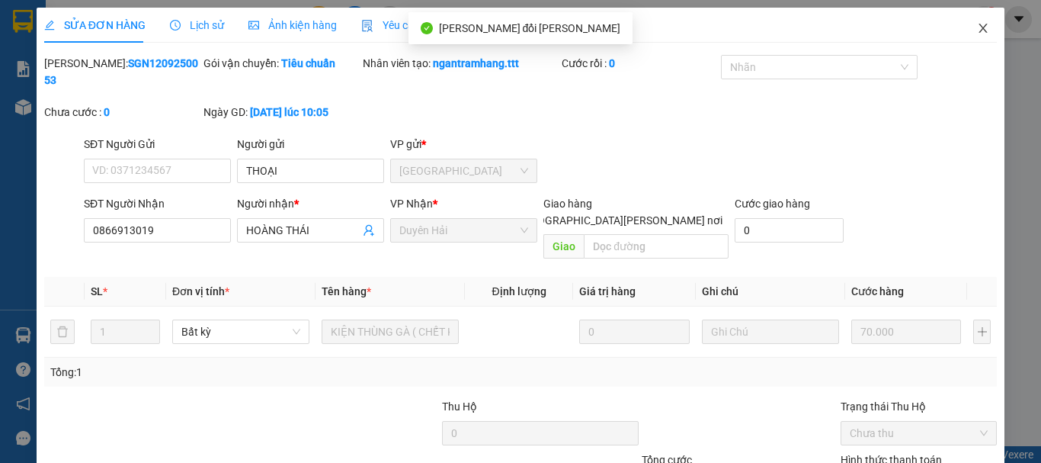
click at [977, 27] on icon "close" at bounding box center [983, 28] width 12 height 12
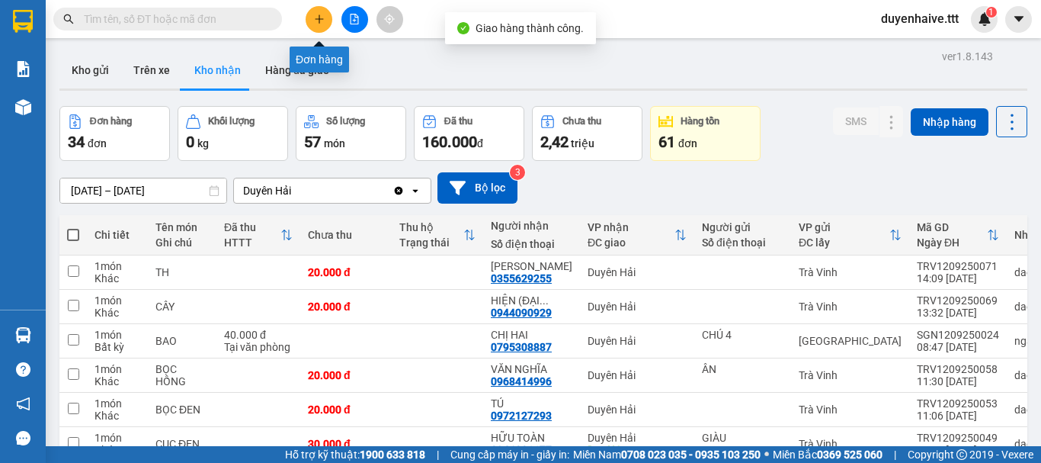
click at [318, 21] on icon "plus" at bounding box center [319, 19] width 11 height 11
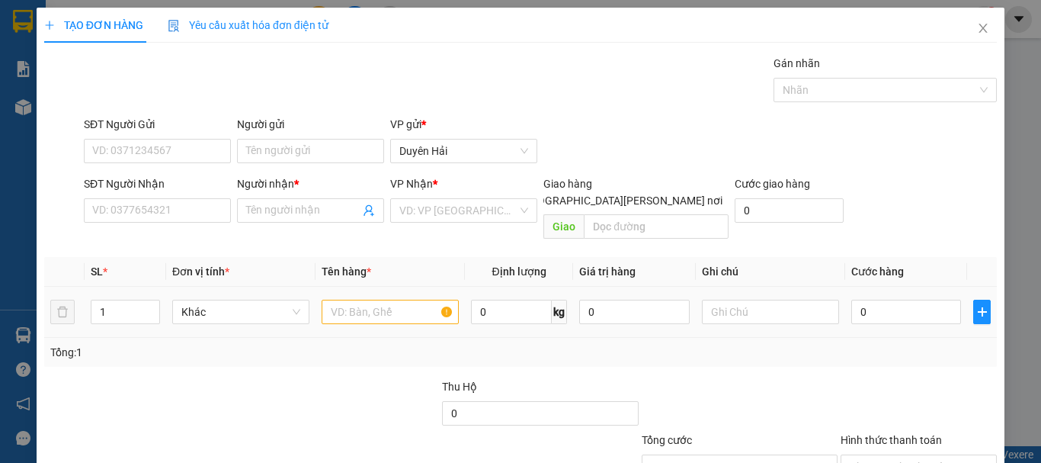
click at [351, 297] on div at bounding box center [390, 312] width 137 height 30
click at [357, 300] on input "text" at bounding box center [390, 312] width 137 height 24
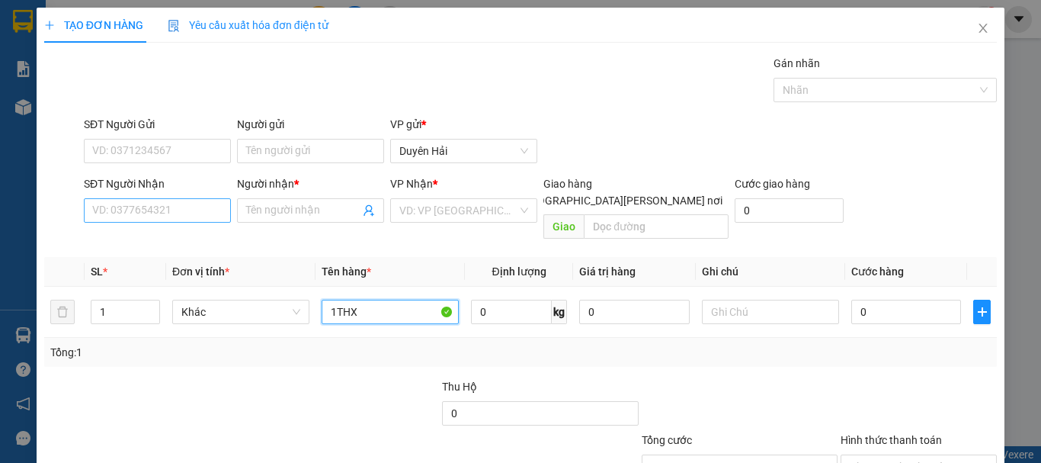
type input "1THX"
click at [168, 212] on input "SĐT Người Nhận" at bounding box center [157, 210] width 147 height 24
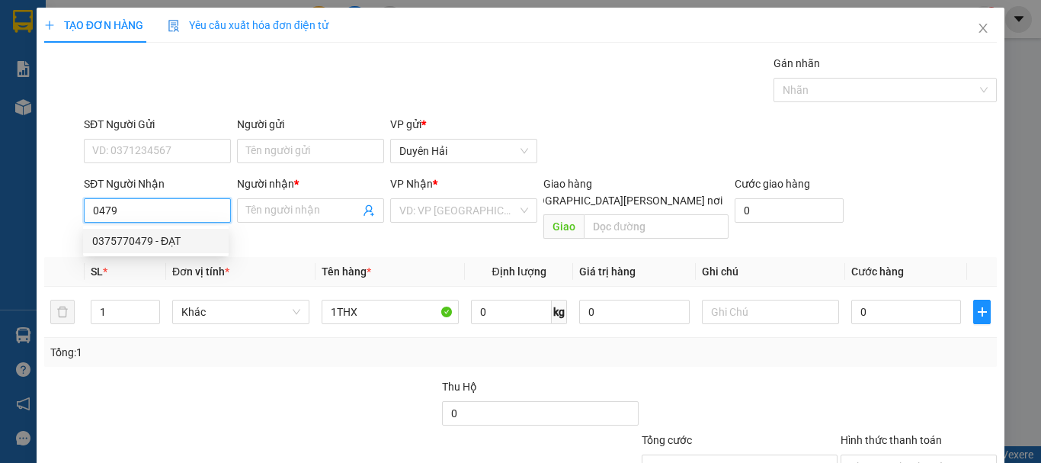
click at [151, 245] on div "0375770479 - ĐẠT" at bounding box center [155, 240] width 127 height 17
type input "0375770479"
type input "ĐẠT"
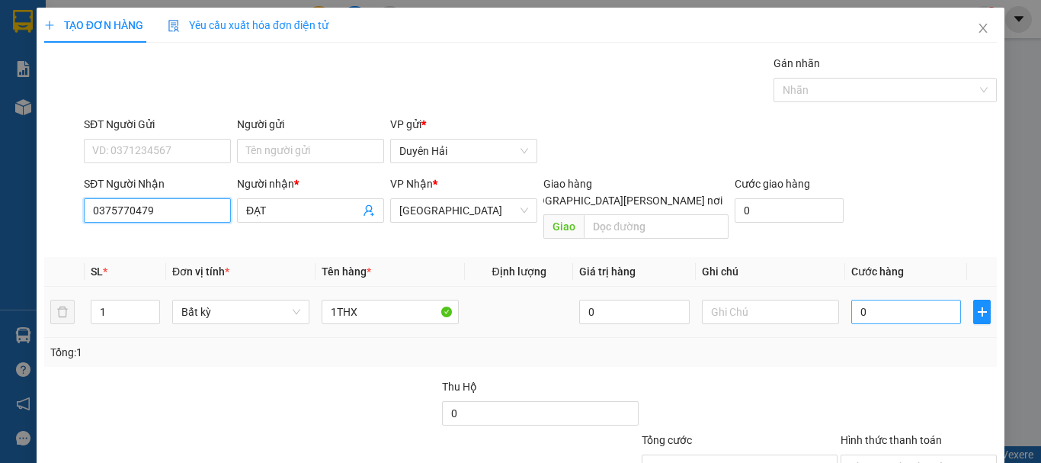
type input "0375770479"
click at [877, 300] on input "0" at bounding box center [906, 312] width 110 height 24
type input "5"
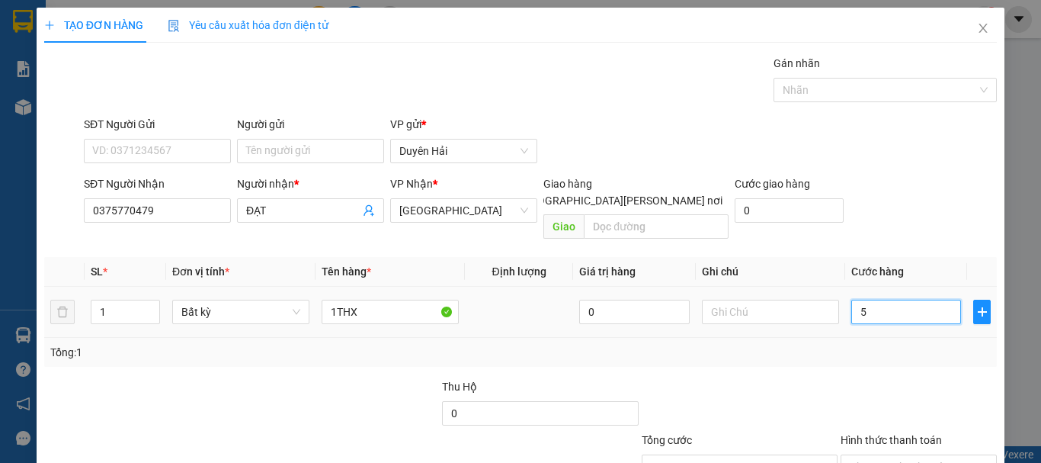
type input "50"
drag, startPoint x: 871, startPoint y: 354, endPoint x: 874, endPoint y: 373, distance: 19.4
click at [874, 371] on div "Transit Pickup Surcharge Ids Transit Deliver Surcharge Ids Transit Deliver Surc…" at bounding box center [520, 303] width 953 height 496
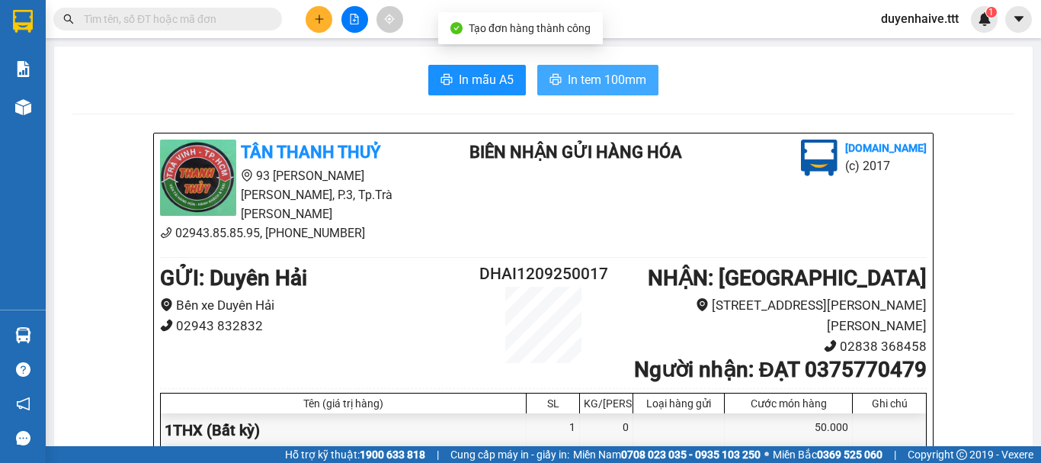
click at [582, 87] on span "In tem 100mm" at bounding box center [607, 79] width 79 height 19
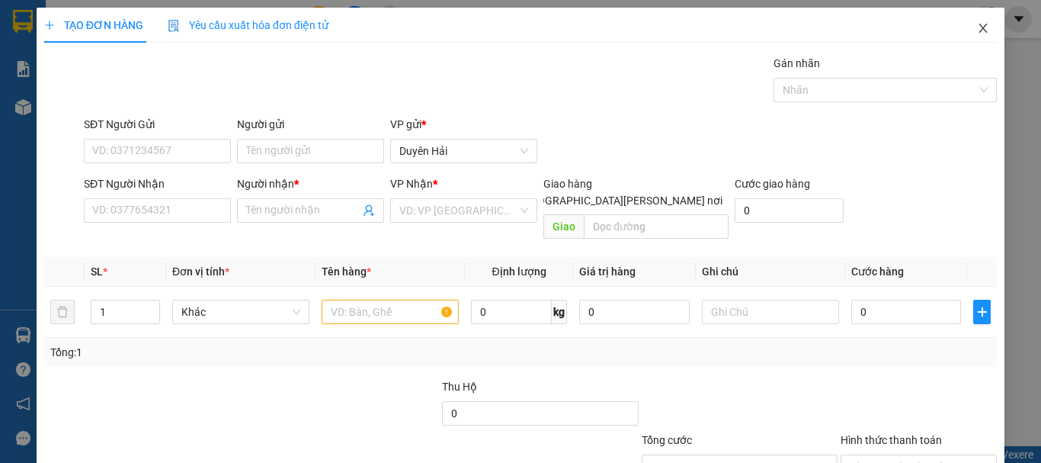
click at [974, 21] on span "Close" at bounding box center [983, 29] width 43 height 43
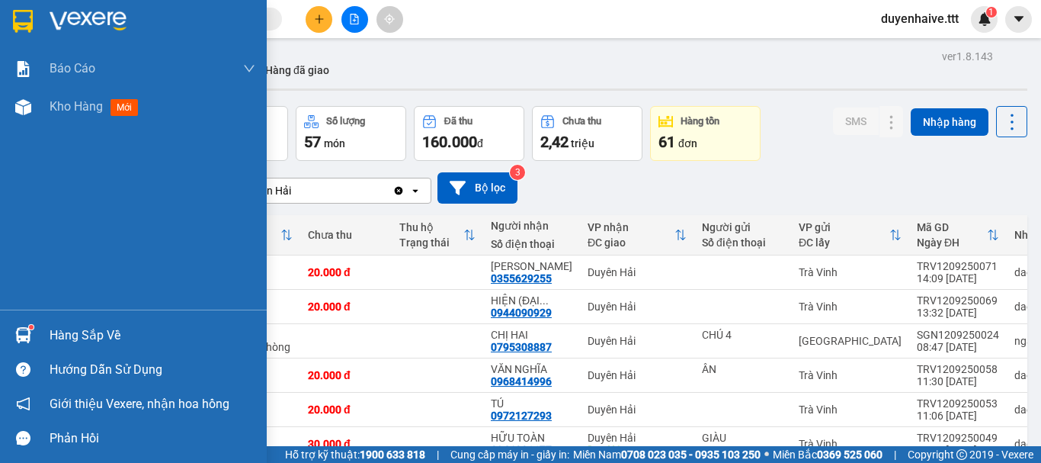
click at [78, 336] on div "Hàng sắp về" at bounding box center [153, 335] width 206 height 23
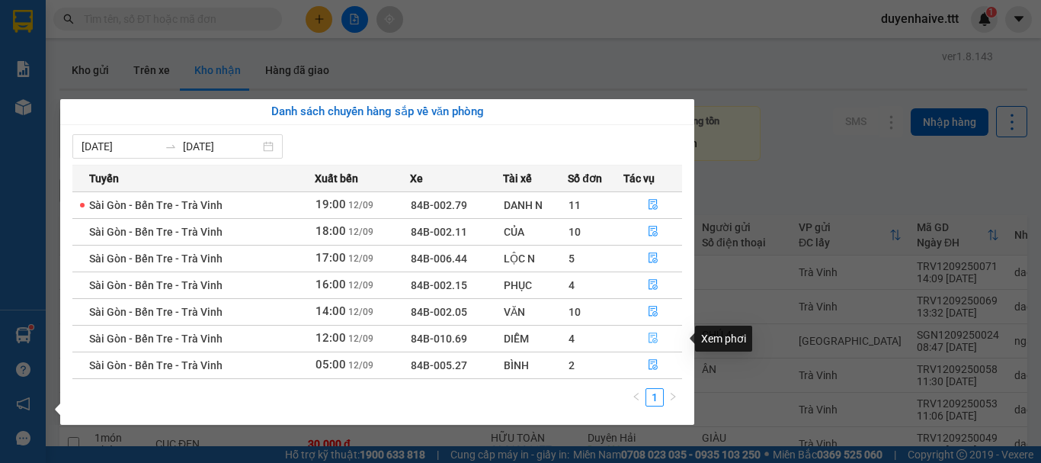
click at [651, 336] on icon "file-done" at bounding box center [653, 337] width 11 height 11
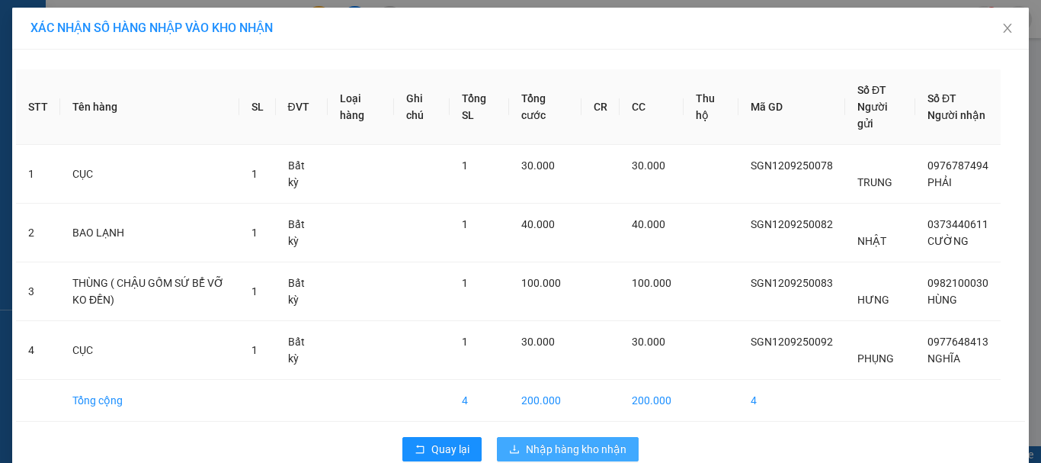
click at [579, 441] on span "Nhập hàng kho nhận" at bounding box center [576, 449] width 101 height 17
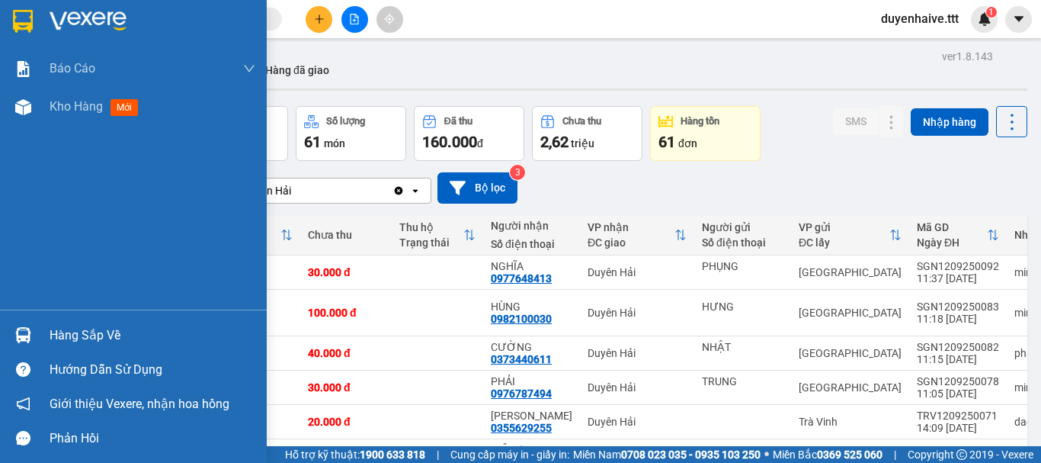
click at [79, 330] on div "Hàng sắp về" at bounding box center [153, 335] width 206 height 23
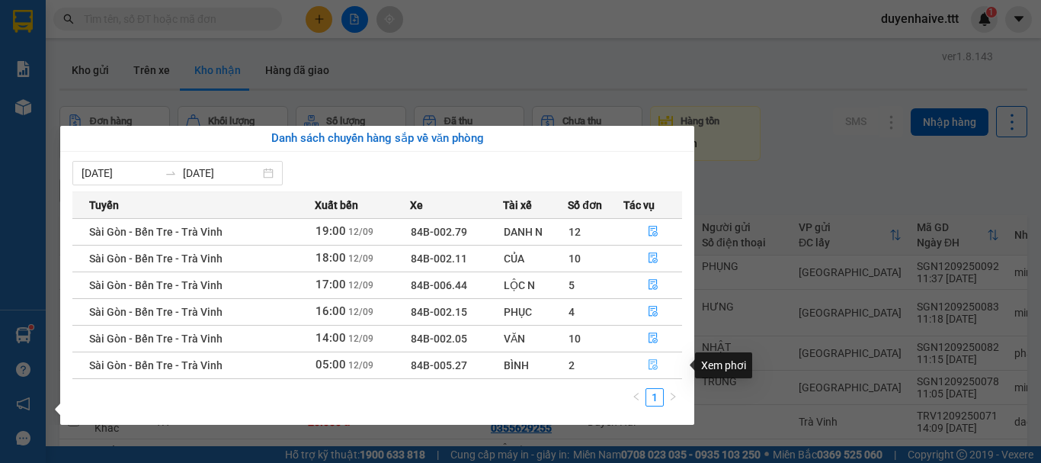
click at [651, 364] on icon "file-done" at bounding box center [653, 365] width 9 height 11
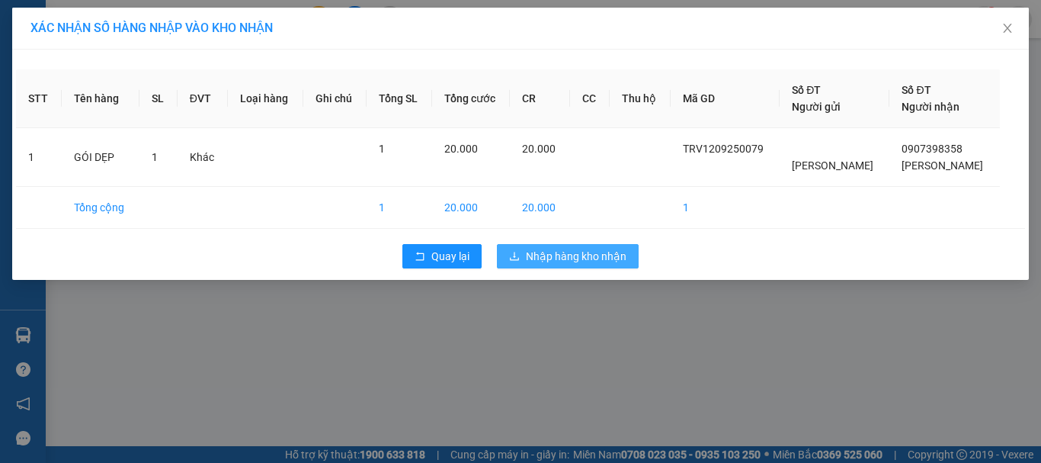
click at [570, 261] on span "Nhập hàng kho nhận" at bounding box center [576, 256] width 101 height 17
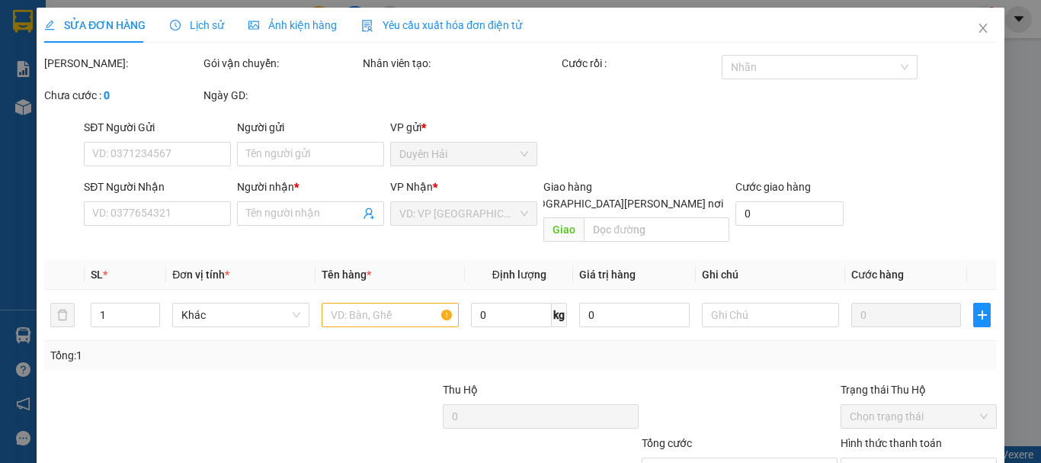
type input "0948454712"
type input "TỐ QUYÊN"
type input "20.000"
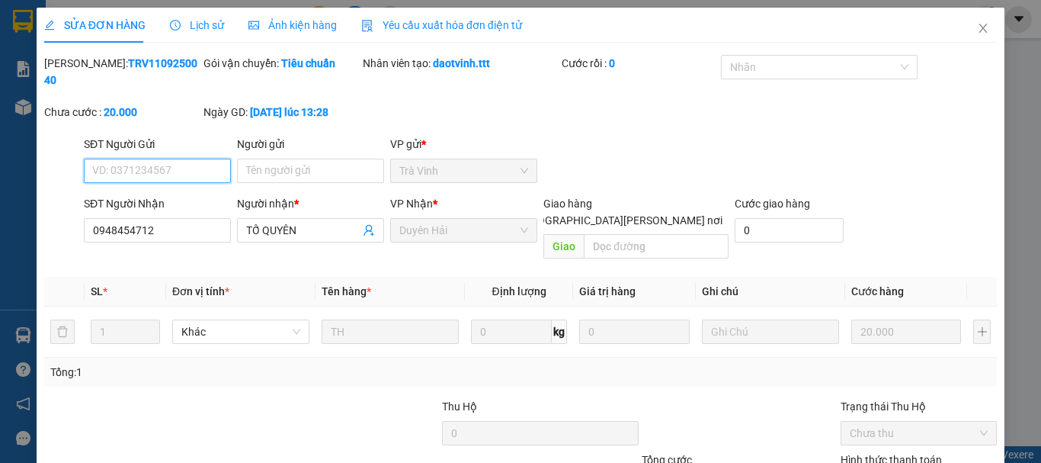
type input "0"
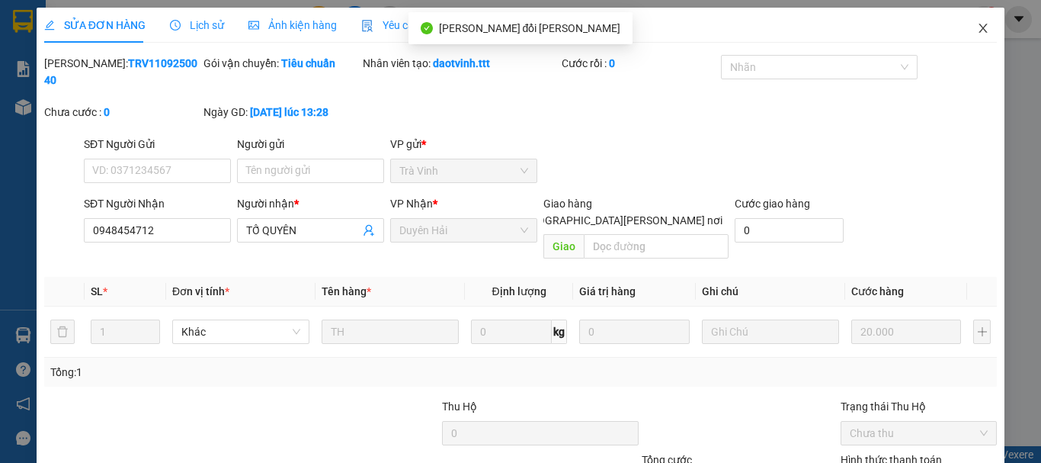
click at [977, 27] on icon "close" at bounding box center [983, 28] width 12 height 12
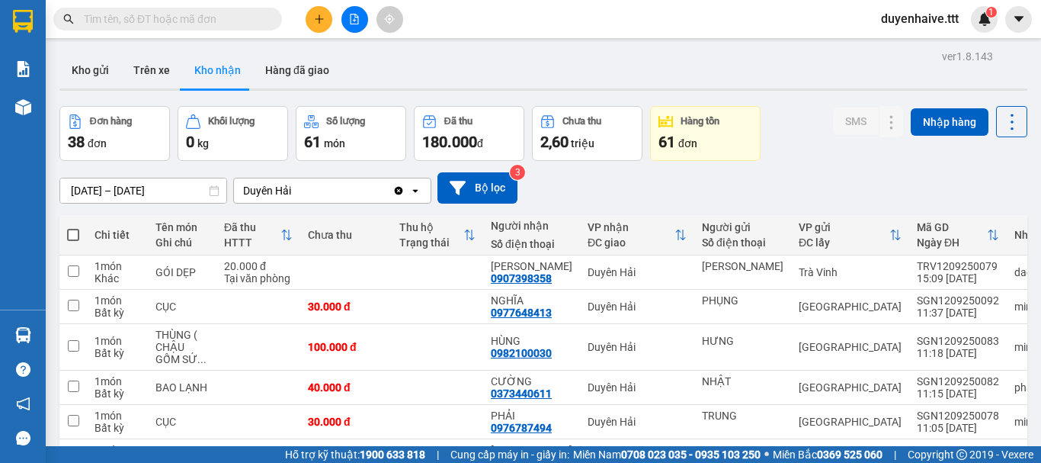
click at [180, 9] on span at bounding box center [167, 19] width 229 height 23
click at [168, 26] on input "text" at bounding box center [174, 19] width 180 height 17
type input "2"
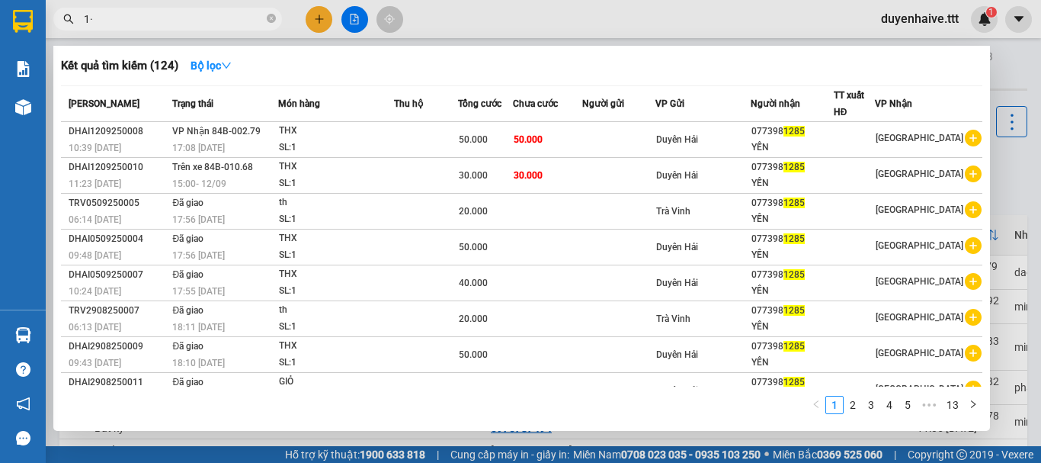
type input "1"
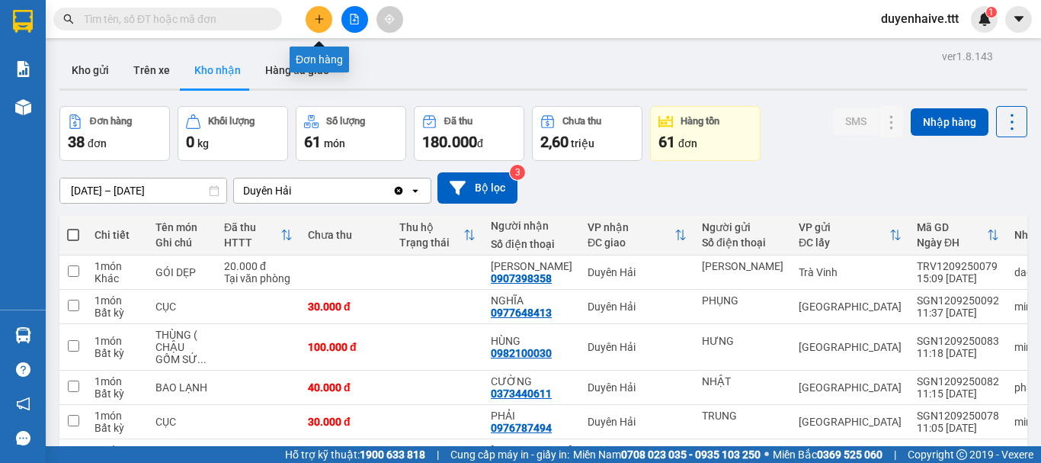
click at [320, 22] on icon "plus" at bounding box center [319, 19] width 11 height 11
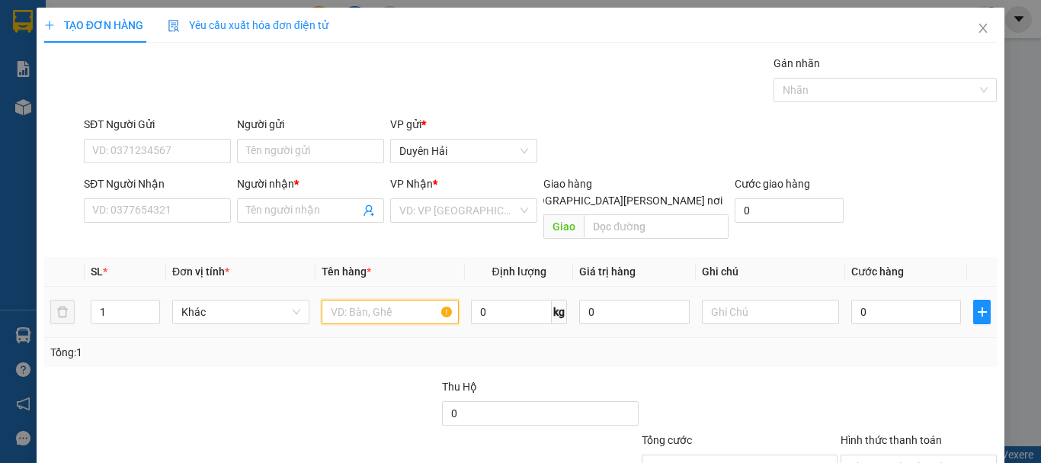
click at [364, 300] on input "text" at bounding box center [390, 312] width 137 height 24
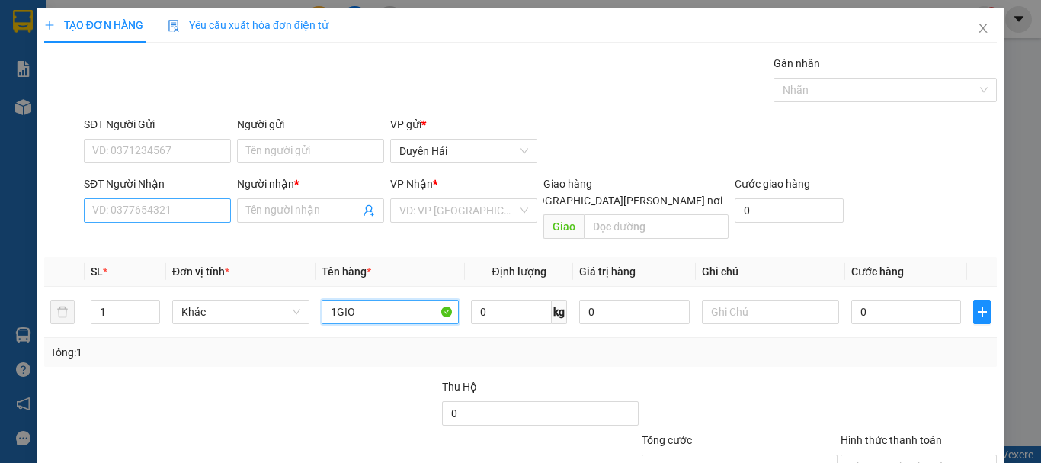
type input "1GIO"
click at [172, 217] on input "SĐT Người Nhận" at bounding box center [157, 210] width 147 height 24
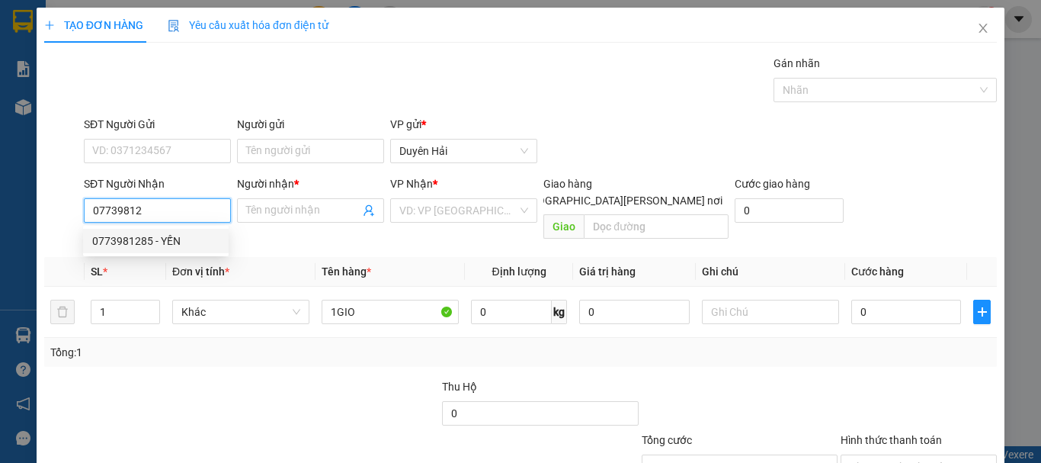
click at [152, 240] on div "0773981285 - YẾN" at bounding box center [155, 240] width 127 height 17
type input "0773981285"
type input "YẾN"
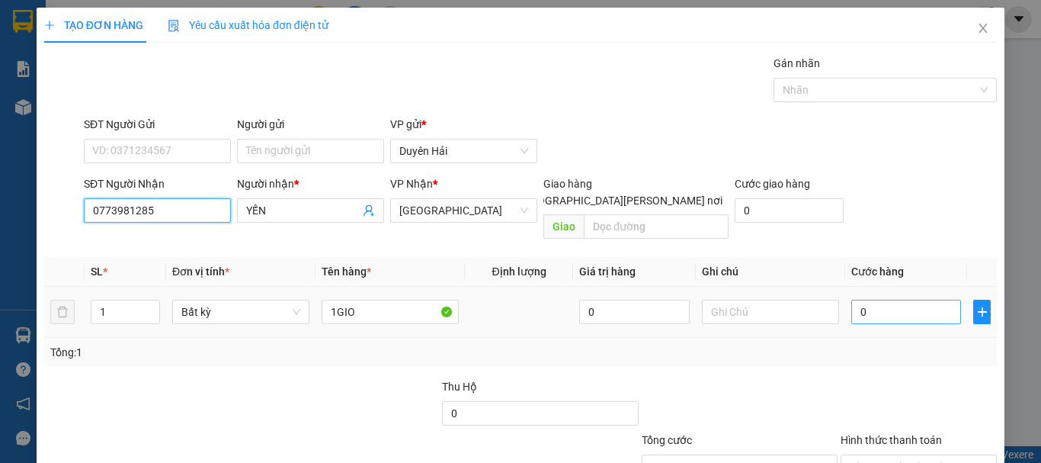
type input "0773981285"
click at [891, 300] on input "0" at bounding box center [906, 312] width 110 height 24
click at [884, 305] on input "0" at bounding box center [906, 312] width 110 height 24
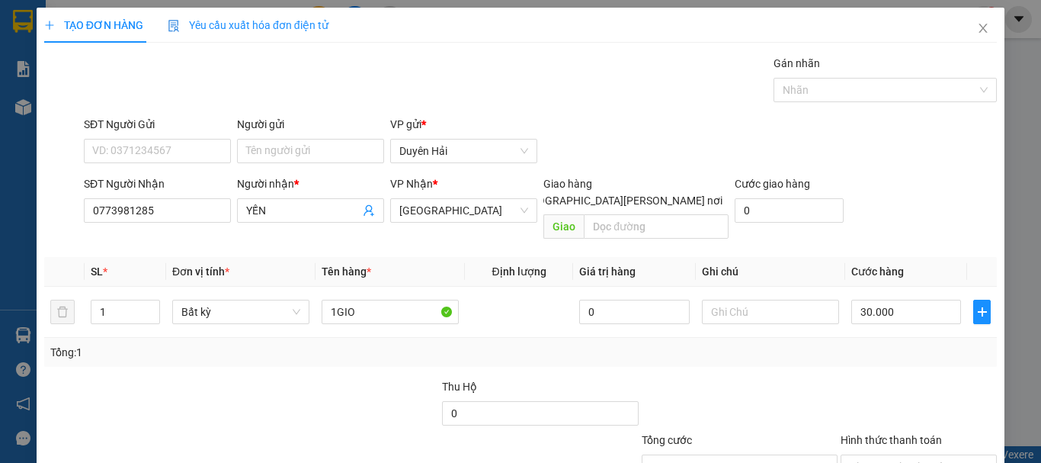
click at [870, 344] on div "Tổng: 1" at bounding box center [520, 352] width 941 height 17
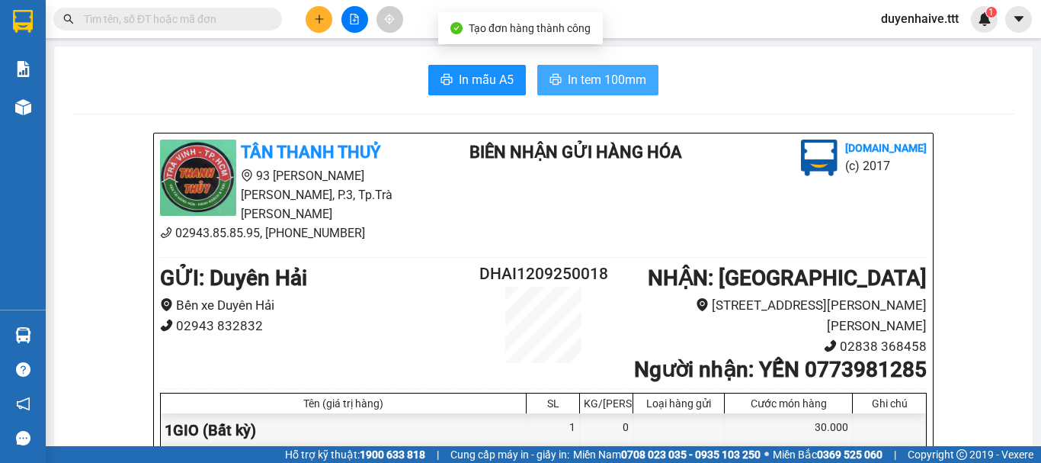
click at [596, 82] on span "In tem 100mm" at bounding box center [607, 79] width 79 height 19
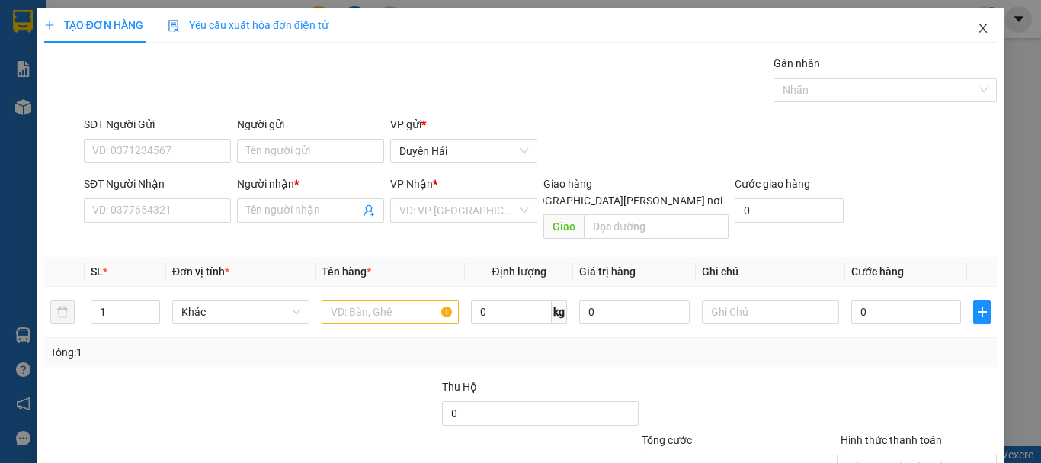
click at [980, 27] on icon "close" at bounding box center [984, 28] width 8 height 9
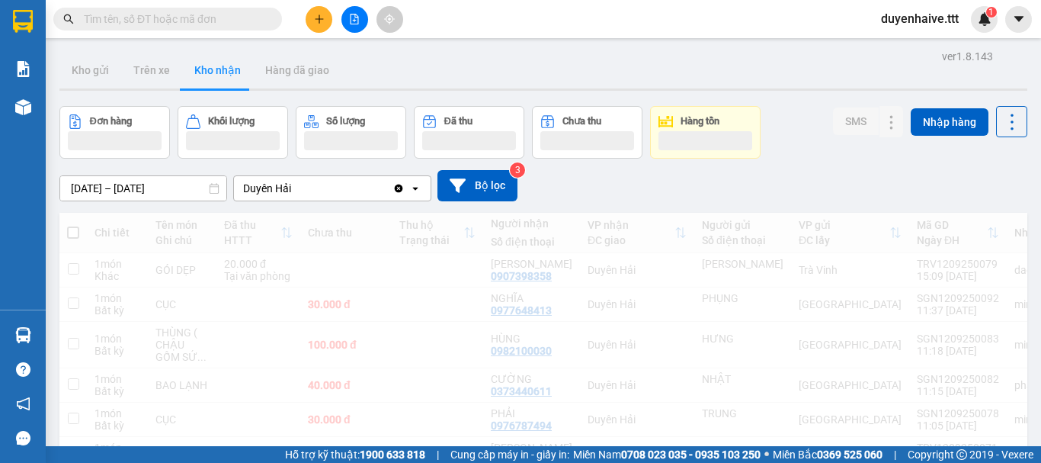
click at [190, 17] on input "text" at bounding box center [174, 19] width 180 height 17
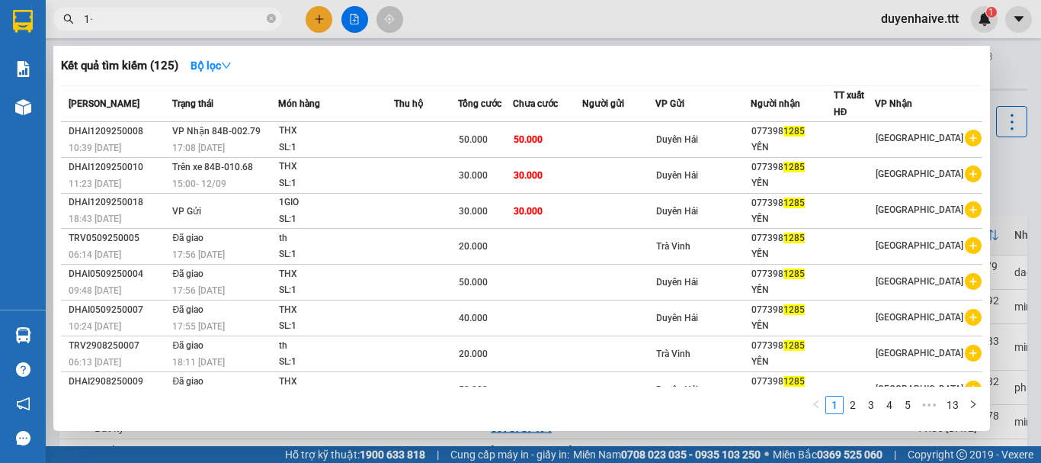
type input "1"
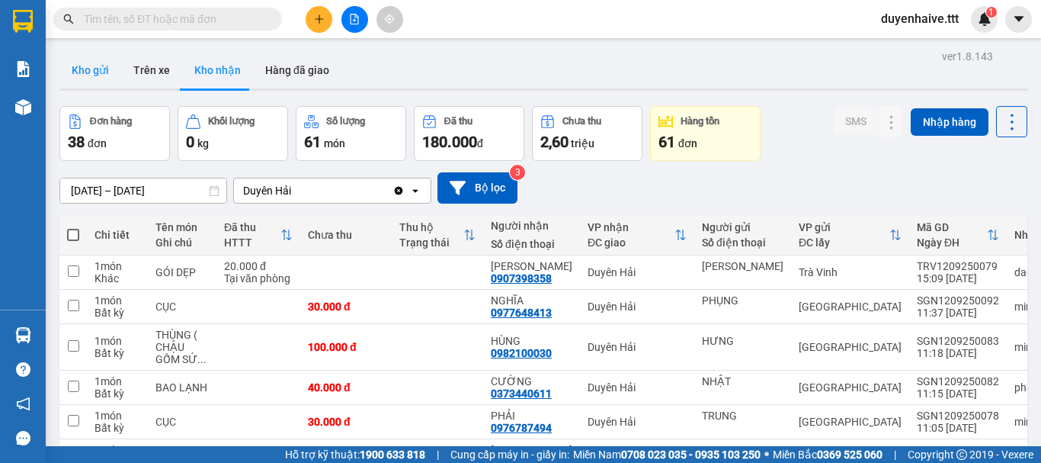
click at [97, 69] on button "Kho gửi" at bounding box center [90, 70] width 62 height 37
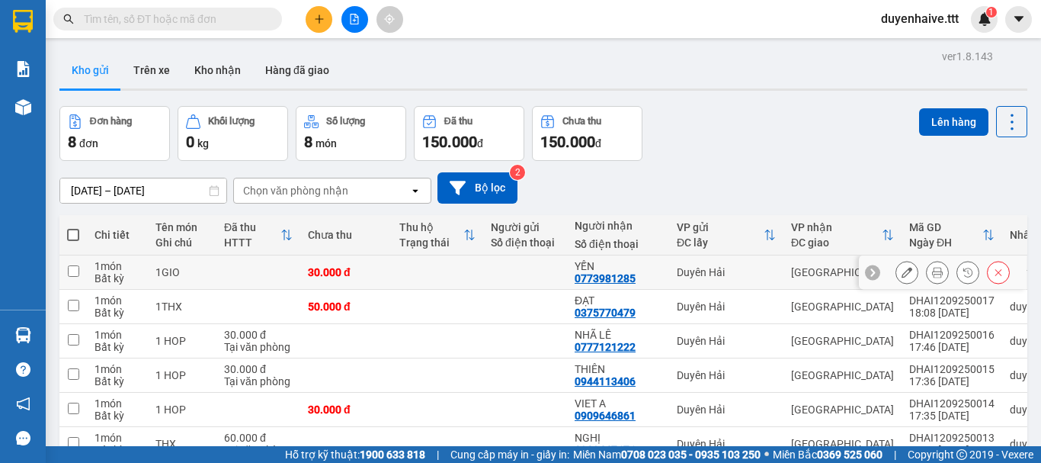
drag, startPoint x: 74, startPoint y: 267, endPoint x: 515, endPoint y: 220, distance: 443.8
click at [78, 267] on input "checkbox" at bounding box center [73, 270] width 11 height 11
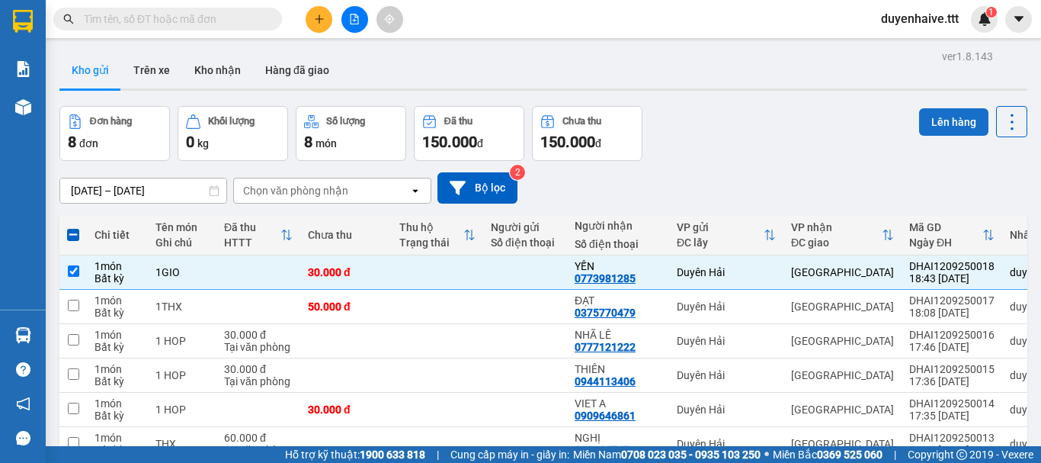
click at [935, 116] on button "Lên hàng" at bounding box center [953, 121] width 69 height 27
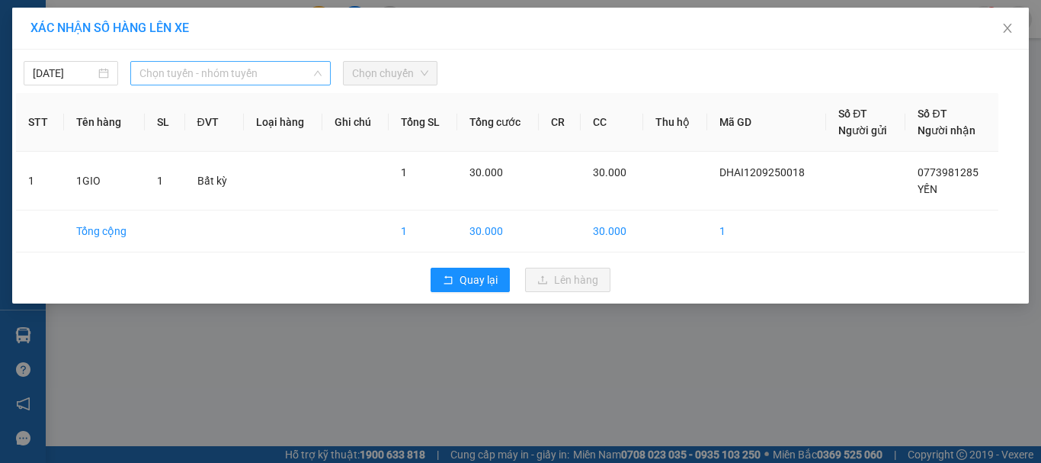
click at [222, 61] on div "Chọn tuyến - nhóm tuyến" at bounding box center [230, 73] width 200 height 24
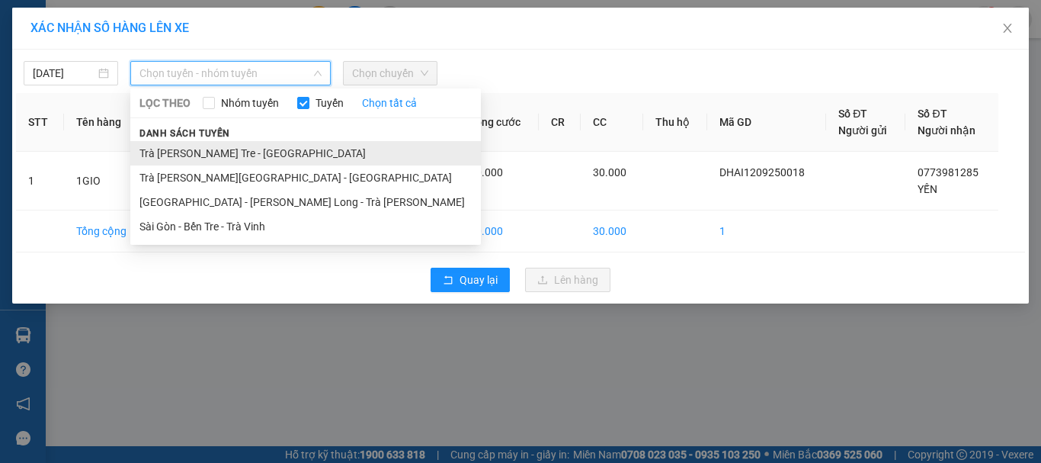
click at [229, 149] on li "Trà Vinh - Bến Tre - Sài Gòn" at bounding box center [305, 153] width 351 height 24
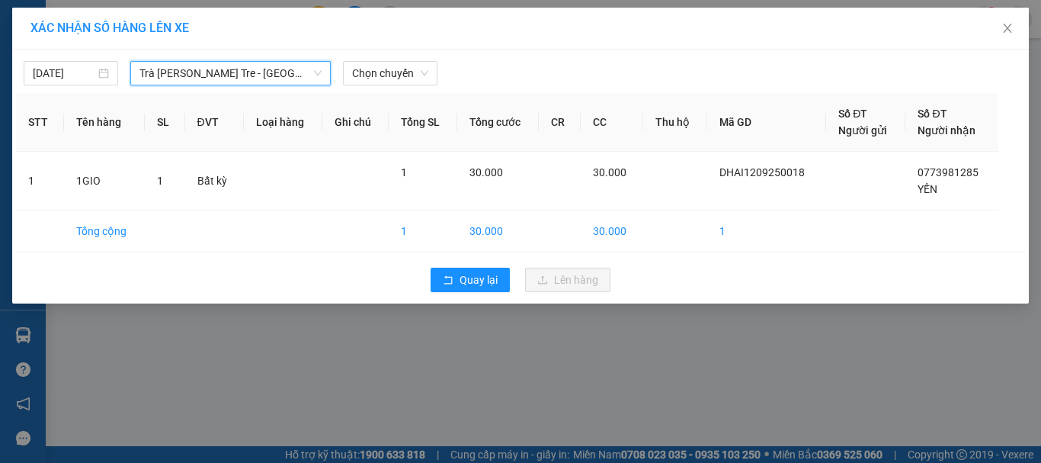
click at [412, 57] on div "12/09/2025 Trà Vinh - Bến Tre - Sài Gòn Trà Vinh - Bến Tre - Sài Gòn LỌC THEO N…" at bounding box center [520, 69] width 1009 height 32
click at [383, 79] on span "Chọn chuyến" at bounding box center [390, 73] width 76 height 23
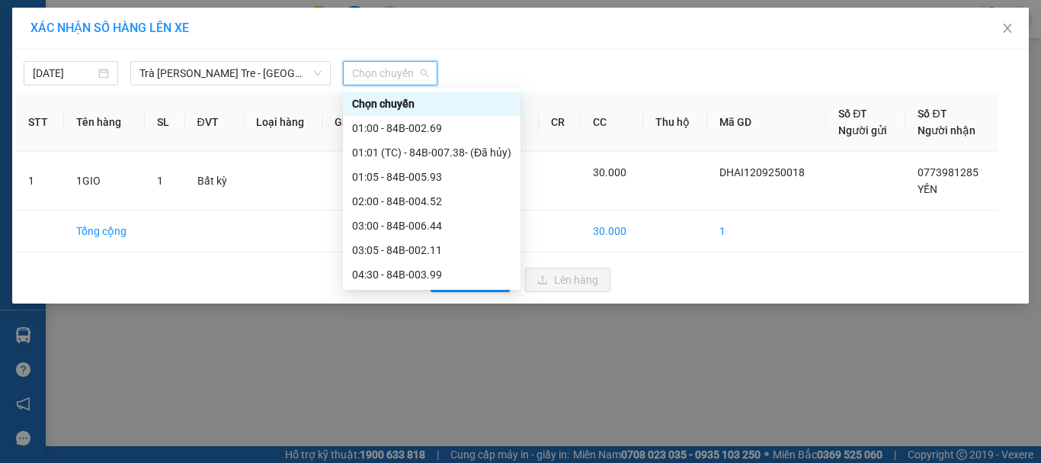
click at [405, 457] on div "15:00 - 84B-010.68" at bounding box center [432, 469] width 178 height 24
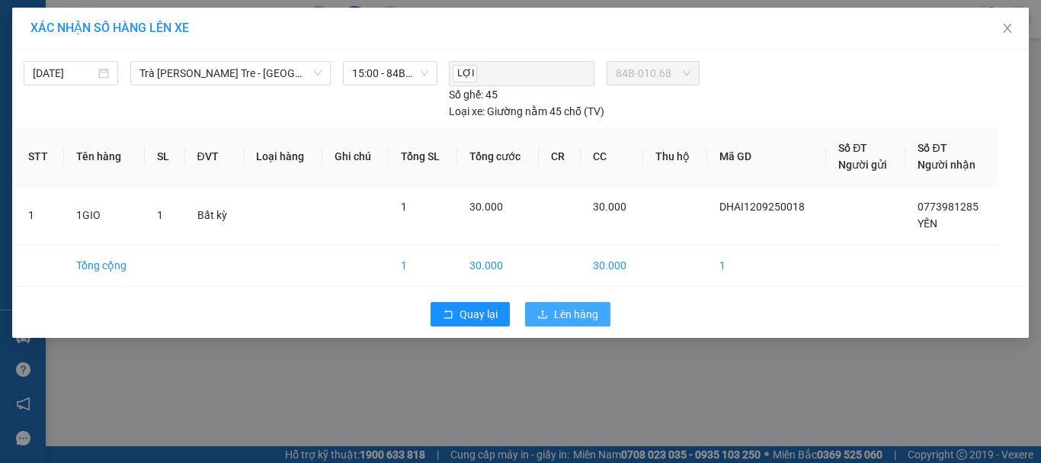
click at [556, 310] on span "Lên hàng" at bounding box center [576, 314] width 44 height 17
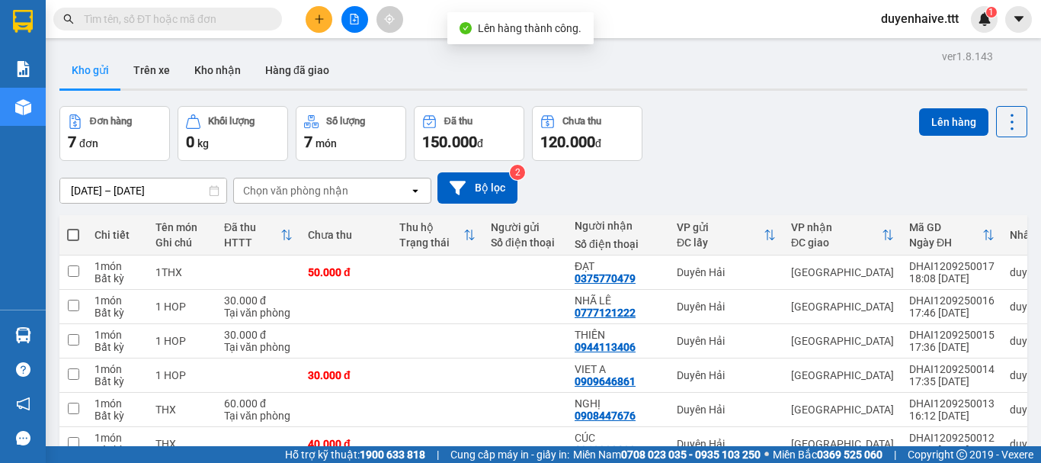
click at [136, 14] on input "text" at bounding box center [174, 19] width 180 height 17
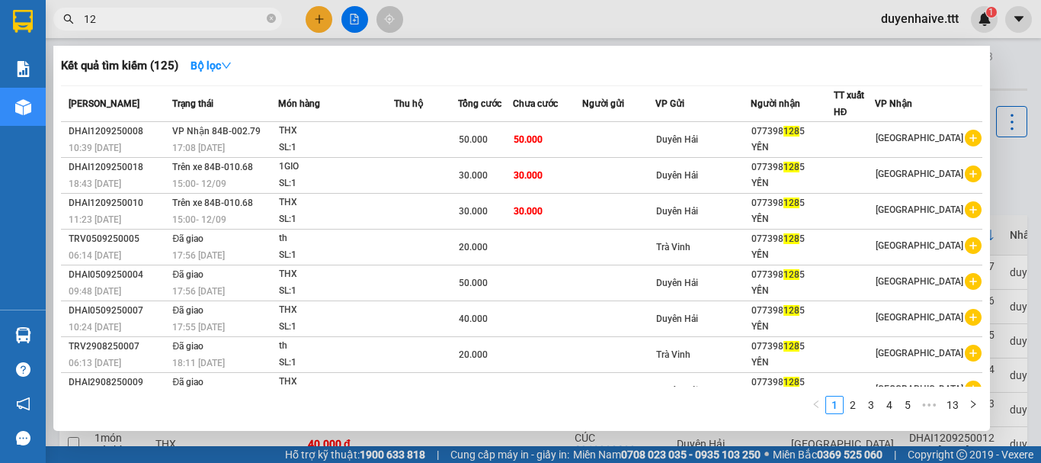
type input "1"
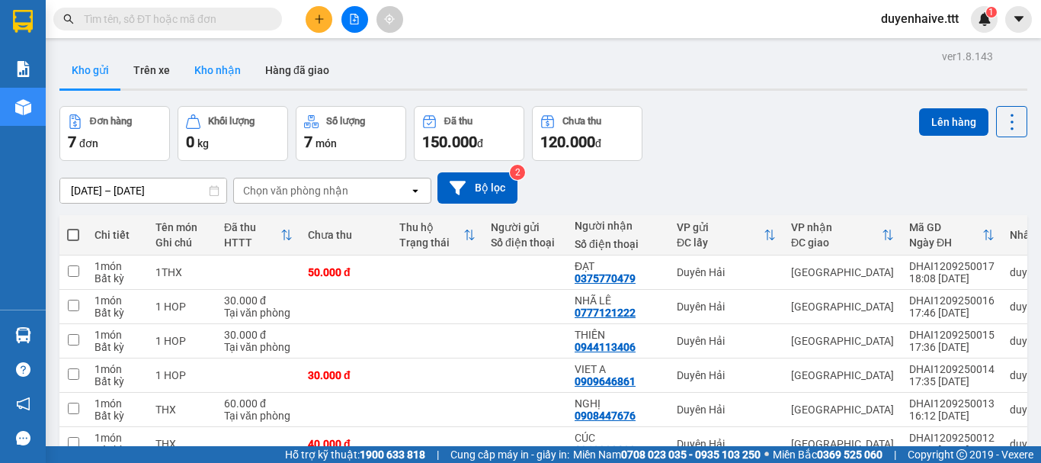
click at [200, 82] on button "Kho nhận" at bounding box center [217, 70] width 71 height 37
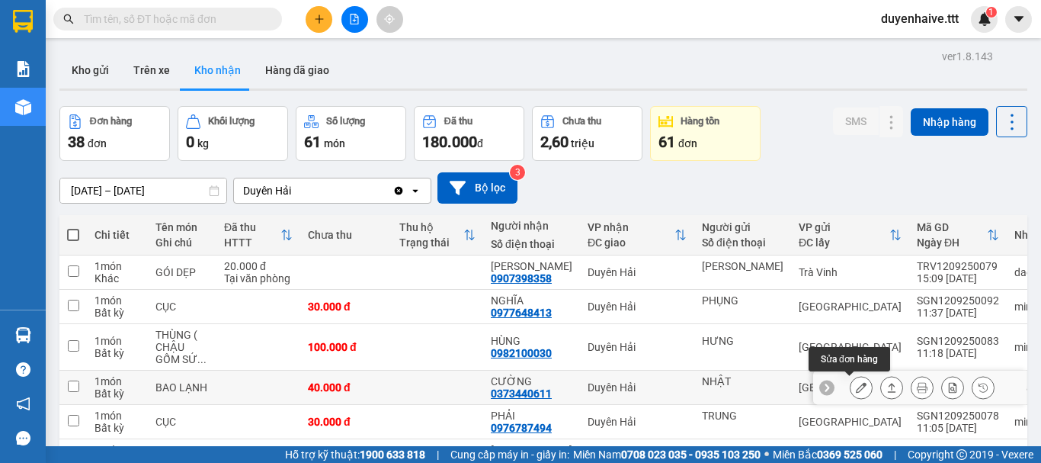
click at [856, 389] on icon at bounding box center [861, 387] width 11 height 11
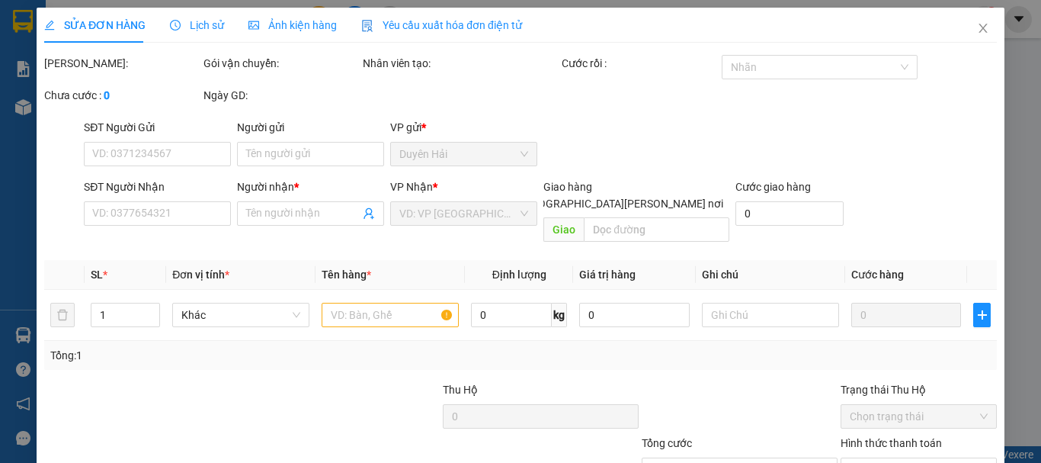
type input "NHẬT"
type input "0373440611"
type input "CƯỜNG"
type input "40.000"
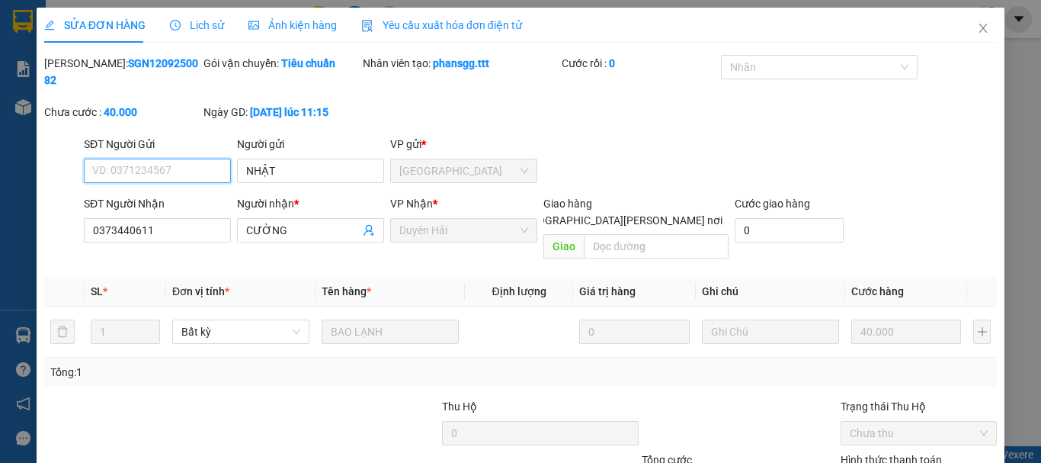
type input "0"
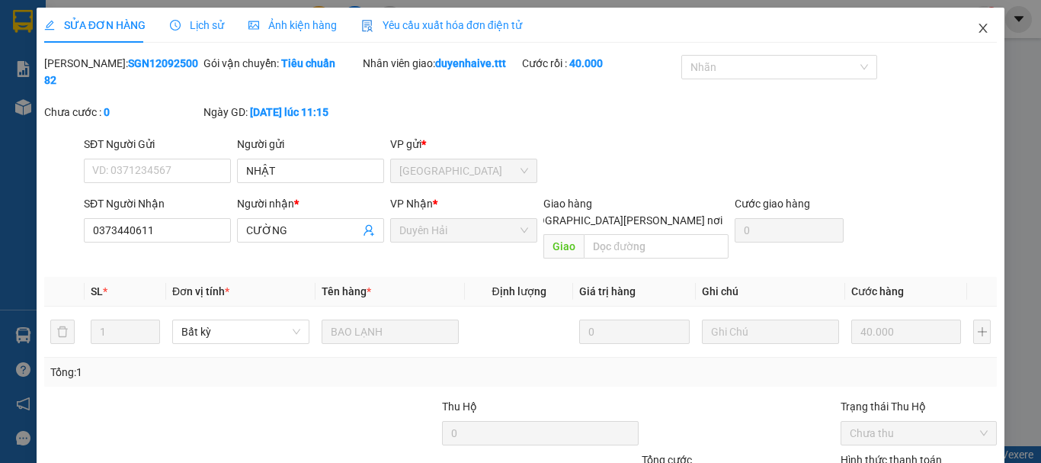
click at [977, 26] on icon "close" at bounding box center [983, 28] width 12 height 12
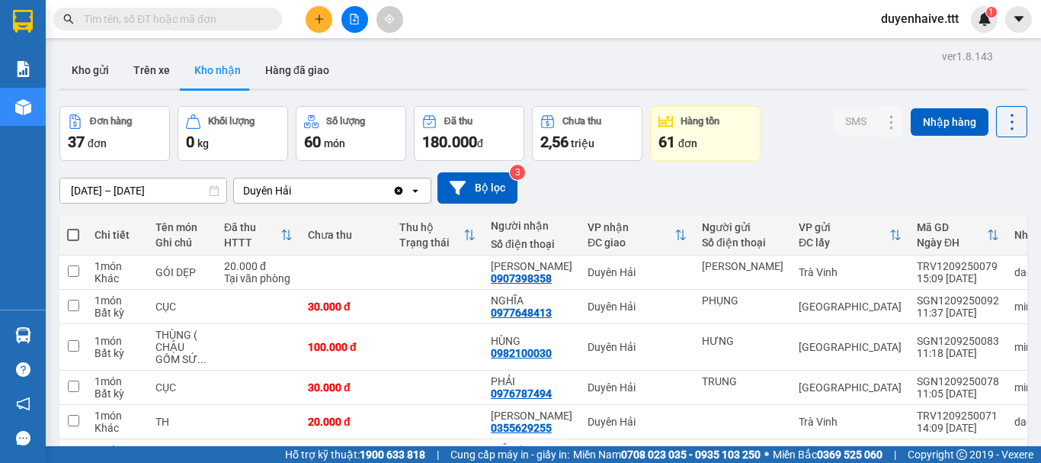
click at [316, 24] on icon "plus" at bounding box center [319, 19] width 11 height 11
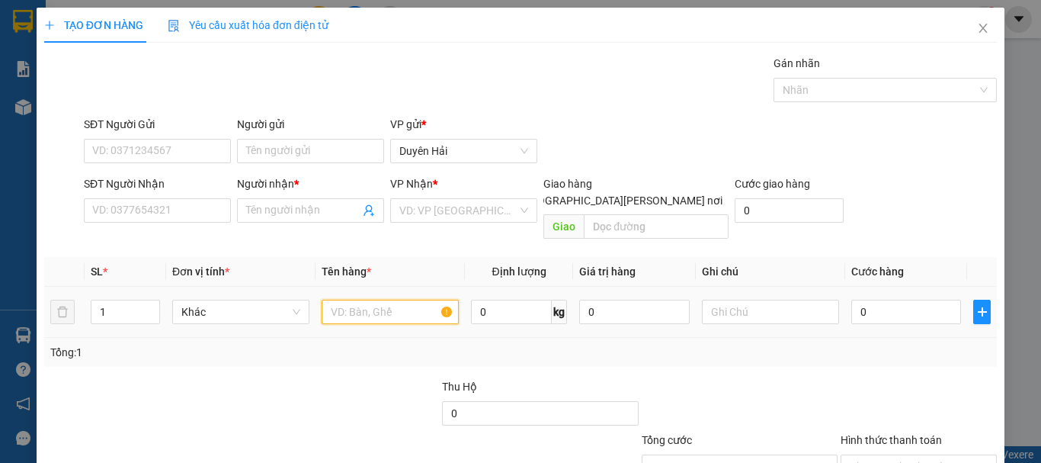
click at [397, 300] on input "text" at bounding box center [390, 312] width 137 height 24
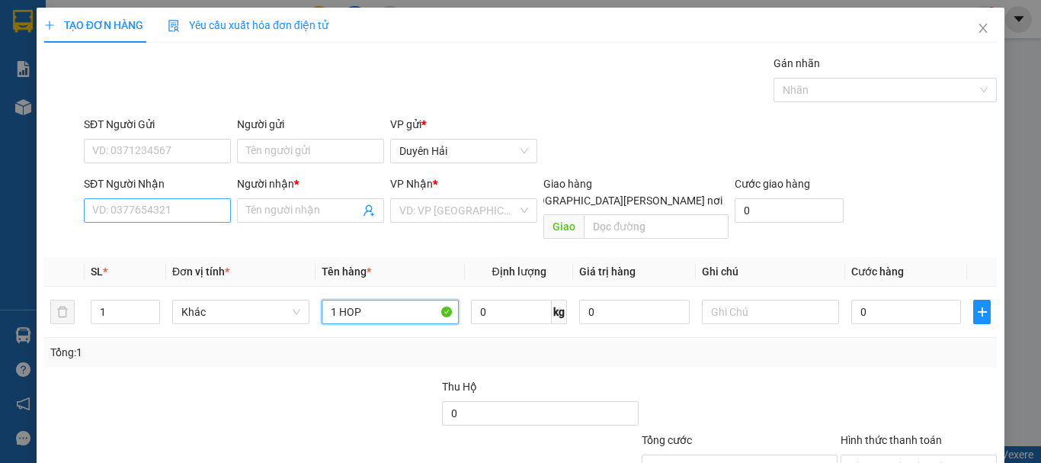
type input "1 HOP"
click at [166, 207] on input "SĐT Người Nhận" at bounding box center [157, 210] width 147 height 24
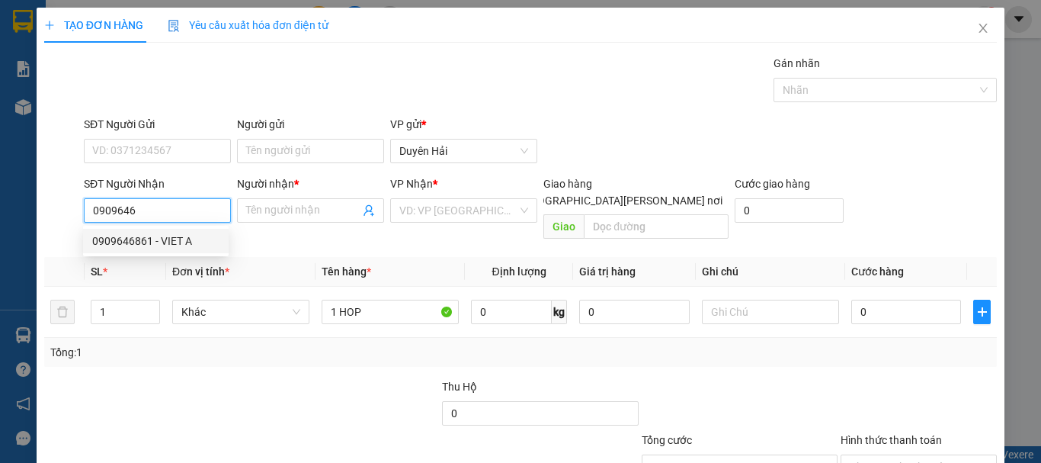
click at [163, 242] on div "0909646861 - VIET A" at bounding box center [155, 240] width 127 height 17
type input "0909646861"
type input "VIET A"
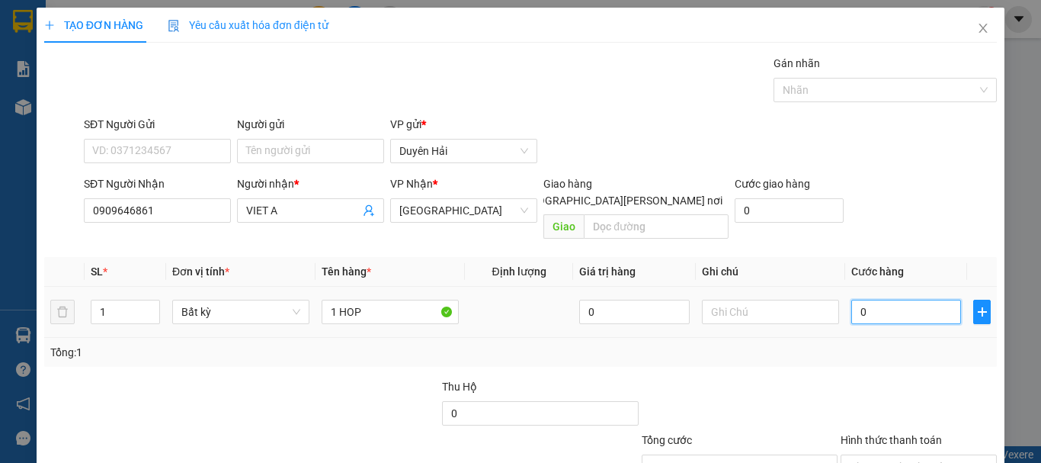
click at [888, 301] on input "0" at bounding box center [906, 312] width 110 height 24
click at [880, 350] on div "Transit Pickup Surcharge Ids Transit Deliver Surcharge Ids Transit Deliver Surc…" at bounding box center [520, 303] width 953 height 496
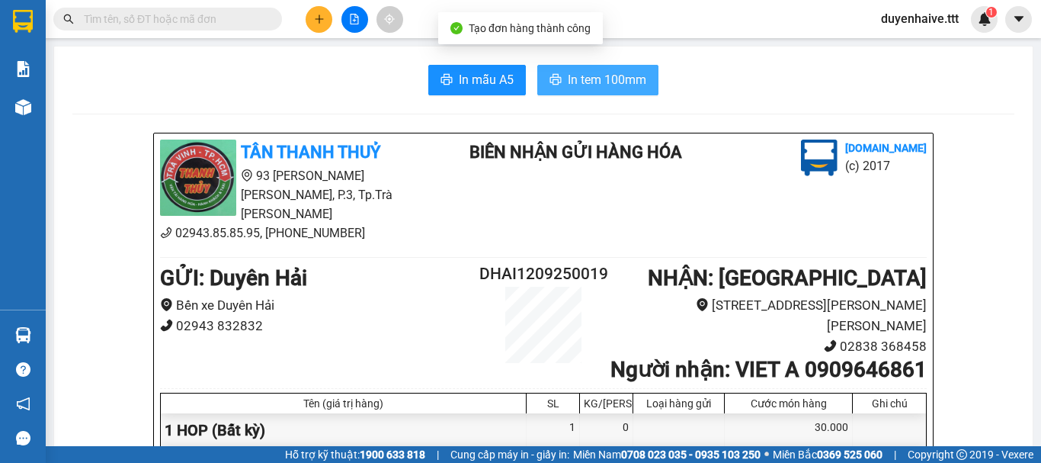
click at [592, 84] on span "In tem 100mm" at bounding box center [607, 79] width 79 height 19
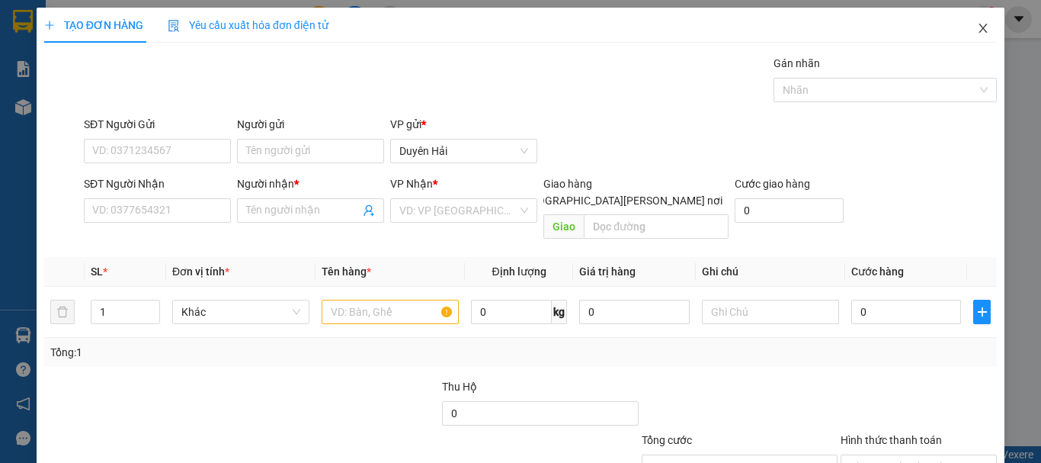
click at [980, 26] on icon "close" at bounding box center [984, 28] width 8 height 9
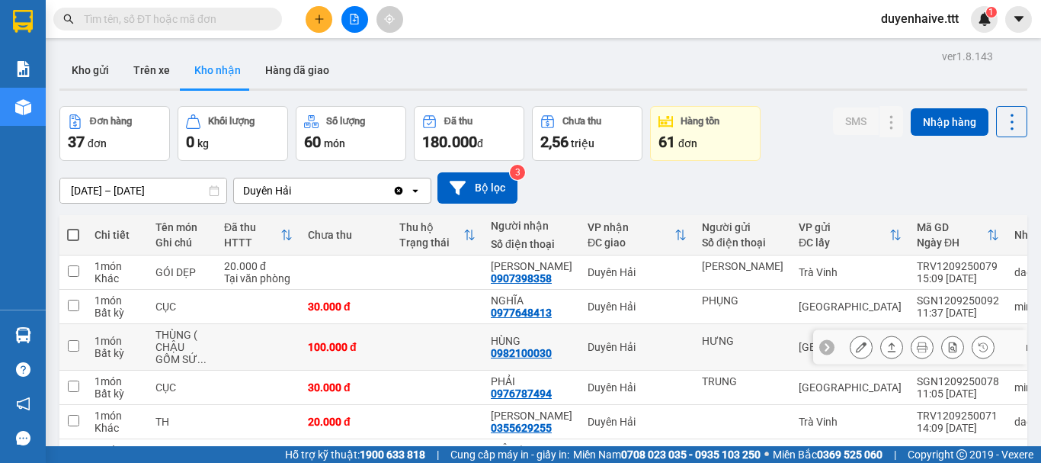
scroll to position [229, 0]
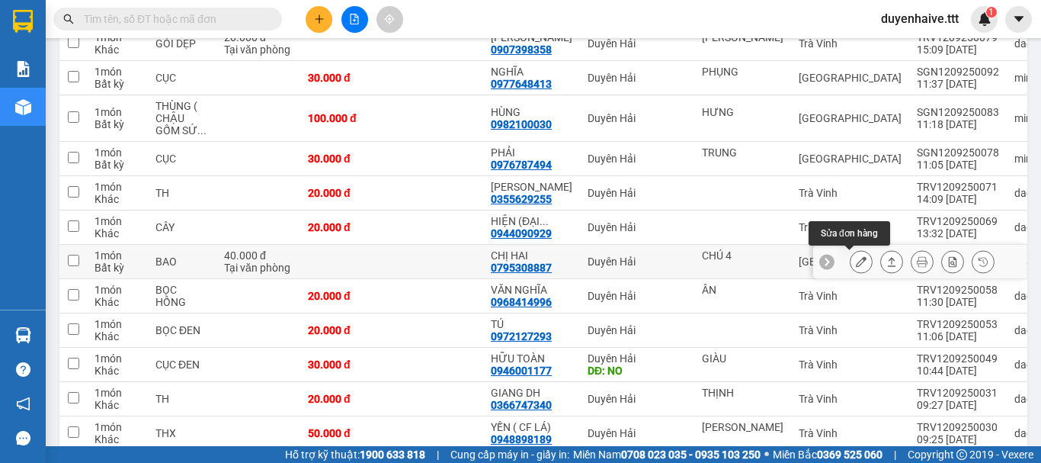
click at [856, 265] on icon at bounding box center [861, 261] width 11 height 11
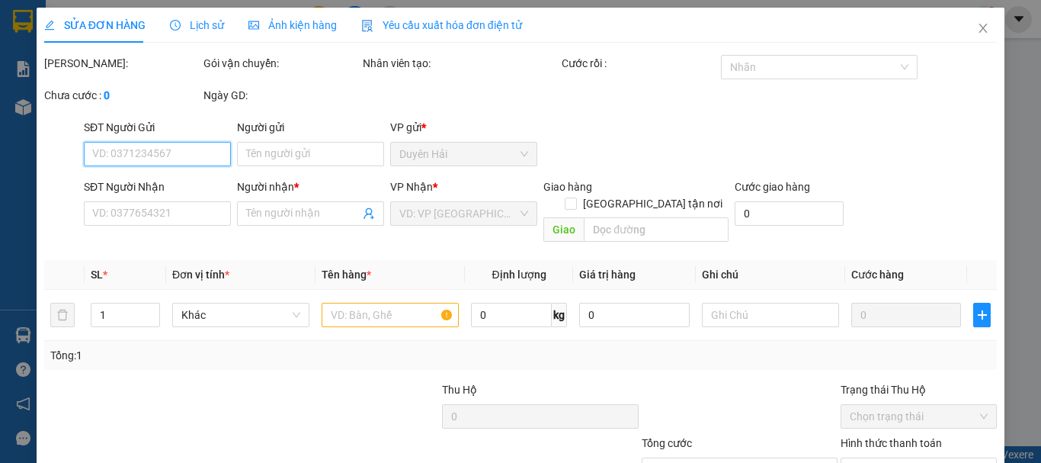
type input "CHÚ 4"
type input "0795308887"
type input "CHỊ HAI"
type input "40.000"
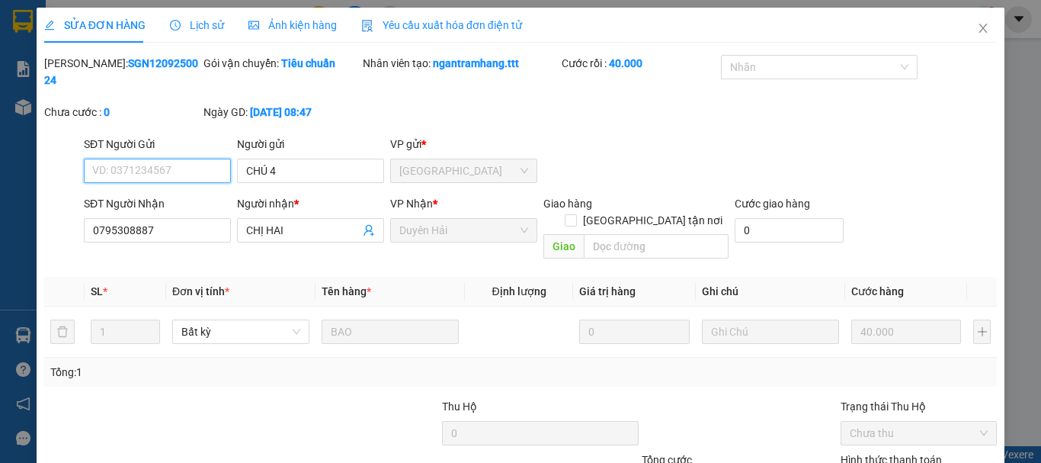
scroll to position [104, 0]
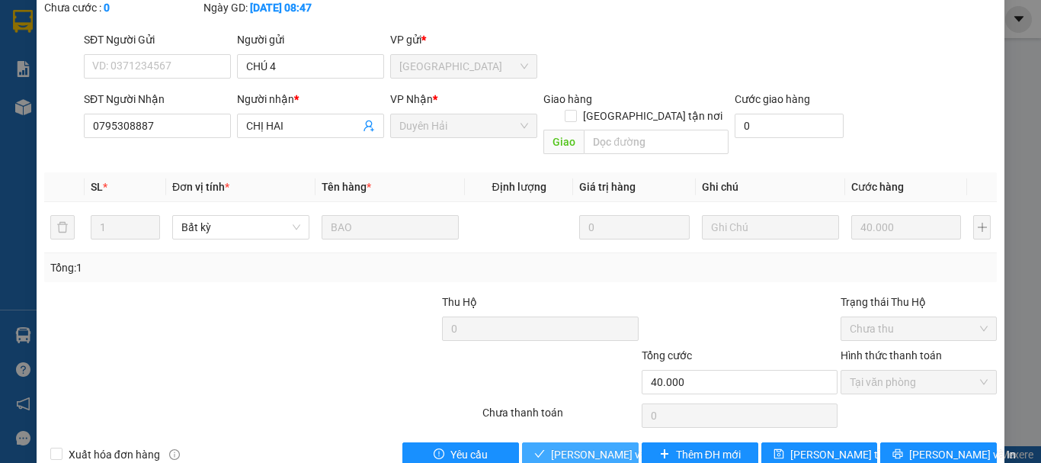
click at [601, 446] on span "[PERSON_NAME] và Giao hàng" at bounding box center [624, 454] width 146 height 17
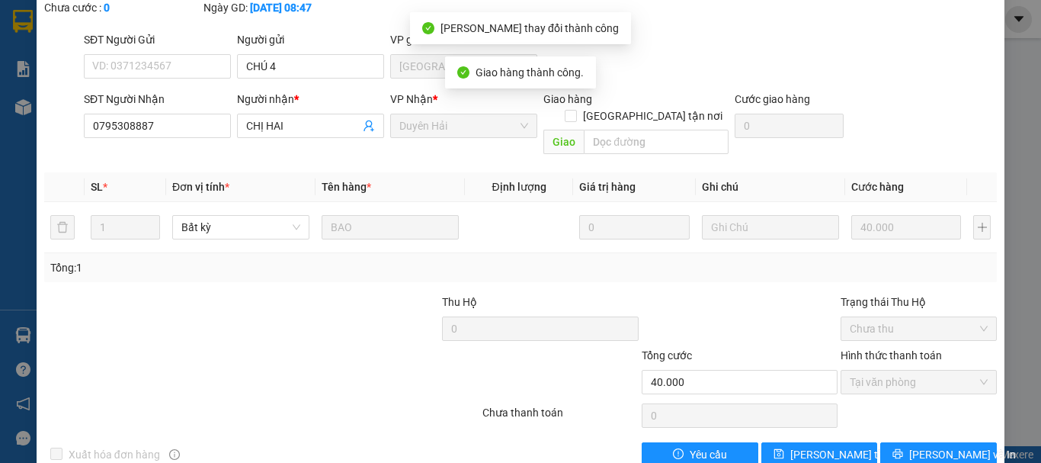
scroll to position [0, 0]
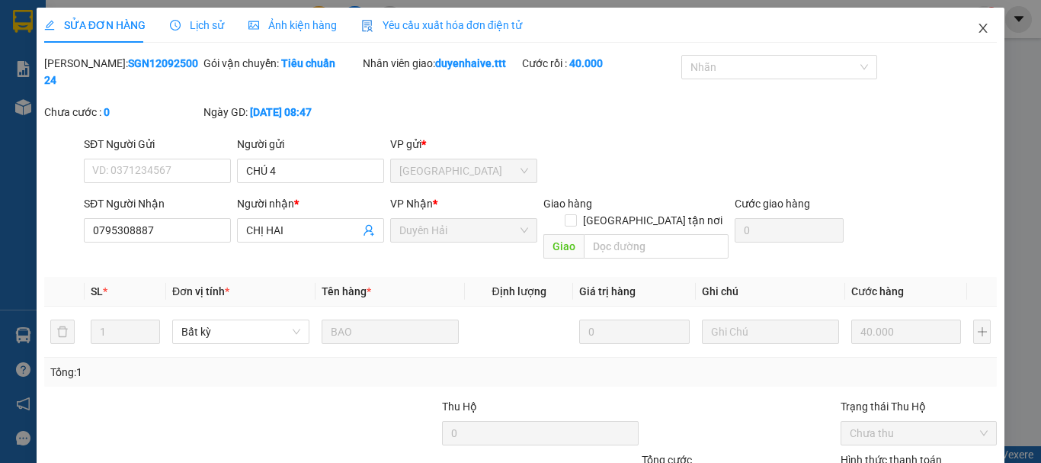
click at [977, 27] on icon "close" at bounding box center [983, 28] width 12 height 12
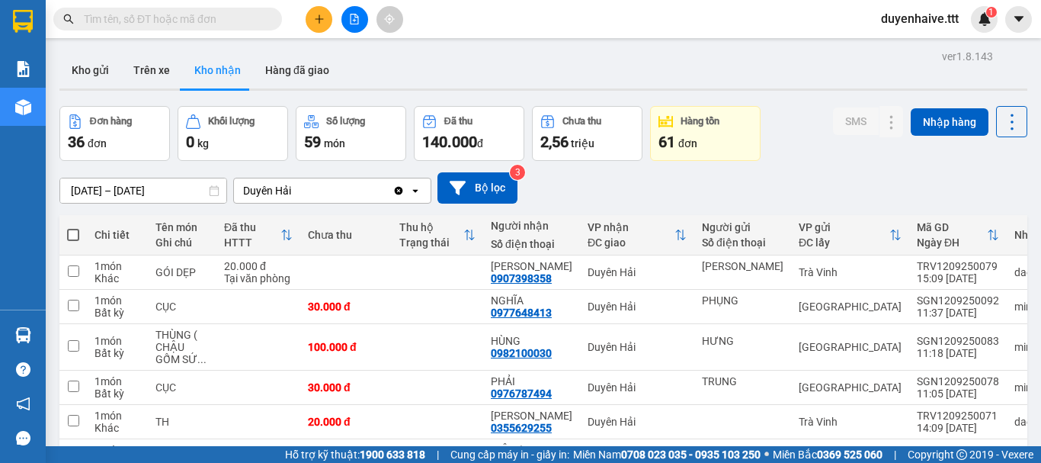
click at [181, 21] on input "text" at bounding box center [174, 19] width 180 height 17
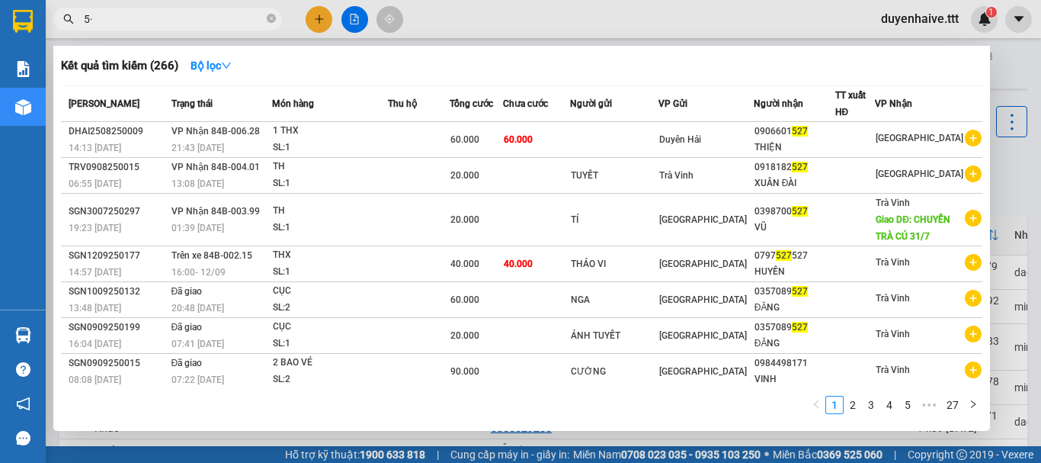
type input "5"
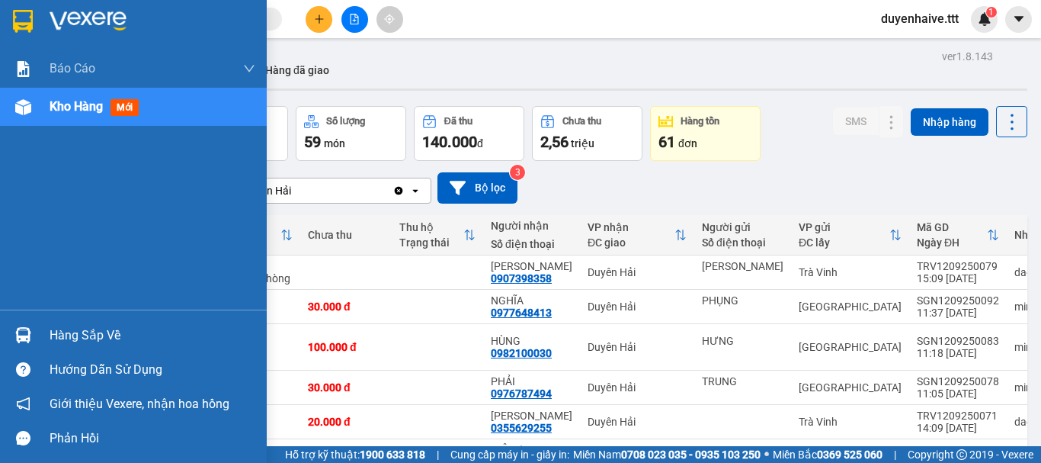
click at [92, 335] on div "Hàng sắp về" at bounding box center [153, 335] width 206 height 23
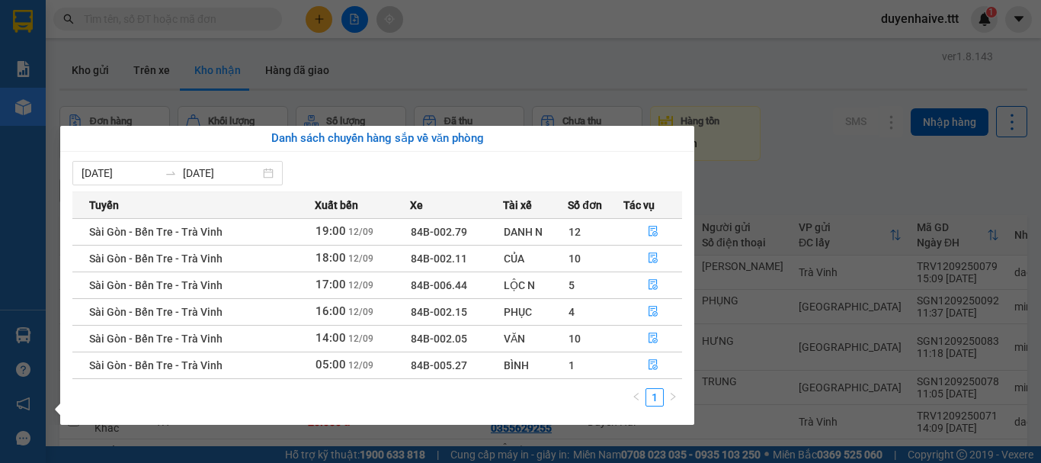
click at [188, 43] on section "Kết quả tìm kiếm ( 266 ) Bộ lọc Mã ĐH Trạng thái Món hàng Thu hộ Tổng cước Chưa…" at bounding box center [520, 231] width 1041 height 463
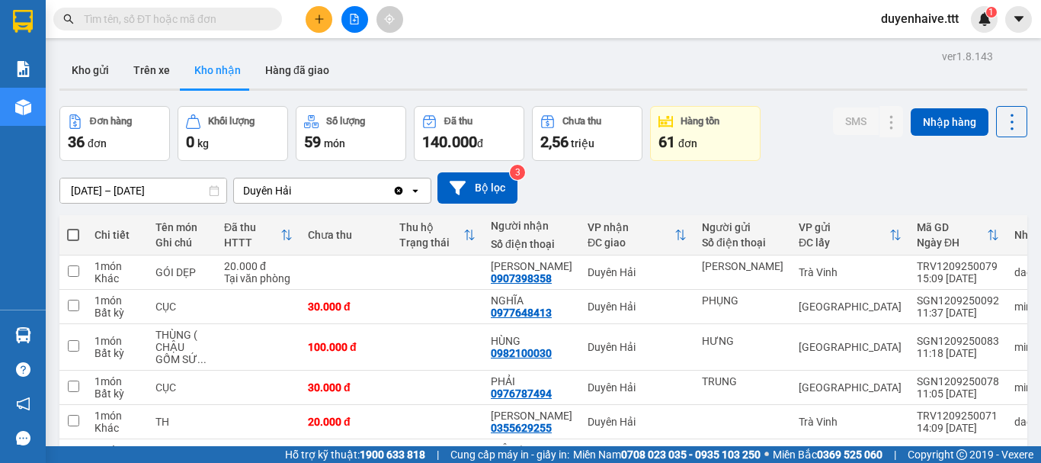
click at [183, 27] on span at bounding box center [167, 19] width 229 height 23
click at [187, 14] on input "text" at bounding box center [174, 19] width 180 height 17
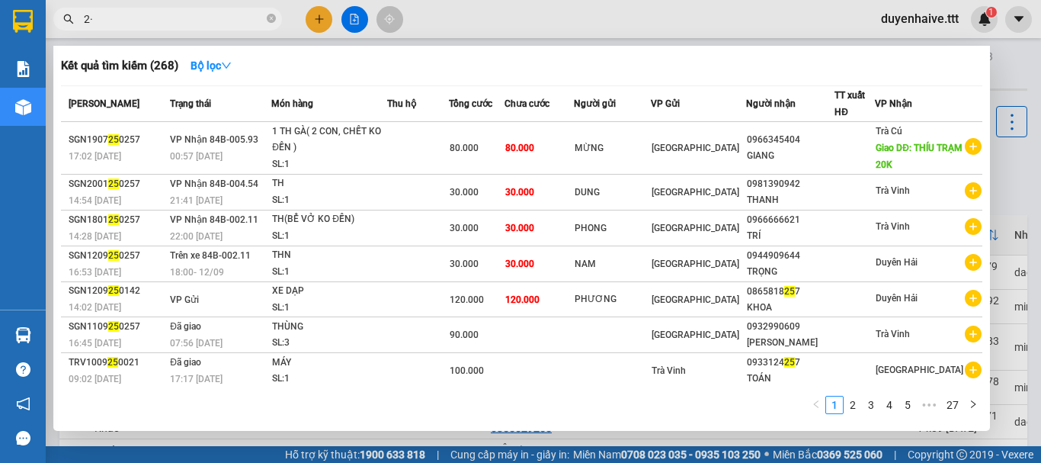
type input "2"
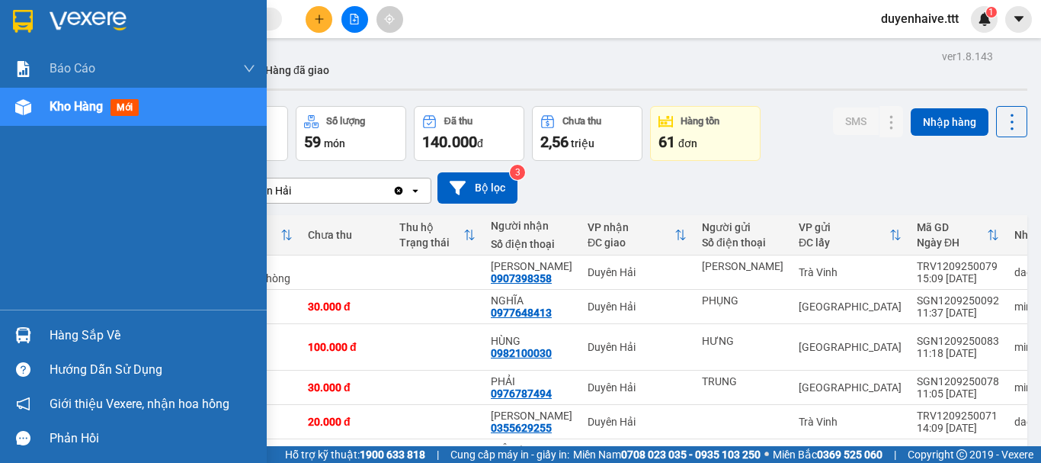
drag, startPoint x: 89, startPoint y: 335, endPoint x: 110, endPoint y: 332, distance: 20.8
click at [90, 337] on div "Hàng sắp về" at bounding box center [153, 335] width 206 height 23
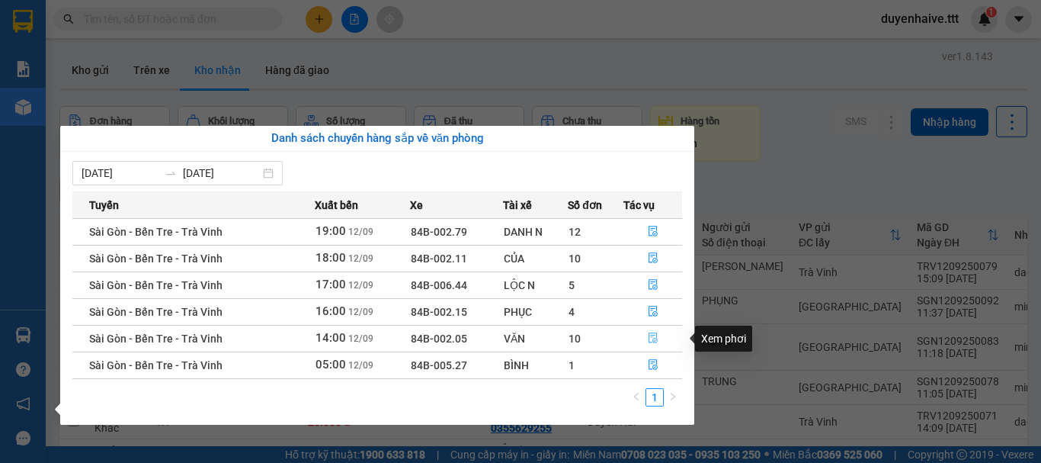
click at [653, 340] on icon "file-done" at bounding box center [653, 338] width 9 height 11
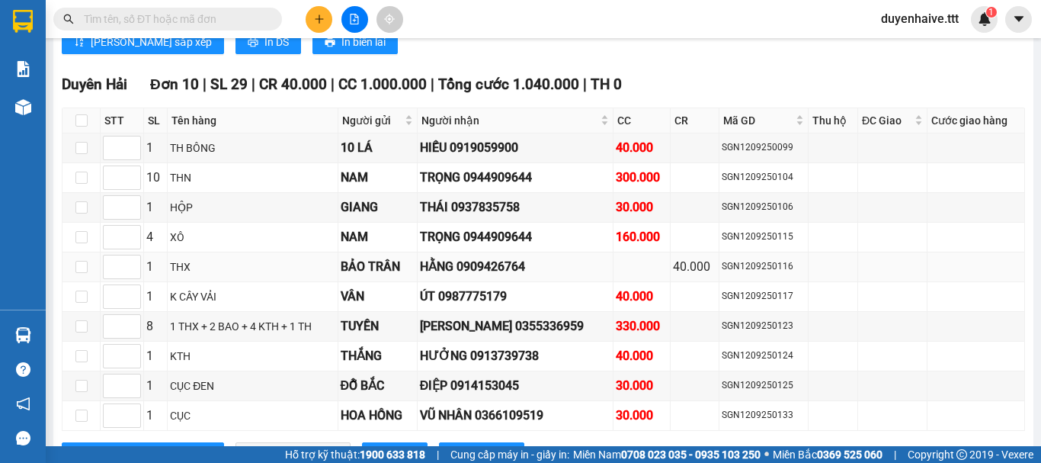
scroll to position [1512, 0]
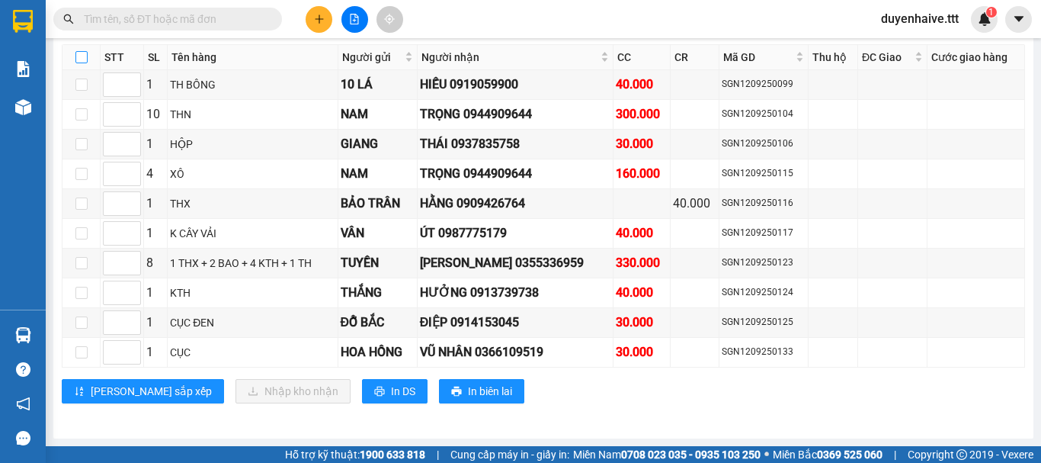
click at [82, 57] on input "checkbox" at bounding box center [81, 57] width 12 height 12
checkbox input "true"
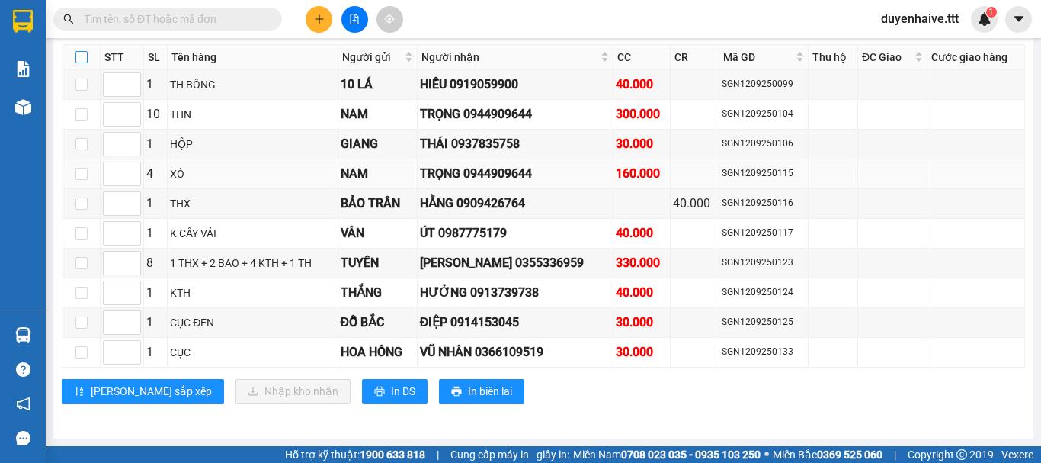
checkbox input "true"
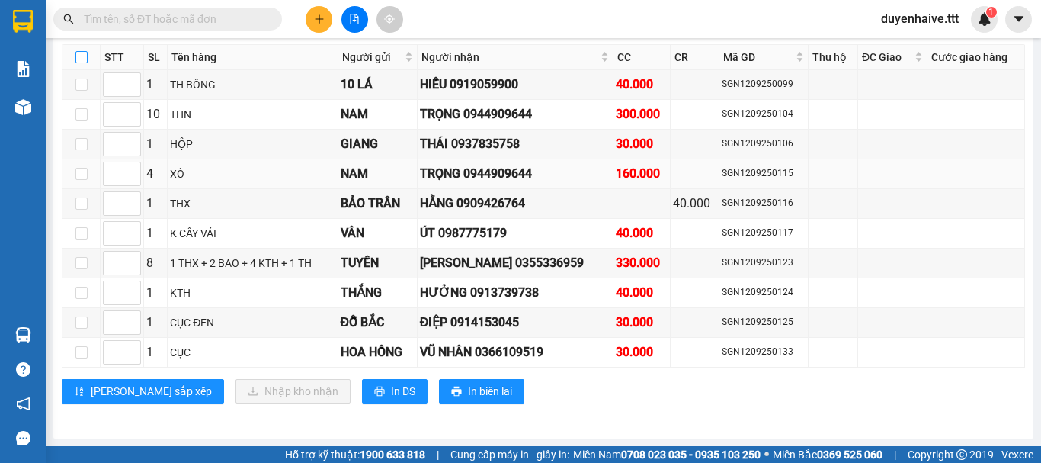
checkbox input "true"
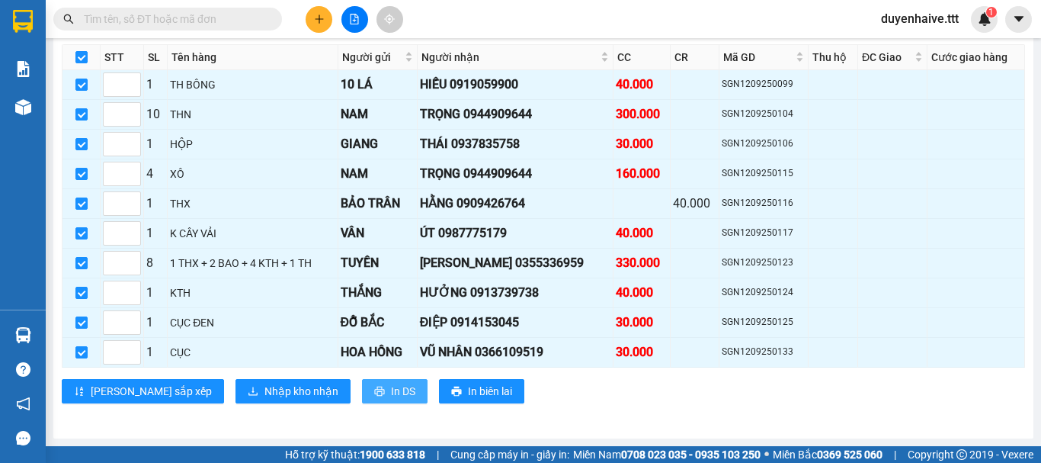
click at [391, 388] on span "In DS" at bounding box center [403, 391] width 24 height 17
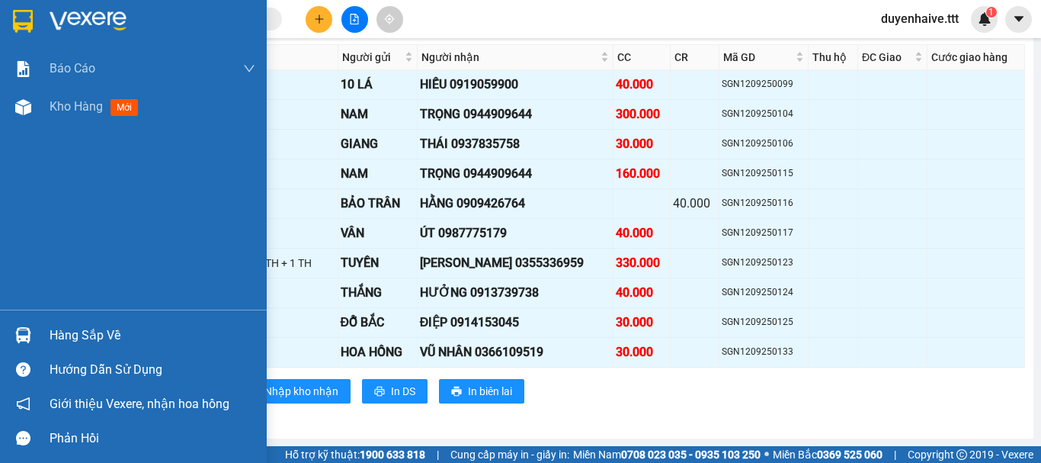
click at [101, 330] on div "Hàng sắp về" at bounding box center [153, 335] width 206 height 23
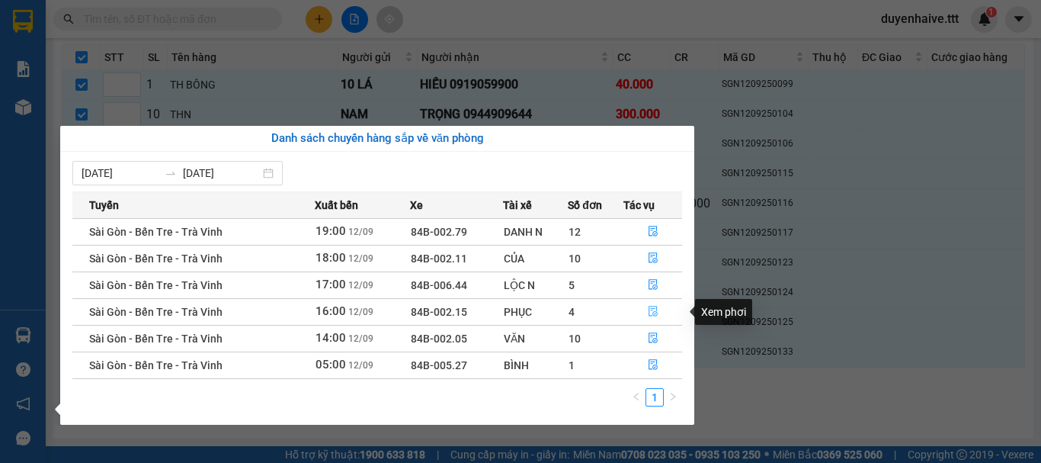
click at [656, 309] on icon "file-done" at bounding box center [653, 311] width 9 height 11
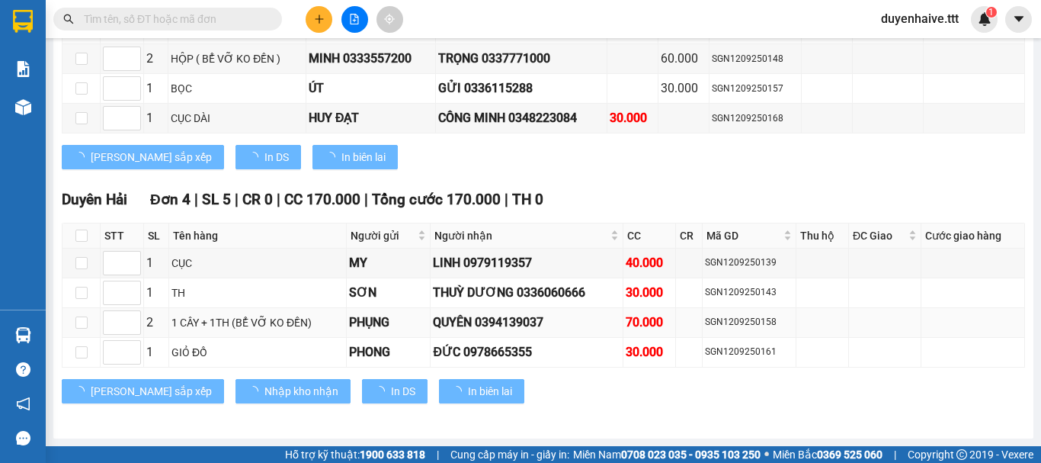
scroll to position [1304, 0]
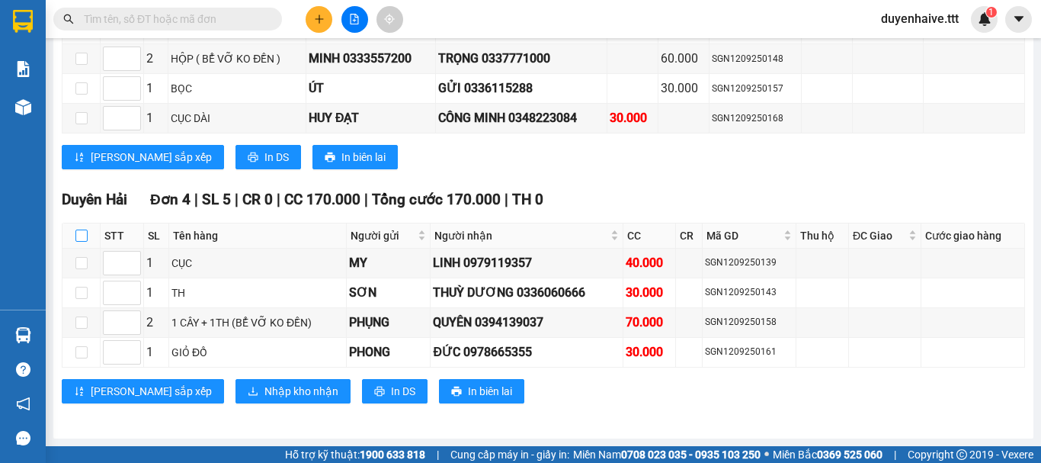
click at [82, 236] on input "checkbox" at bounding box center [81, 235] width 12 height 12
checkbox input "true"
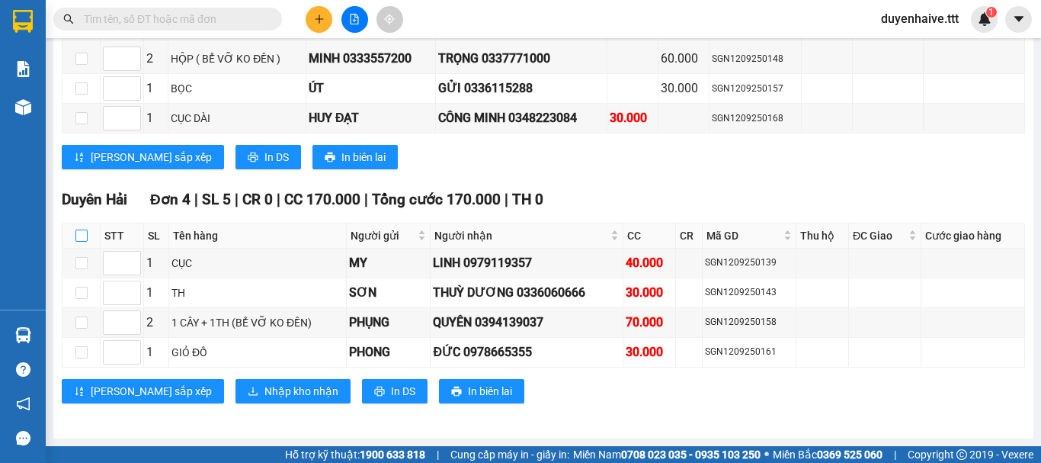
checkbox input "true"
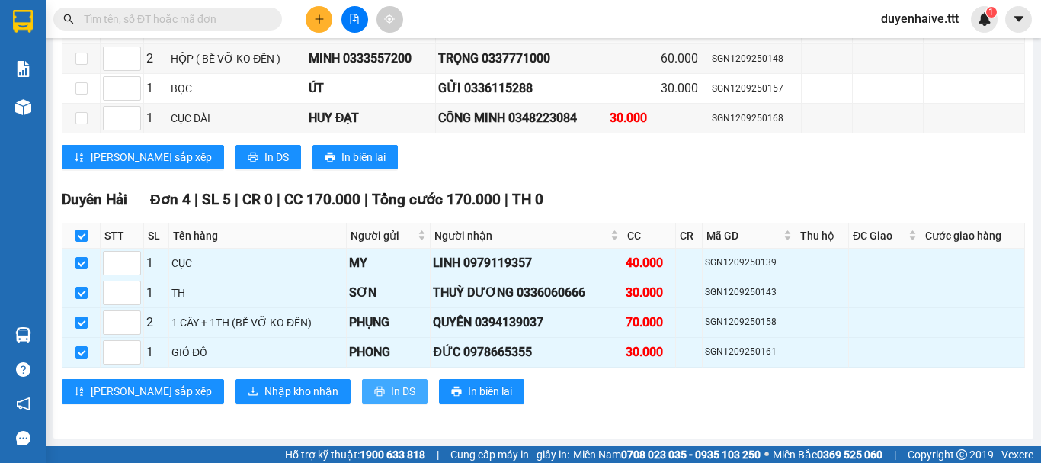
click at [374, 396] on span "printer" at bounding box center [379, 392] width 11 height 12
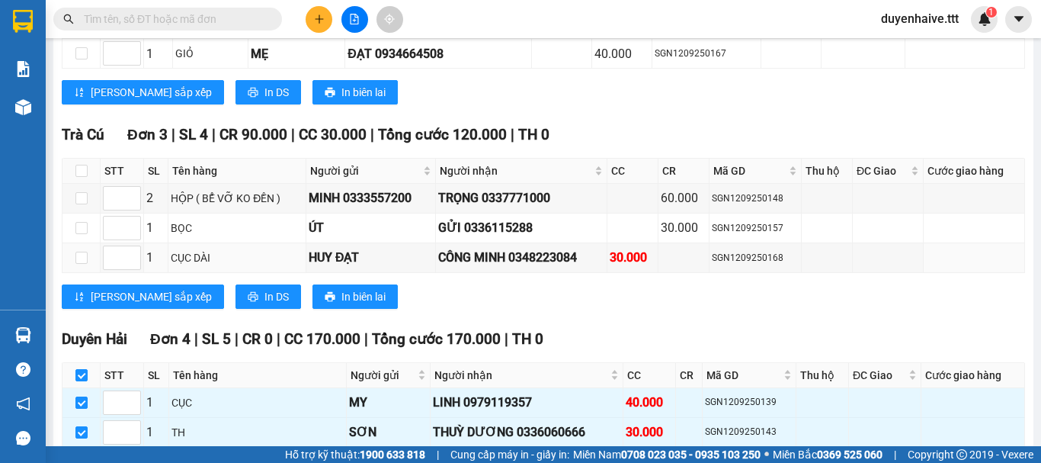
scroll to position [1075, 0]
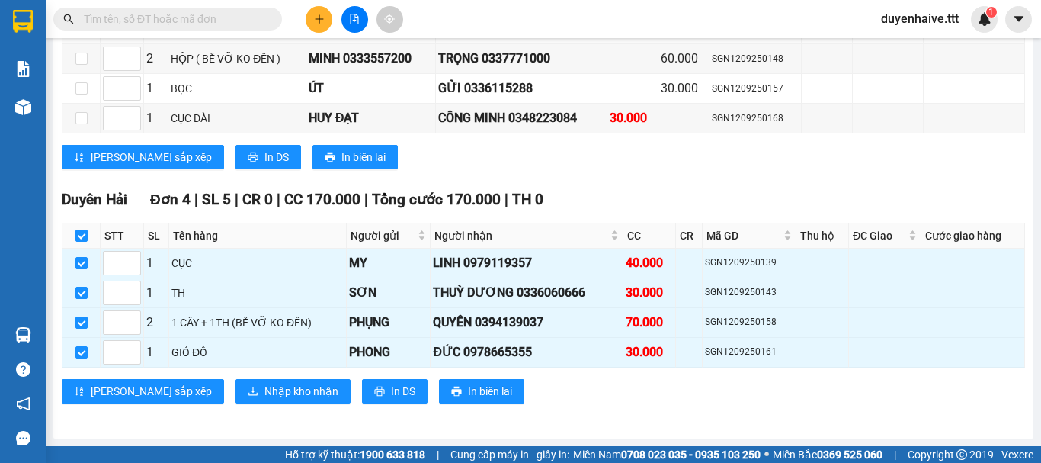
scroll to position [999, 0]
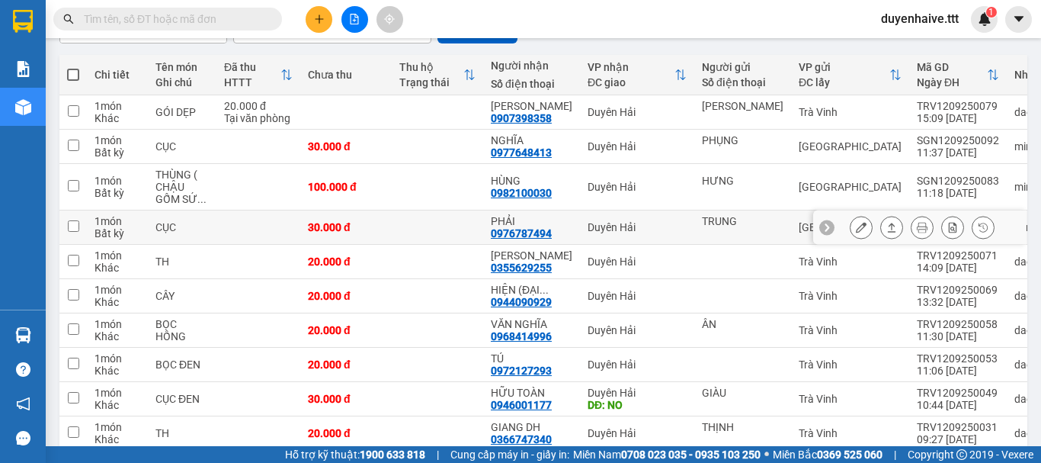
scroll to position [84, 0]
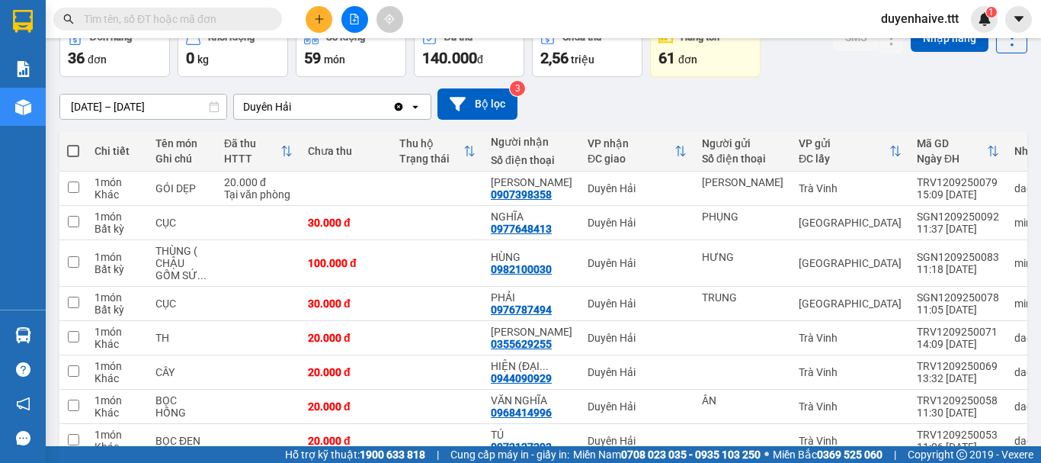
click at [171, 18] on input "text" at bounding box center [174, 19] width 180 height 17
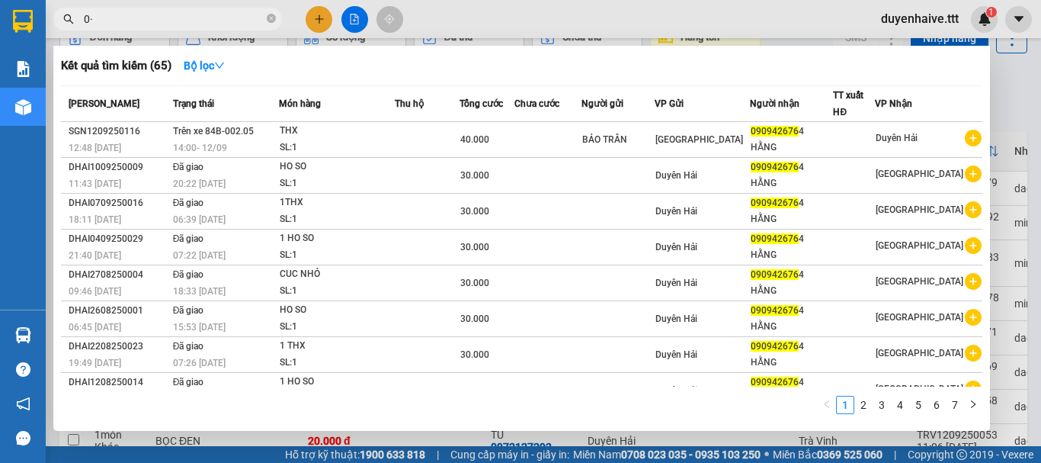
type input "0"
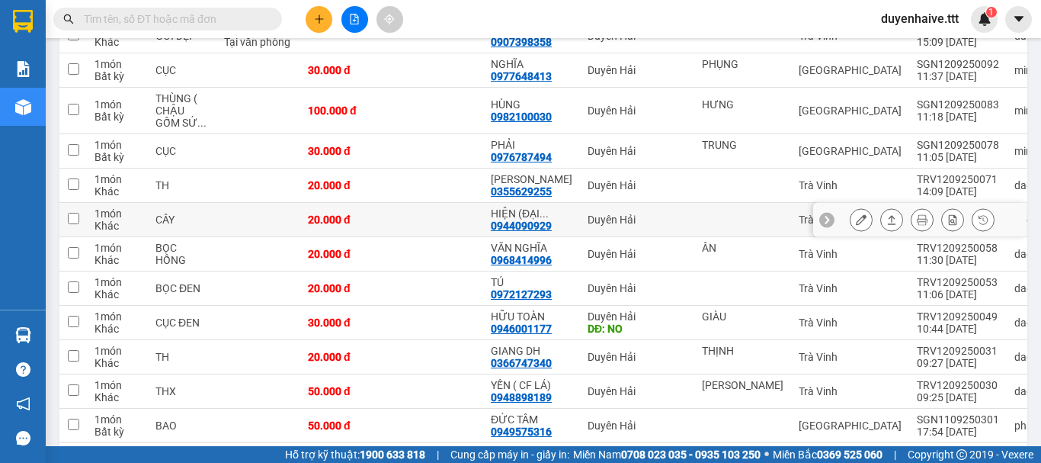
scroll to position [8, 0]
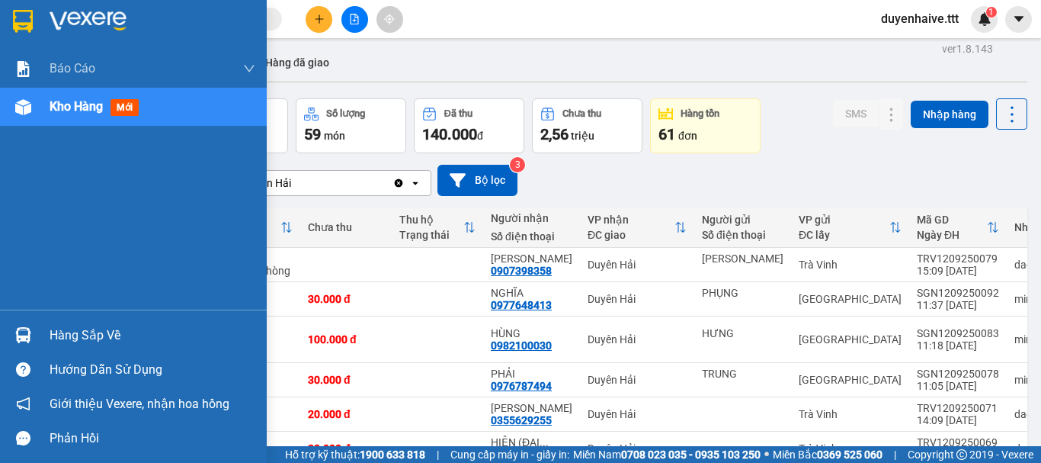
drag, startPoint x: 98, startPoint y: 329, endPoint x: 130, endPoint y: 340, distance: 34.0
click at [101, 332] on div "Hàng sắp về" at bounding box center [153, 335] width 206 height 23
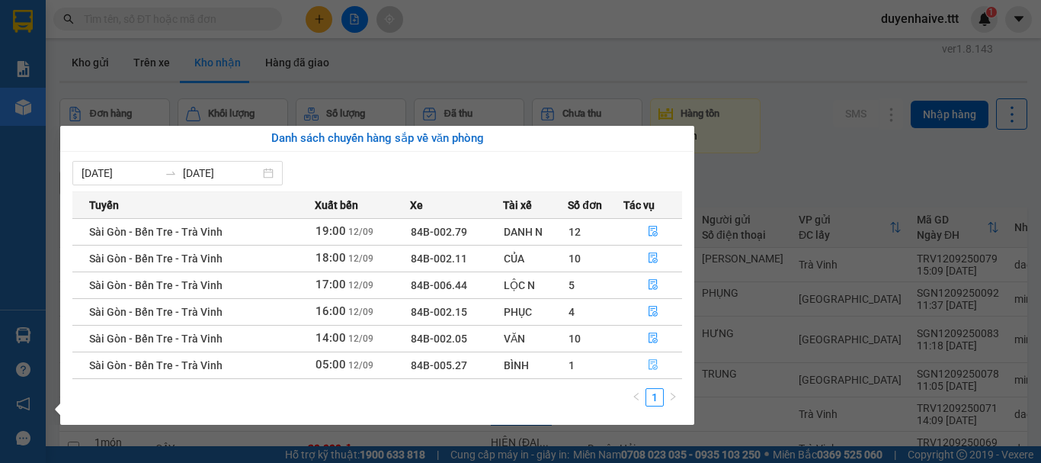
click at [653, 359] on icon "file-done" at bounding box center [653, 364] width 11 height 11
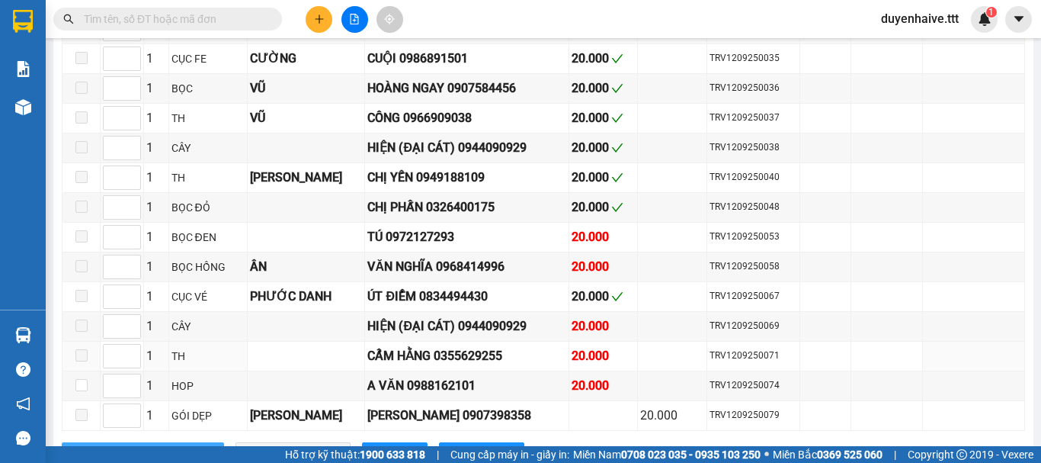
scroll to position [1478, 0]
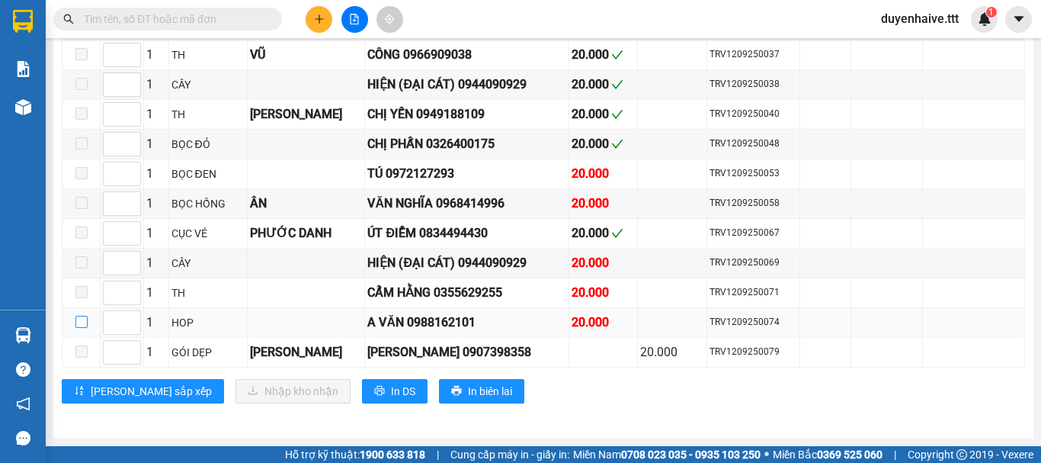
click at [82, 321] on input "checkbox" at bounding box center [81, 322] width 12 height 12
checkbox input "true"
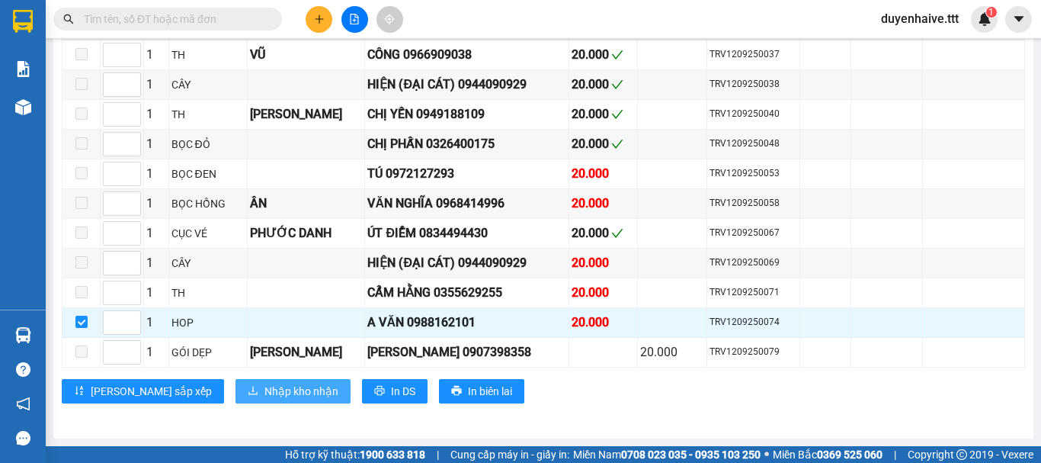
click at [236, 380] on button "Nhập kho nhận" at bounding box center [293, 391] width 115 height 24
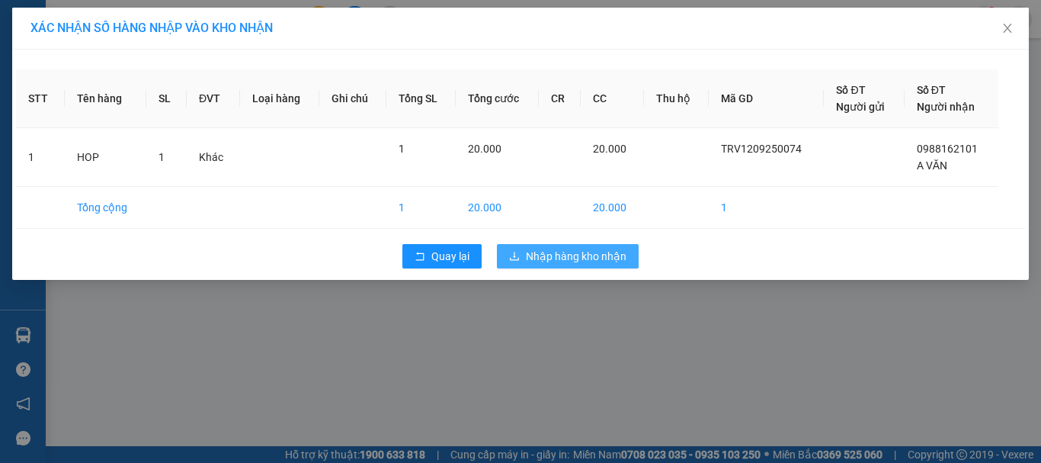
click at [553, 263] on span "Nhập hàng kho nhận" at bounding box center [576, 256] width 101 height 17
